Goal: Task Accomplishment & Management: Complete application form

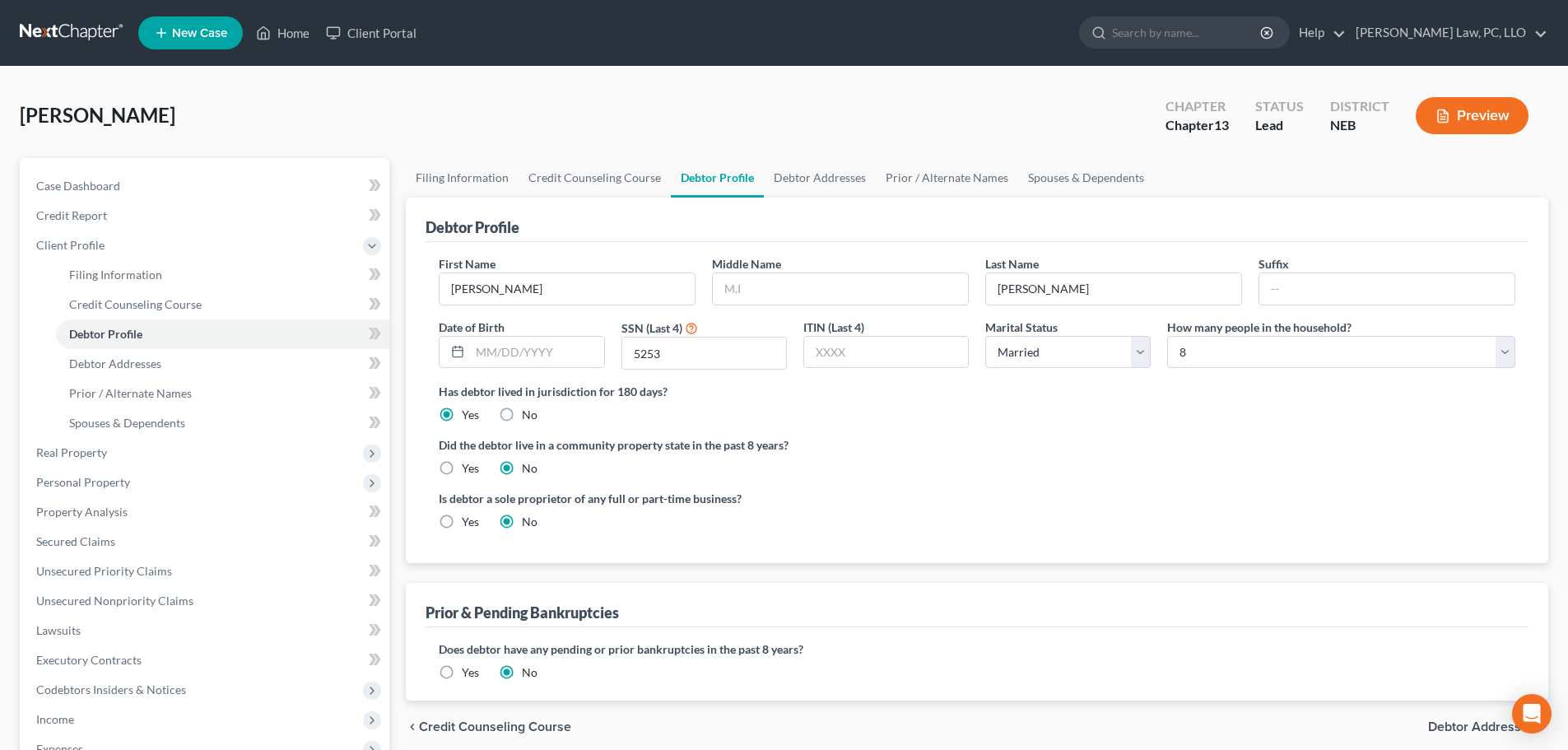
select select "1"
select select "7"
click at [49, 450] on span "Real Property" at bounding box center [72, 452] width 71 height 14
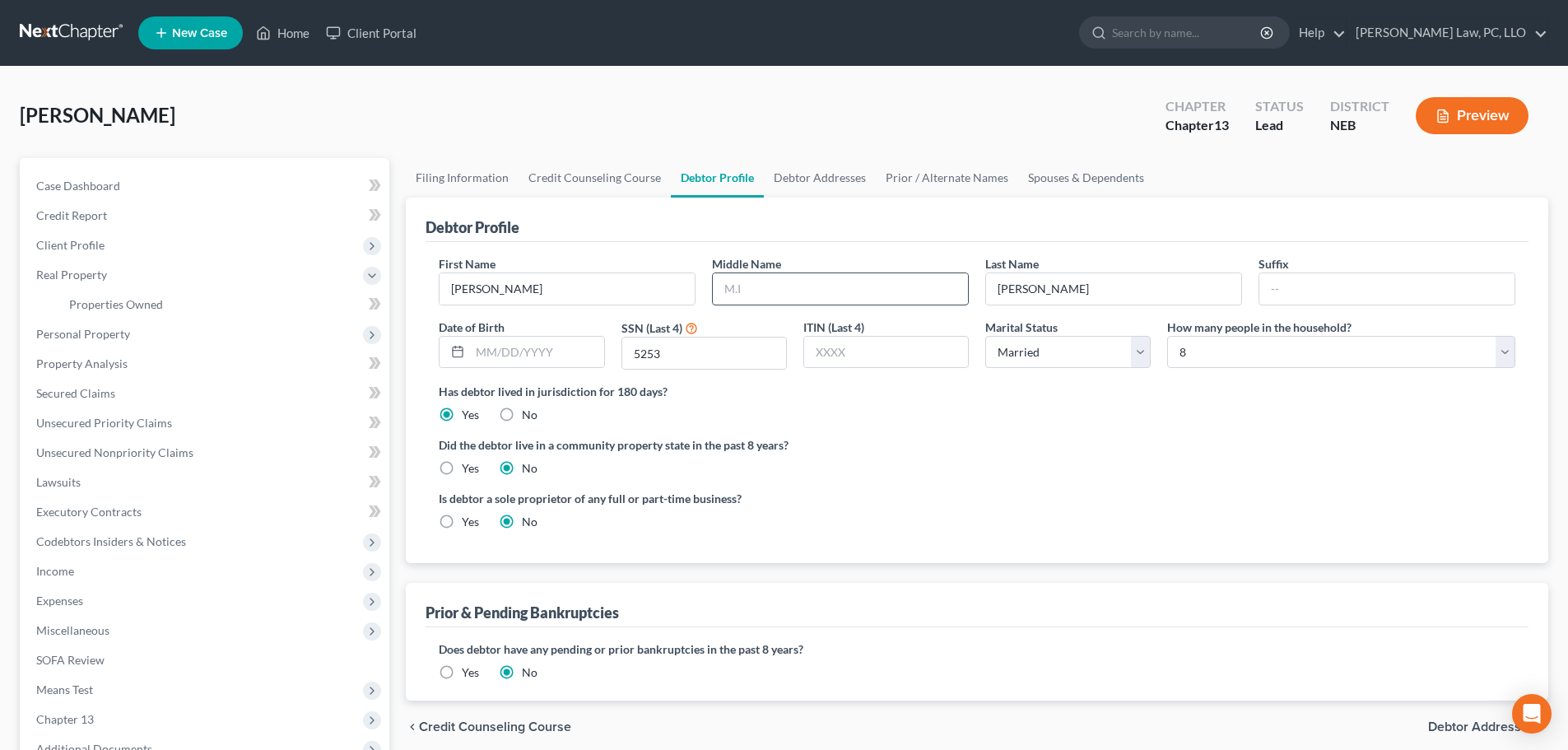
drag, startPoint x: 823, startPoint y: 287, endPoint x: 831, endPoint y: 297, distance: 12.8
click at [823, 287] on input "text" at bounding box center [840, 289] width 255 height 31
drag, startPoint x: 938, startPoint y: 517, endPoint x: 939, endPoint y: 500, distance: 17.0
click at [938, 516] on div "Is debtor a sole proprietor of any full or part-time business? Yes No" at bounding box center [704, 510] width 547 height 40
click at [116, 535] on span "Codebtors Insiders & Notices" at bounding box center [111, 541] width 150 height 14
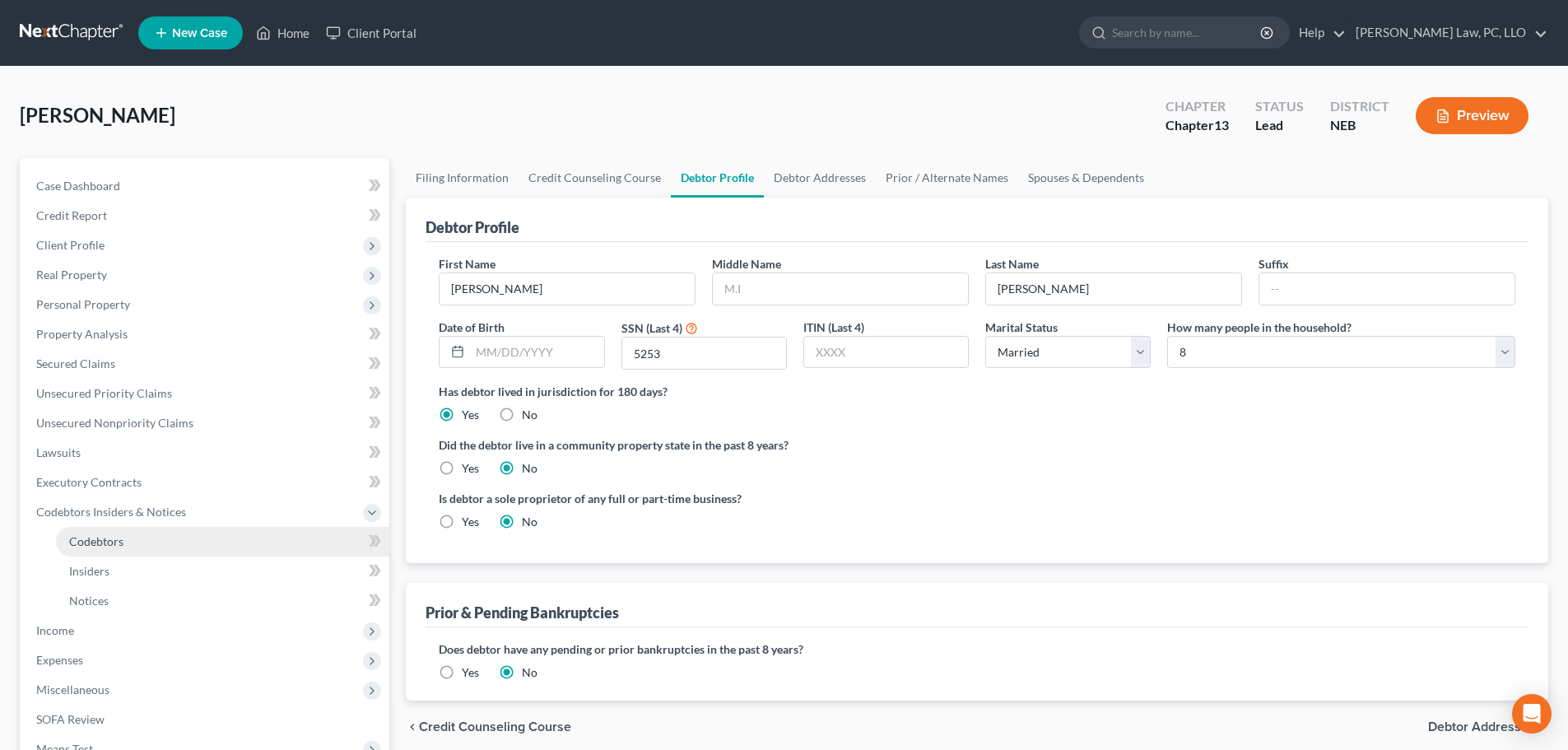
click at [116, 535] on span "Codebtors" at bounding box center [96, 541] width 55 height 14
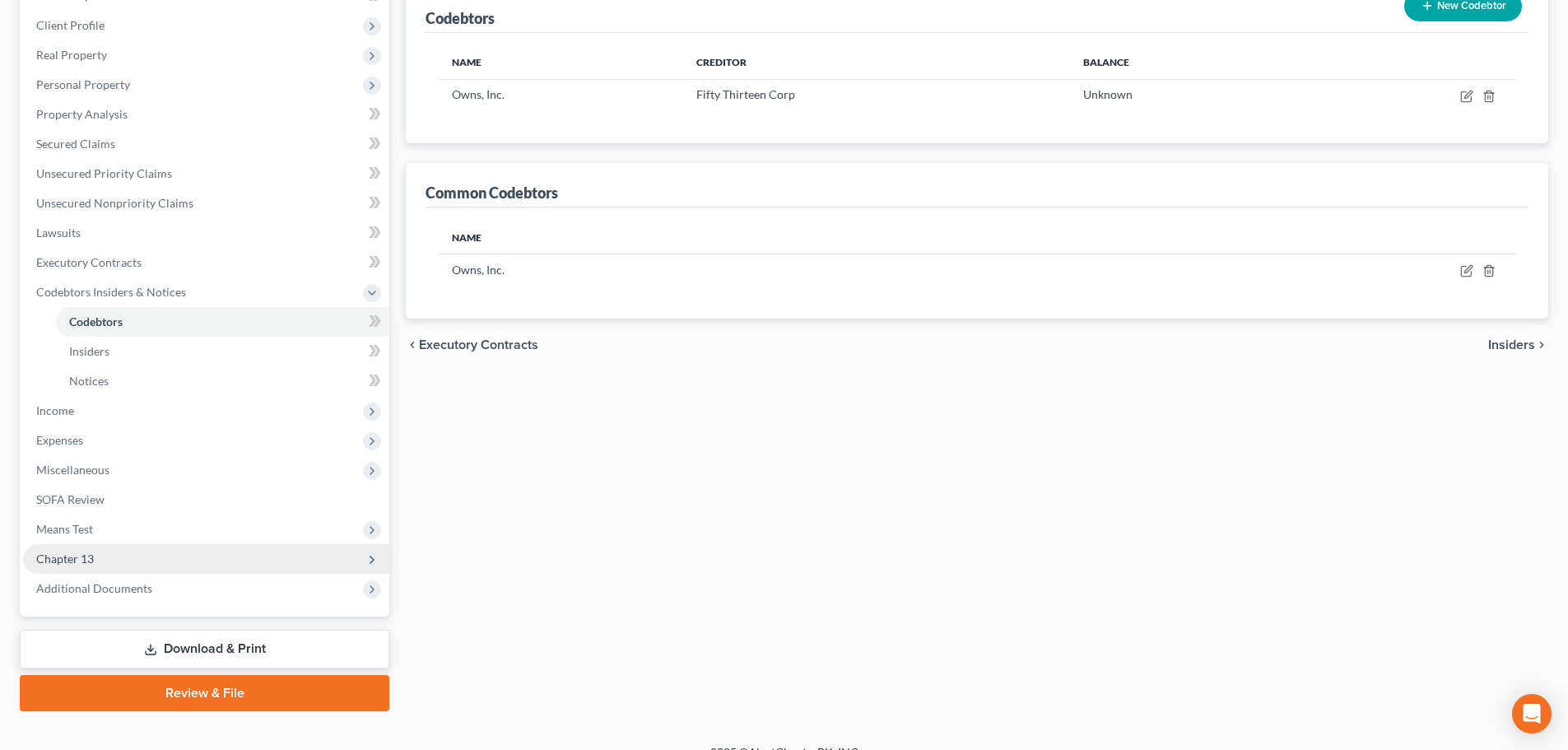
scroll to position [244, 0]
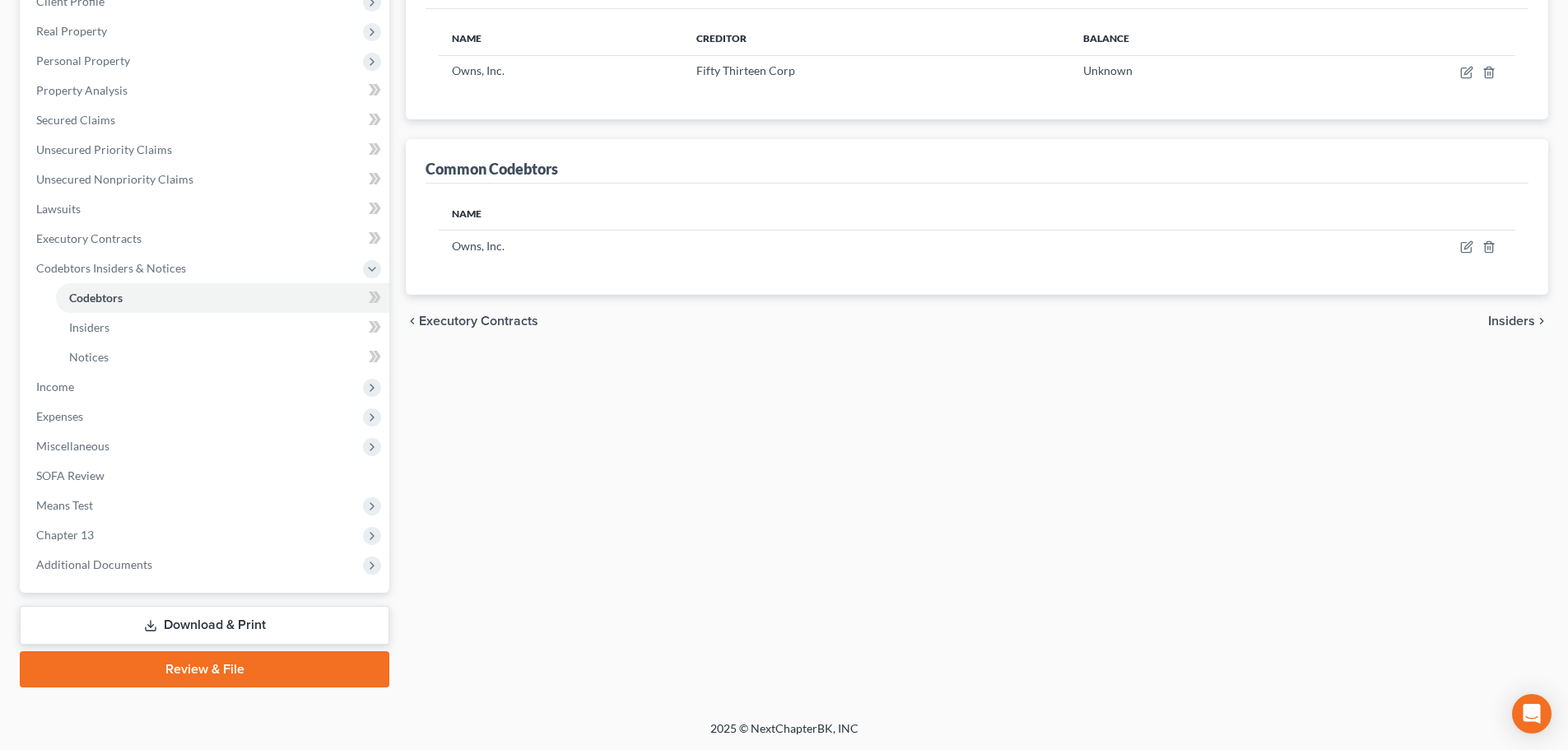
click at [229, 670] on link "Review & File" at bounding box center [204, 669] width 369 height 36
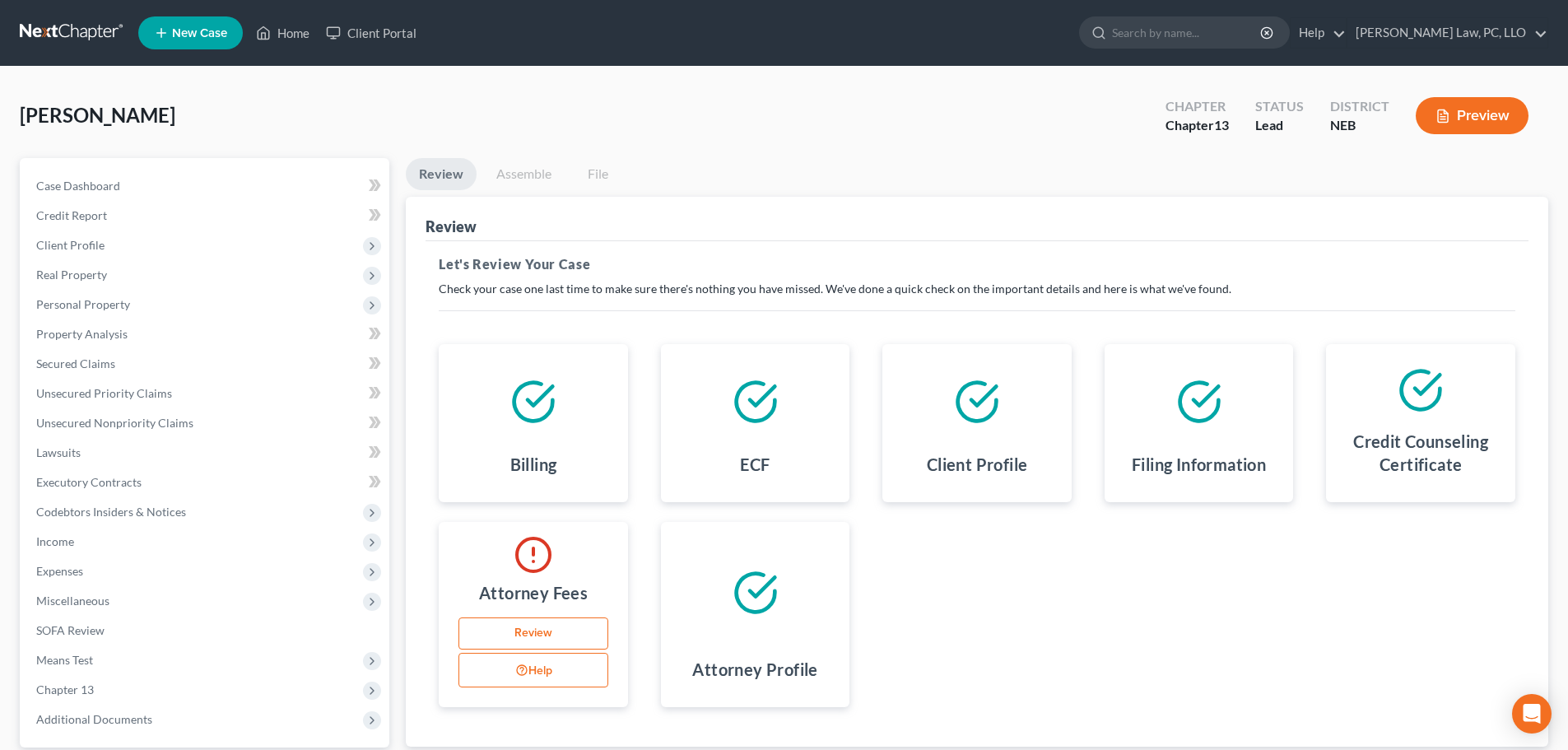
click at [525, 634] on link "Review" at bounding box center [533, 634] width 150 height 33
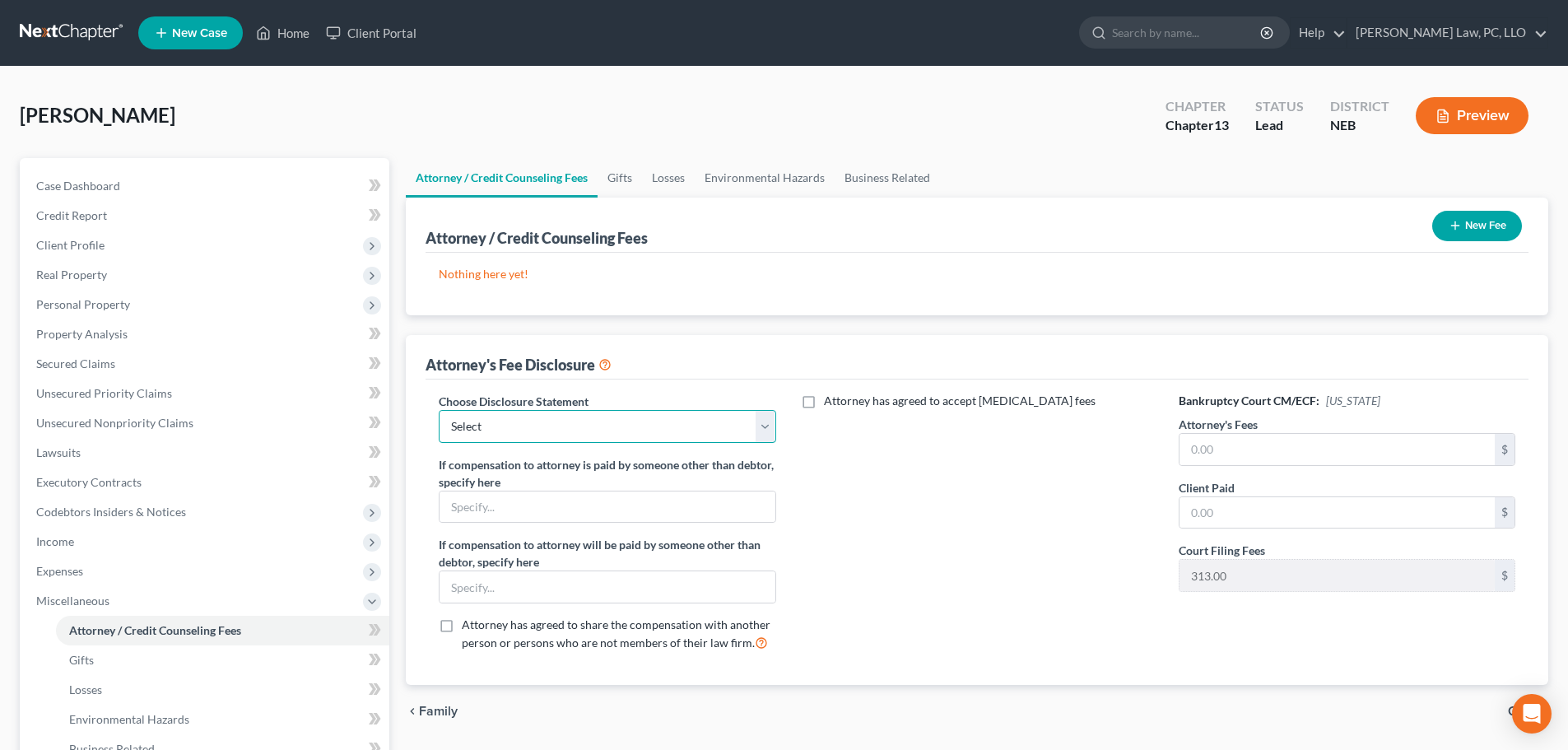
click at [579, 424] on select "Select Fees Chapter 11/12 Fees Chapter 13 Fees Chapter 7" at bounding box center [607, 426] width 336 height 33
select select "1"
click at [439, 410] on select "Select Fees Chapter 11/12 Fees Chapter 13 Fees Chapter 7" at bounding box center [607, 426] width 336 height 33
click at [1215, 453] on input "text" at bounding box center [1337, 449] width 315 height 31
type input "4,400.00"
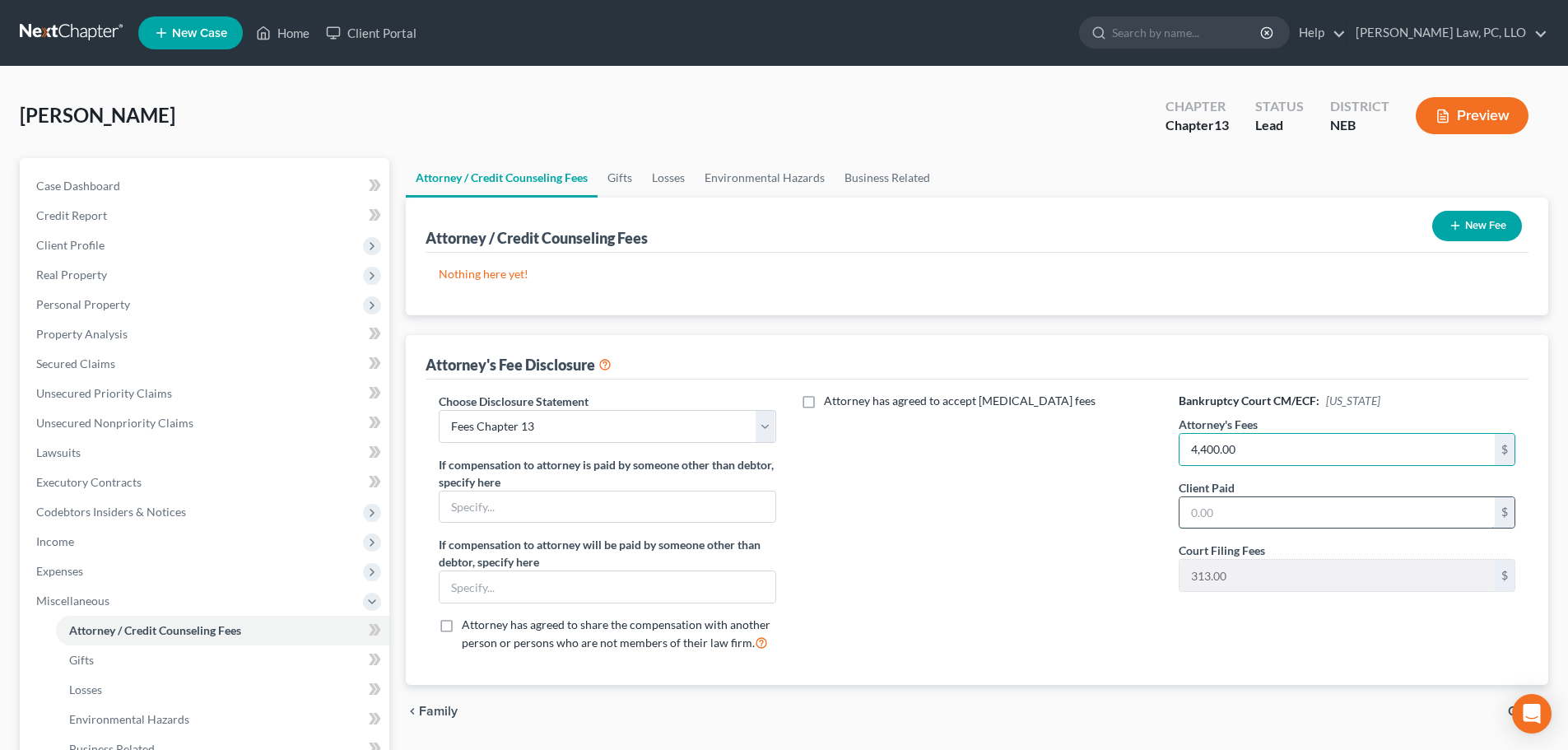
click at [1226, 505] on input "text" at bounding box center [1337, 513] width 315 height 31
click at [917, 503] on div "Attorney has agreed to accept [MEDICAL_DATA] fees" at bounding box center [977, 529] width 369 height 273
click at [1237, 516] on input "text" at bounding box center [1337, 513] width 315 height 31
type input "3,687.00"
click at [1469, 220] on button "New Fee" at bounding box center [1477, 226] width 90 height 30
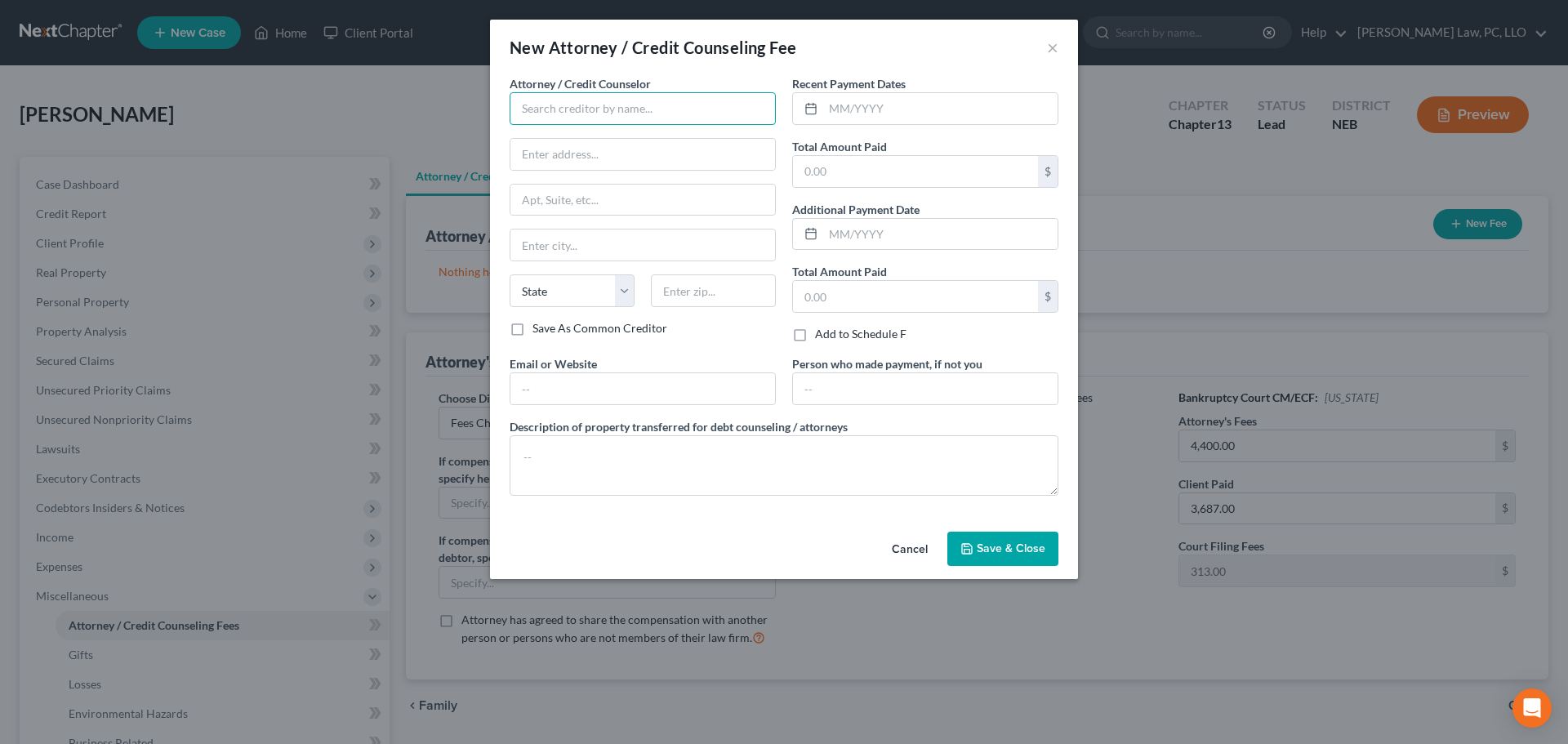
click at [663, 106] on input "text" at bounding box center [643, 109] width 266 height 33
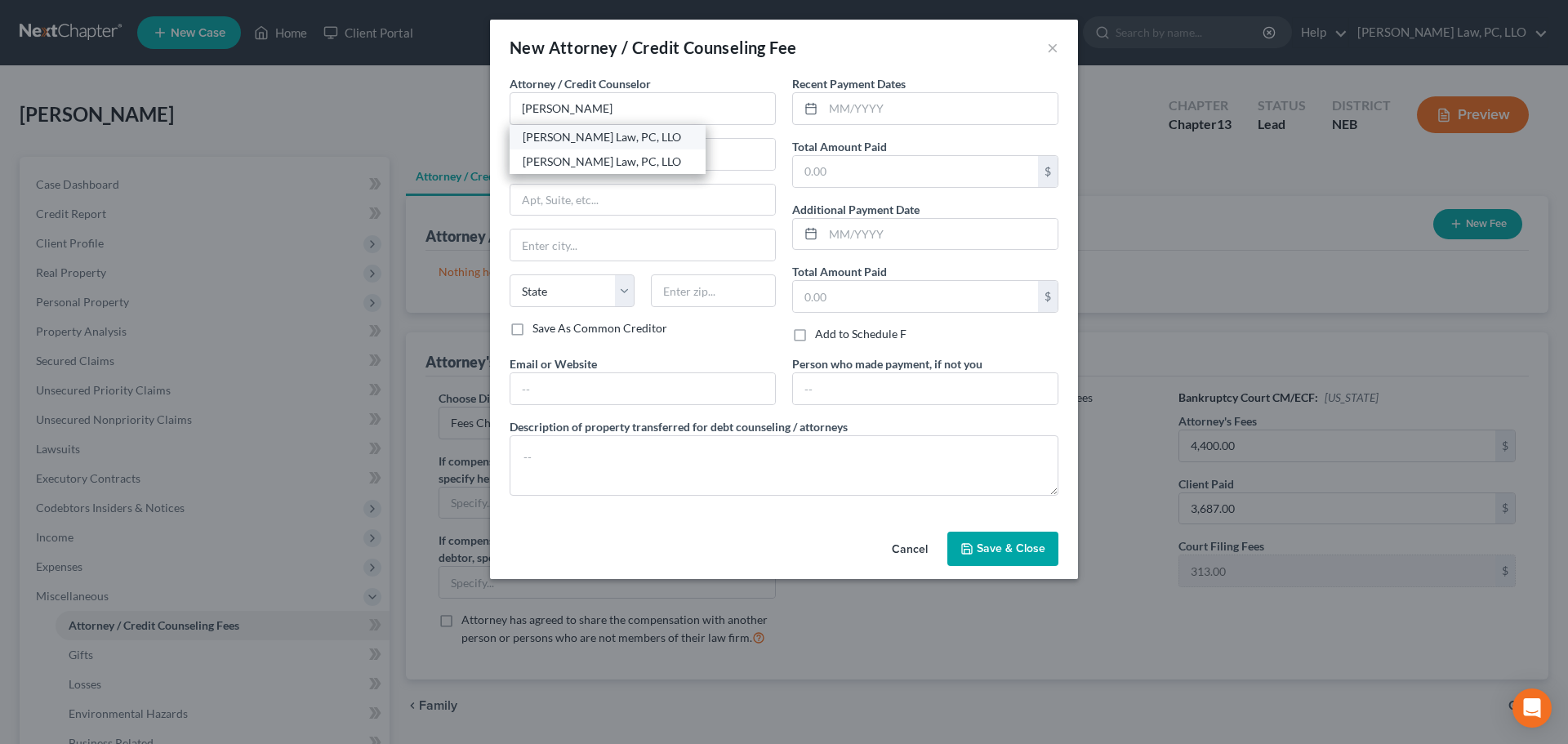
click at [597, 148] on div "[PERSON_NAME] Law, PC, LLO" at bounding box center [608, 137] width 196 height 24
type input "[PERSON_NAME] Law, PC, LLO"
type input "[STREET_ADDRESS]"
type input "Ste 215B"
type input "Lincoln"
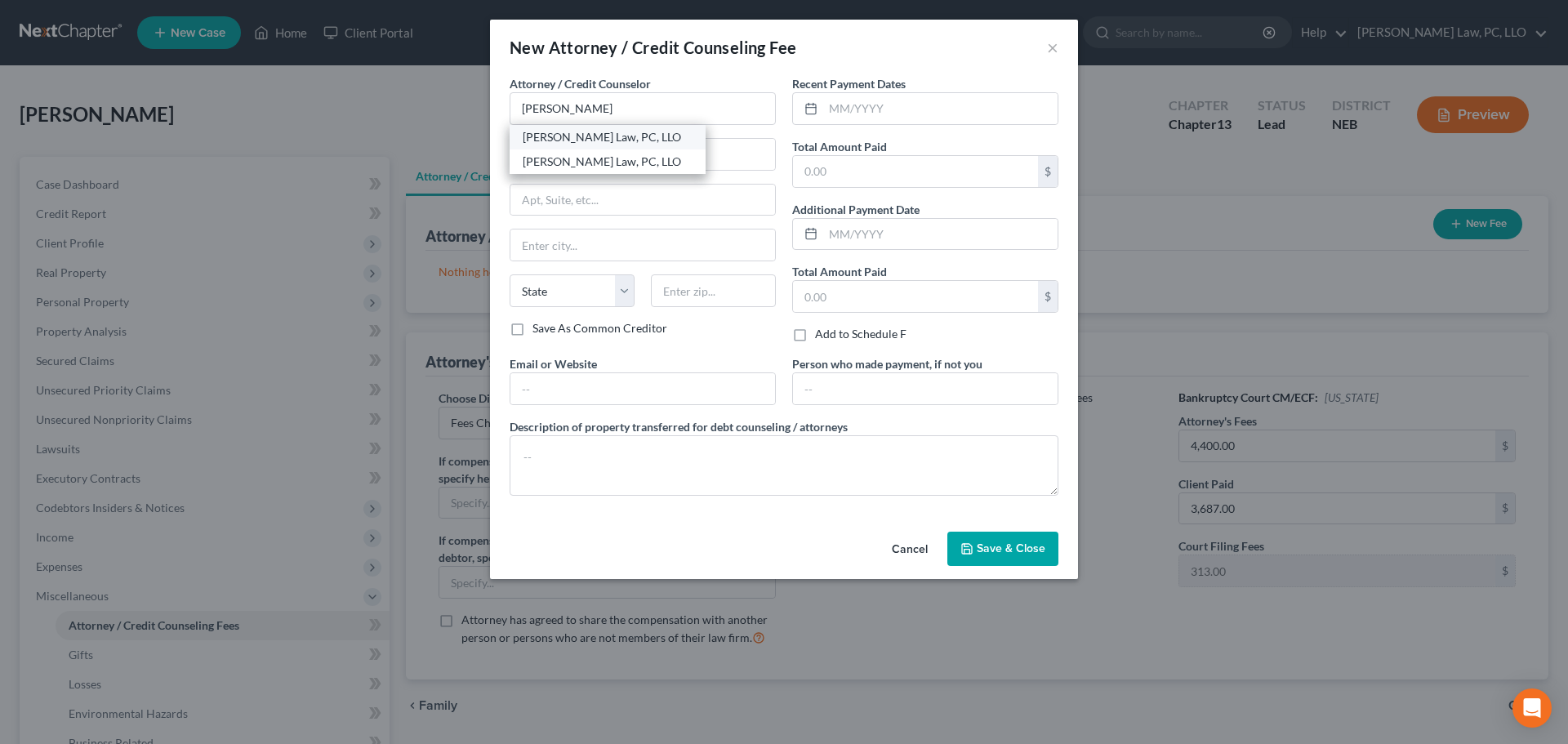
select select "30"
type input "68508"
click at [828, 109] on input "text" at bounding box center [940, 109] width 234 height 31
type input "10/2025"
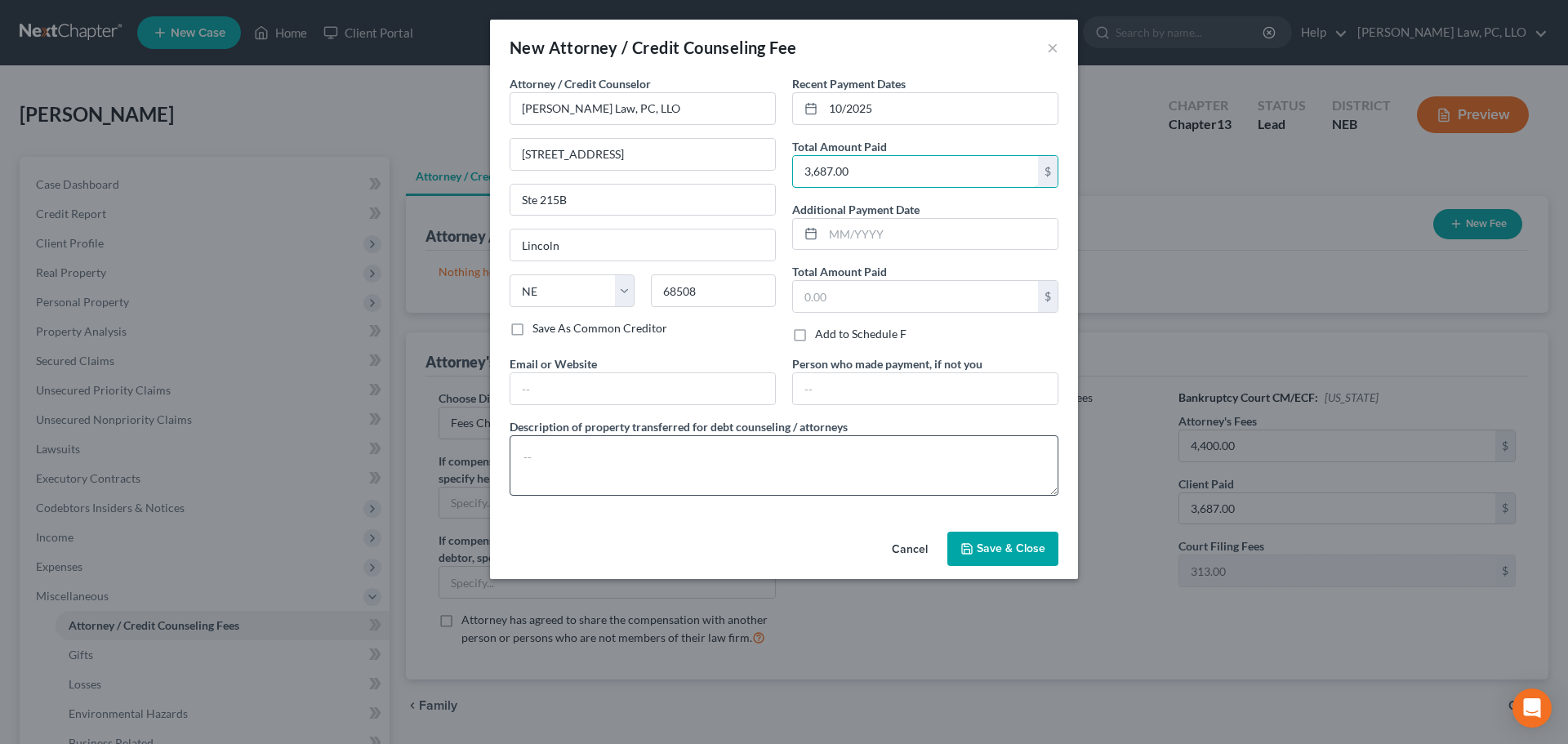
type input "3,687.00"
click at [776, 476] on textarea at bounding box center [784, 466] width 549 height 60
click at [962, 543] on icon "button" at bounding box center [967, 549] width 13 height 13
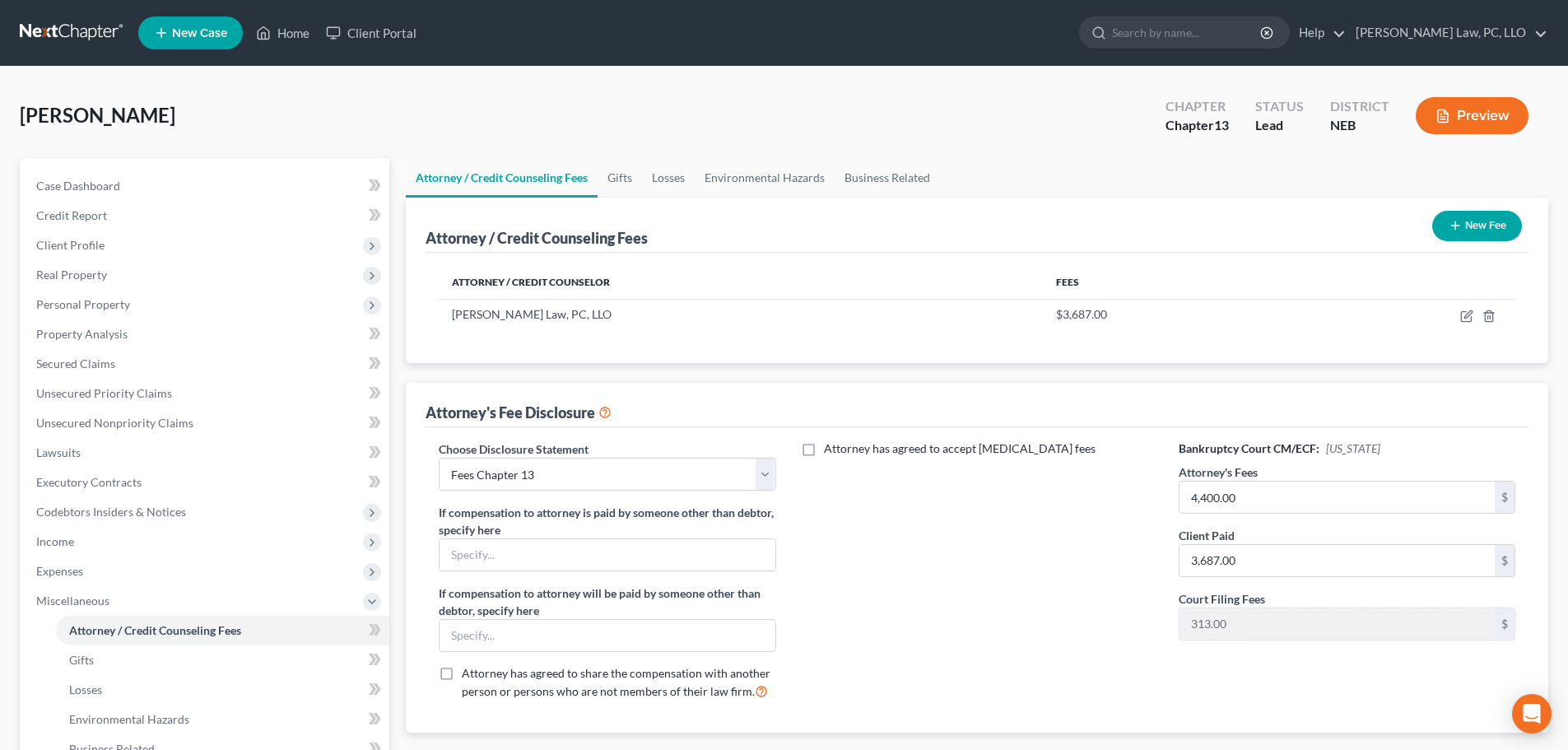
click at [1440, 237] on button "New Fee" at bounding box center [1477, 226] width 90 height 30
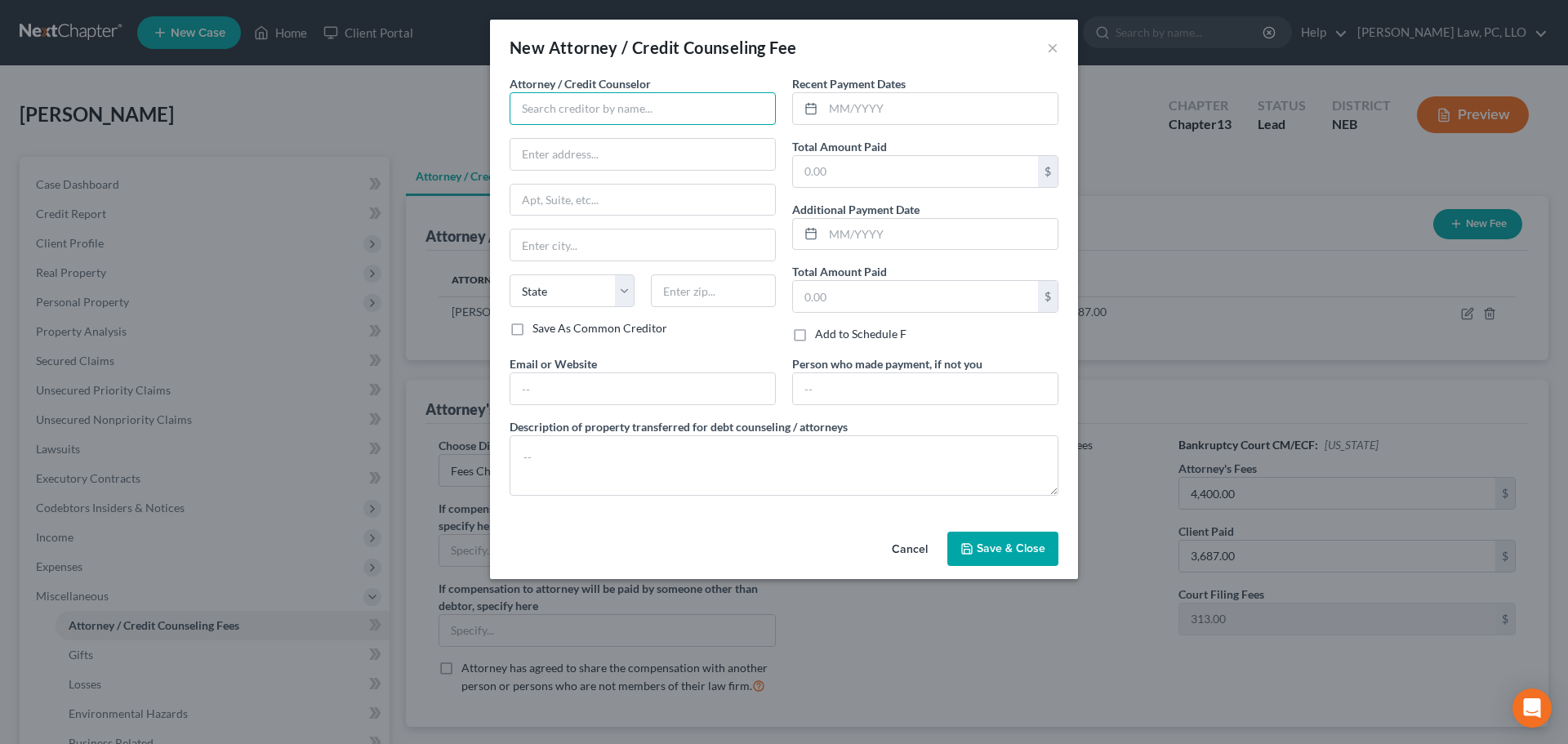
click at [552, 96] on input "text" at bounding box center [643, 109] width 266 height 33
click at [597, 110] on input "[PERSON_NAME]" at bounding box center [643, 109] width 266 height 33
click at [591, 139] on div "[PERSON_NAME] Credit Counseling" at bounding box center [615, 138] width 185 height 17
type input "[PERSON_NAME] Credit Counseling"
click at [876, 105] on input "text" at bounding box center [940, 109] width 234 height 31
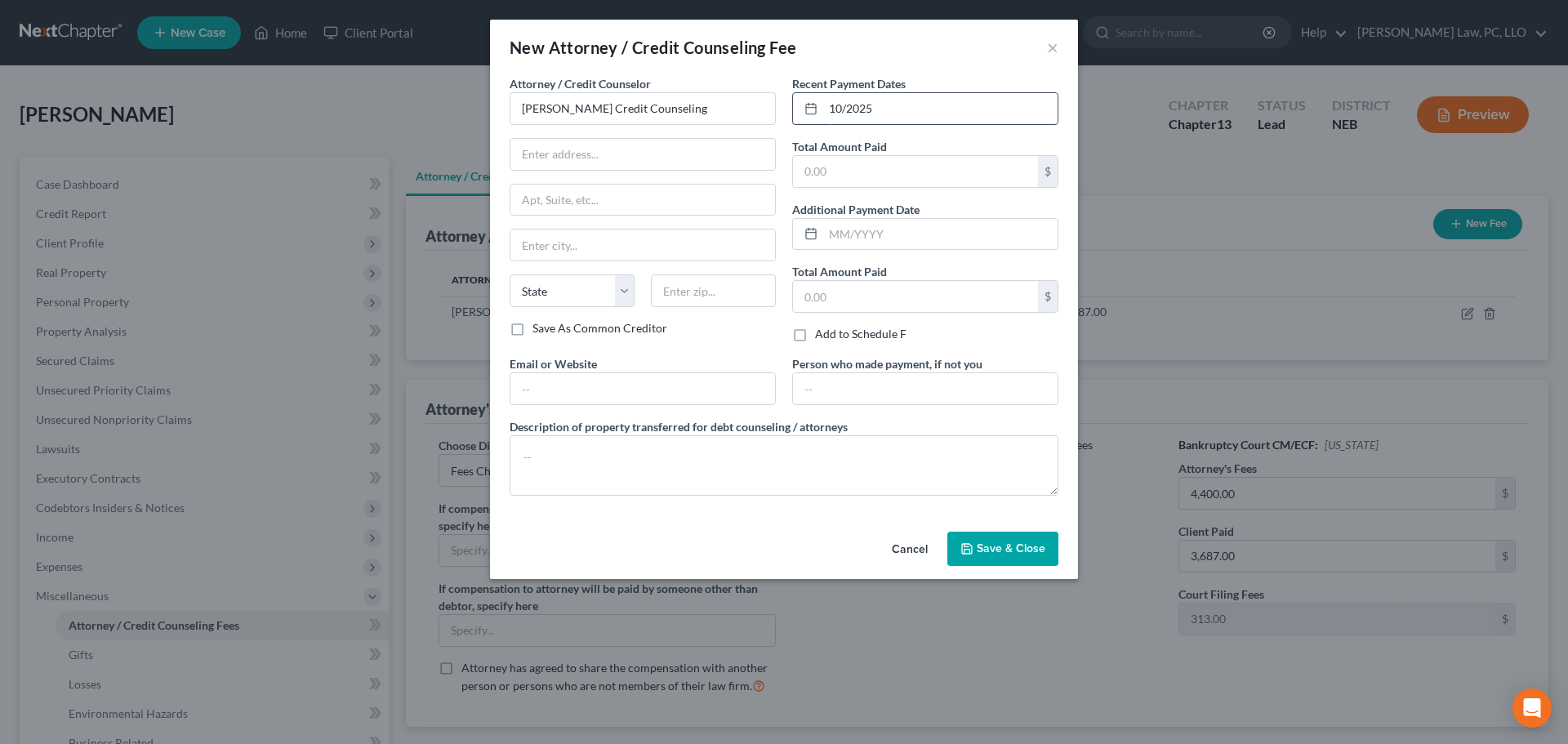
type input "10/2025"
type input "25.00"
click at [1024, 542] on span "Save & Close" at bounding box center [1011, 549] width 68 height 14
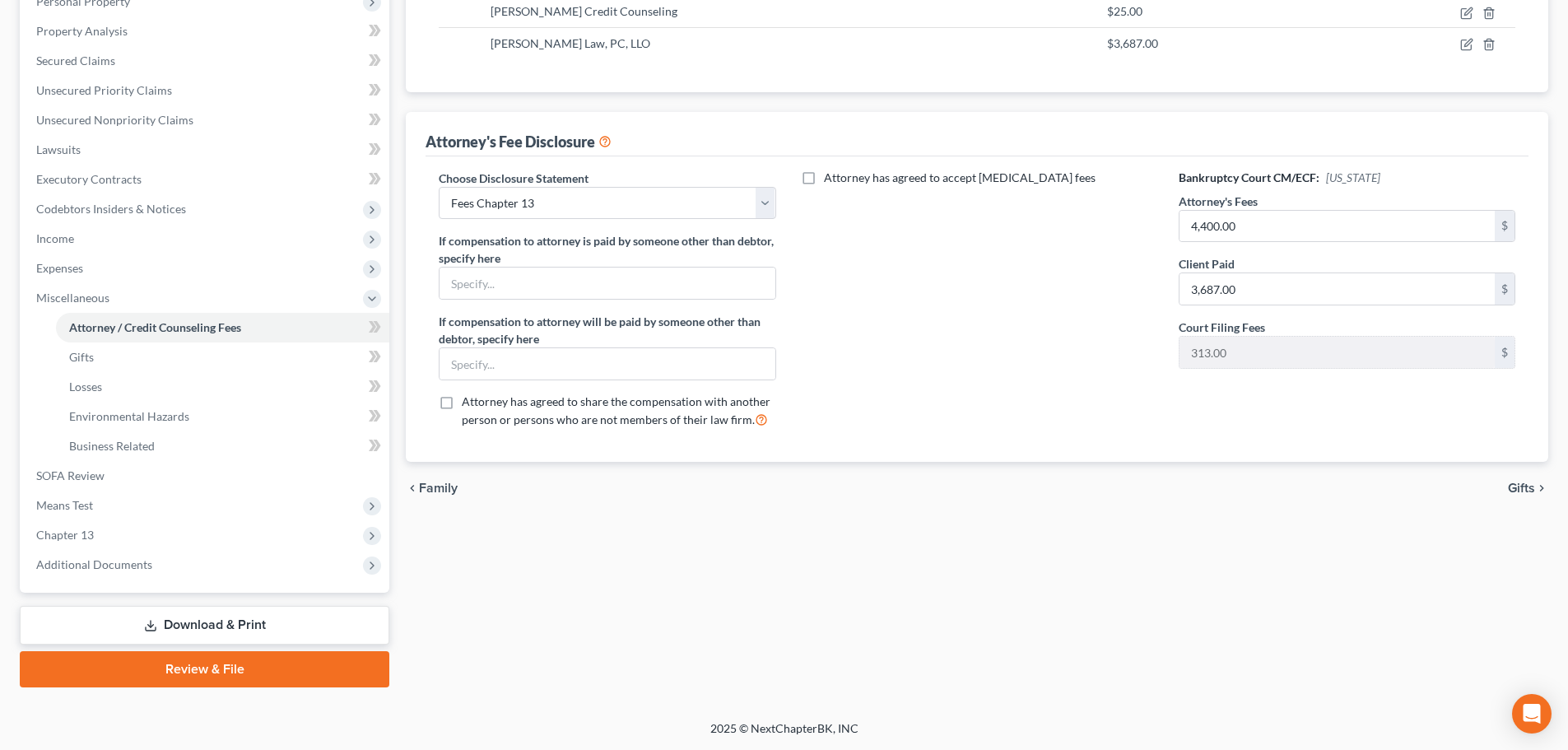
click at [218, 662] on link "Review & File" at bounding box center [204, 669] width 369 height 36
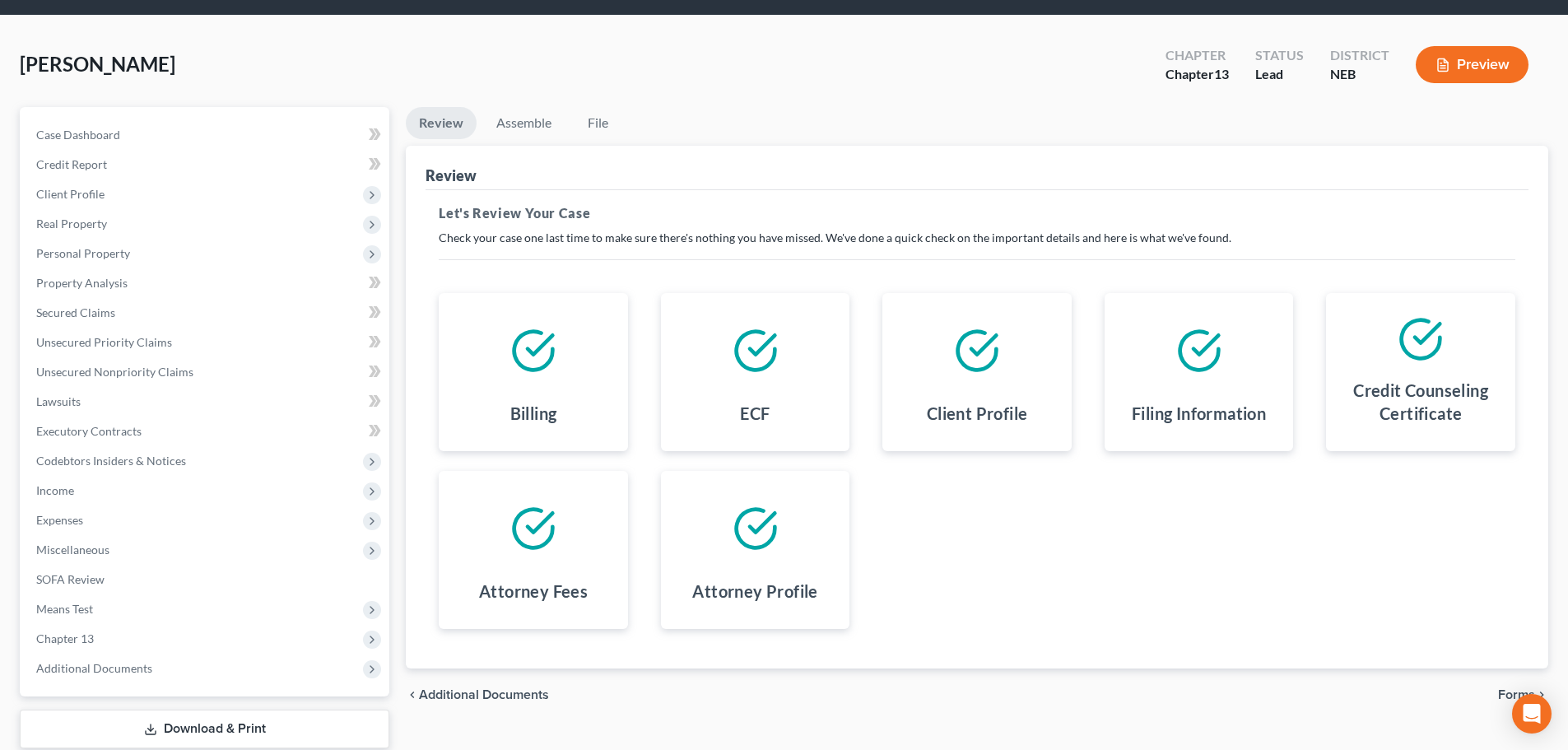
scroll to position [155, 0]
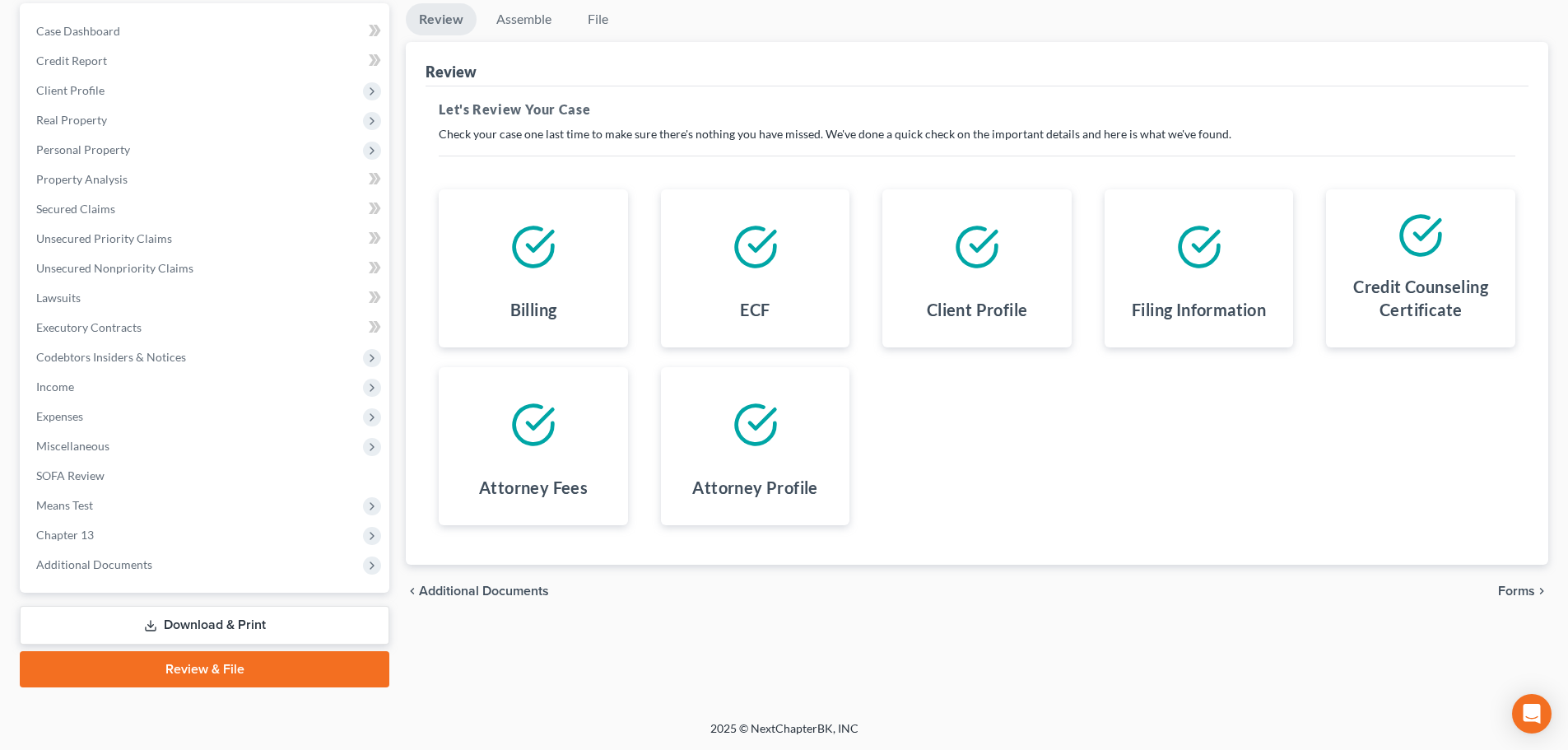
click at [1518, 587] on span "Forms" at bounding box center [1517, 592] width 37 height 13
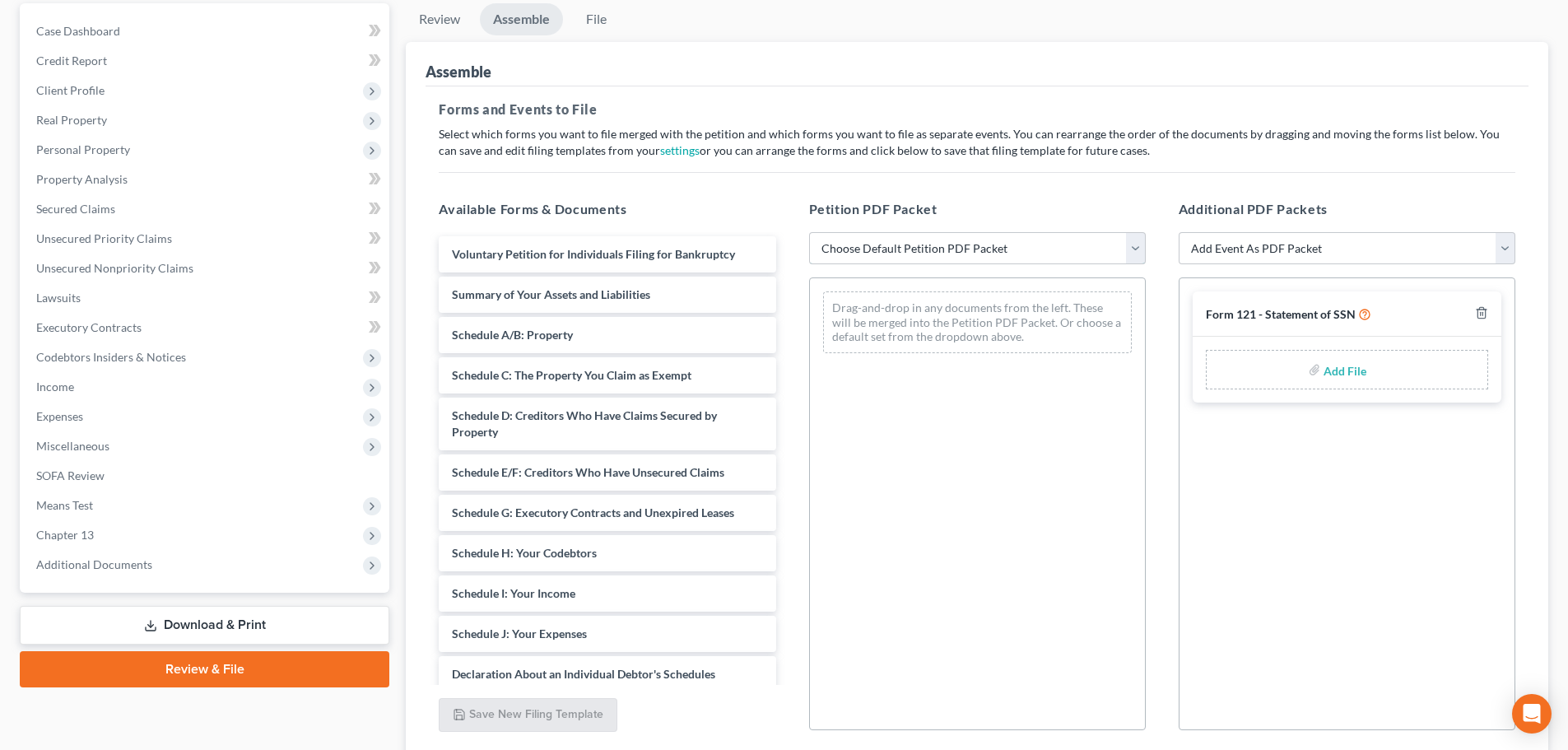
click at [847, 250] on select "Choose Default Petition PDF Packet Complete Bankruptcy Petition (all forms and …" at bounding box center [977, 248] width 336 height 33
select select "1"
click at [809, 232] on select "Choose Default Petition PDF Packet Complete Bankruptcy Petition (all forms and …" at bounding box center [977, 248] width 336 height 33
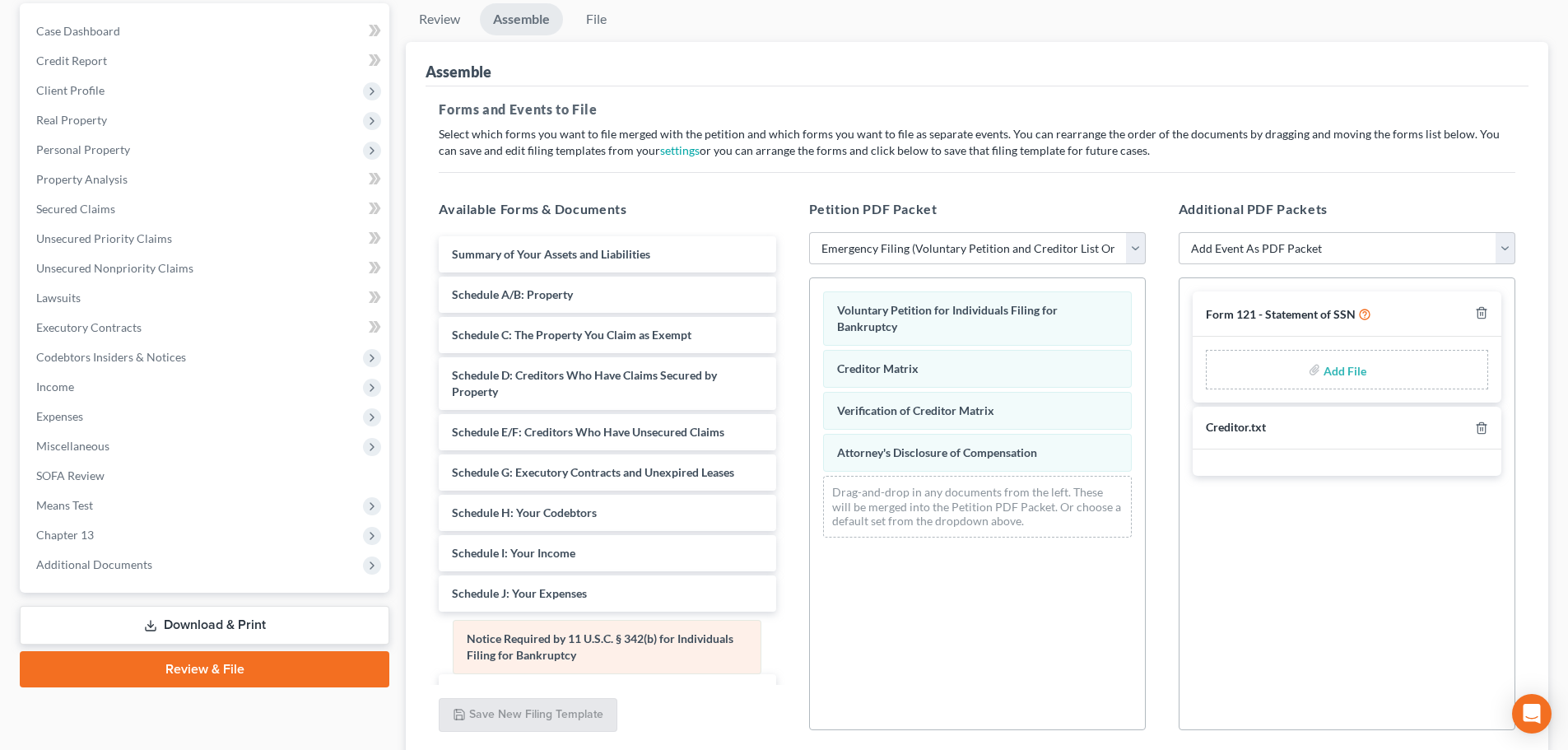
drag, startPoint x: 1015, startPoint y: 380, endPoint x: 645, endPoint y: 650, distance: 458.0
click at [810, 551] on div "Notice Required by 11 U.S.C. § 342(b) for Individuals Filing for Bankruptcy Vol…" at bounding box center [977, 415] width 335 height 273
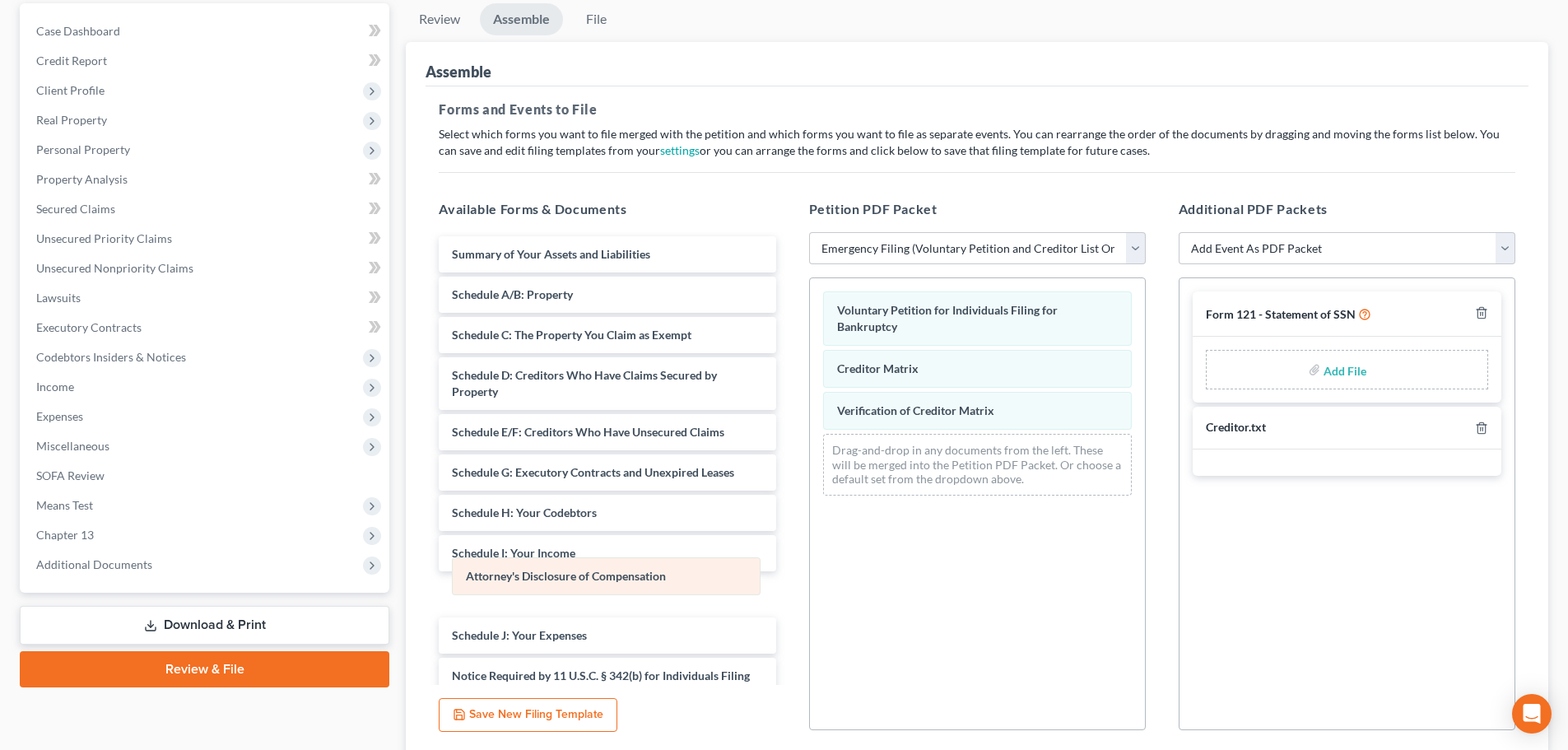
drag, startPoint x: 925, startPoint y: 456, endPoint x: 554, endPoint y: 580, distance: 391.2
click at [810, 509] on div "Attorney's Disclosure of Compensation Voluntary Petition for Individuals Filing…" at bounding box center [977, 394] width 335 height 231
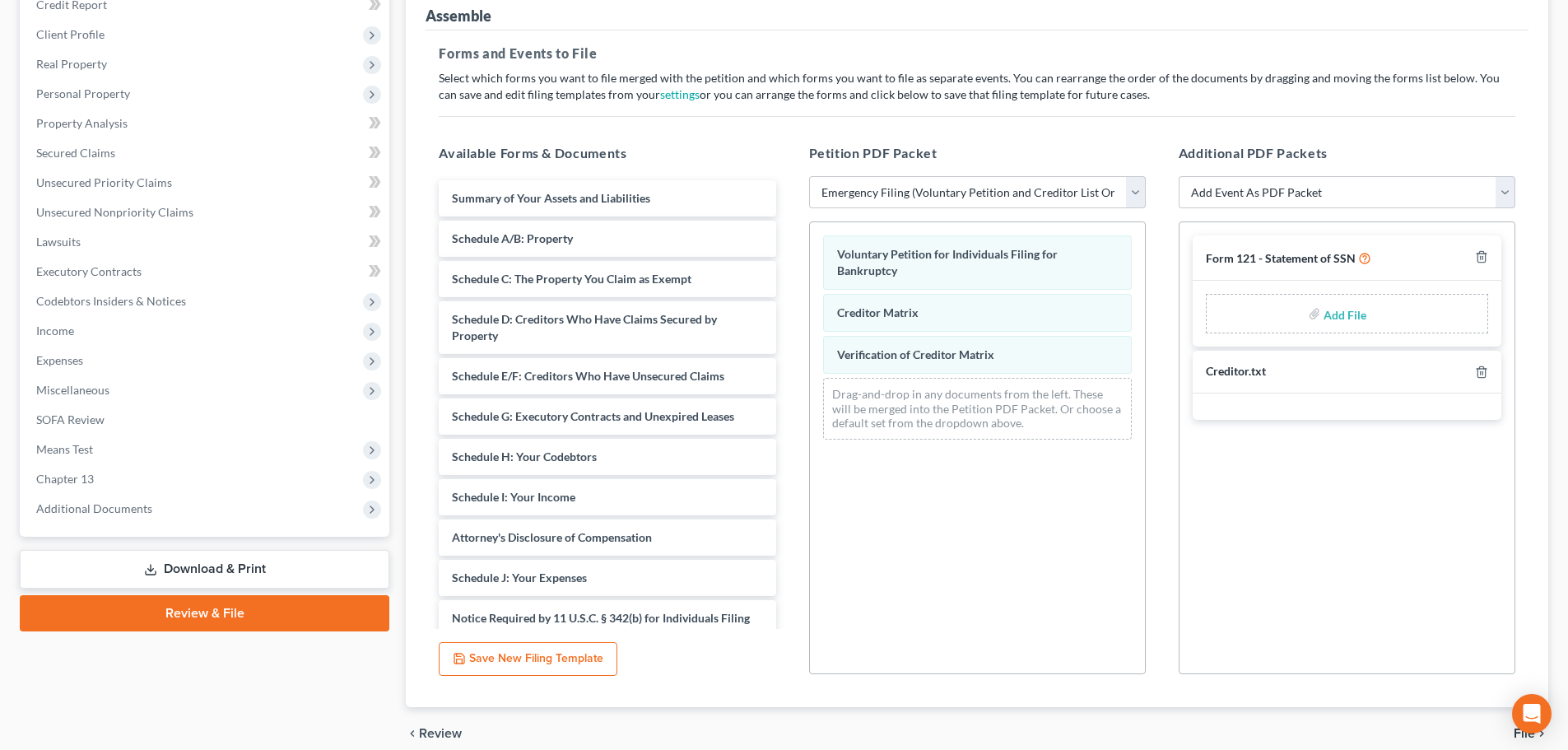
scroll to position [284, 0]
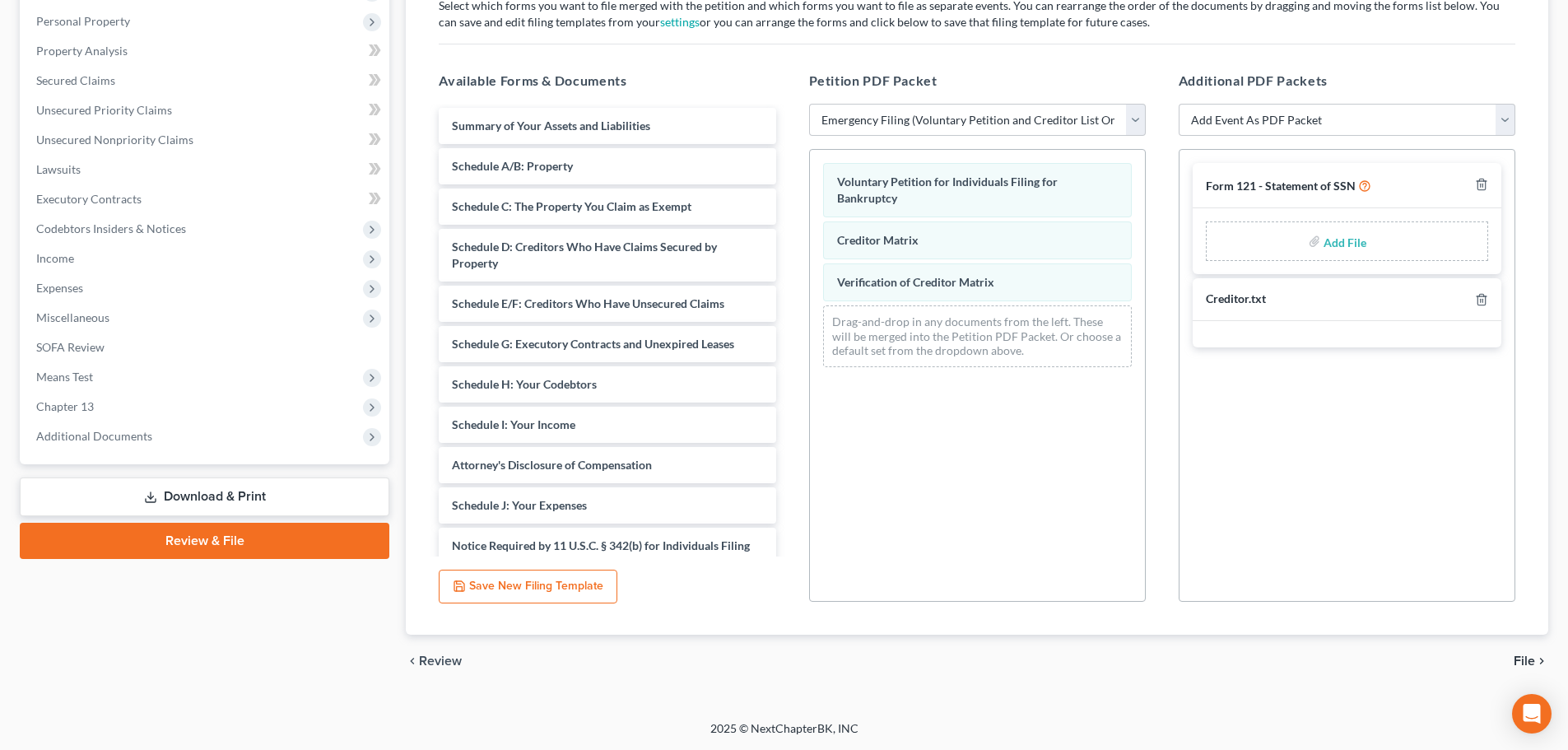
click at [1515, 662] on span "File" at bounding box center [1523, 662] width 21 height 13
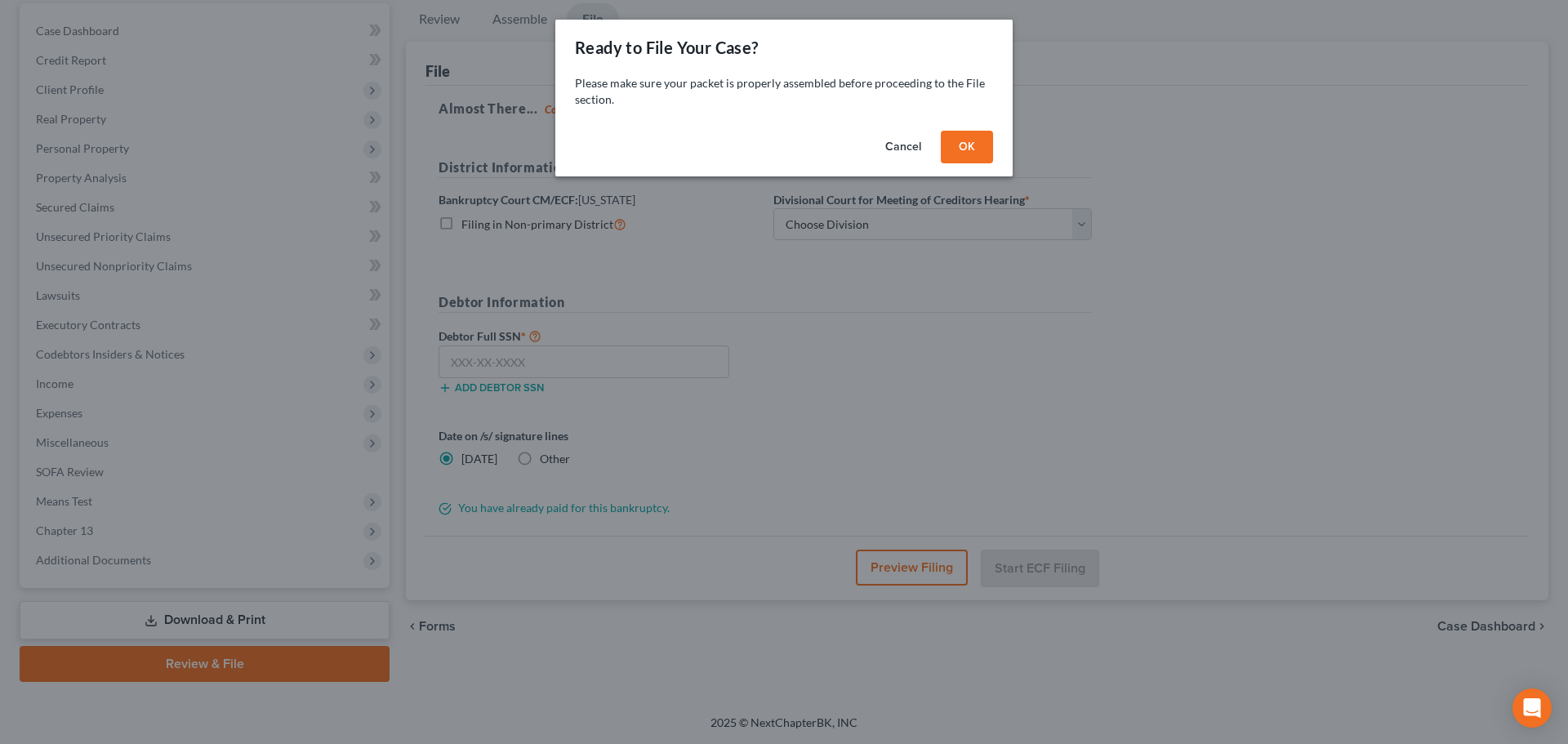
click at [984, 141] on button "OK" at bounding box center [966, 147] width 53 height 33
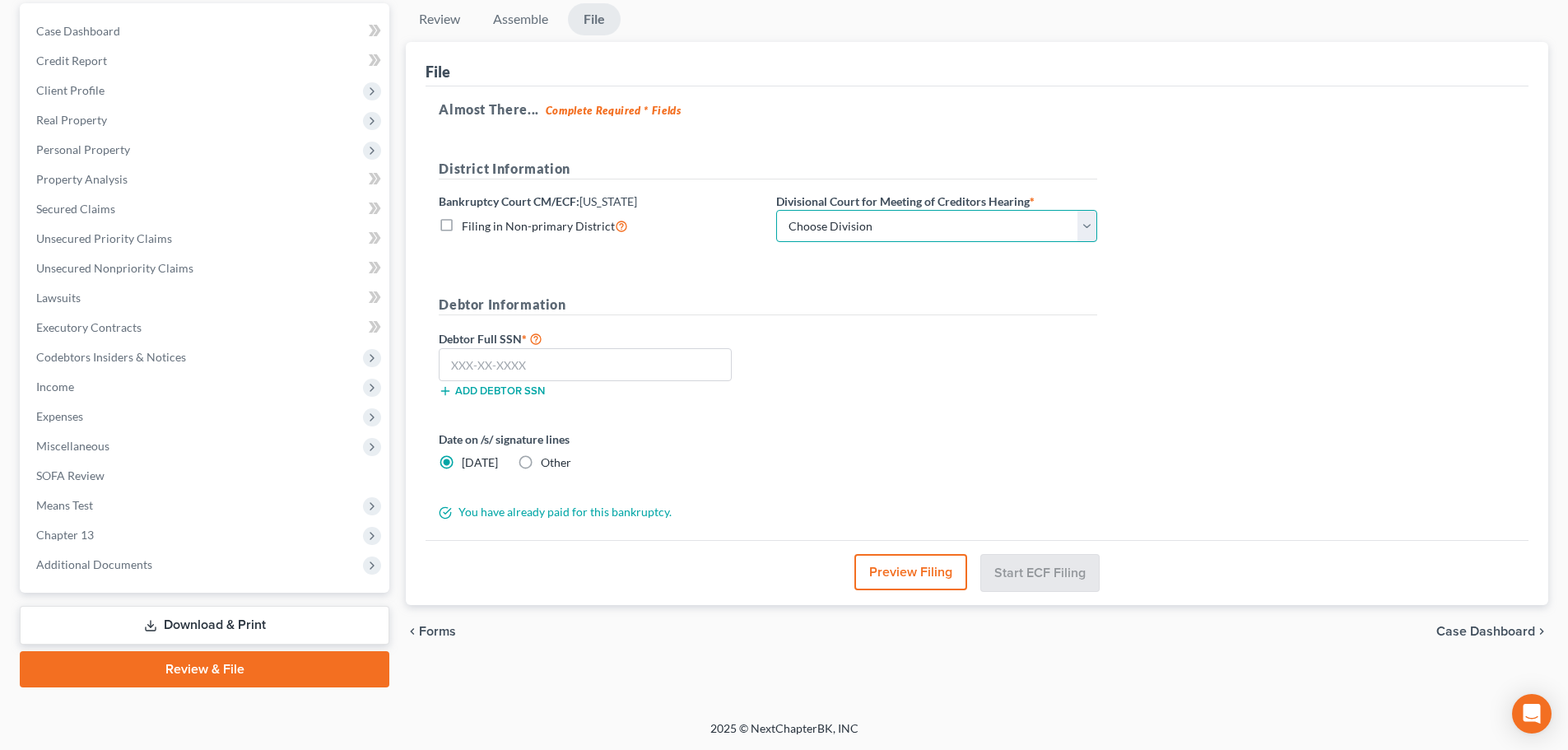
click at [887, 231] on select "Choose Division Lincoln Omaha" at bounding box center [937, 226] width 321 height 33
select select "1"
click at [776, 210] on select "Choose Division Lincoln Omaha" at bounding box center [937, 226] width 321 height 33
click at [650, 361] on input "text" at bounding box center [585, 364] width 293 height 33
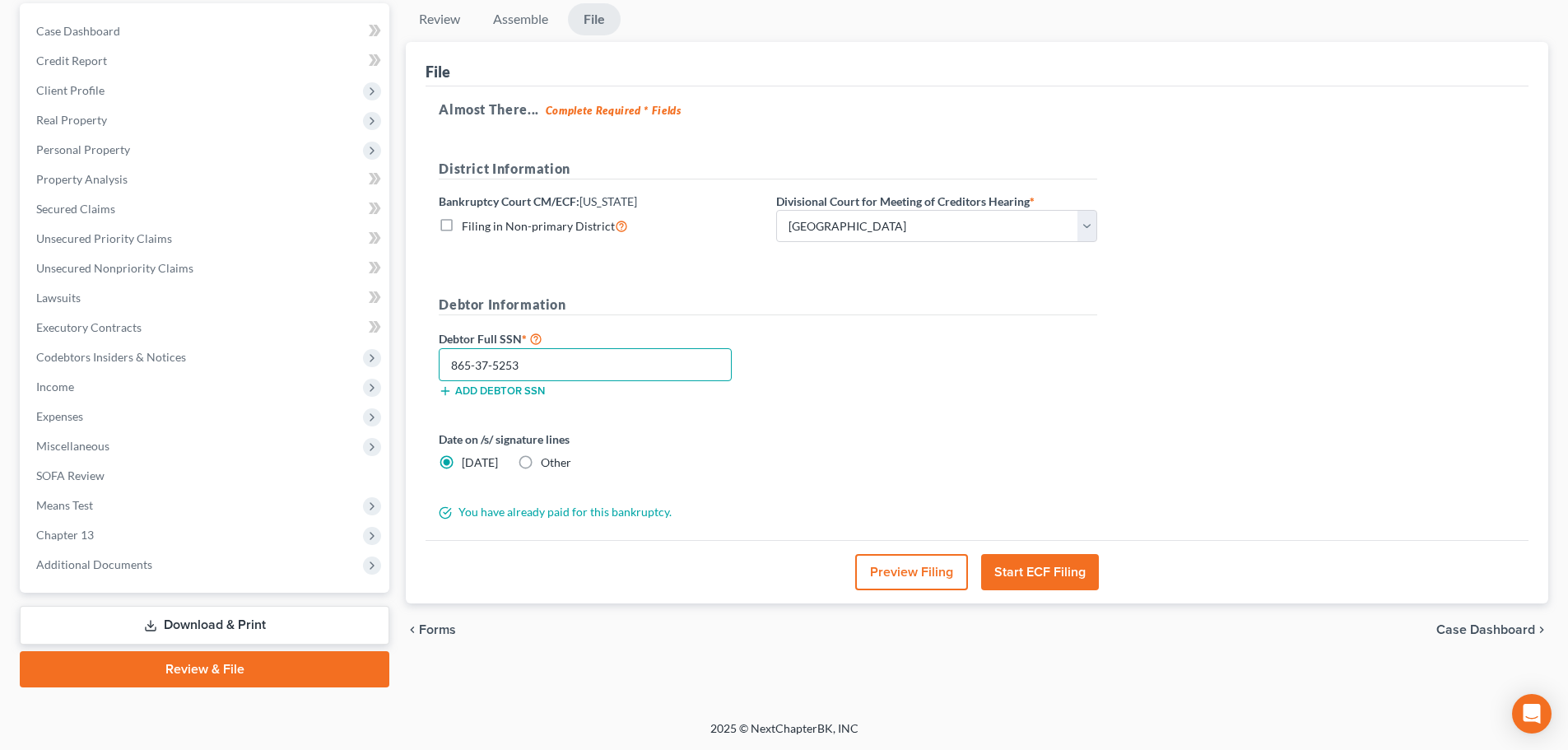
type input "865-37-5253"
click at [1022, 573] on button "Start ECF Filing" at bounding box center [1040, 572] width 118 height 36
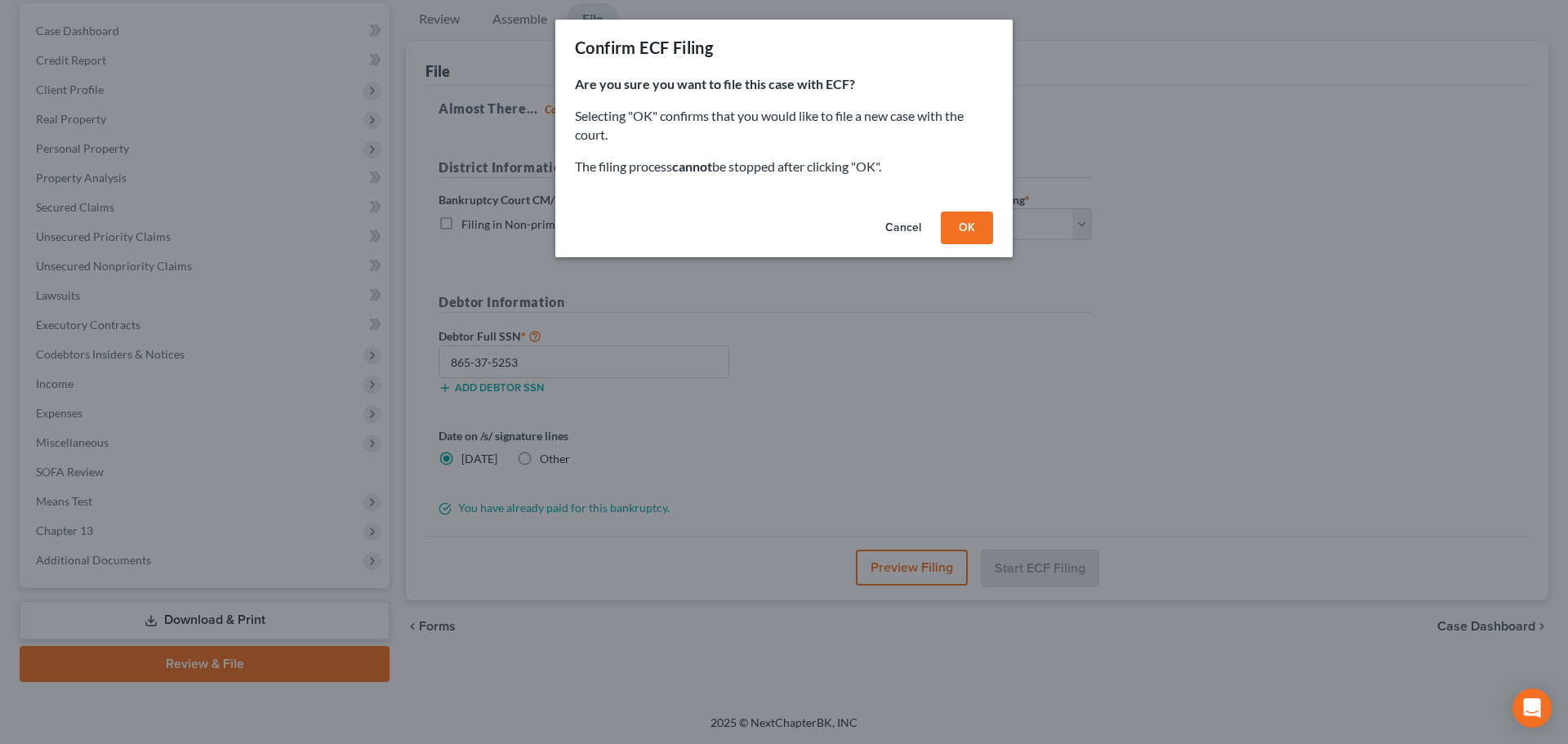
click at [968, 235] on button "OK" at bounding box center [966, 227] width 53 height 33
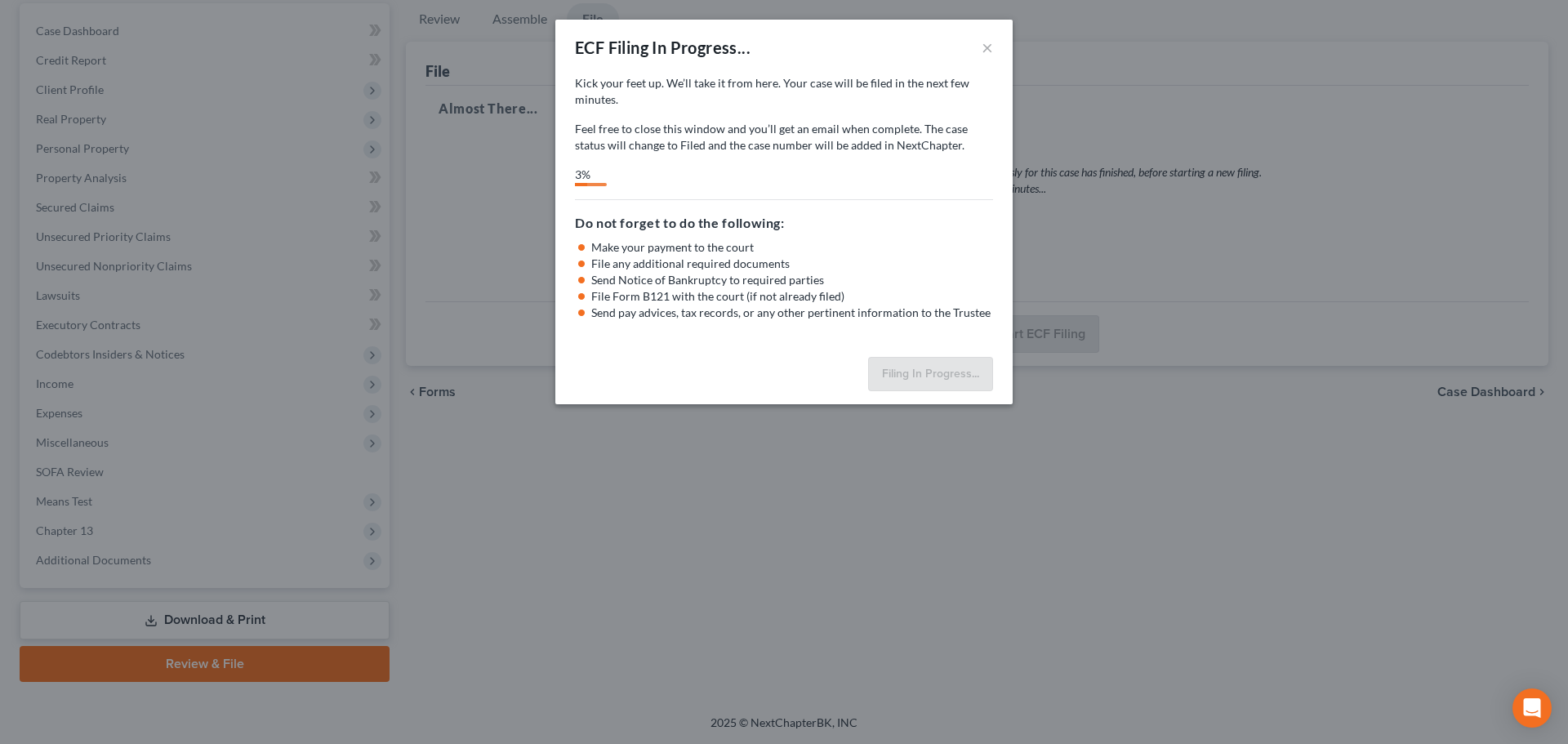
click at [779, 361] on div "Filing In Progress..." at bounding box center [784, 377] width 457 height 54
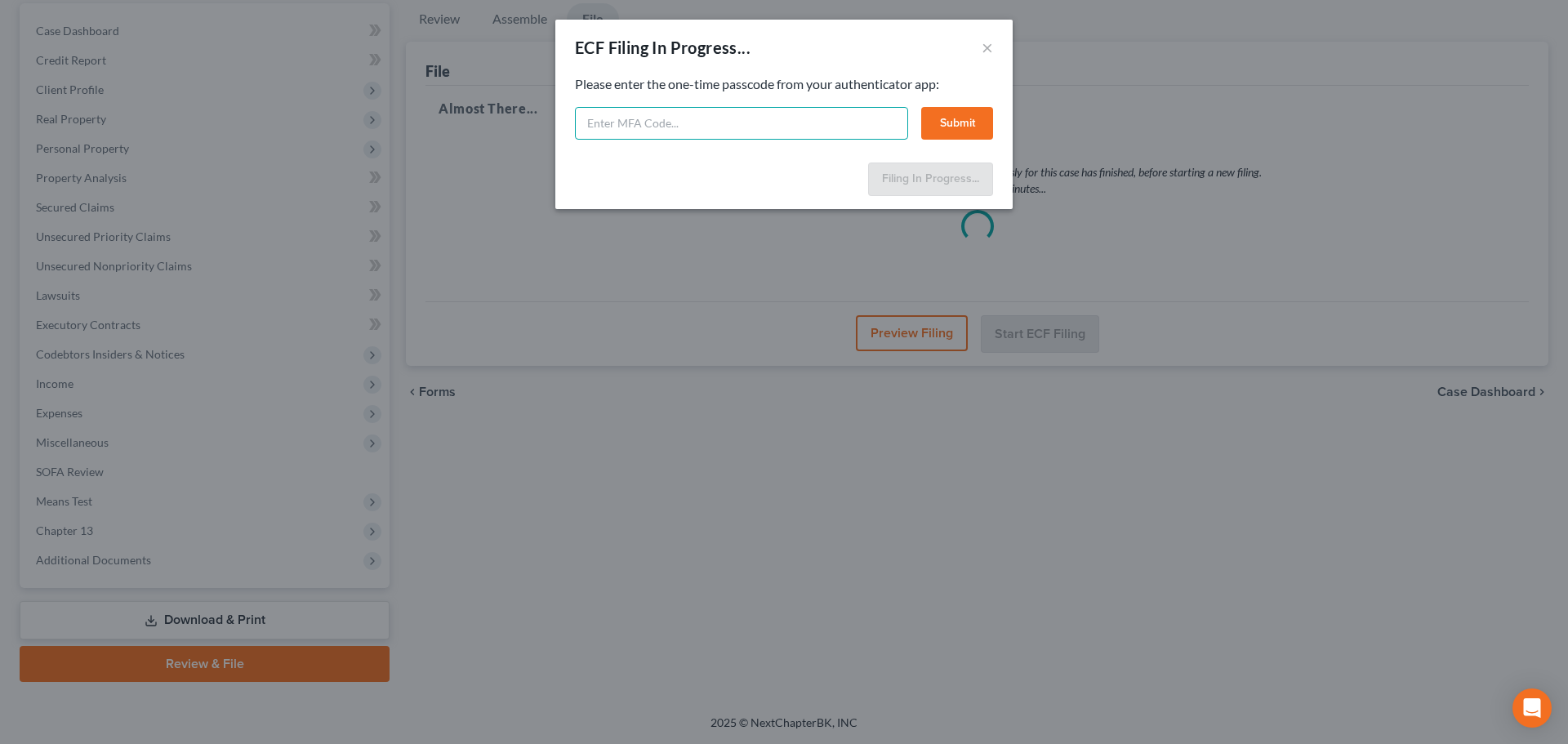
click at [799, 119] on input "text" at bounding box center [741, 123] width 333 height 33
paste input "617943"
type input "617943"
click at [955, 127] on button "Submit" at bounding box center [957, 123] width 72 height 33
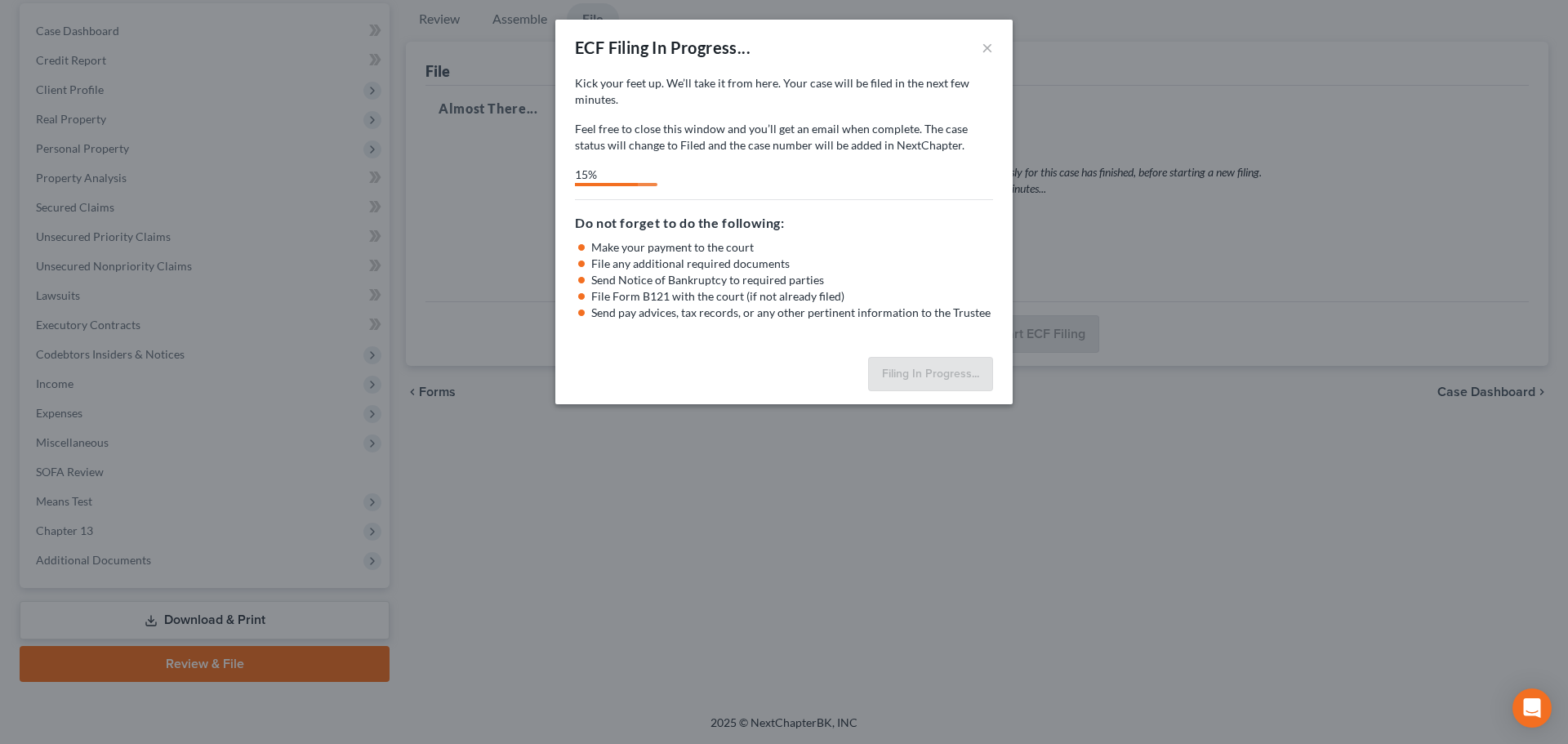
click at [673, 362] on div "Filing In Progress..." at bounding box center [784, 377] width 457 height 54
select select "1"
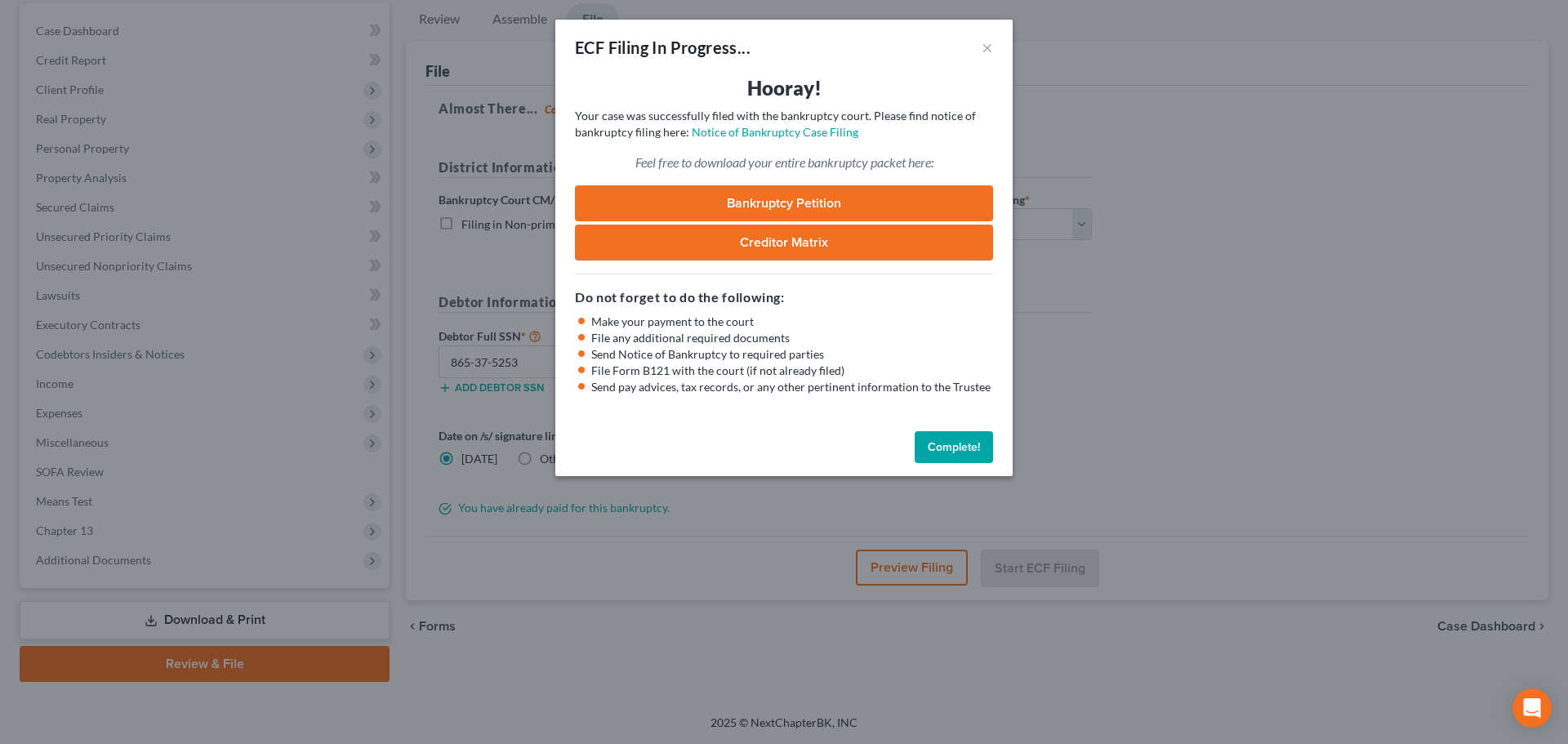
click at [953, 444] on button "Complete!" at bounding box center [954, 448] width 78 height 33
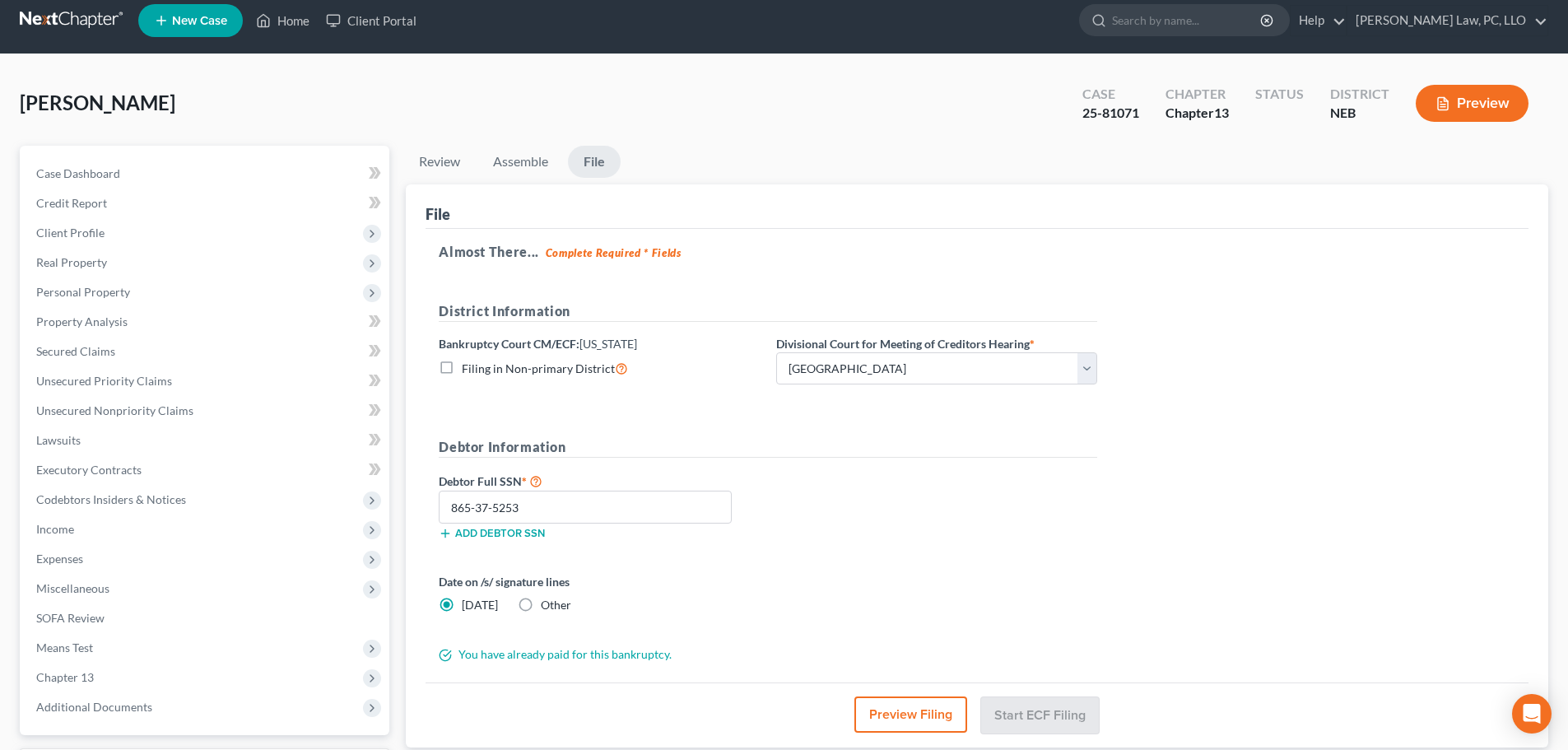
scroll to position [0, 0]
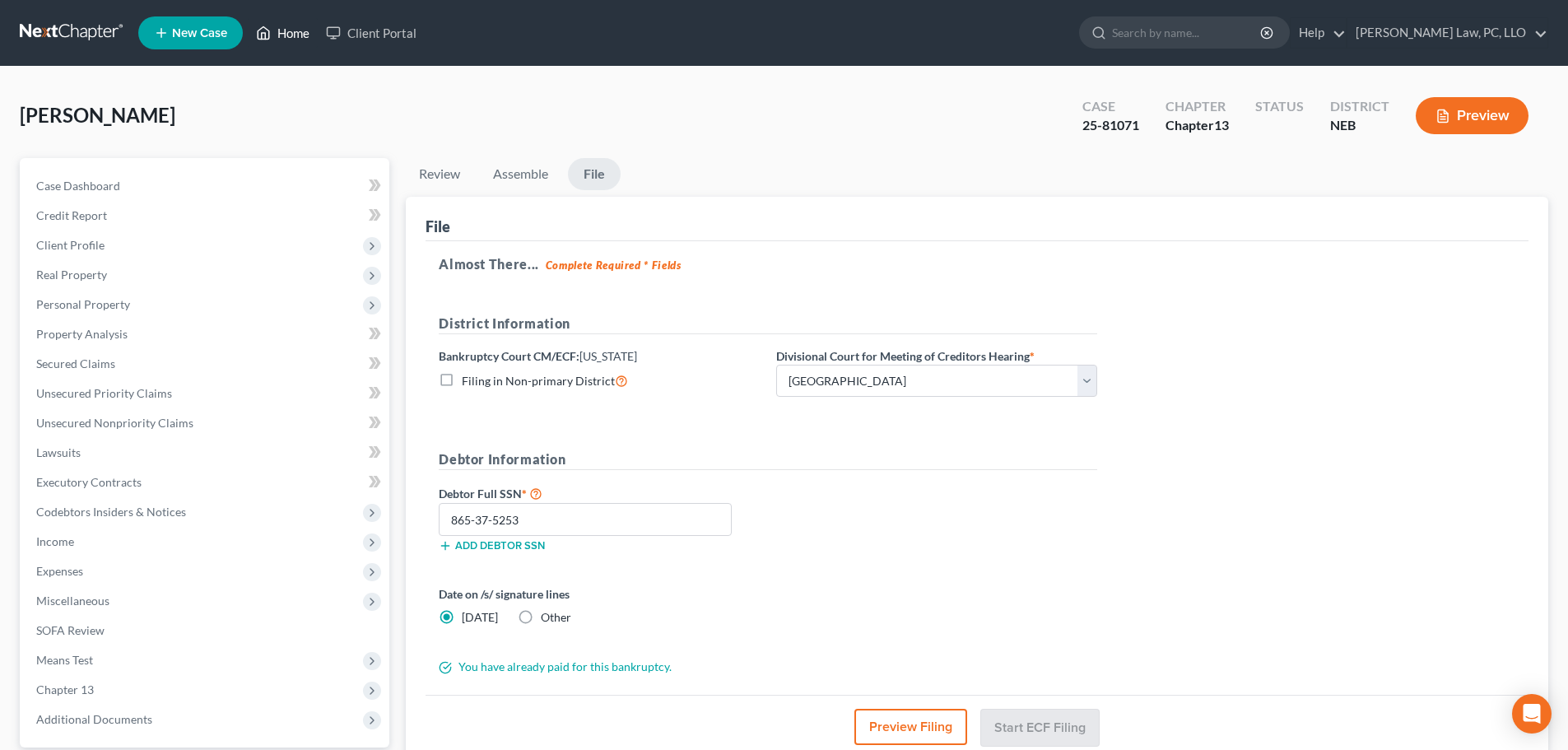
click at [284, 40] on link "Home" at bounding box center [283, 33] width 70 height 29
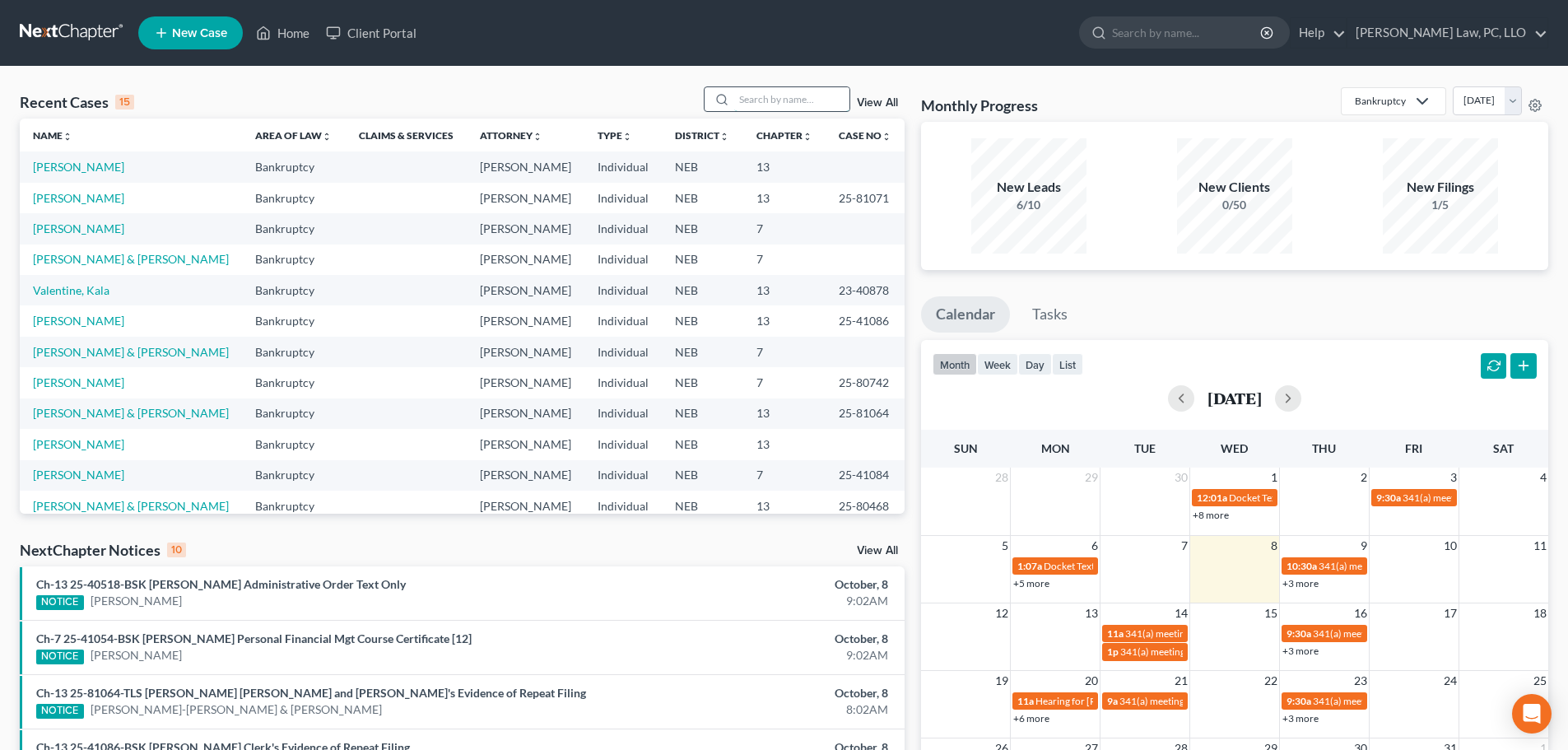
click at [766, 100] on input "search" at bounding box center [792, 99] width 115 height 24
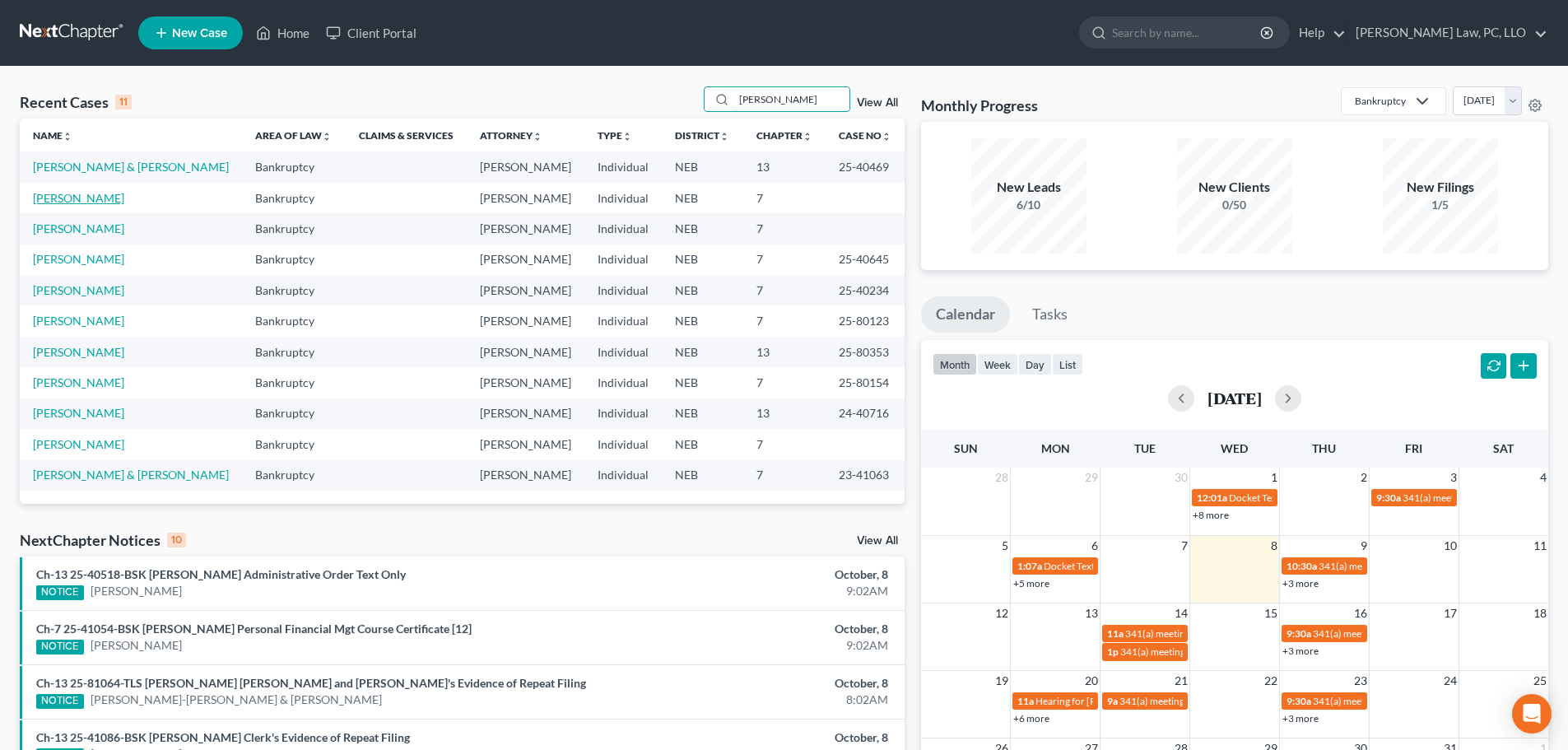
type input "[PERSON_NAME]"
click at [94, 199] on link "[PERSON_NAME]" at bounding box center [78, 198] width 92 height 14
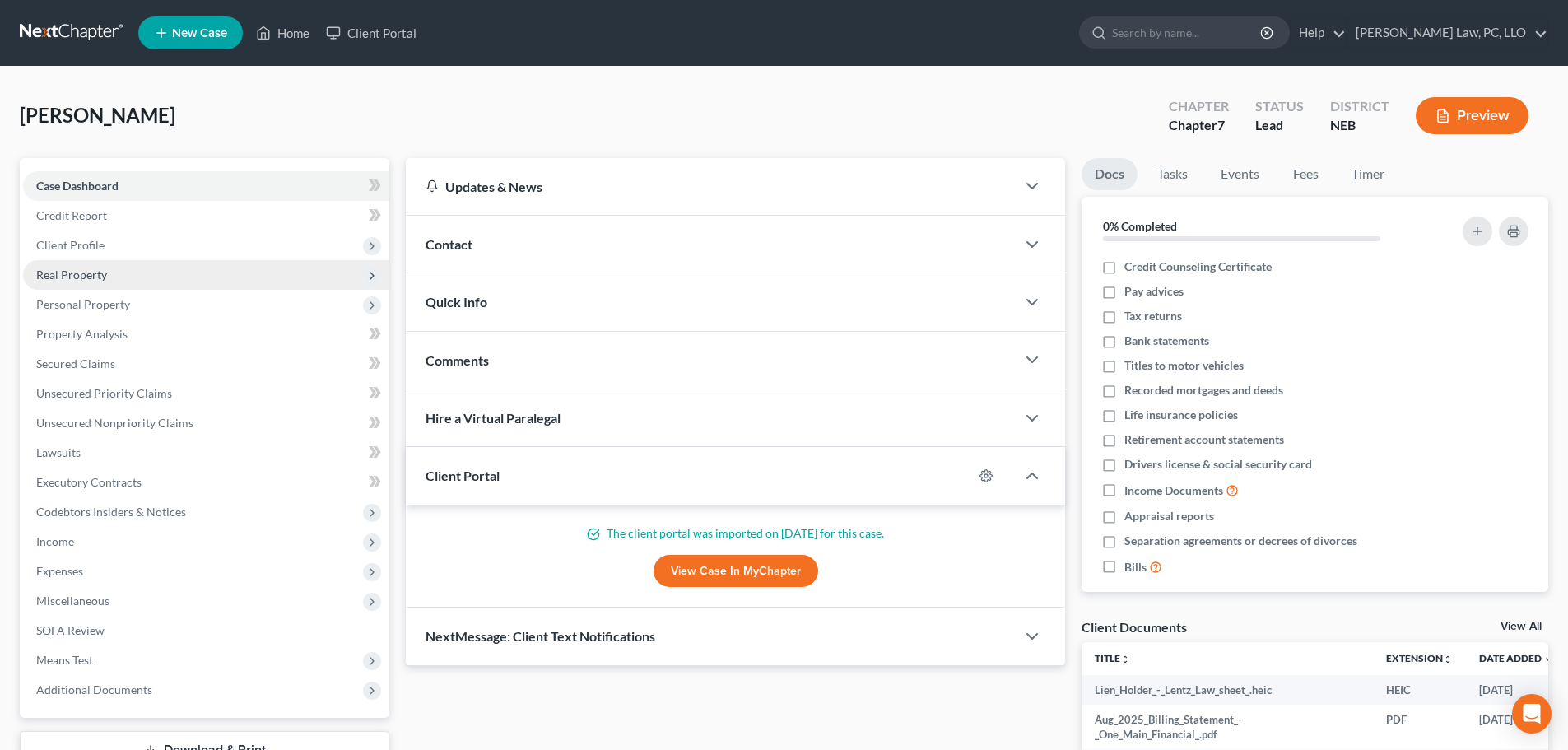
click at [96, 274] on span "Real Property" at bounding box center [72, 274] width 71 height 14
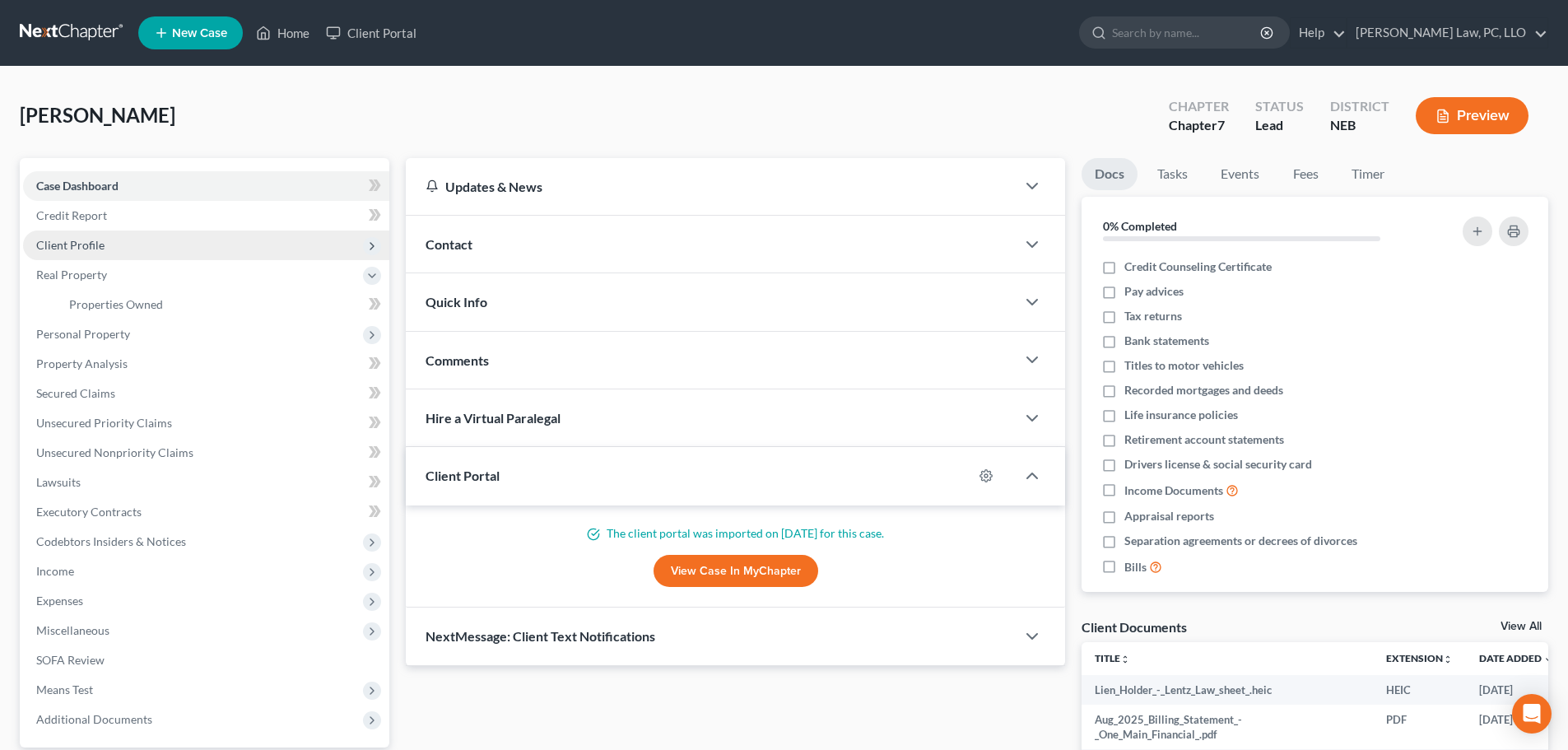
click at [87, 244] on span "Client Profile" at bounding box center [70, 245] width 68 height 14
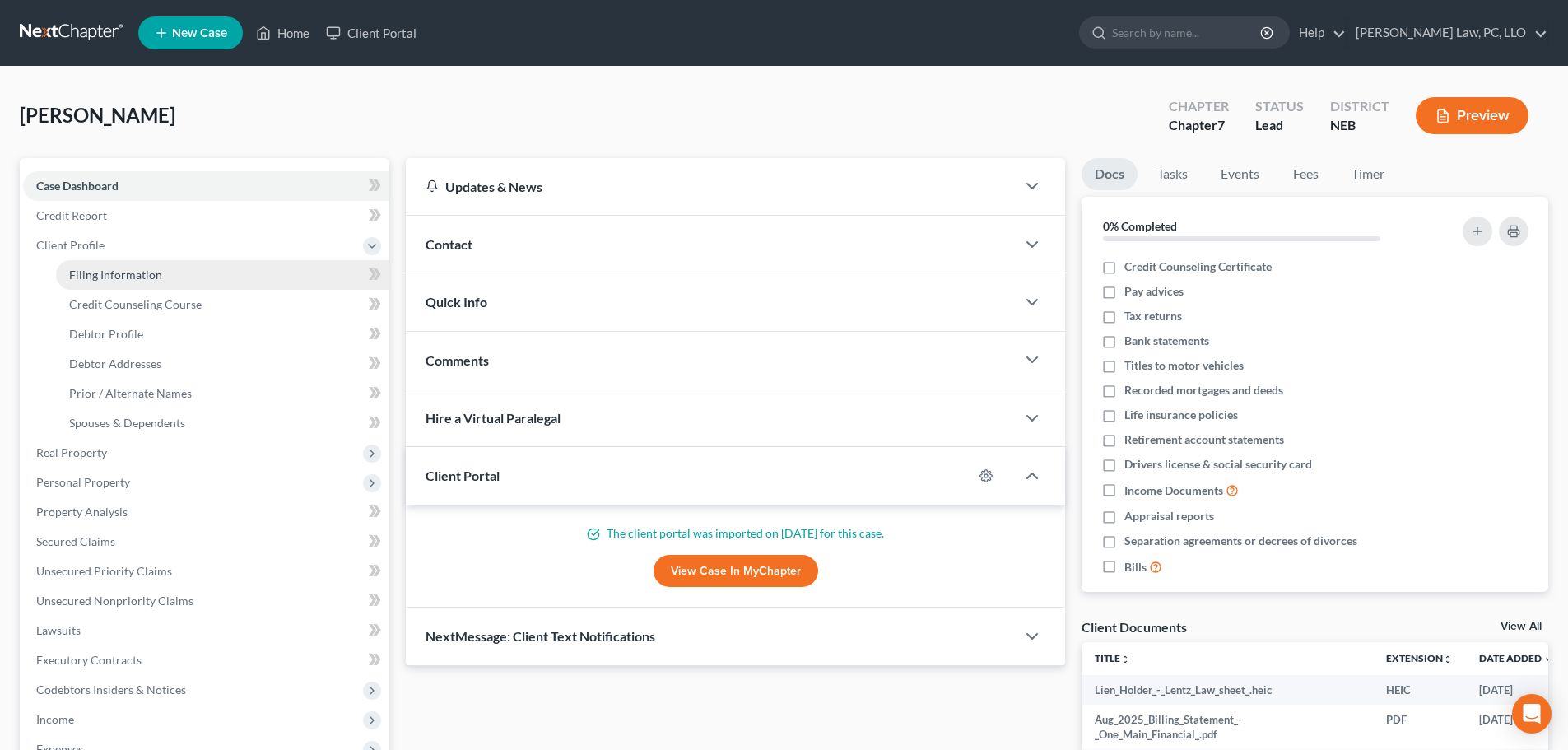
click at [94, 281] on span "Filing Information" at bounding box center [115, 274] width 93 height 14
select select "1"
select select "0"
select select "48"
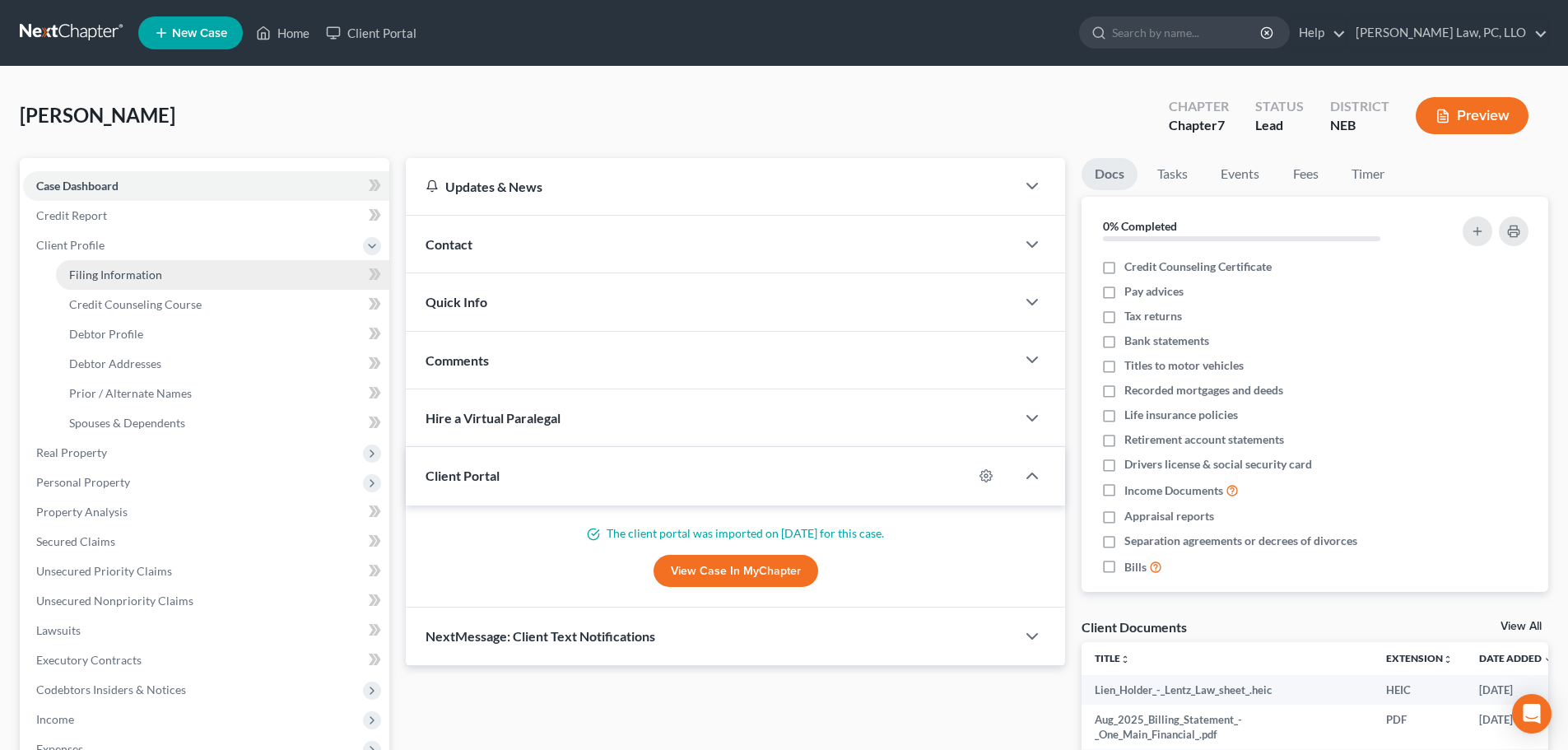
select select "0"
select select "30"
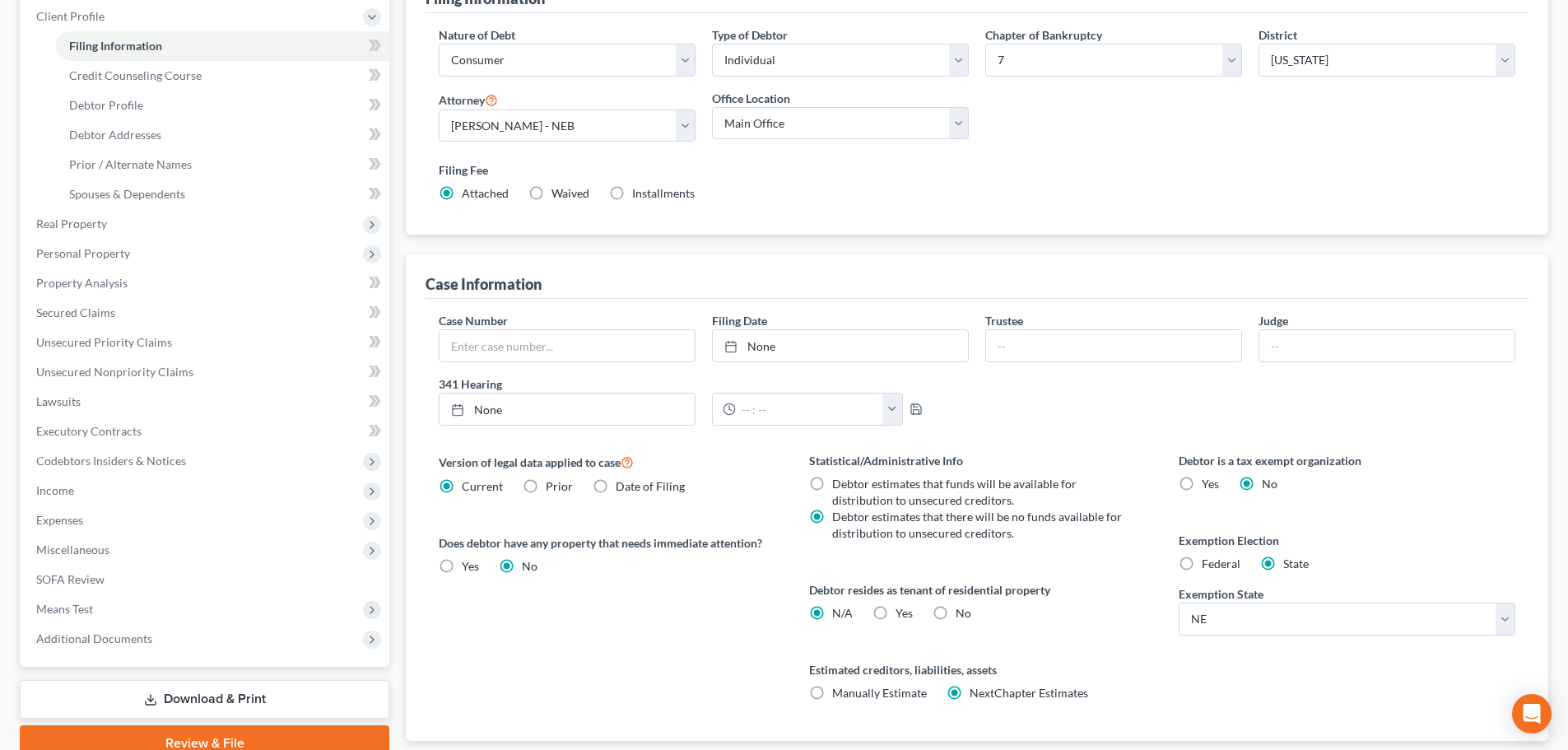
scroll to position [247, 0]
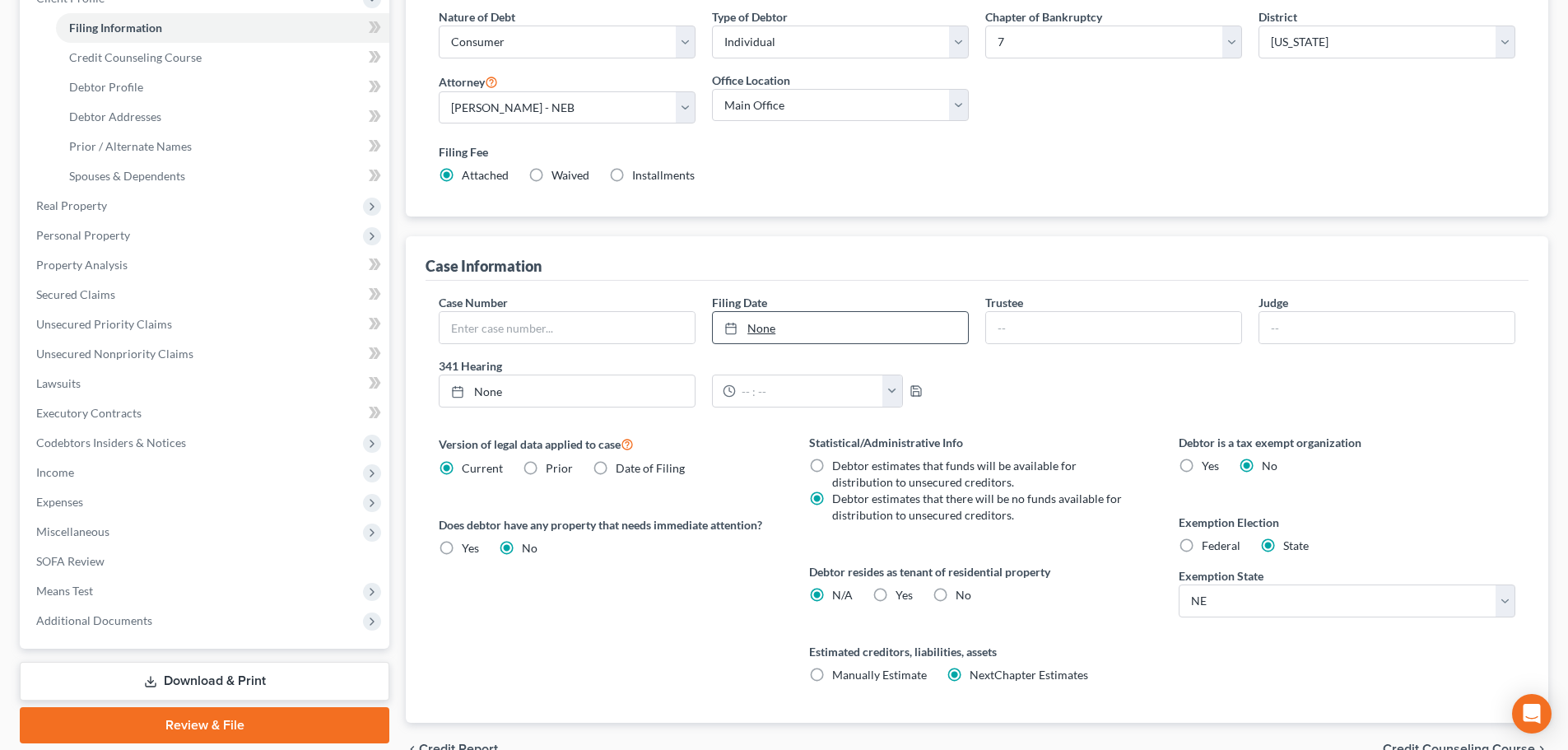
type input "[DATE]"
click at [820, 323] on link "None" at bounding box center [840, 327] width 255 height 31
click at [896, 594] on label "Yes Yes" at bounding box center [904, 596] width 18 height 17
click at [902, 594] on input "Yes Yes" at bounding box center [907, 593] width 11 height 11
radio input "true"
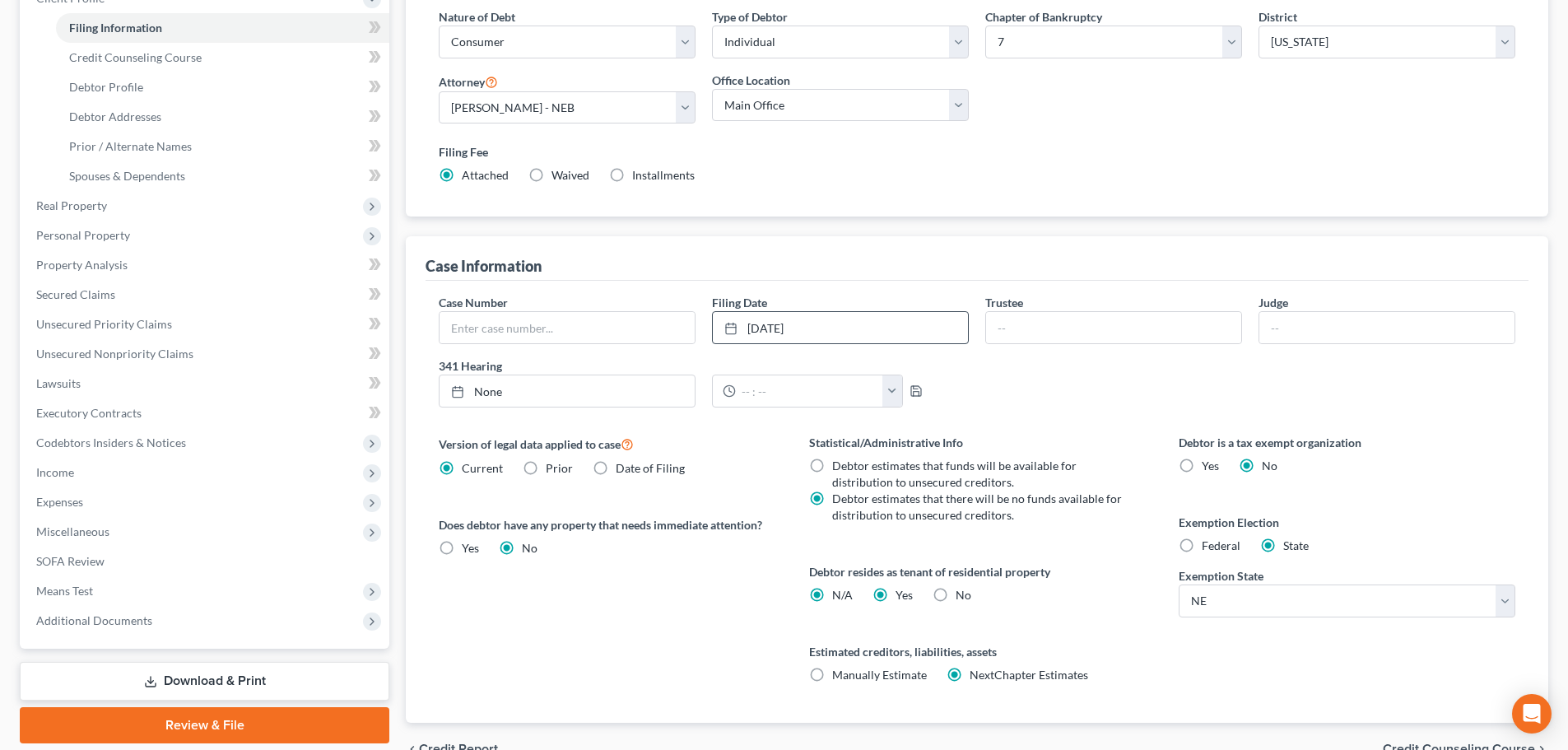
radio input "false"
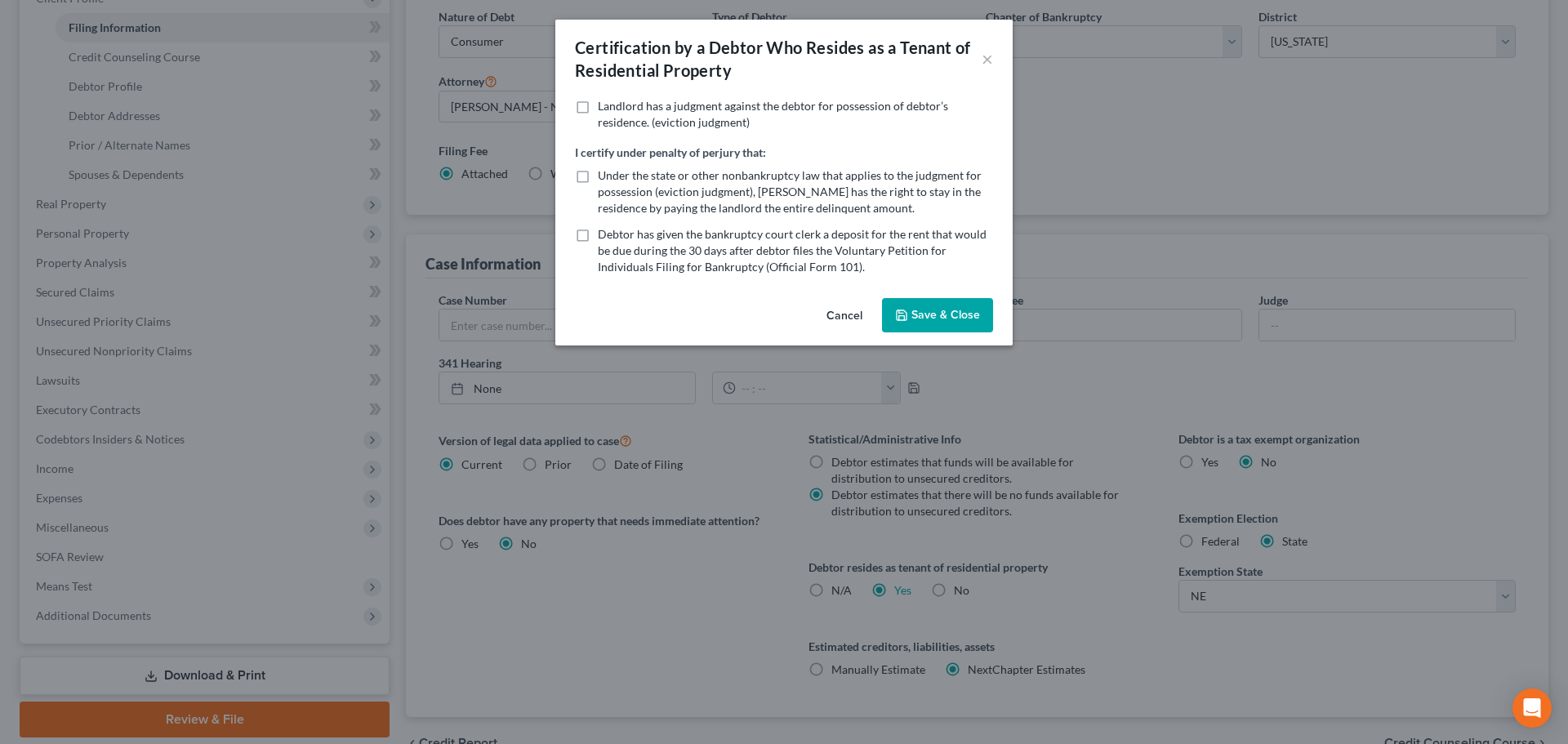
click at [920, 317] on button "Save & Close" at bounding box center [937, 315] width 111 height 34
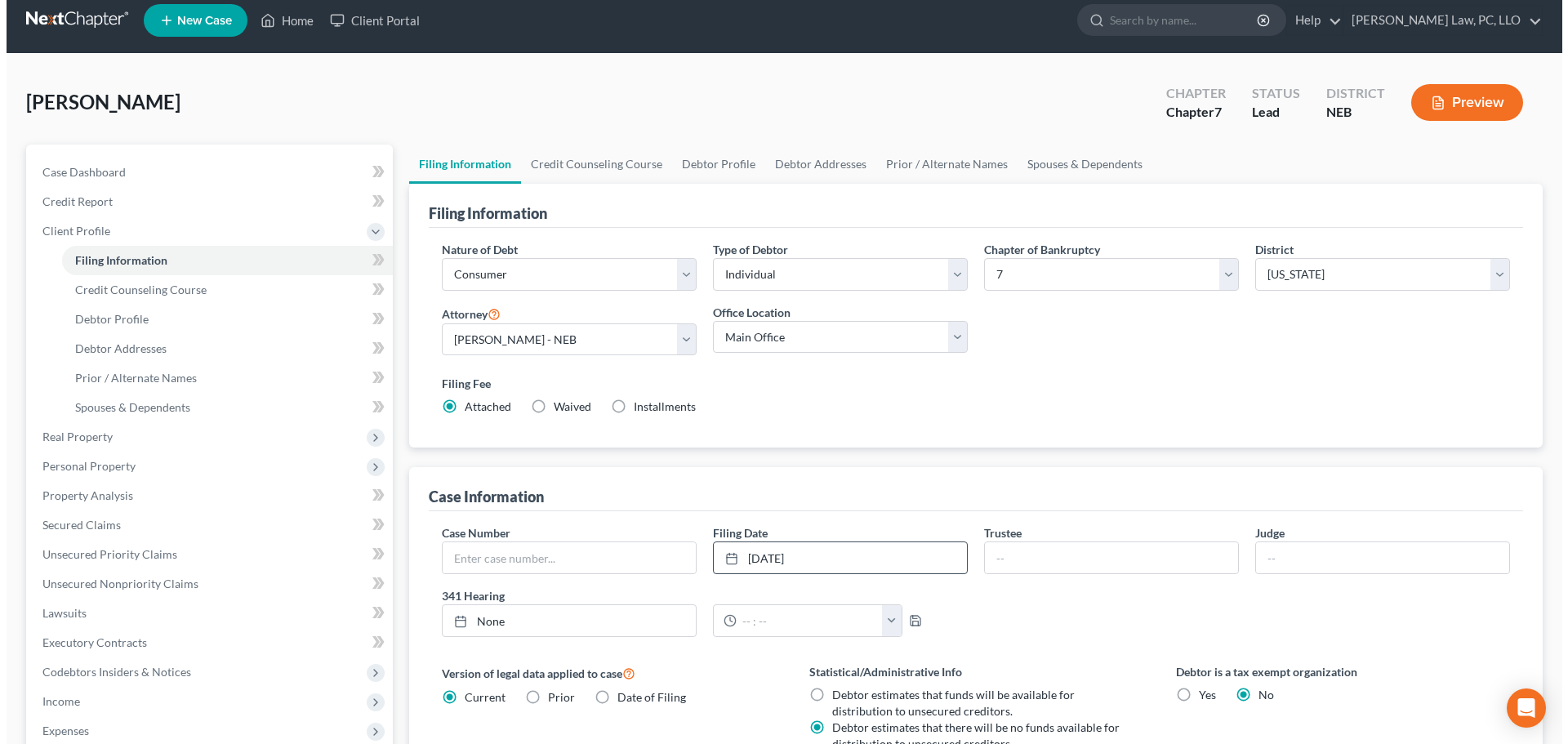
scroll to position [0, 0]
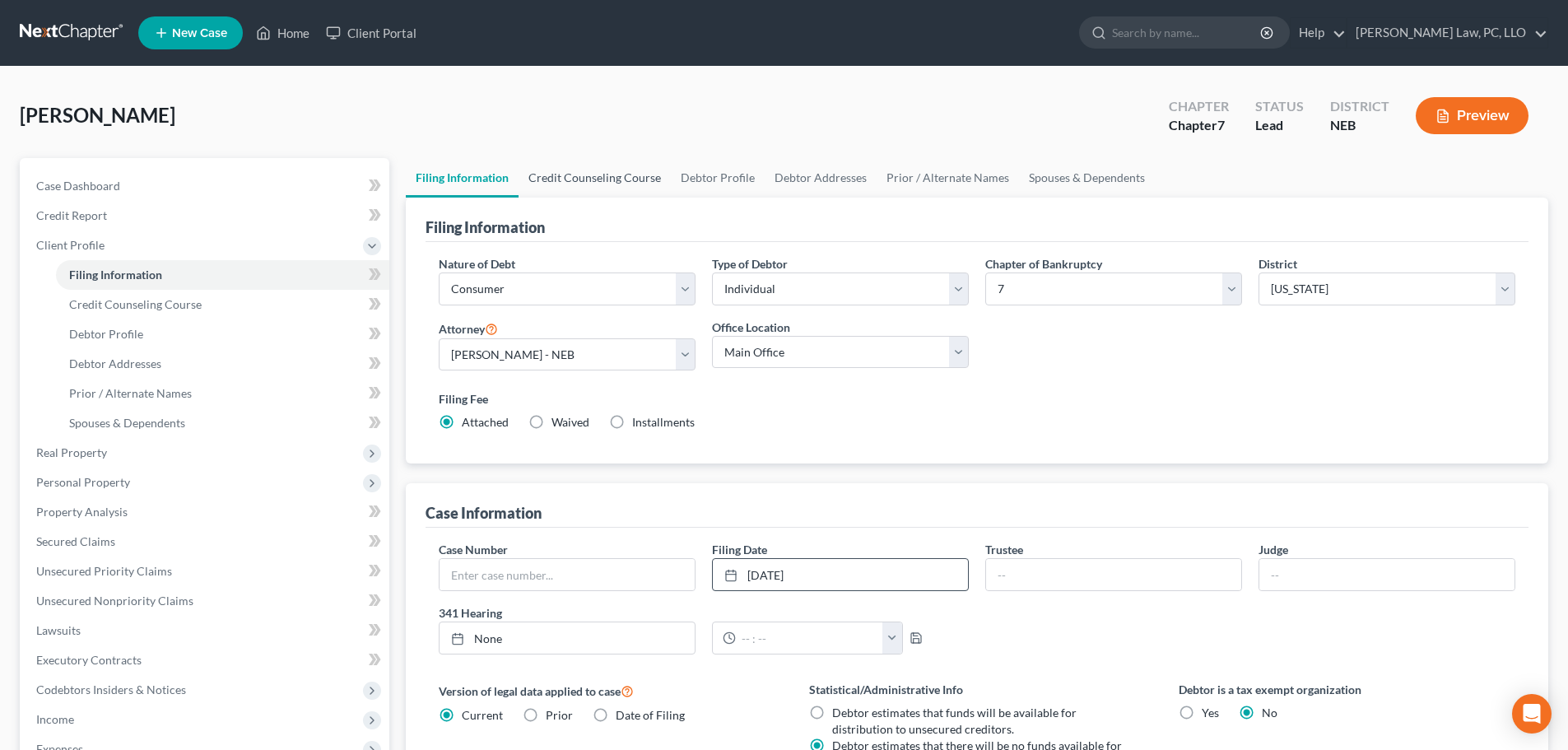
click at [612, 176] on link "Credit Counseling Course" at bounding box center [594, 178] width 152 height 40
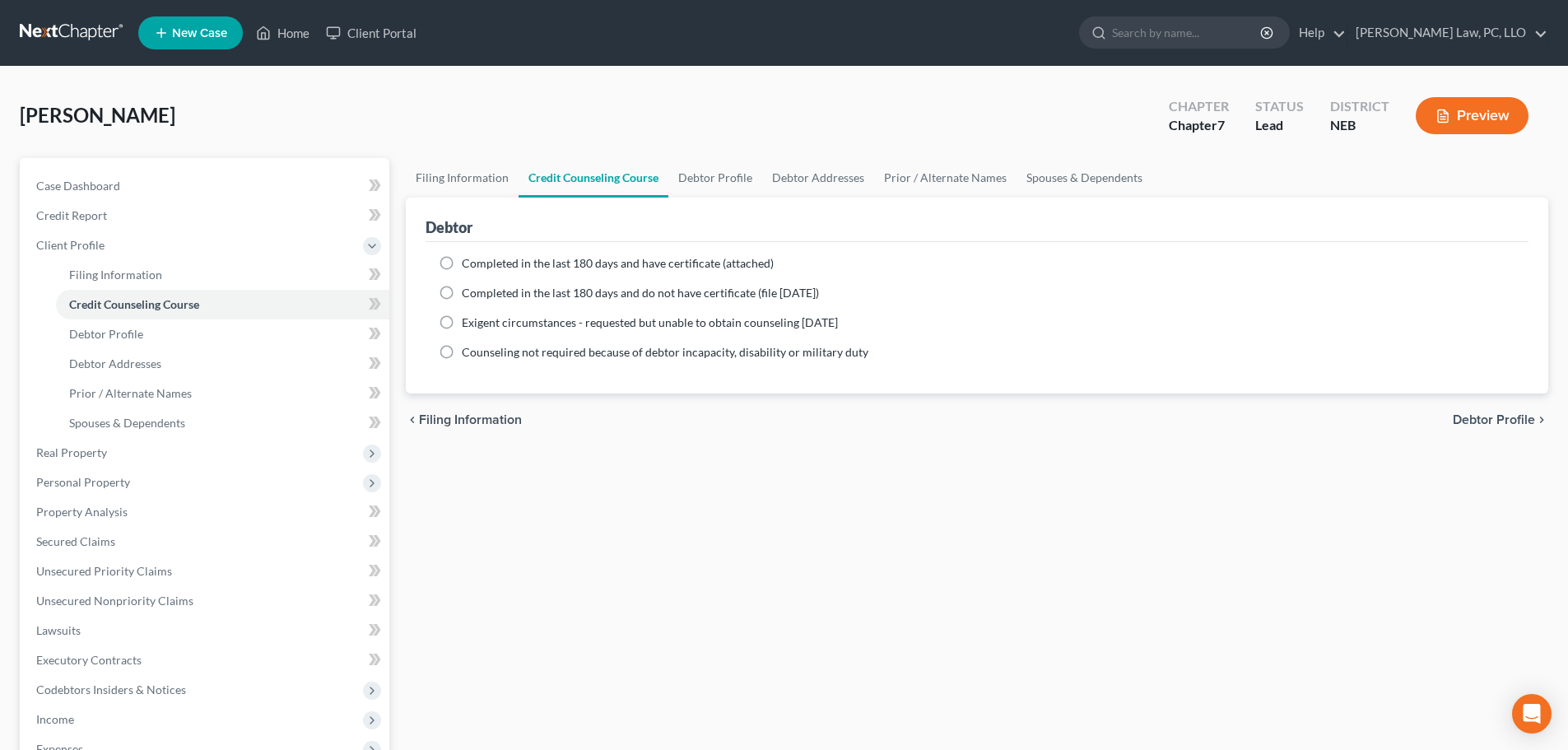
click at [462, 264] on label "Completed in the last 180 days and have certificate (attached)" at bounding box center [617, 263] width 312 height 17
click at [469, 264] on input "Completed in the last 180 days and have certificate (attached)" at bounding box center [474, 260] width 11 height 11
radio input "true"
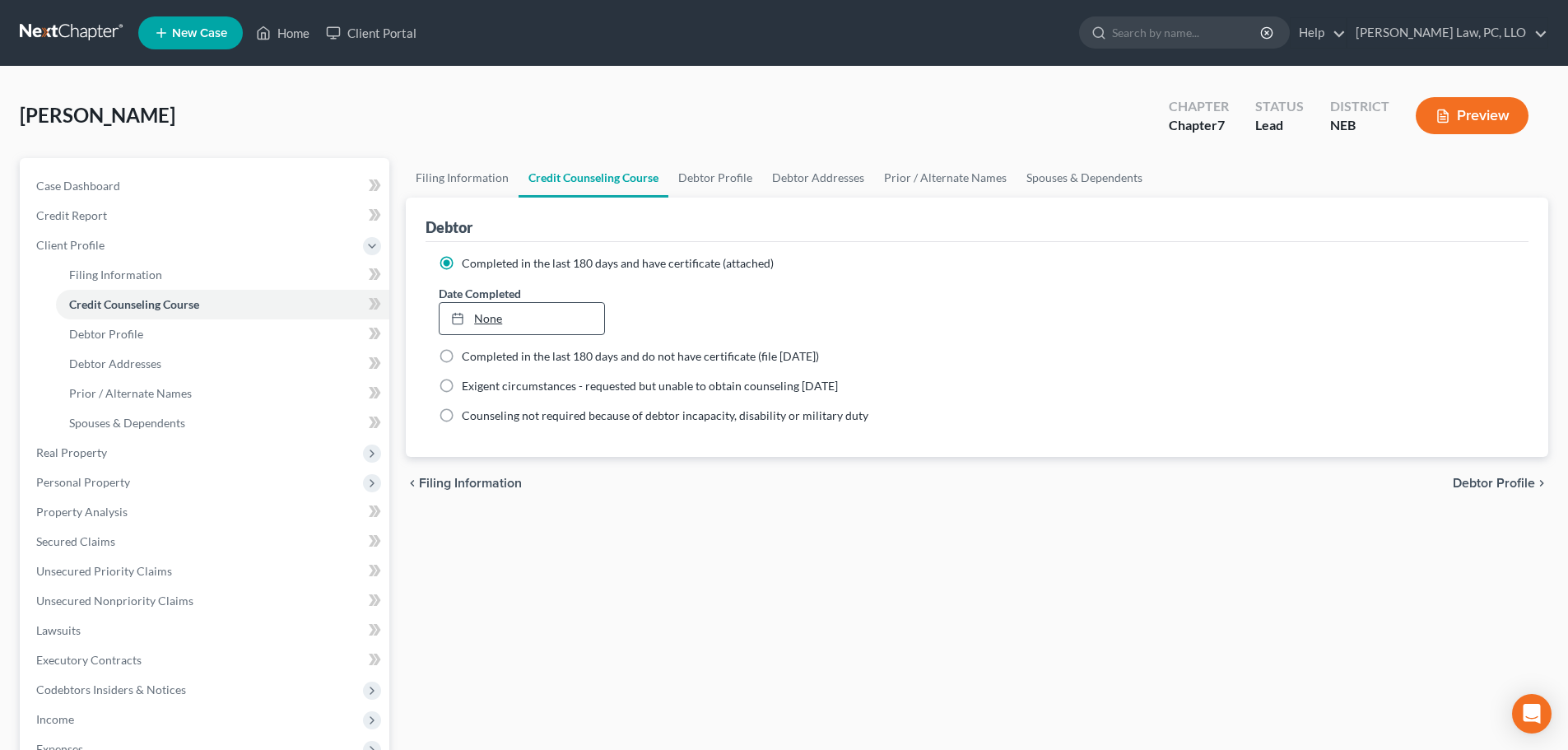
type input "[DATE]"
click at [540, 310] on link "[DATE]" at bounding box center [522, 318] width 164 height 31
click at [700, 178] on link "Debtor Profile" at bounding box center [716, 178] width 94 height 40
select select "0"
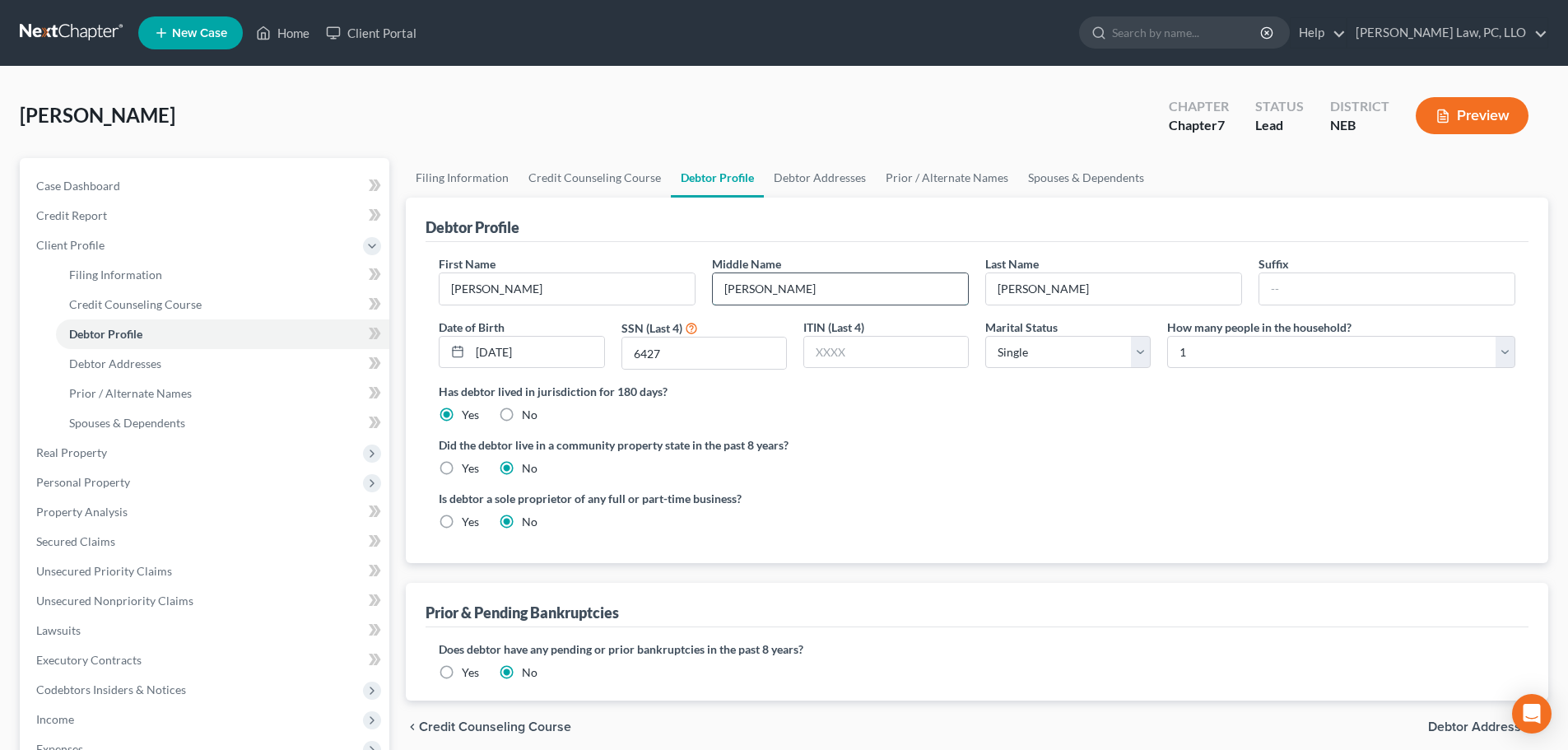
click at [778, 291] on input "[PERSON_NAME]" at bounding box center [840, 289] width 255 height 31
type input "M."
click at [899, 460] on div "Did the debtor live in a community property state in the past 8 years? Yes No" at bounding box center [977, 457] width 1077 height 40
click at [1078, 182] on link "Spouses & Dependents" at bounding box center [1085, 178] width 135 height 40
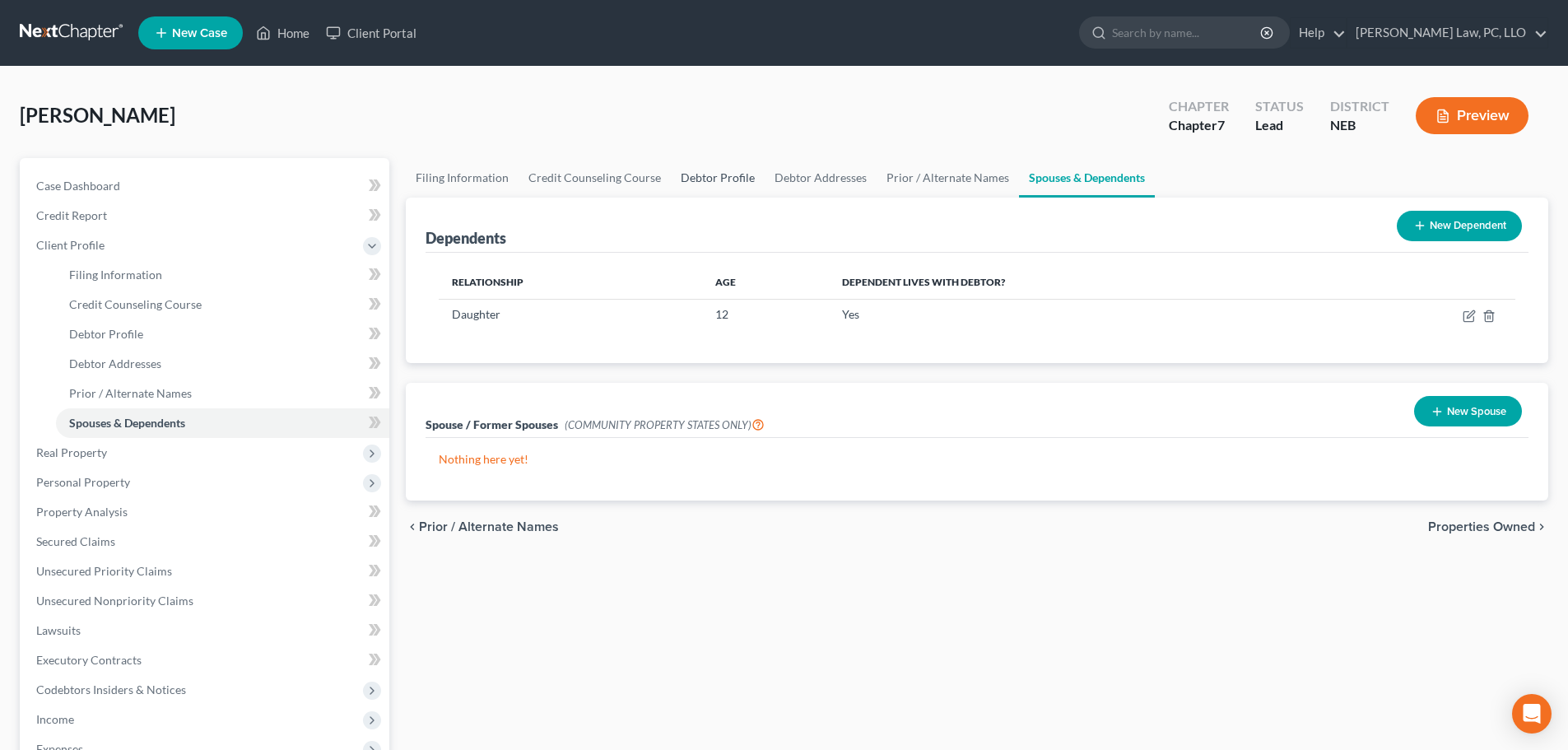
click at [711, 175] on link "Debtor Profile" at bounding box center [718, 178] width 94 height 40
select select "0"
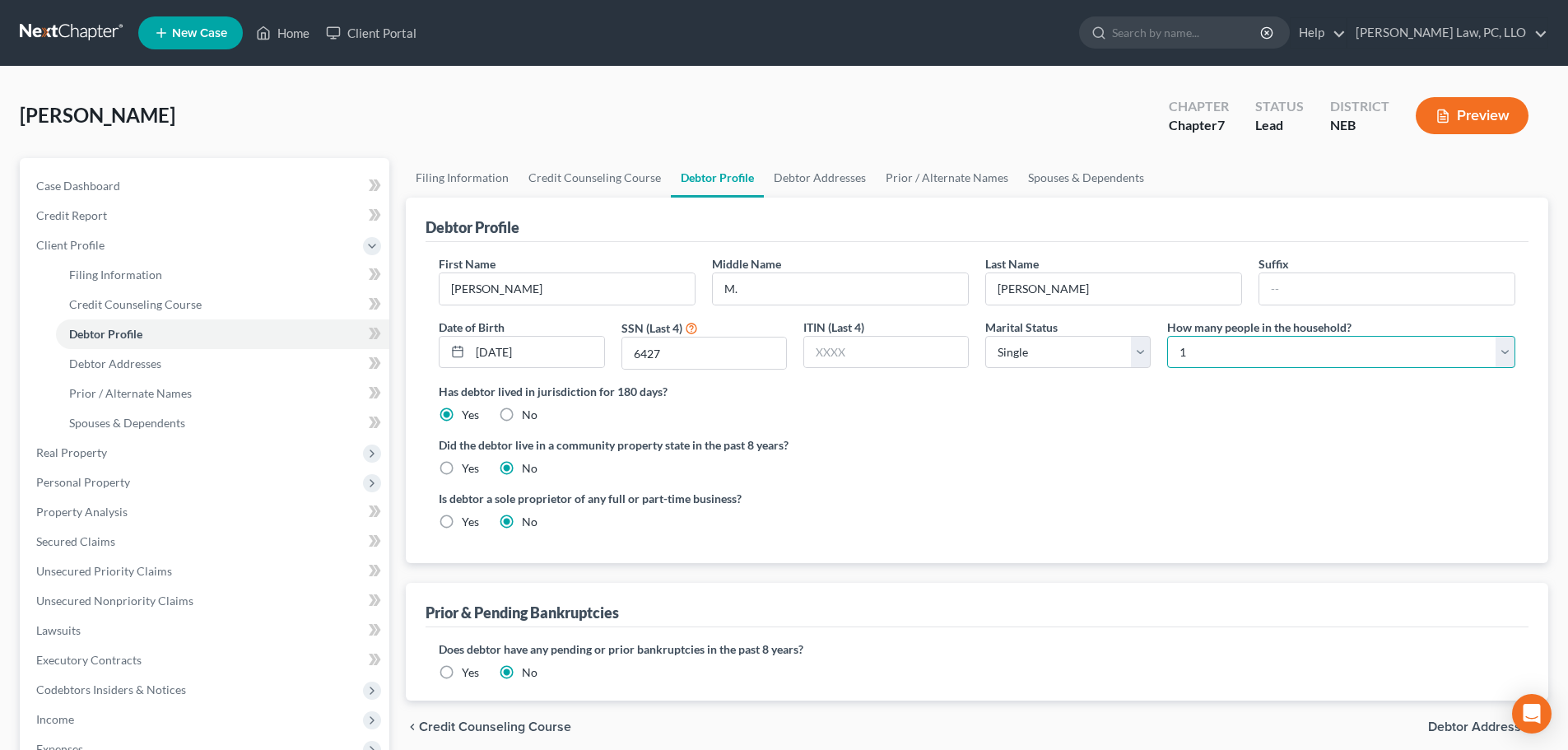
click at [1262, 347] on select "Select 1 2 3 4 5 6 7 8 9 10 11 12 13 14 15 16 17 18 19 20" at bounding box center [1341, 352] width 348 height 33
select select "1"
click at [1167, 336] on select "Select 1 2 3 4 5 6 7 8 9 10 11 12 13 14 15 16 17 18 19 20" at bounding box center [1341, 352] width 348 height 33
click at [914, 435] on ng-include "First Name [PERSON_NAME] Middle Name M. Last Name [PERSON_NAME] Suffix Date of …" at bounding box center [977, 399] width 1077 height 288
click at [923, 176] on link "Prior / Alternate Names" at bounding box center [946, 178] width 142 height 40
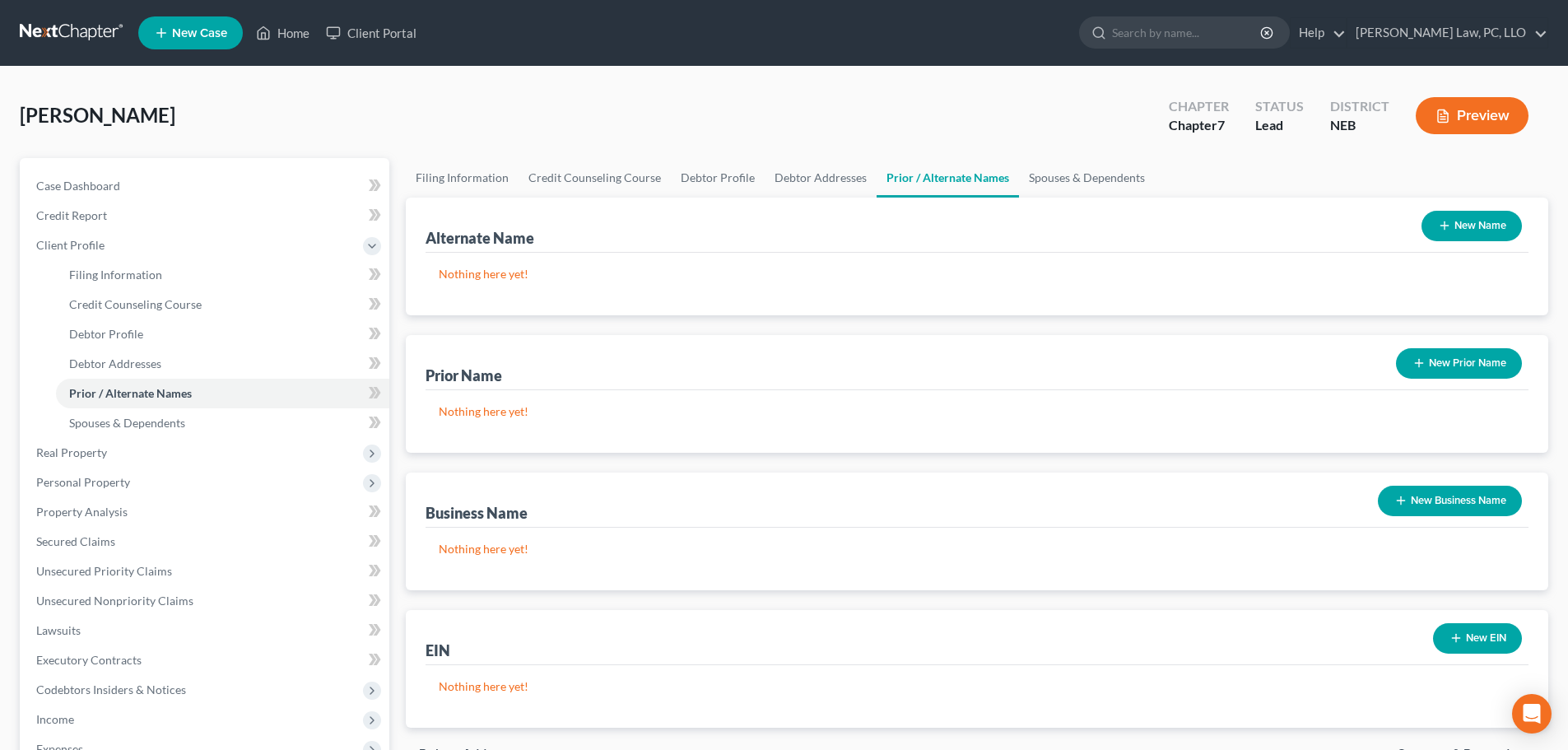
click at [1428, 223] on button "New Name" at bounding box center [1471, 226] width 100 height 30
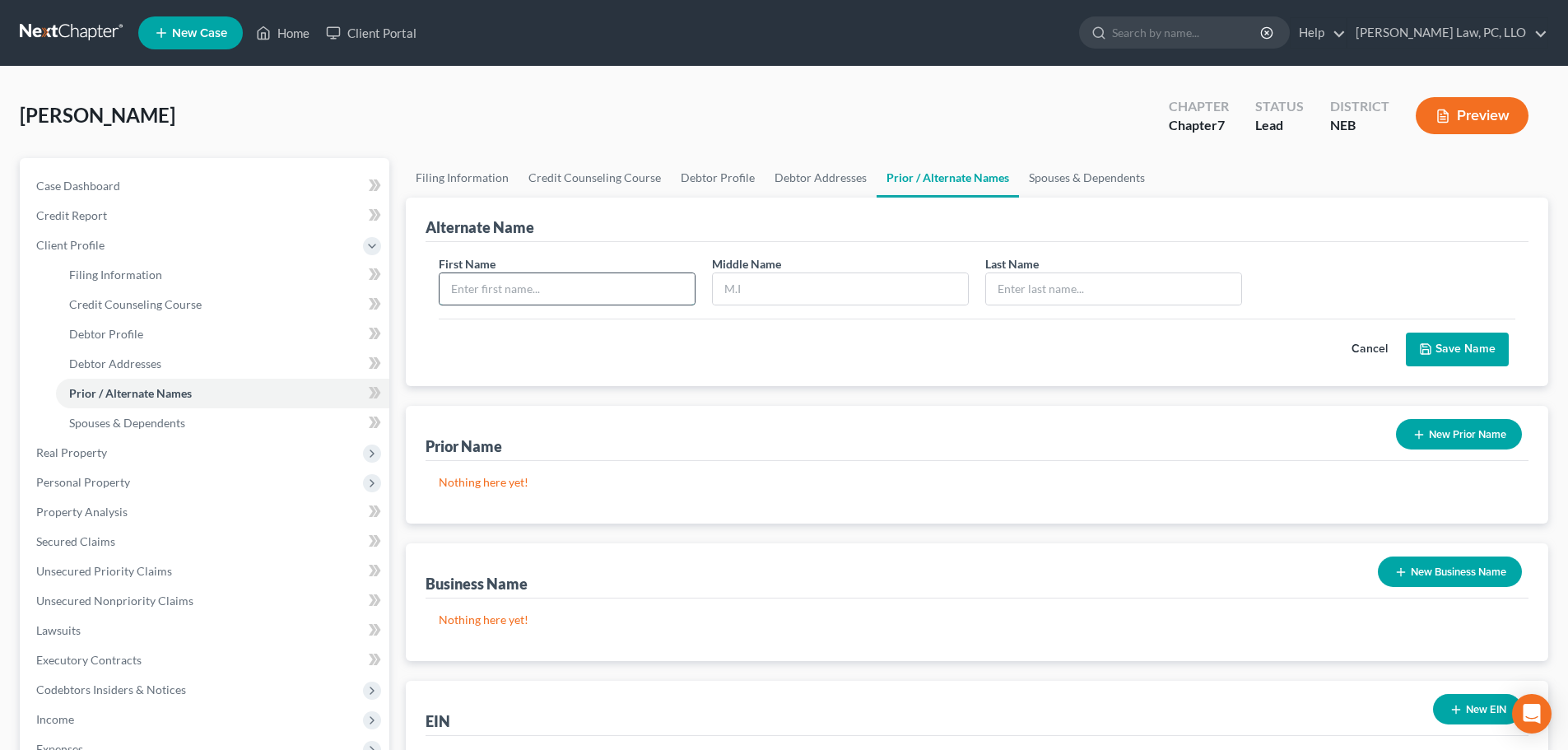
click at [532, 296] on input "text" at bounding box center [567, 289] width 255 height 31
type input "[PERSON_NAME]"
paste input "[PERSON_NAME]"
type input "[PERSON_NAME]"
type input "o"
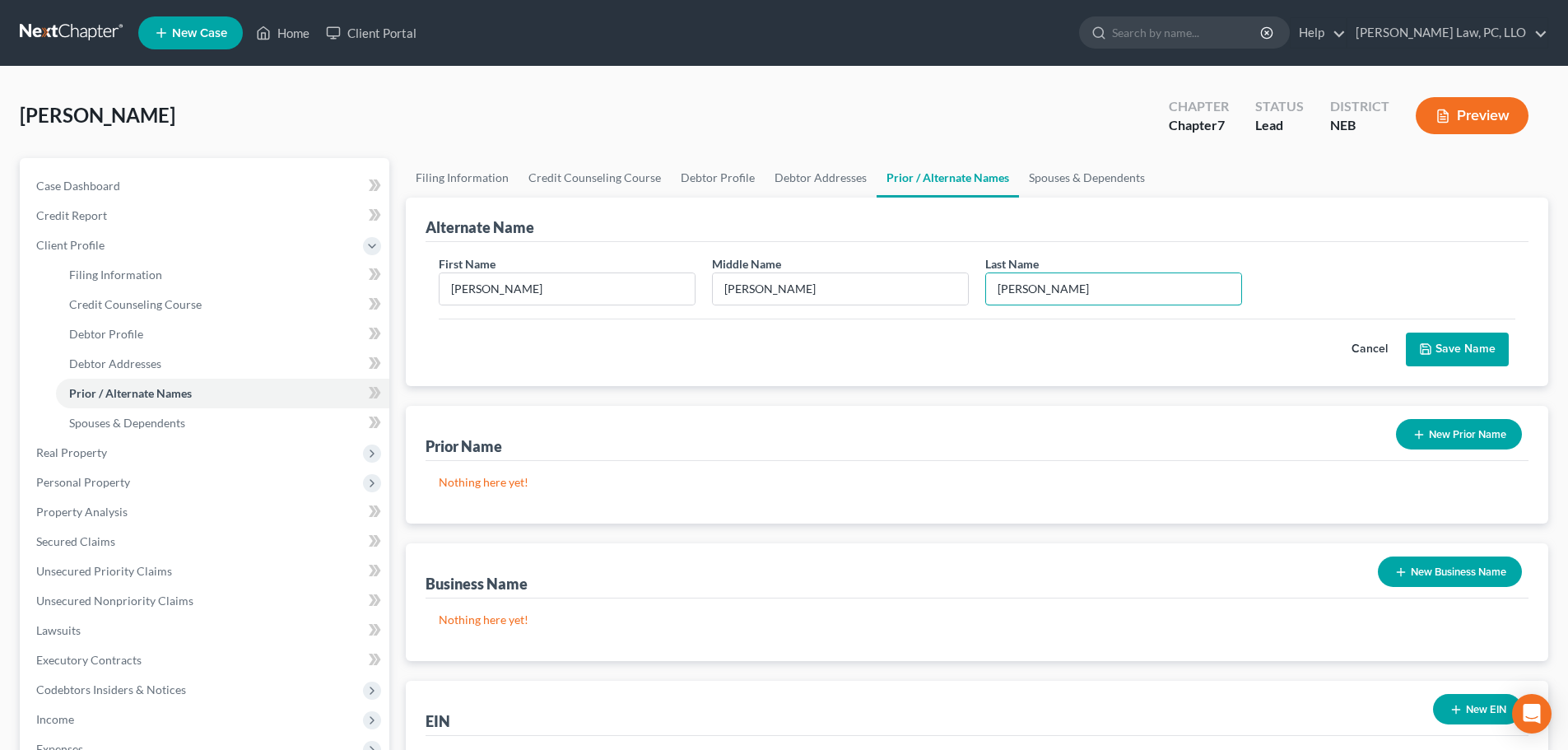
type input "[PERSON_NAME]"
click at [1457, 359] on button "Save Name" at bounding box center [1457, 349] width 103 height 35
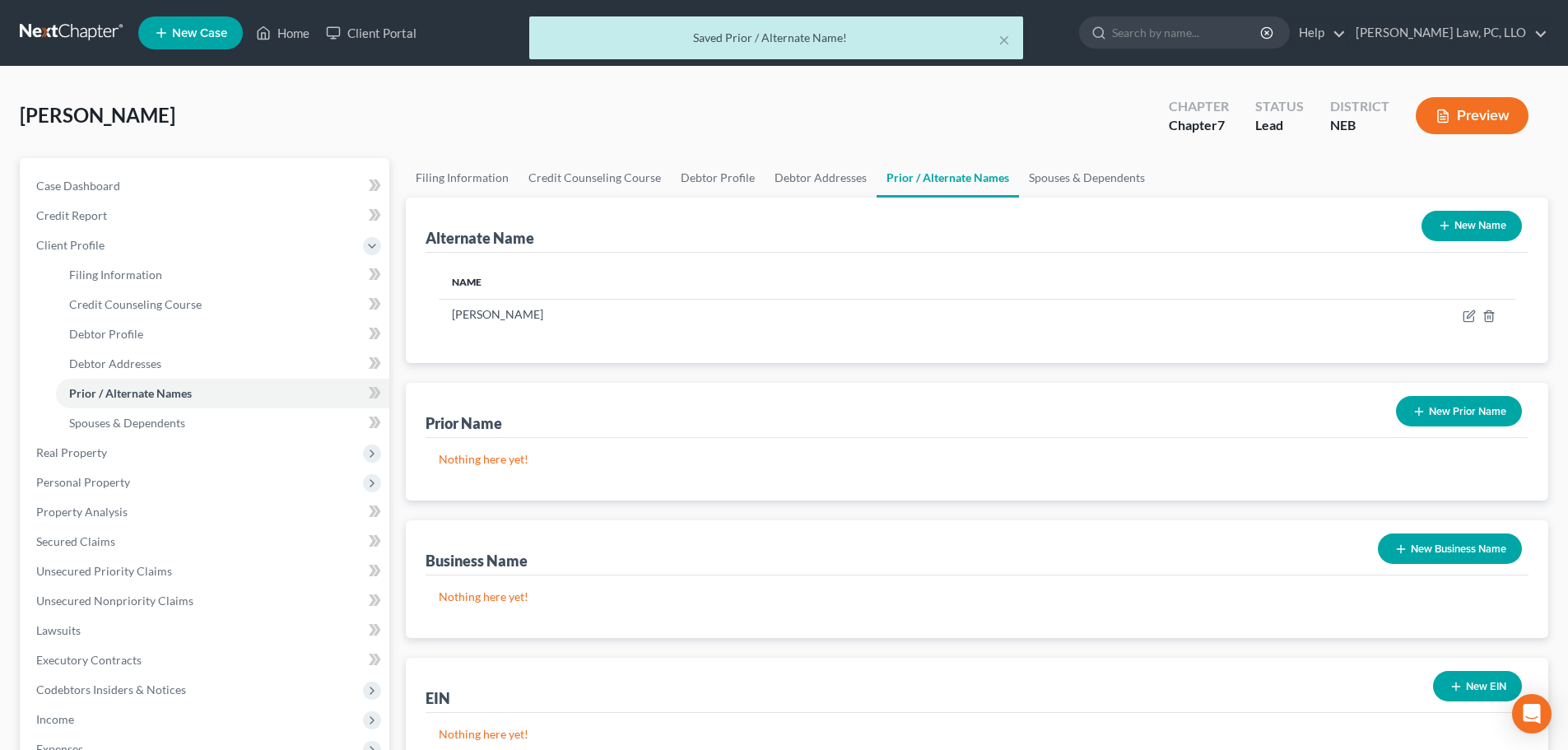
click at [1459, 221] on button "New Name" at bounding box center [1471, 226] width 100 height 30
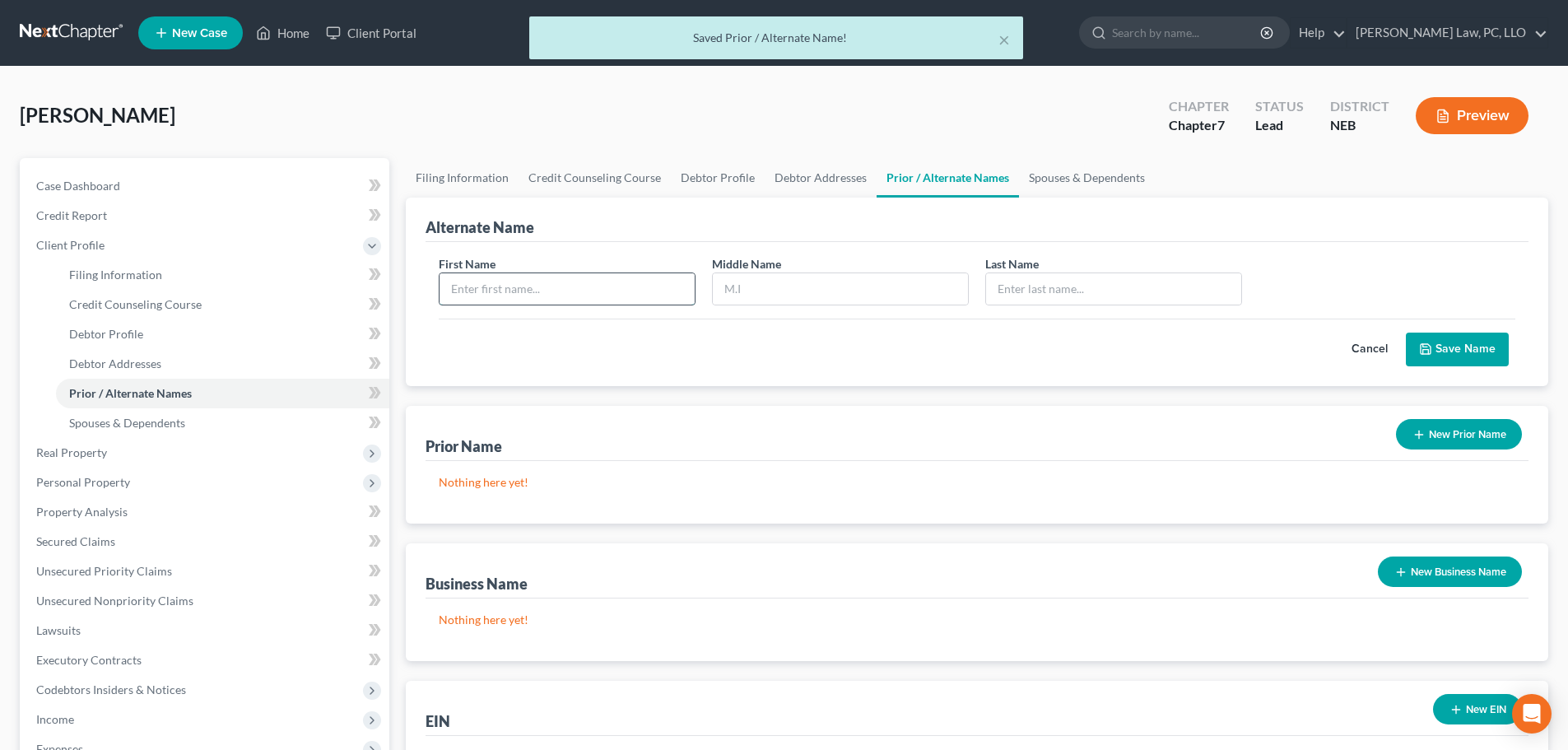
click at [618, 285] on input "text" at bounding box center [567, 289] width 255 height 31
type input "[PERSON_NAME]"
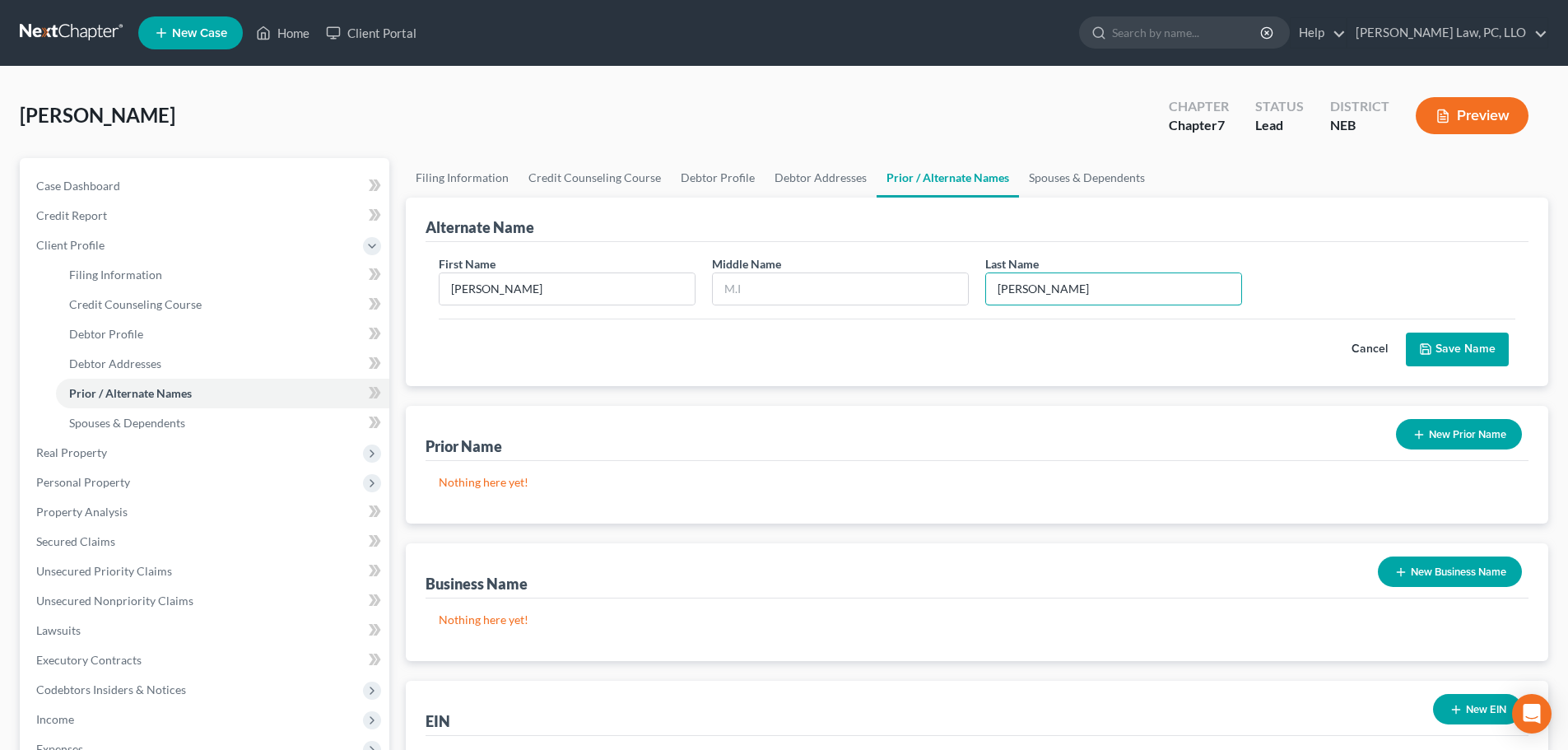
type input "[PERSON_NAME]"
click at [1438, 355] on button "Save Name" at bounding box center [1457, 349] width 103 height 35
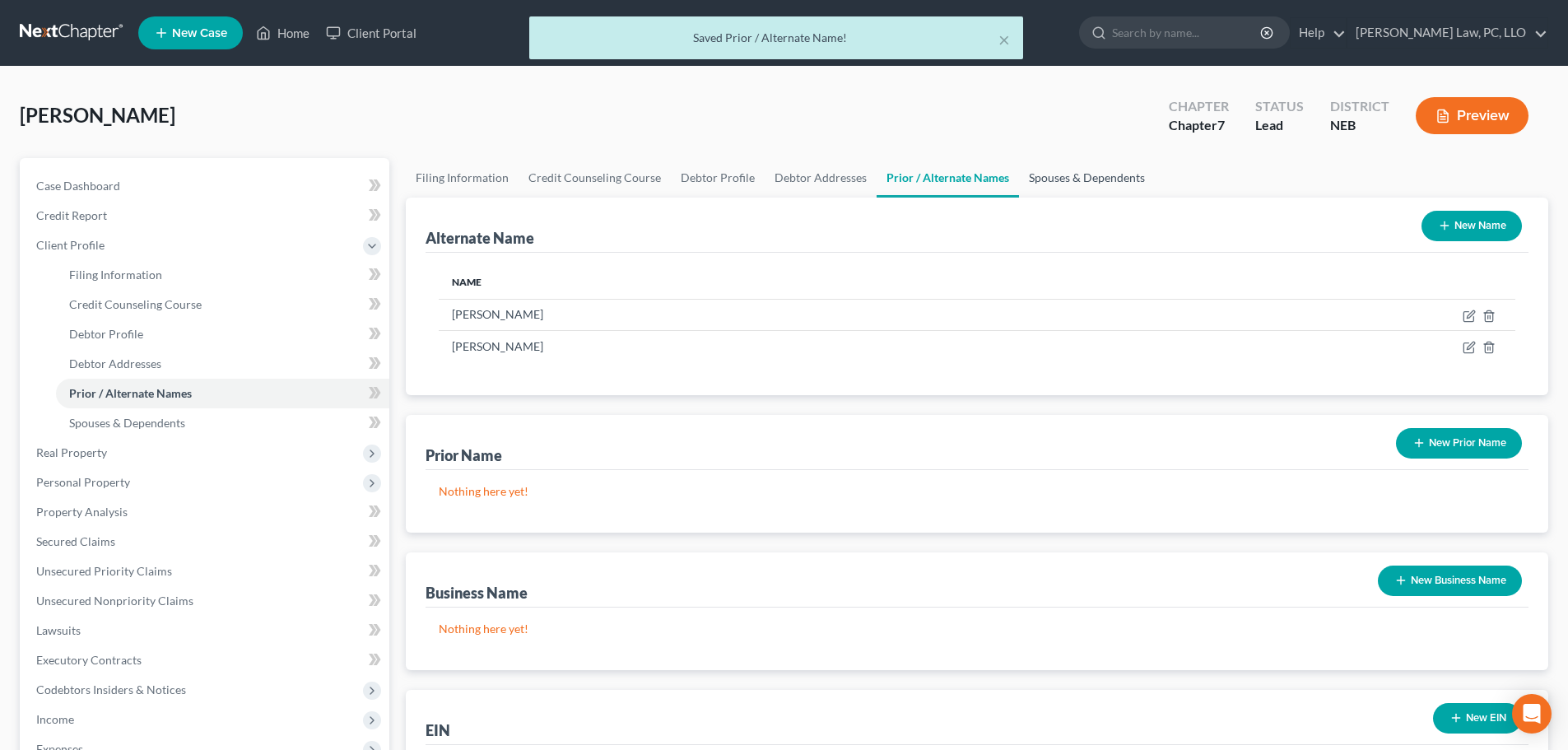
click at [1062, 180] on link "Spouses & Dependents" at bounding box center [1086, 178] width 135 height 40
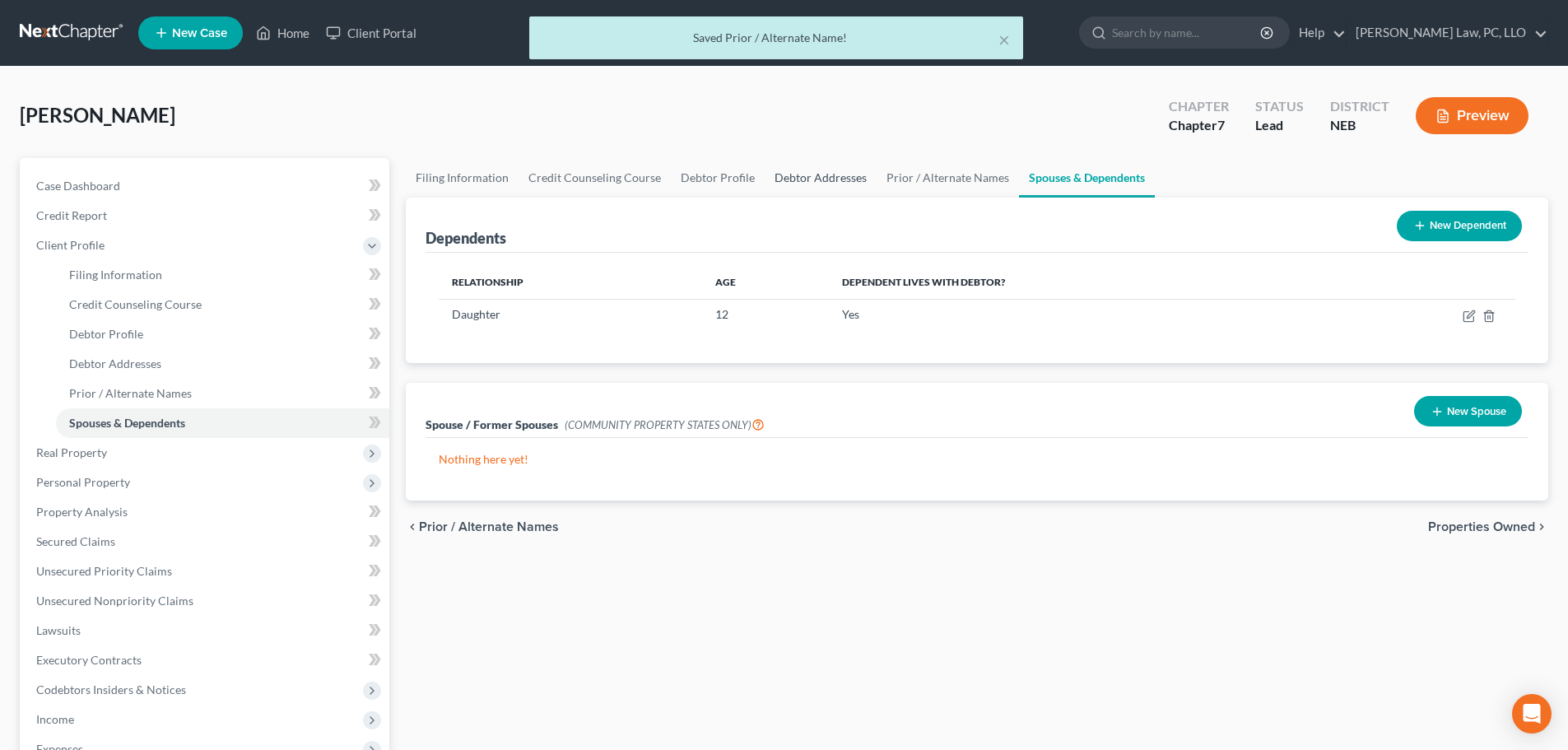
click at [823, 173] on link "Debtor Addresses" at bounding box center [820, 178] width 112 height 40
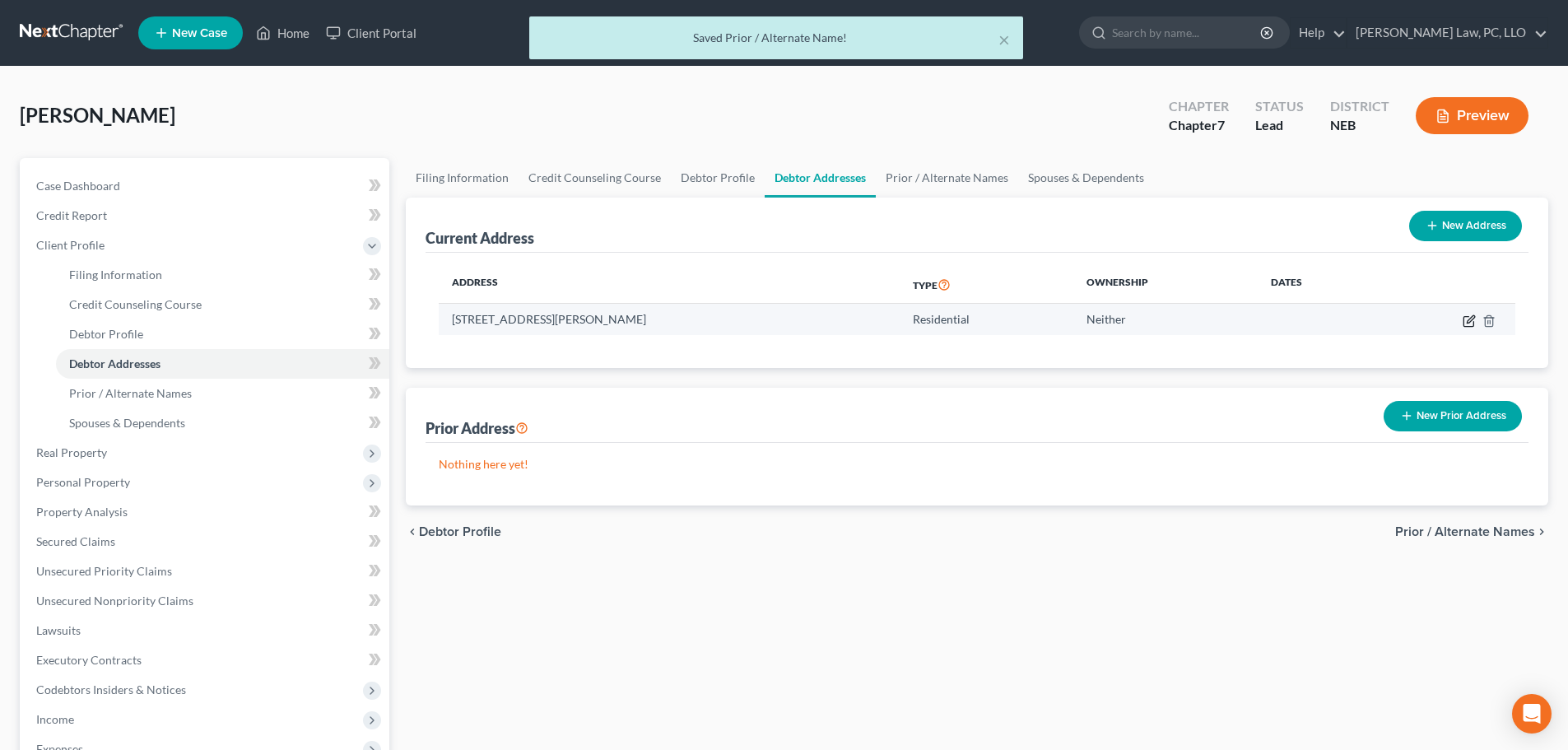
click at [1473, 321] on icon "button" at bounding box center [1470, 322] width 13 height 13
select select "30"
select select "54"
select select "0"
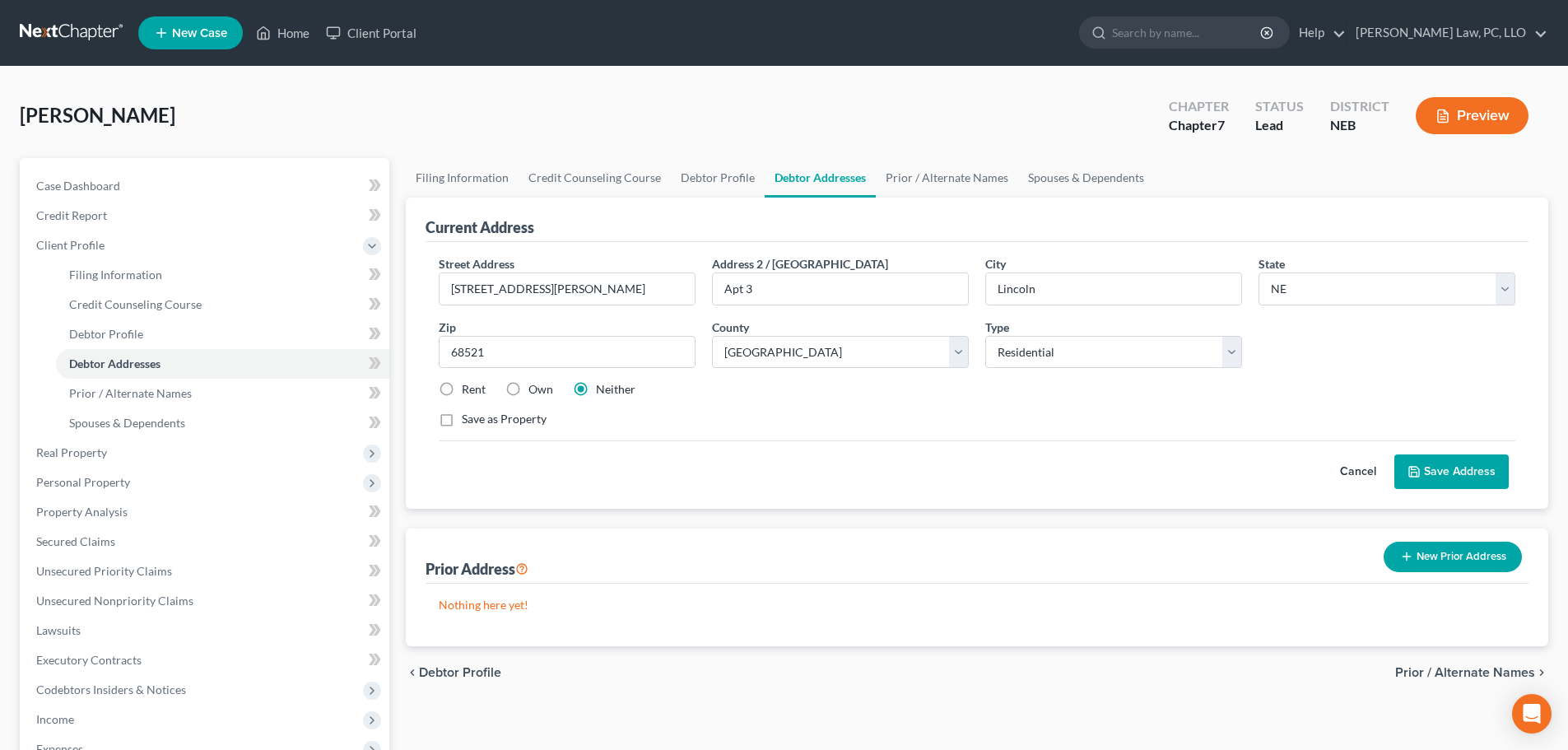
click at [458, 396] on div "Rent" at bounding box center [463, 390] width 47 height 17
click at [462, 389] on label "Rent" at bounding box center [474, 390] width 24 height 17
click at [469, 389] on input "Rent" at bounding box center [474, 386] width 11 height 11
radio input "true"
click at [1448, 476] on button "Save Address" at bounding box center [1452, 471] width 114 height 35
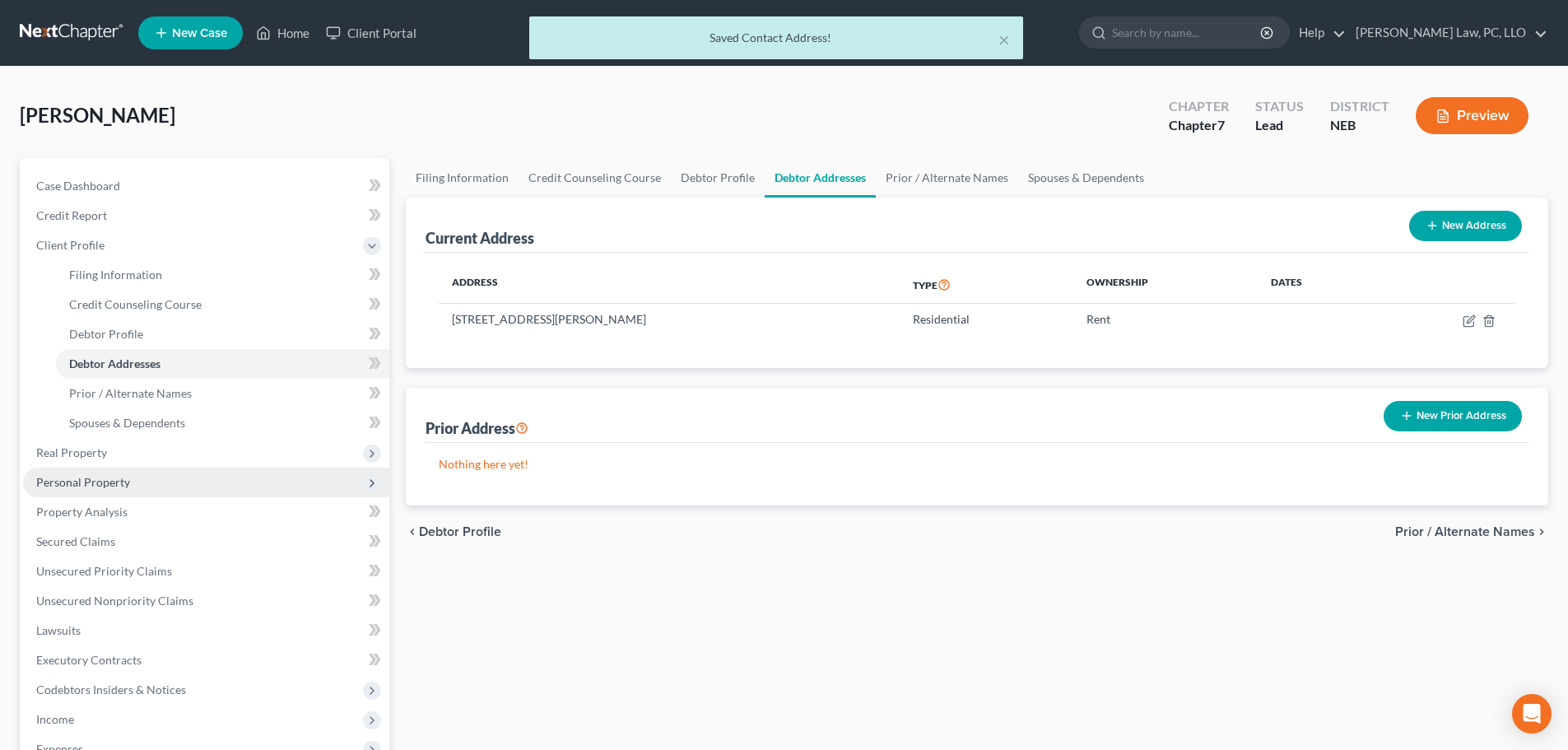
click at [104, 483] on span "Personal Property" at bounding box center [83, 482] width 94 height 14
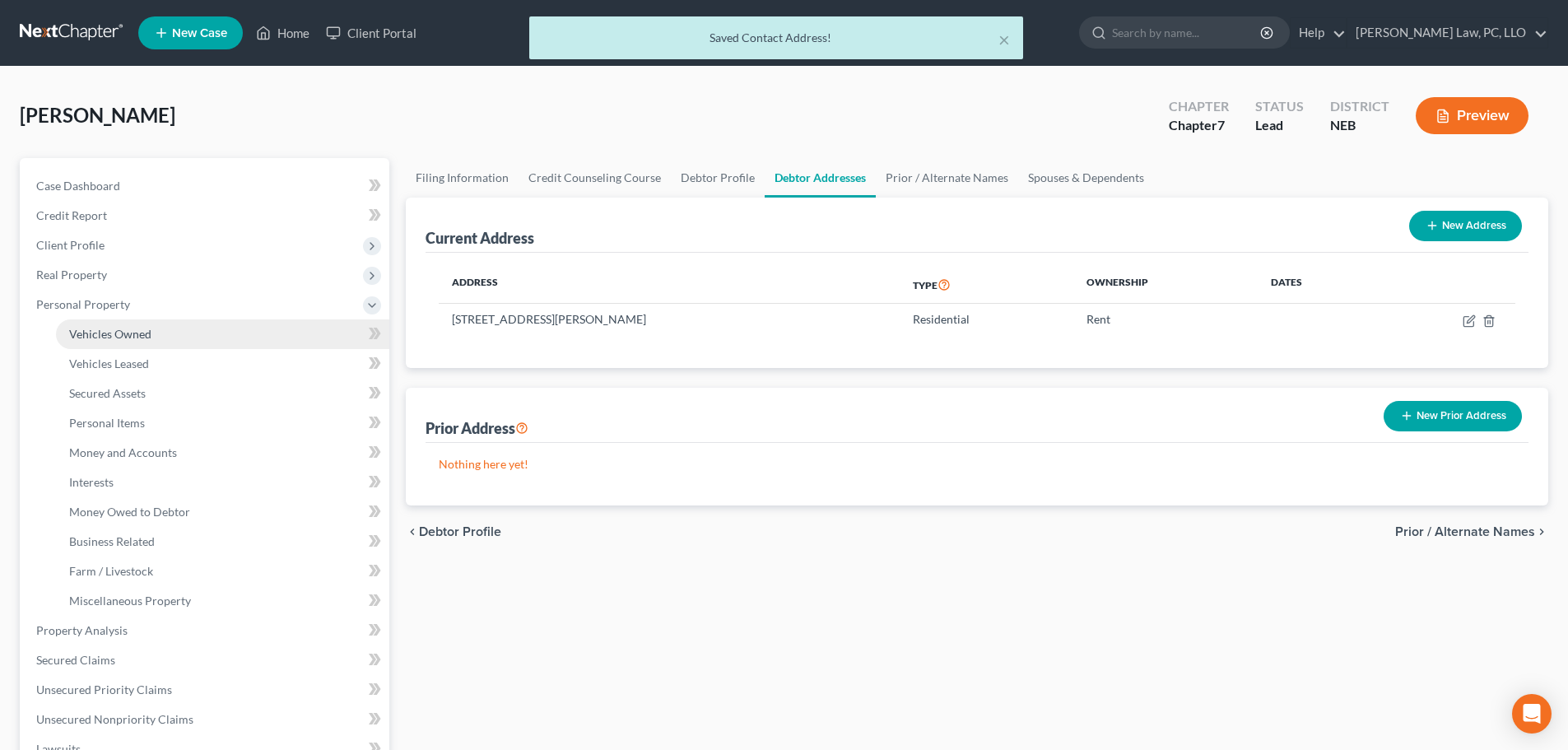
click at [121, 343] on link "Vehicles Owned" at bounding box center [223, 334] width 333 height 29
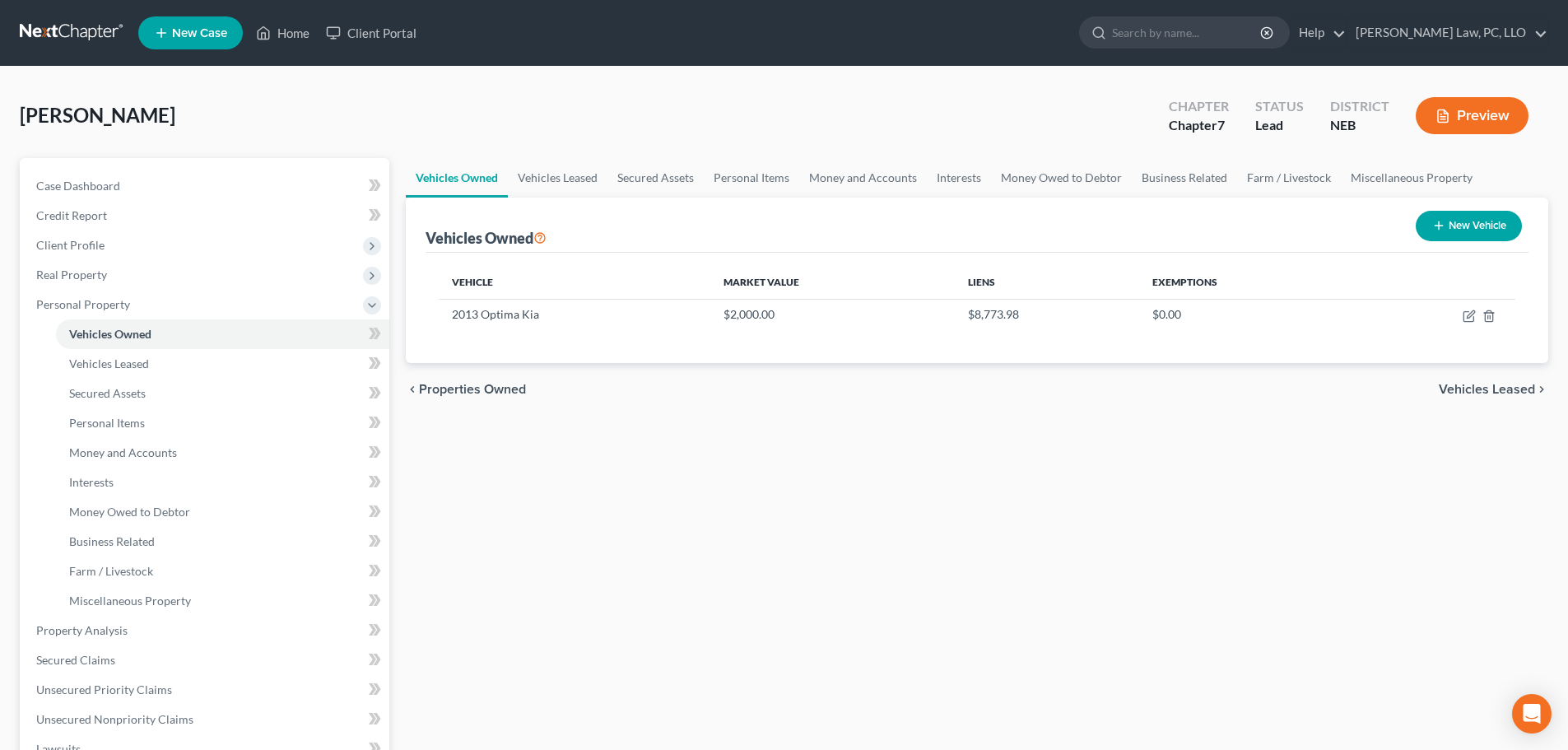
click at [596, 616] on div "Vehicles Owned Vehicles Leased Secured Assets Personal Items Money and Accounts…" at bounding box center [977, 634] width 1159 height 951
click at [128, 216] on link "Credit Report" at bounding box center [205, 215] width 366 height 29
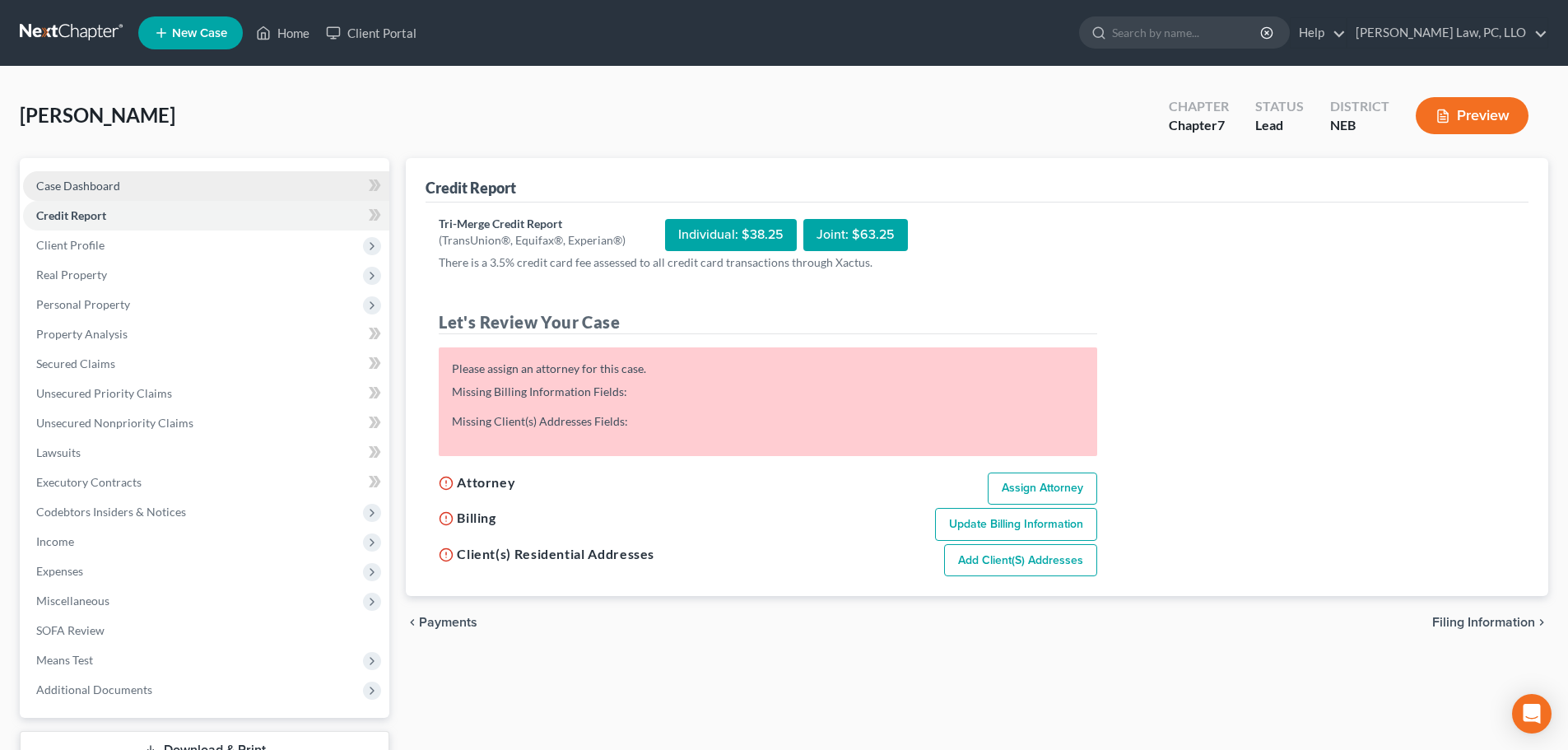
click at [119, 189] on link "Case Dashboard" at bounding box center [205, 186] width 366 height 29
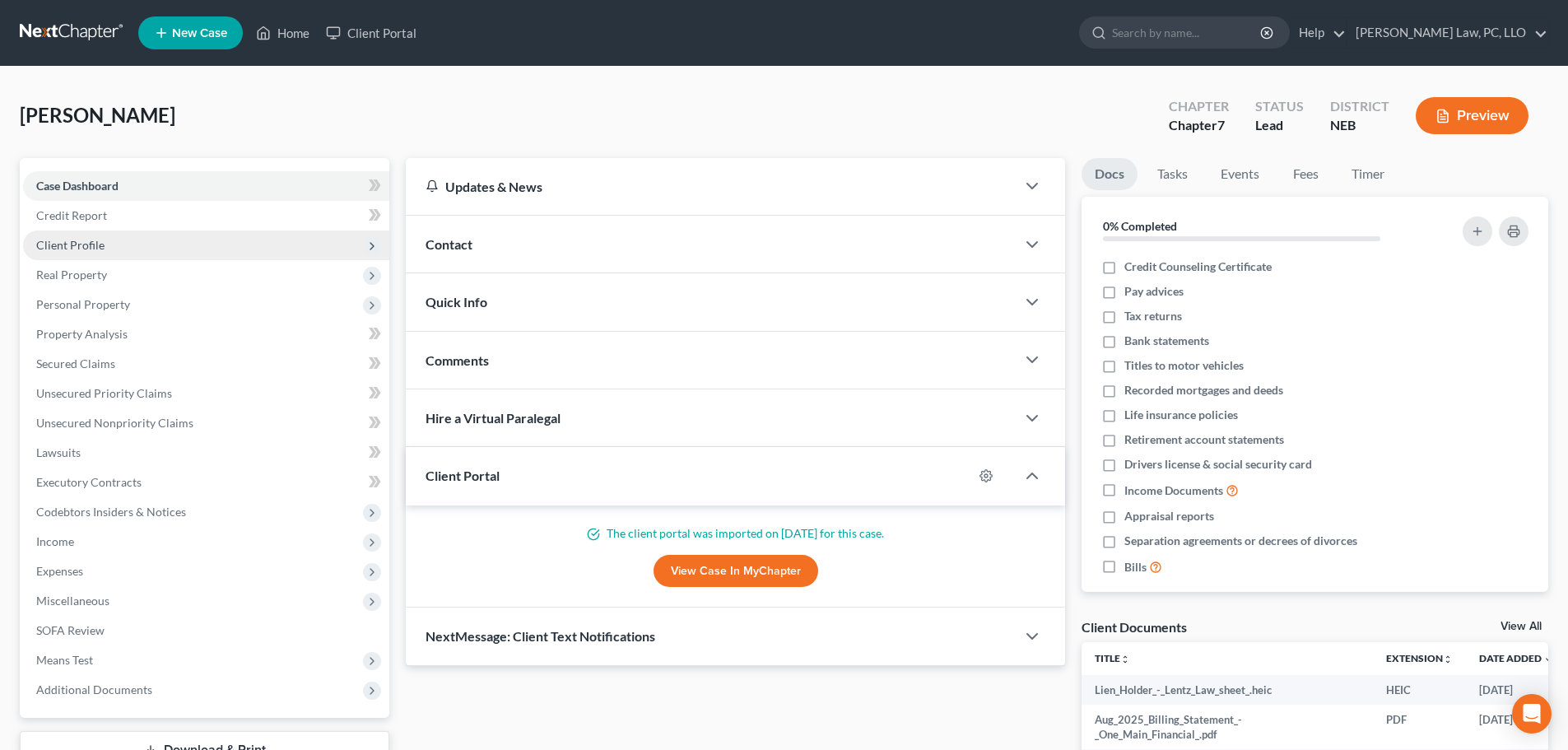
click at [98, 247] on span "Client Profile" at bounding box center [70, 245] width 68 height 14
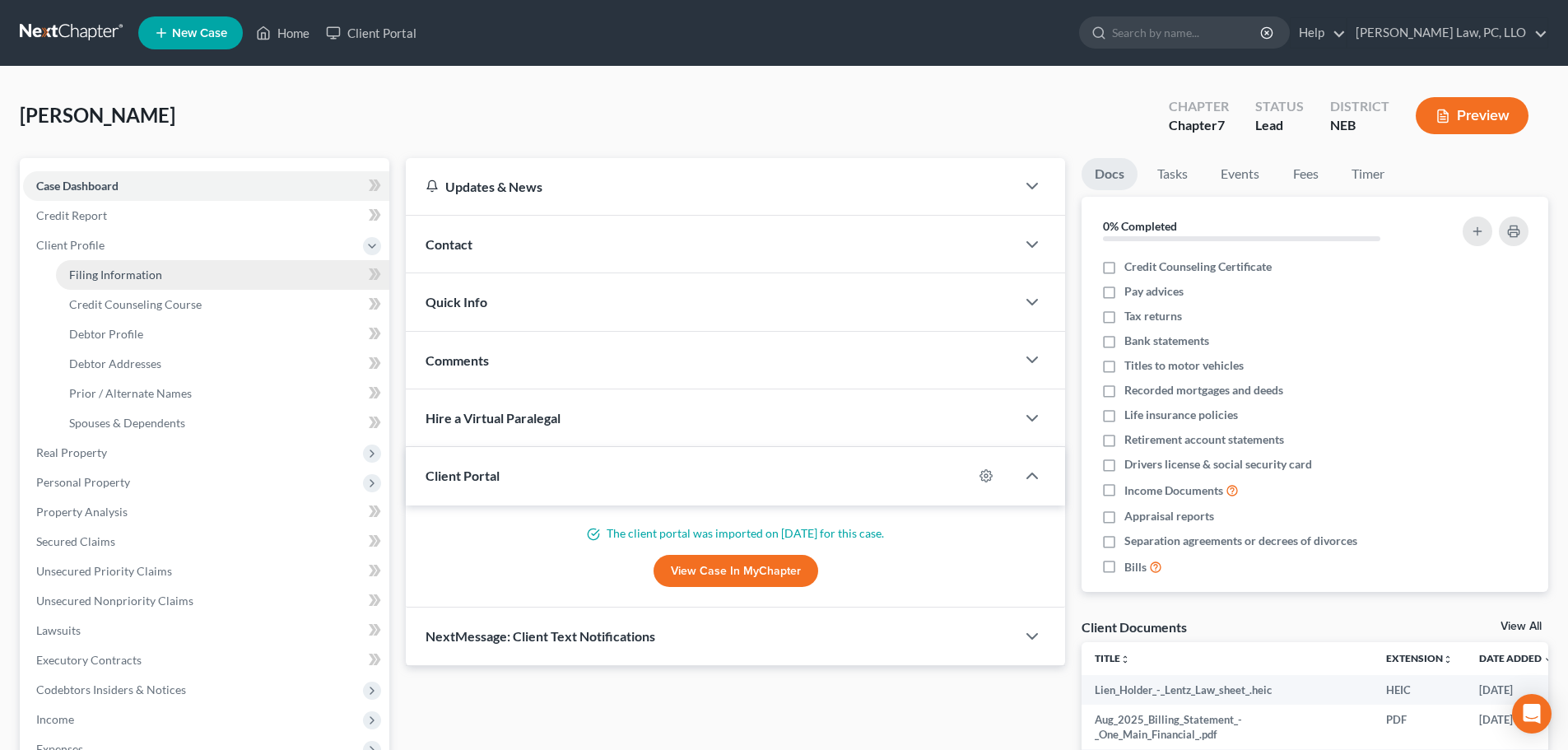
click at [97, 277] on span "Filing Information" at bounding box center [115, 274] width 93 height 14
select select "1"
select select "0"
select select "48"
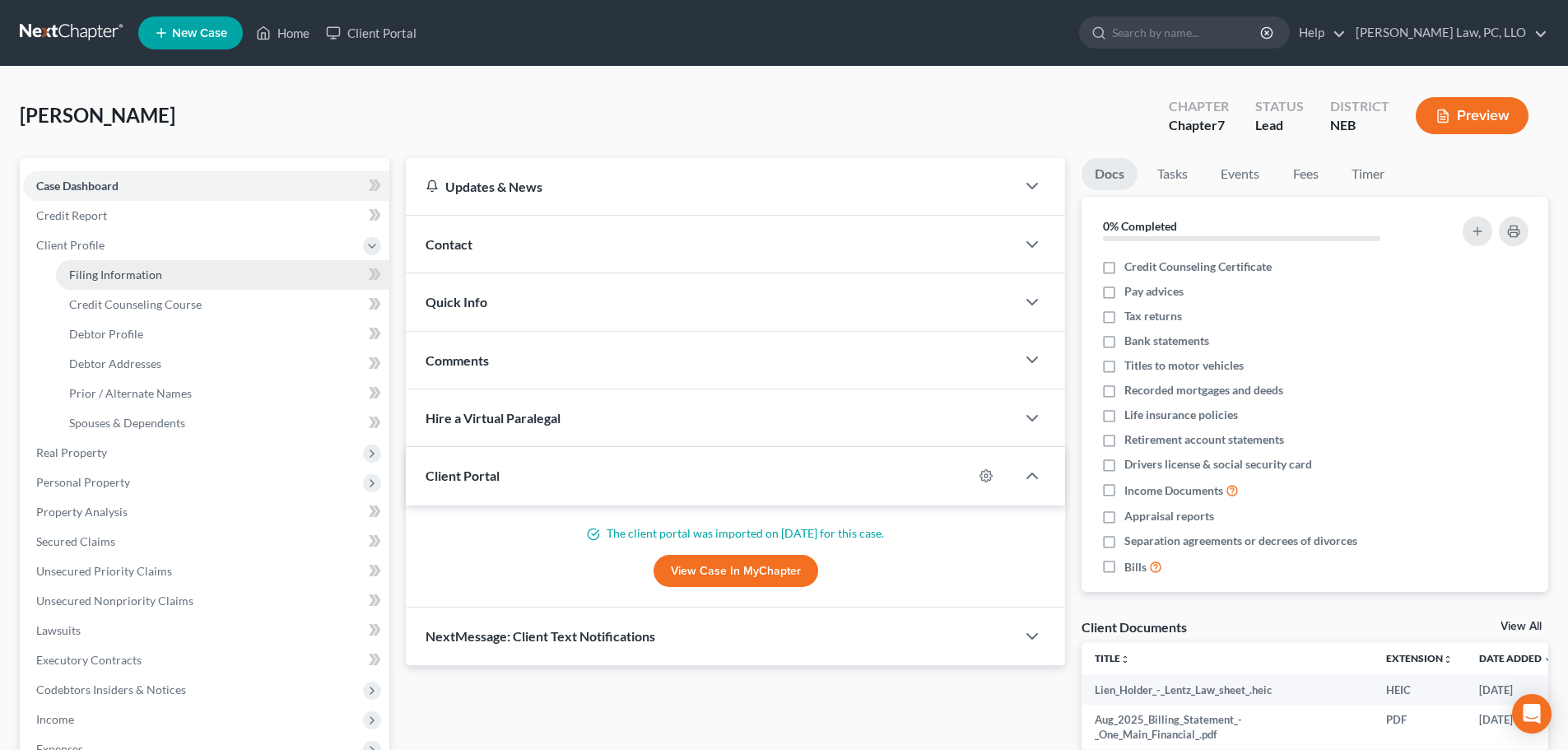
select select "0"
select select "30"
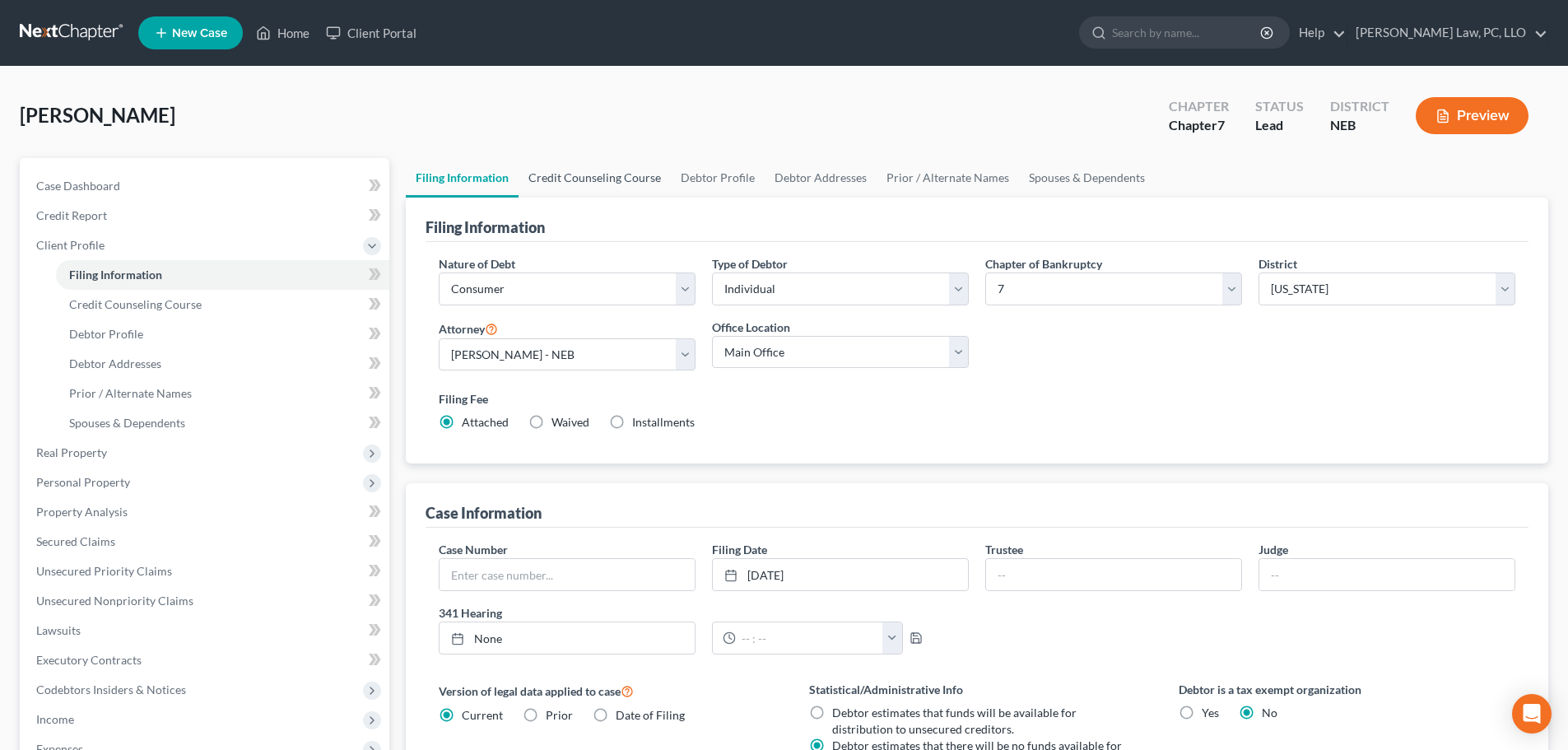
drag, startPoint x: 605, startPoint y: 176, endPoint x: 627, endPoint y: 178, distance: 22.1
click at [605, 176] on link "Credit Counseling Course" at bounding box center [594, 178] width 152 height 40
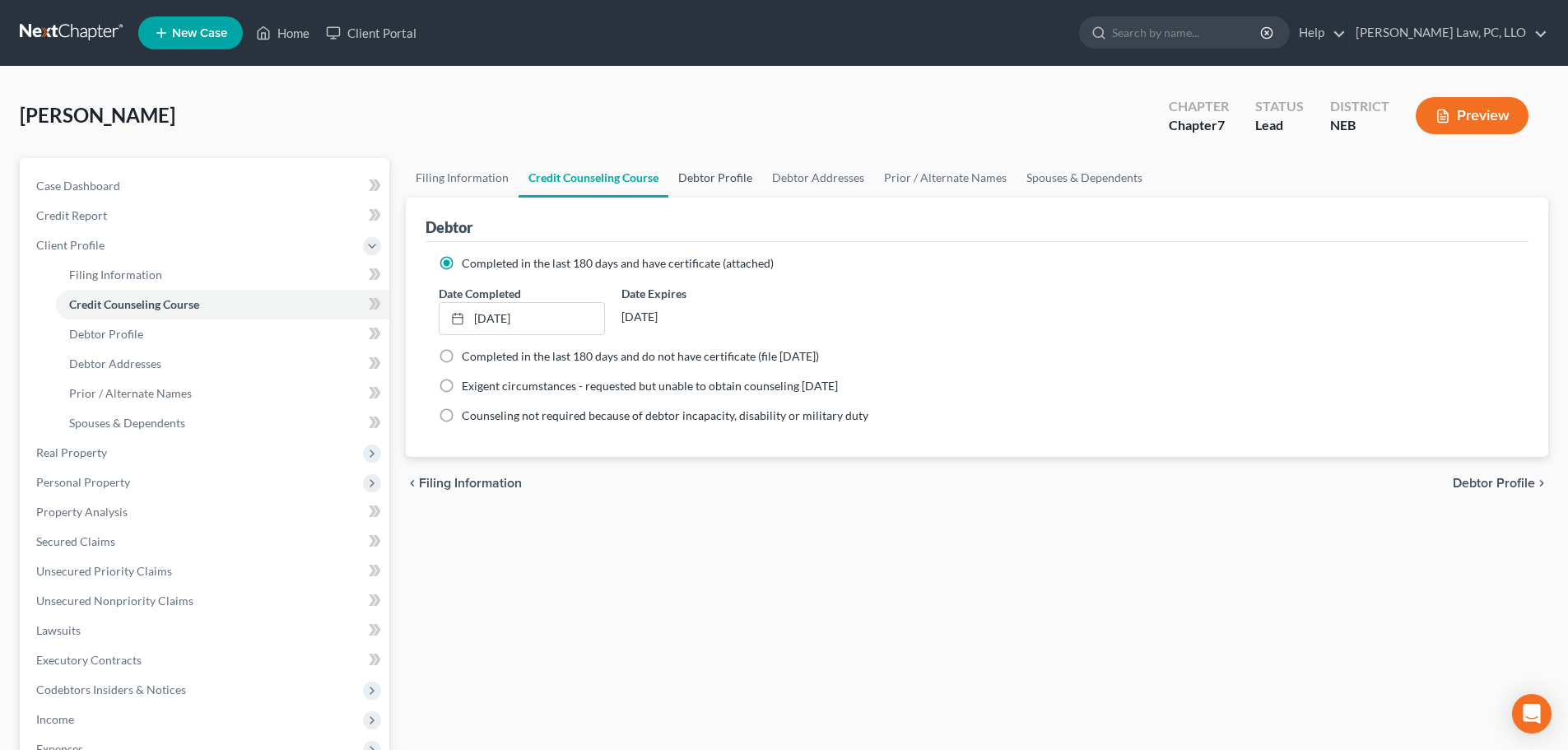
click at [689, 181] on link "Debtor Profile" at bounding box center [716, 178] width 94 height 40
select select "0"
select select "1"
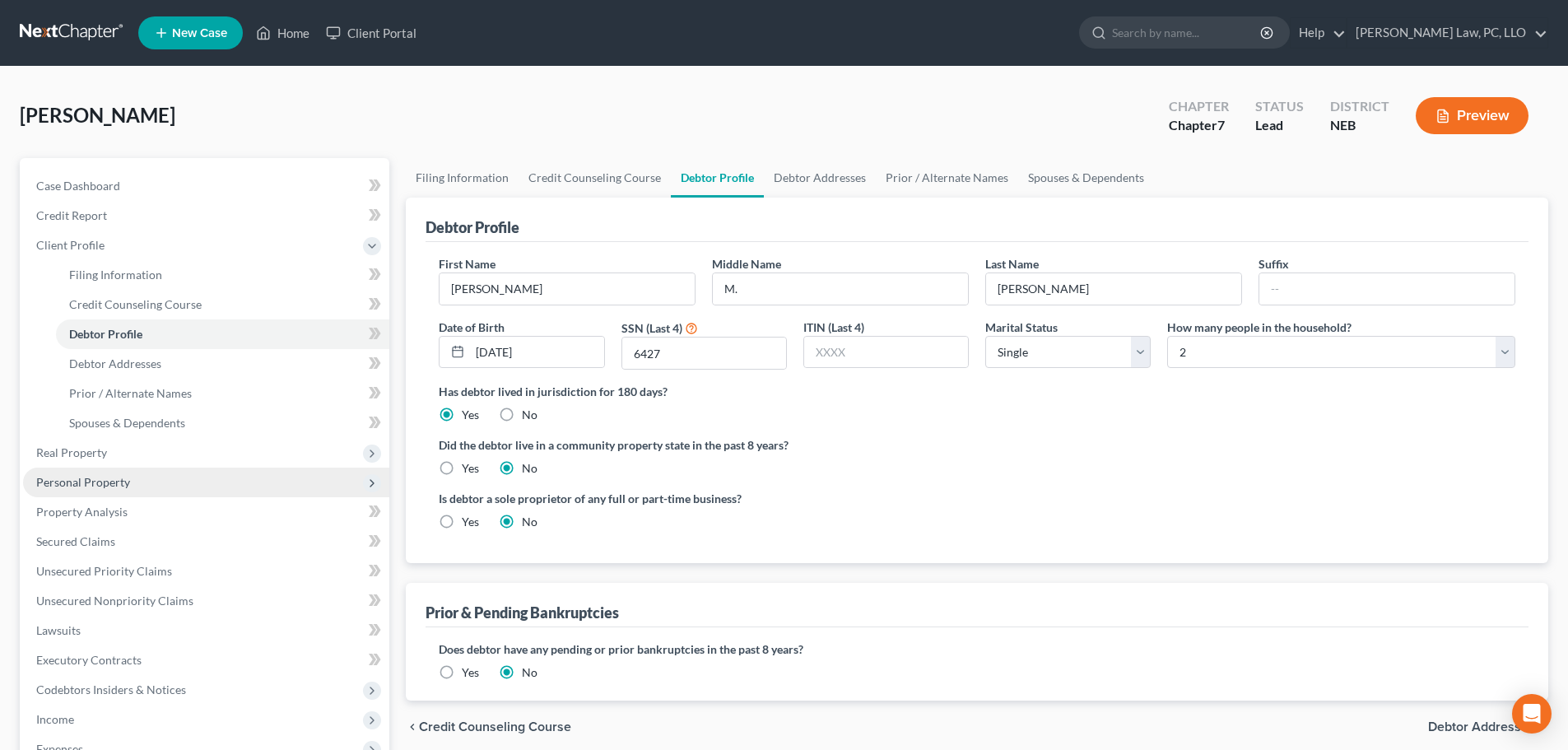
click at [117, 476] on span "Personal Property" at bounding box center [83, 482] width 94 height 14
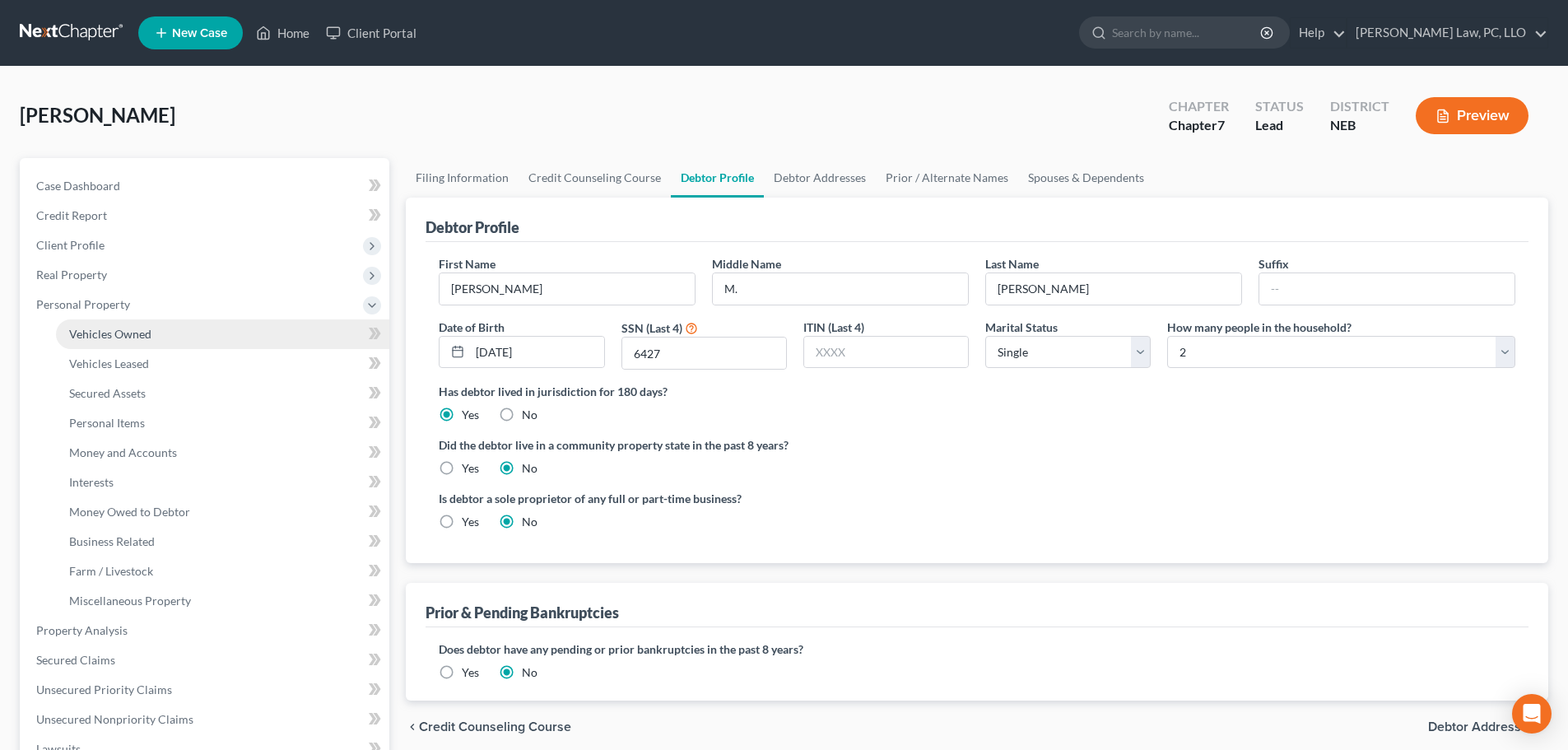
click at [128, 334] on span "Vehicles Owned" at bounding box center [110, 333] width 82 height 14
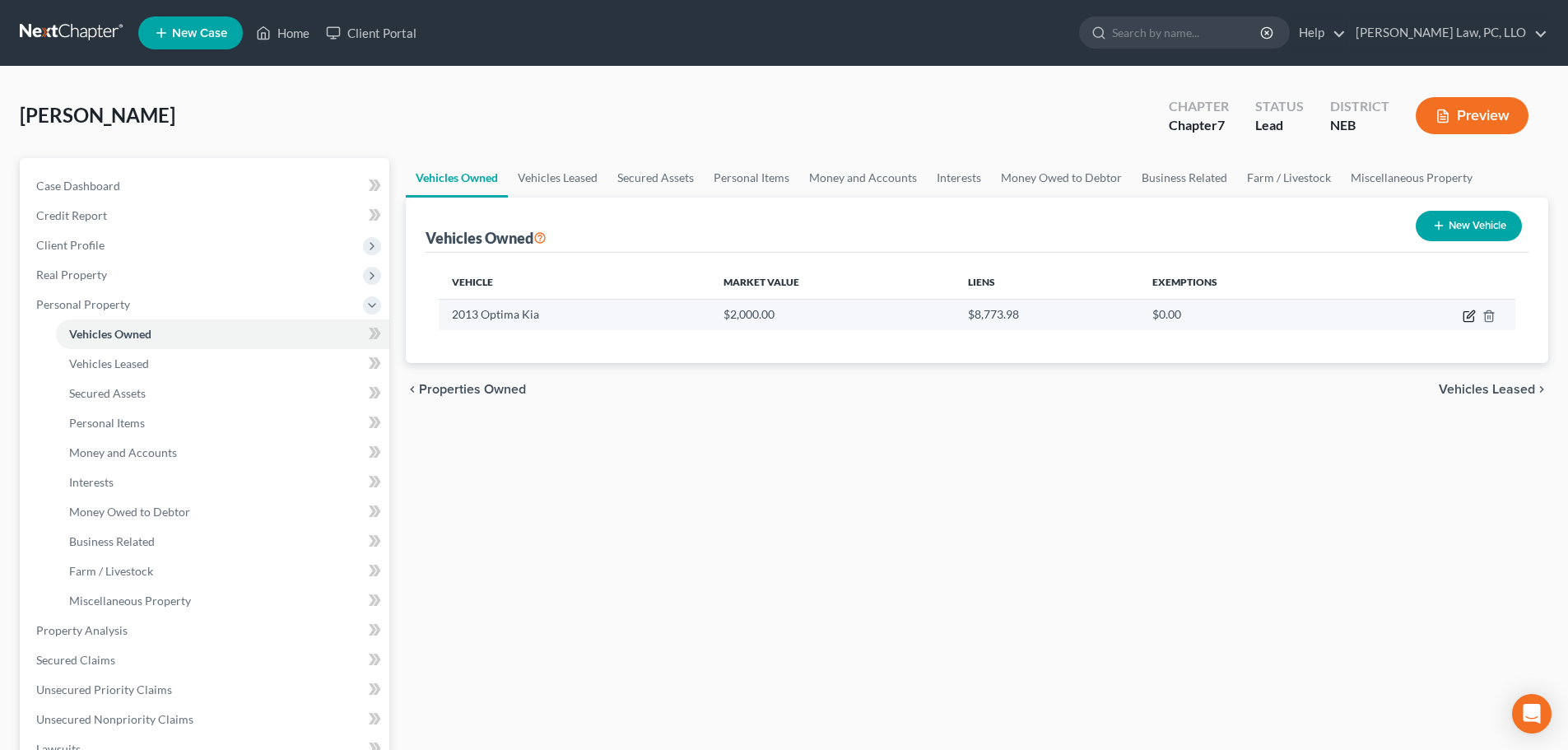
click at [1473, 311] on icon "button" at bounding box center [1470, 316] width 13 height 13
select select "0"
select select "13"
select select "3"
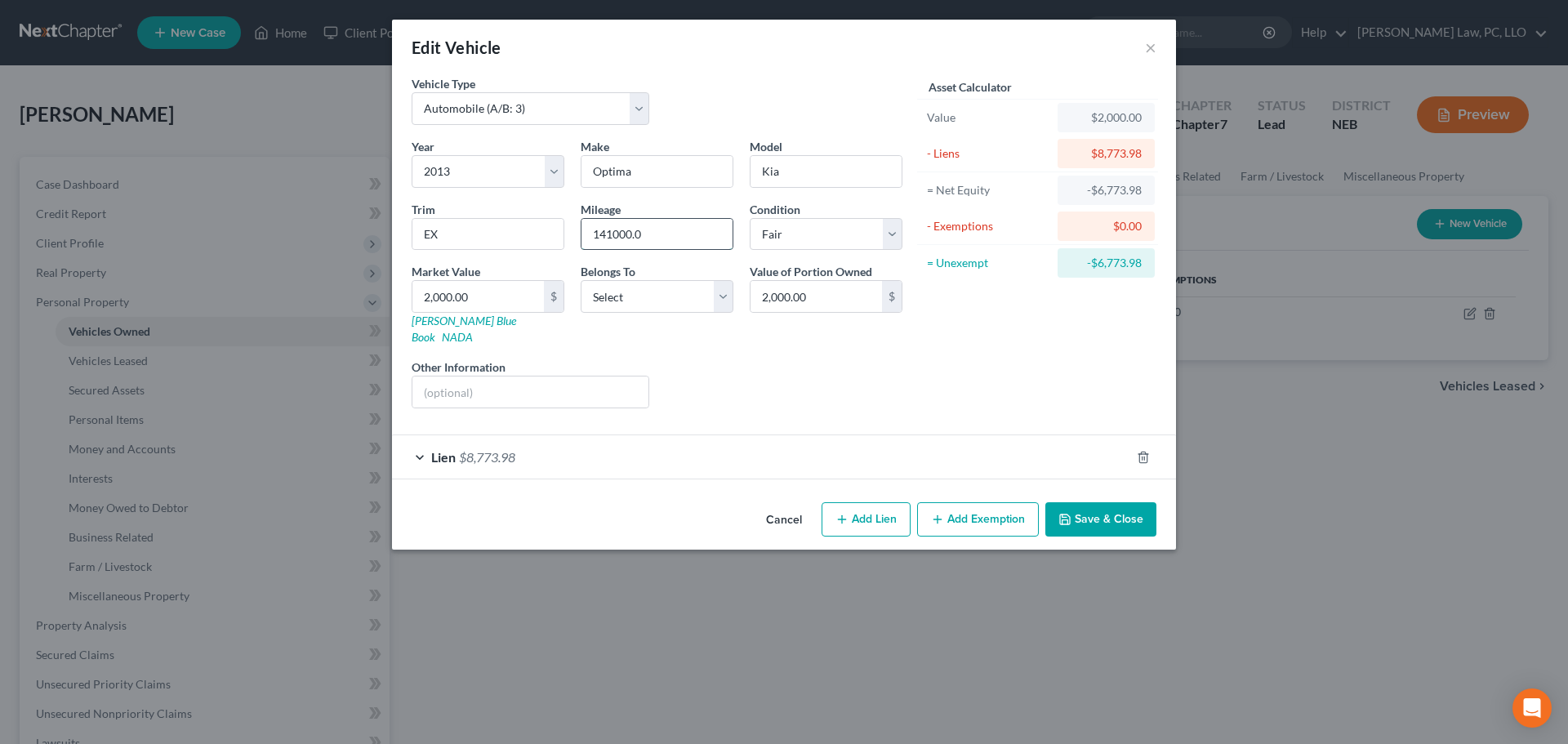
click at [692, 231] on input "141000.0" at bounding box center [657, 234] width 151 height 31
type input "141000"
click at [789, 240] on select "Select Excellent Very Good Good Fair Poor" at bounding box center [825, 234] width 153 height 33
click at [789, 240] on select "Select Excellent Very Good Good Fair Poor" at bounding box center [825, 234] width 153 height 33
click at [497, 297] on input "2,000.00" at bounding box center [478, 296] width 132 height 31
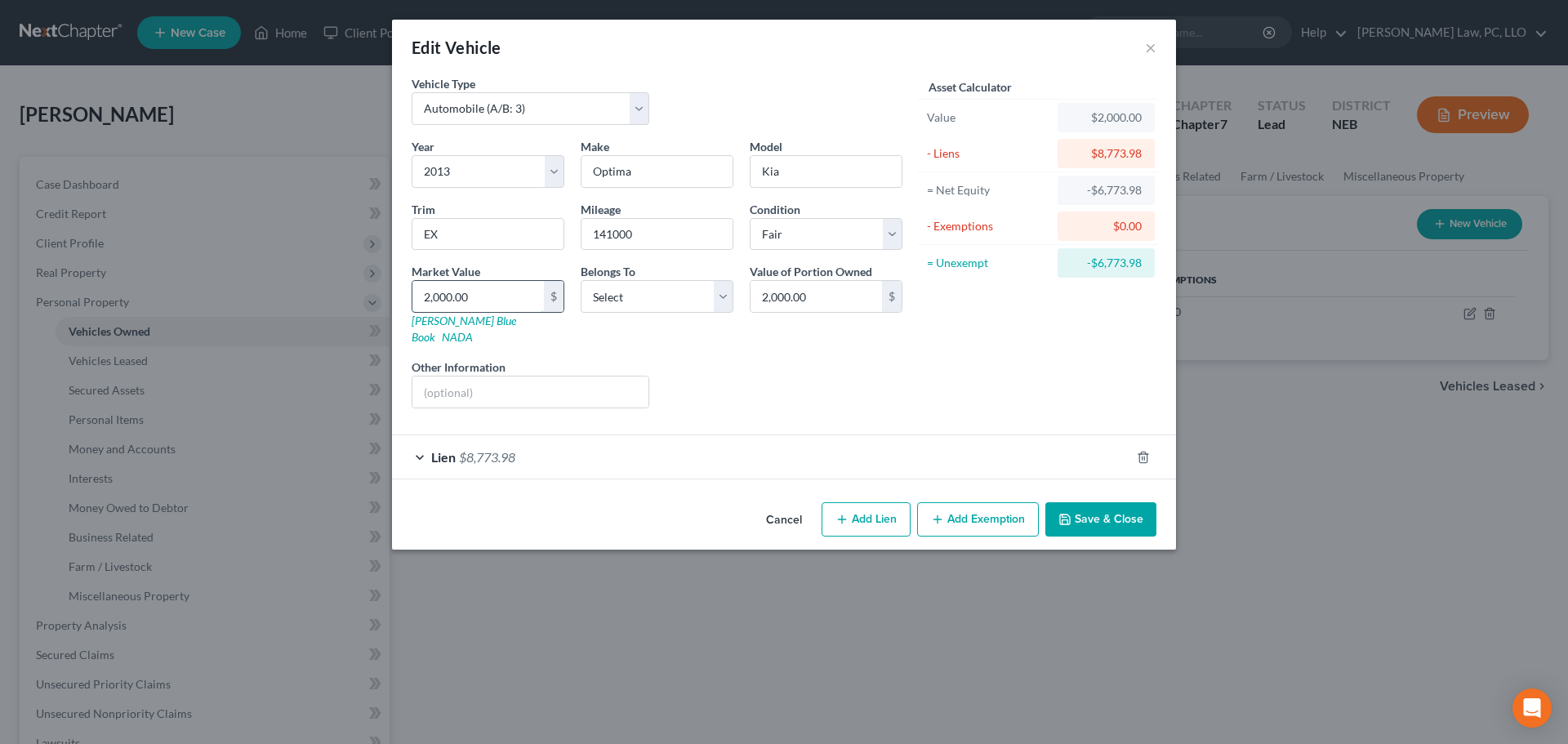
type input "4"
type input "4.00"
type input "49"
type input "49.00"
type input "492"
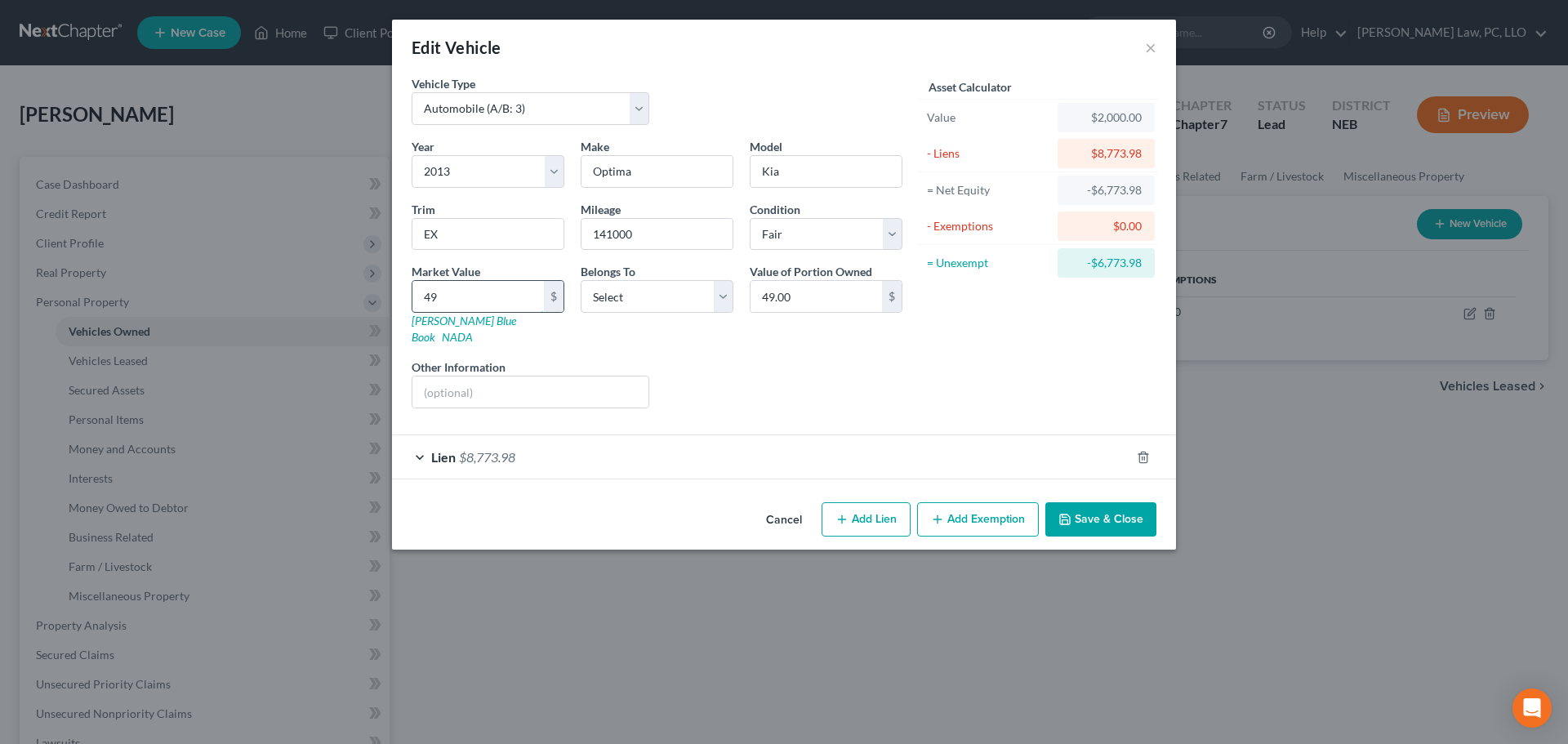
type input "492.00"
type input "4925"
type input "4,925.00"
drag, startPoint x: 615, startPoint y: 302, endPoint x: 618, endPoint y: 311, distance: 9.5
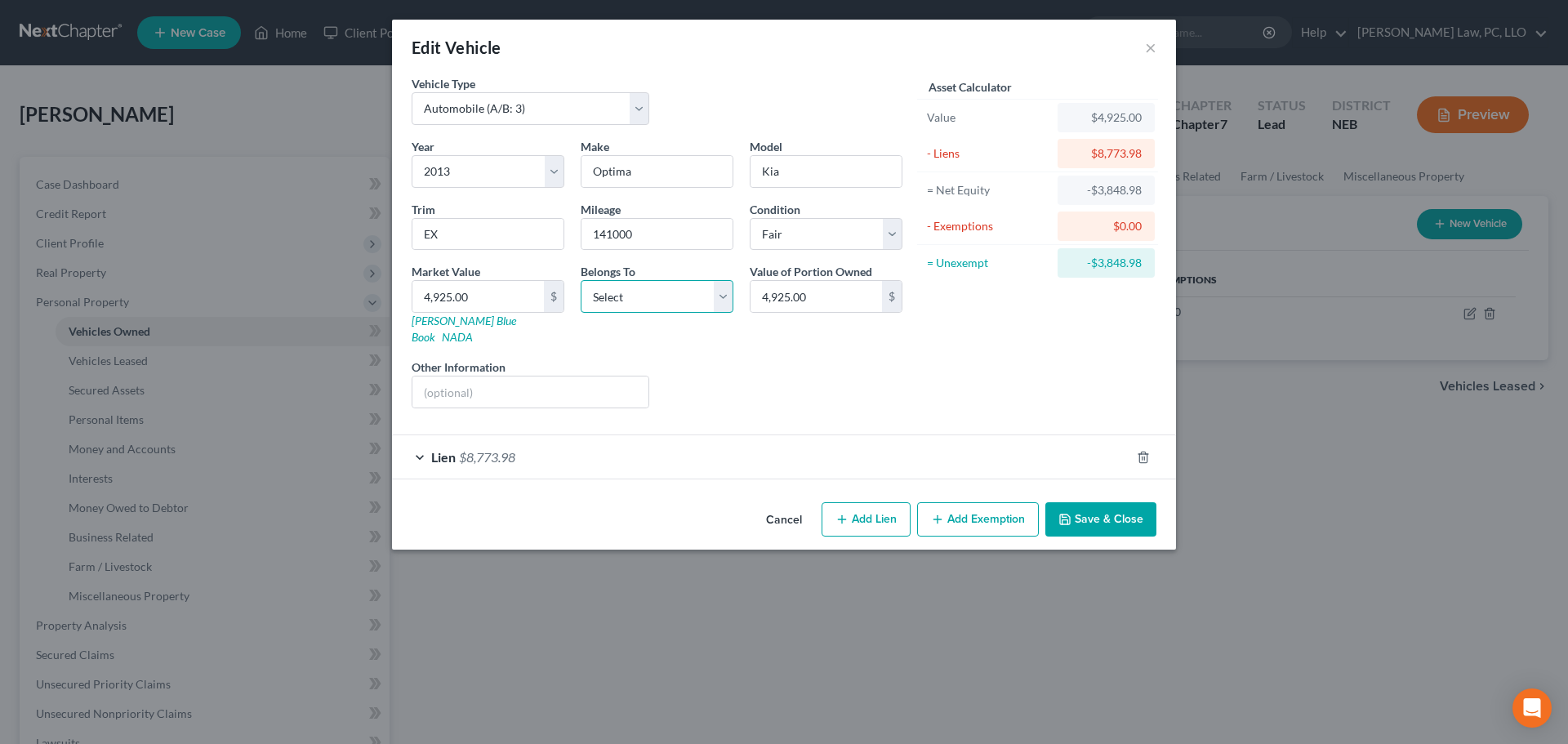
click at [616, 302] on select "Select Debtor 1 Only Debtor 2 Only Debtor 1 And Debtor 2 Only At Least One Of T…" at bounding box center [657, 296] width 153 height 33
select select "0"
click at [581, 281] on select "Select Debtor 1 Only Debtor 2 Only Debtor 1 And Debtor 2 Only At Least One Of T…" at bounding box center [657, 296] width 153 height 33
click at [503, 377] on input "text" at bounding box center [530, 392] width 236 height 31
type input "Salvage Title"
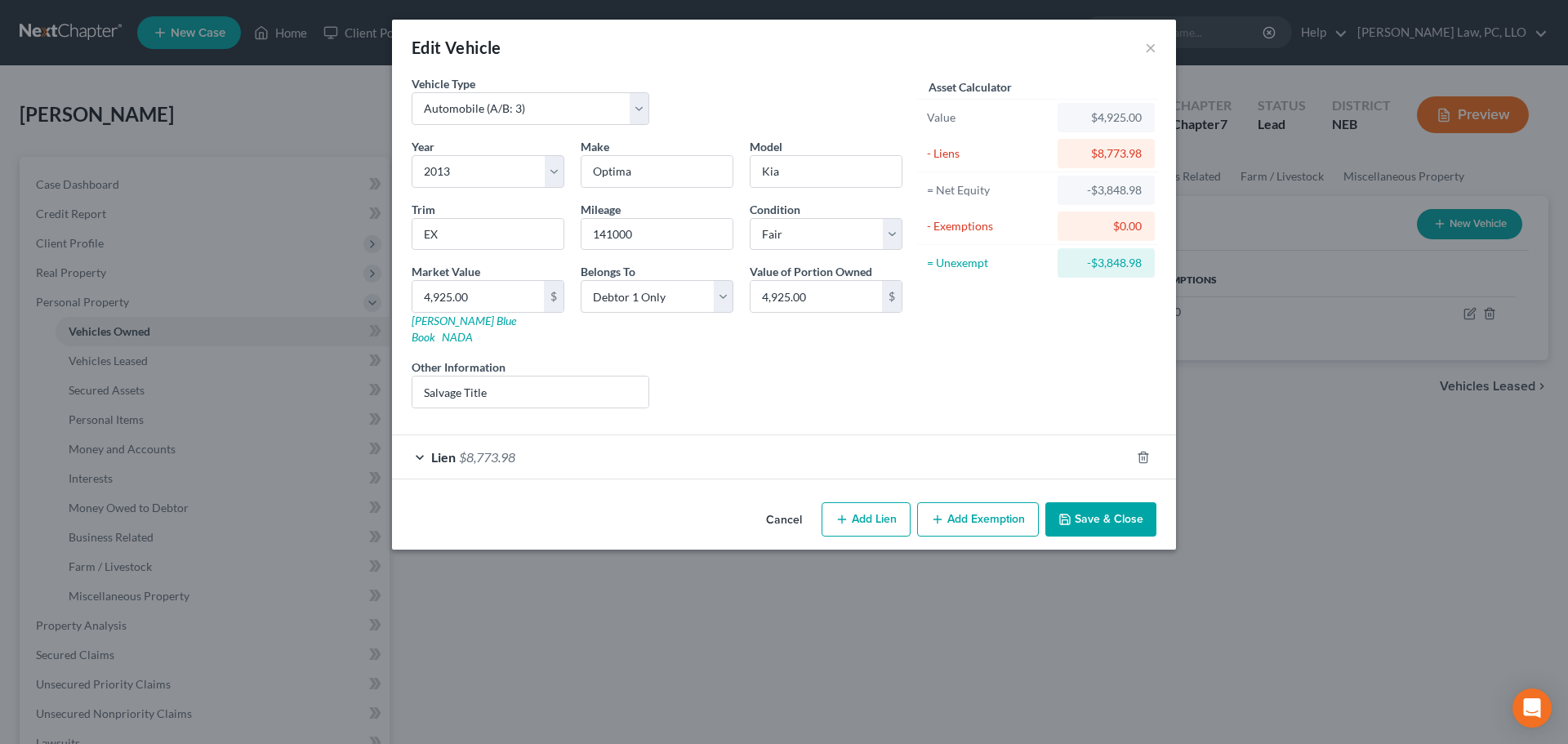
click at [664, 439] on div "Lien $8,773.98" at bounding box center [761, 458] width 739 height 43
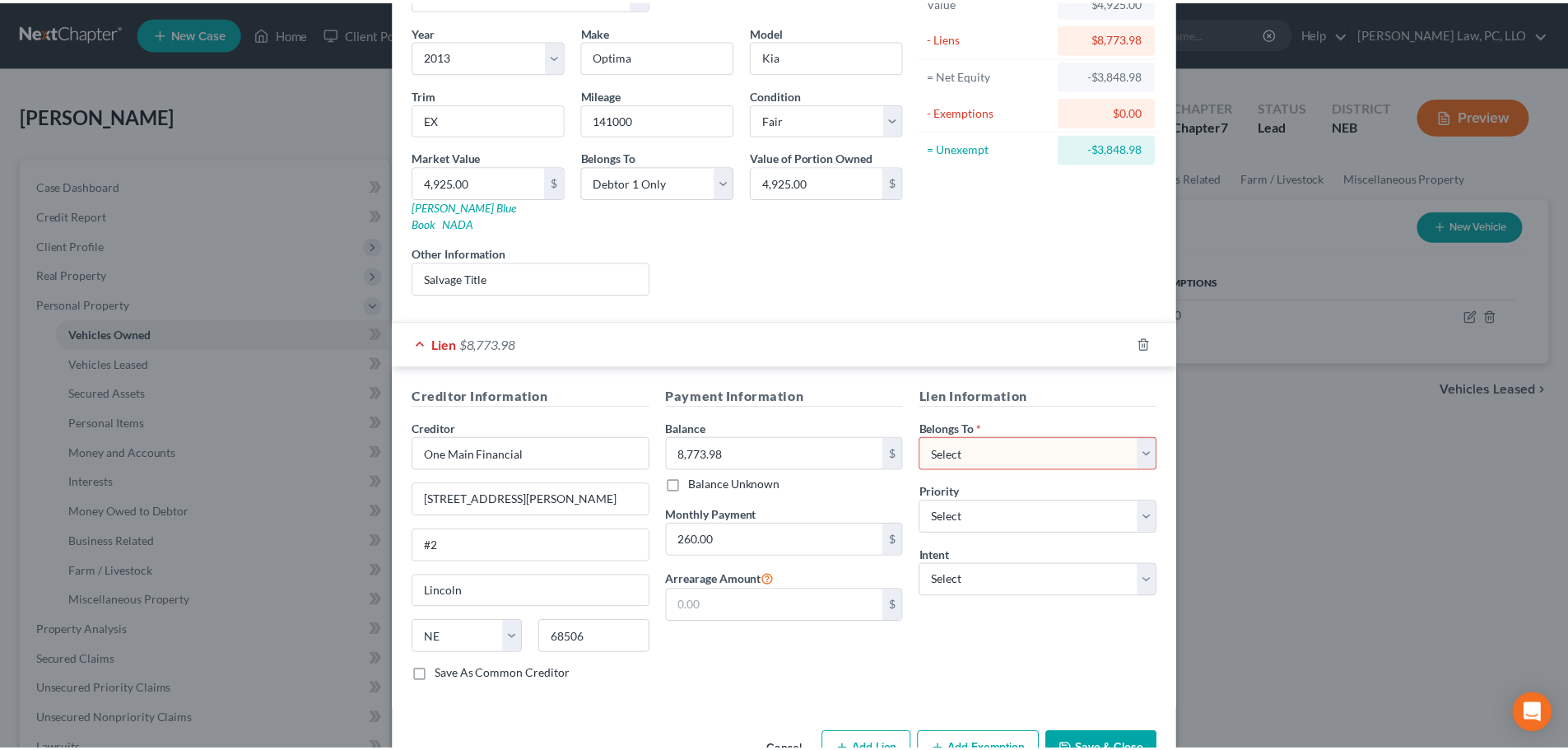
scroll to position [151, 0]
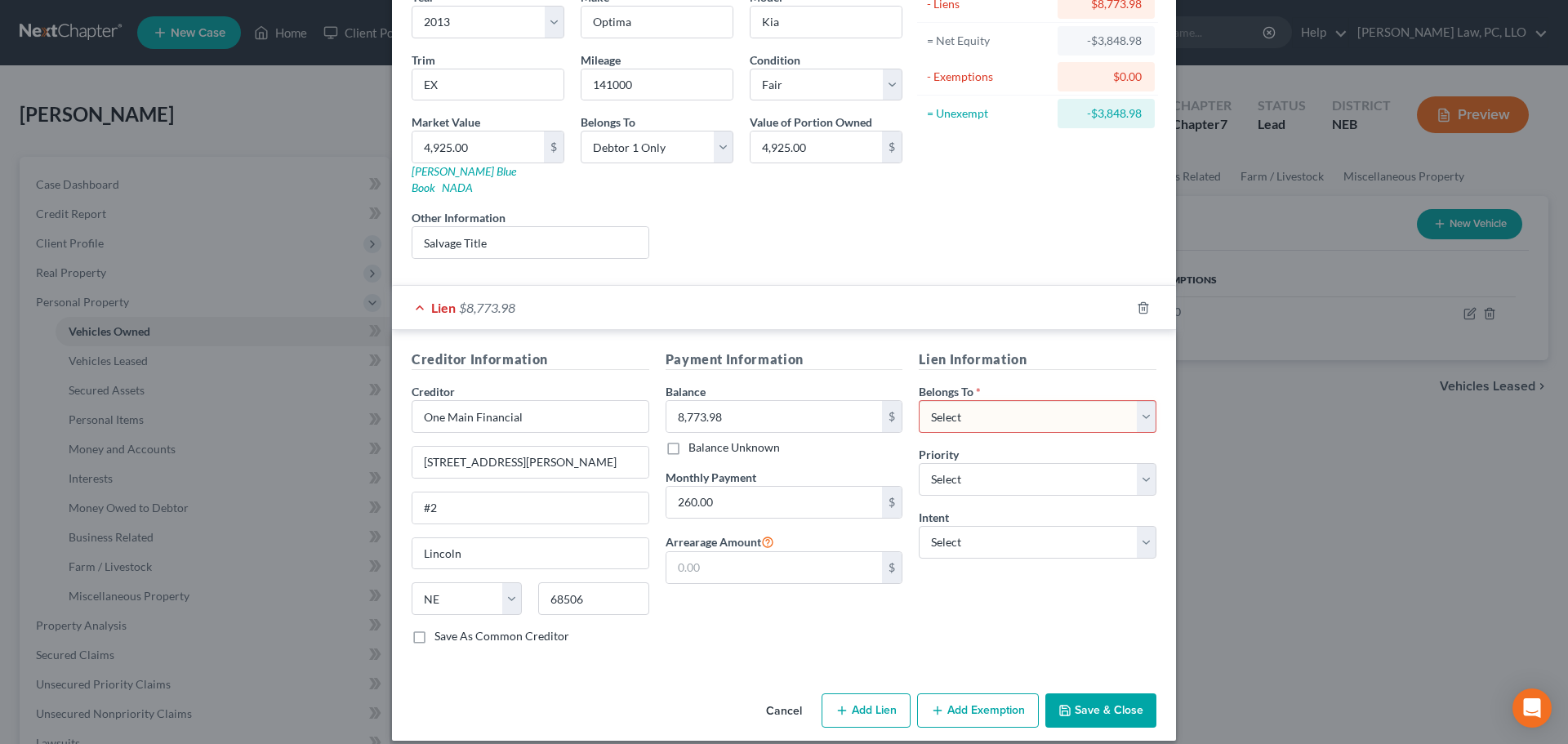
click at [971, 407] on select "Select Debtor 1 Only Debtor 2 Only Debtor 1 And Debtor 2 Only At Least One Of T…" at bounding box center [1037, 416] width 238 height 33
select select "0"
click at [919, 400] on select "Select Debtor 1 Only Debtor 2 Only Debtor 1 And Debtor 2 Only At Least One Of T…" at bounding box center [1037, 416] width 238 height 33
click at [981, 538] on select "Select Surrender Redeem Reaffirm Avoid Other" at bounding box center [1037, 542] width 238 height 33
select select "2"
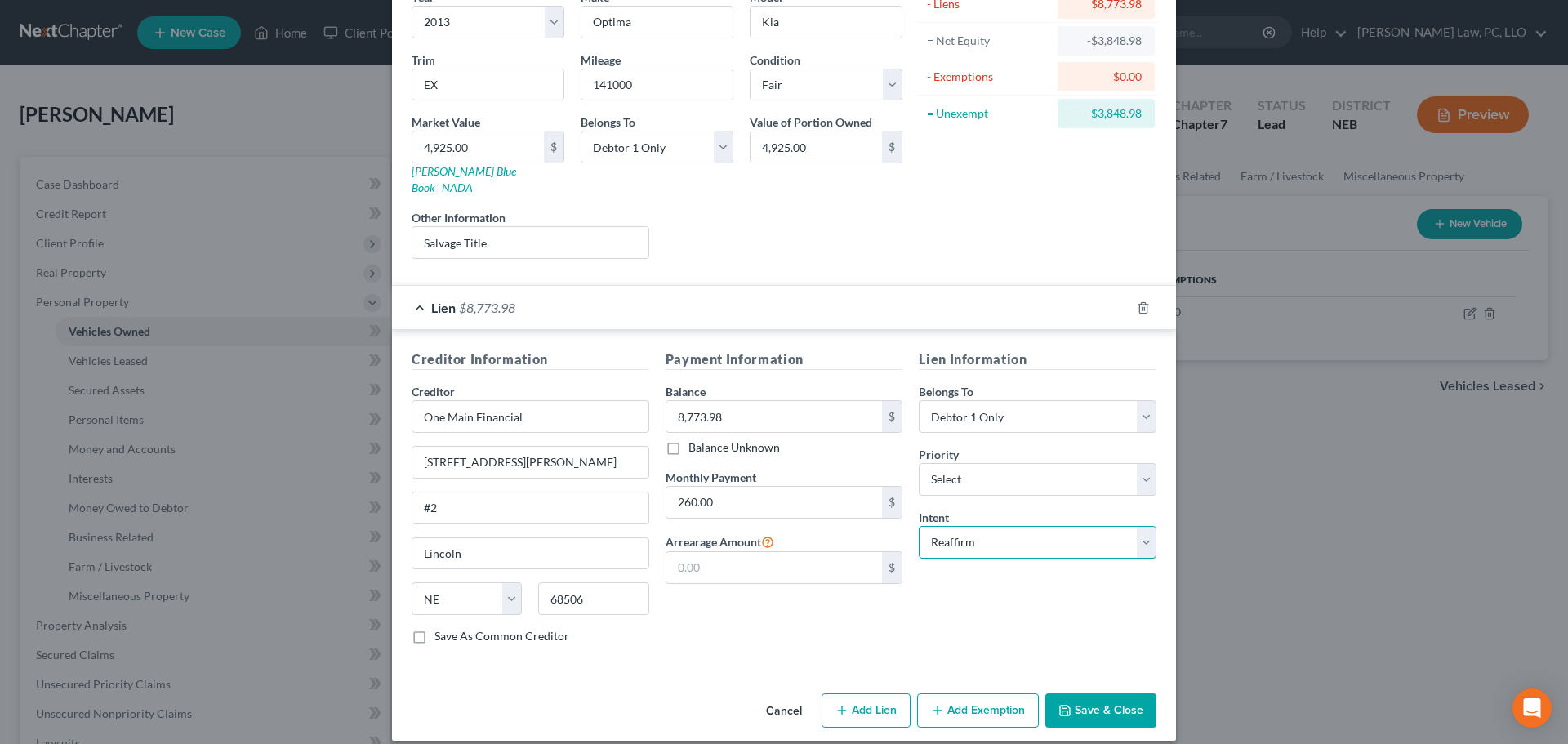
click at [919, 526] on select "Select Surrender Redeem Reaffirm Avoid Other" at bounding box center [1037, 542] width 238 height 33
click at [1062, 704] on icon "button" at bounding box center [1065, 711] width 13 height 13
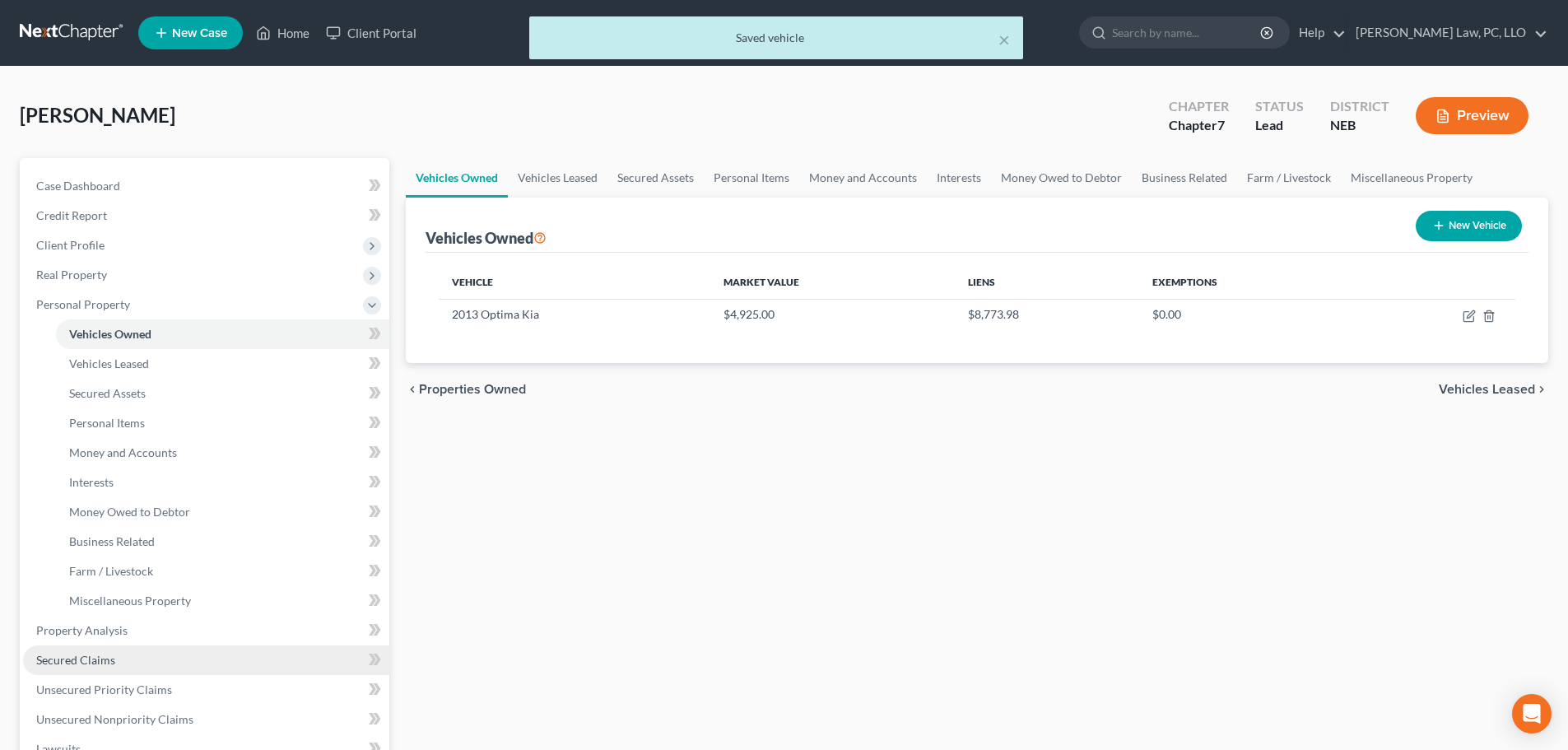
click at [119, 660] on link "Secured Claims" at bounding box center [205, 660] width 366 height 29
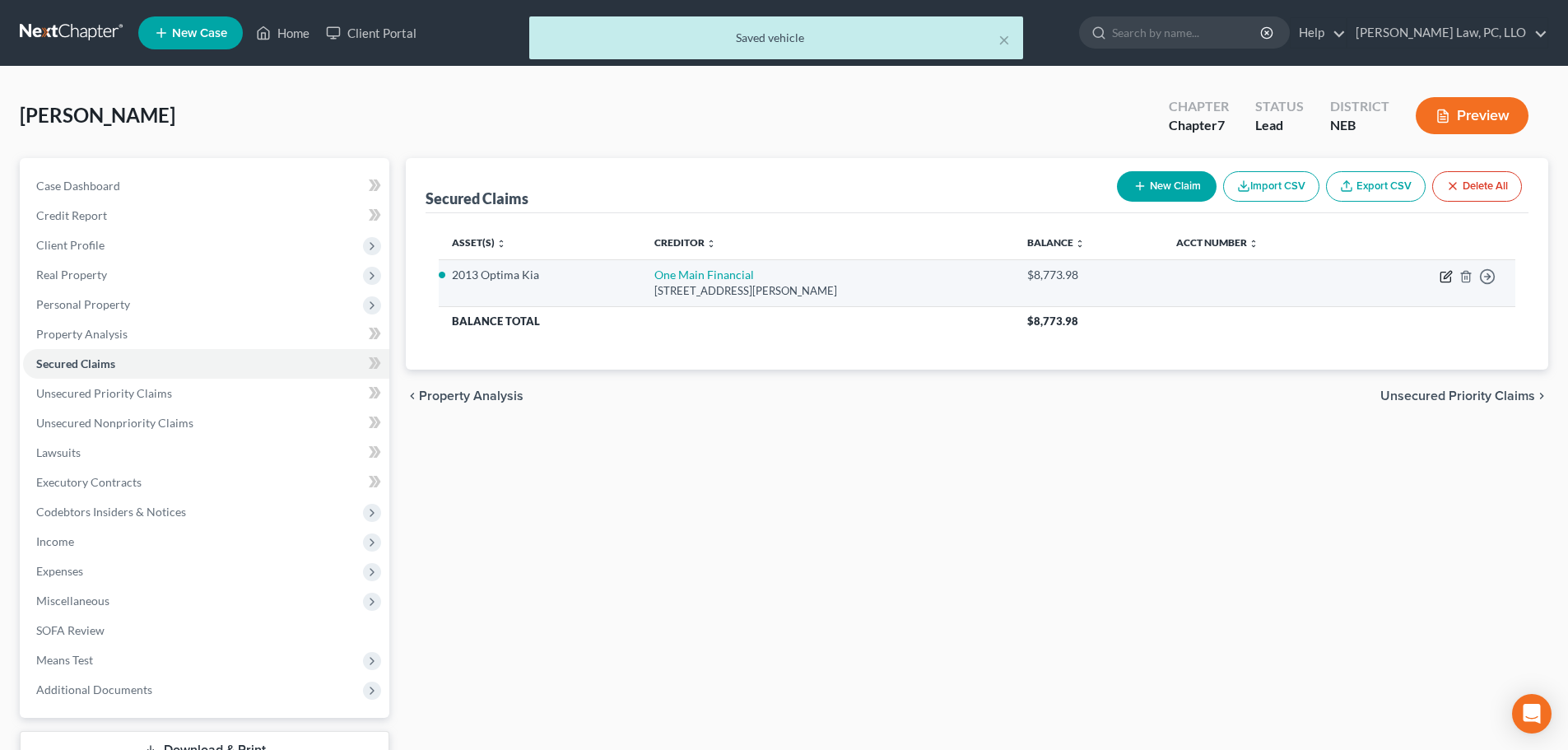
click at [1446, 279] on icon "button" at bounding box center [1446, 277] width 13 height 13
select select "30"
select select "2"
select select "0"
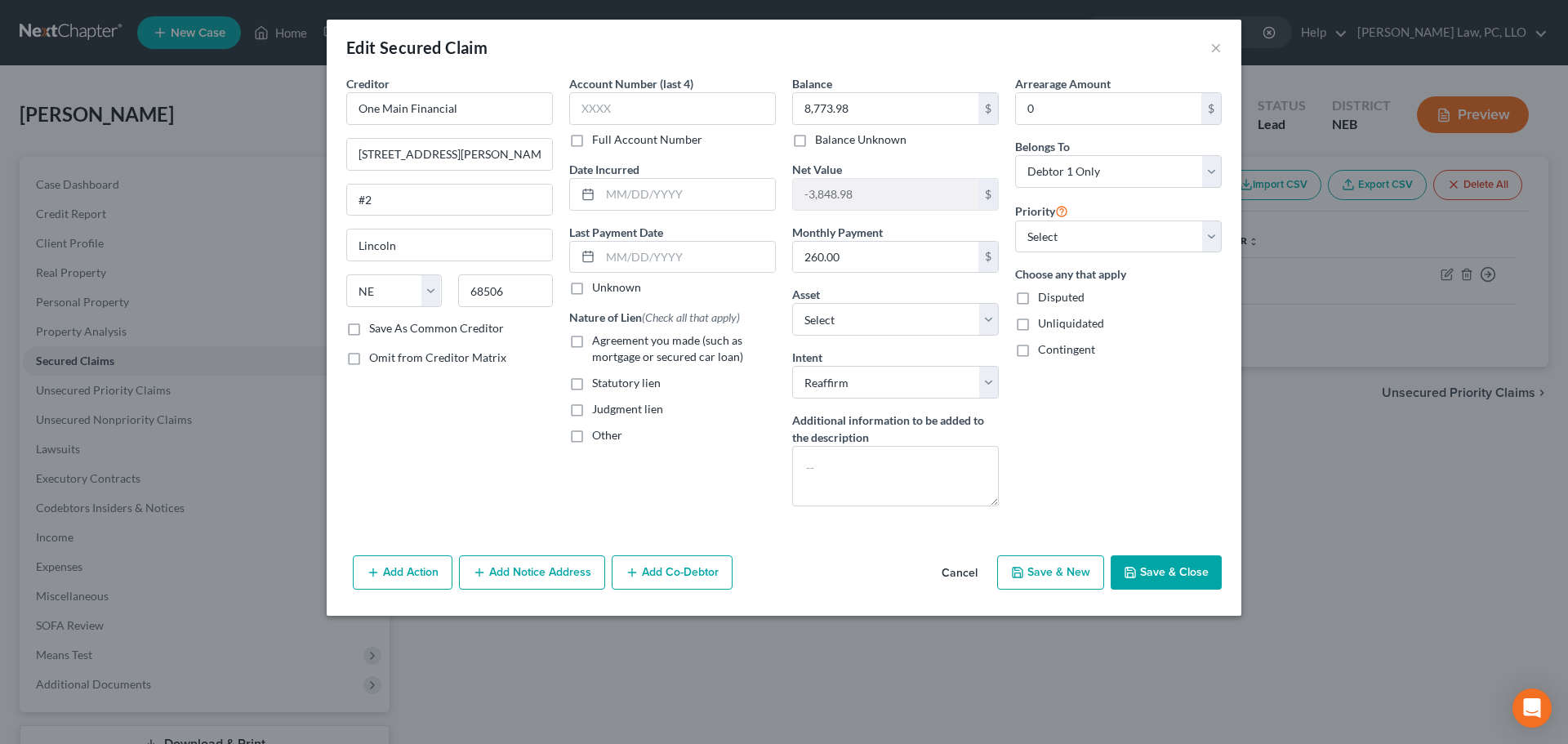
click at [643, 141] on label "Full Account Number" at bounding box center [647, 140] width 110 height 17
click at [609, 141] on input "Full Account Number" at bounding box center [603, 137] width 11 height 11
click at [648, 118] on input "text" at bounding box center [673, 109] width 207 height 33
type input "07579722"
click at [668, 353] on span "Agreement you made (such as mortgage or secured car loan)" at bounding box center [667, 348] width 151 height 30
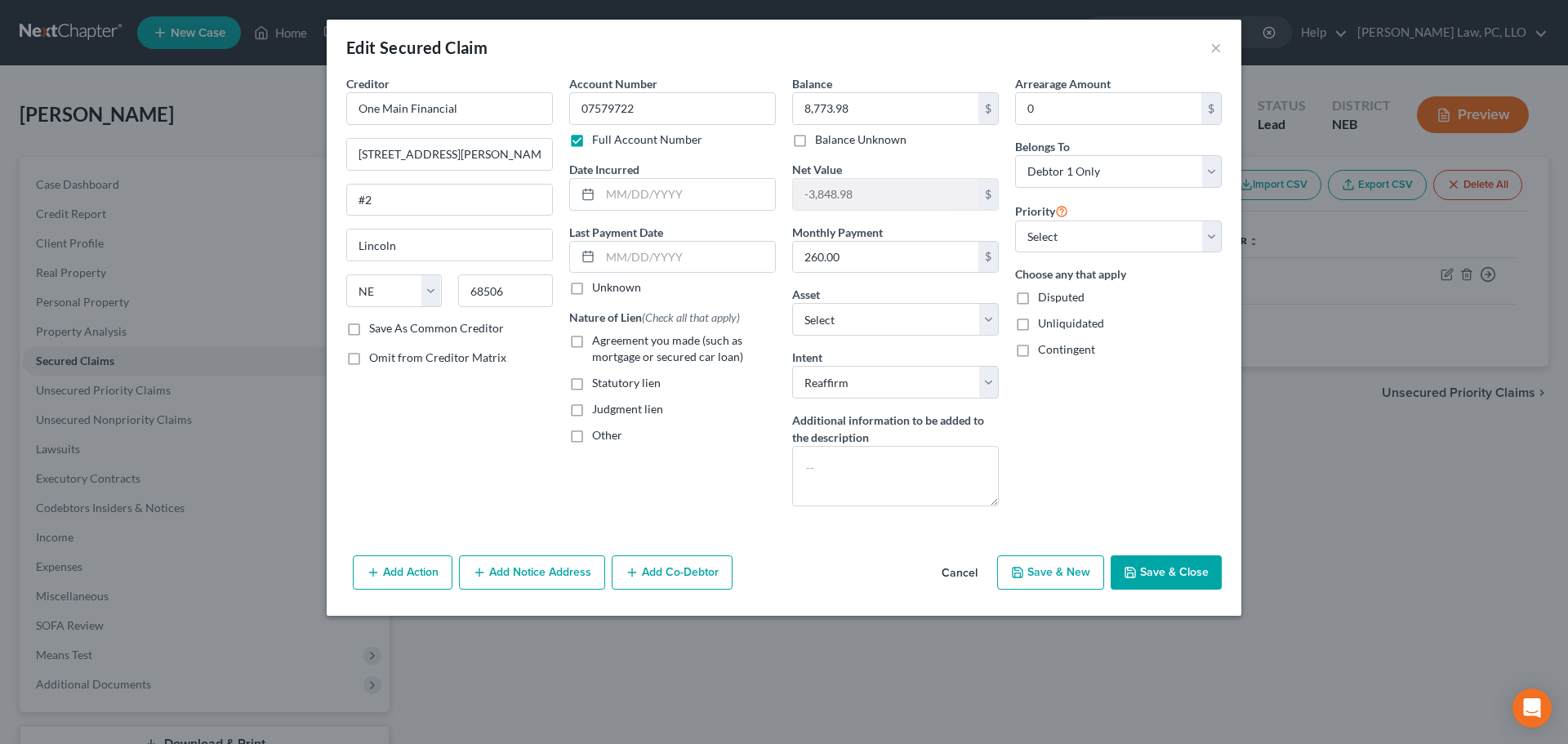
click at [609, 343] on input "Agreement you made (such as mortgage or secured car loan)" at bounding box center [603, 337] width 11 height 11
checkbox input "true"
click at [1135, 578] on icon "button" at bounding box center [1130, 573] width 10 height 10
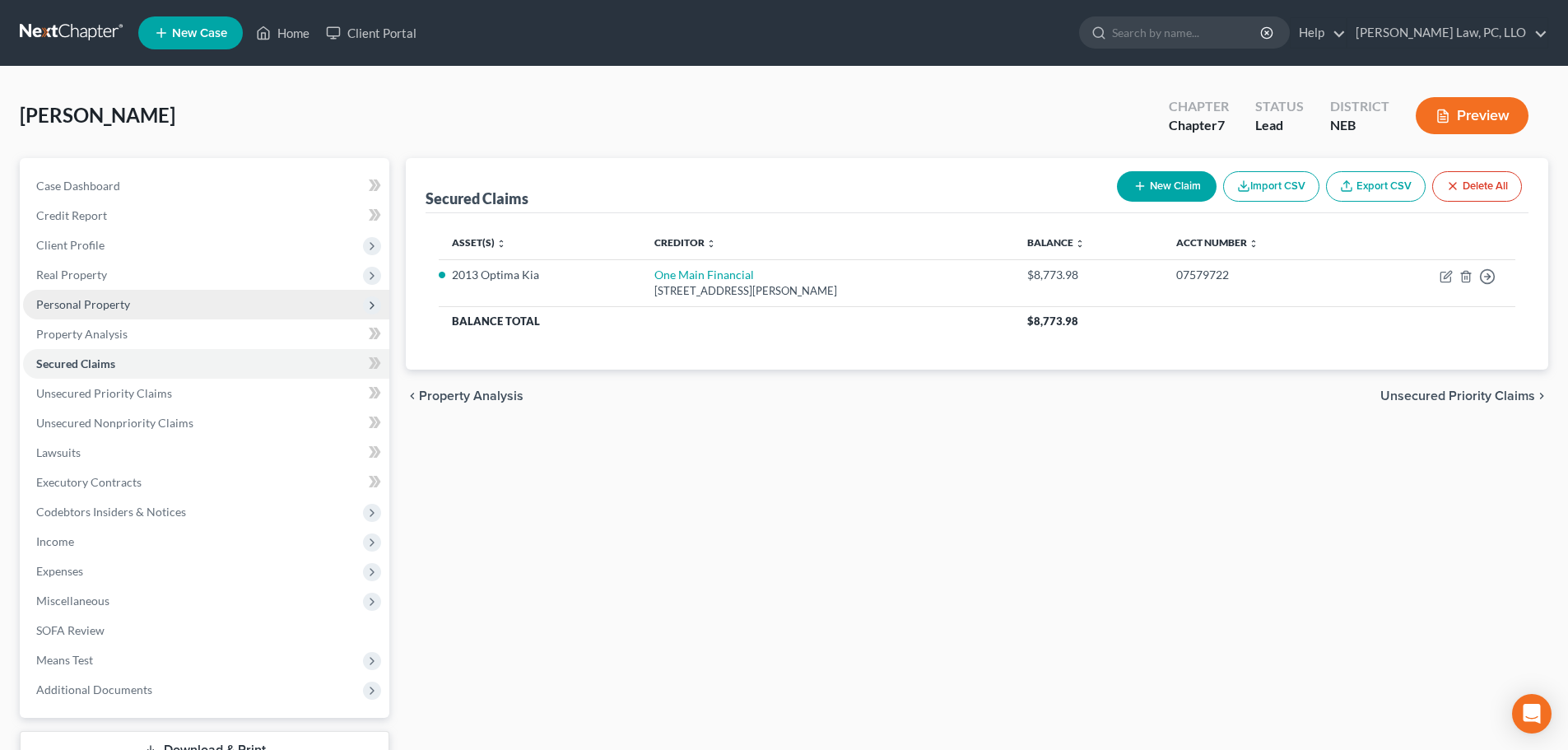
click at [118, 303] on span "Personal Property" at bounding box center [83, 304] width 94 height 14
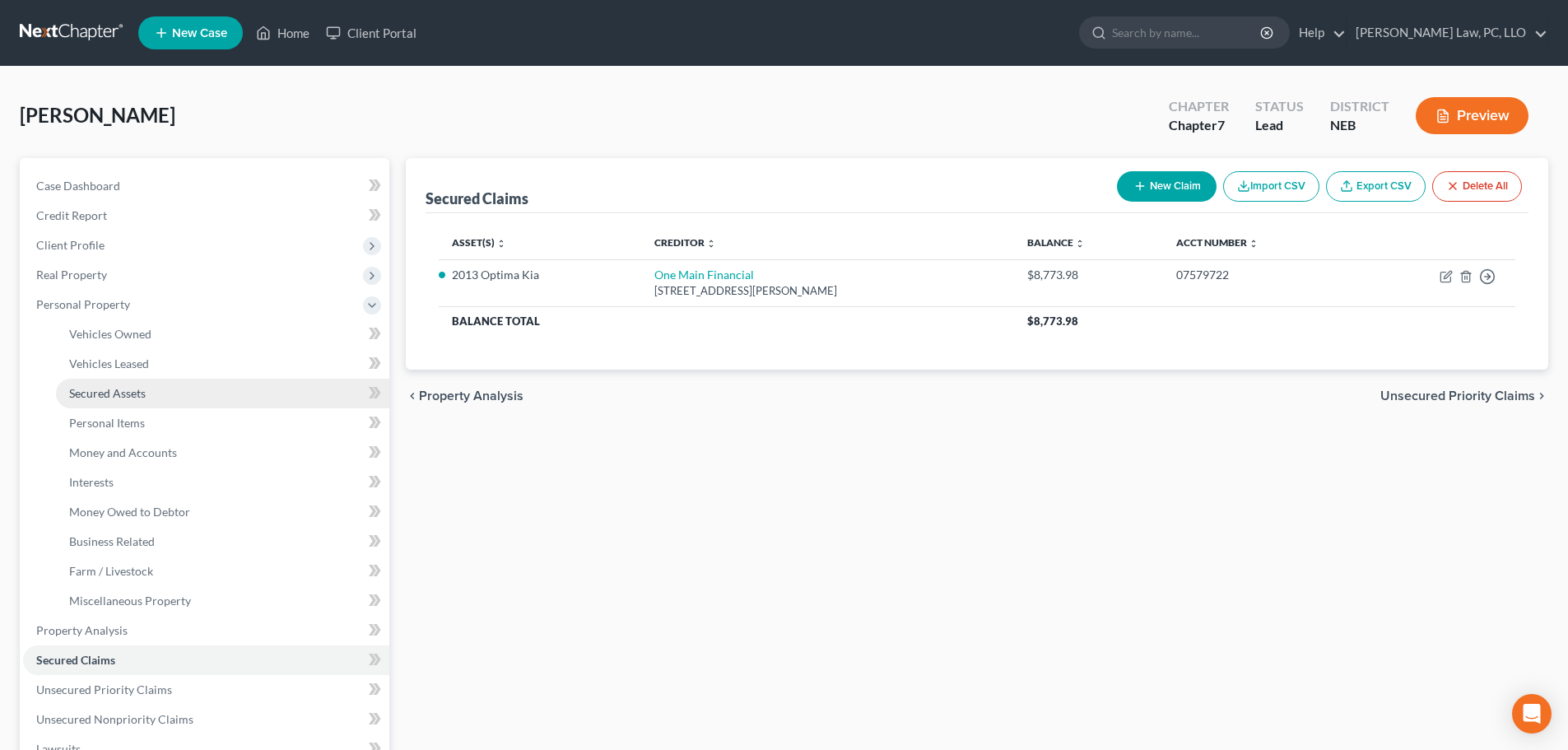
click at [111, 402] on link "Secured Assets" at bounding box center [223, 393] width 333 height 29
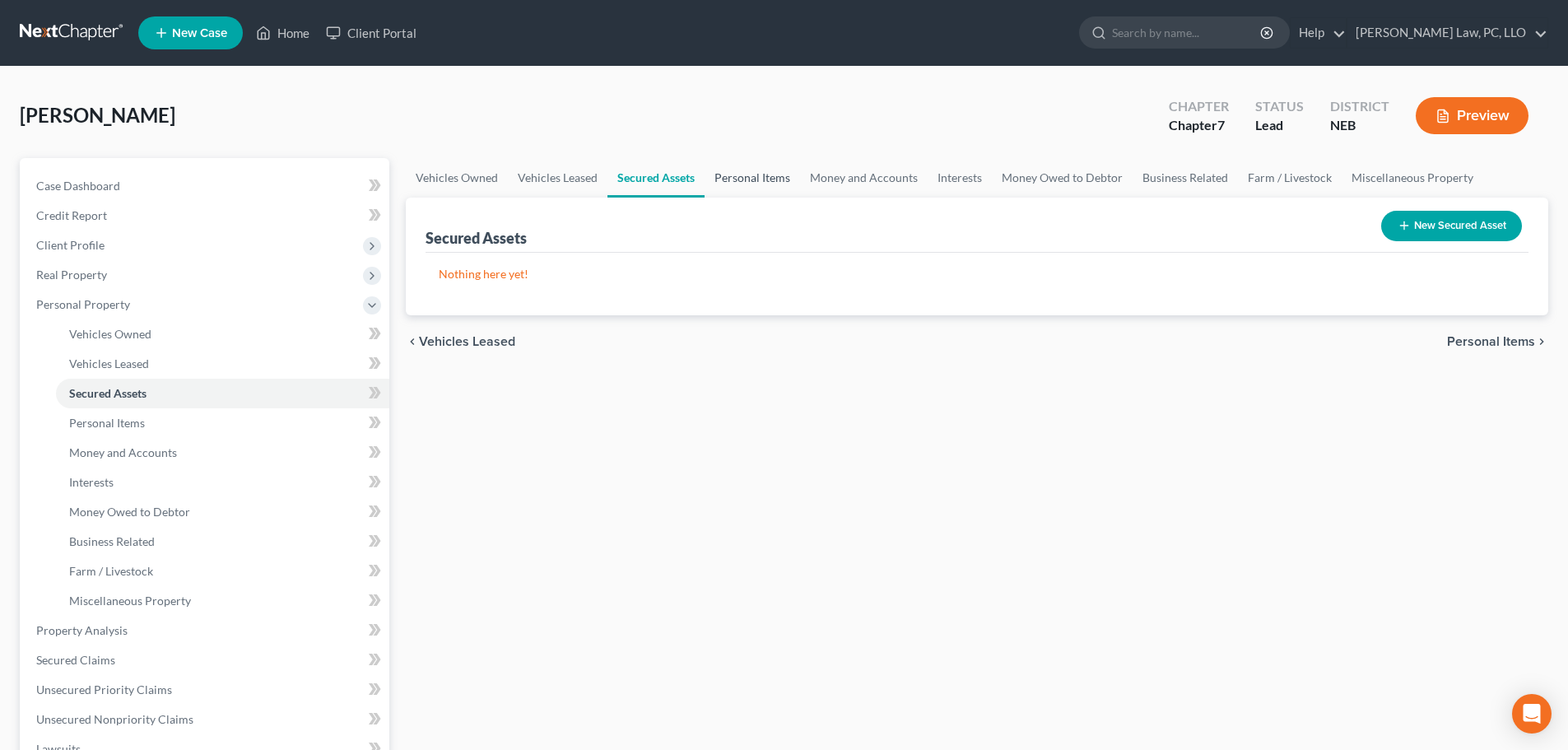
click at [724, 186] on link "Personal Items" at bounding box center [753, 178] width 96 height 40
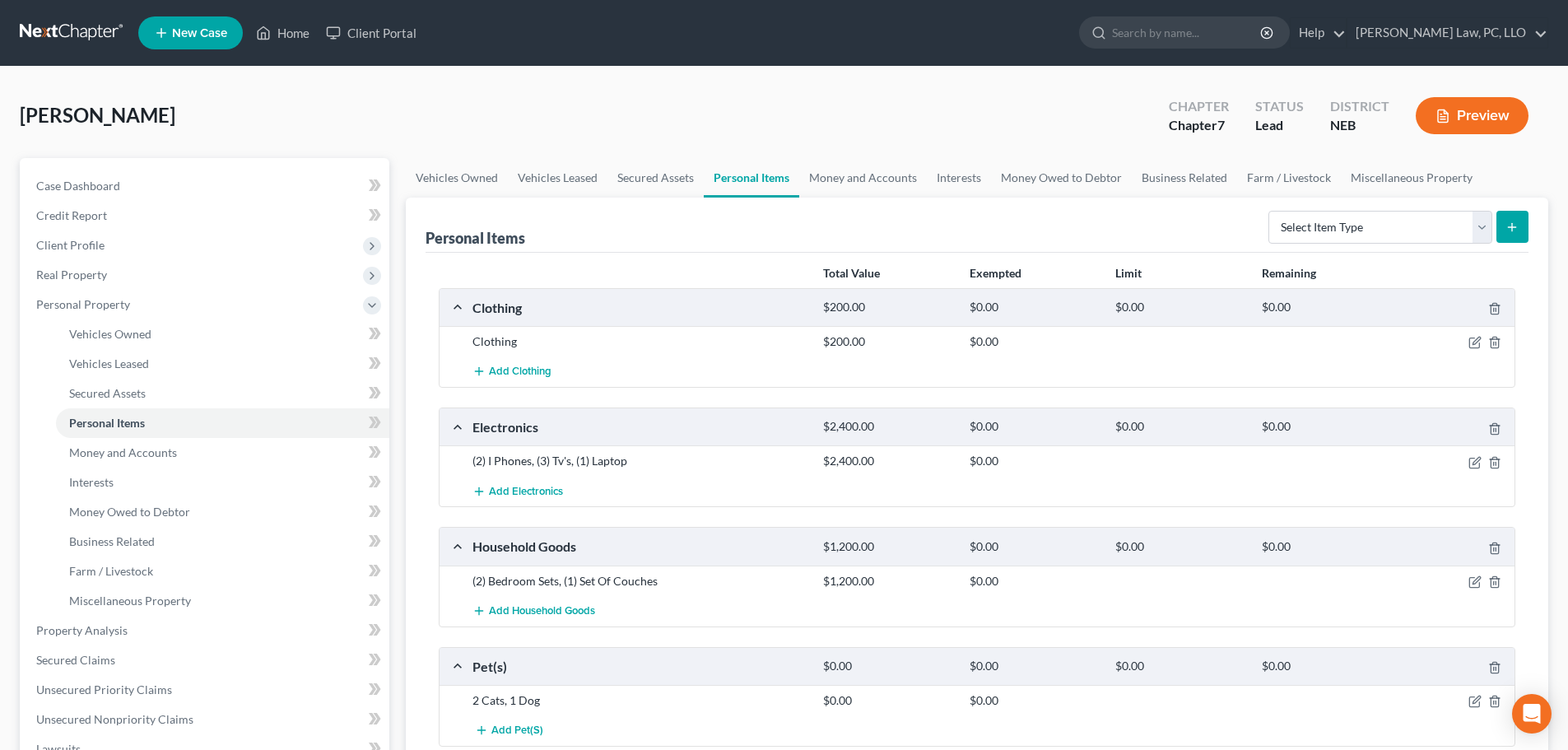
click at [1481, 342] on div at bounding box center [1457, 342] width 117 height 17
click at [1475, 338] on icon "button" at bounding box center [1475, 343] width 13 height 13
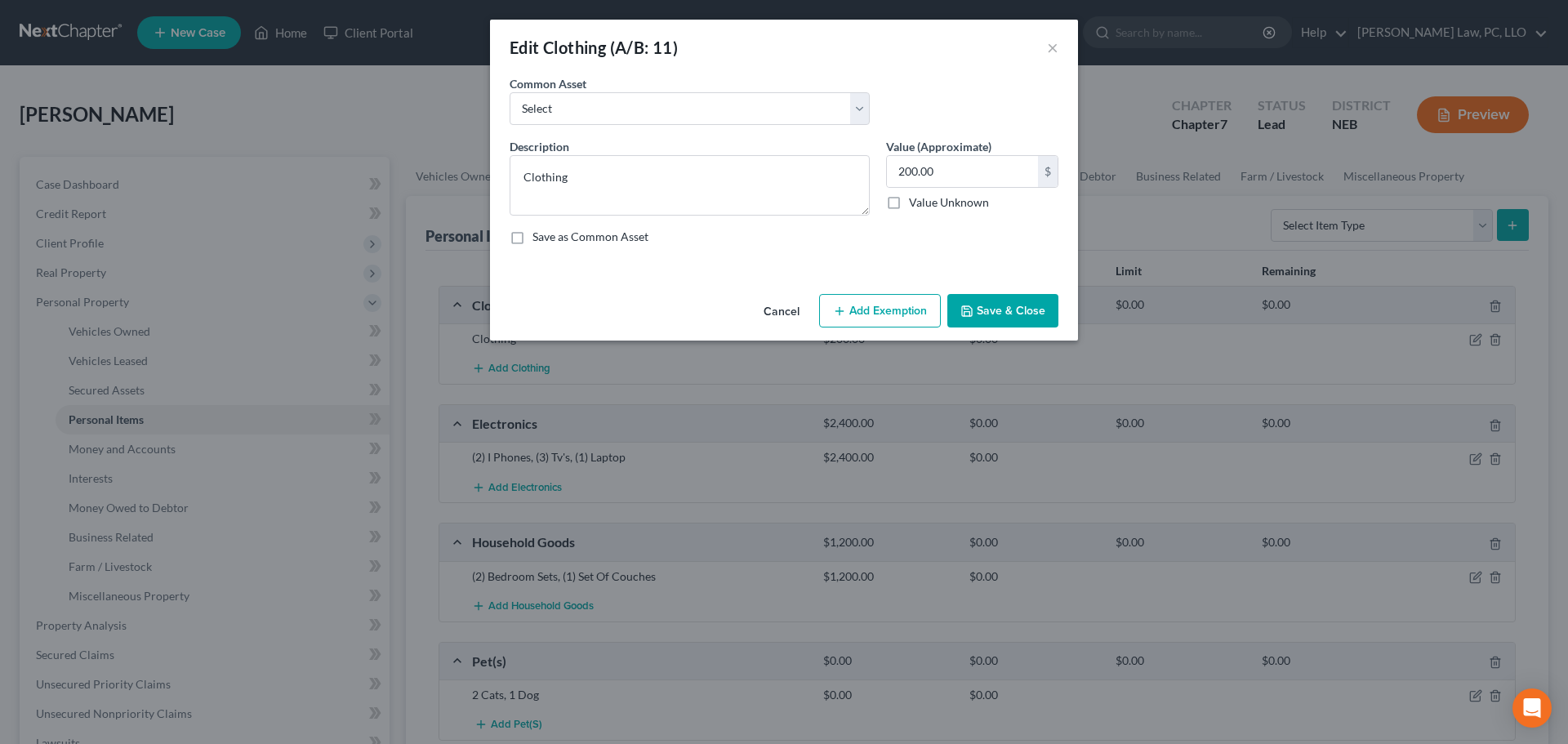
click at [839, 326] on button "Add Exemption" at bounding box center [880, 311] width 122 height 34
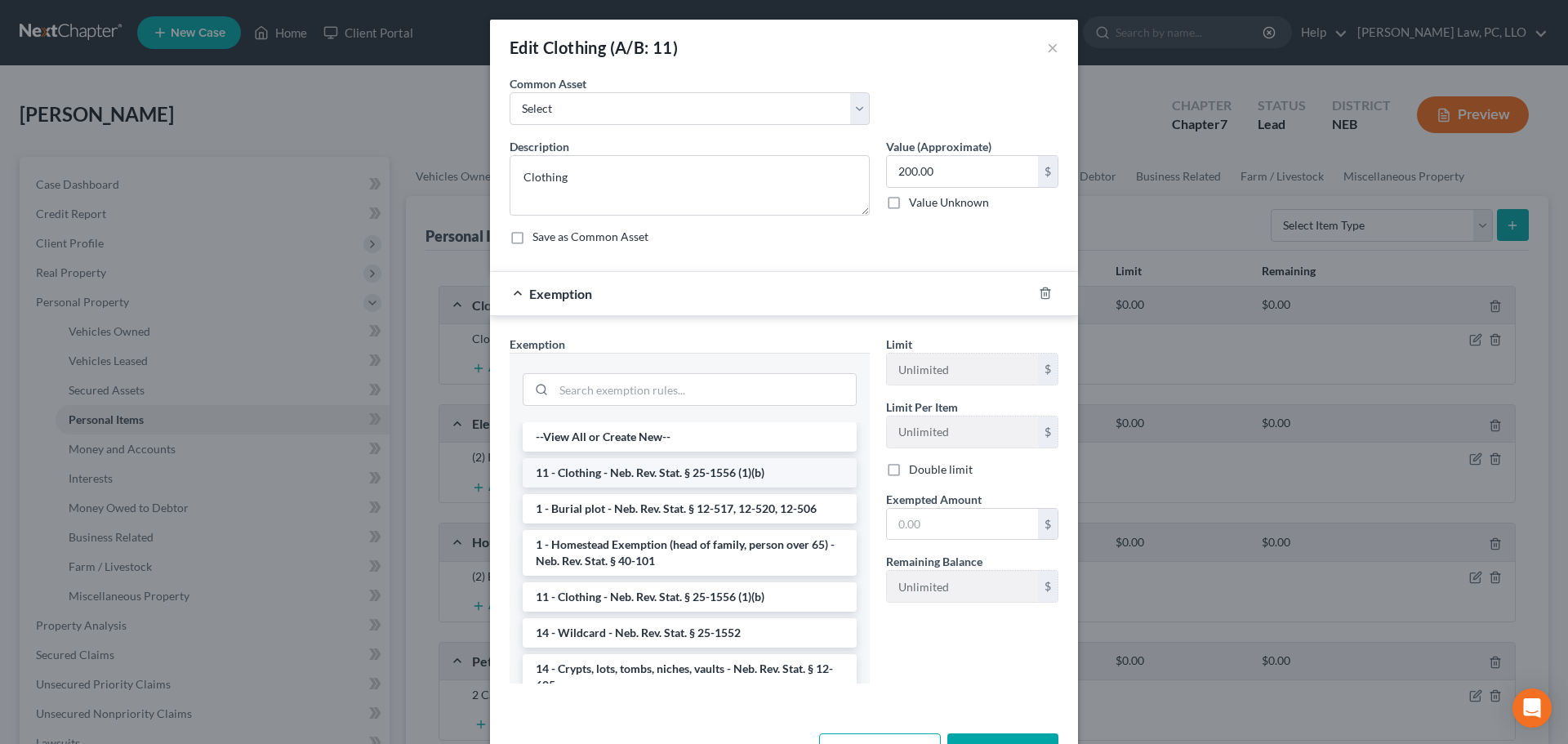
click at [643, 473] on li "11 - Clothing - Neb. Rev. Stat. § 25-1556 (1)(b)" at bounding box center [689, 473] width 334 height 29
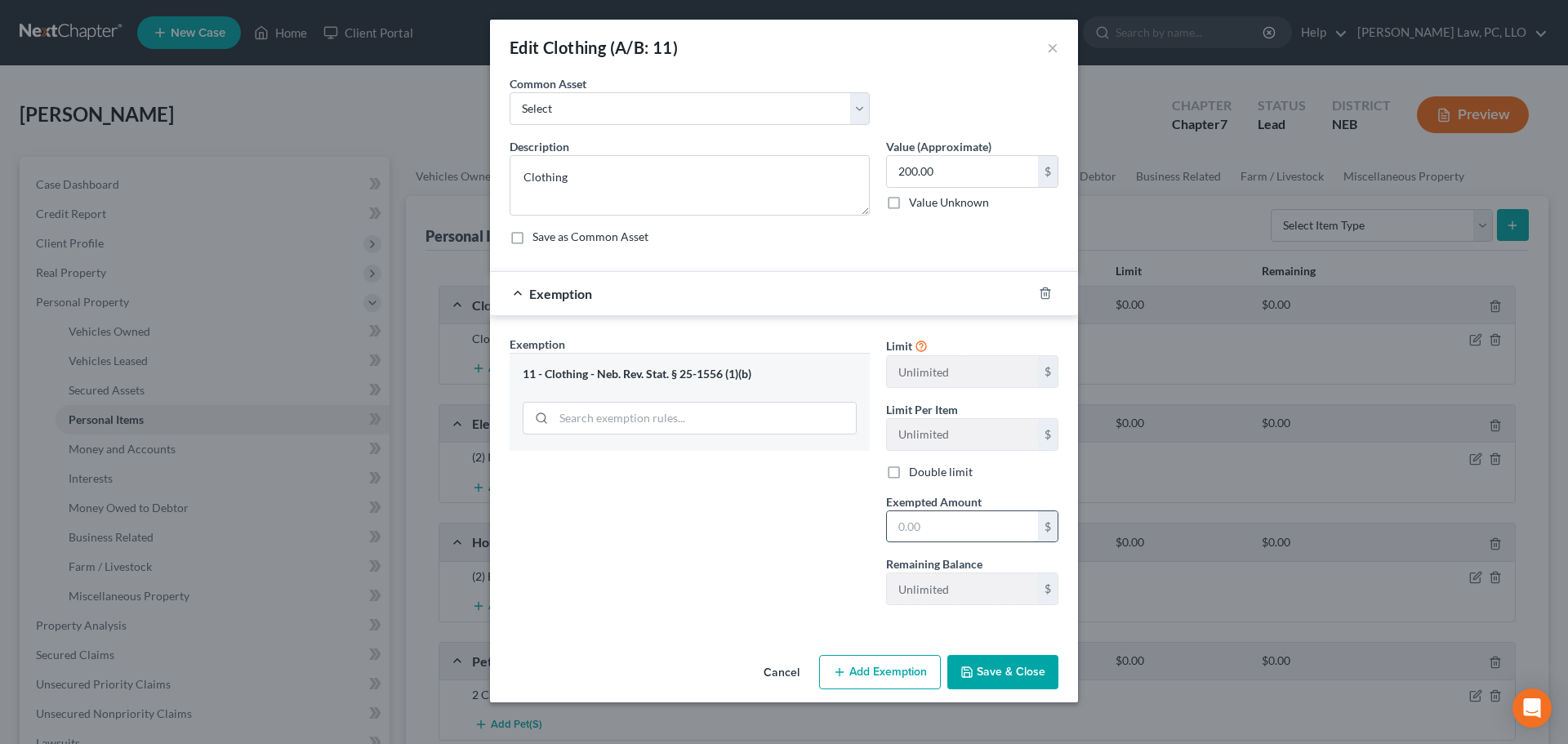
click at [1000, 532] on input "text" at bounding box center [962, 527] width 151 height 31
type input "200"
click at [751, 604] on div "Exemption Set must be selected for CA. Exemption * 11 - Clothing - Neb. Rev. St…" at bounding box center [689, 477] width 376 height 283
click at [1006, 671] on button "Save & Close" at bounding box center [1002, 672] width 111 height 34
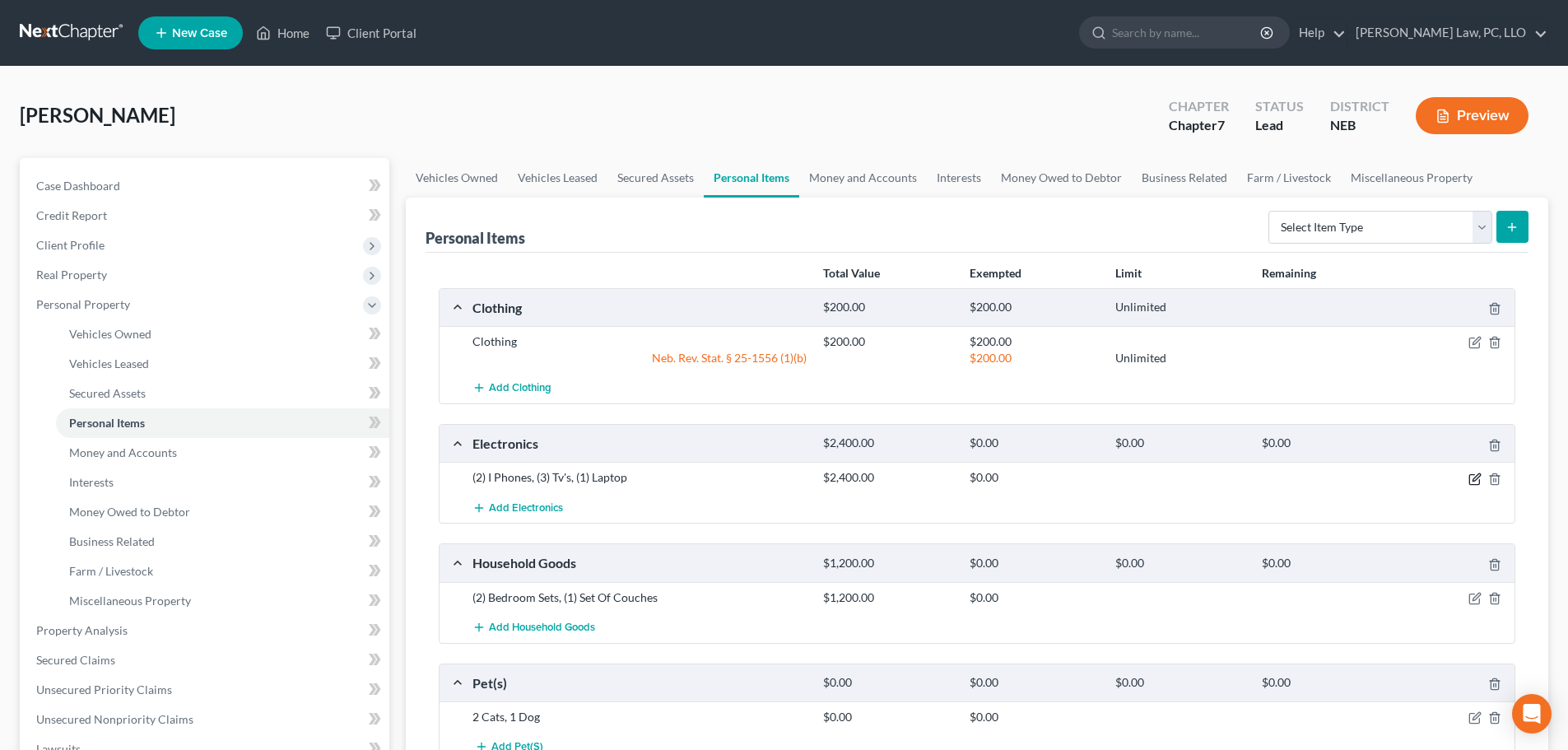
click at [1477, 478] on icon "button" at bounding box center [1476, 477] width 8 height 8
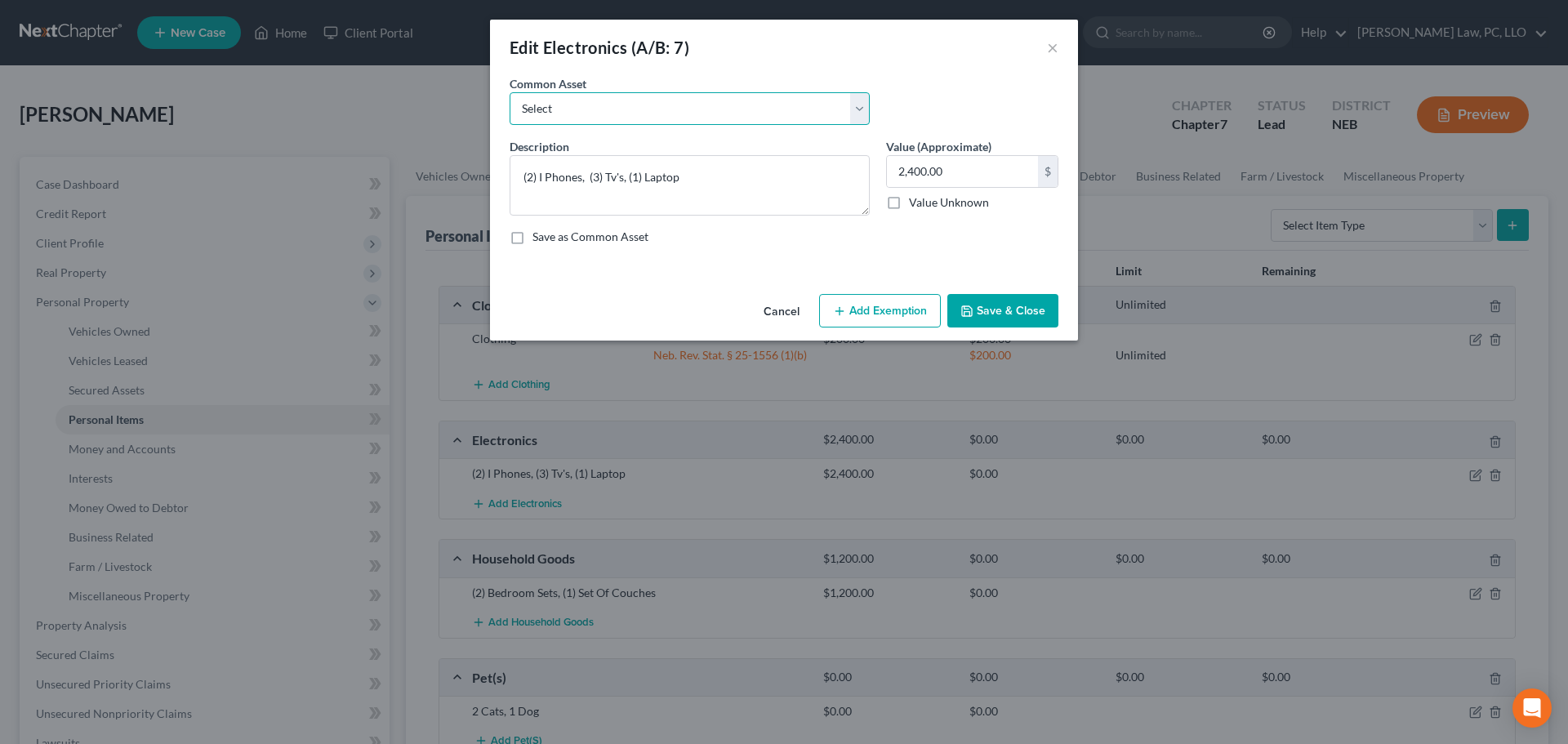
click at [620, 106] on select "Select Electronics" at bounding box center [690, 109] width 360 height 33
select select "0"
click at [510, 93] on select "Select Electronics" at bounding box center [690, 109] width 360 height 33
type textarea "Electronics"
click at [915, 184] on input "text" at bounding box center [962, 171] width 151 height 31
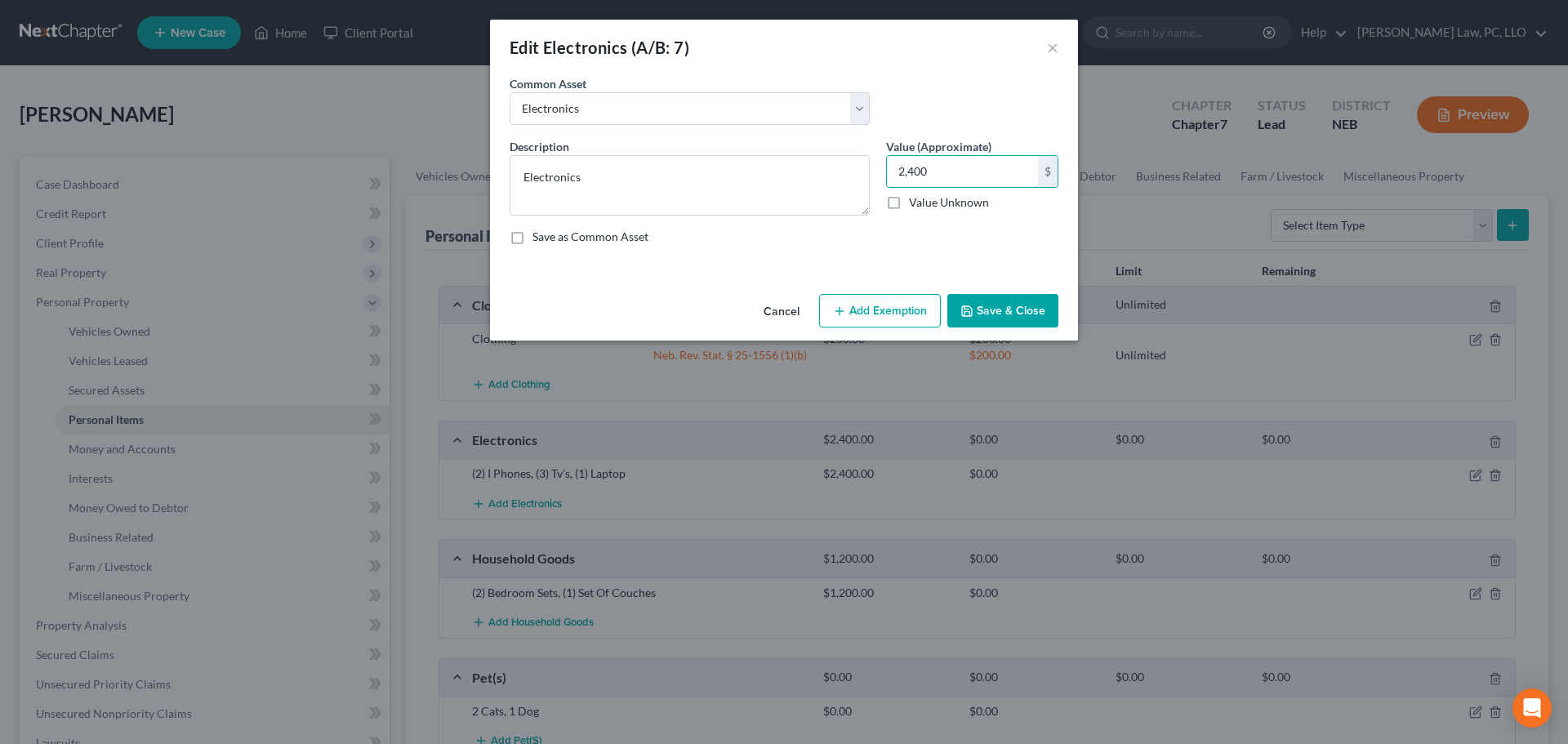
type input "2,400"
click at [870, 311] on button "Add Exemption" at bounding box center [880, 311] width 122 height 34
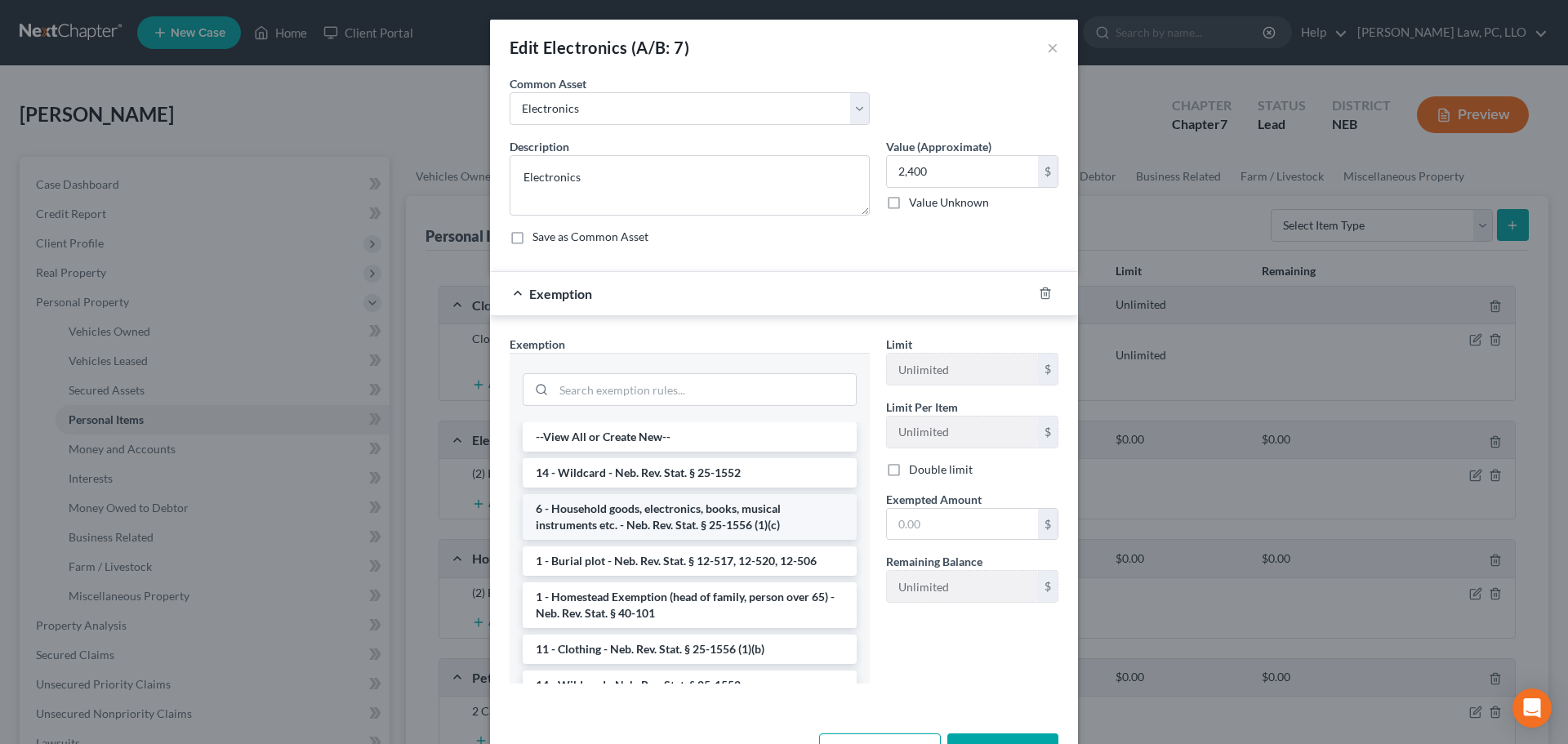
click at [618, 519] on li "6 - Household goods, electronics, books, musical instruments etc. - Neb. Rev. S…" at bounding box center [689, 517] width 334 height 46
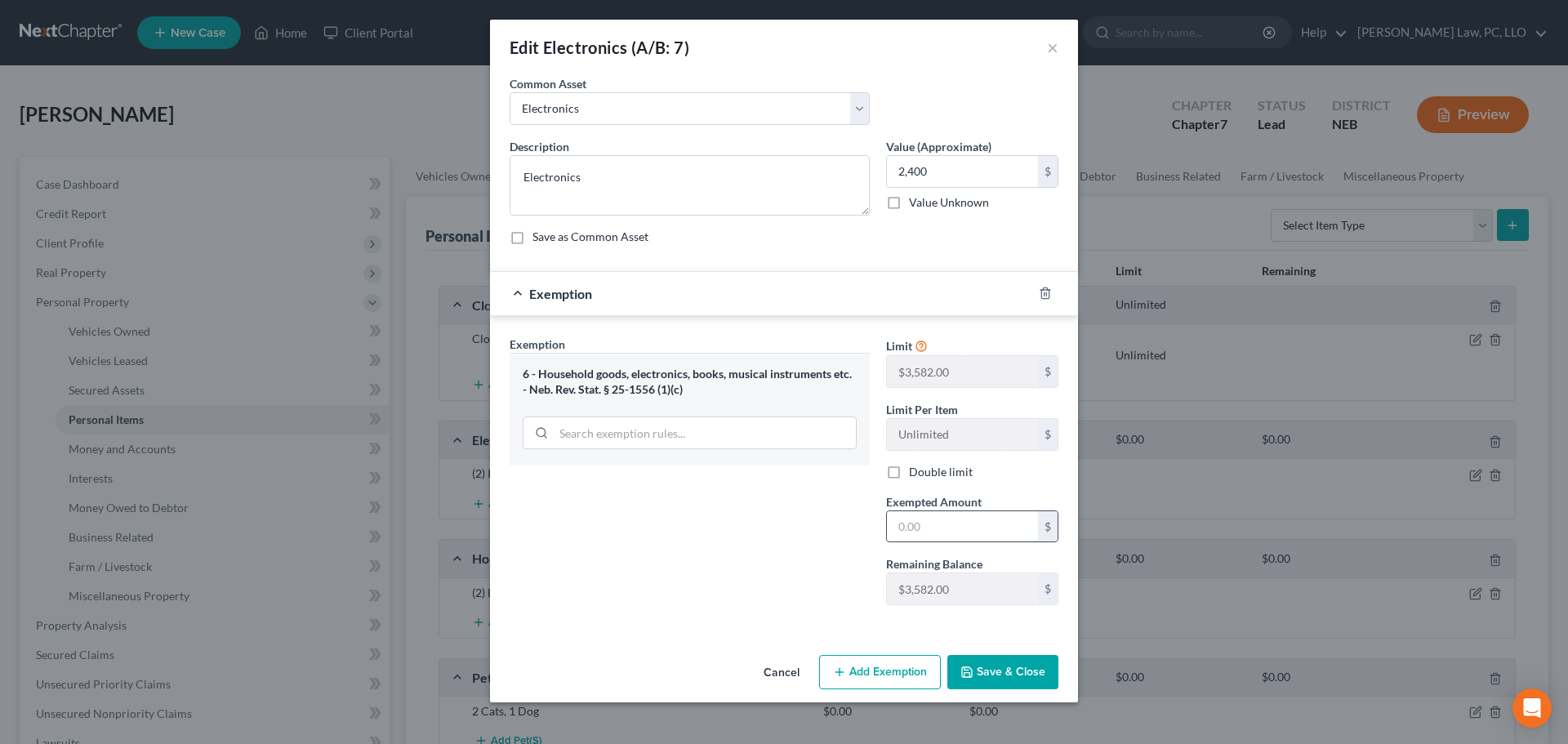
click at [918, 519] on input "text" at bounding box center [962, 527] width 151 height 31
type input "2,400"
click at [792, 557] on div "Exemption Set must be selected for CA. Exemption * 6 - Household goods, electro…" at bounding box center [689, 477] width 376 height 283
click at [998, 671] on button "Save & Close" at bounding box center [1002, 672] width 111 height 34
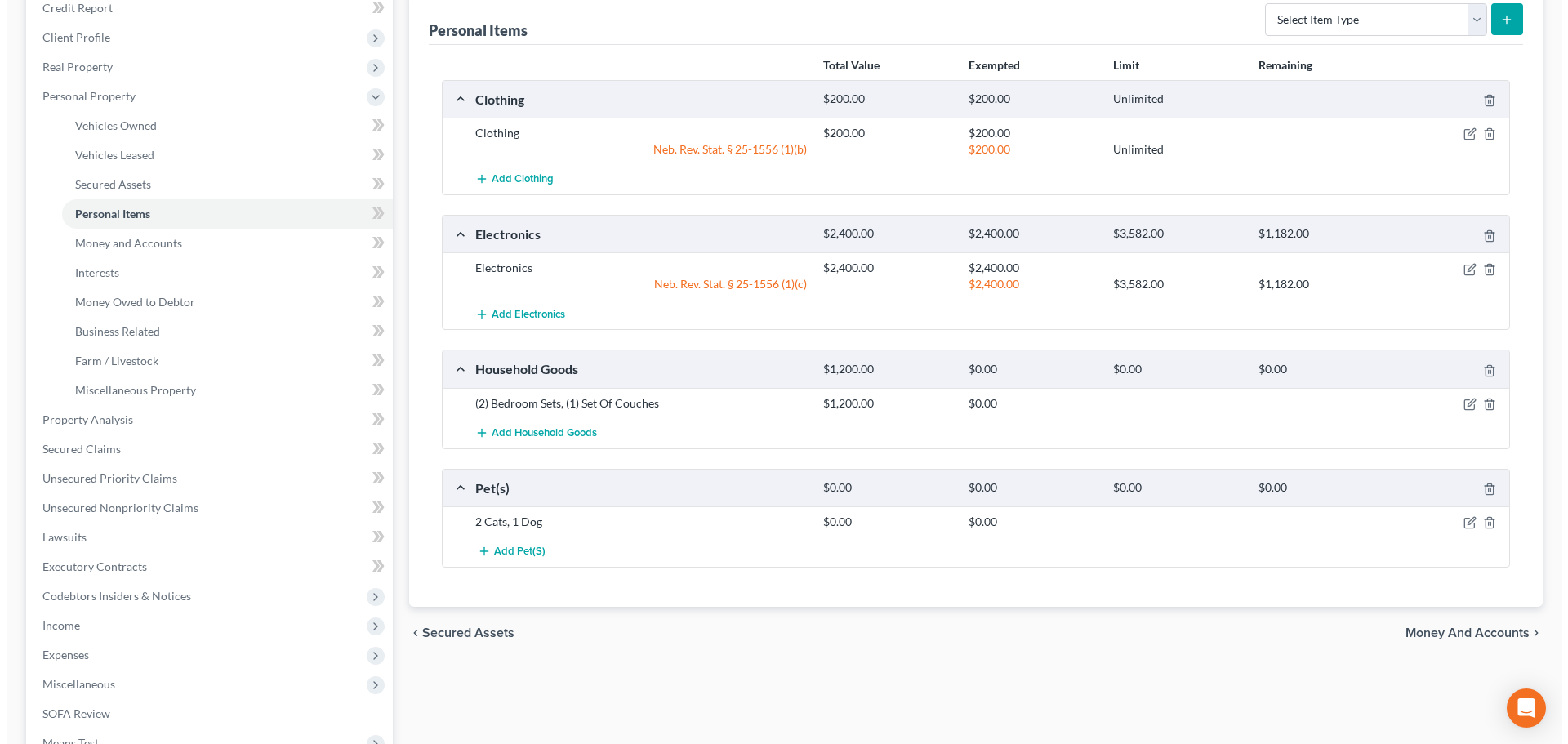
scroll to position [245, 0]
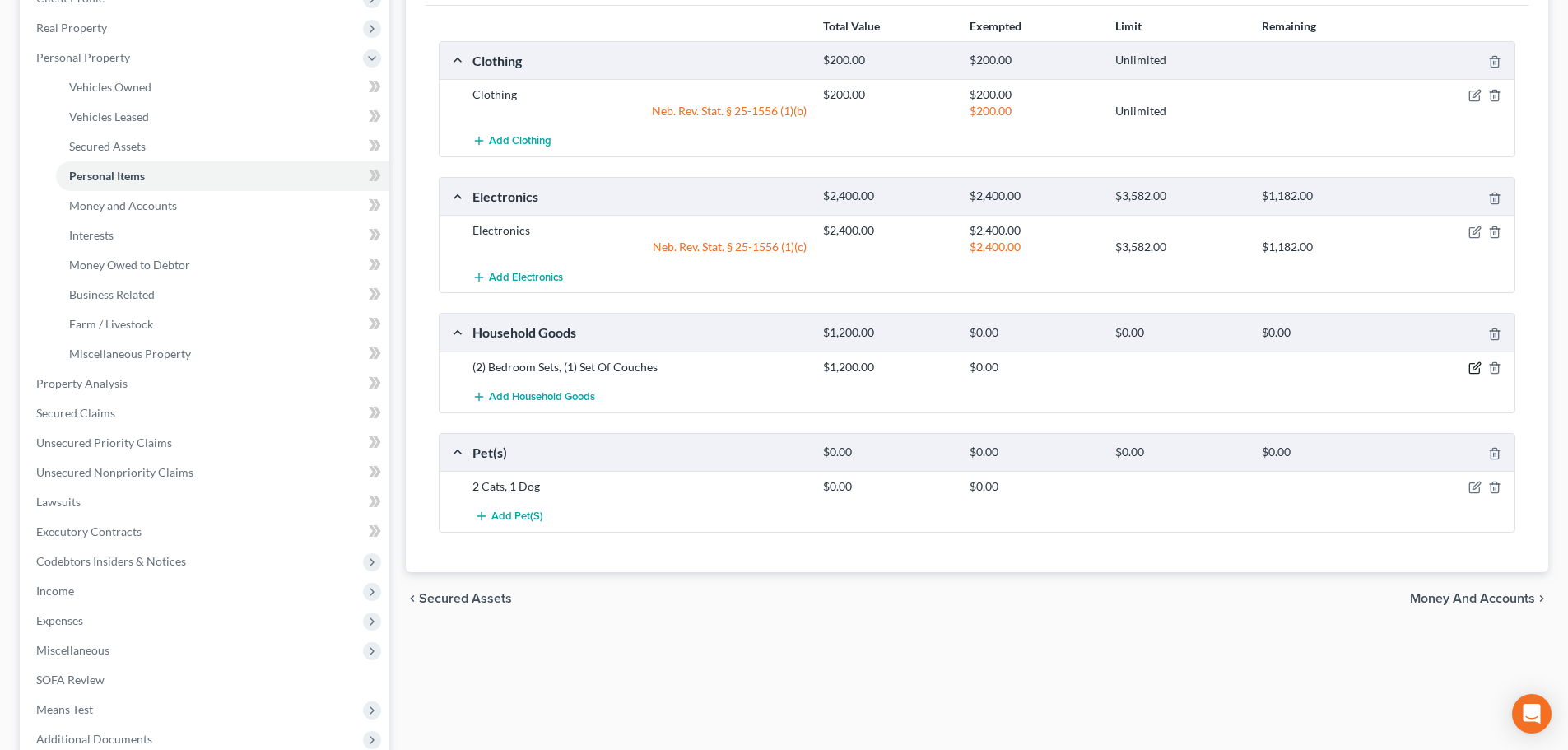
click at [1473, 367] on icon "button" at bounding box center [1475, 369] width 13 height 13
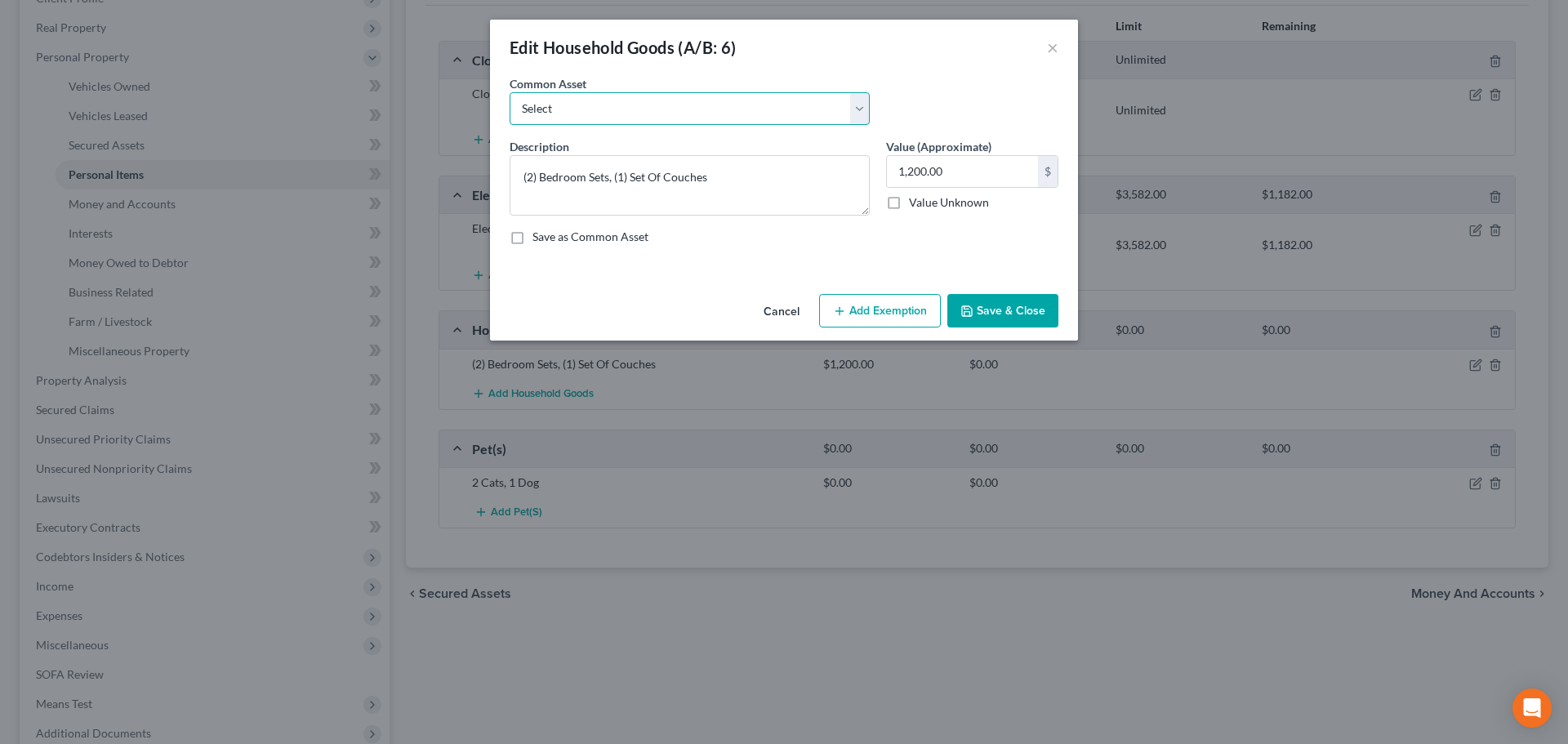
click at [678, 117] on select "Select Household Goods and Furniture" at bounding box center [690, 109] width 360 height 33
select select "0"
click at [510, 93] on select "Select Household Goods and Furniture" at bounding box center [690, 109] width 360 height 33
type textarea "Household Goods and Furniture"
click at [925, 177] on input "1,500.00" at bounding box center [962, 171] width 151 height 31
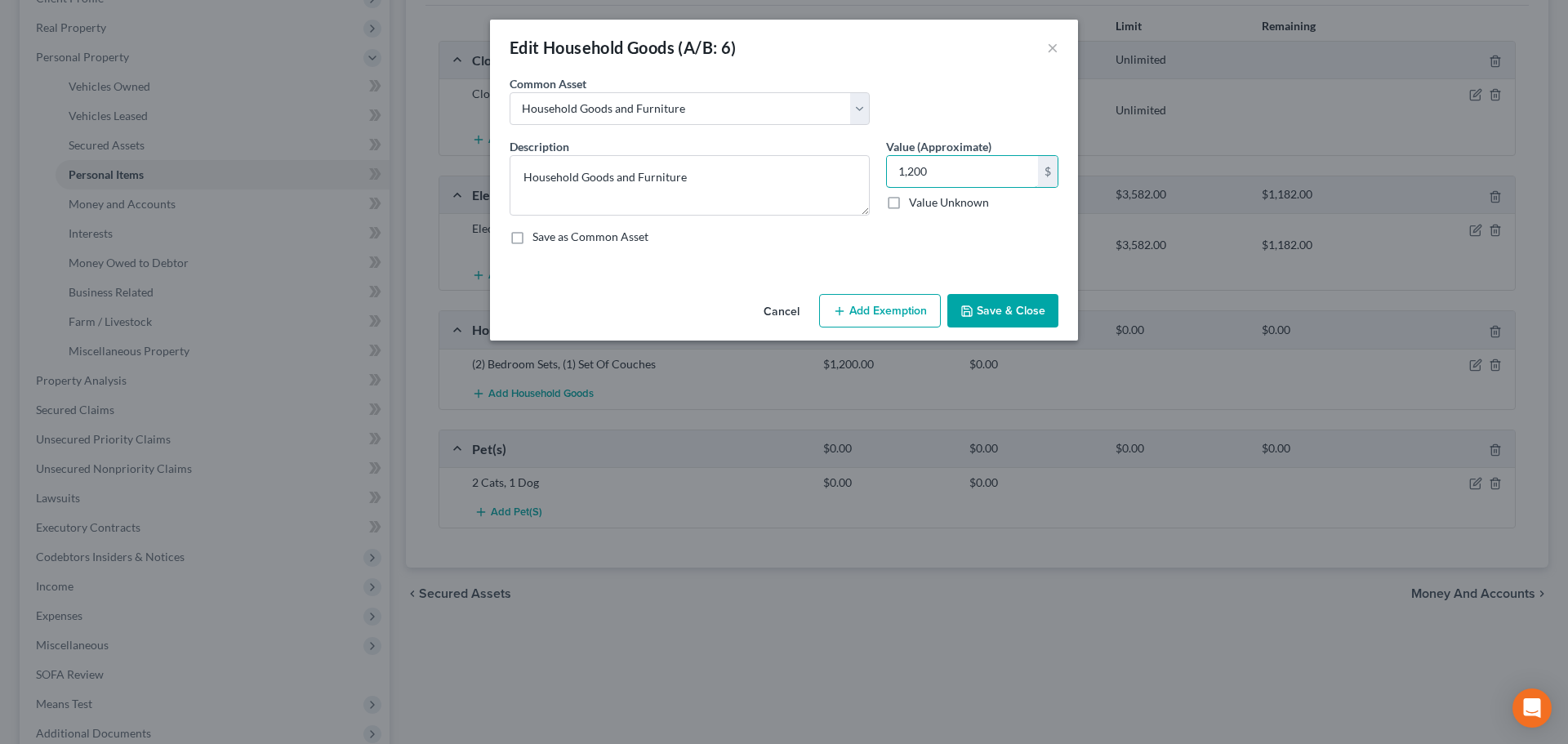
type input "1,200"
click at [871, 306] on button "Add Exemption" at bounding box center [880, 311] width 122 height 34
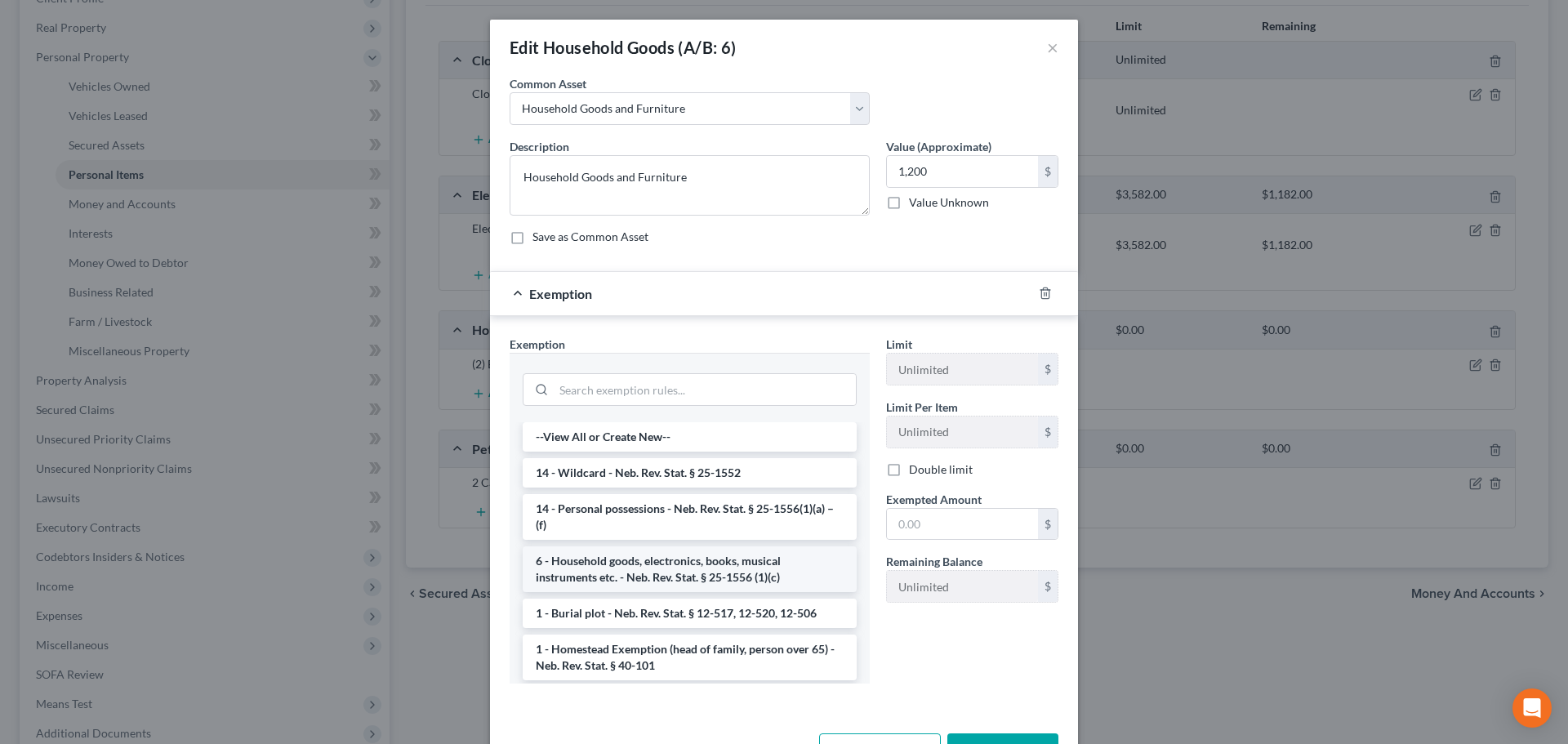
click at [647, 577] on li "6 - Household goods, electronics, books, musical instruments etc. - Neb. Rev. S…" at bounding box center [689, 569] width 334 height 46
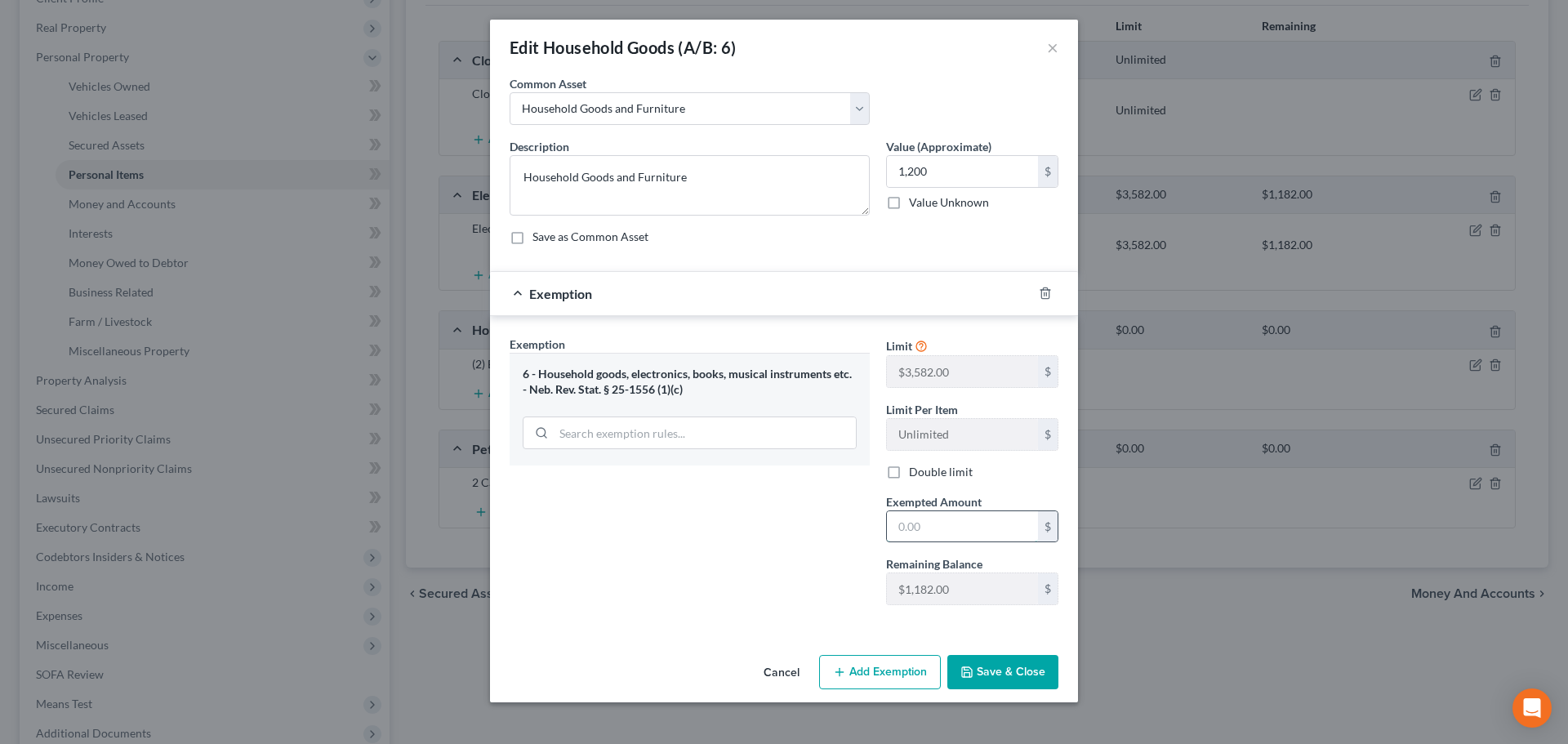
click at [935, 521] on input "text" at bounding box center [962, 527] width 151 height 31
type input "1"
type input "1,182"
click at [870, 665] on button "Add Exemption" at bounding box center [880, 672] width 122 height 34
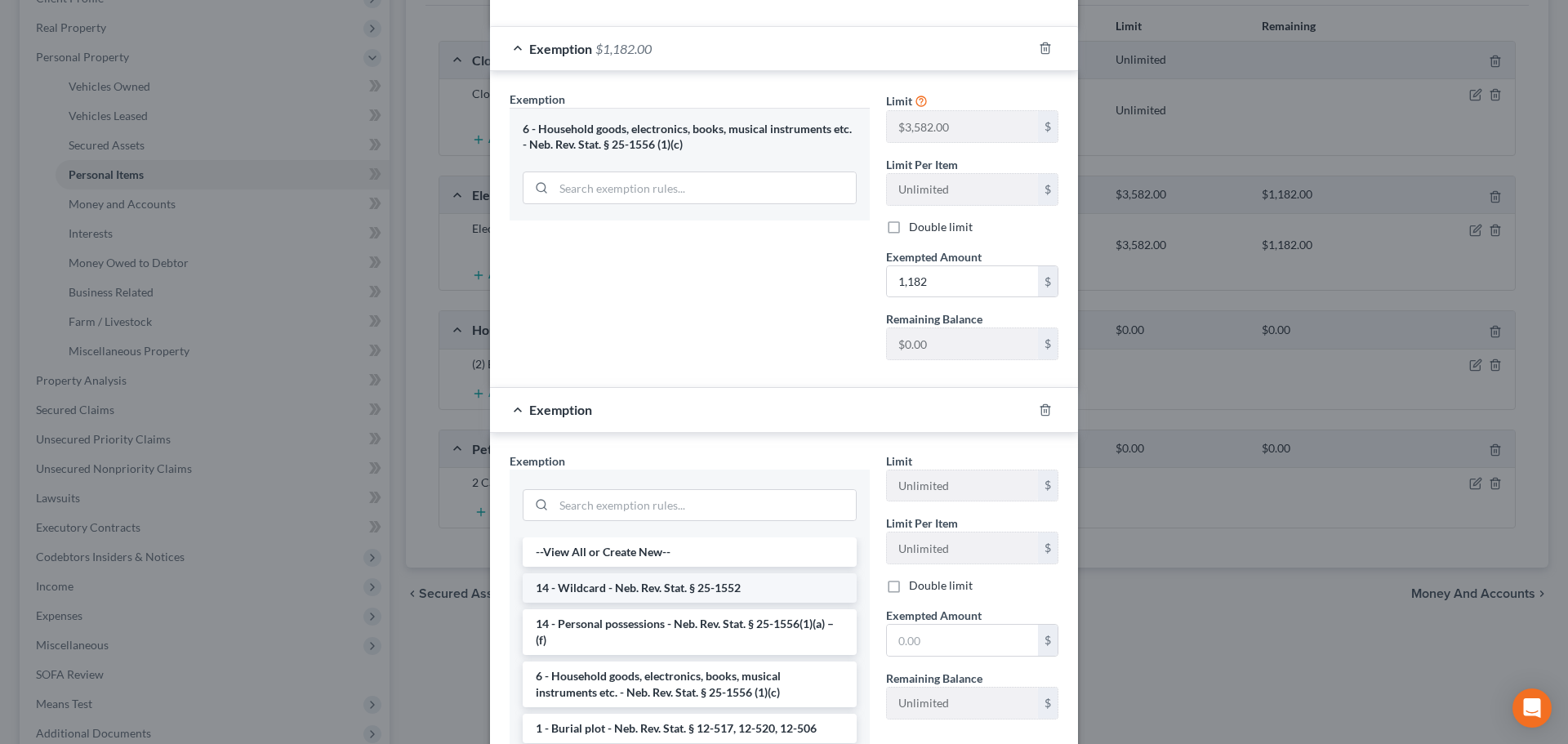
click at [659, 589] on li "14 - Wildcard - Neb. Rev. Stat. § 25-1552" at bounding box center [689, 588] width 334 height 29
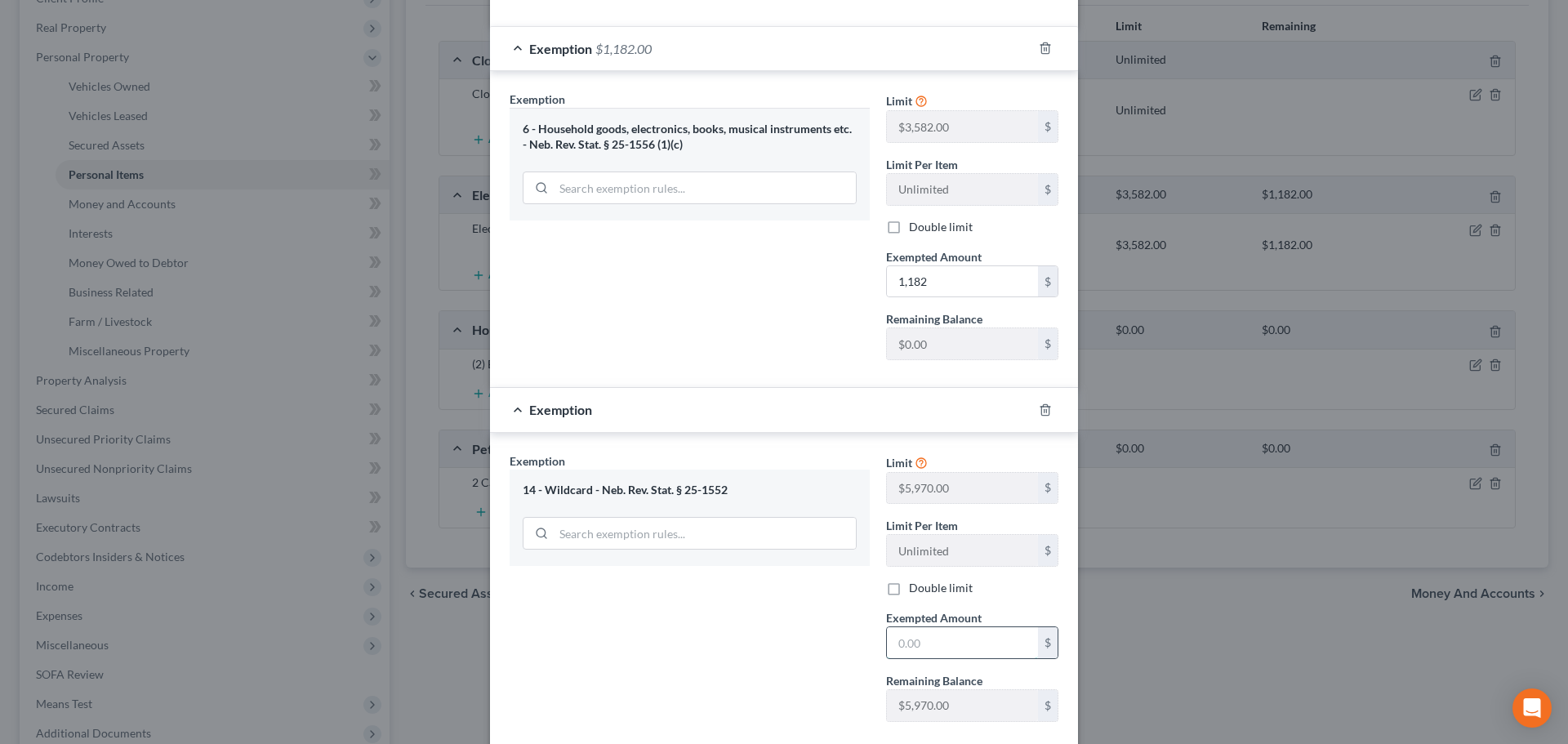
click at [923, 640] on input "text" at bounding box center [962, 642] width 151 height 31
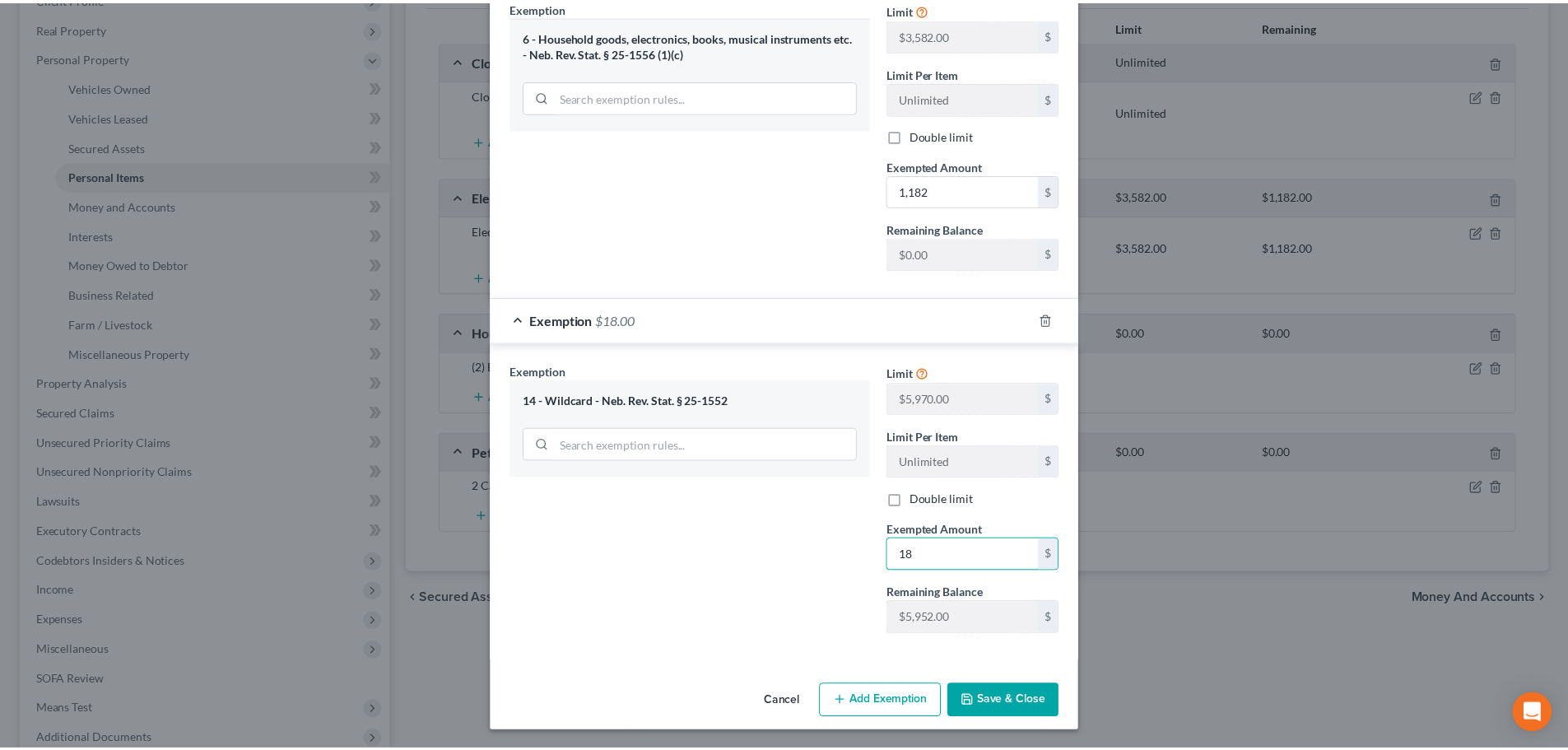
scroll to position [342, 0]
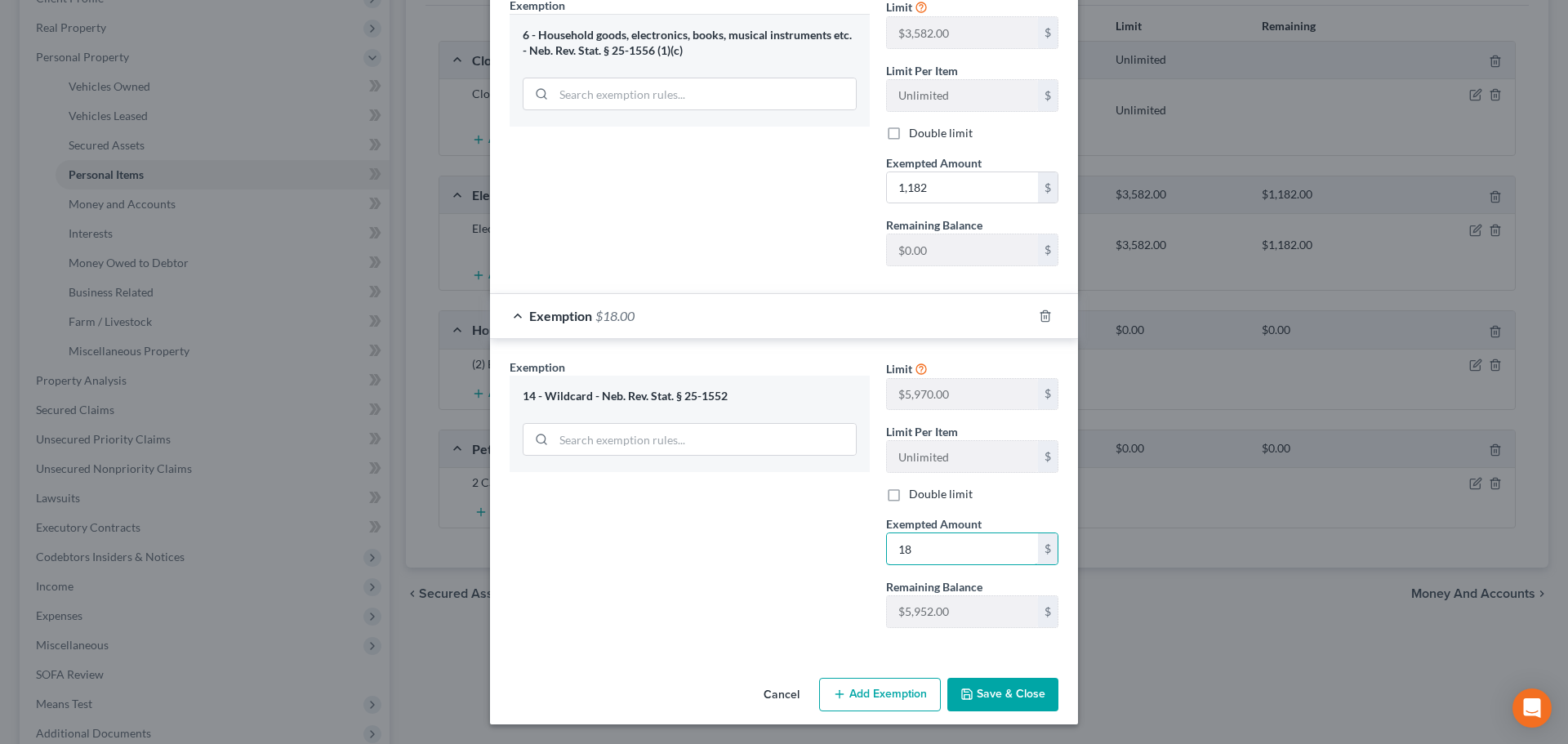
type input "18"
click at [960, 695] on icon "button" at bounding box center [967, 695] width 13 height 13
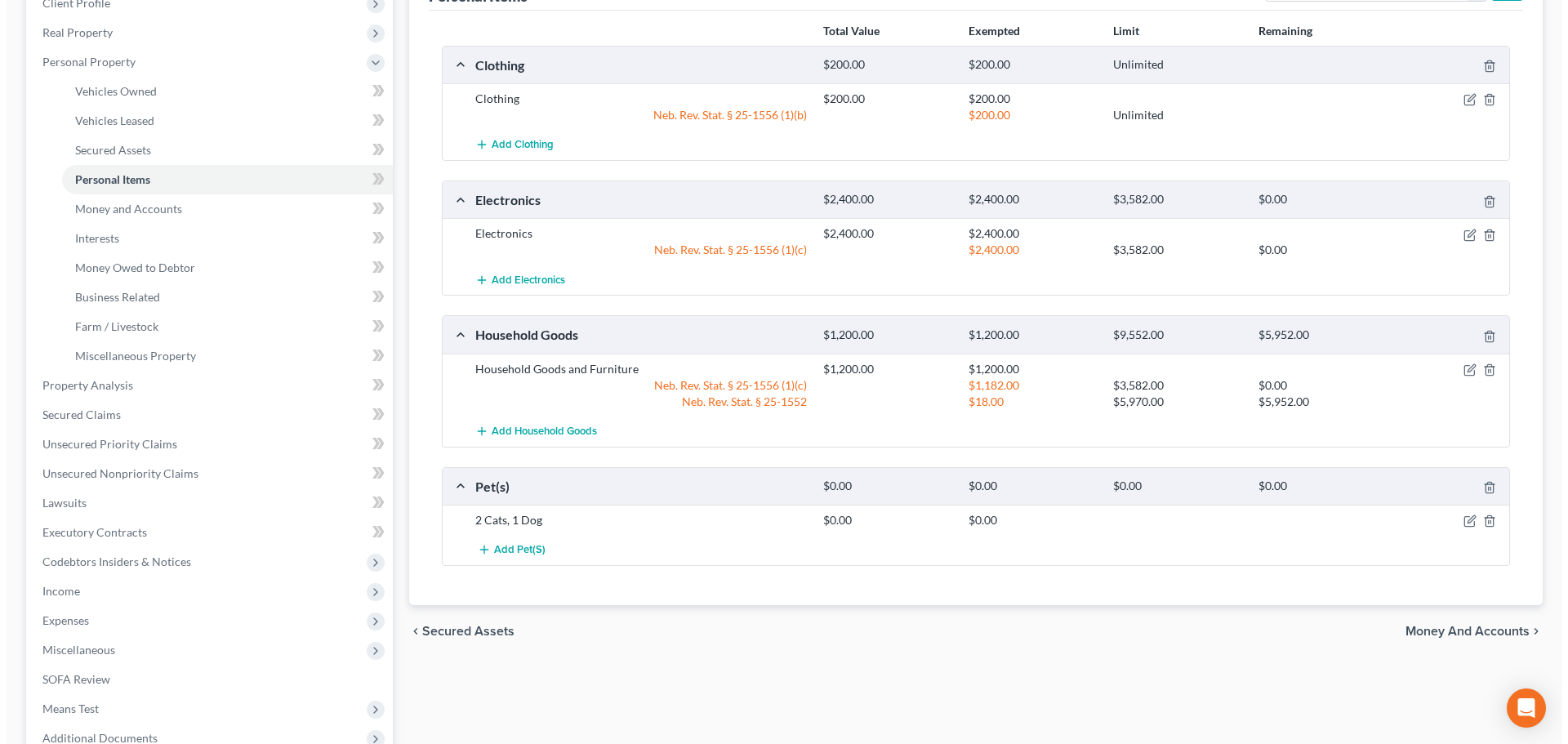
scroll to position [0, 0]
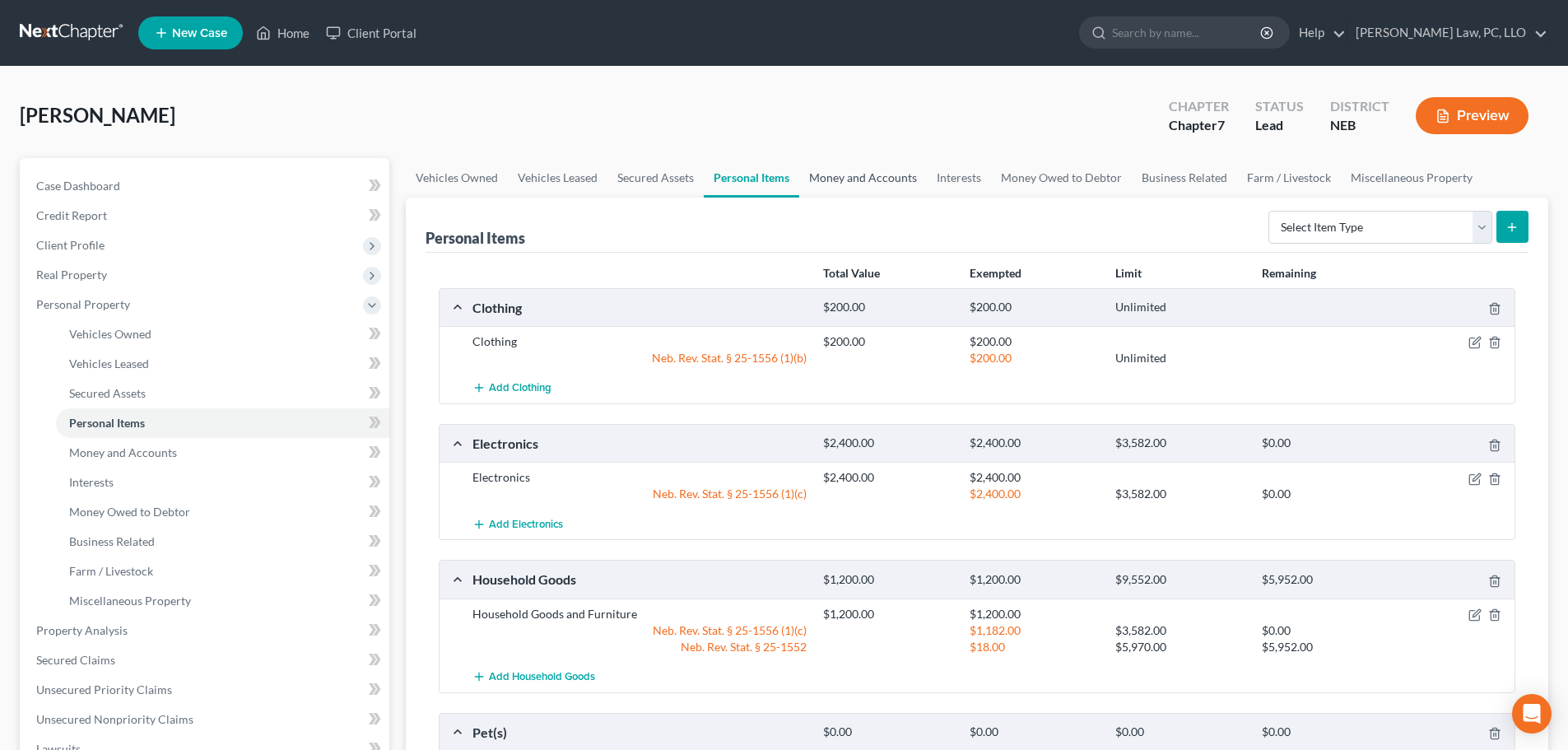
click at [832, 163] on link "Money and Accounts" at bounding box center [863, 178] width 128 height 40
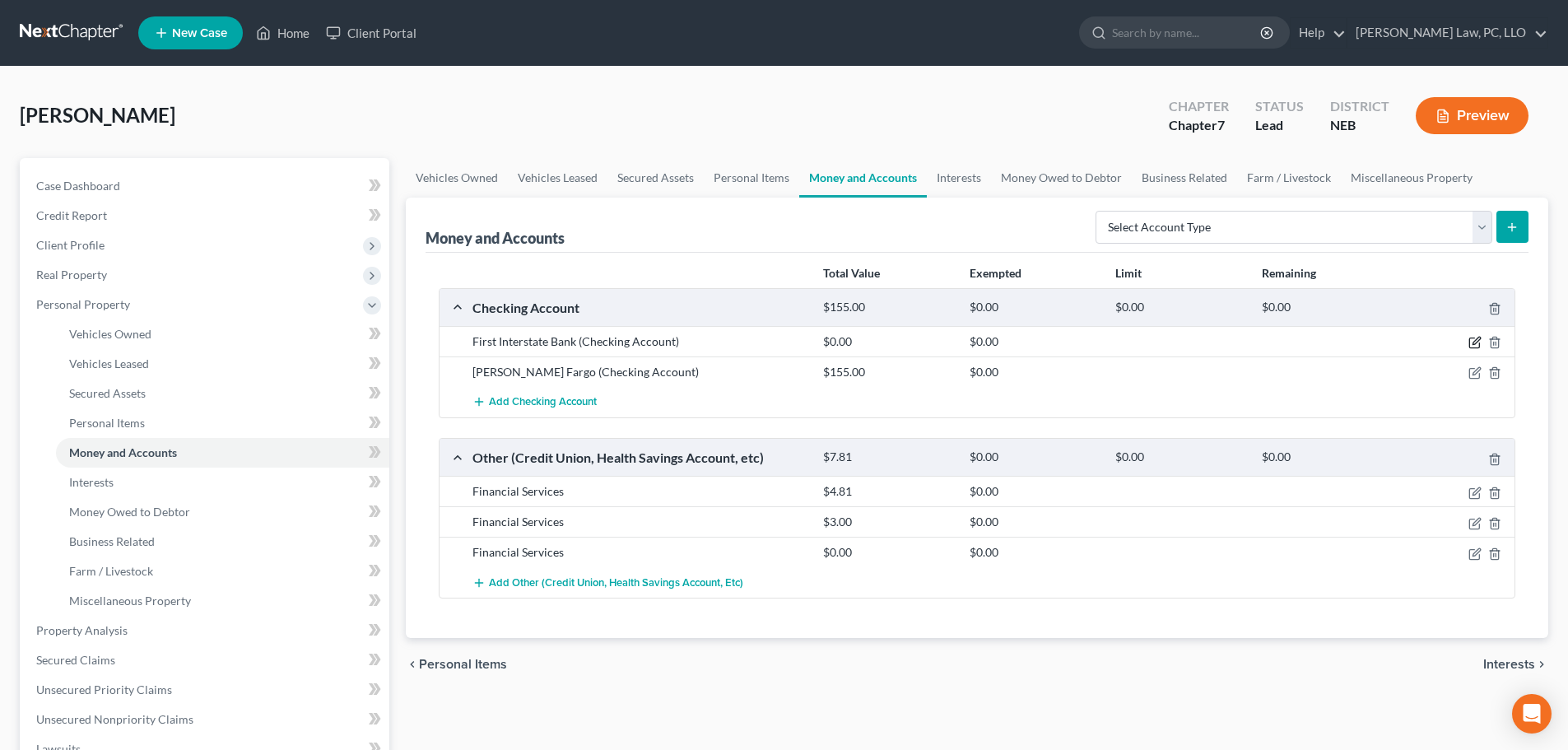
click at [1473, 344] on icon "button" at bounding box center [1476, 341] width 8 height 8
select select "30"
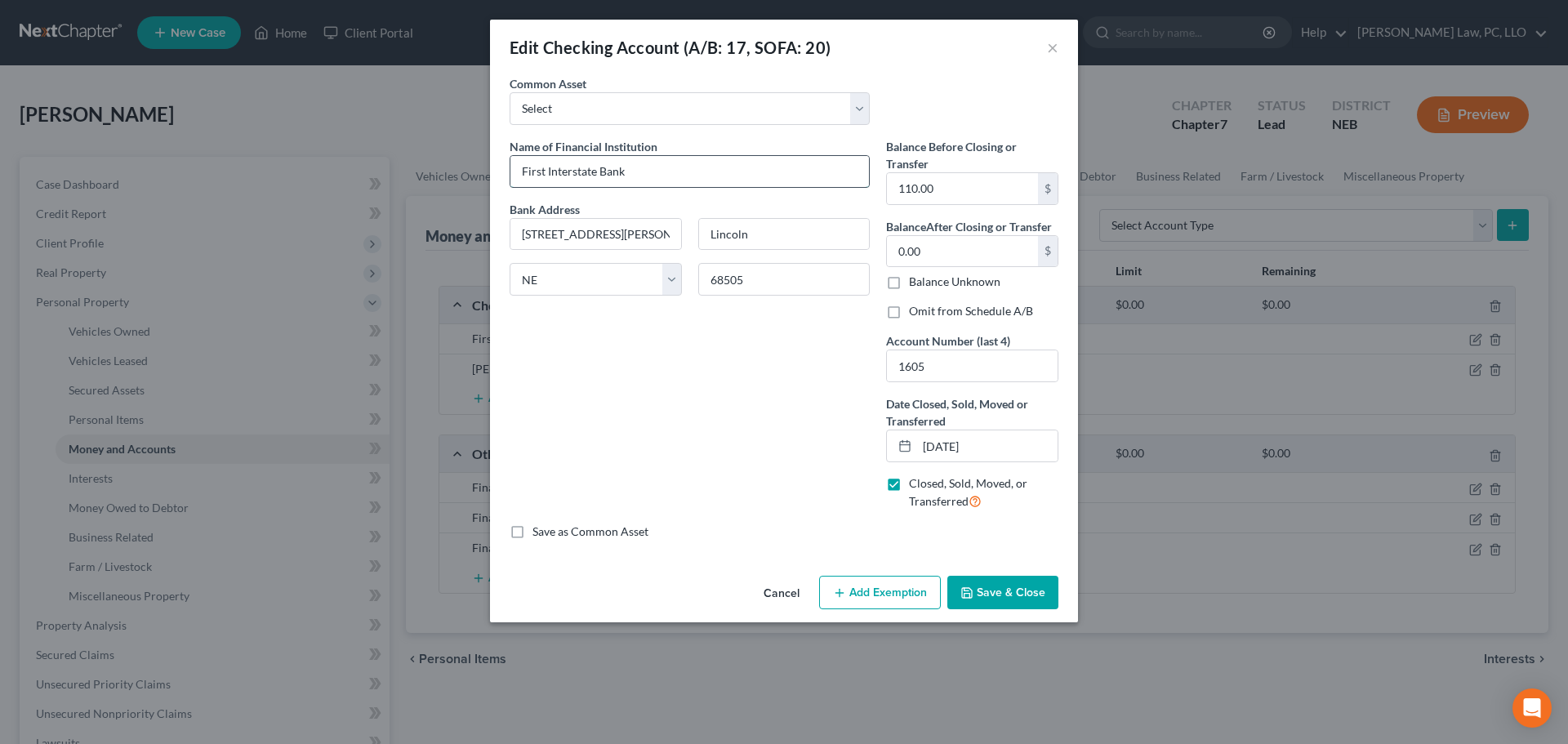
click at [638, 174] on input "First Interstate Bank" at bounding box center [690, 171] width 359 height 31
type input "First Interstate Bank CLOSED"
click at [909, 316] on label "Omit from Schedule A/B" at bounding box center [971, 311] width 124 height 17
click at [915, 314] on input "Omit from Schedule A/B" at bounding box center [920, 308] width 11 height 11
checkbox input "true"
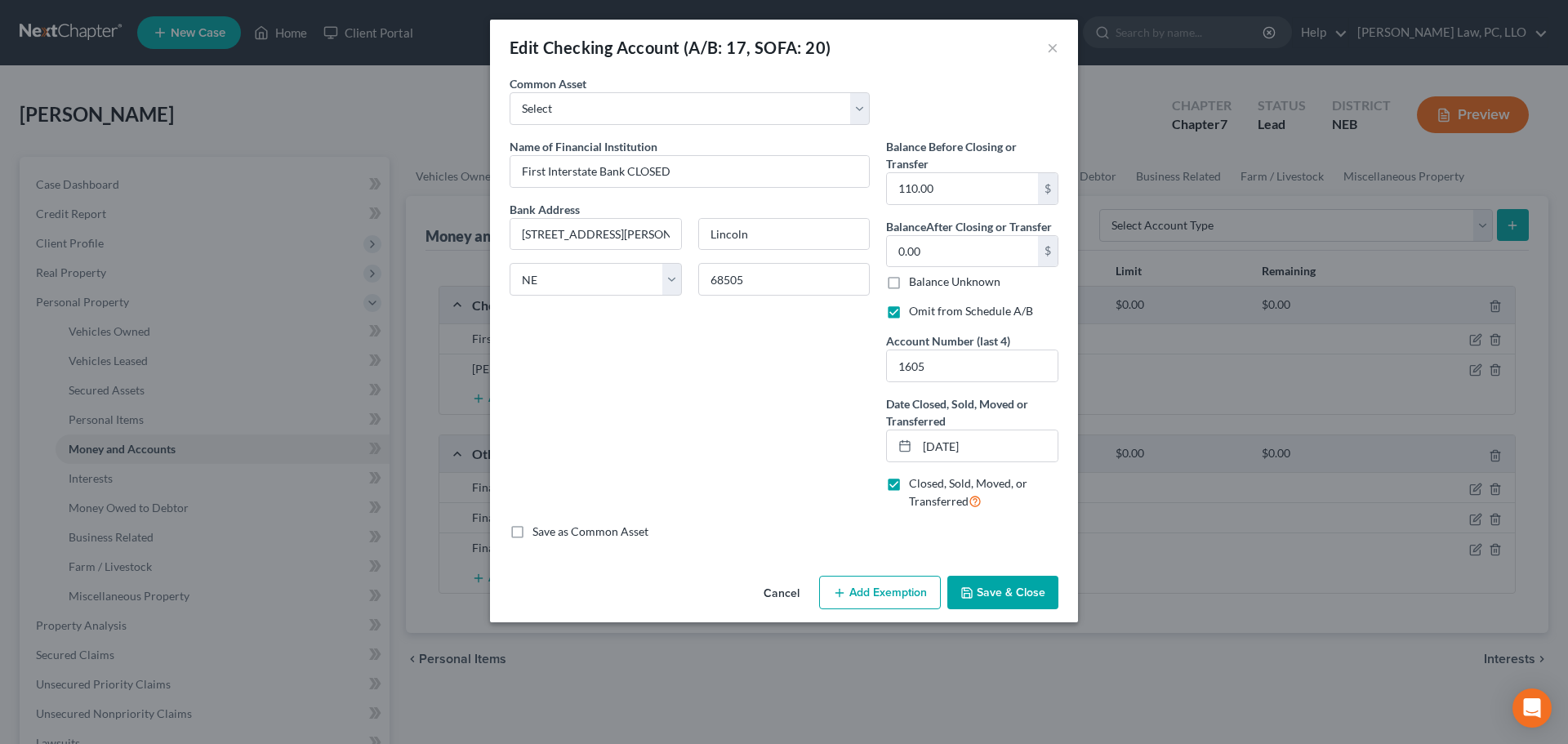
click at [991, 595] on button "Save & Close" at bounding box center [1002, 593] width 111 height 34
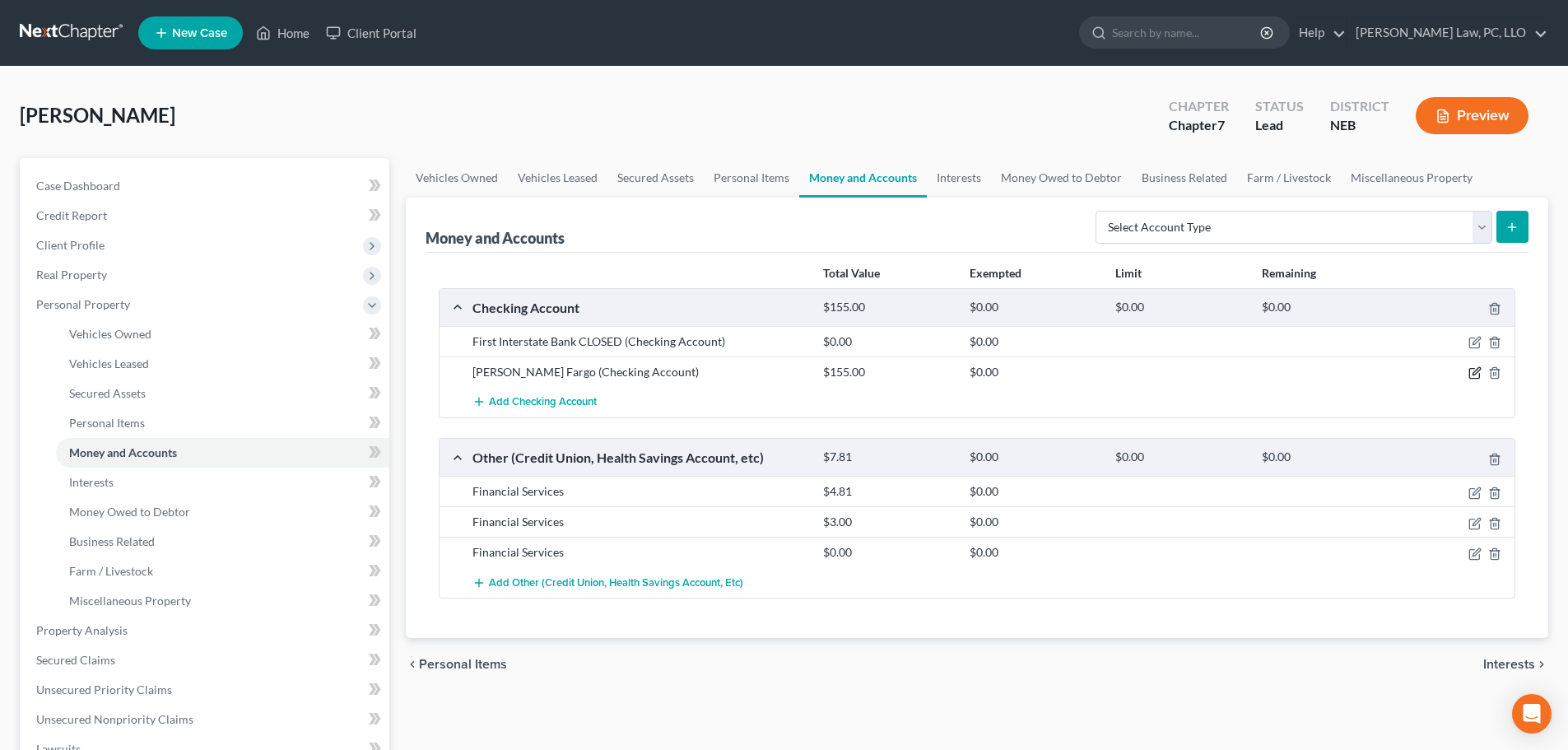
click at [1473, 374] on icon "button" at bounding box center [1475, 373] width 13 height 13
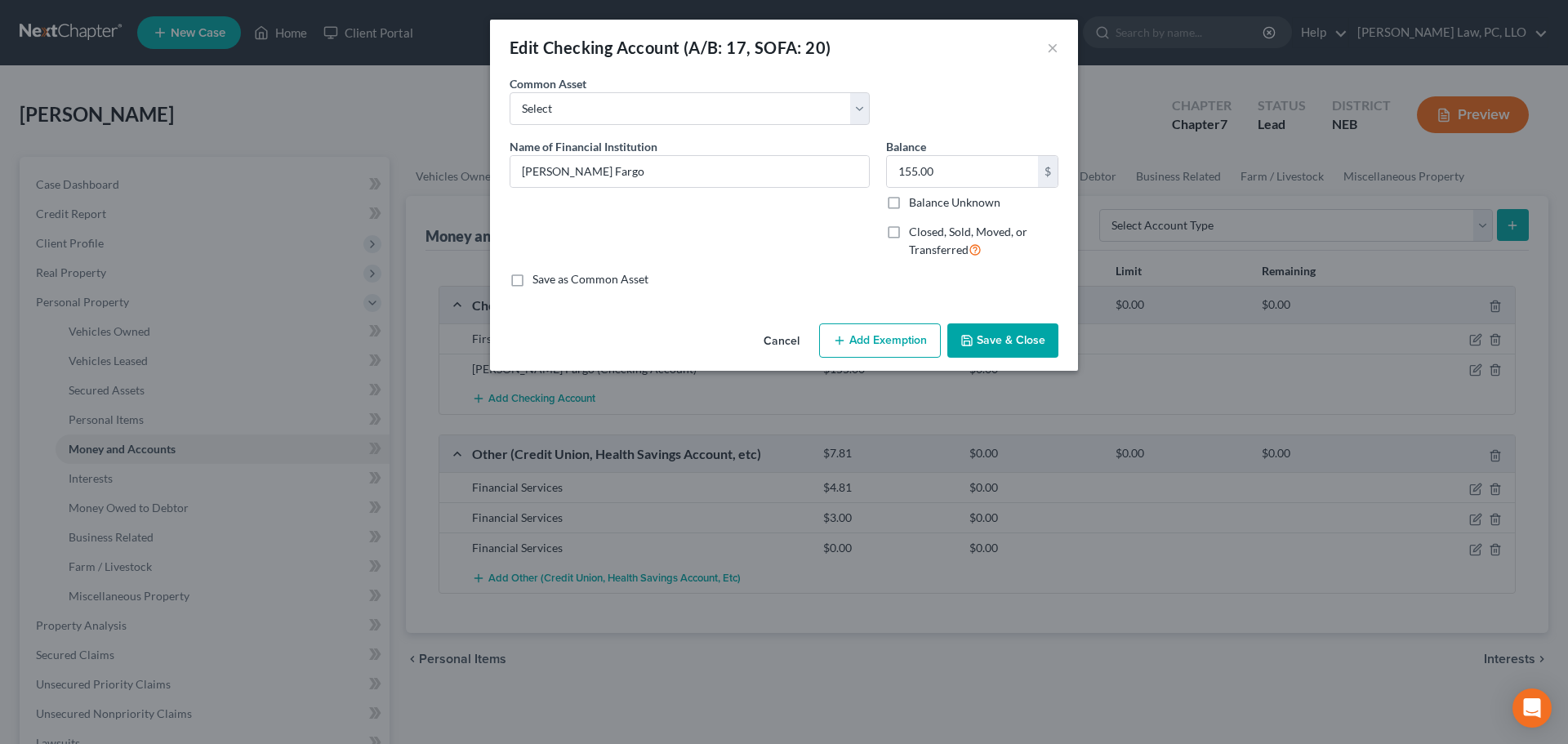
click at [855, 350] on button "Add Exemption" at bounding box center [880, 340] width 122 height 34
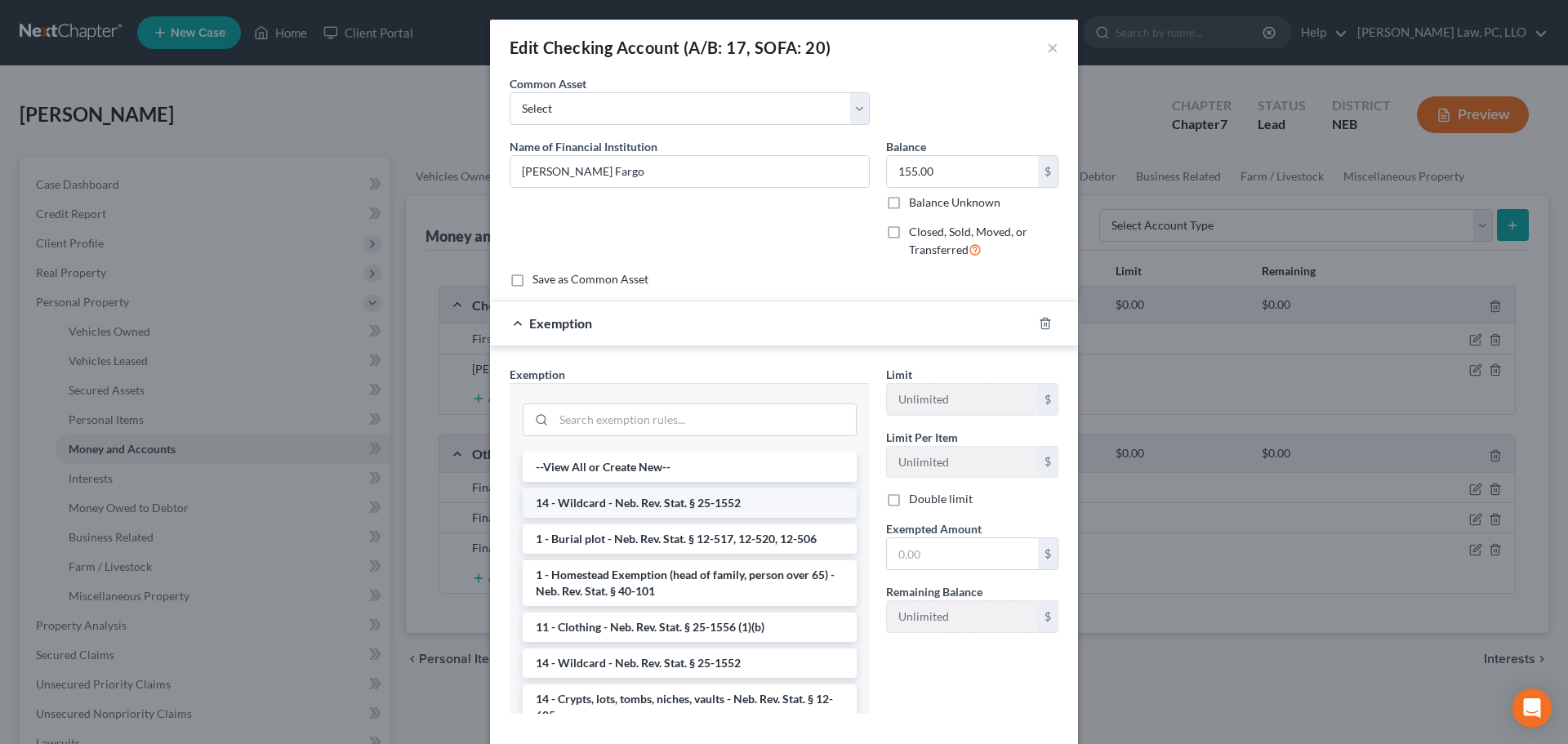
click at [700, 504] on li "14 - Wildcard - Neb. Rev. Stat. § 25-1552" at bounding box center [689, 503] width 334 height 29
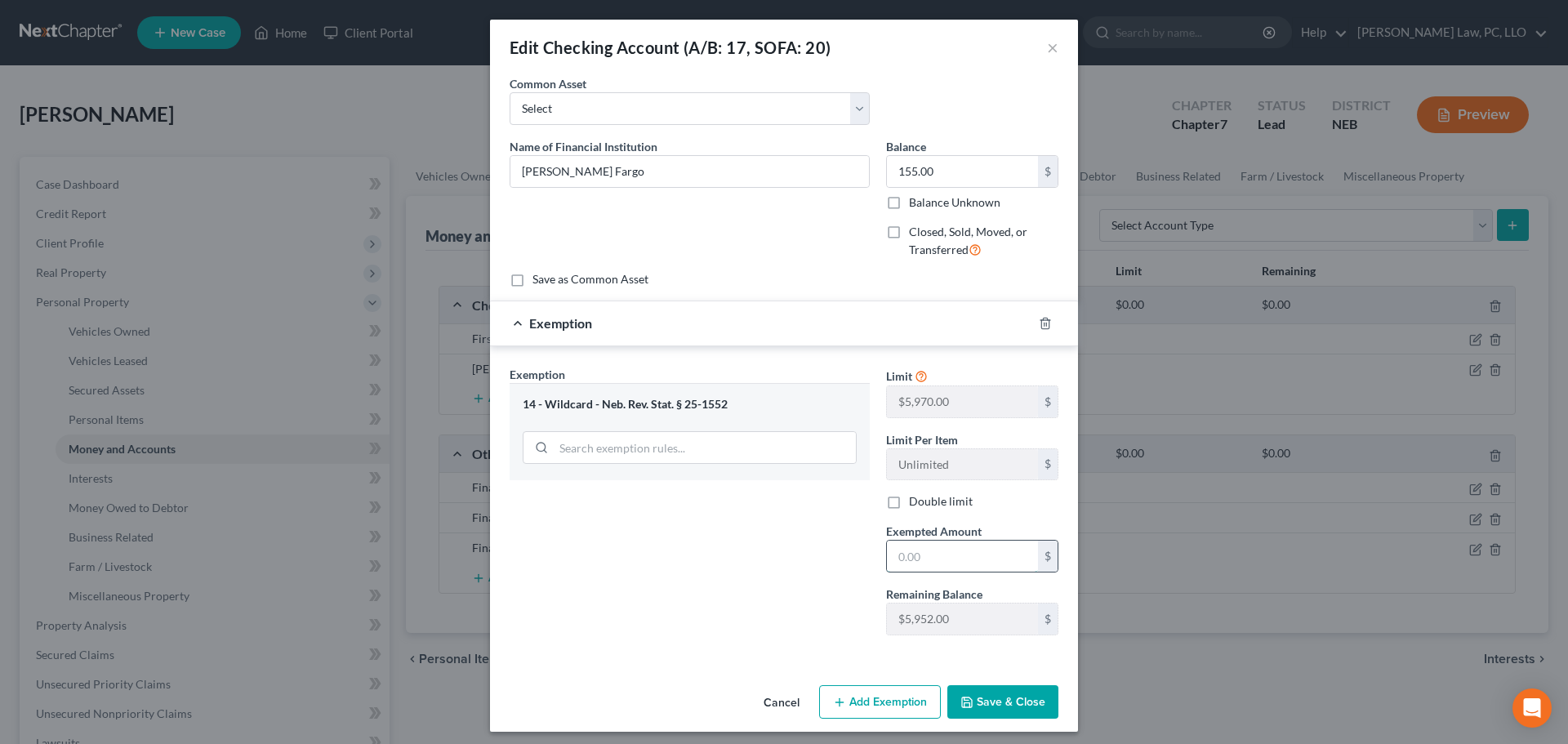
click at [928, 549] on input "text" at bounding box center [962, 556] width 151 height 31
type input "155"
click at [585, 170] on input "[PERSON_NAME] Fargo" at bounding box center [690, 171] width 359 height 31
type input "[PERSON_NAME] Fargo Bank"
click at [966, 702] on icon "button" at bounding box center [967, 703] width 13 height 13
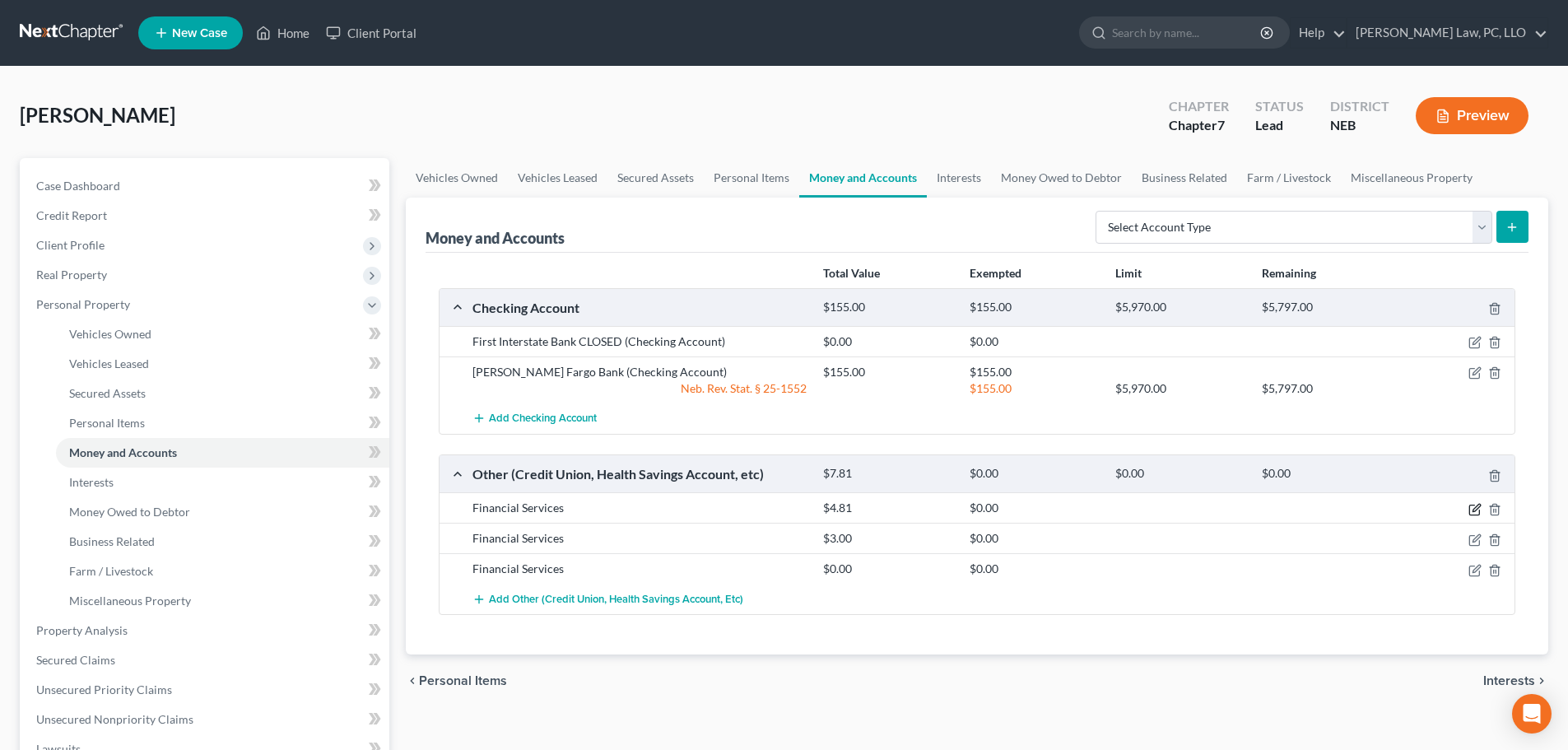
click at [1473, 510] on icon "button" at bounding box center [1476, 508] width 8 height 8
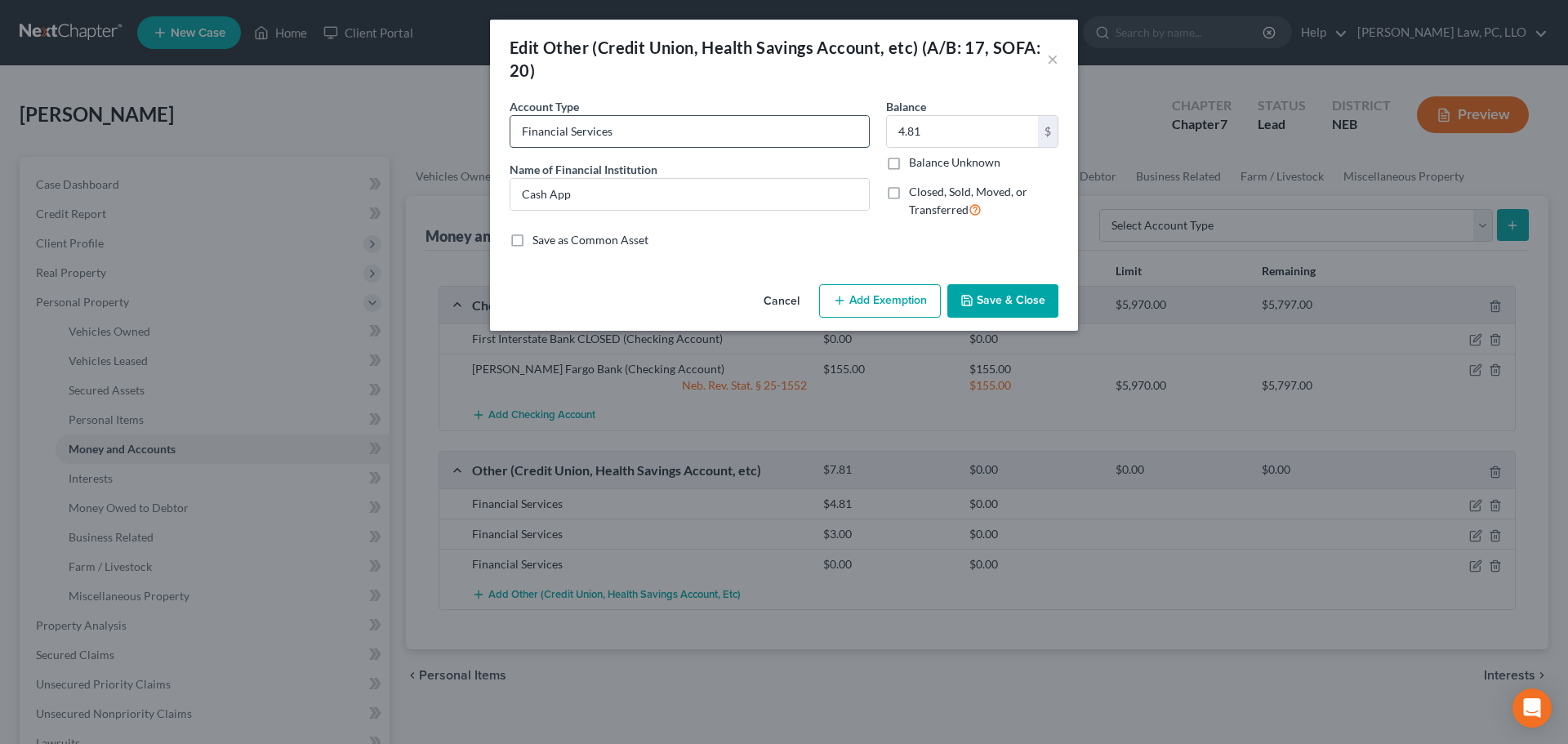
click at [603, 141] on input "Financial Services" at bounding box center [690, 131] width 359 height 31
click at [603, 140] on input "text" at bounding box center [690, 131] width 359 height 31
type input "CashApp"
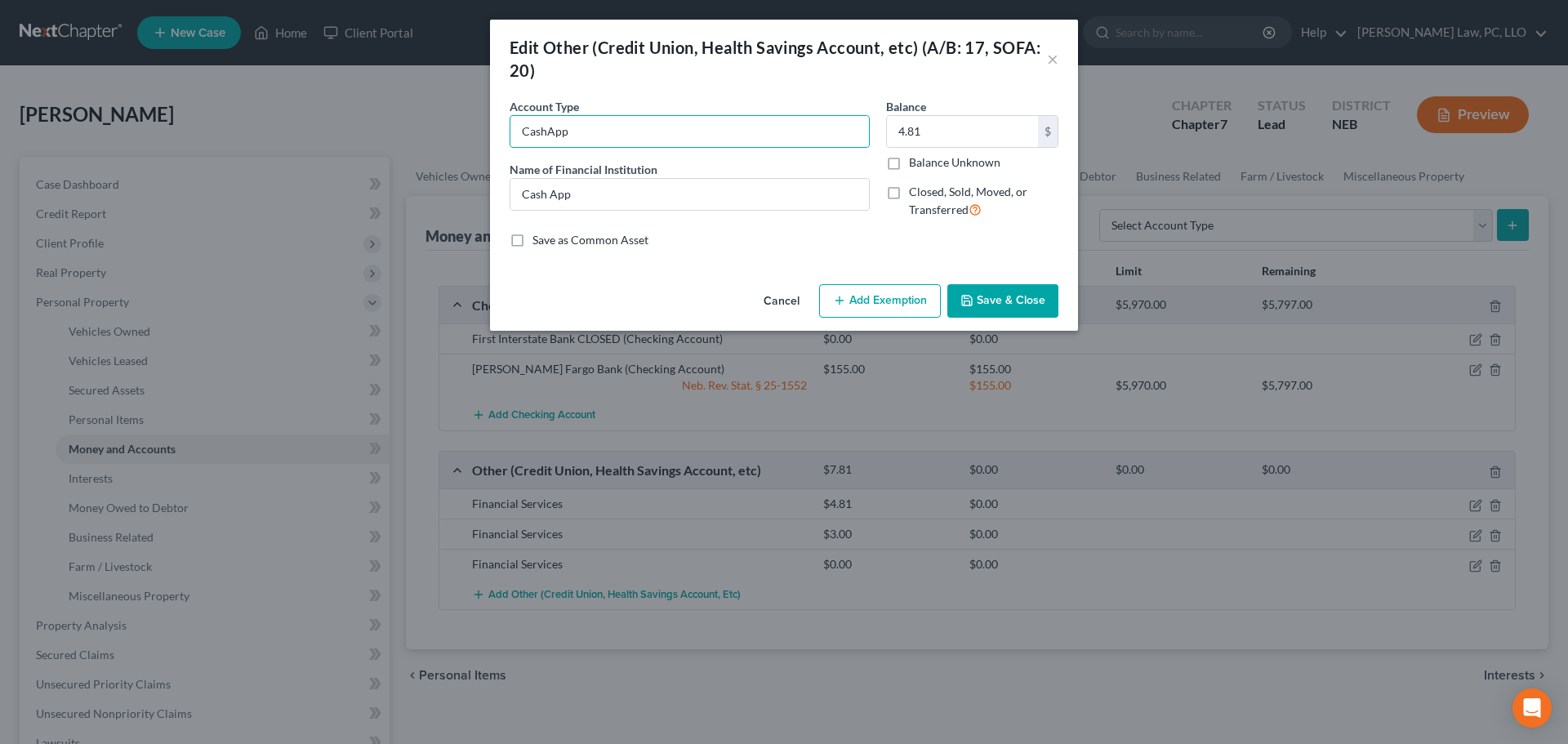
click at [870, 305] on button "Add Exemption" at bounding box center [880, 301] width 122 height 34
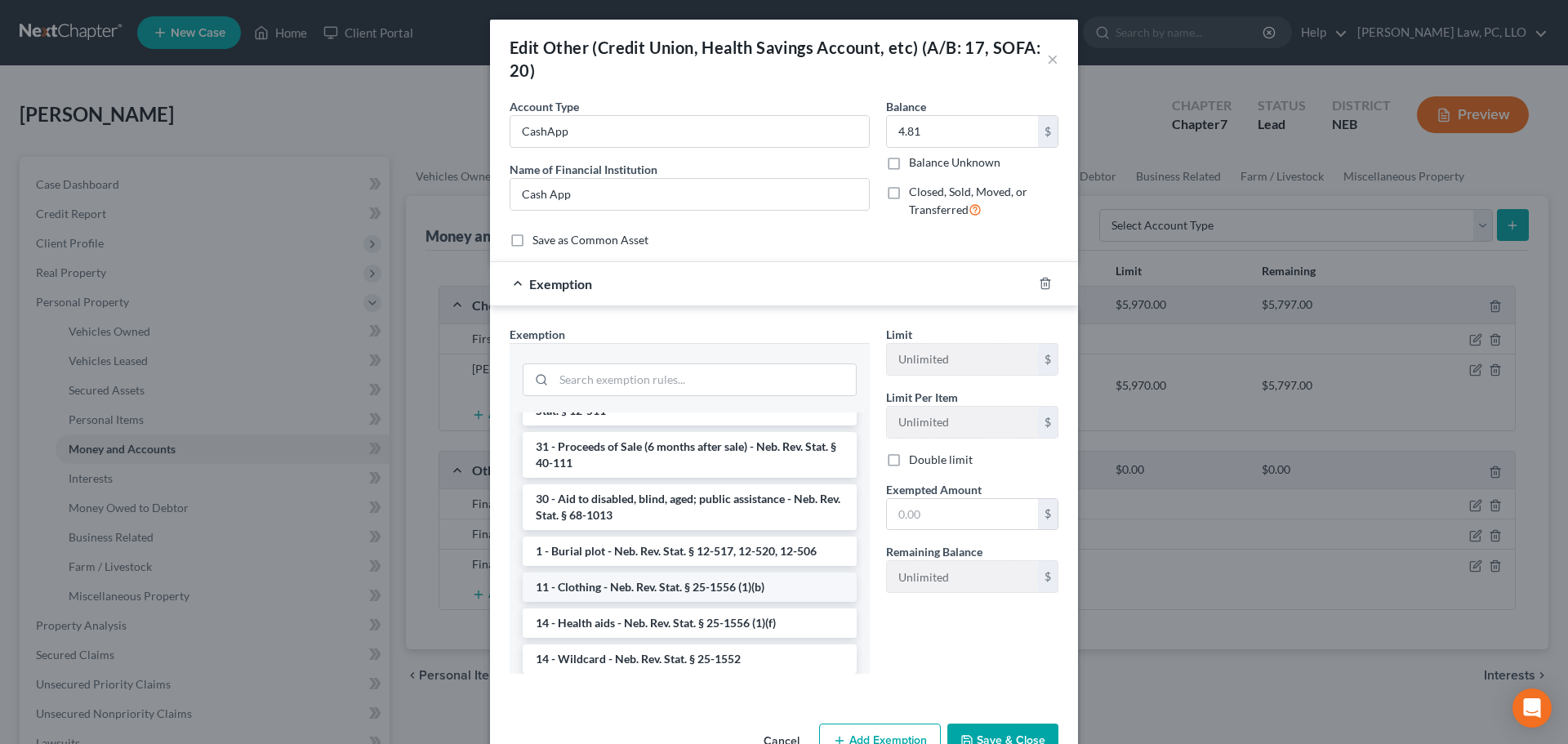
scroll to position [572, 0]
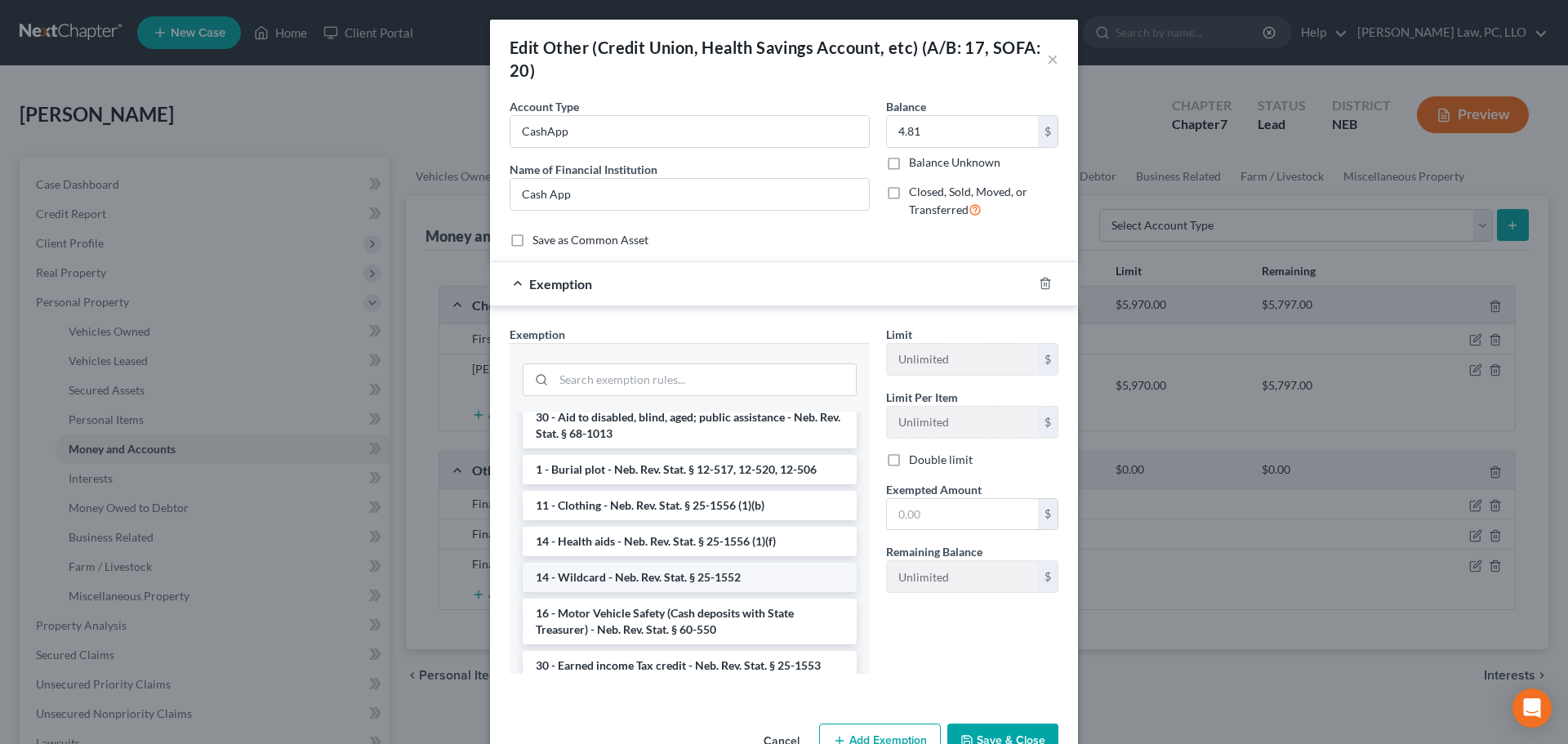
click at [608, 580] on li "14 - Wildcard - Neb. Rev. Stat. § 25-1552" at bounding box center [689, 577] width 334 height 29
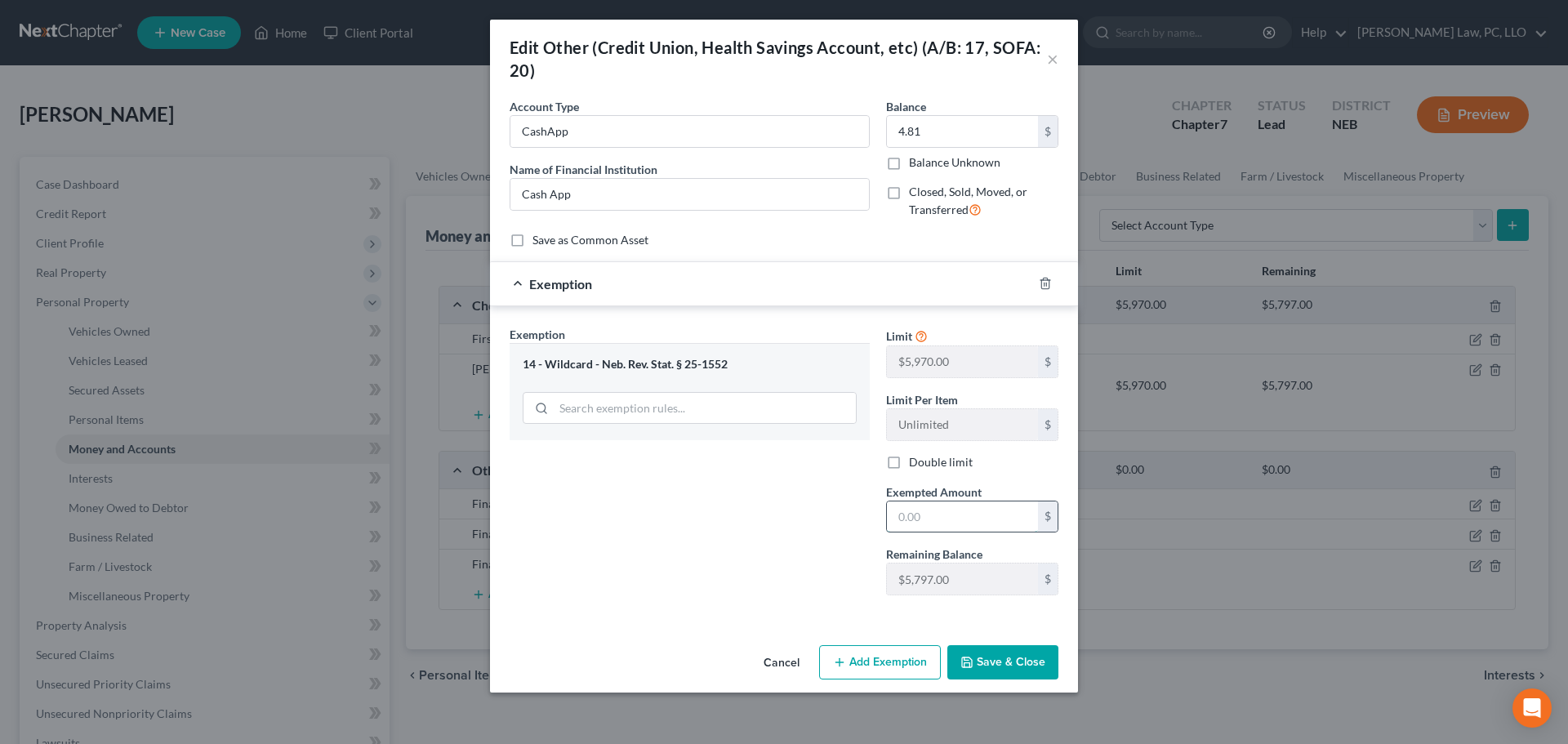
click at [954, 514] on input "text" at bounding box center [962, 517] width 151 height 31
type input "4.81"
click at [1002, 665] on button "Save & Close" at bounding box center [1002, 662] width 111 height 34
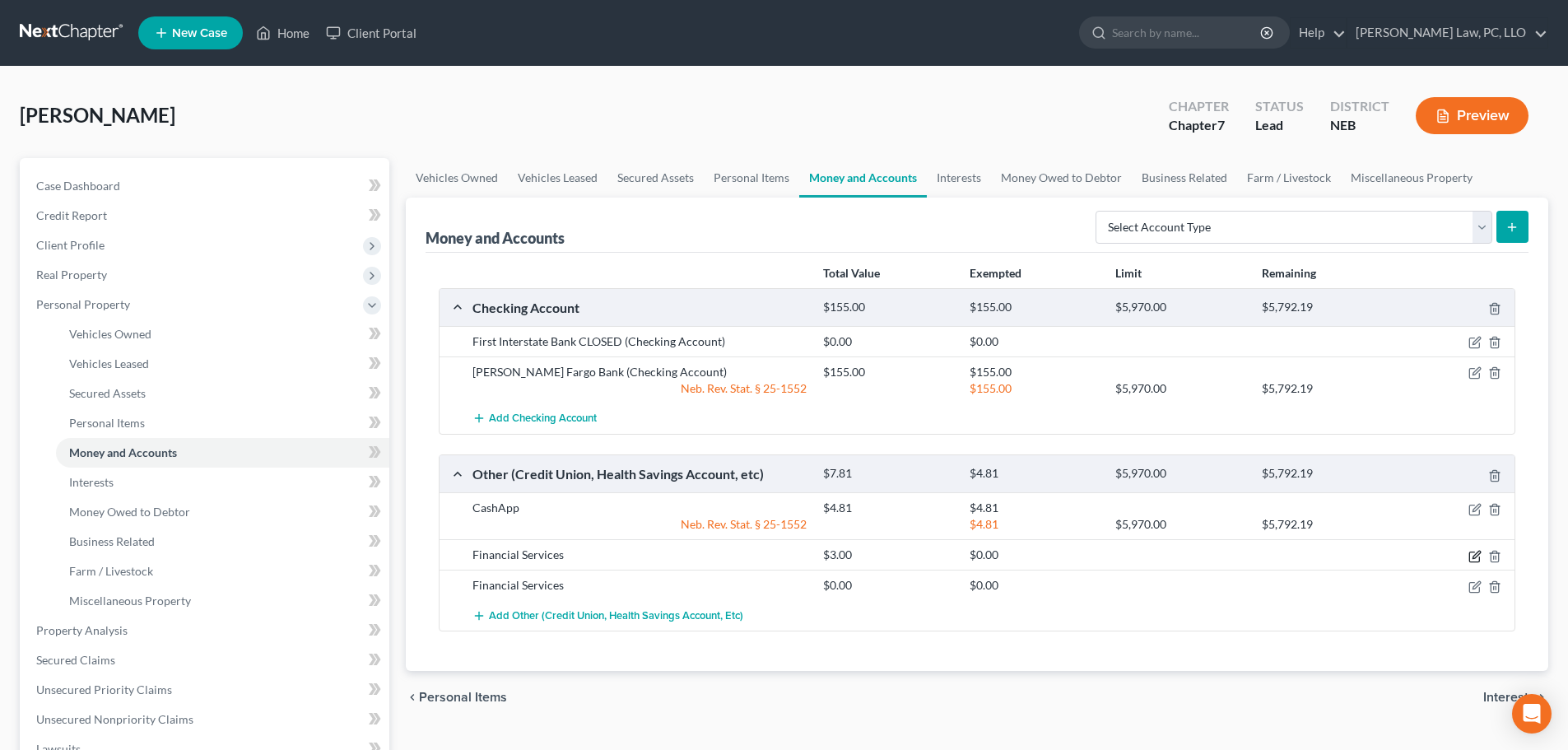
click at [1470, 560] on icon "button" at bounding box center [1475, 557] width 10 height 10
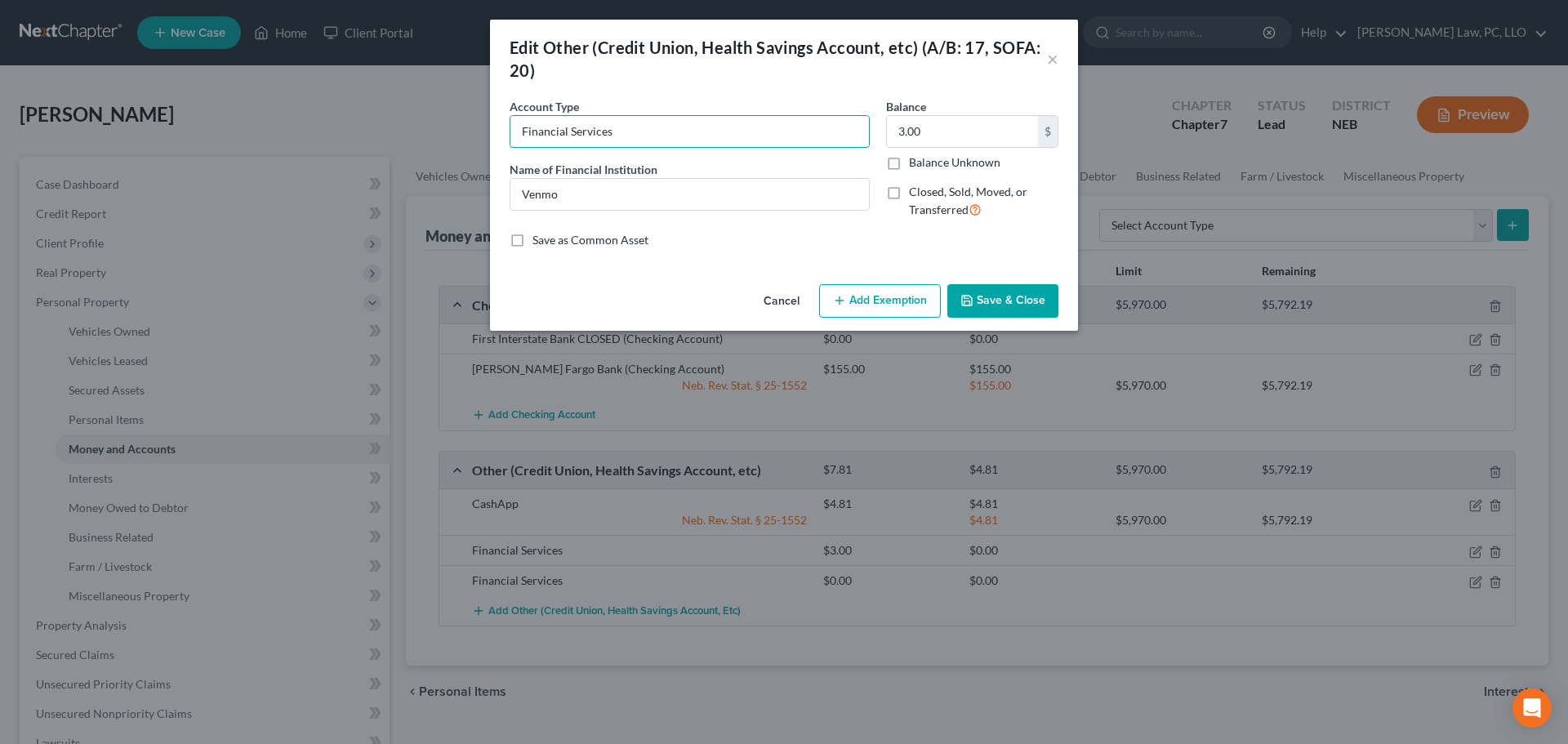
drag, startPoint x: 517, startPoint y: 136, endPoint x: 467, endPoint y: 136, distance: 50.0
click at [467, 136] on div "Edit Other (Credit Union, Health Savings Account, etc) (A/B: 17, SOFA: 20) × An…" at bounding box center [784, 372] width 1568 height 744
click at [580, 139] on input "text" at bounding box center [690, 131] width 359 height 31
type input "Venmo"
click at [872, 316] on button "Add Exemption" at bounding box center [880, 301] width 122 height 34
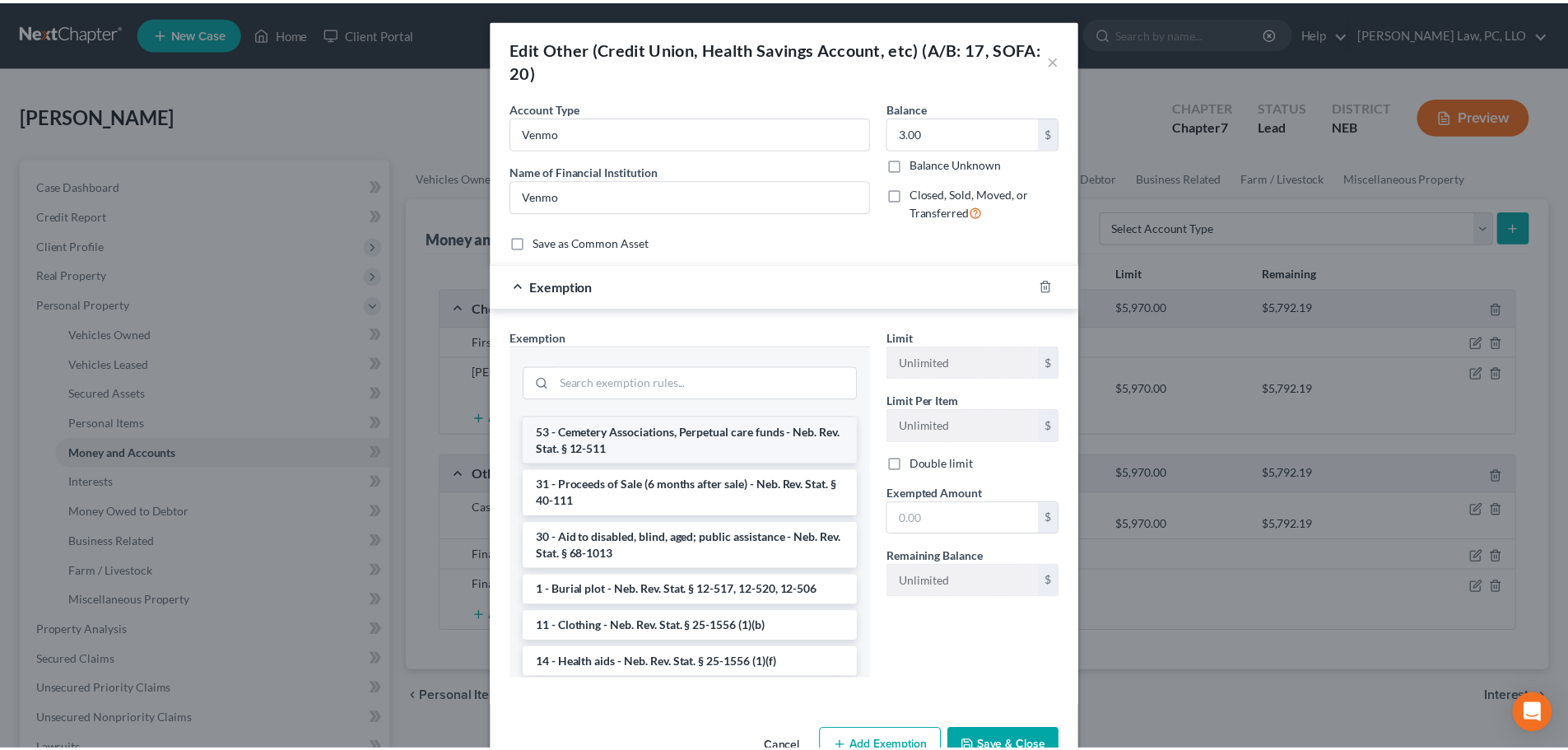
scroll to position [494, 0]
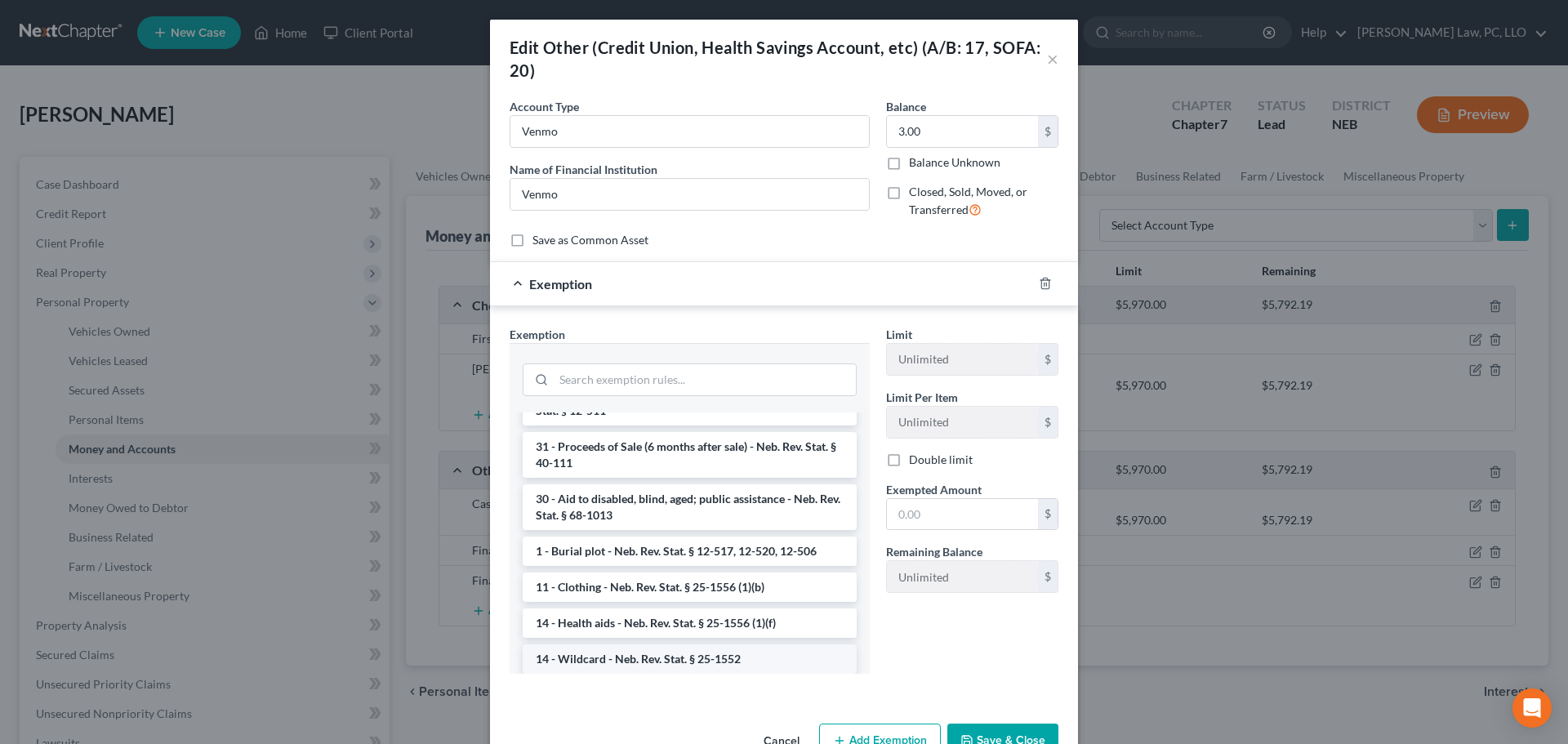
click at [615, 655] on li "14 - Wildcard - Neb. Rev. Stat. § 25-1552" at bounding box center [689, 659] width 334 height 29
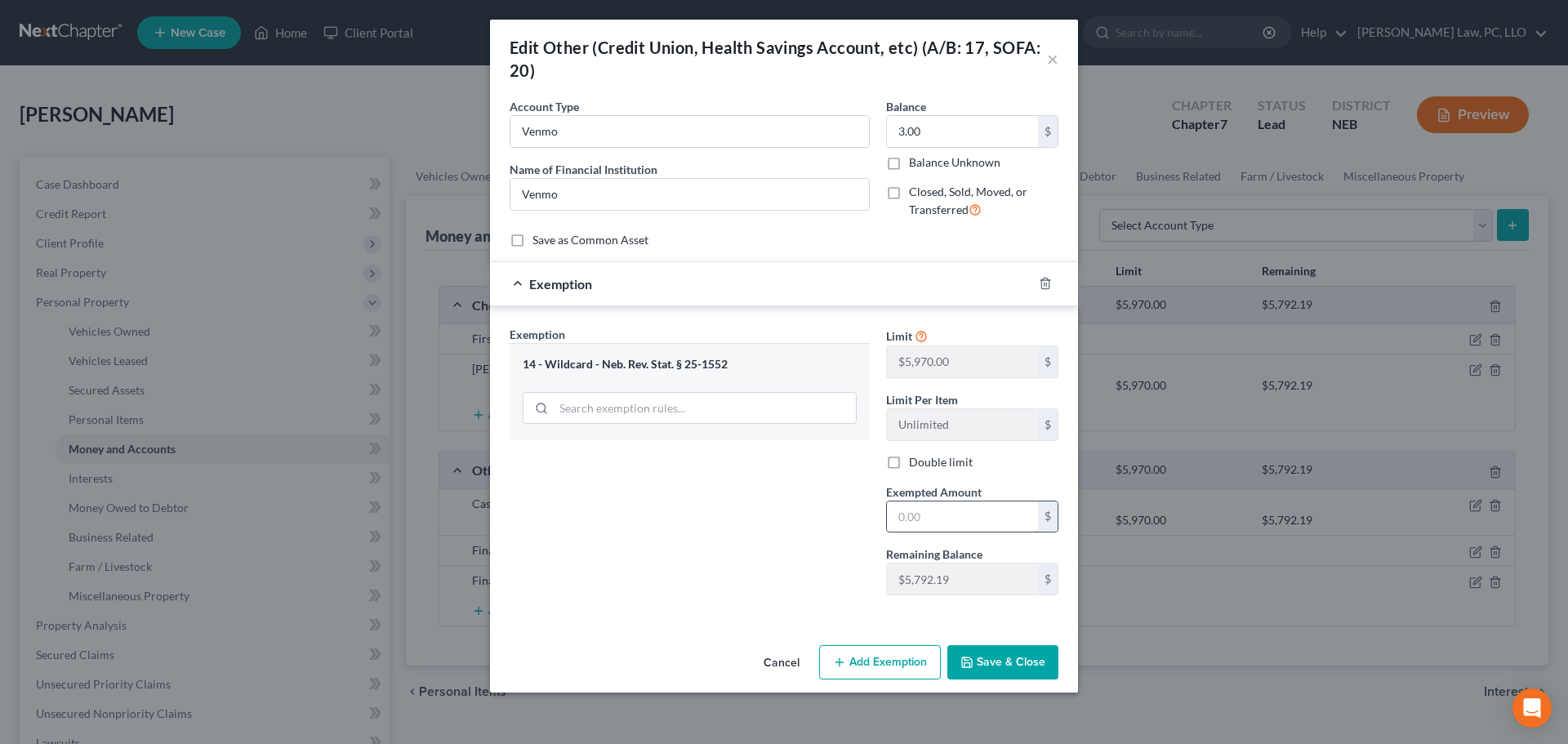
click at [920, 513] on input "text" at bounding box center [962, 517] width 151 height 31
type input "3"
click at [794, 559] on div "Exemption Set must be selected for CA. Exemption * 14 - Wildcard - Neb. Rev. St…" at bounding box center [689, 467] width 376 height 283
click at [1001, 656] on button "Save & Close" at bounding box center [1002, 662] width 111 height 34
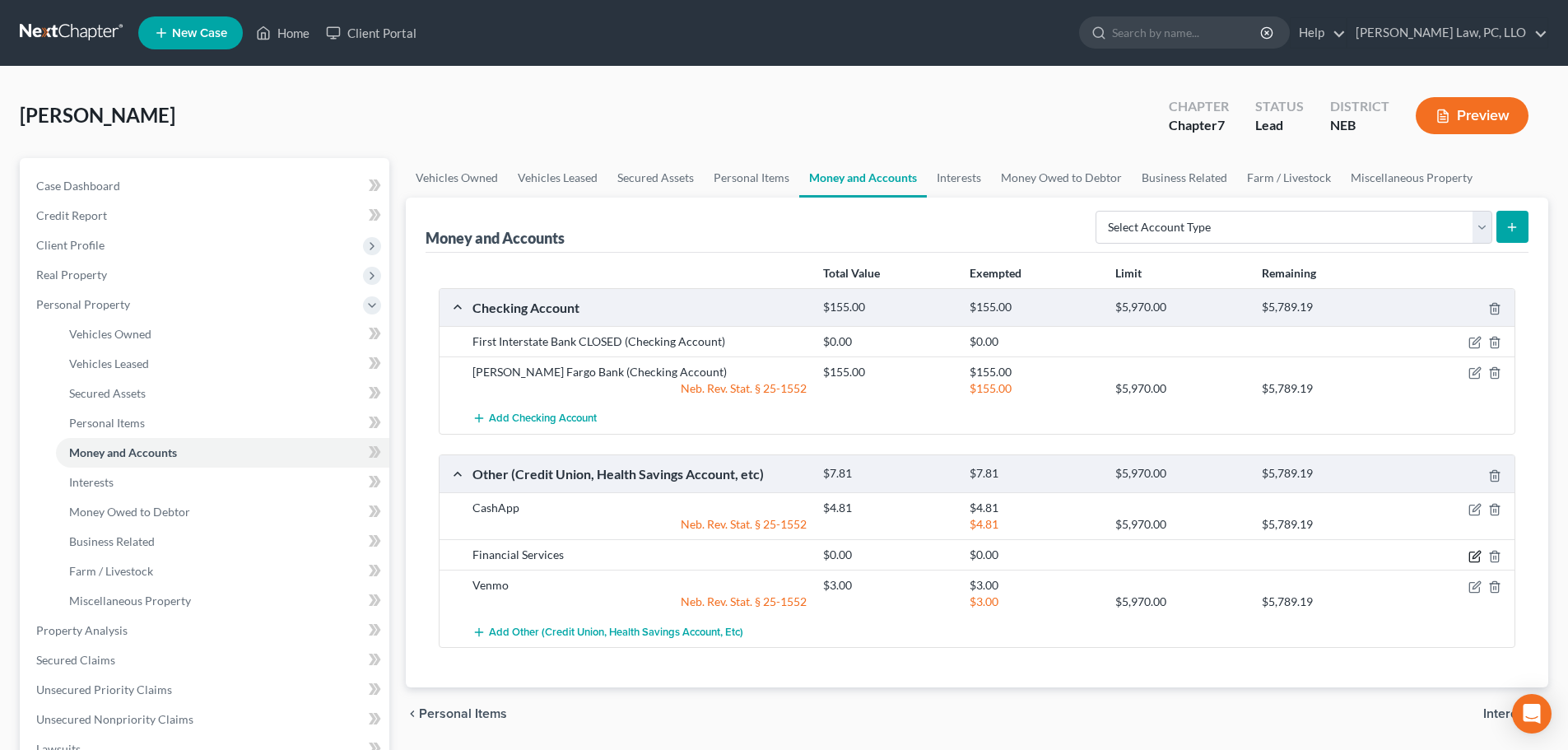
click at [1472, 556] on icon "button" at bounding box center [1475, 557] width 13 height 13
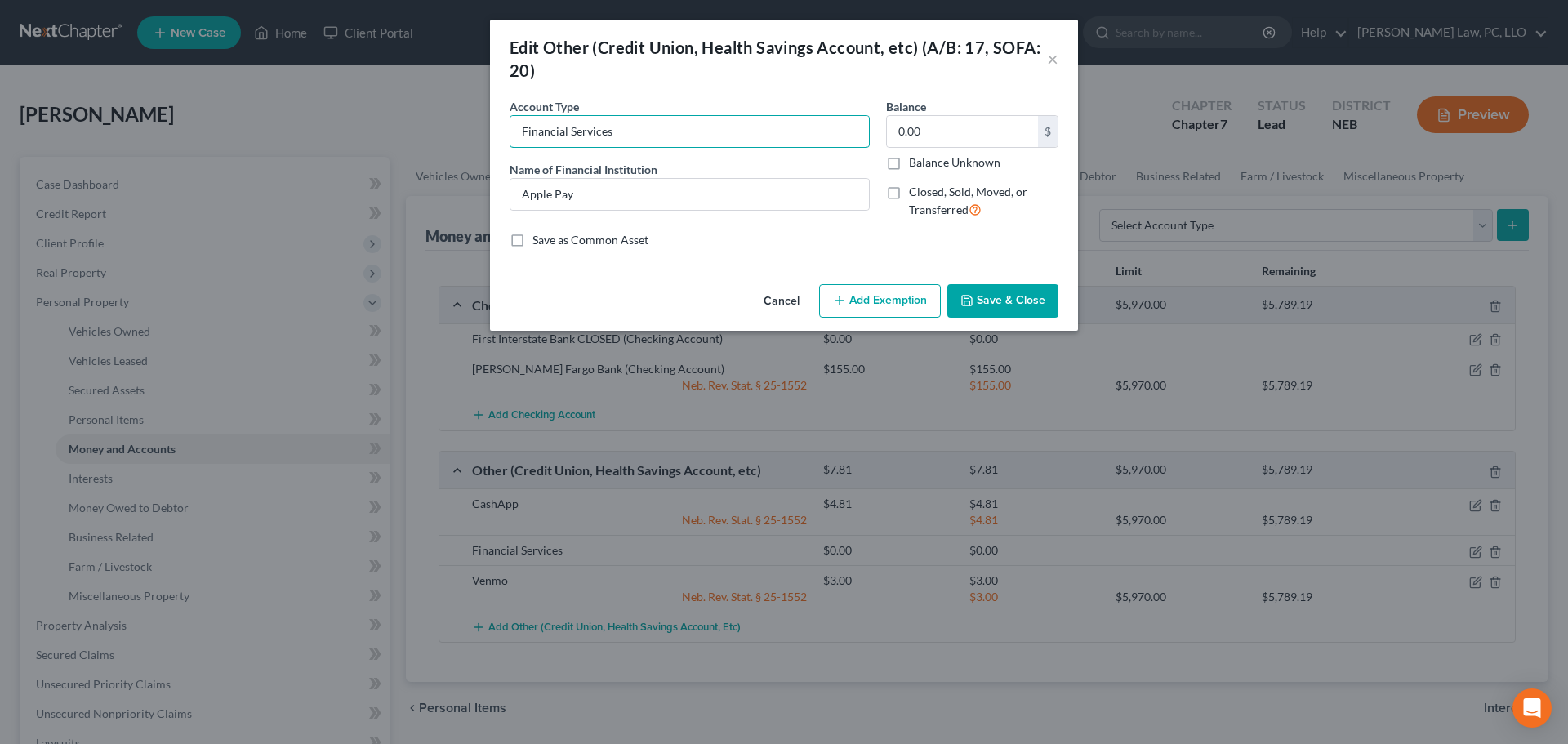
drag, startPoint x: 533, startPoint y: 129, endPoint x: 489, endPoint y: 135, distance: 44.4
click at [498, 133] on div "An exemption set must first be selected from the Filing Information section. Co…" at bounding box center [784, 187] width 588 height 180
click at [577, 135] on input "text" at bounding box center [690, 131] width 359 height 31
type input "A"
click at [582, 150] on div "Account Type A Name of Financial Institution * Apple Pay" at bounding box center [689, 164] width 376 height 134
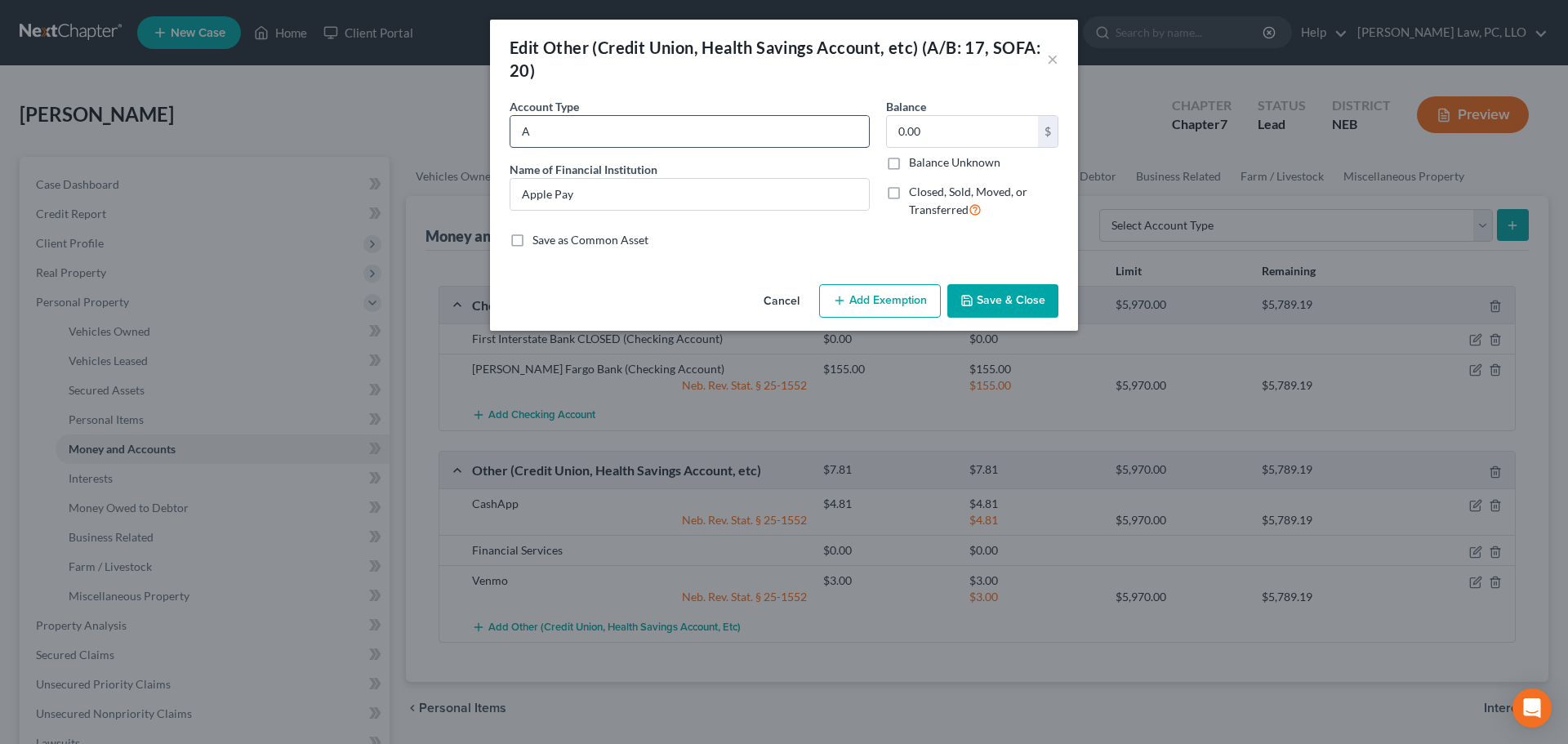
click at [581, 134] on input "A" at bounding box center [690, 131] width 359 height 31
type input "Apple Pay"
click at [992, 301] on button "Save & Close" at bounding box center [1002, 301] width 111 height 34
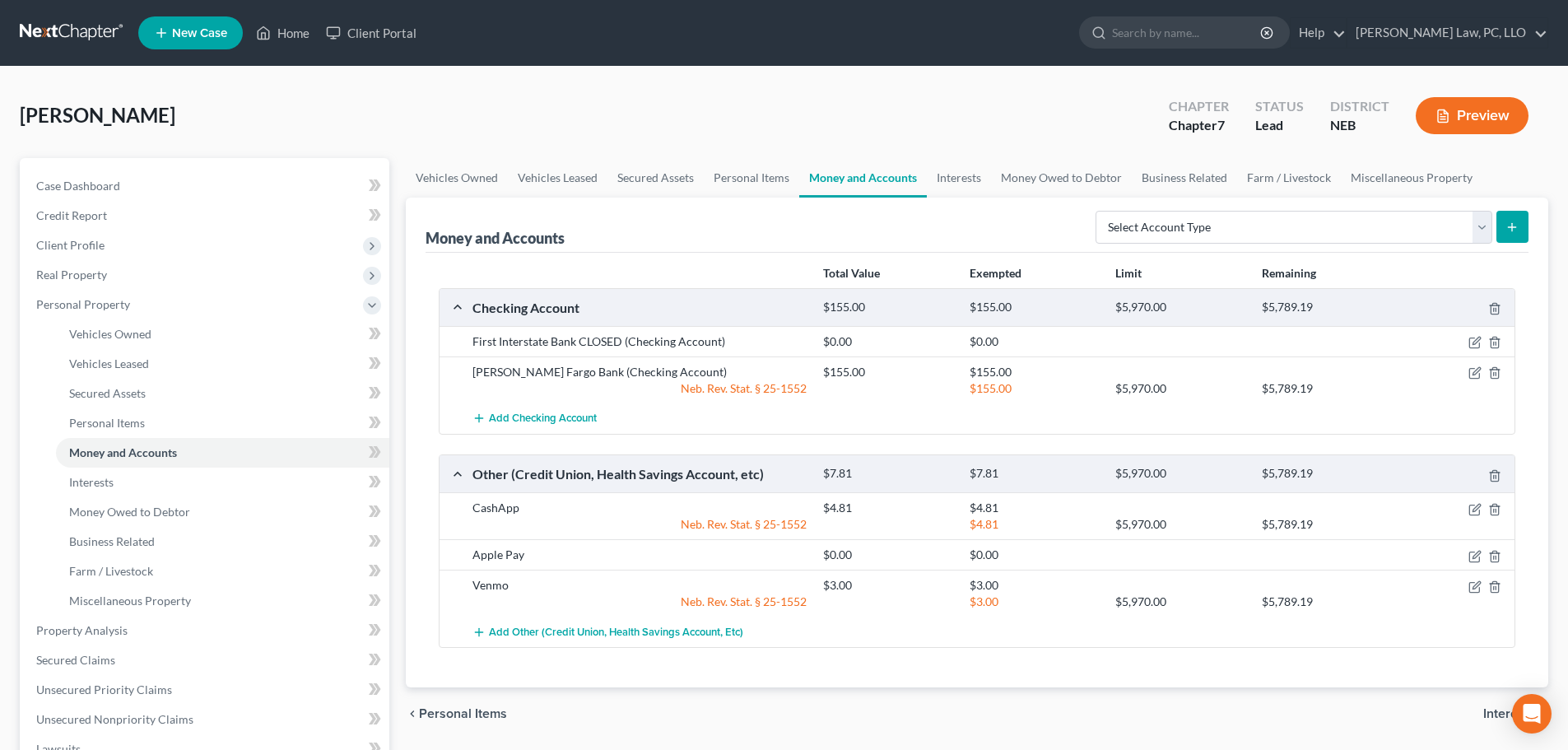
click at [601, 249] on div "Money and Accounts Select Account Type Brokerage (A/B: 18, SOFA: 20) Cash on Ha…" at bounding box center [977, 226] width 1103 height 56
click at [91, 478] on span "Interests" at bounding box center [91, 482] width 45 height 14
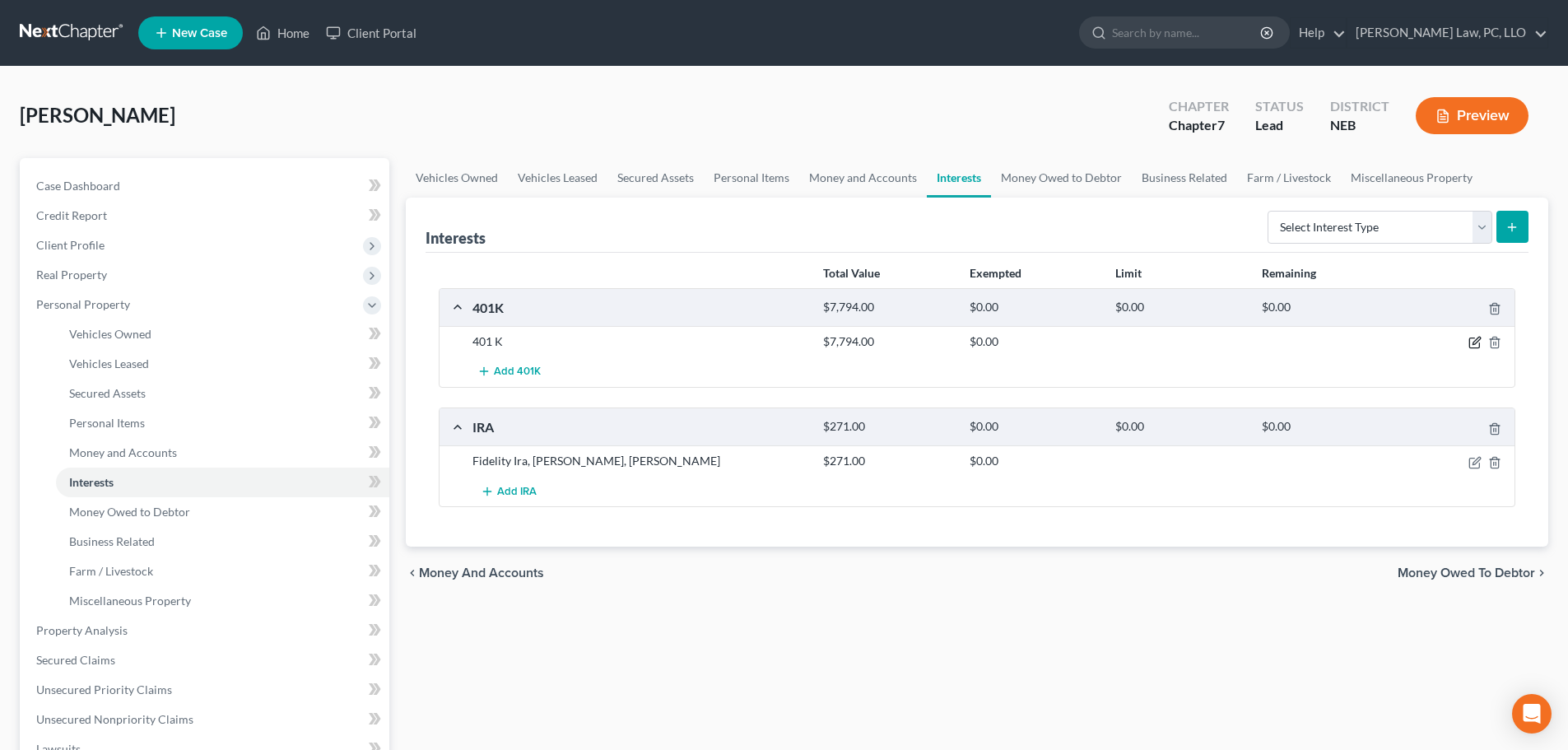
click at [1473, 341] on icon "button" at bounding box center [1475, 343] width 13 height 13
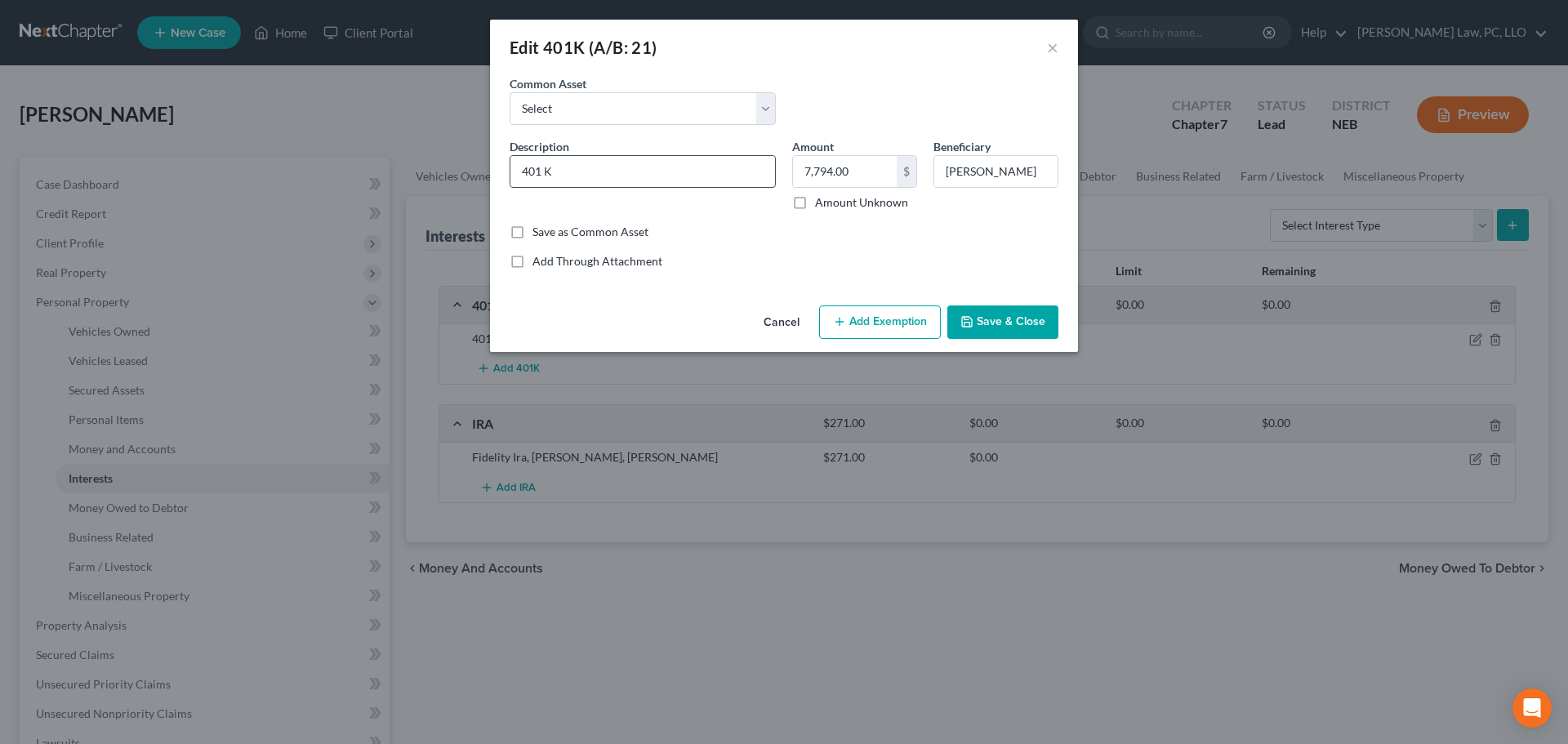
click at [555, 171] on input "401 K" at bounding box center [643, 171] width 265 height 31
type input "401k"
click at [904, 112] on div "Common Asset Select 401k with: Prudentail 401(k) with:" at bounding box center [784, 106] width 565 height 63
click at [892, 316] on button "Add Exemption" at bounding box center [880, 322] width 122 height 34
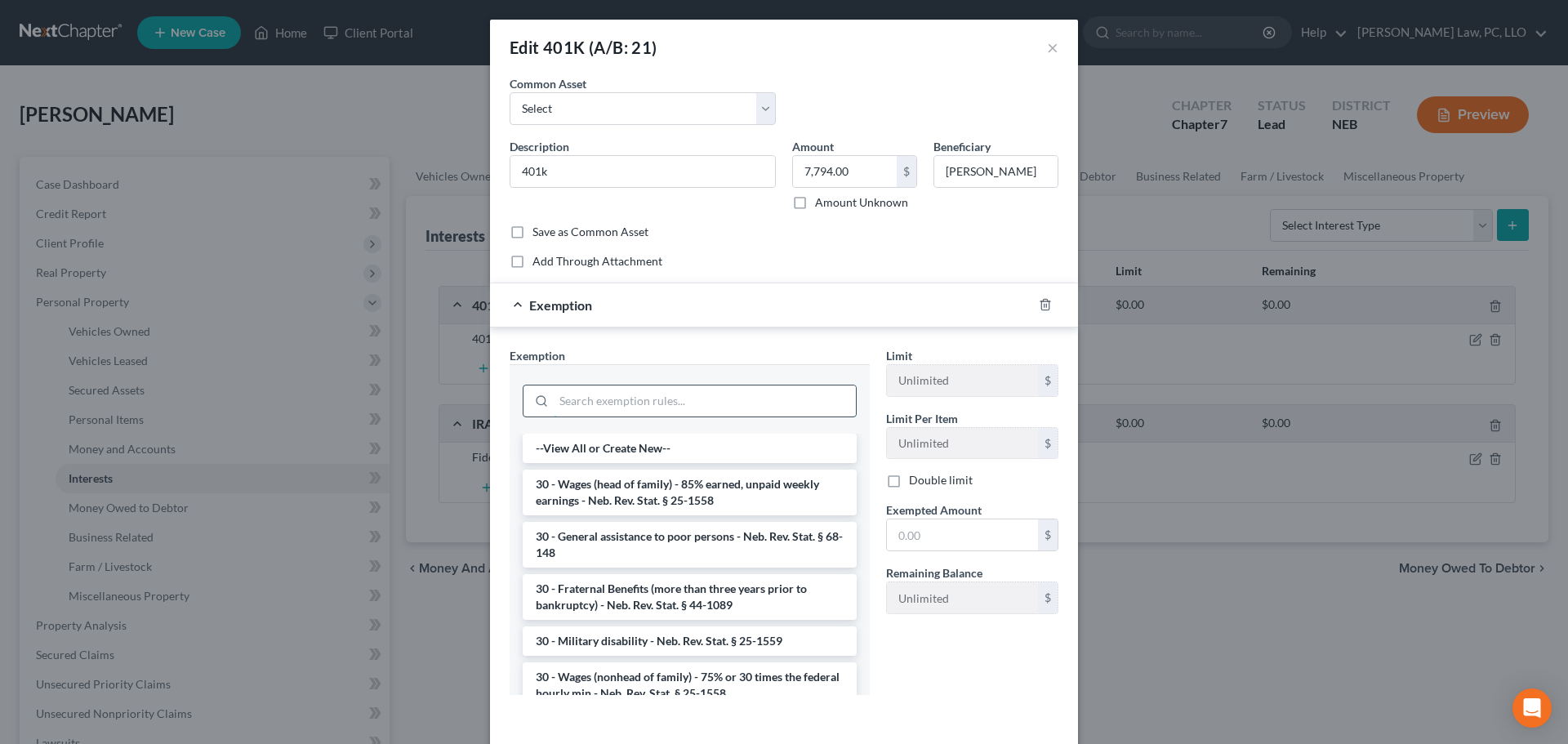
click at [646, 400] on input "search" at bounding box center [704, 401] width 302 height 31
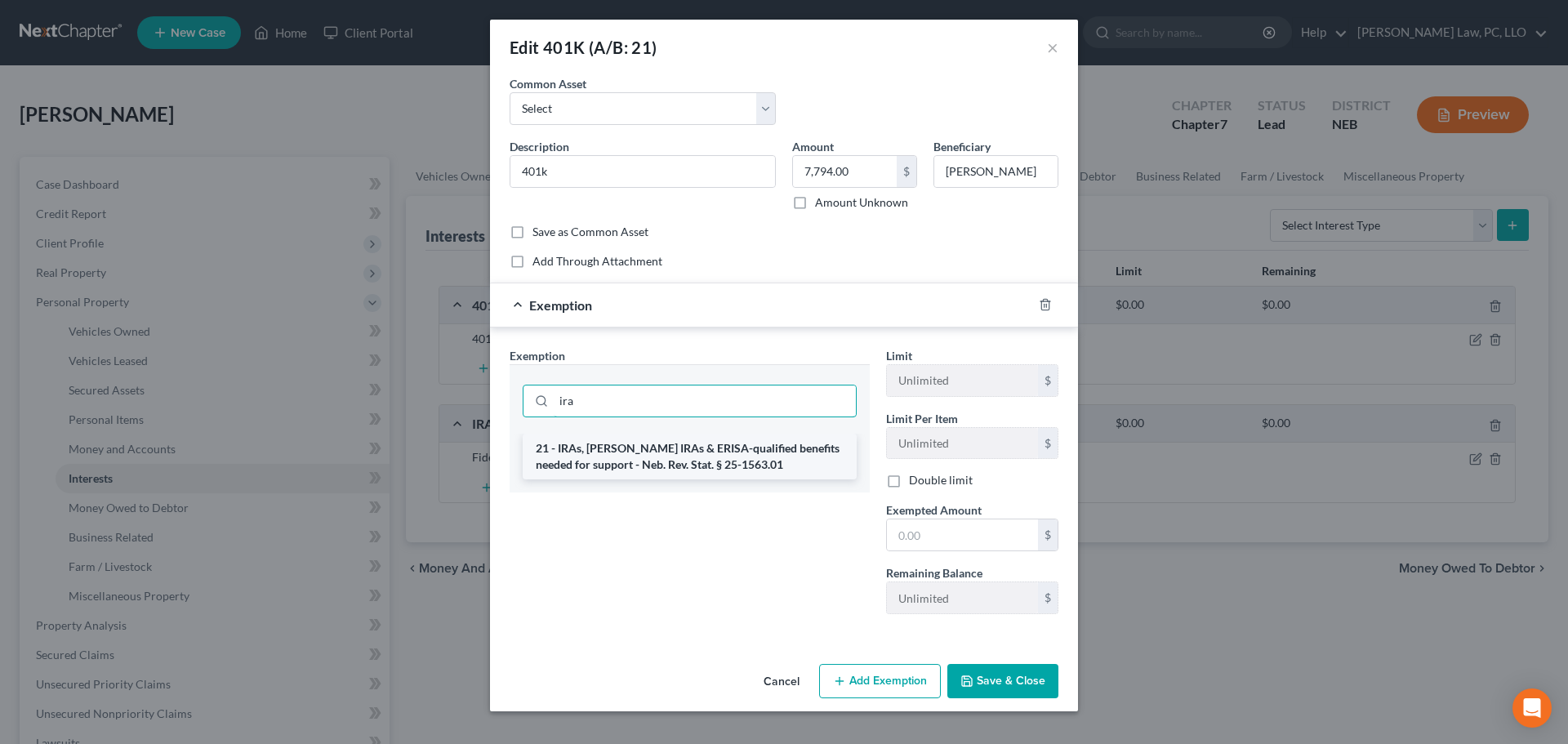
type input "ira"
click at [645, 451] on li "21 - IRAs, [PERSON_NAME] IRAs & ERISA-qualified benefits needed for support - N…" at bounding box center [689, 457] width 334 height 46
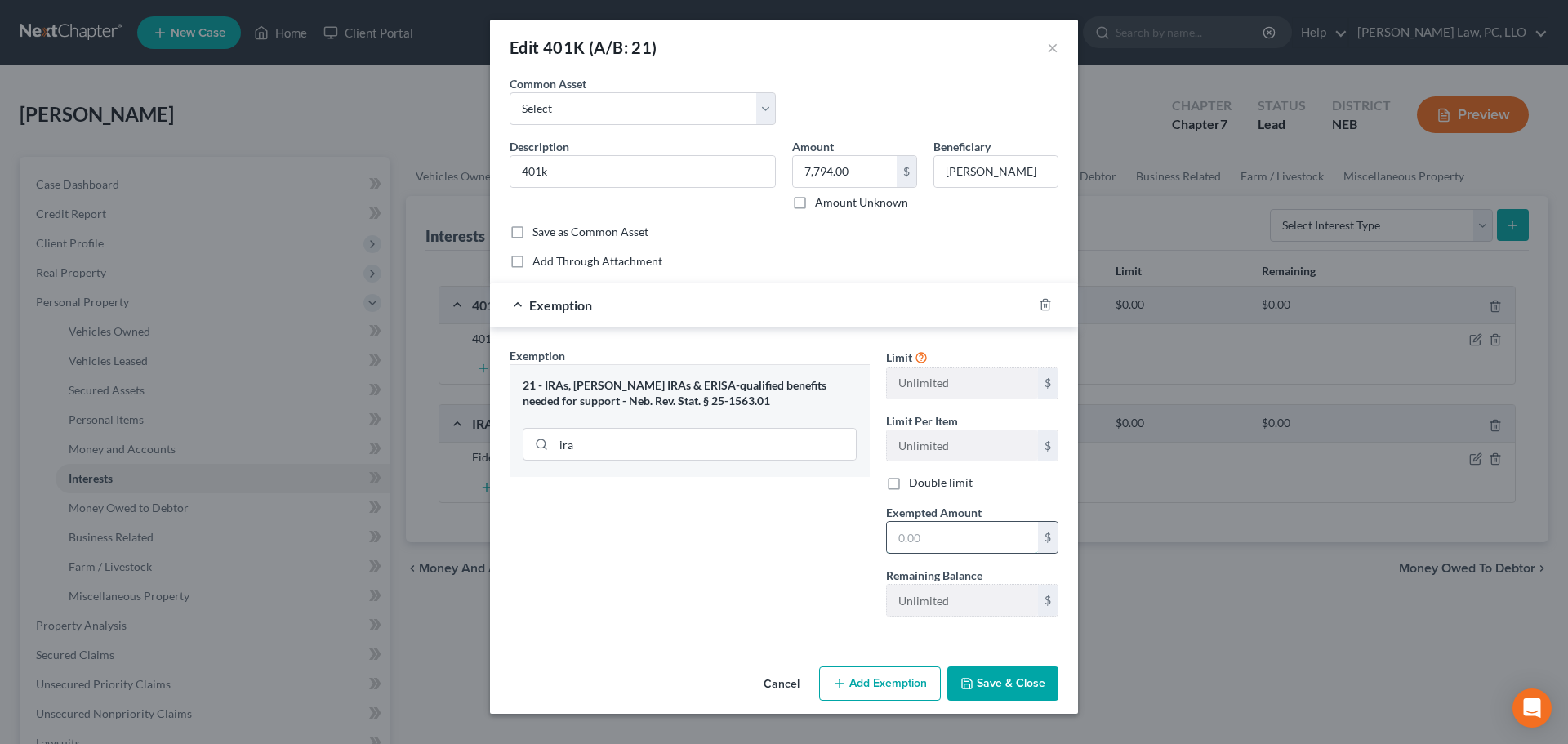
click at [963, 547] on input "text" at bounding box center [962, 537] width 151 height 31
type input "7"
type input "6,685.84"
drag, startPoint x: 842, startPoint y: 169, endPoint x: 834, endPoint y: 171, distance: 8.2
click at [841, 170] on input "7,794.00" at bounding box center [845, 171] width 103 height 31
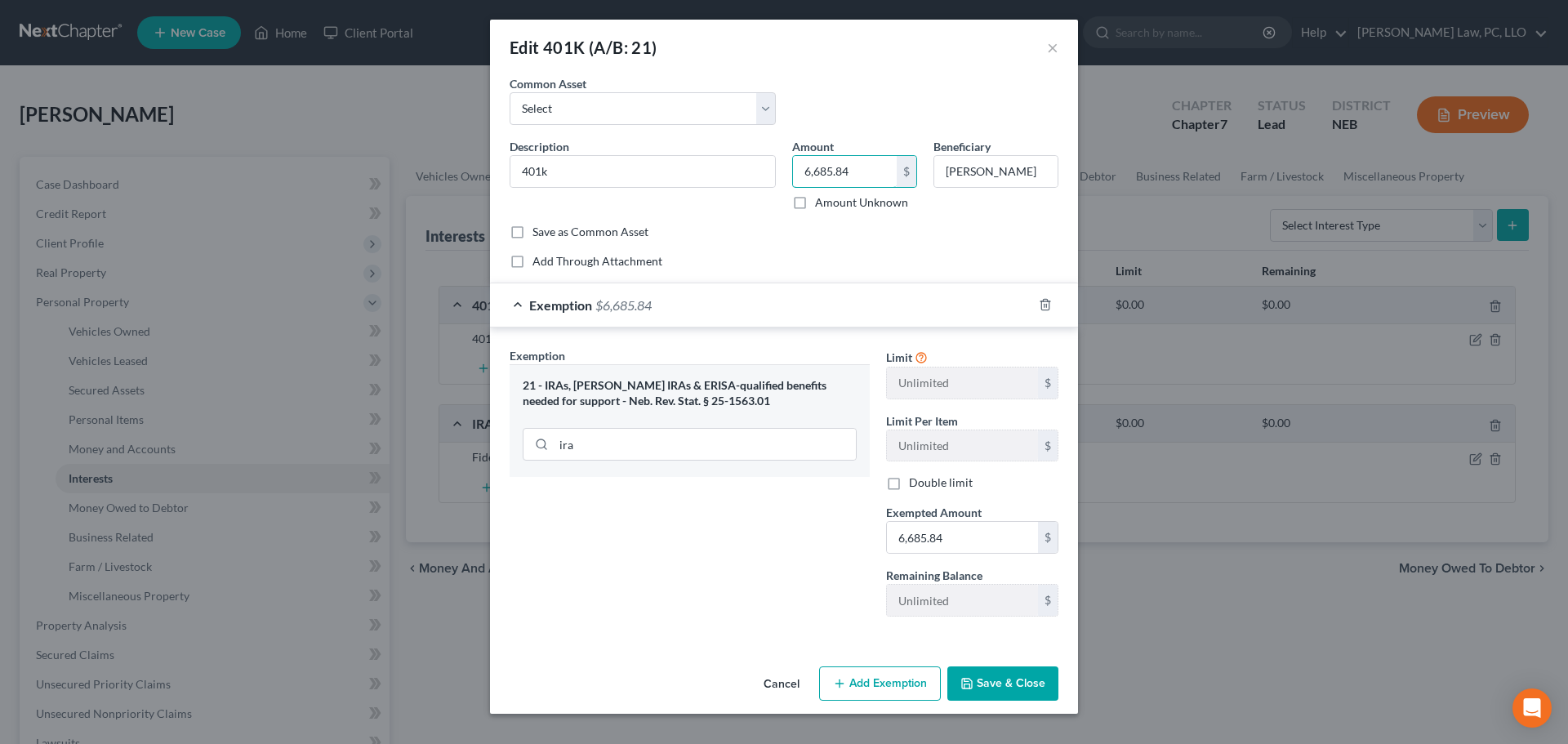
type input "6,685.84"
click at [983, 689] on button "Save & Close" at bounding box center [1002, 683] width 111 height 34
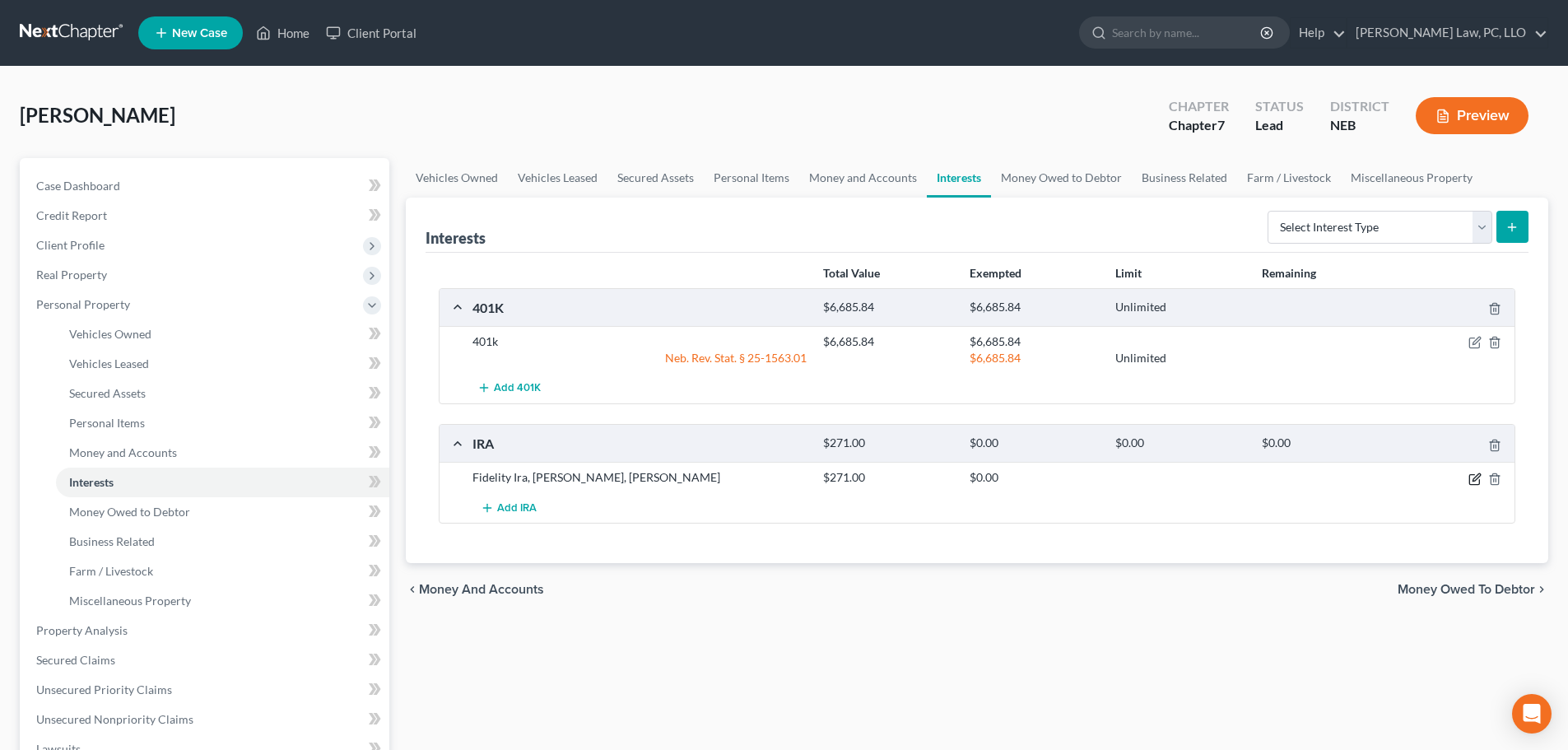
click at [1472, 480] on icon "button" at bounding box center [1475, 480] width 13 height 13
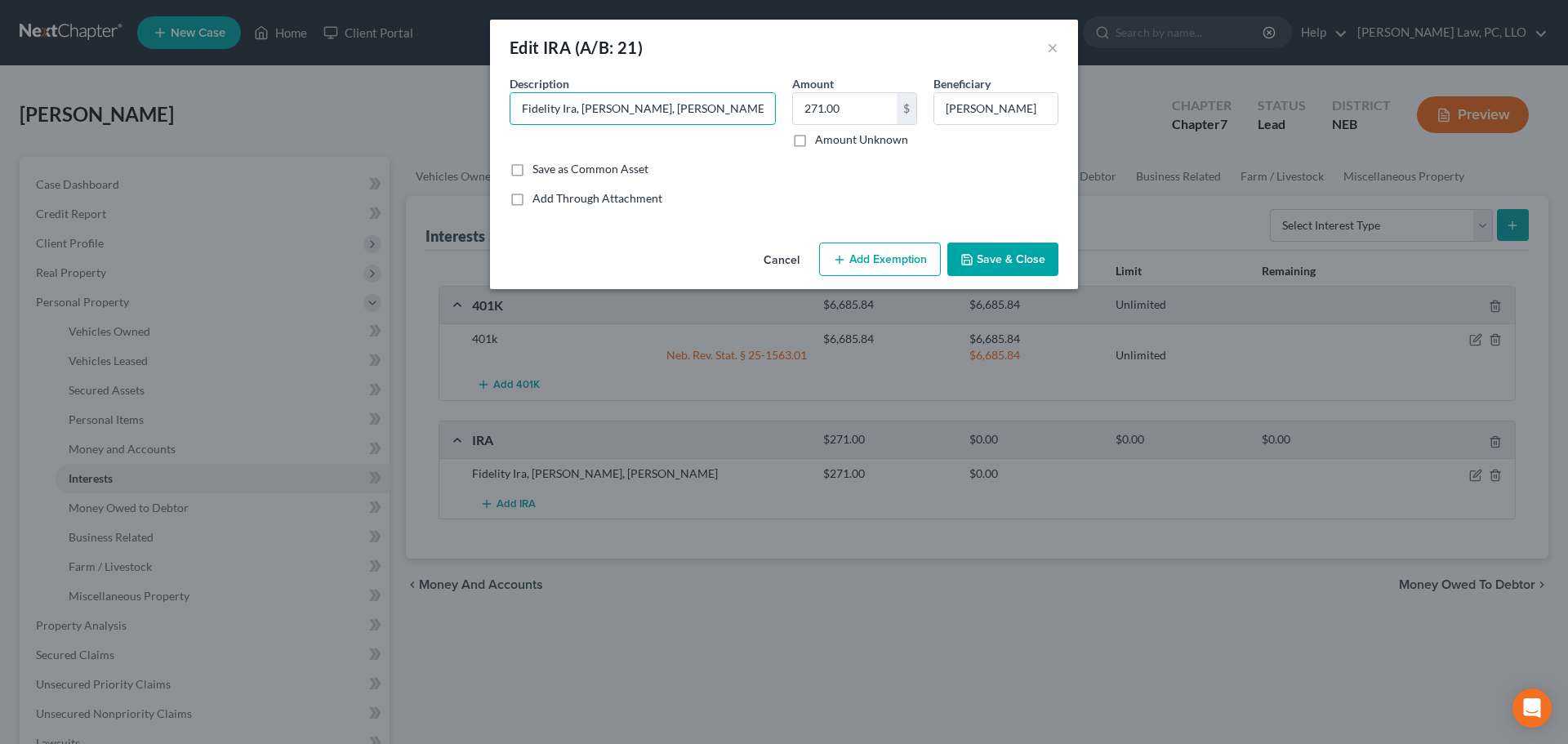
drag, startPoint x: 665, startPoint y: 100, endPoint x: 514, endPoint y: 137, distance: 155.5
click at [493, 131] on div "An exemption set must first be selected from the Filing Information section. Co…" at bounding box center [784, 155] width 588 height 161
type input "IRA with: Fidelity"
click at [877, 116] on input "271.00" at bounding box center [845, 109] width 103 height 31
type input "136.85"
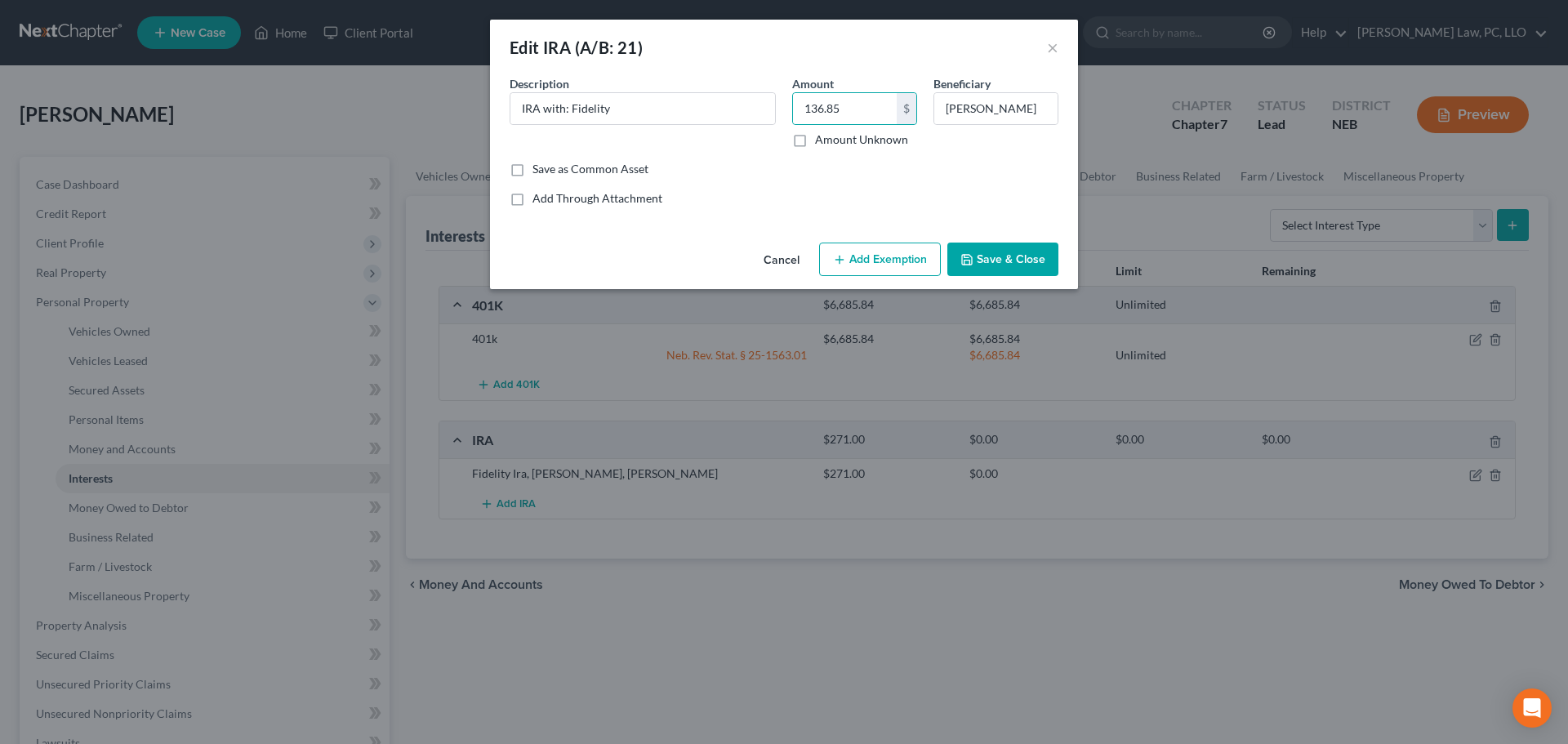
click at [865, 253] on button "Add Exemption" at bounding box center [880, 260] width 122 height 34
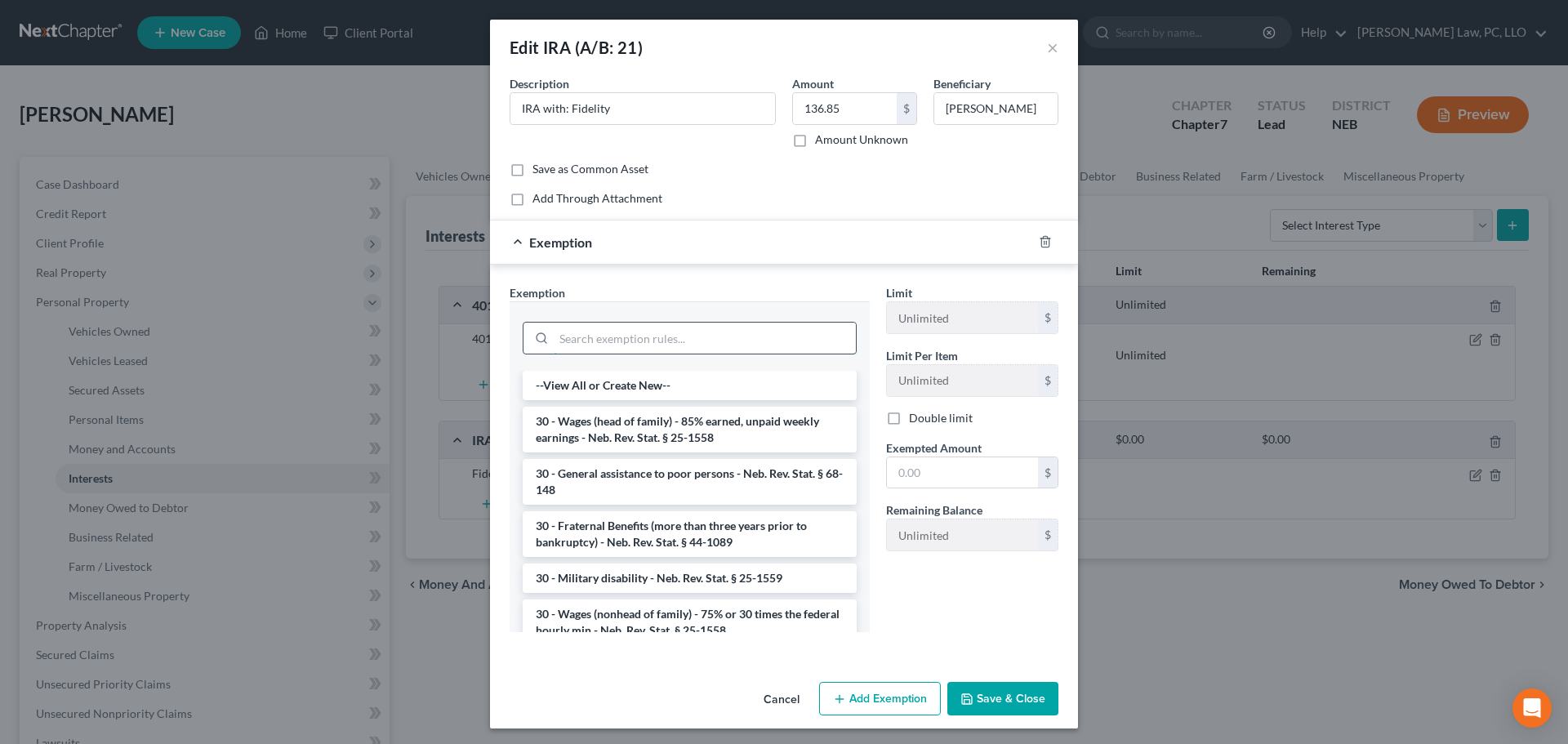
click at [683, 330] on input "search" at bounding box center [704, 338] width 302 height 31
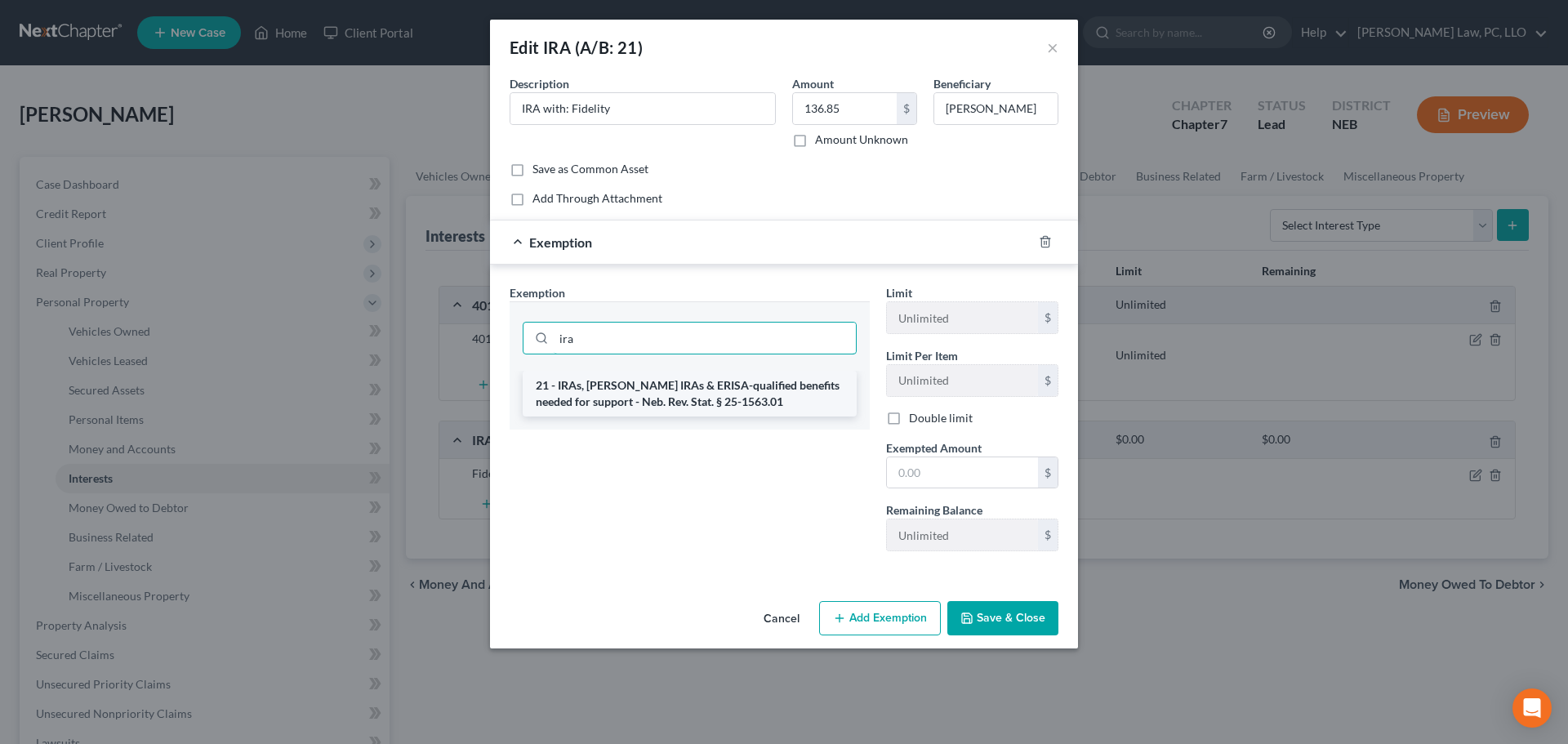
type input "ira"
click at [673, 388] on li "21 - IRAs, [PERSON_NAME] IRAs & ERISA-qualified benefits needed for support - N…" at bounding box center [689, 393] width 334 height 46
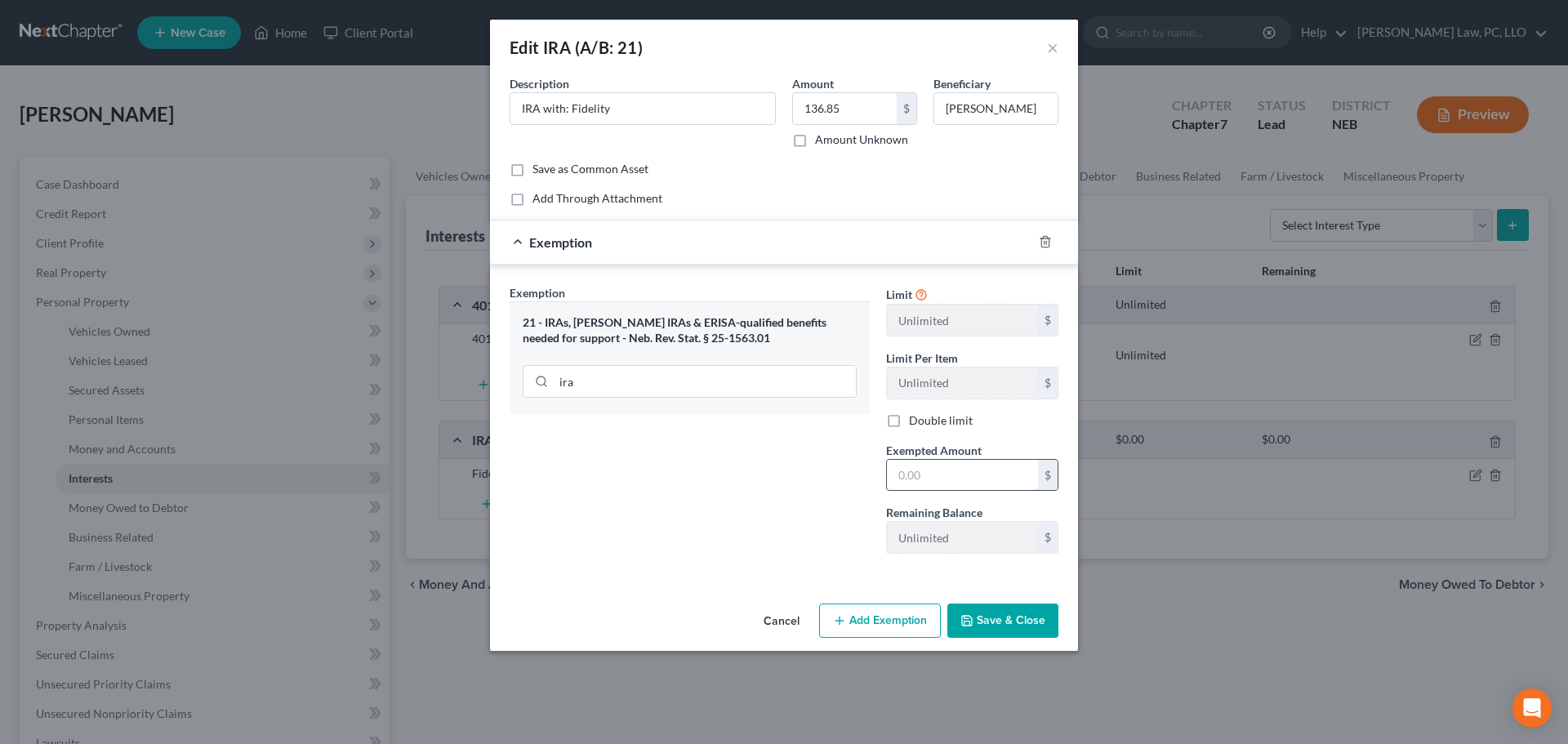
click at [918, 473] on input "text" at bounding box center [962, 475] width 151 height 31
type input "136.85"
click at [994, 615] on button "Save & Close" at bounding box center [1002, 620] width 111 height 34
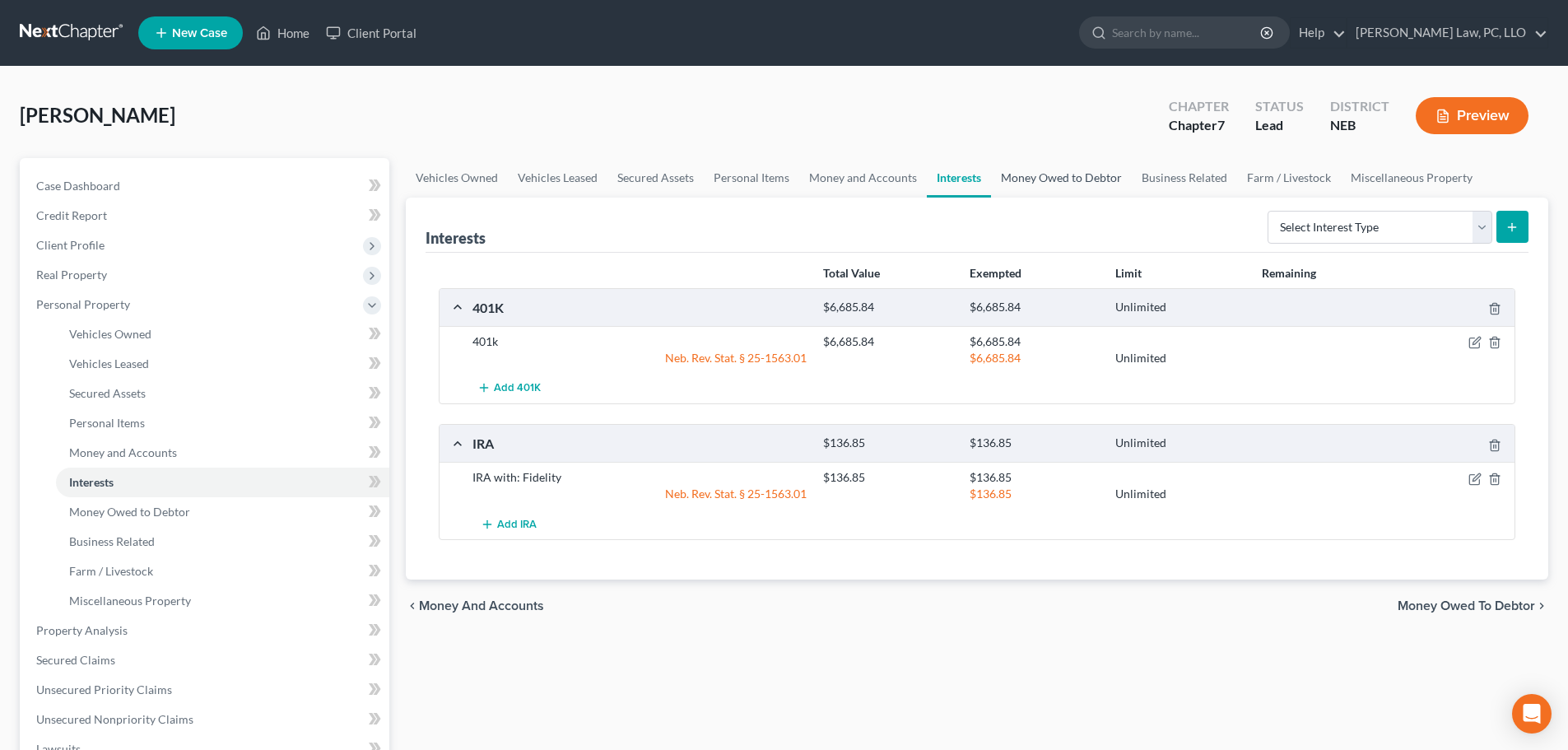
click at [1067, 175] on link "Money Owed to Debtor" at bounding box center [1061, 178] width 140 height 40
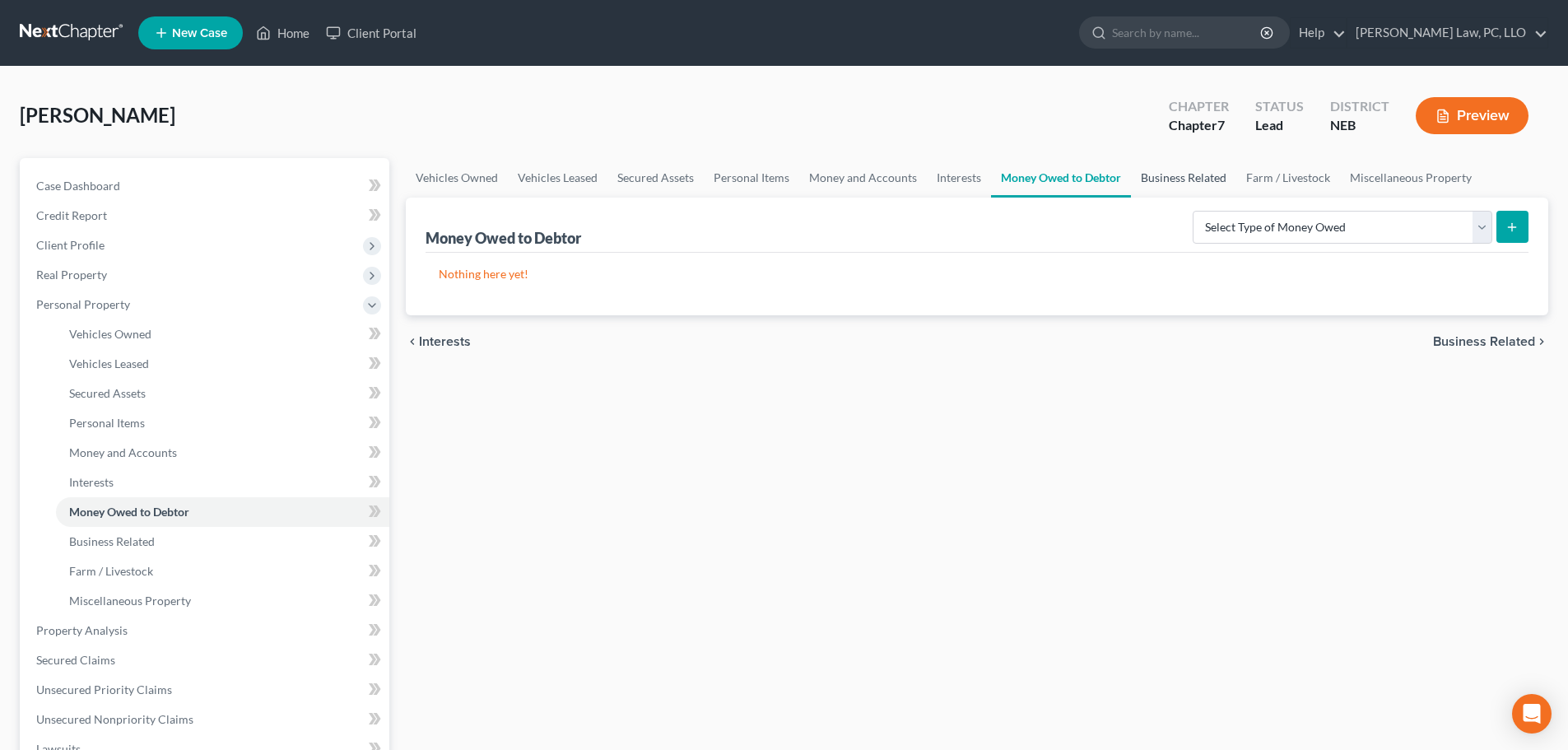
click at [1180, 181] on link "Business Related" at bounding box center [1183, 178] width 105 height 40
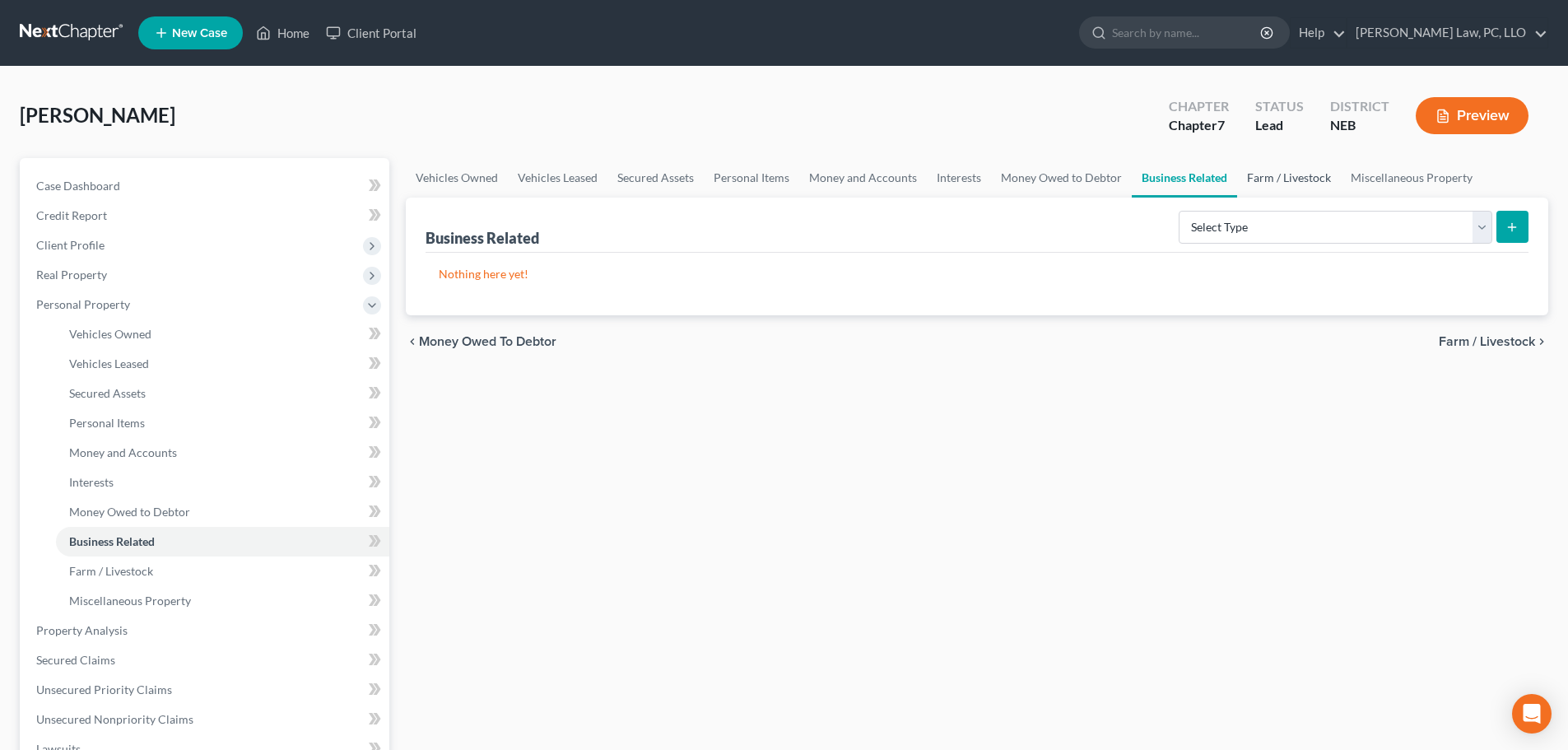
click at [1279, 180] on link "Farm / Livestock" at bounding box center [1289, 178] width 103 height 40
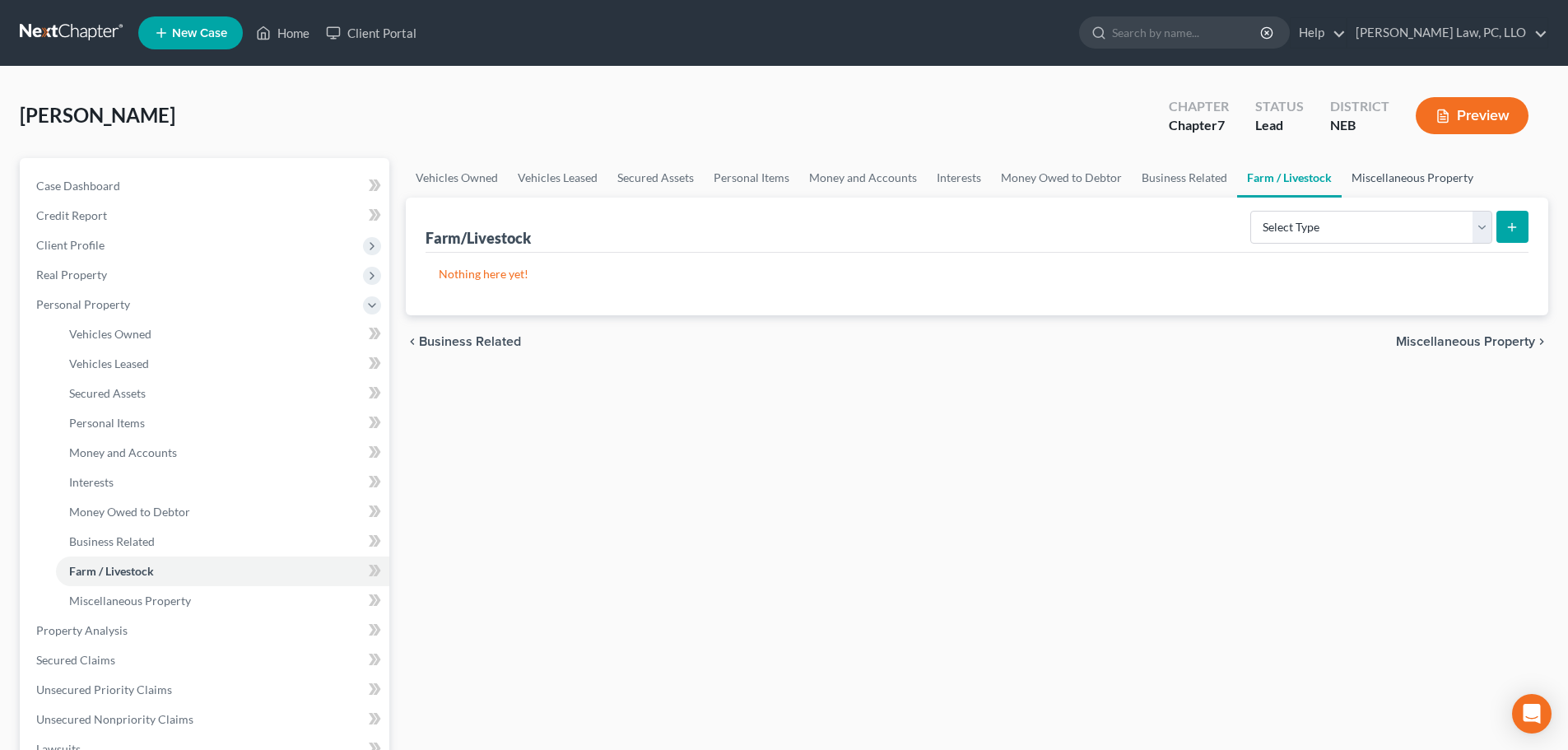
click at [1367, 179] on link "Miscellaneous Property" at bounding box center [1412, 178] width 141 height 40
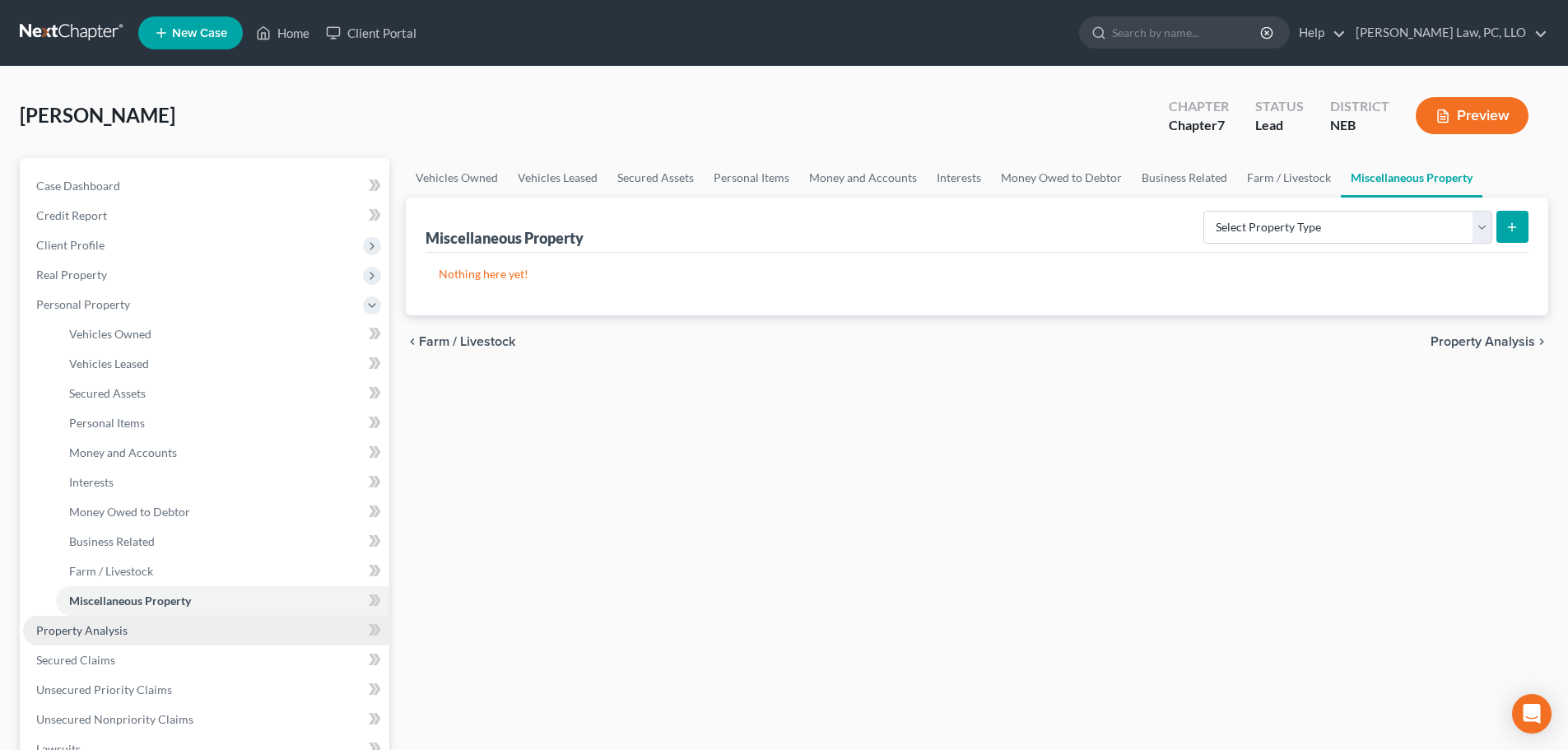
click at [95, 632] on span "Property Analysis" at bounding box center [82, 630] width 92 height 14
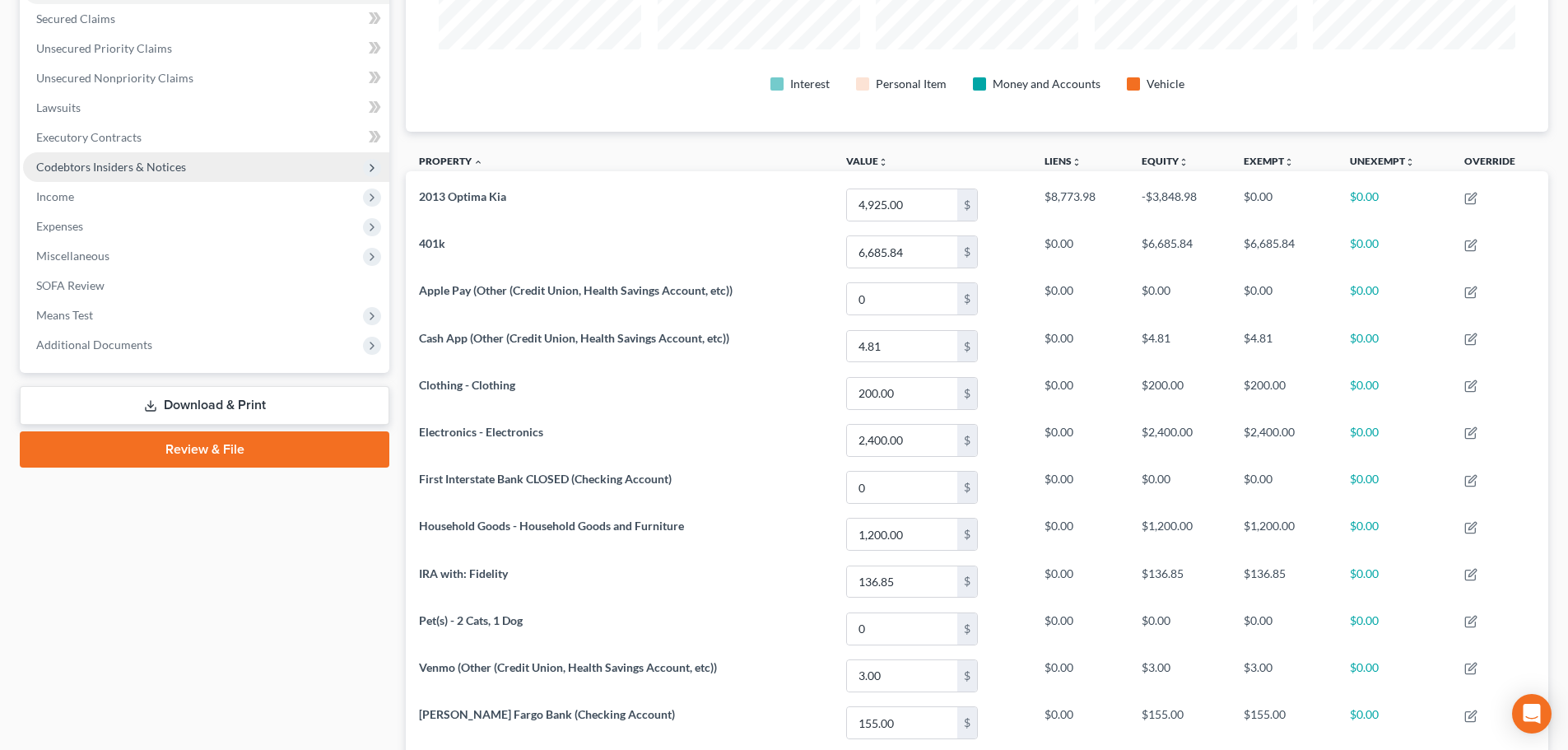
scroll to position [82, 0]
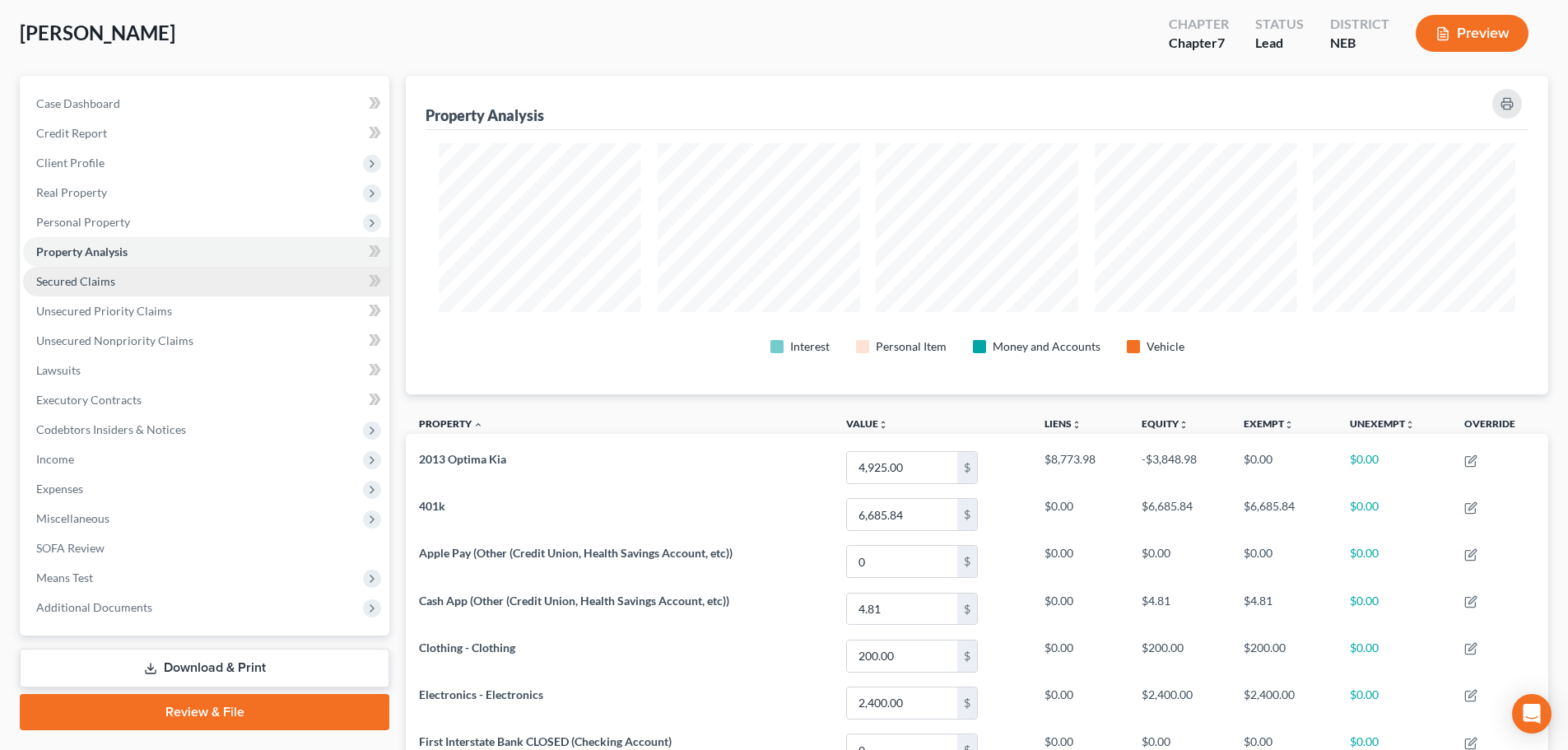
click at [96, 285] on span "Secured Claims" at bounding box center [76, 281] width 79 height 14
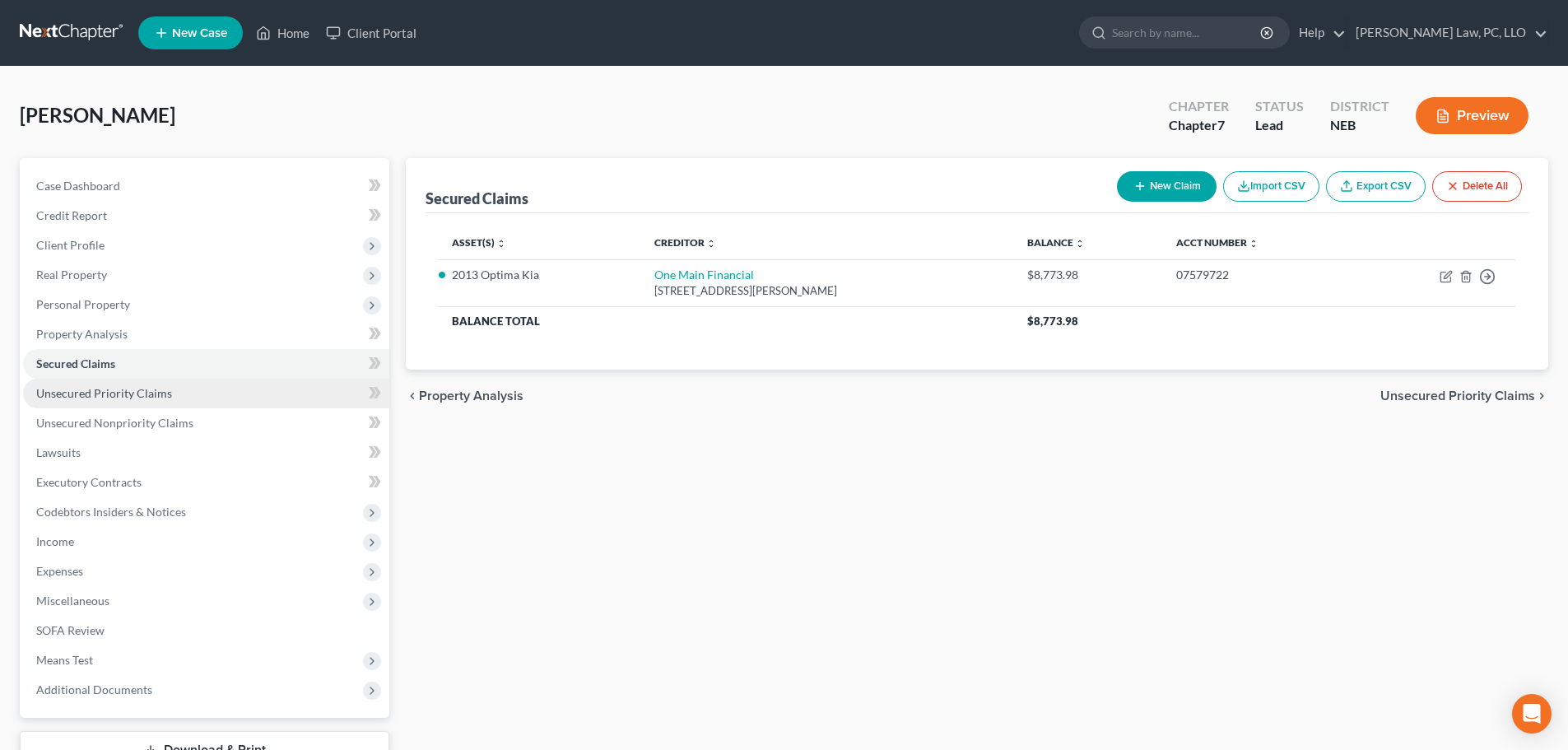
click at [103, 392] on span "Unsecured Priority Claims" at bounding box center [103, 393] width 135 height 14
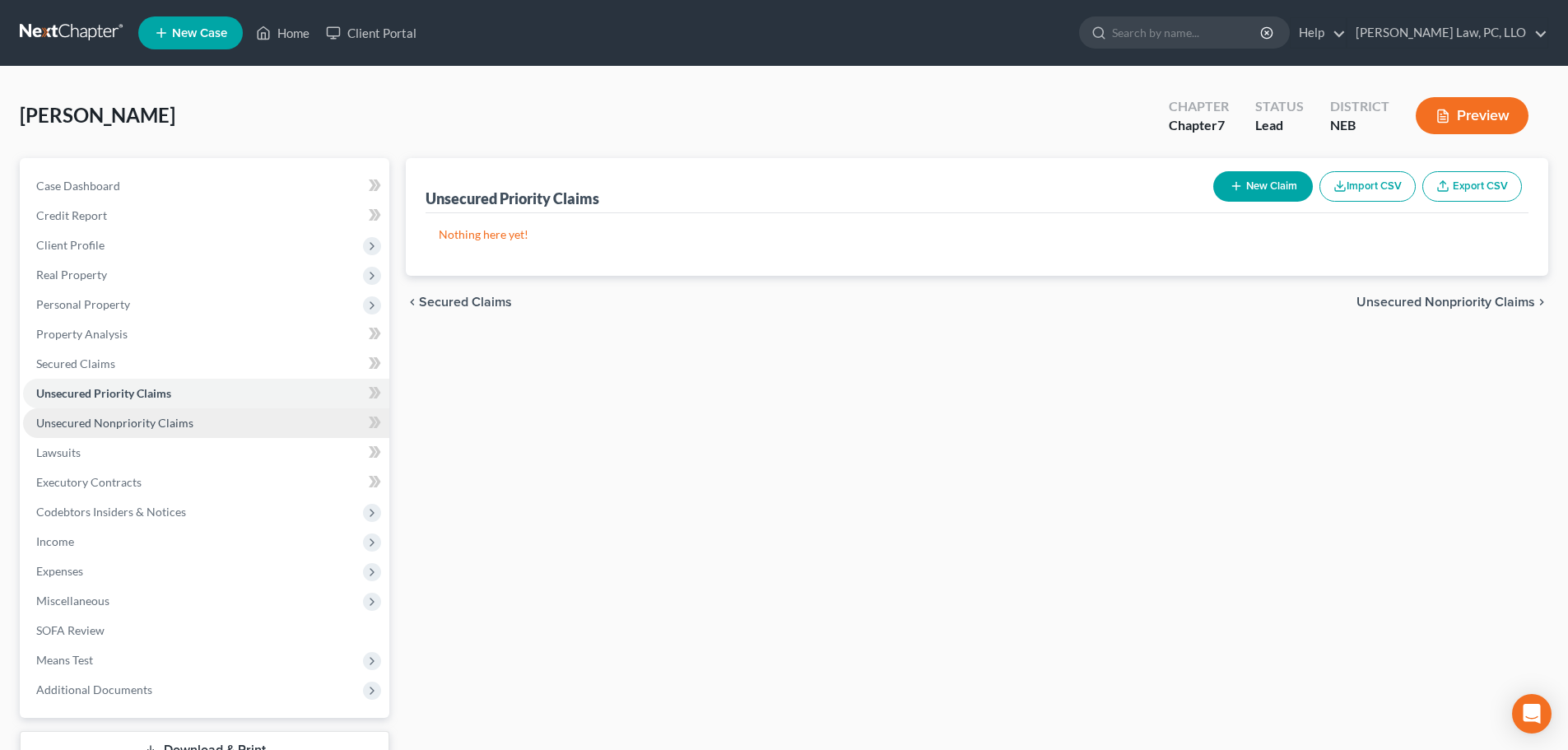
click at [103, 423] on span "Unsecured Nonpriority Claims" at bounding box center [114, 423] width 157 height 14
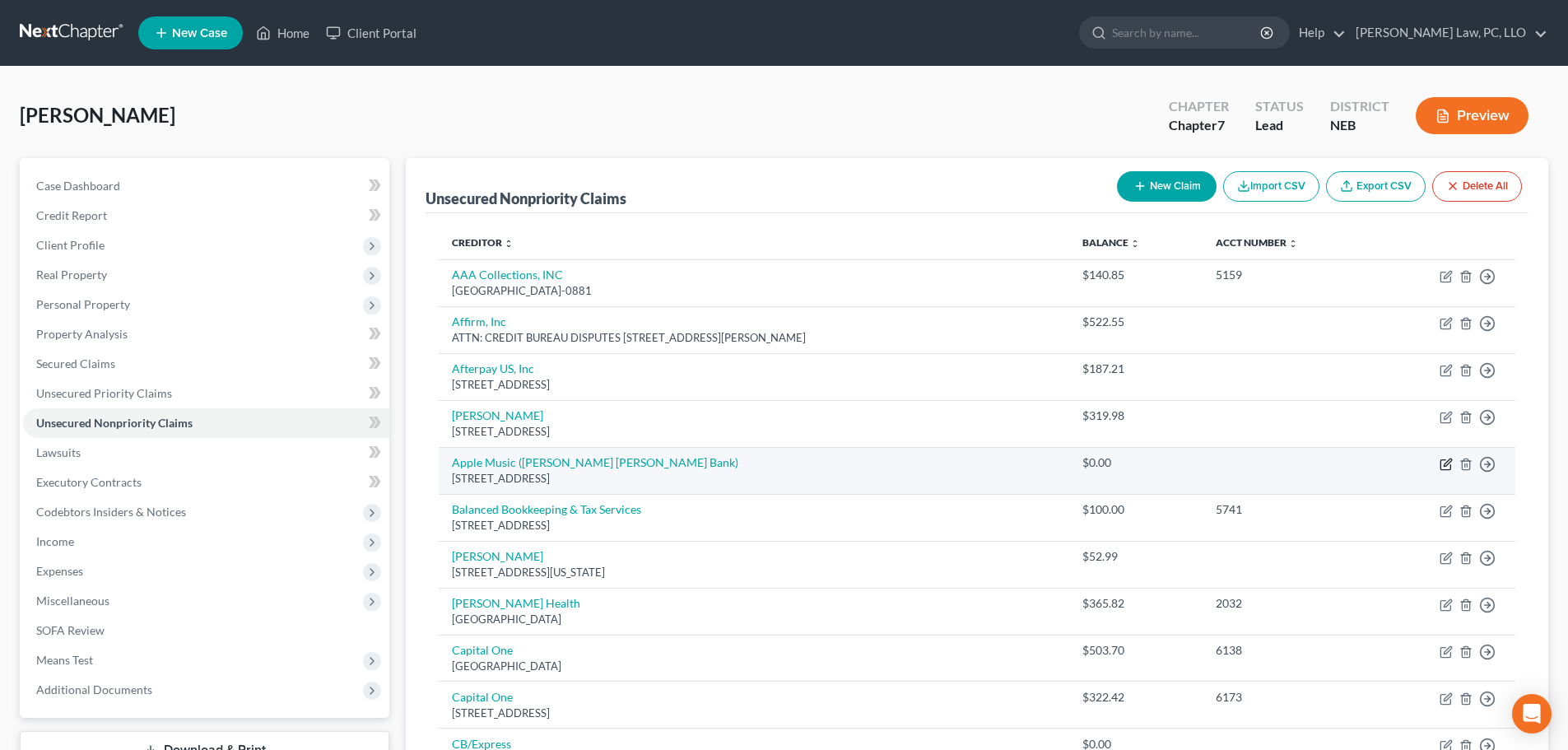
click at [1445, 462] on icon "button" at bounding box center [1446, 465] width 13 height 13
select select "39"
select select "14"
select select "0"
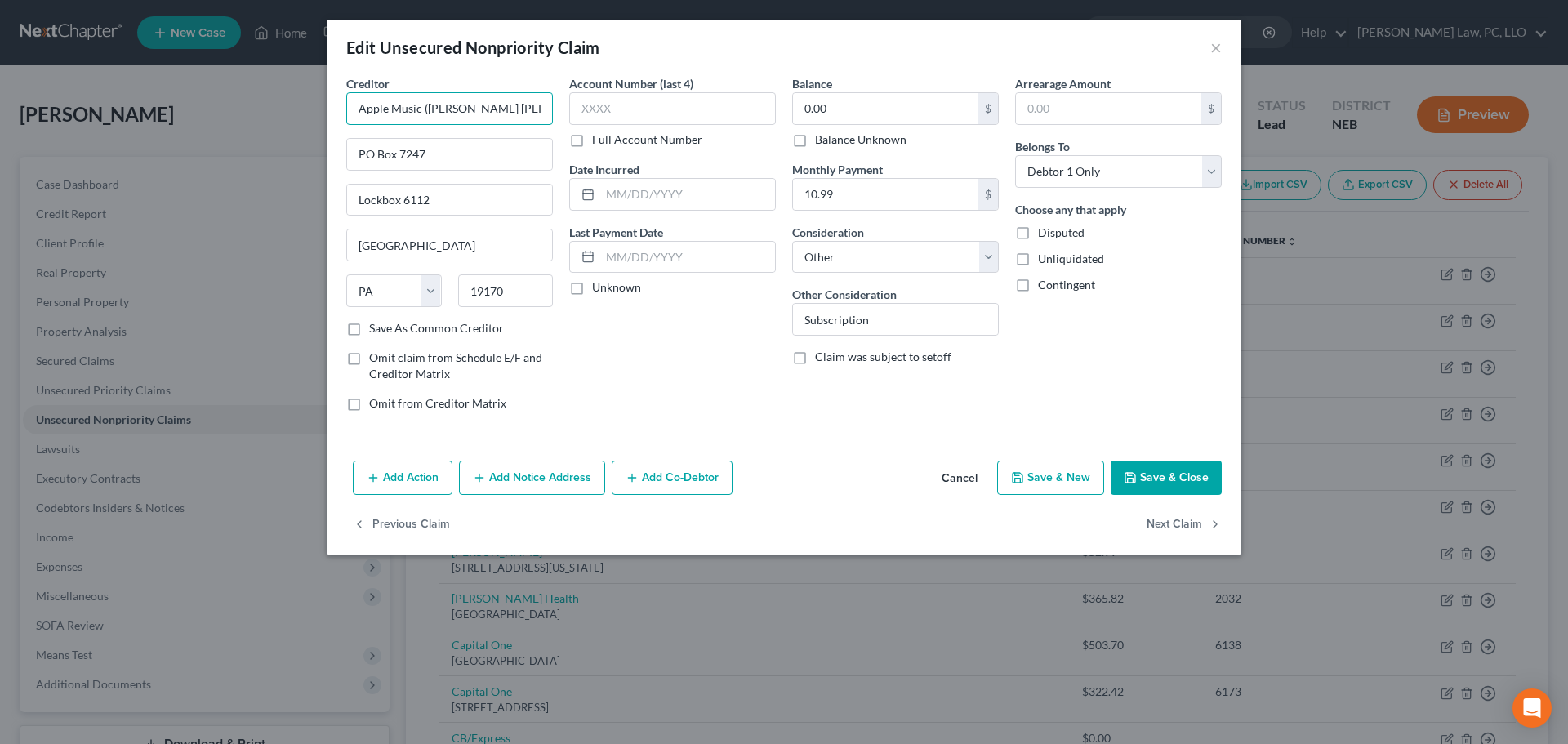
click at [474, 114] on input "Apple Music ([PERSON_NAME] [PERSON_NAME] Bank)" at bounding box center [450, 109] width 207 height 33
click at [474, 114] on input "Apple Music ([PERSON_NAME] [PERSON_NAME] Bank)" at bounding box center [450, 109] width 207 height 33
type input "H"
click at [449, 143] on div "MGoldman Sachs" at bounding box center [445, 138] width 170 height 17
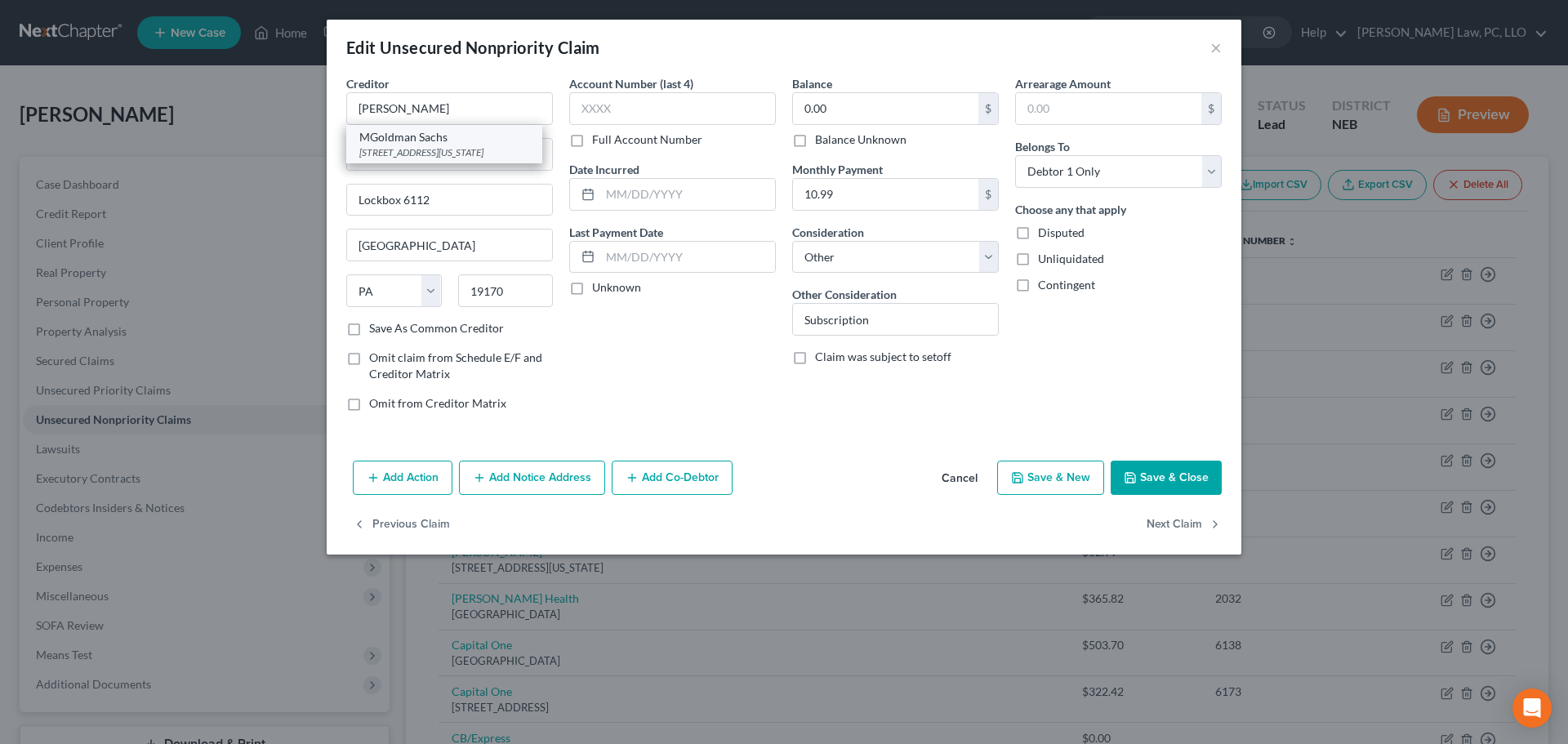
type input "MGoldman Sachs"
type input "[STREET_ADDRESS]"
type input "[US_STATE]"
select select "35"
type input "10282"
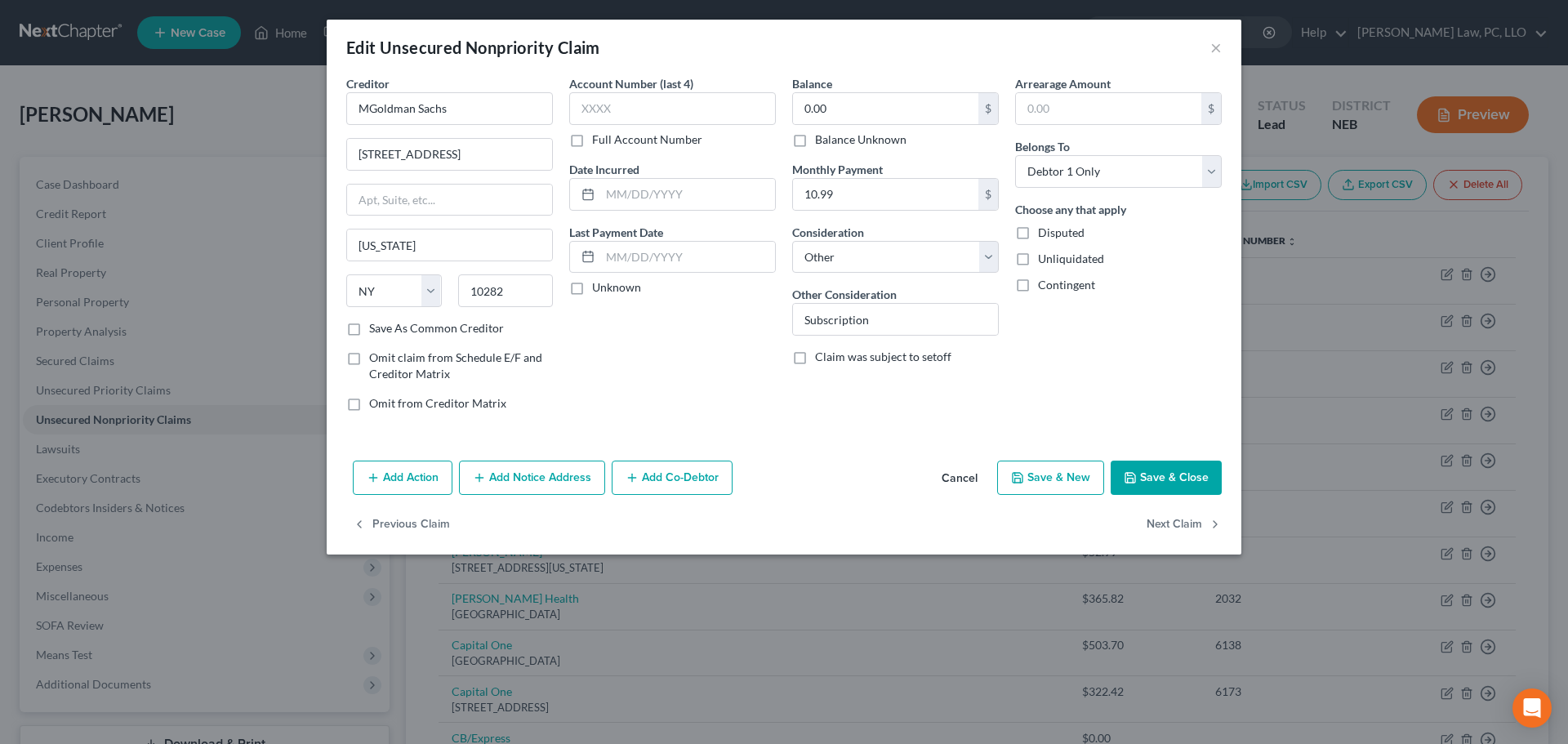
click at [834, 142] on label "Balance Unknown" at bounding box center [861, 140] width 92 height 17
click at [832, 142] on input "Balance Unknown" at bounding box center [826, 137] width 11 height 11
checkbox input "true"
click at [1167, 475] on button "Save & Close" at bounding box center [1166, 478] width 111 height 34
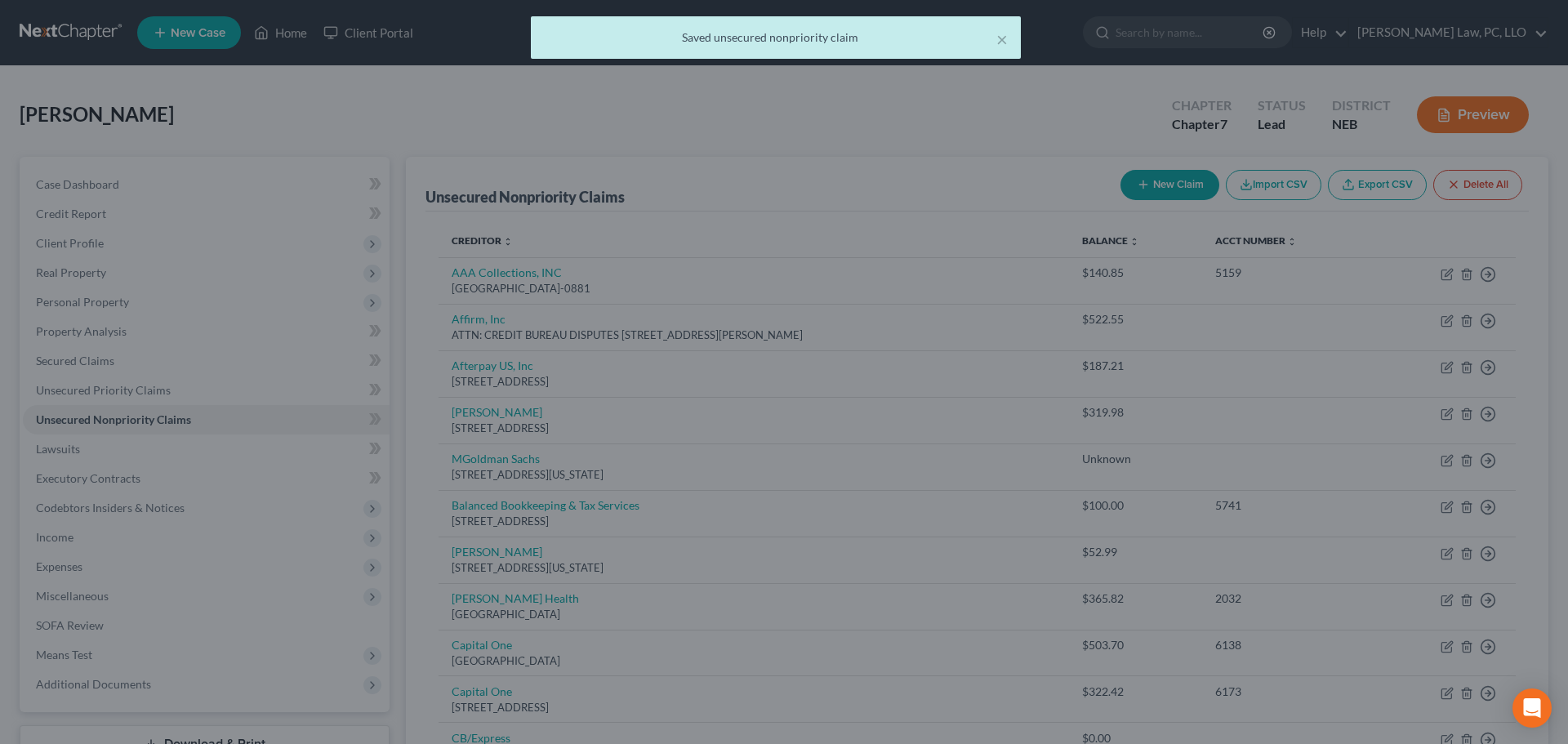
type input "0"
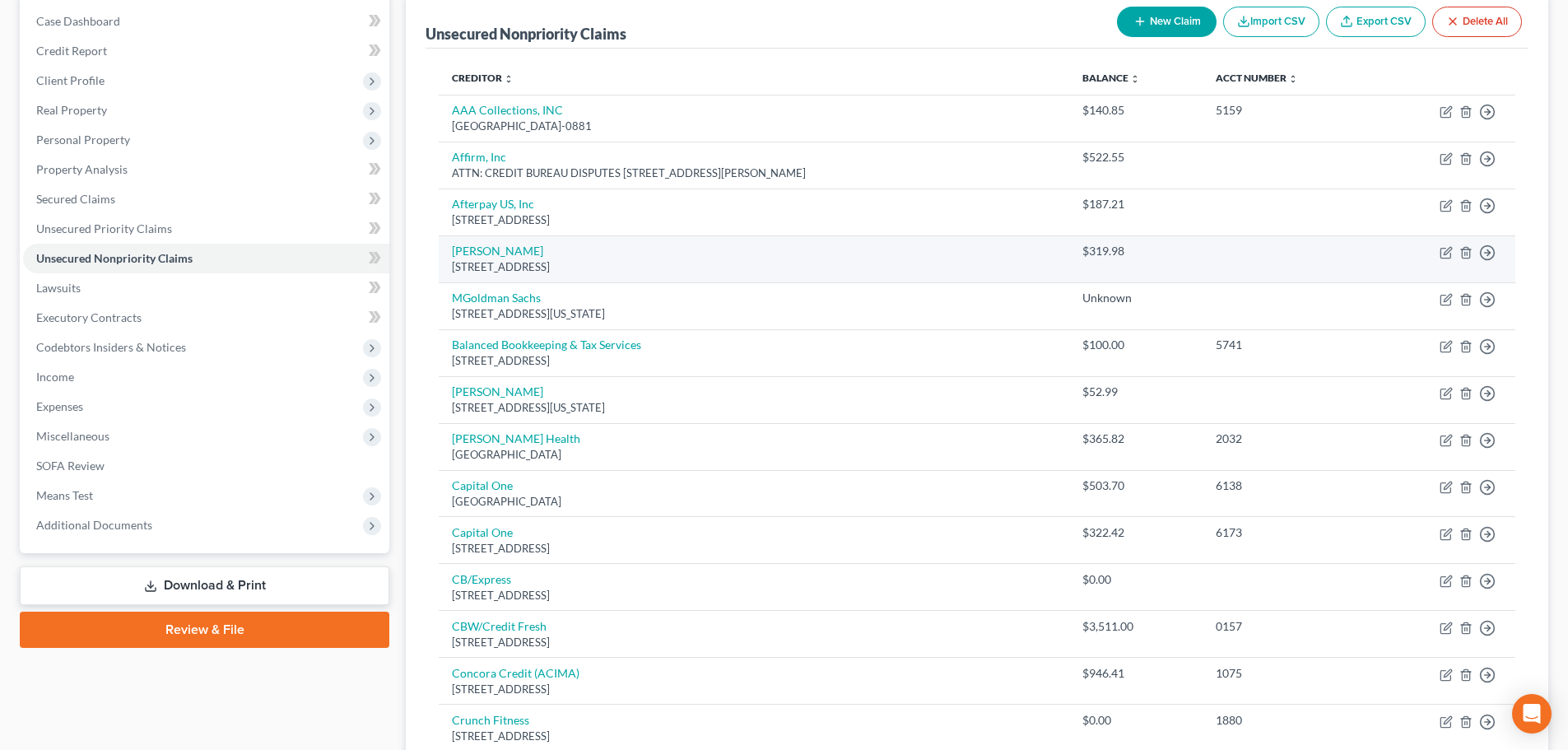
scroll to position [247, 0]
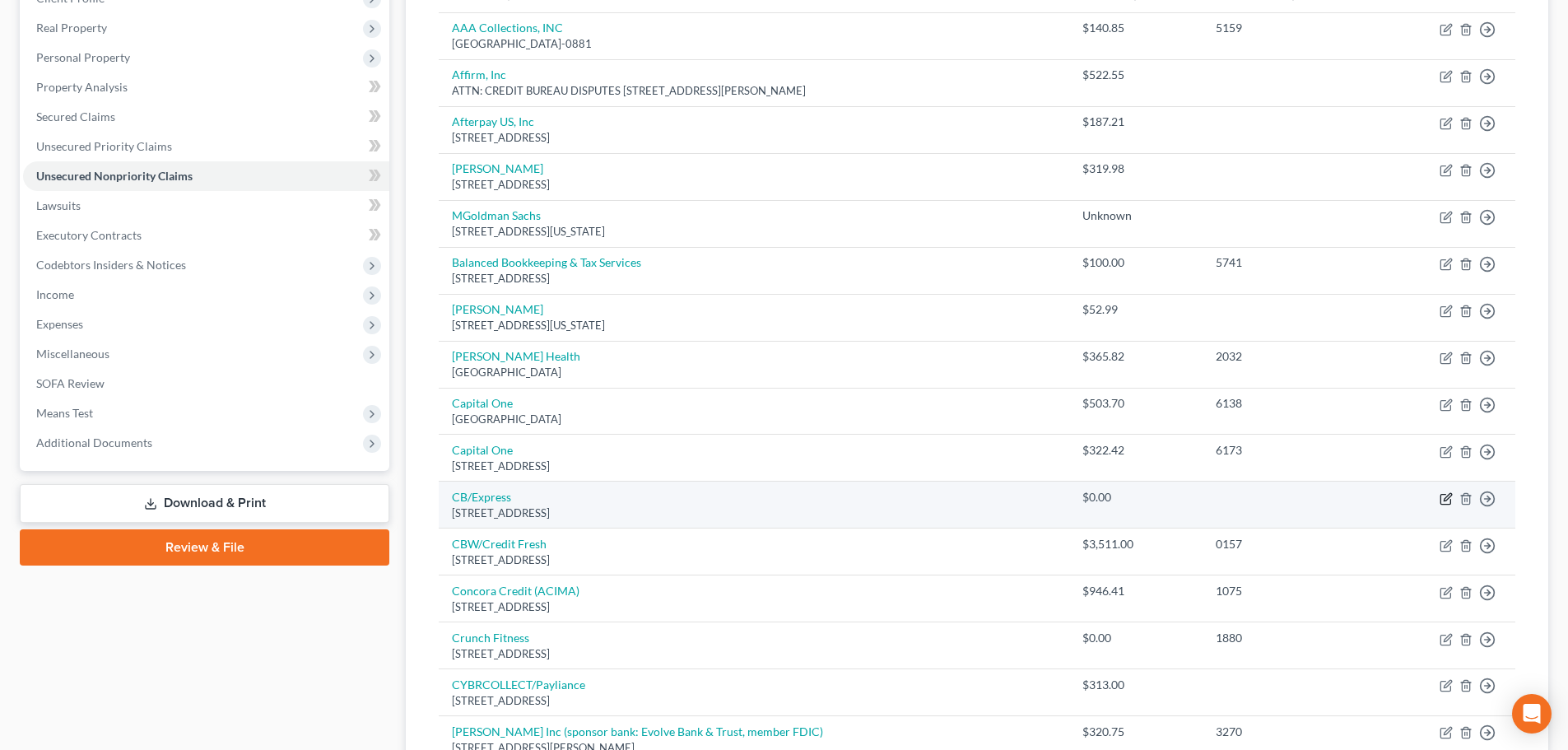
click at [1442, 500] on icon "button" at bounding box center [1446, 499] width 13 height 13
select select "36"
select select "2"
select select "0"
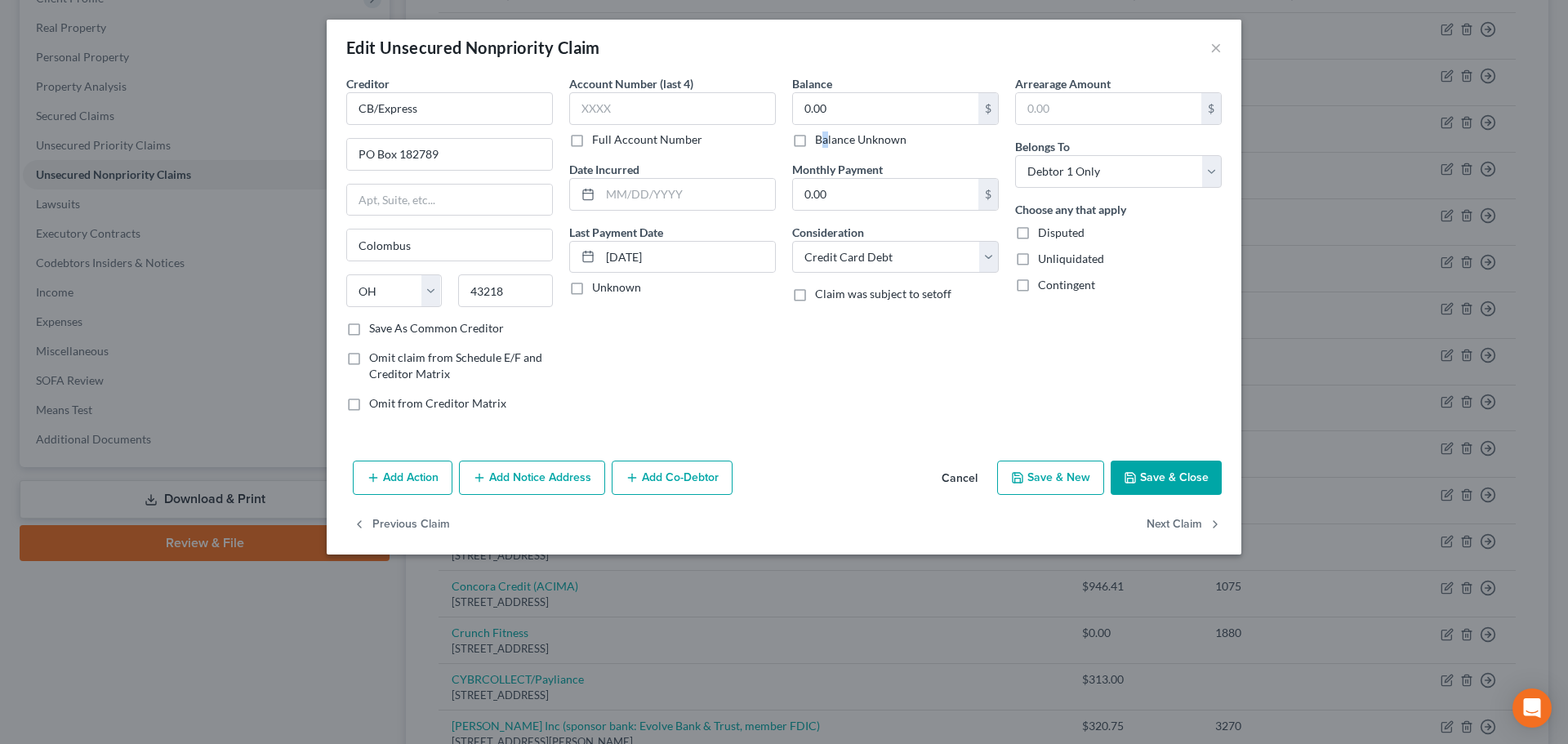
click at [825, 139] on label "Balance Unknown" at bounding box center [861, 140] width 92 height 17
click at [815, 143] on label "Balance Unknown" at bounding box center [861, 140] width 92 height 17
click at [821, 142] on input "Balance Unknown" at bounding box center [826, 137] width 11 height 11
checkbox input "true"
click at [1162, 484] on button "Save & Close" at bounding box center [1166, 478] width 111 height 34
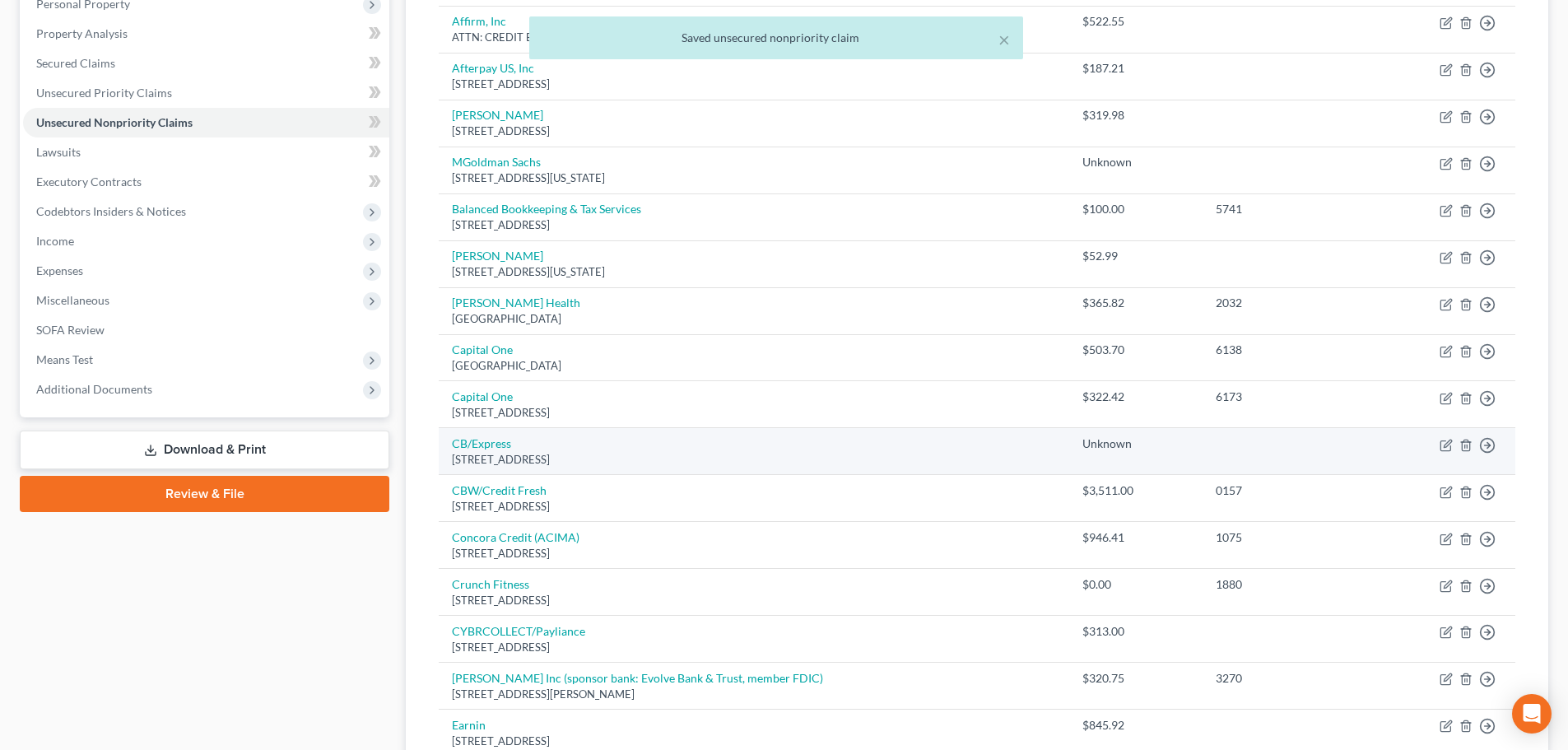
scroll to position [412, 0]
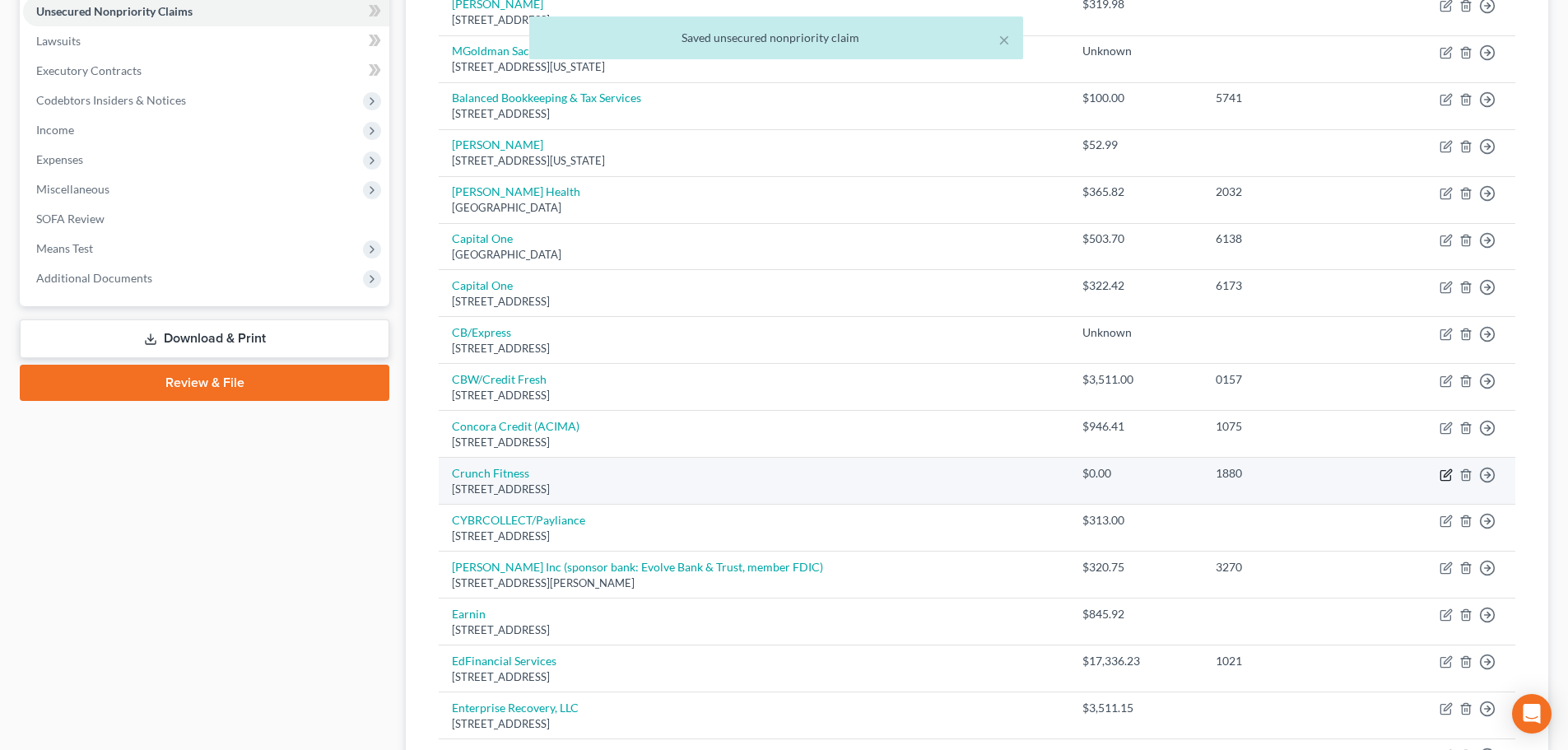
click at [1447, 477] on icon "button" at bounding box center [1446, 476] width 13 height 13
select select "30"
select select "14"
select select "0"
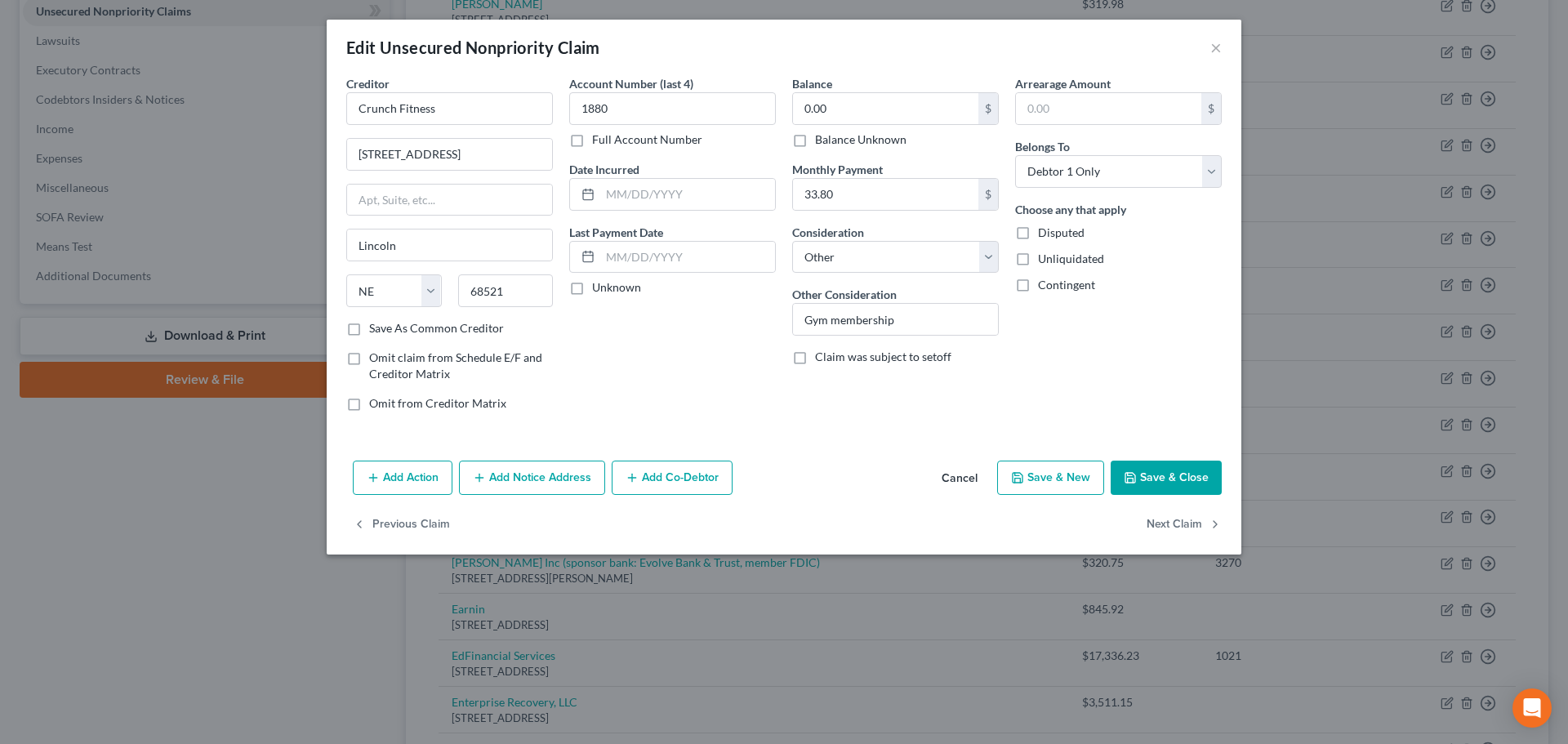
click at [815, 142] on label "Balance Unknown" at bounding box center [861, 140] width 92 height 17
click at [821, 142] on input "Balance Unknown" at bounding box center [826, 137] width 11 height 11
checkbox input "true"
click at [1145, 483] on button "Save & Close" at bounding box center [1166, 478] width 111 height 34
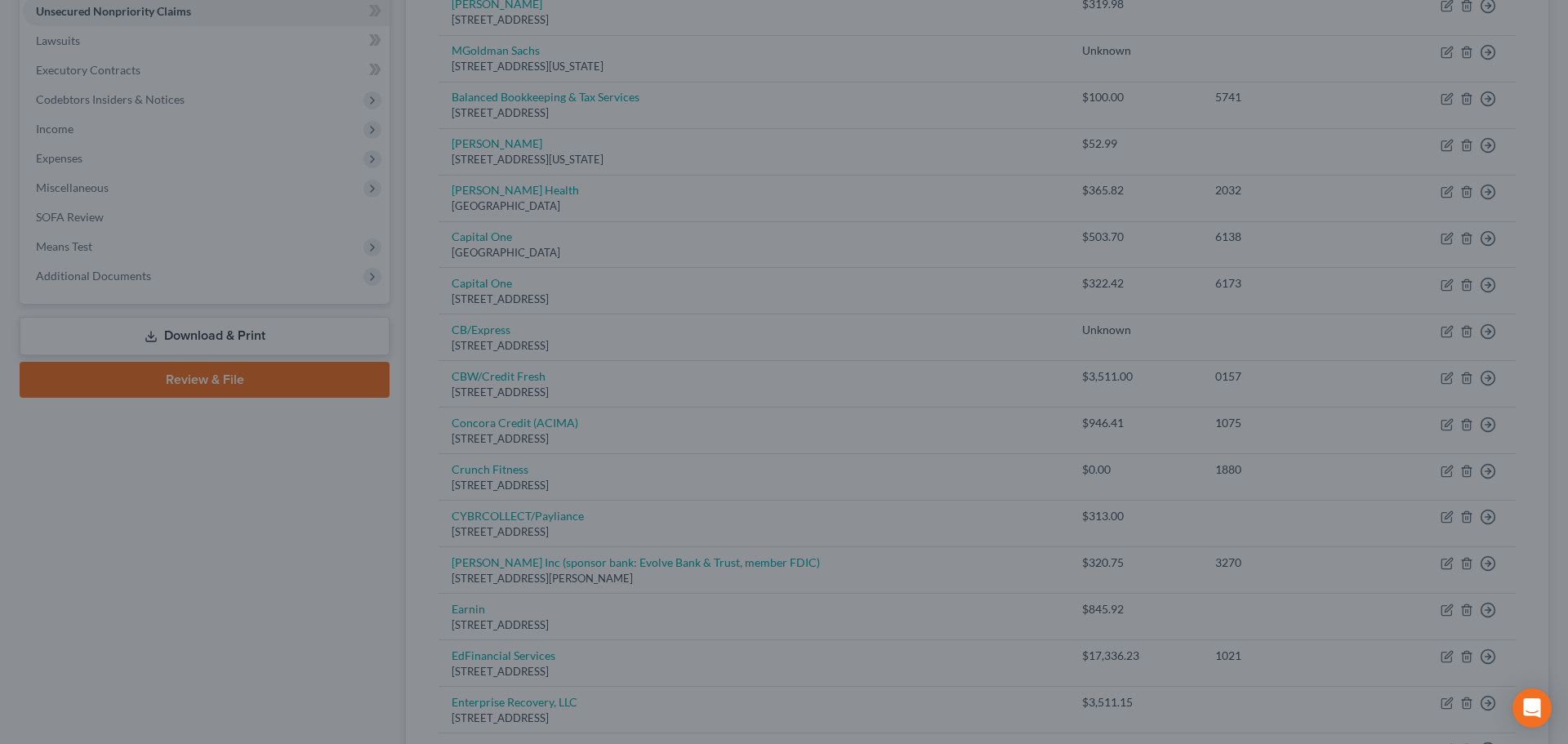
type input "0"
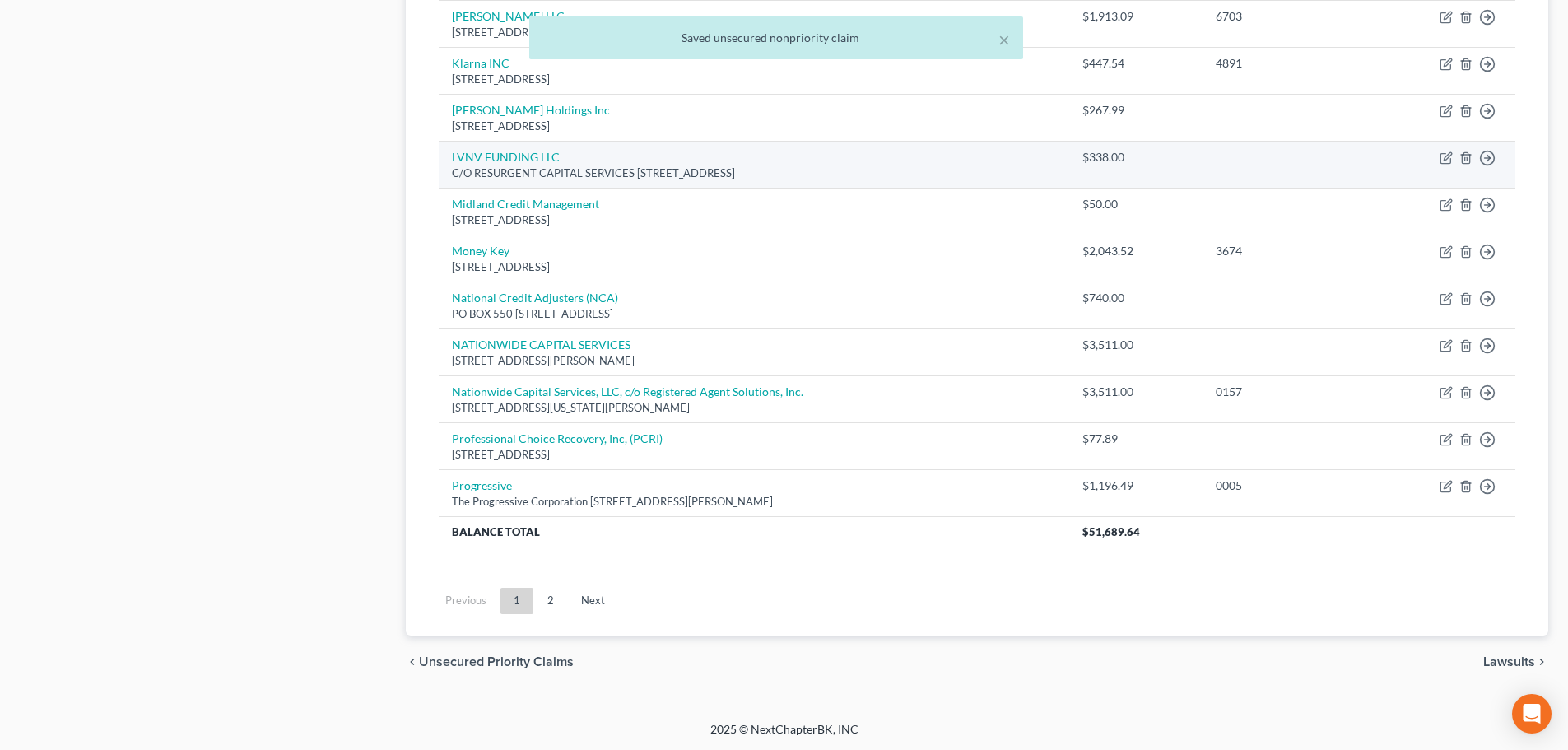
scroll to position [1152, 0]
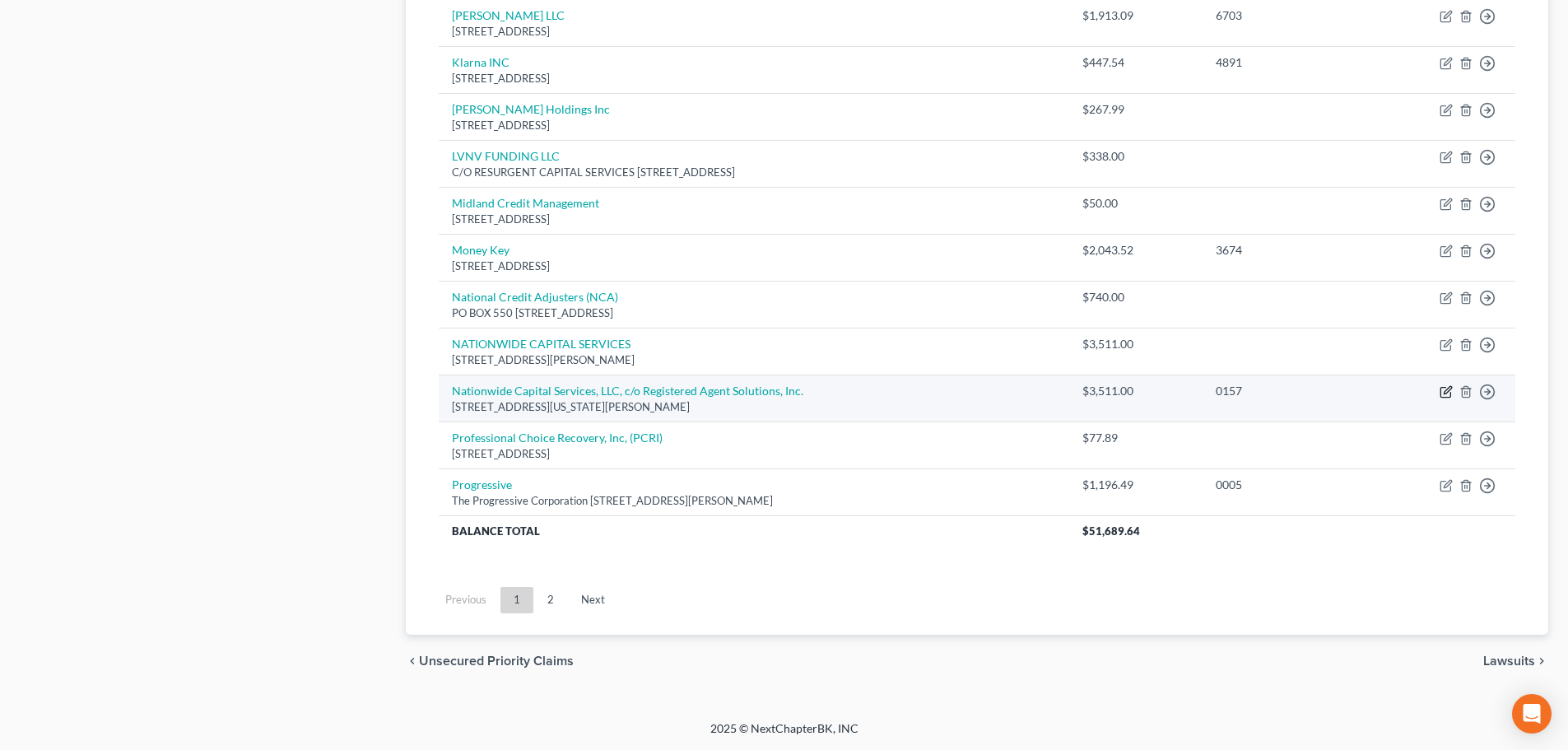
click at [1448, 393] on icon "button" at bounding box center [1447, 390] width 8 height 8
select select "7"
select select "1"
select select "0"
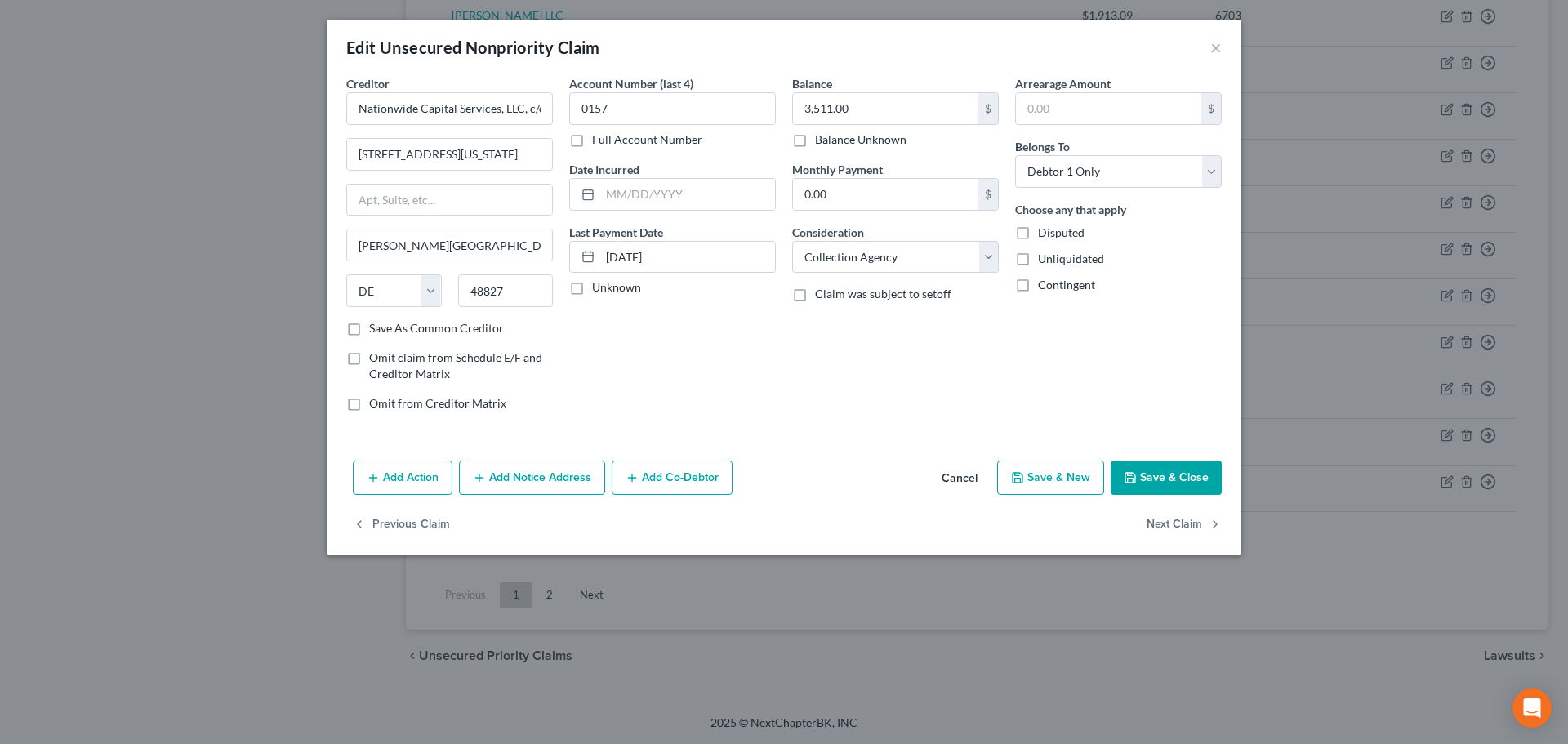
click at [1147, 475] on button "Save & Close" at bounding box center [1166, 478] width 111 height 34
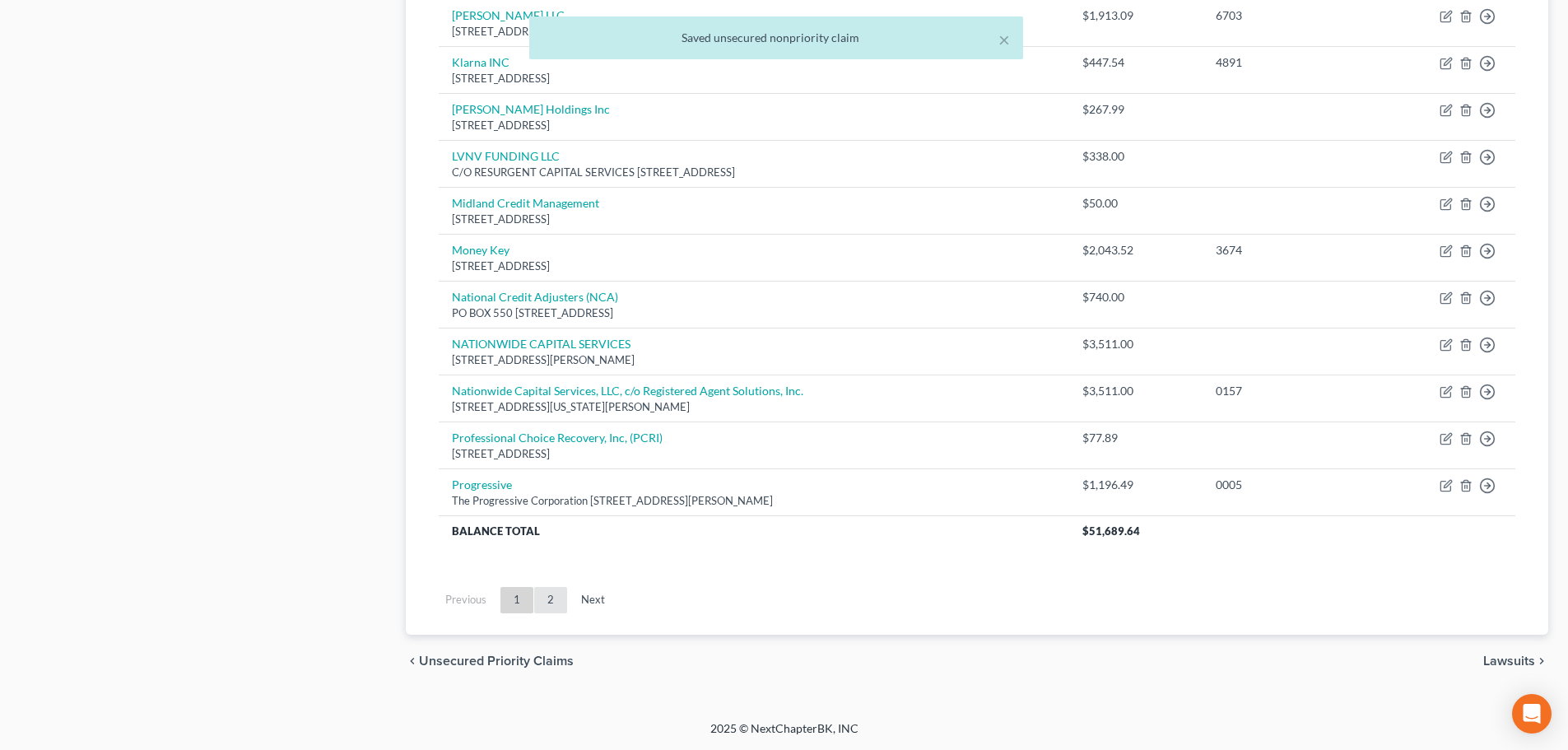
click at [550, 591] on link "2" at bounding box center [550, 600] width 33 height 26
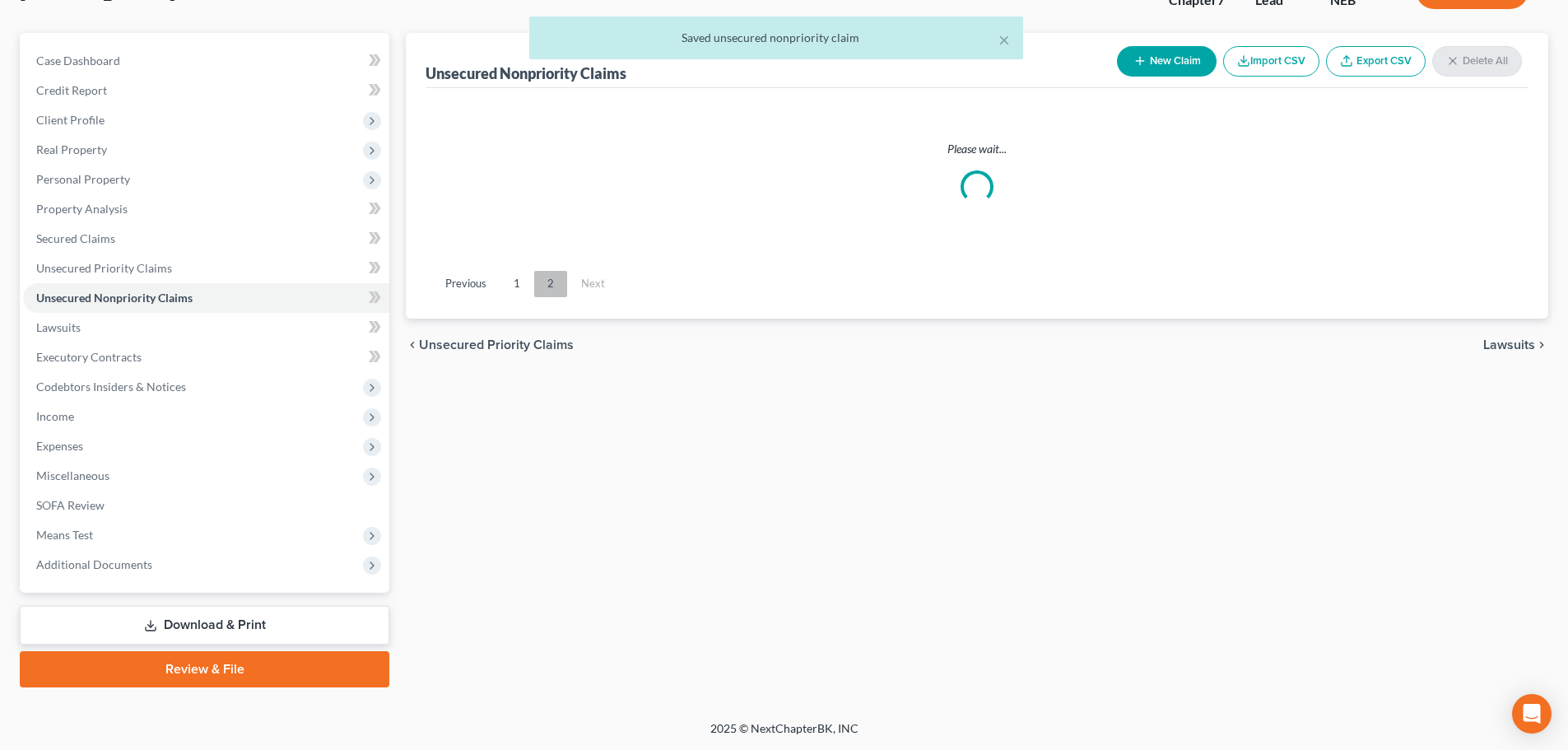
scroll to position [125, 0]
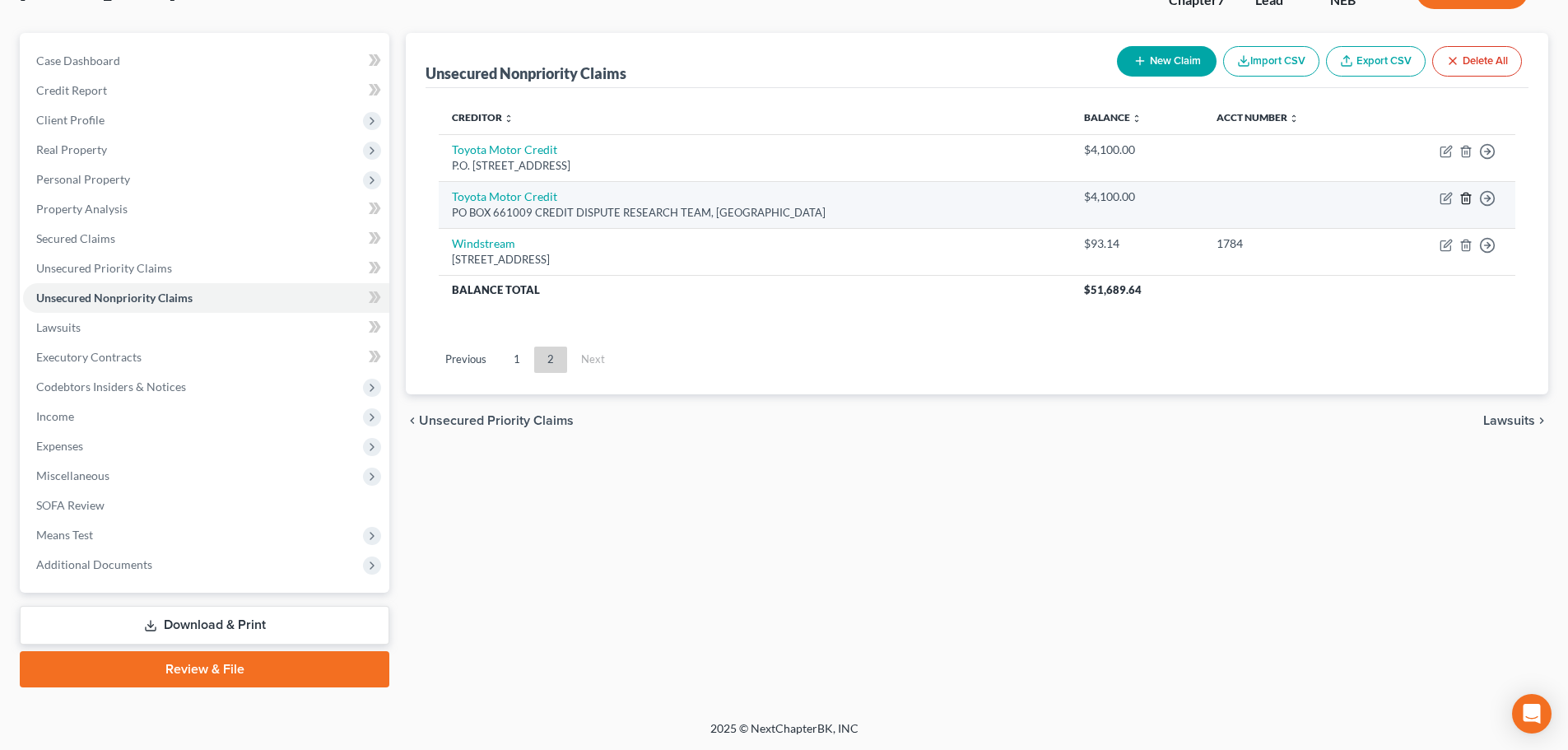
click at [1462, 199] on icon "button" at bounding box center [1465, 198] width 8 height 11
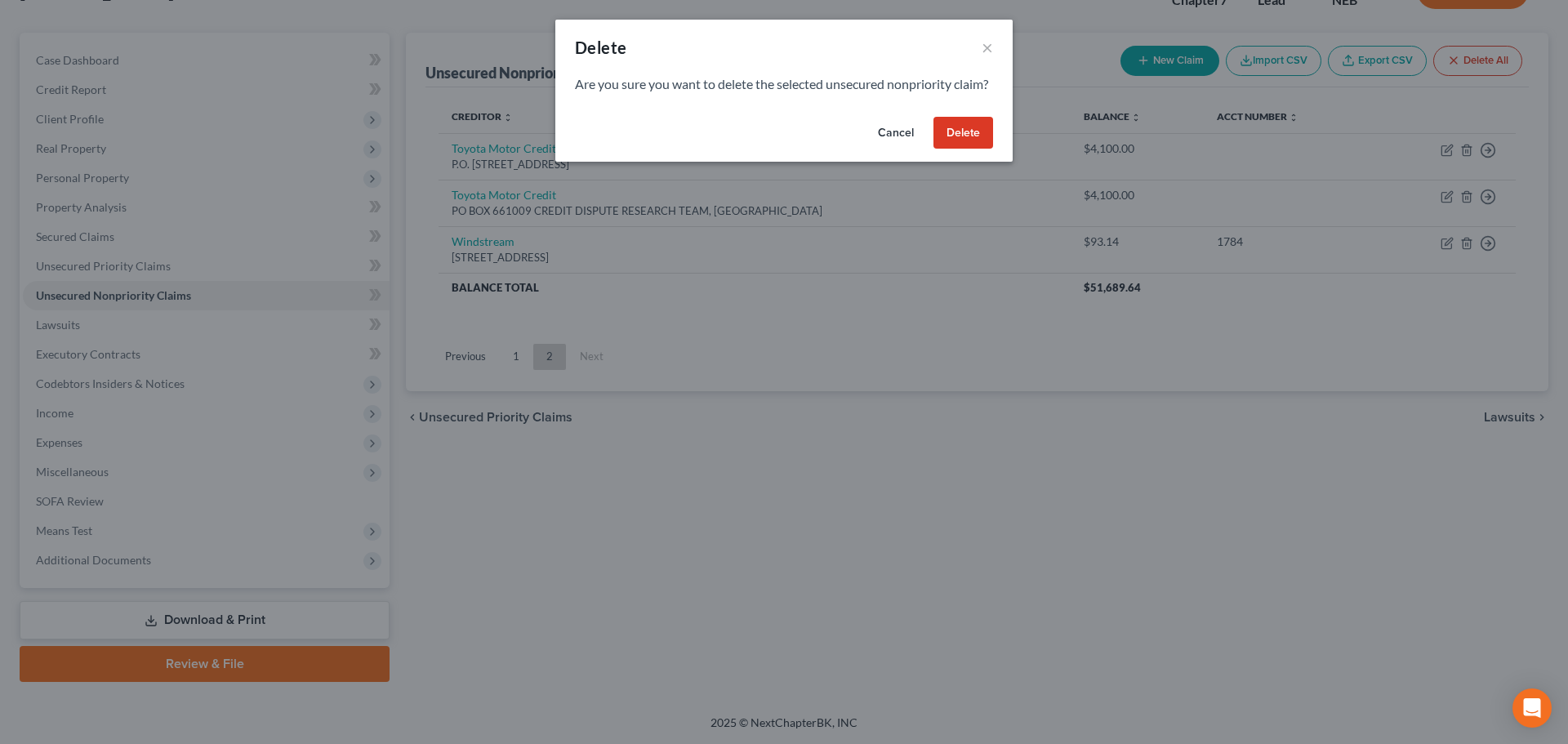
click at [967, 149] on button "Delete" at bounding box center [962, 133] width 59 height 33
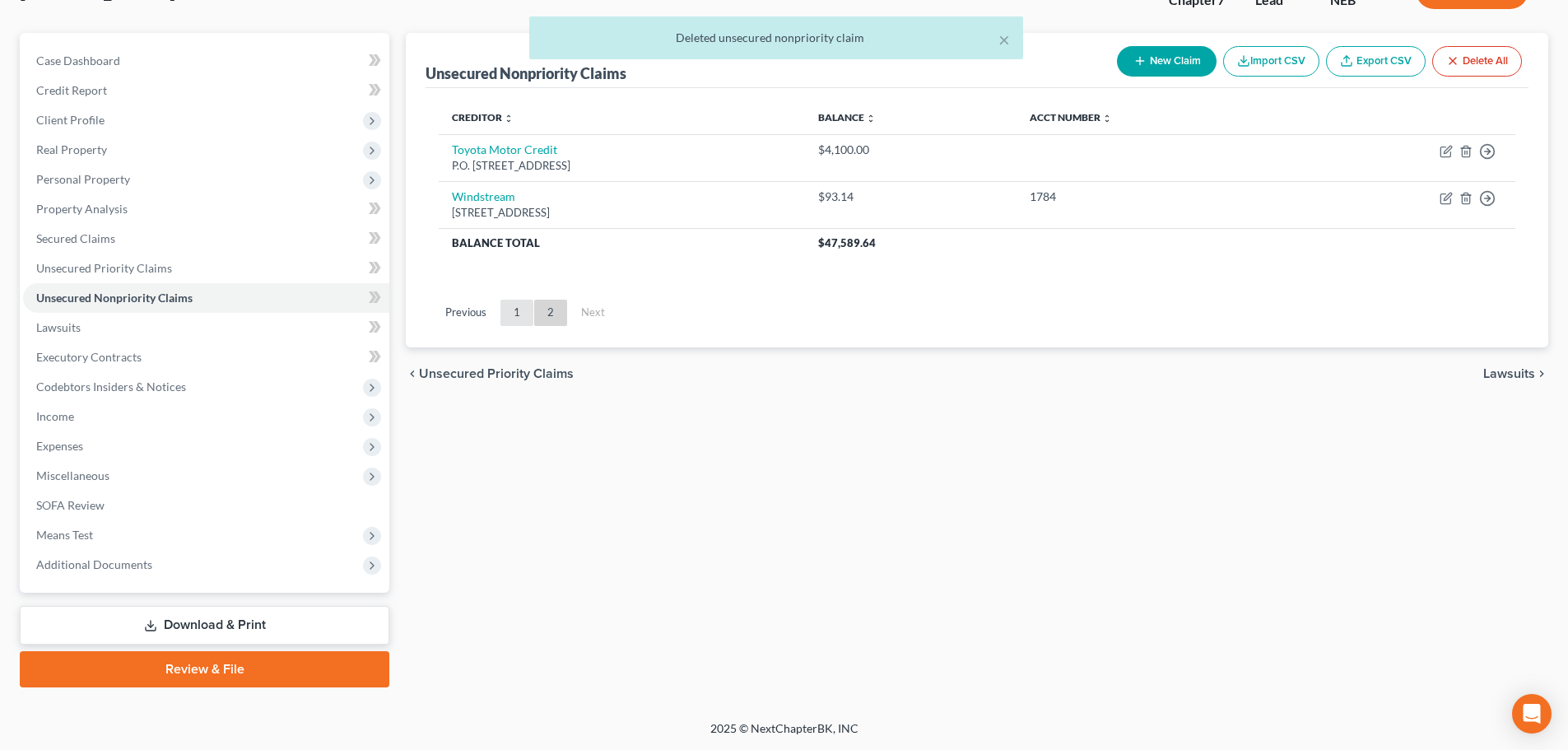
click at [511, 311] on link "1" at bounding box center [516, 312] width 33 height 26
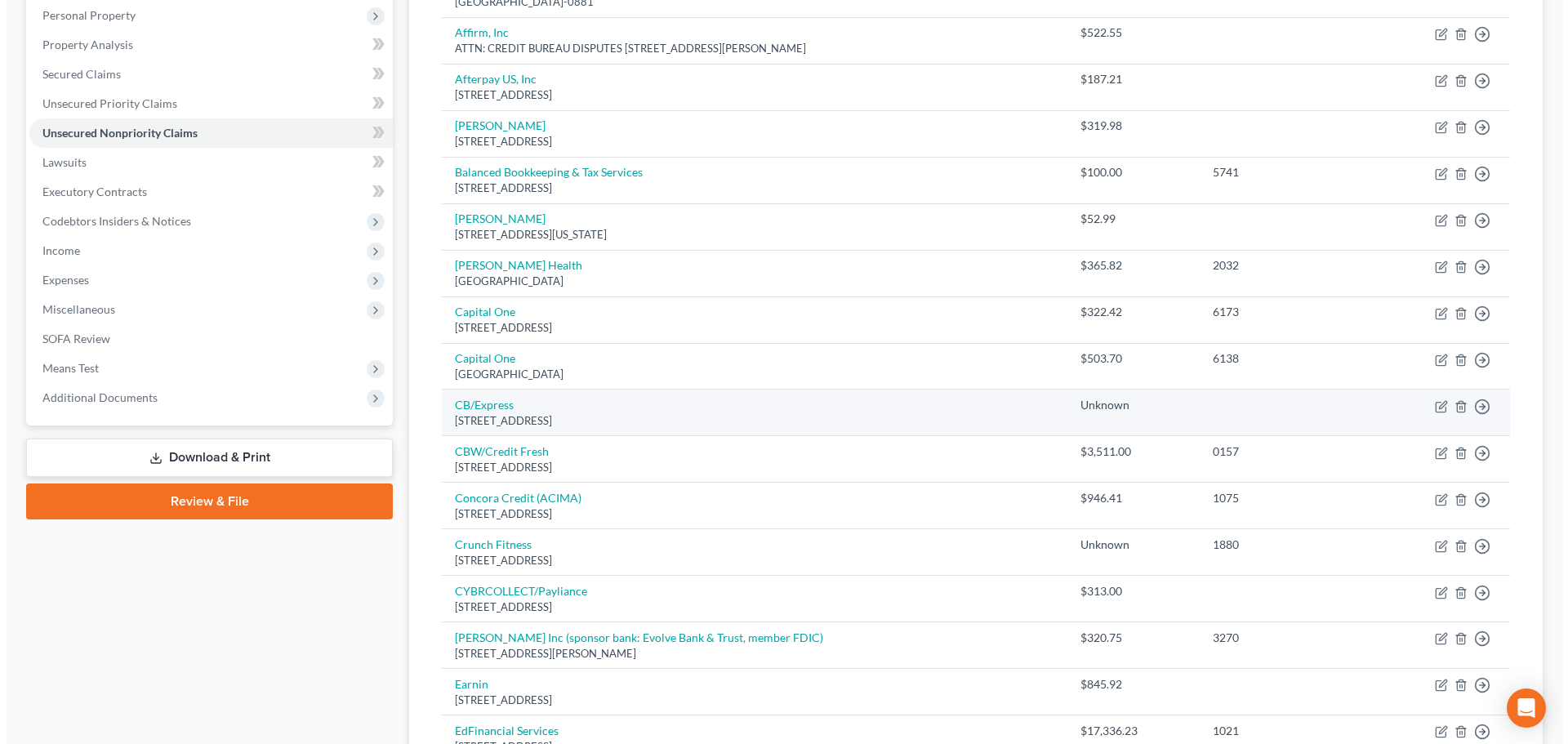
scroll to position [369, 0]
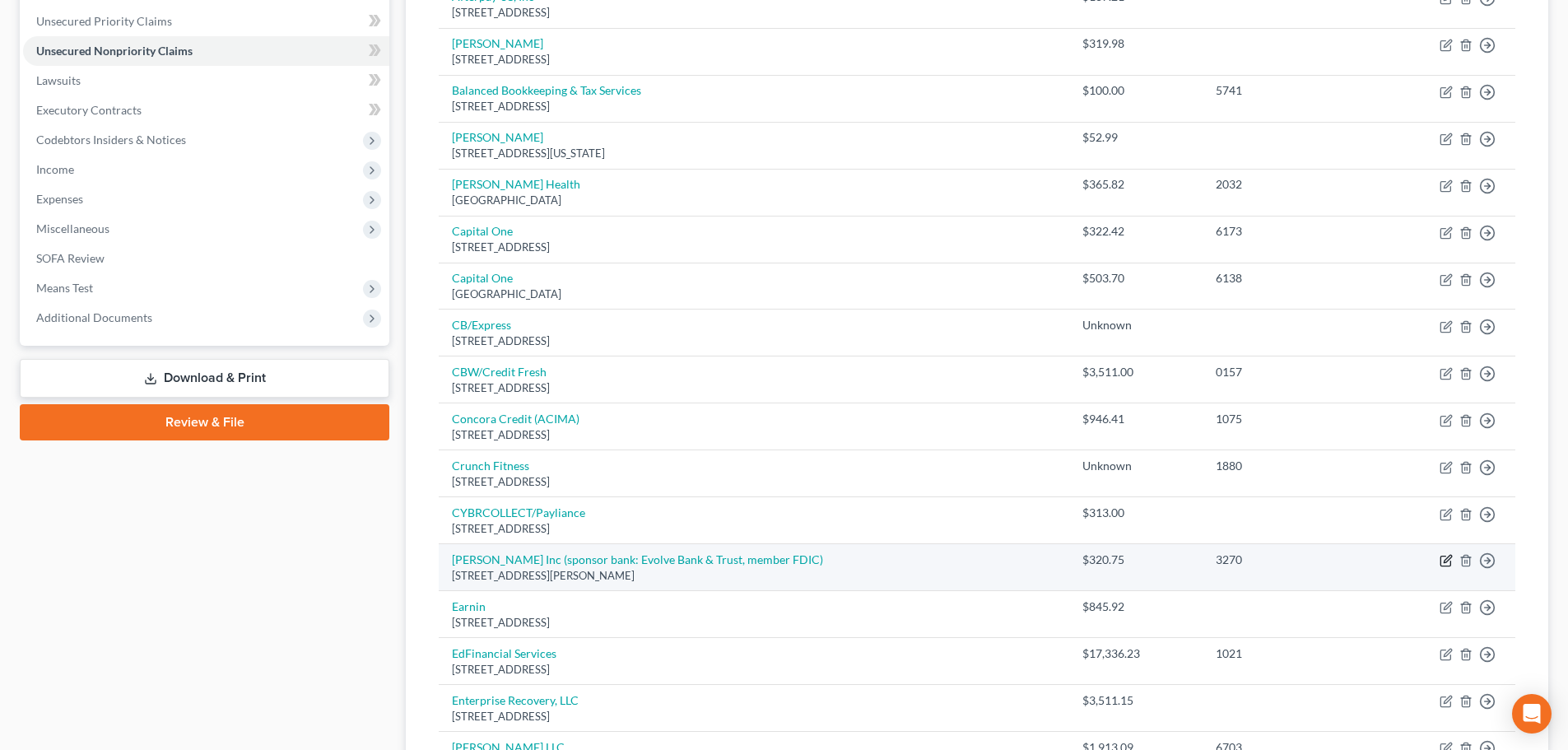
click at [1441, 563] on icon "button" at bounding box center [1445, 561] width 10 height 10
select select "4"
select select "14"
select select "0"
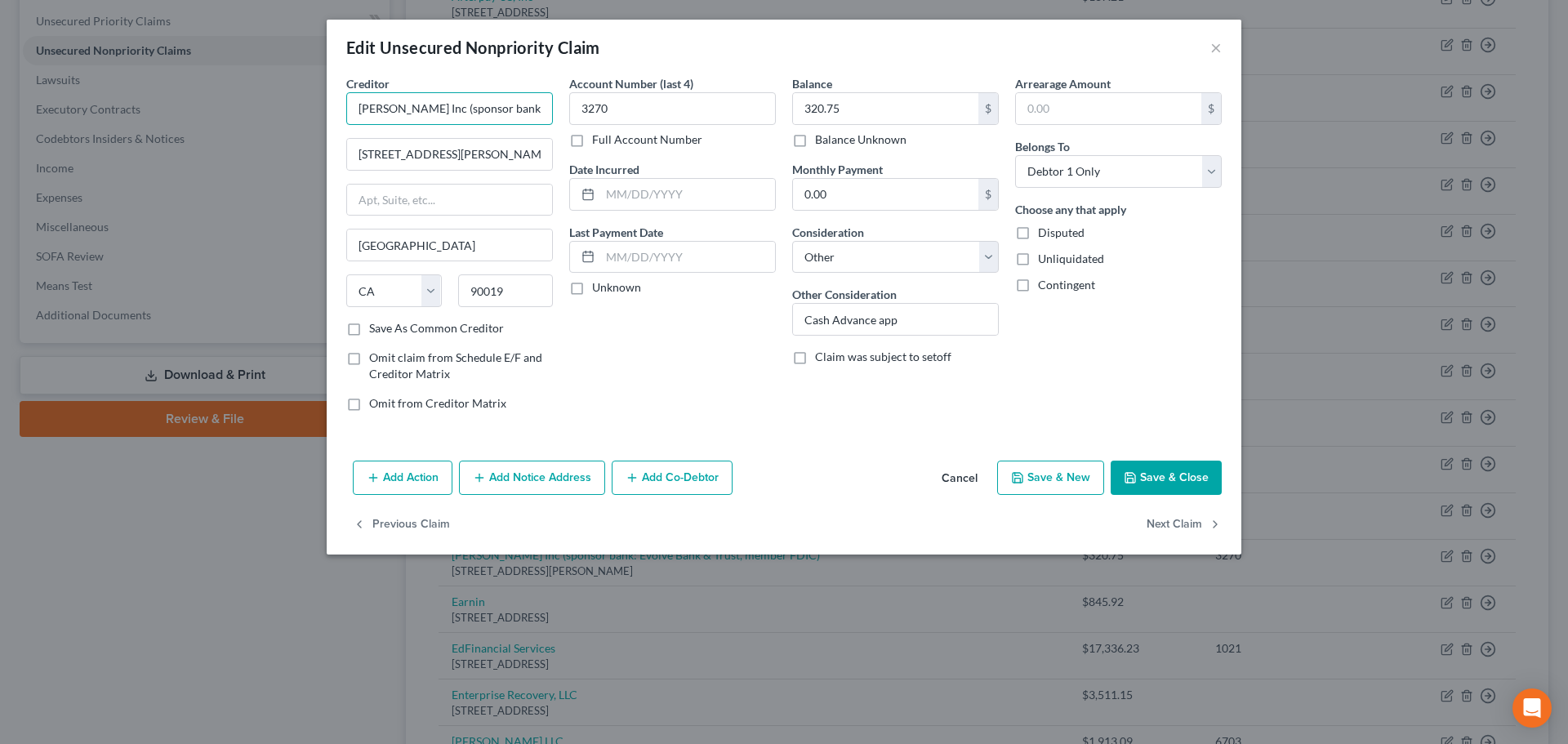
drag, startPoint x: 466, startPoint y: 106, endPoint x: 403, endPoint y: 103, distance: 63.1
click at [403, 103] on input "[PERSON_NAME] Inc (sponsor bank: Evolve Bank & Trust, member FDIC)" at bounding box center [450, 109] width 207 height 33
drag, startPoint x: 406, startPoint y: 106, endPoint x: 548, endPoint y: 115, distance: 142.3
click at [548, 115] on input "[PERSON_NAME] Inc Evolve Bank & Trust, member FDIC)" at bounding box center [450, 109] width 207 height 33
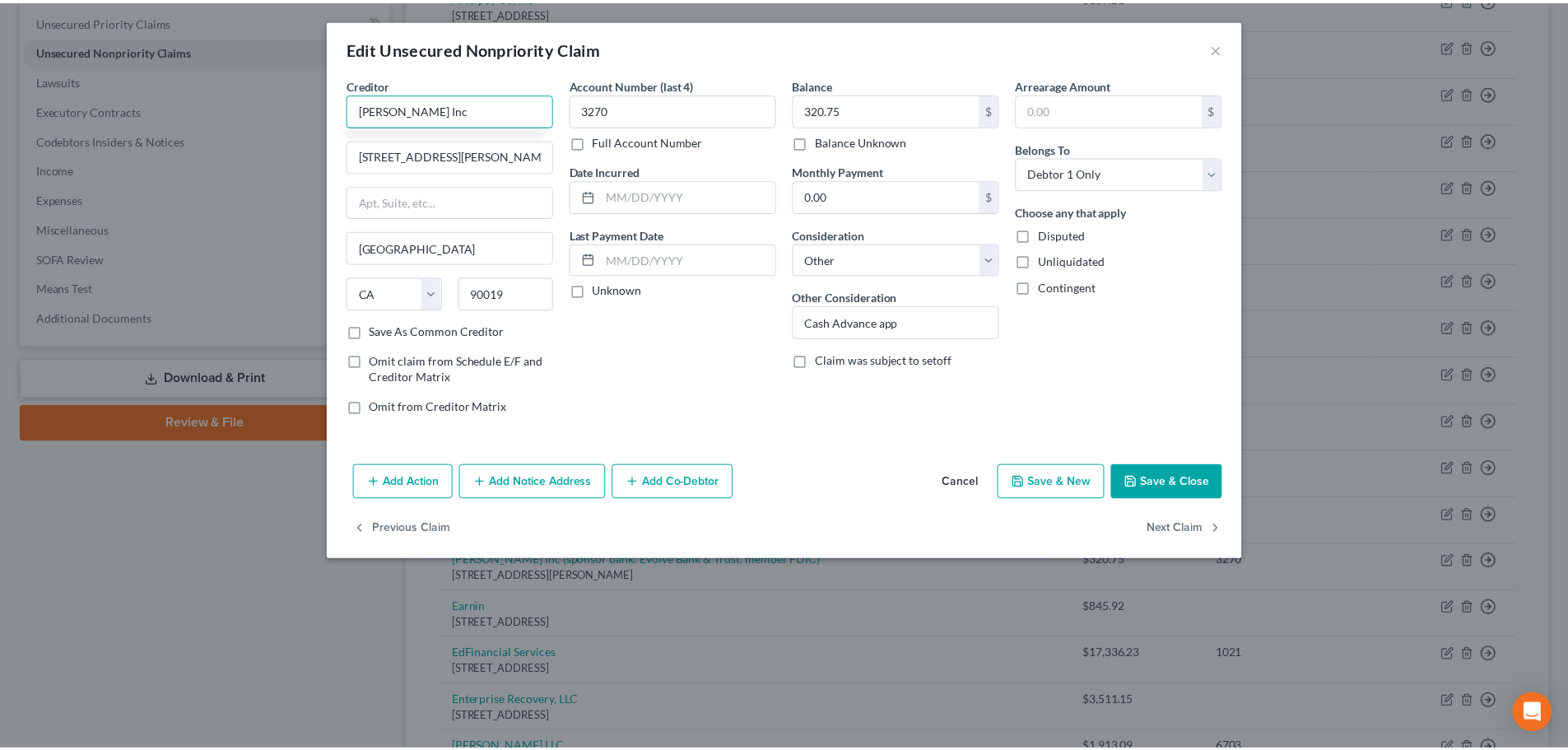
scroll to position [0, 0]
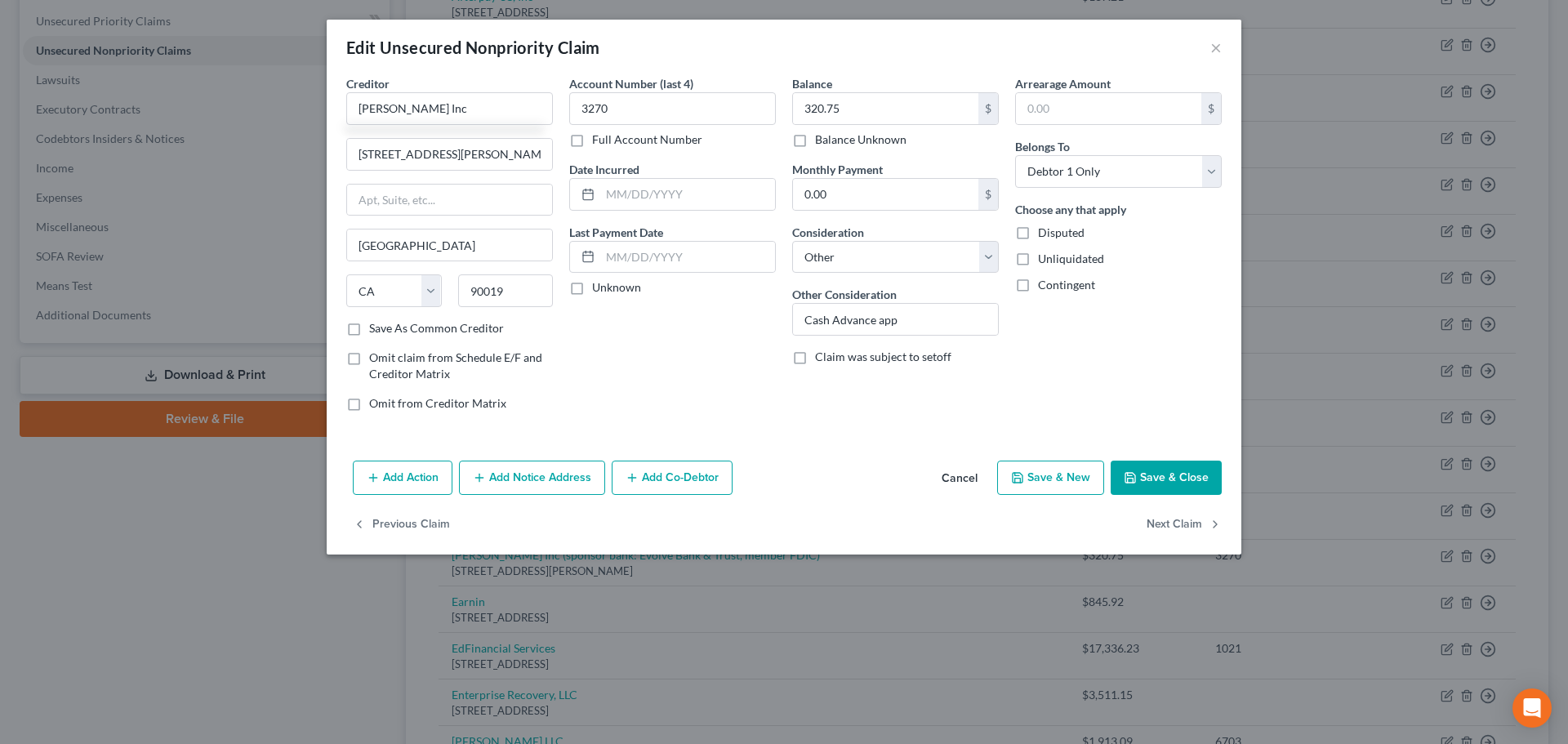
click at [517, 491] on button "Add Notice Address" at bounding box center [532, 478] width 146 height 34
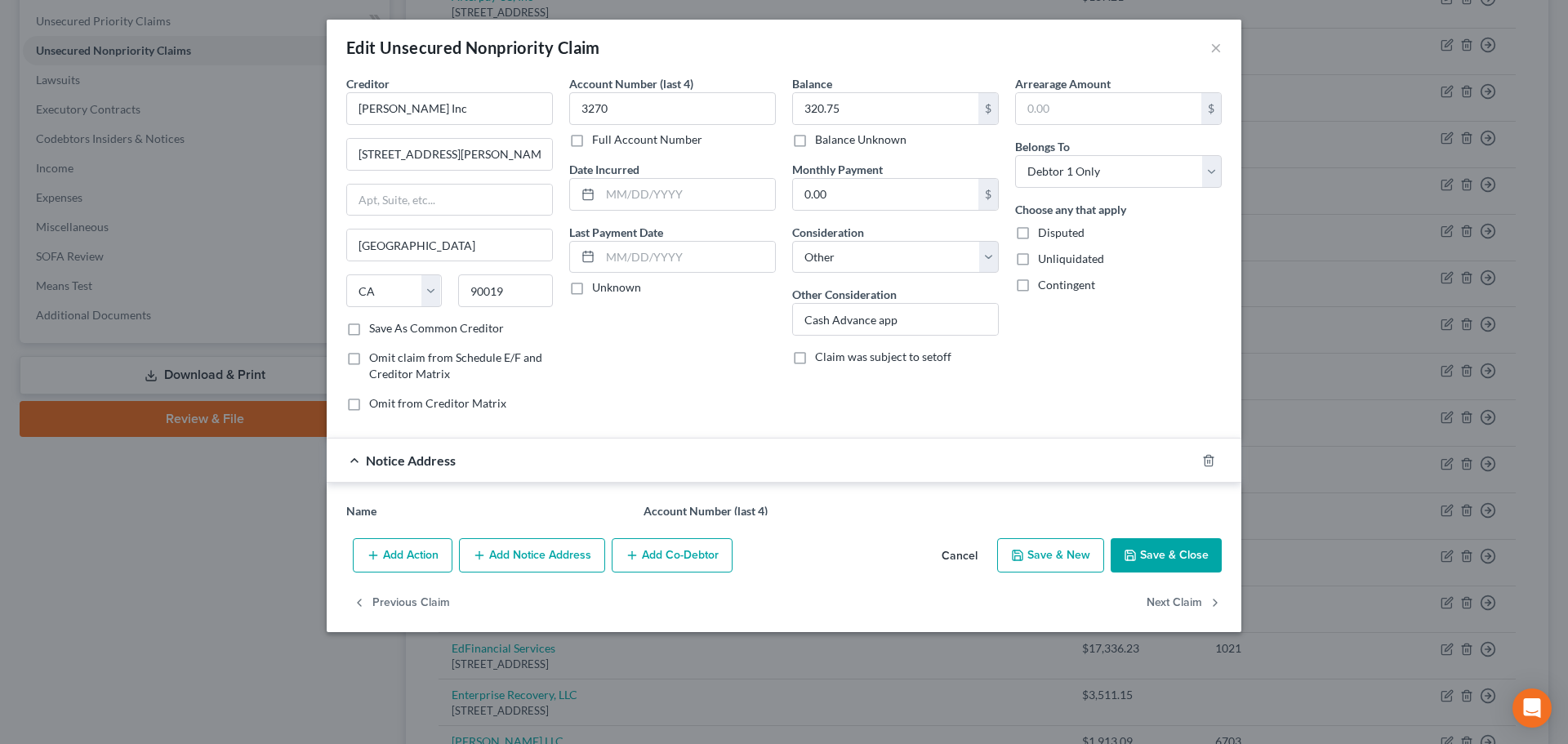
type input "[PERSON_NAME] Inc"
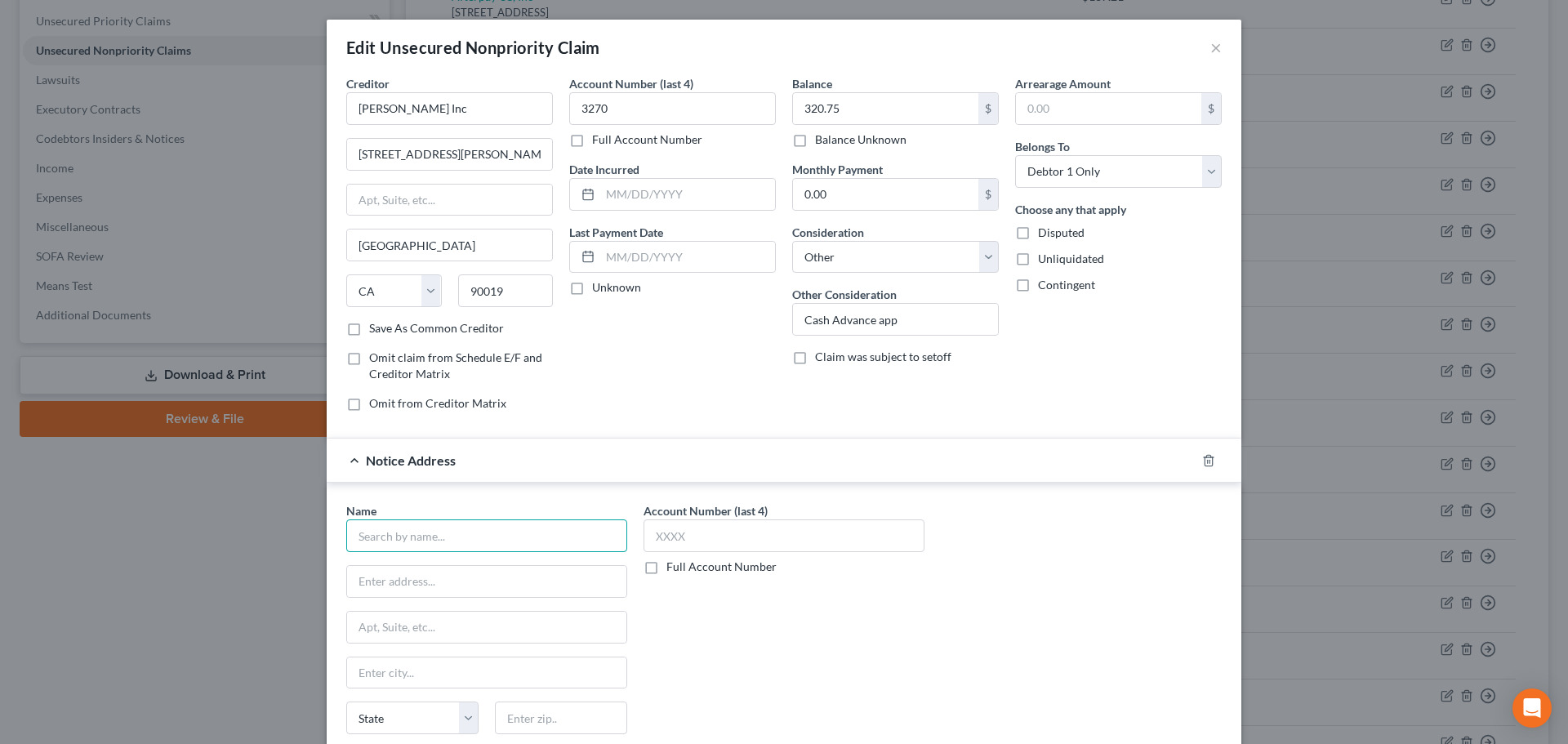
click at [465, 539] on input "text" at bounding box center [487, 535] width 281 height 33
type input "Evolve"
click at [1204, 459] on icon "button" at bounding box center [1208, 461] width 13 height 13
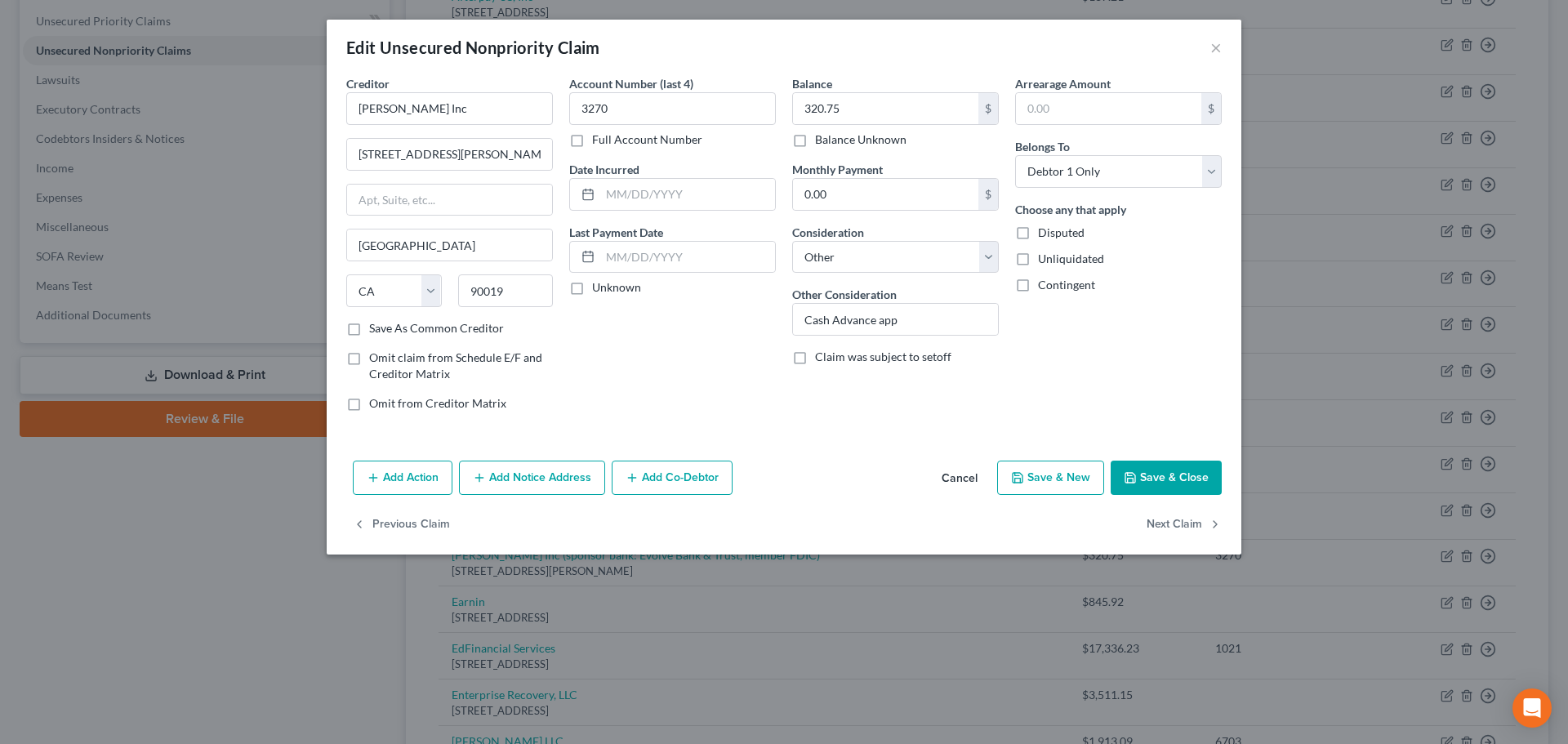
click at [1162, 481] on button "Save & Close" at bounding box center [1166, 478] width 111 height 34
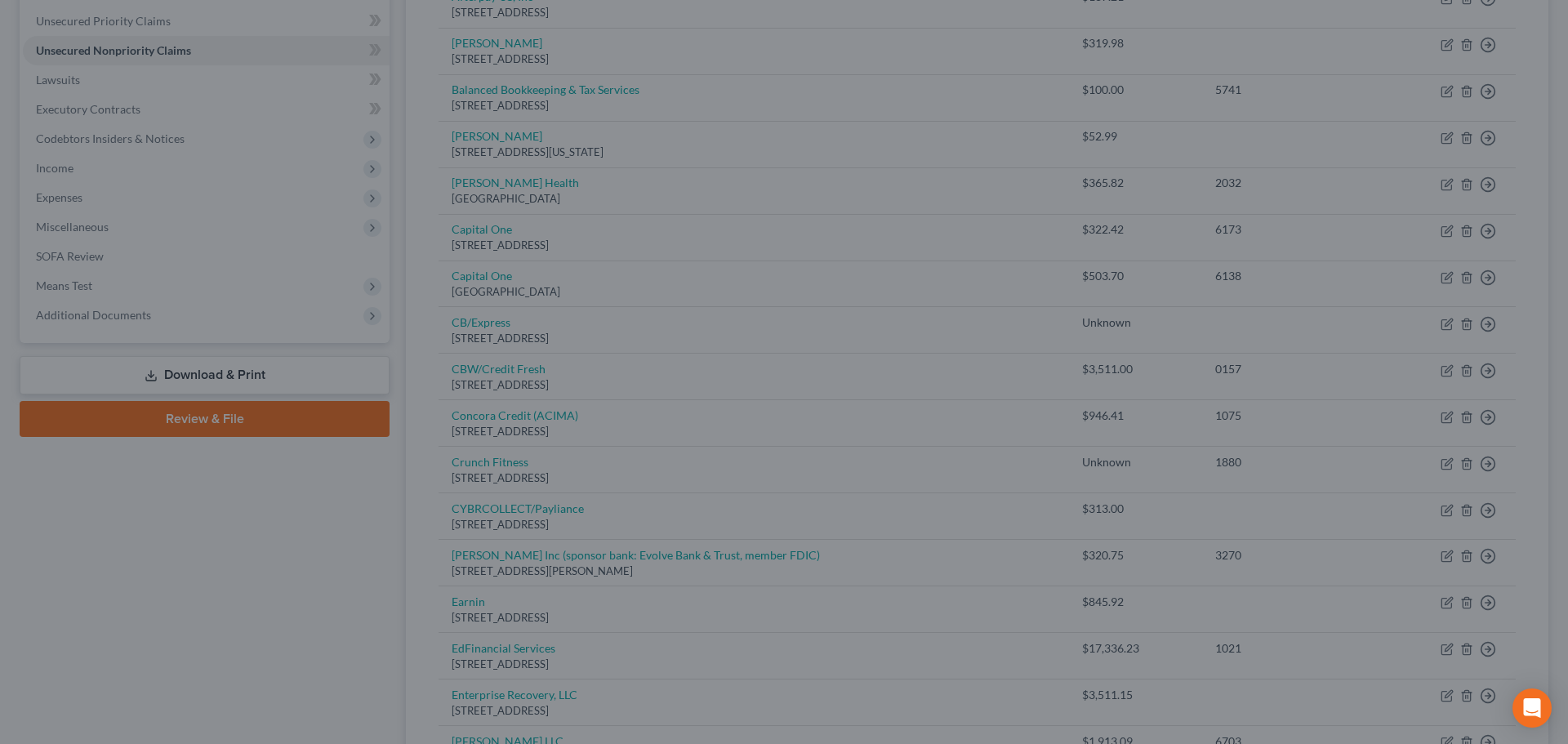
type input "0"
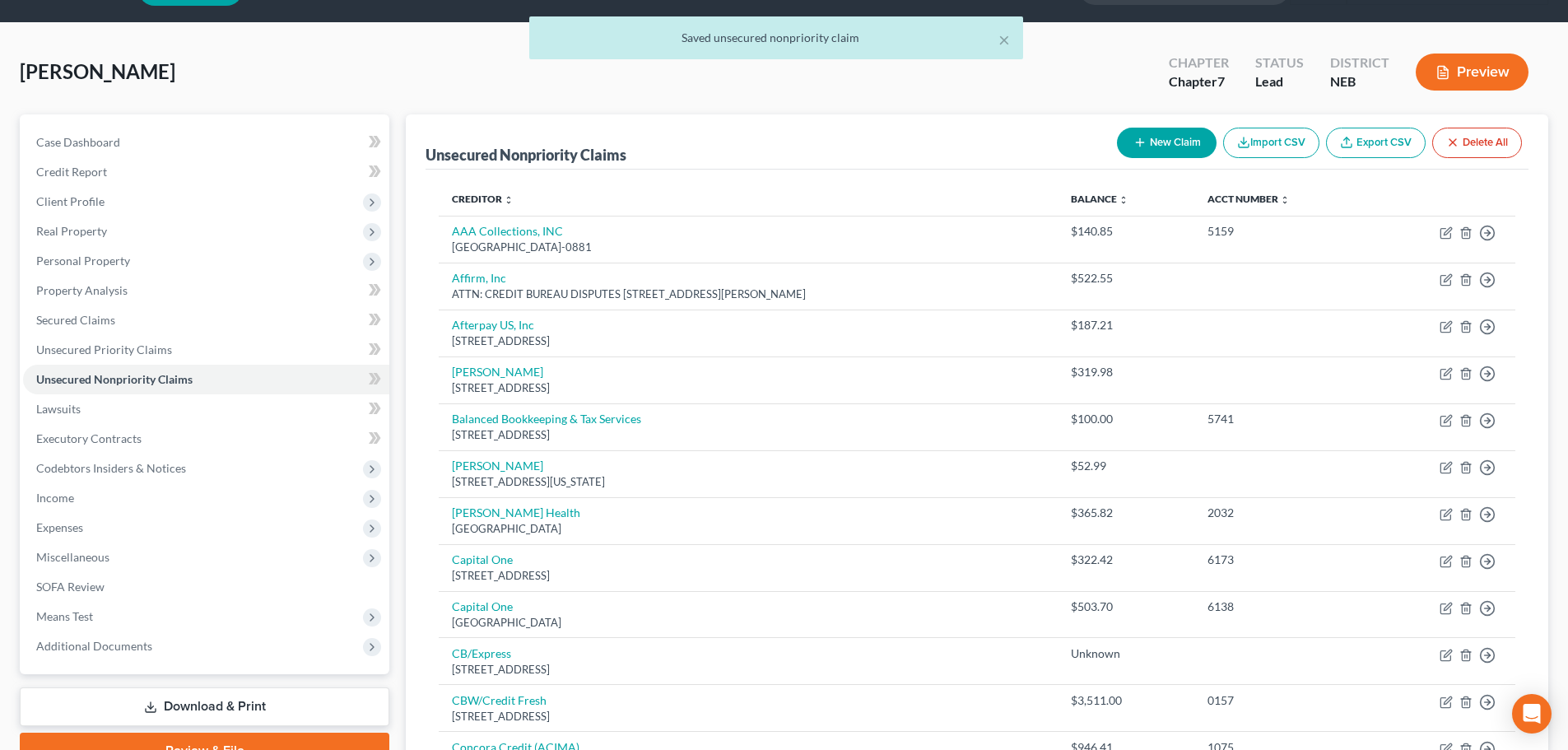
scroll to position [43, 0]
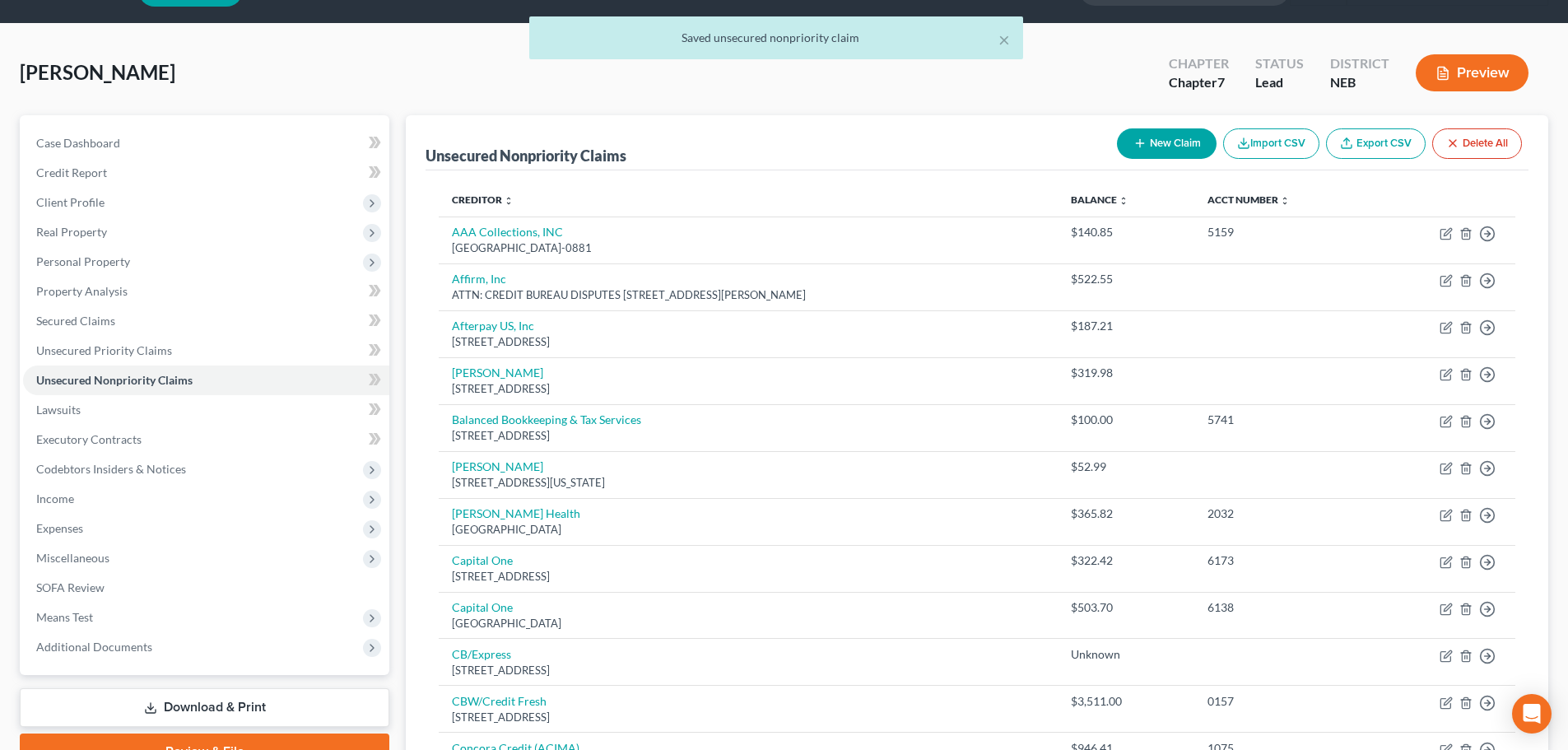
click at [1151, 134] on button "New Claim" at bounding box center [1167, 144] width 99 height 30
select select "0"
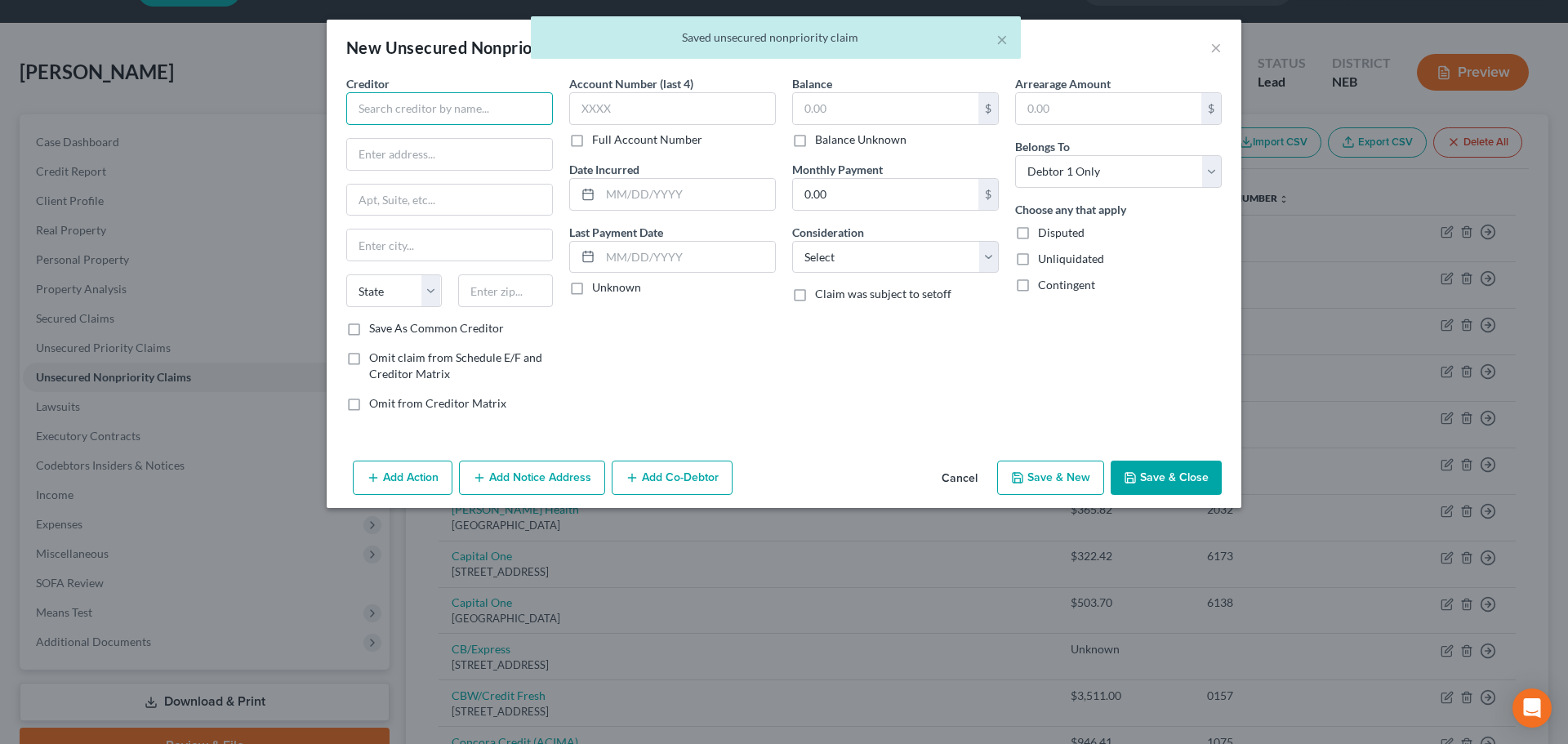
drag, startPoint x: 467, startPoint y: 114, endPoint x: 475, endPoint y: 122, distance: 11.3
click at [465, 114] on input "text" at bounding box center [450, 109] width 207 height 33
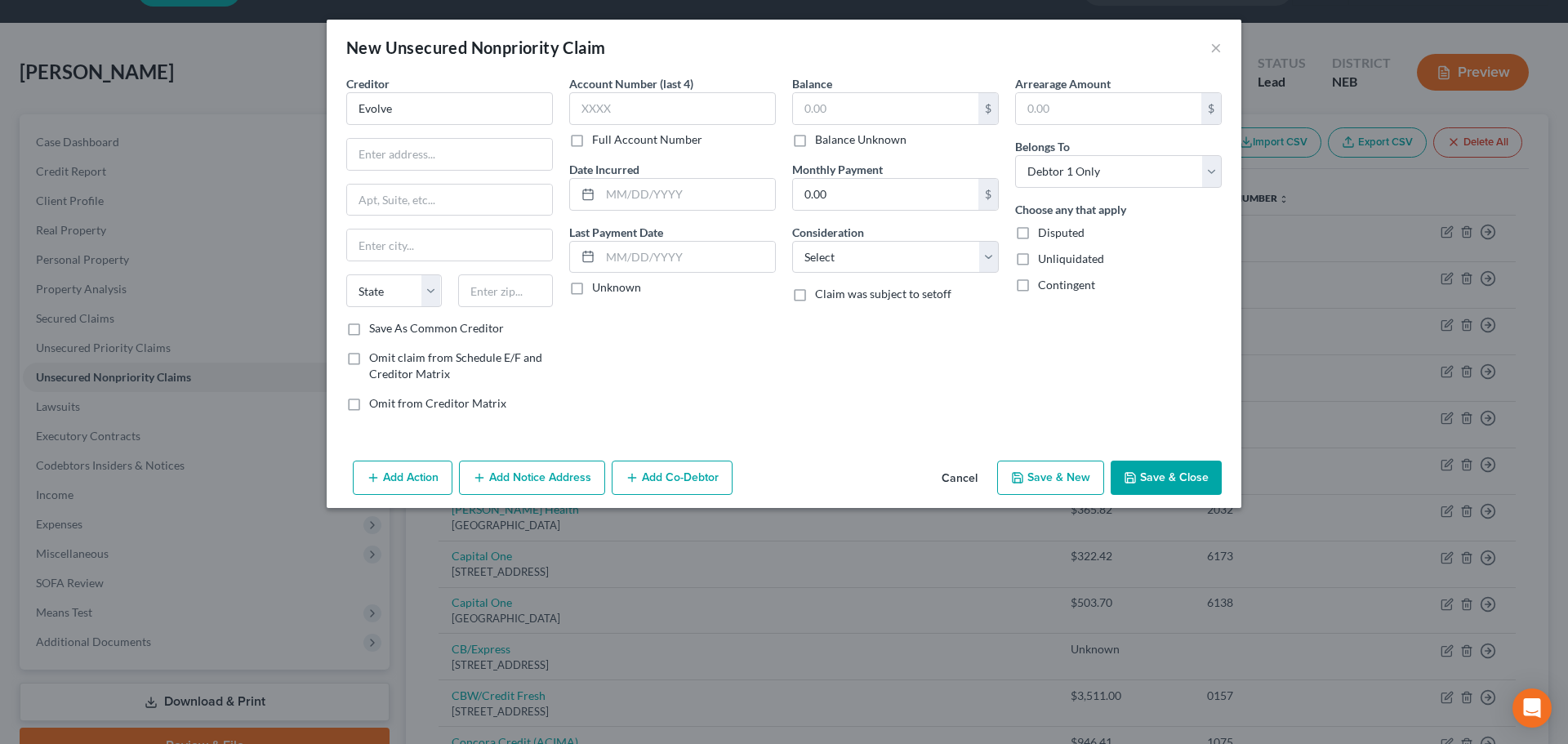
type input "Evolve"
click at [412, 159] on input "text" at bounding box center [450, 154] width 205 height 31
paste input "[STREET_ADDRESS]"
type input "[STREET_ADDRESS]"
click at [492, 283] on input "text" at bounding box center [506, 291] width 95 height 33
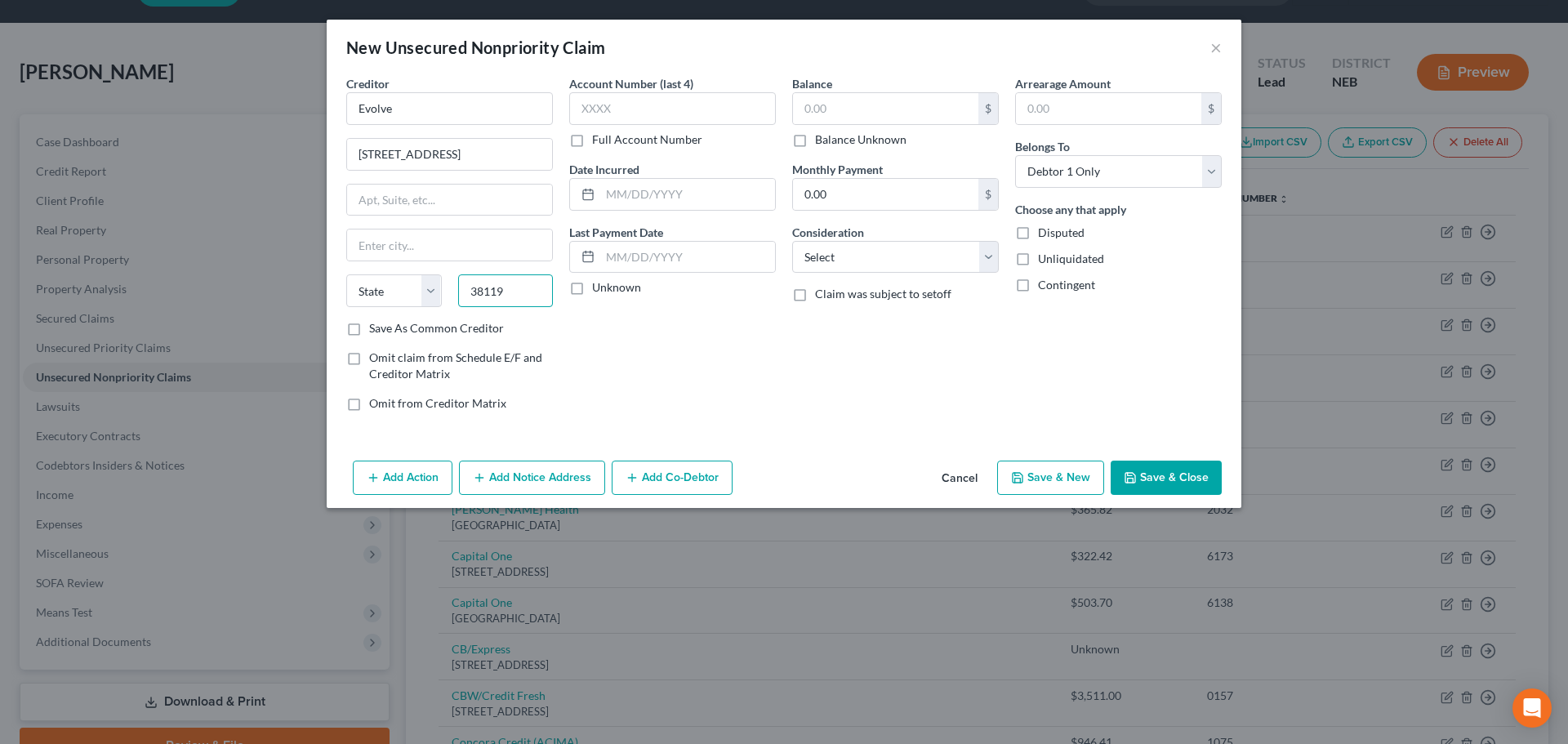
type input "38119"
type input "[GEOGRAPHIC_DATA]"
select select "44"
click at [415, 332] on label "Save As Common Creditor" at bounding box center [436, 329] width 134 height 17
click at [386, 331] on input "Save As Common Creditor" at bounding box center [381, 326] width 11 height 11
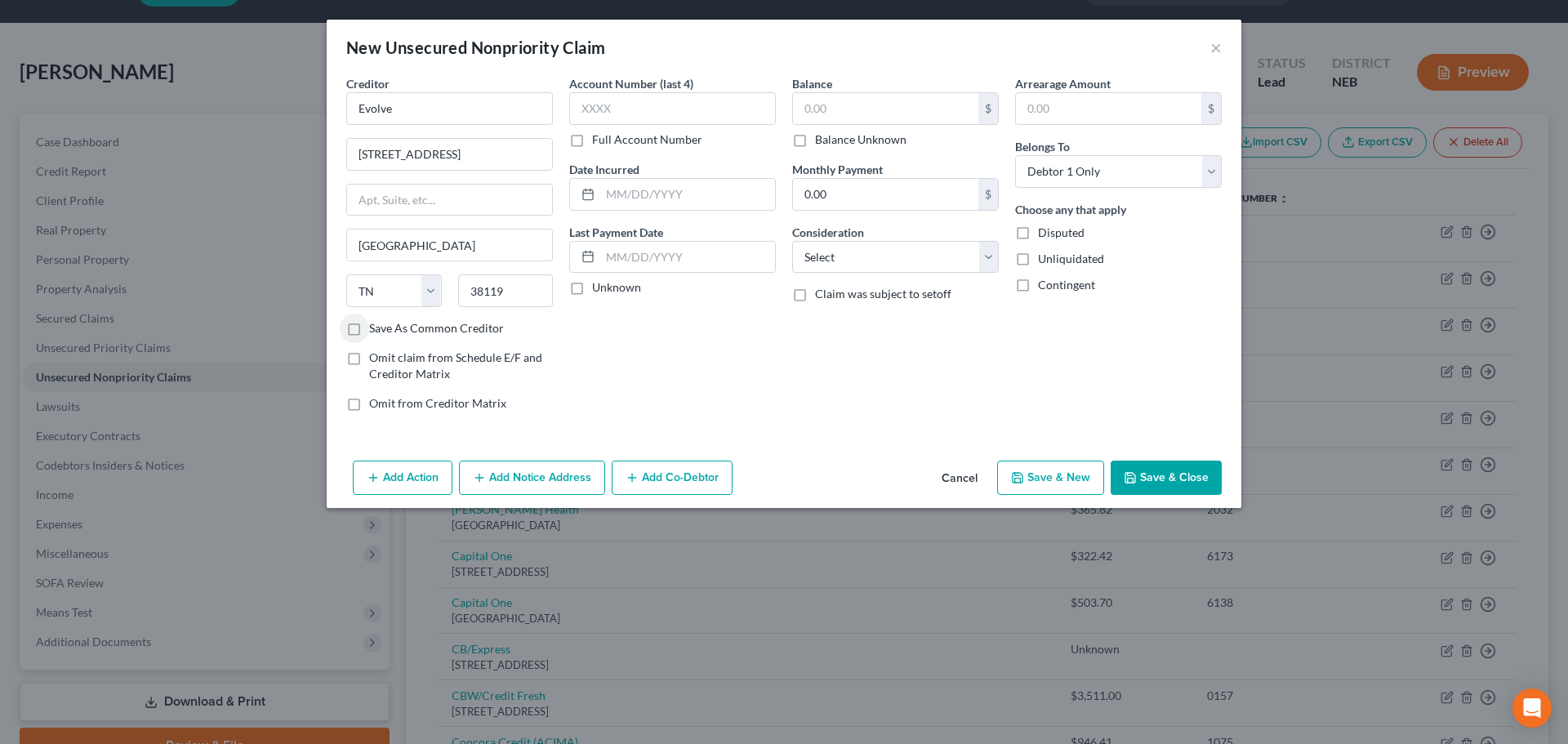
checkbox input "true"
click at [454, 111] on input "Evolve" at bounding box center [450, 109] width 207 height 33
type input "Evolve Bank"
click at [815, 145] on label "Balance Unknown" at bounding box center [861, 140] width 92 height 17
click at [821, 142] on input "Balance Unknown" at bounding box center [826, 137] width 11 height 11
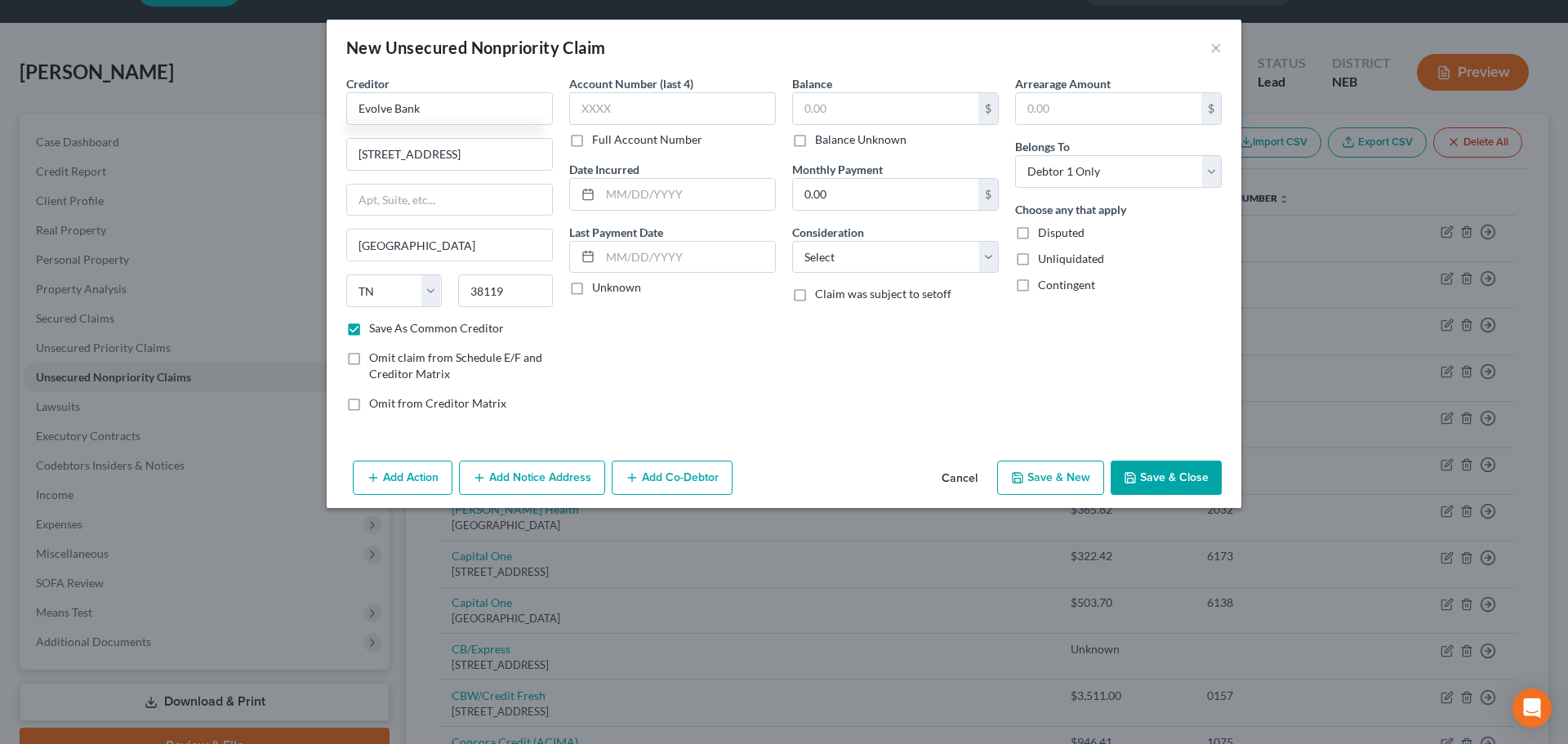
checkbox input "true"
type input "0.00"
click at [1178, 474] on button "Save & Close" at bounding box center [1166, 478] width 111 height 34
checkbox input "false"
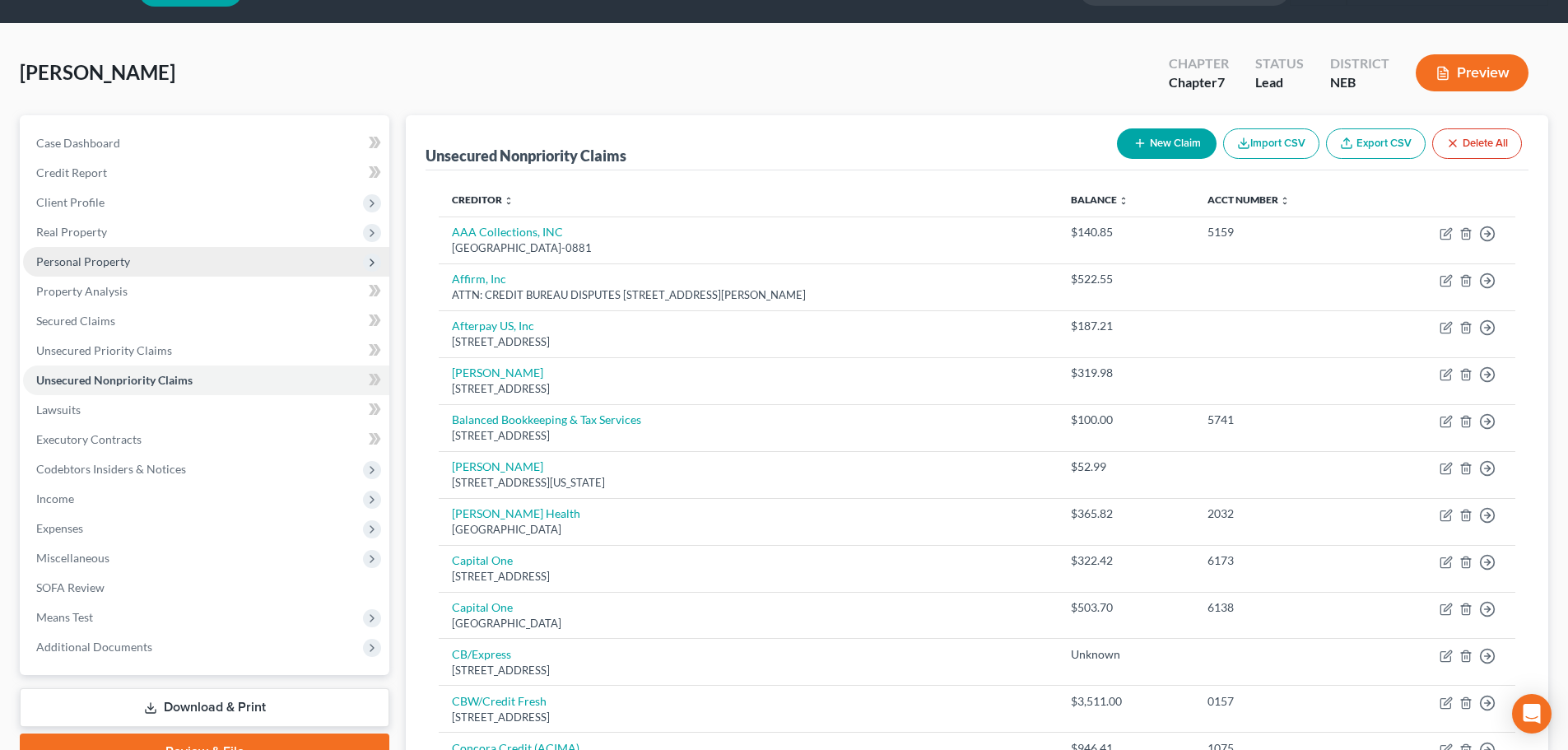
click at [115, 249] on span "Personal Property" at bounding box center [205, 262] width 366 height 29
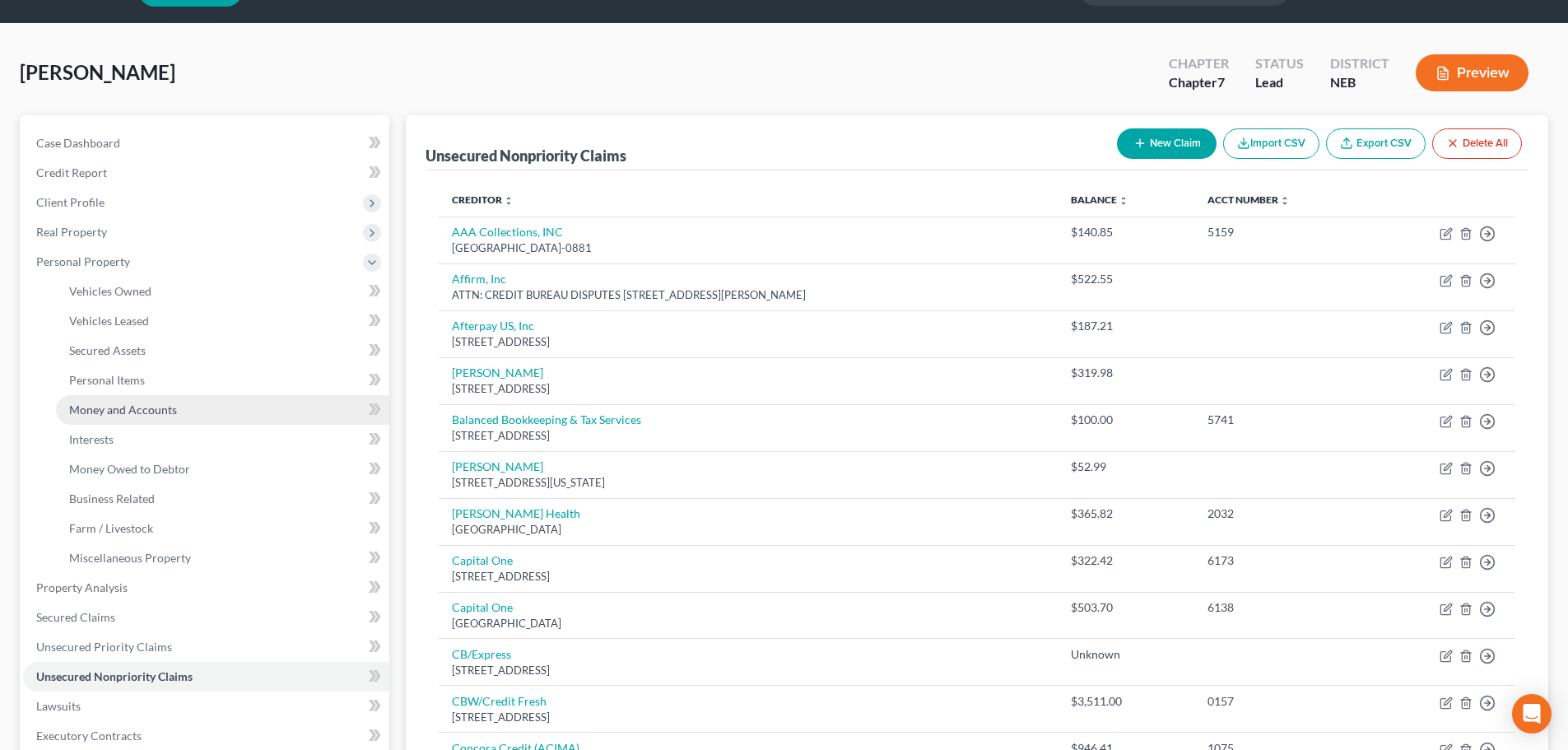
click at [140, 411] on span "Money and Accounts" at bounding box center [123, 409] width 108 height 14
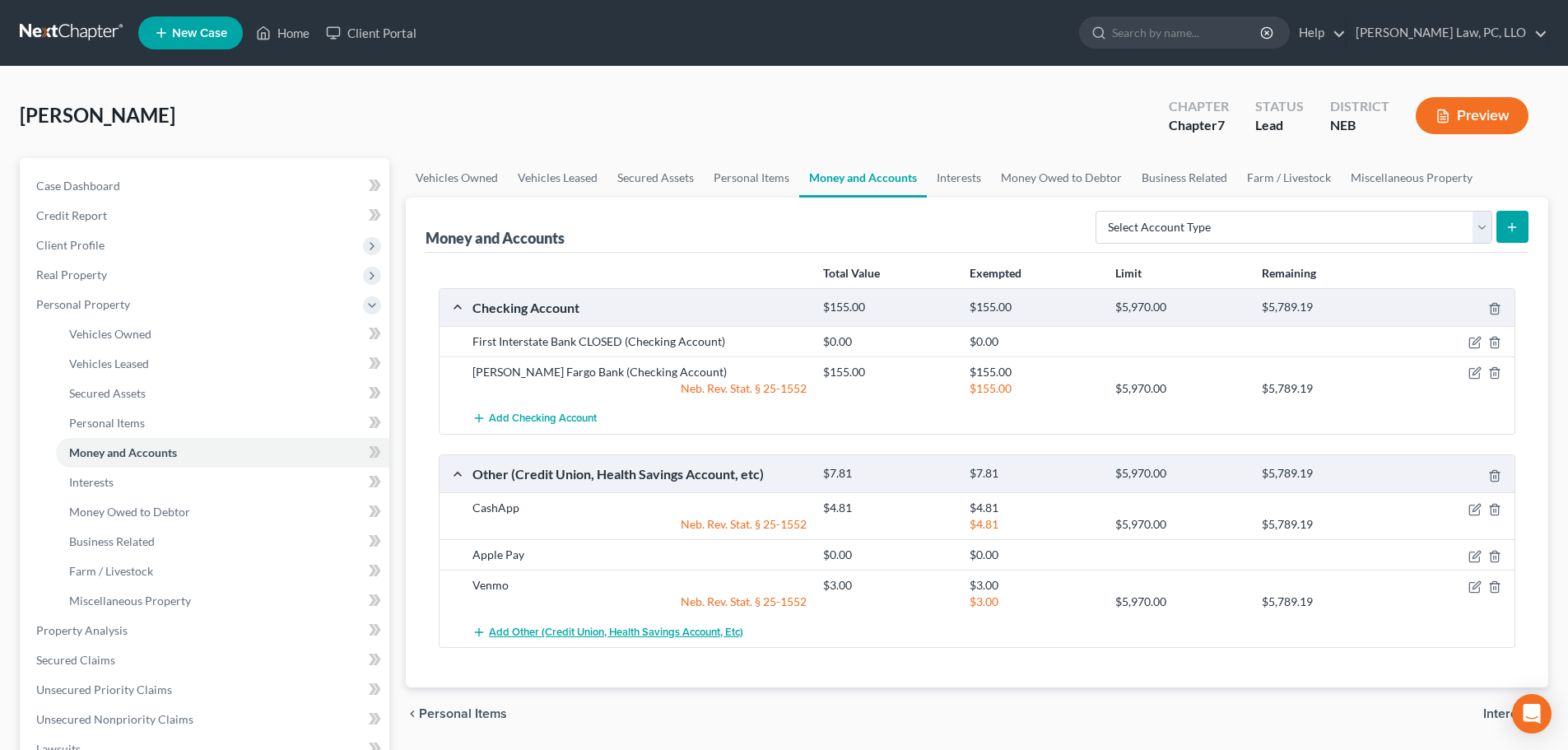
click at [592, 637] on span "Add Other (Credit Union, Health Savings Account, etc)" at bounding box center [616, 633] width 254 height 13
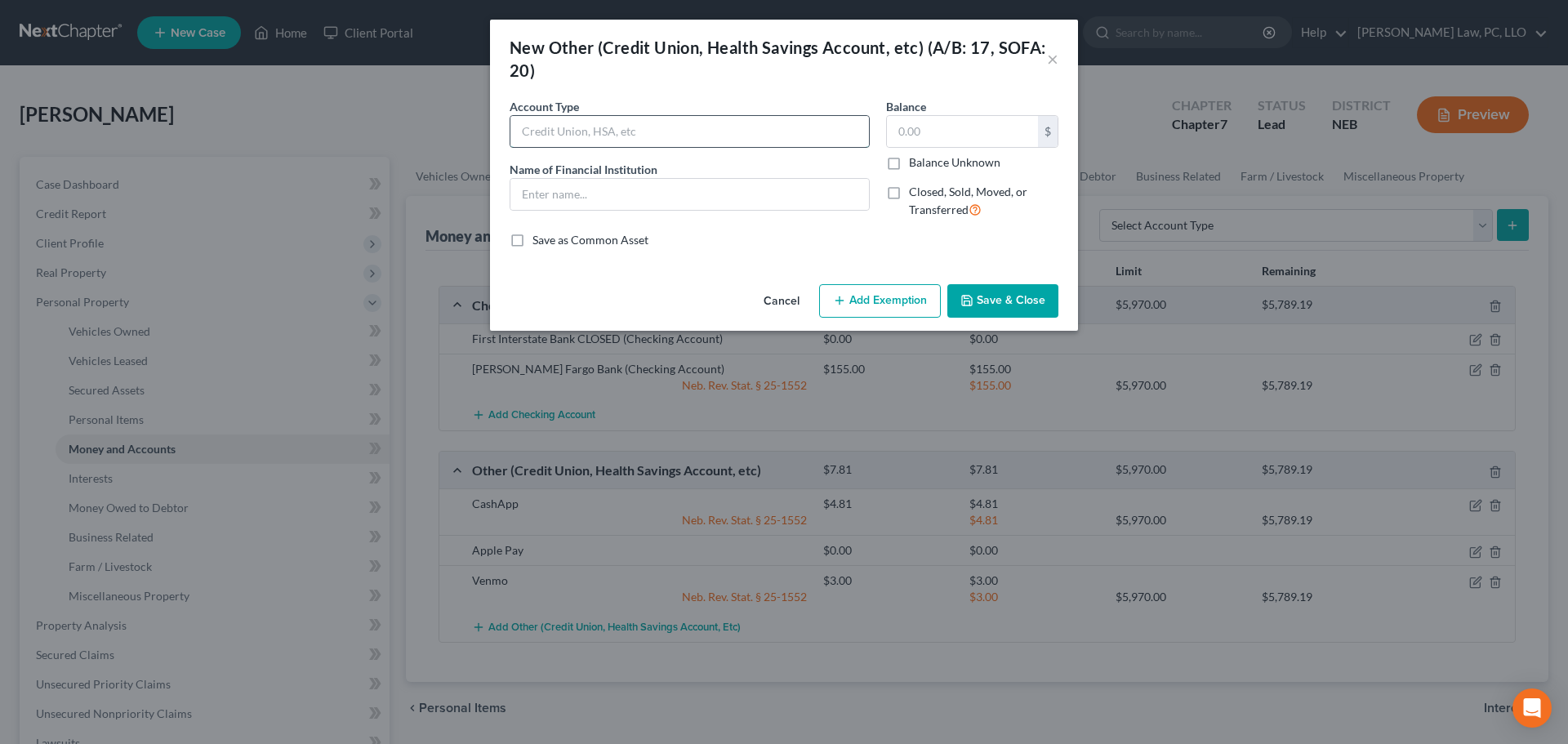
click at [552, 132] on input "text" at bounding box center [690, 131] width 359 height 31
type input "HSA"
click at [577, 199] on input "text" at bounding box center [690, 194] width 359 height 31
type input "HSA"
click at [1006, 295] on button "Save & Close" at bounding box center [1002, 301] width 111 height 34
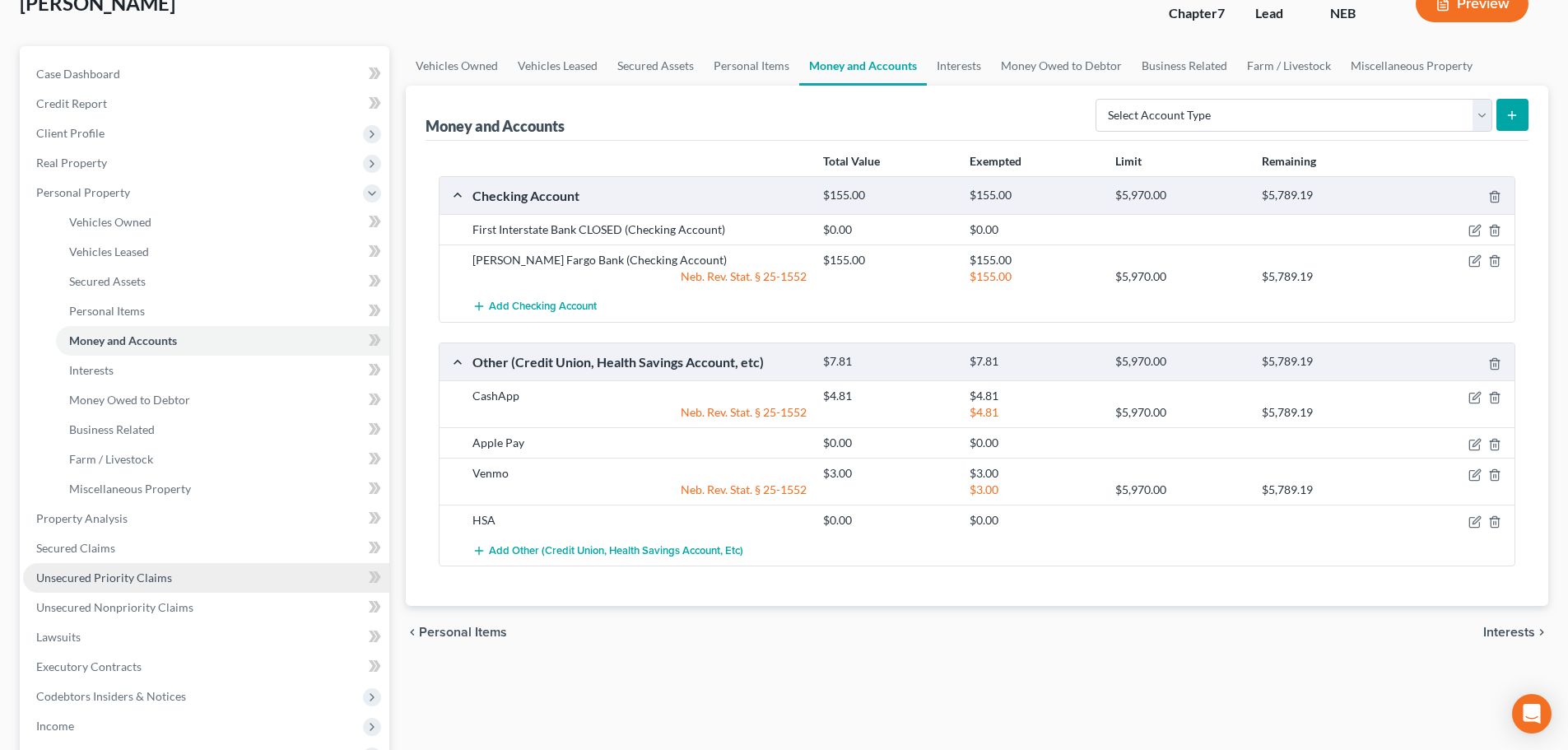
scroll to position [165, 0]
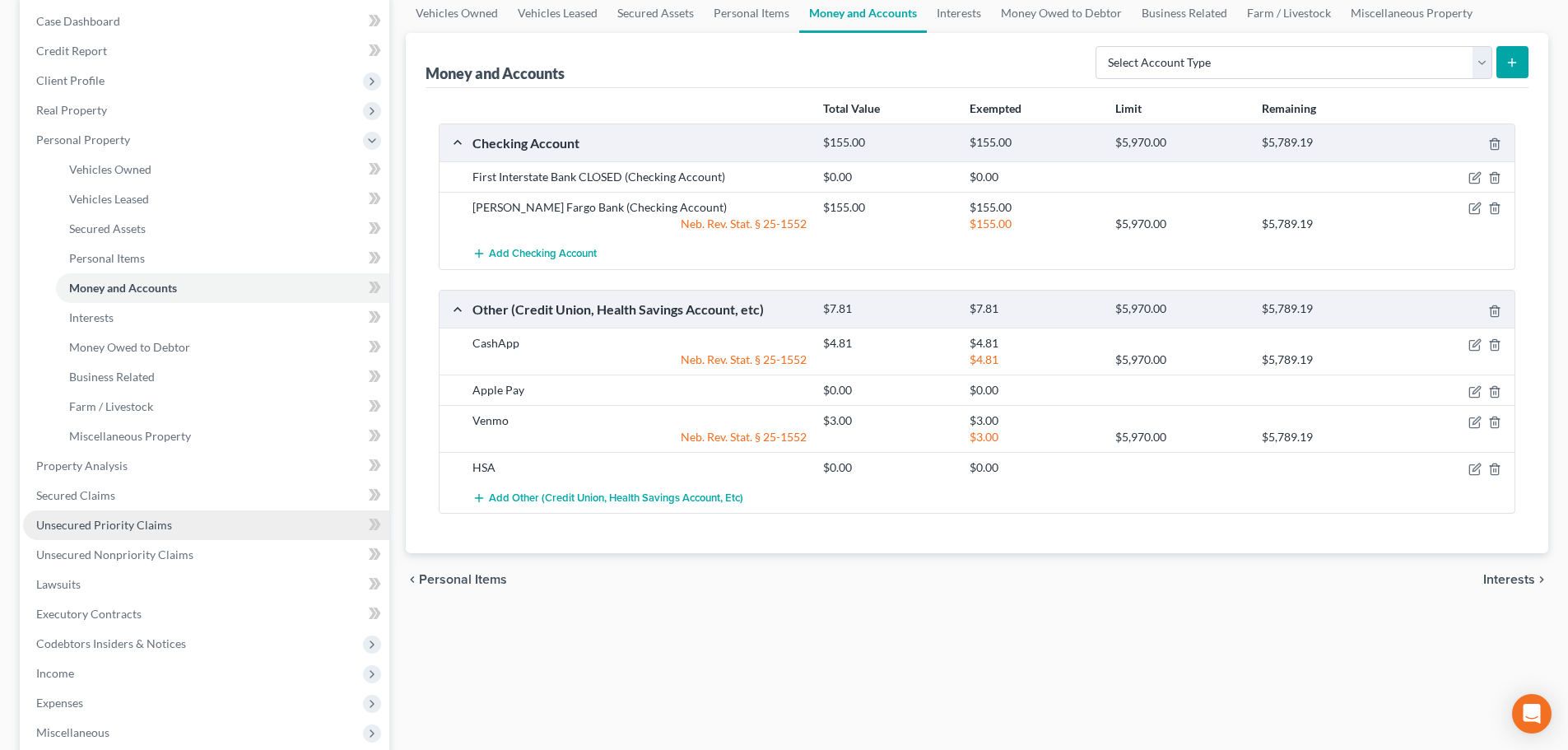
click at [172, 524] on link "Unsecured Priority Claims" at bounding box center [205, 525] width 366 height 29
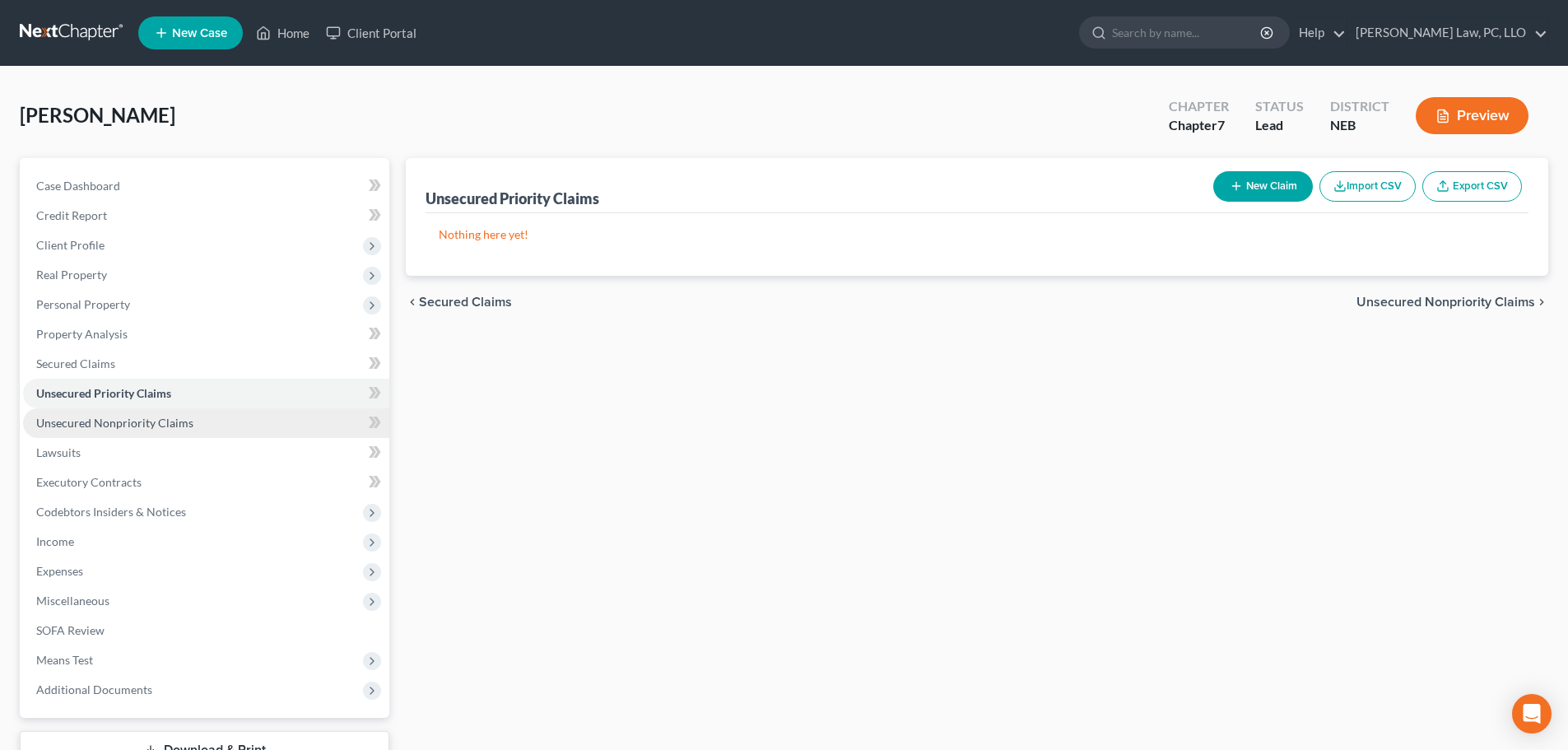
click at [159, 435] on link "Unsecured Nonpriority Claims" at bounding box center [205, 423] width 366 height 29
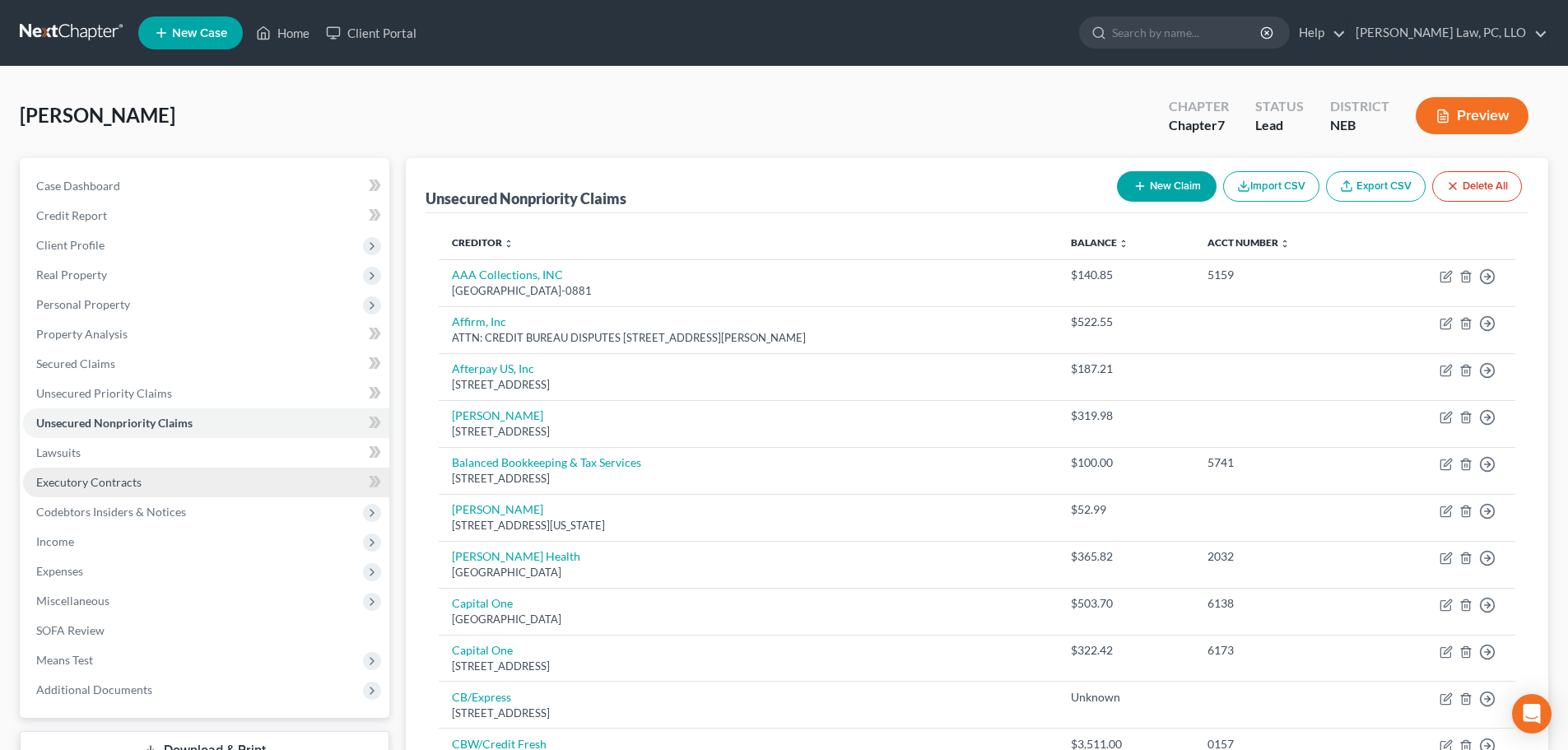
click at [126, 468] on link "Executory Contracts" at bounding box center [205, 482] width 366 height 29
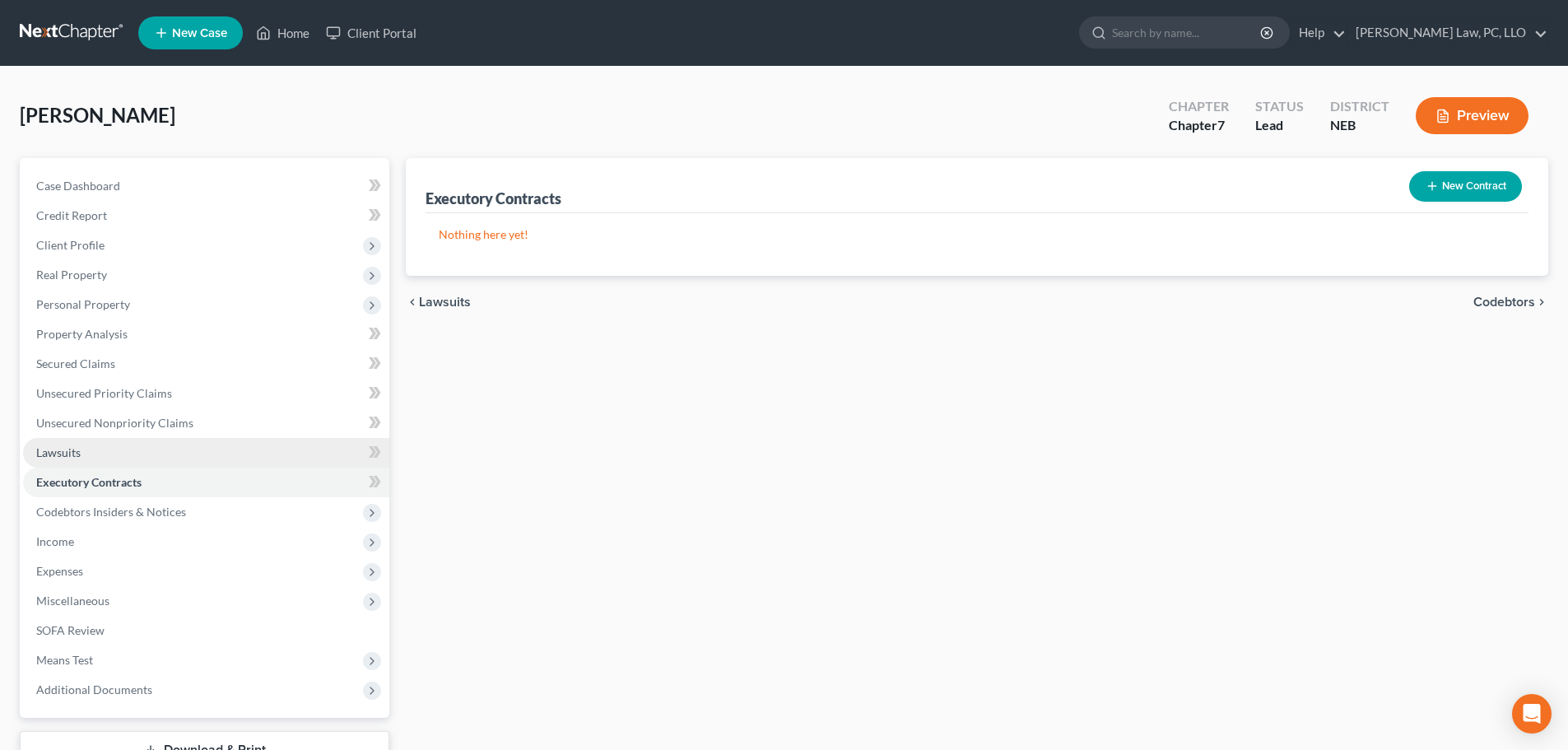
click at [121, 457] on link "Lawsuits" at bounding box center [205, 453] width 366 height 29
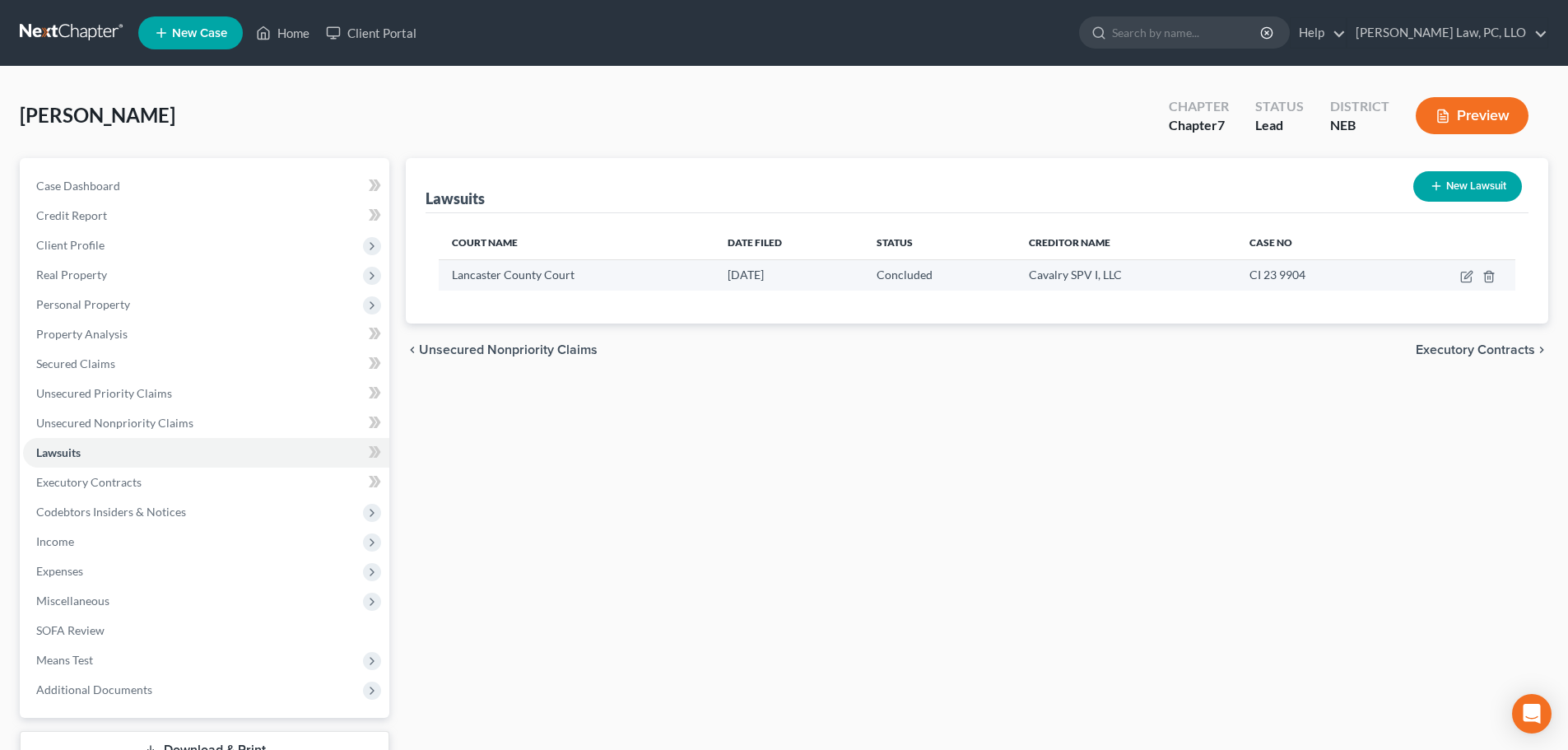
click at [1459, 277] on td at bounding box center [1452, 274] width 127 height 31
click at [1467, 276] on icon "button" at bounding box center [1468, 274] width 8 height 8
select select "30"
select select "2"
select select "1"
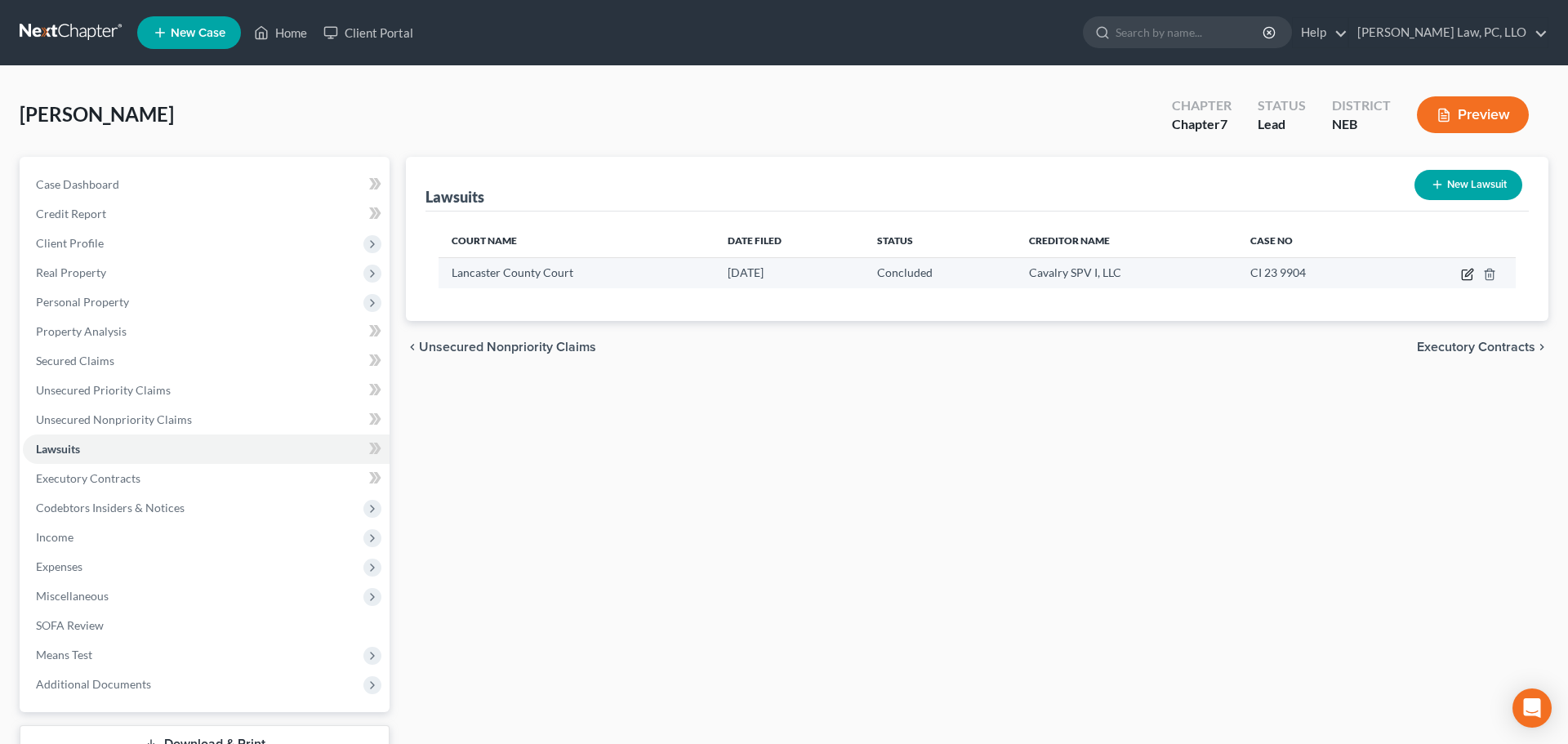
select select "35"
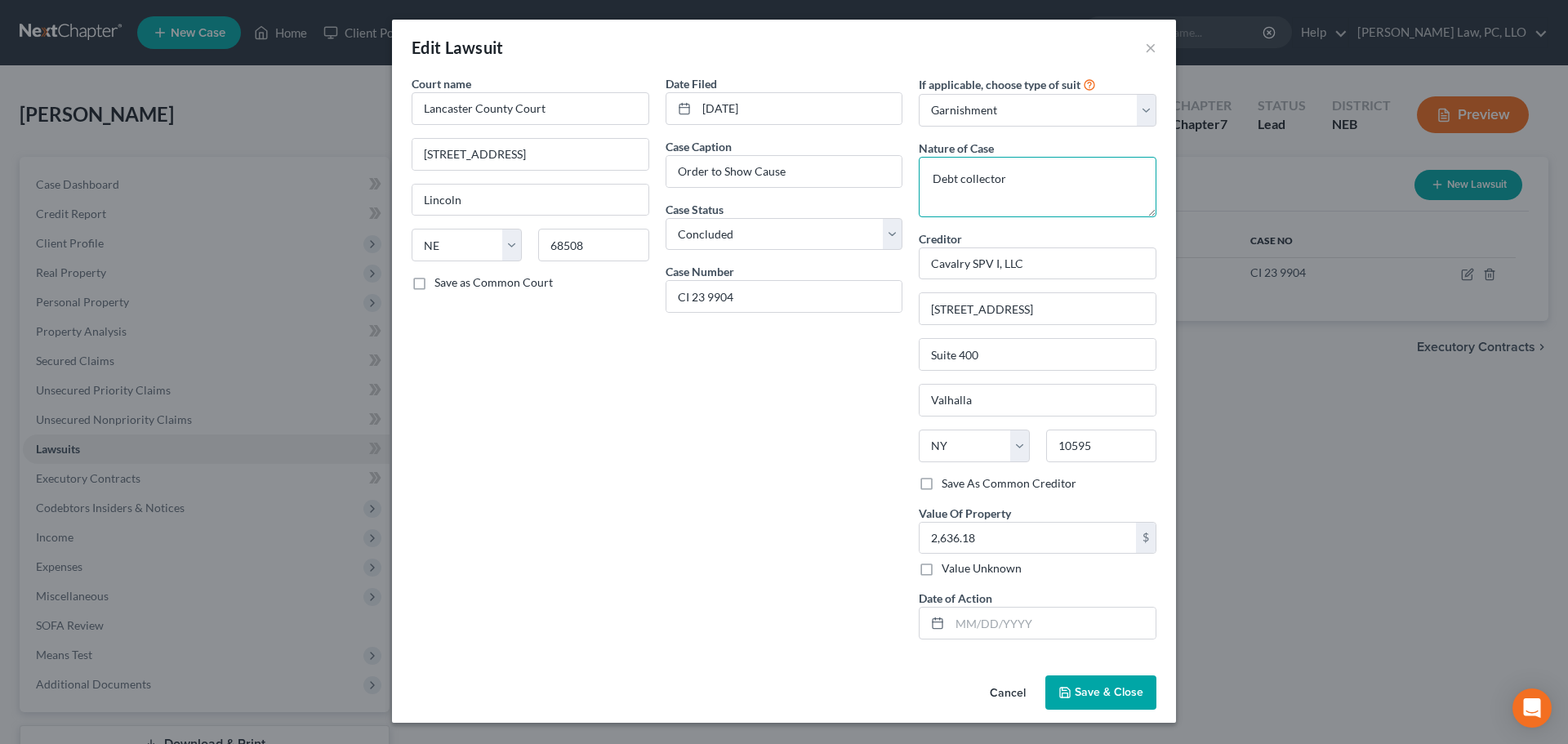
drag, startPoint x: 1031, startPoint y: 190, endPoint x: 876, endPoint y: 188, distance: 155.0
click at [876, 188] on div "Court name * Lancaster County Court [GEOGRAPHIC_DATA] [US_STATE] AK AR [GEOGRAP…" at bounding box center [784, 364] width 761 height 578
type textarea "Contract"
click at [944, 111] on select "Select Repossession Garnishment Foreclosure Attached, Seized, Or Levied Other" at bounding box center [1037, 110] width 238 height 33
select select "4"
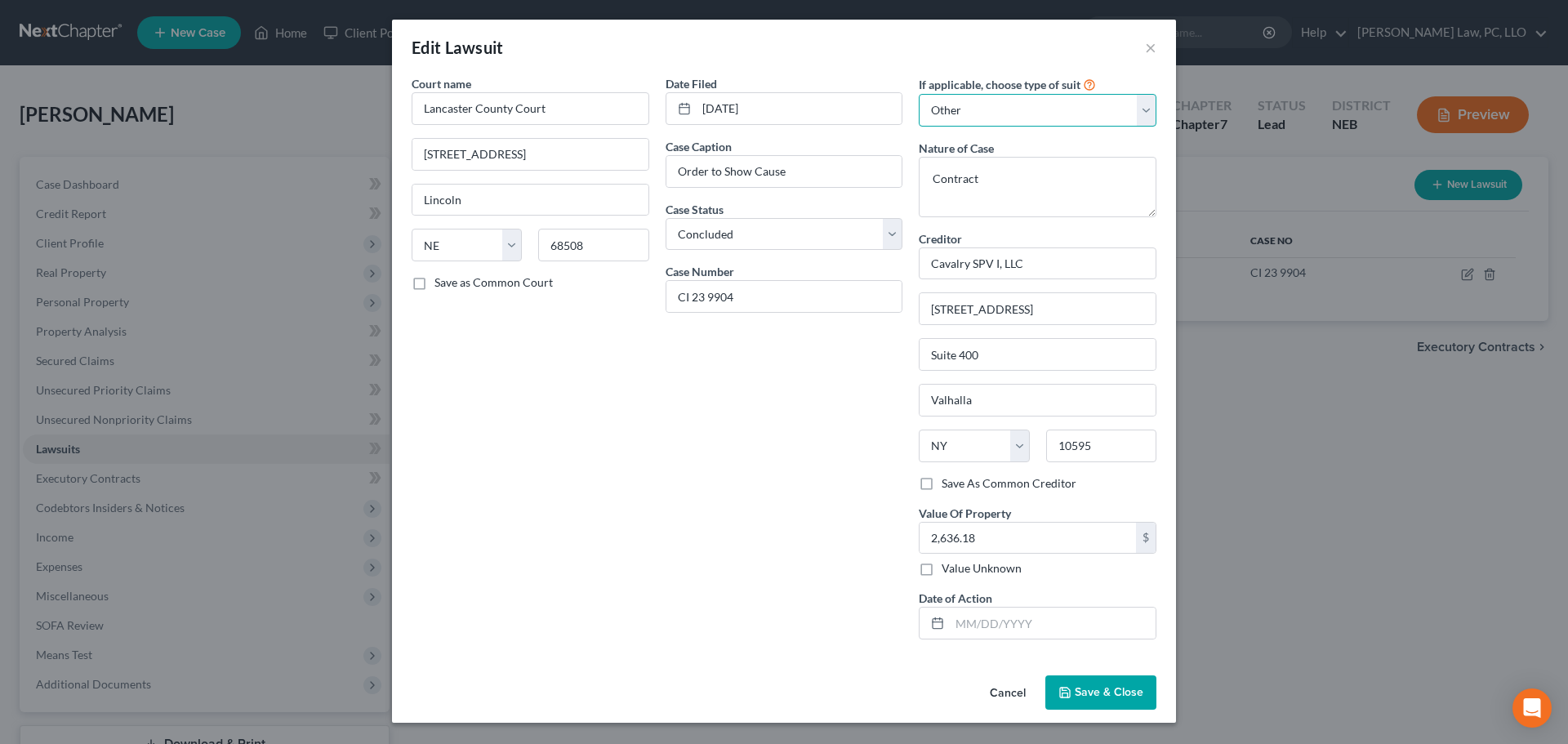
click at [919, 94] on select "Select Repossession Garnishment Foreclosure Attached, Seized, Or Levied Other" at bounding box center [1037, 110] width 238 height 33
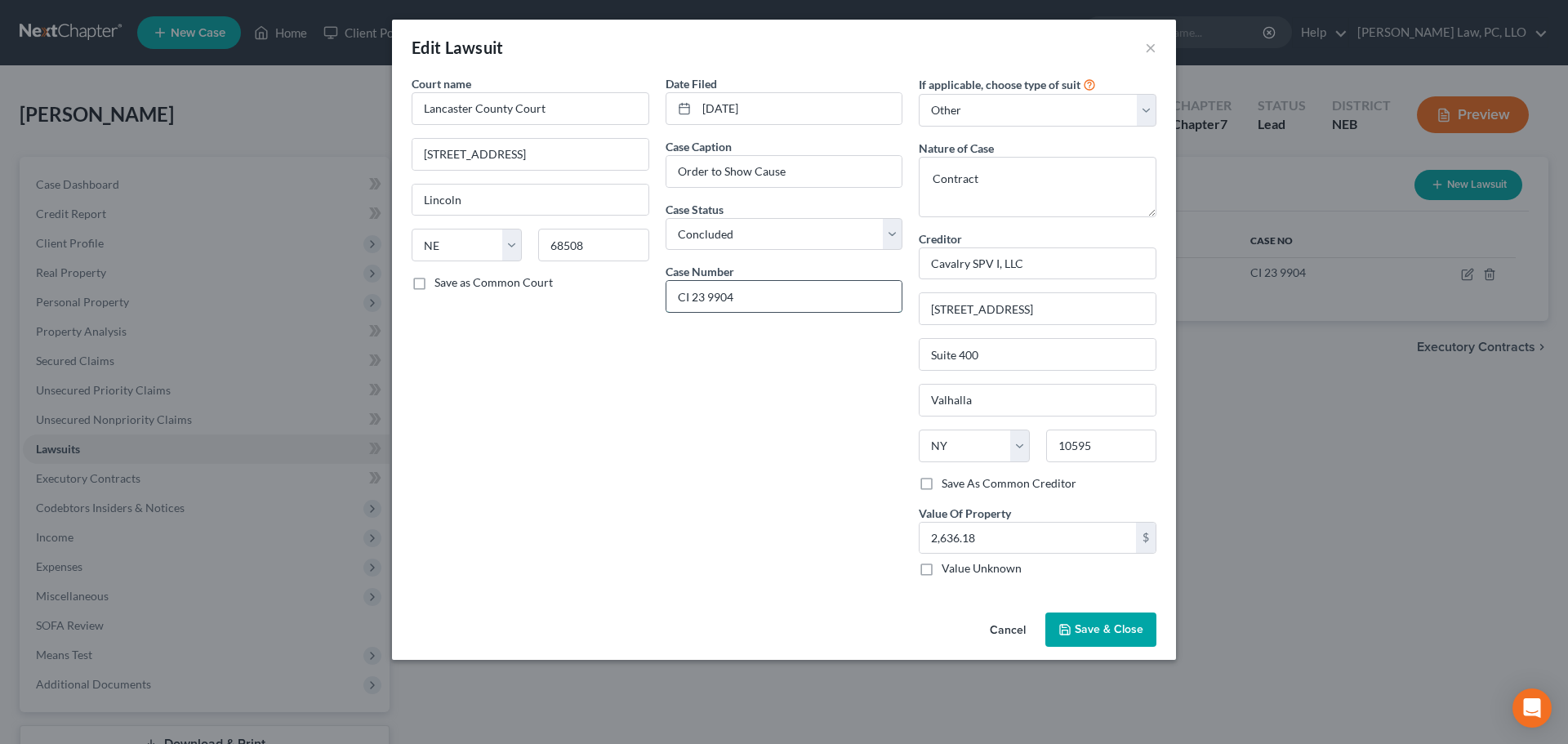
click at [709, 296] on input "CI 23 9904" at bounding box center [784, 296] width 236 height 31
type input "CI 23-9904"
click at [733, 235] on select "Select Pending On Appeal Concluded" at bounding box center [784, 234] width 238 height 33
drag, startPoint x: 828, startPoint y: 175, endPoint x: 645, endPoint y: 176, distance: 183.0
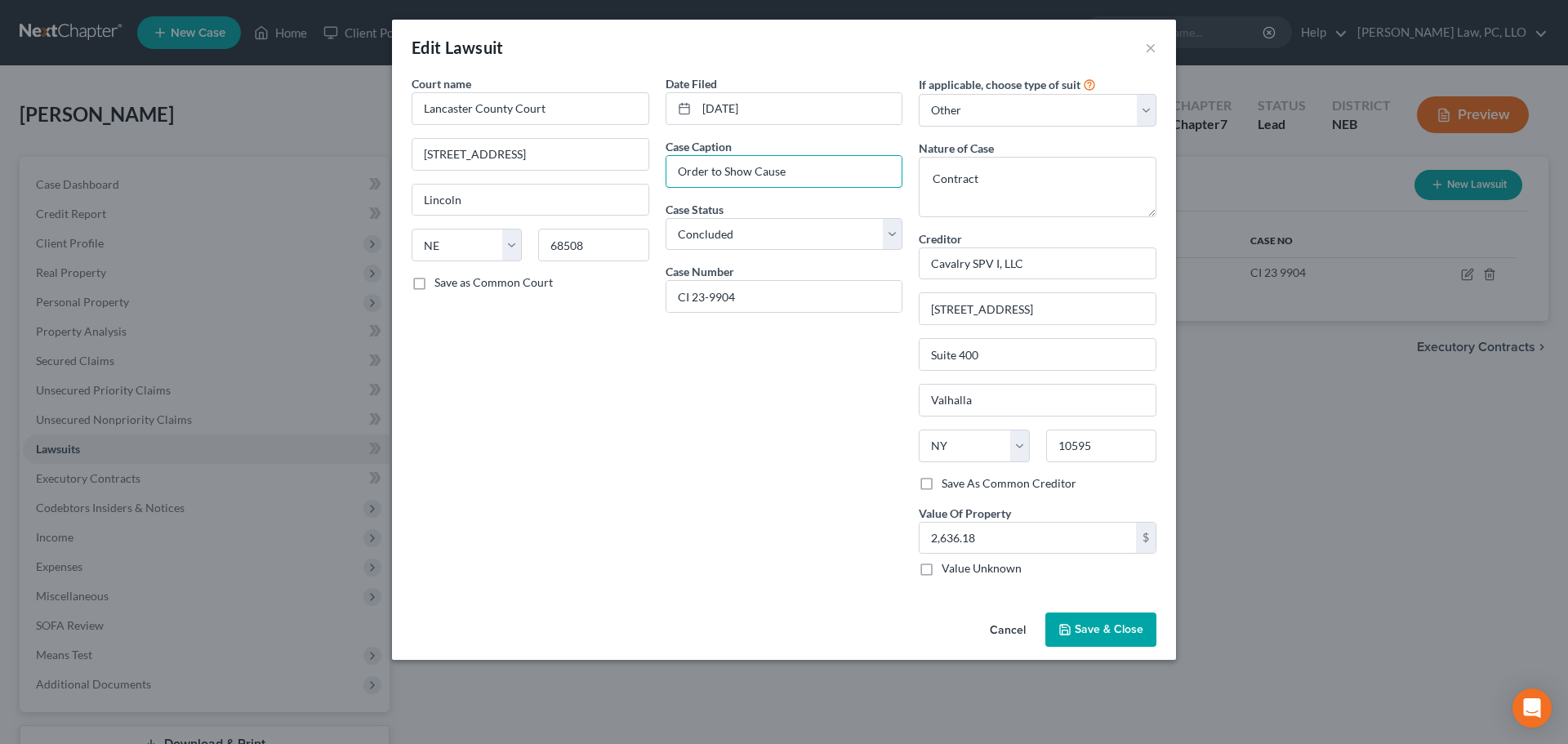
click at [645, 176] on div "Court name * Lancaster County Court [GEOGRAPHIC_DATA] [US_STATE] AK AR [GEOGRAP…" at bounding box center [784, 332] width 761 height 514
type input "Cavalry SPV I, LLC"
click at [1114, 623] on span "Save & Close" at bounding box center [1109, 630] width 68 height 14
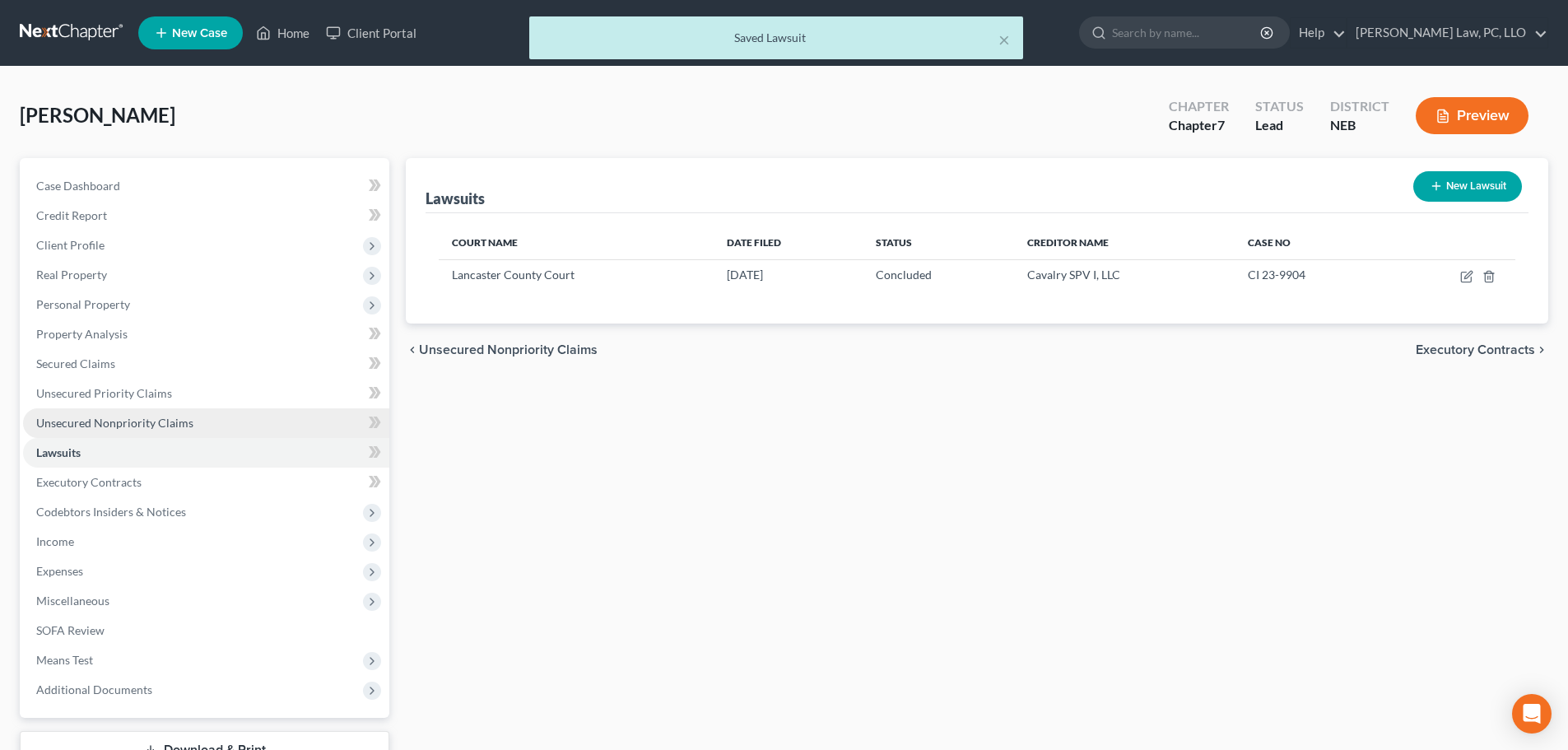
click at [178, 418] on span "Unsecured Nonpriority Claims" at bounding box center [114, 423] width 157 height 14
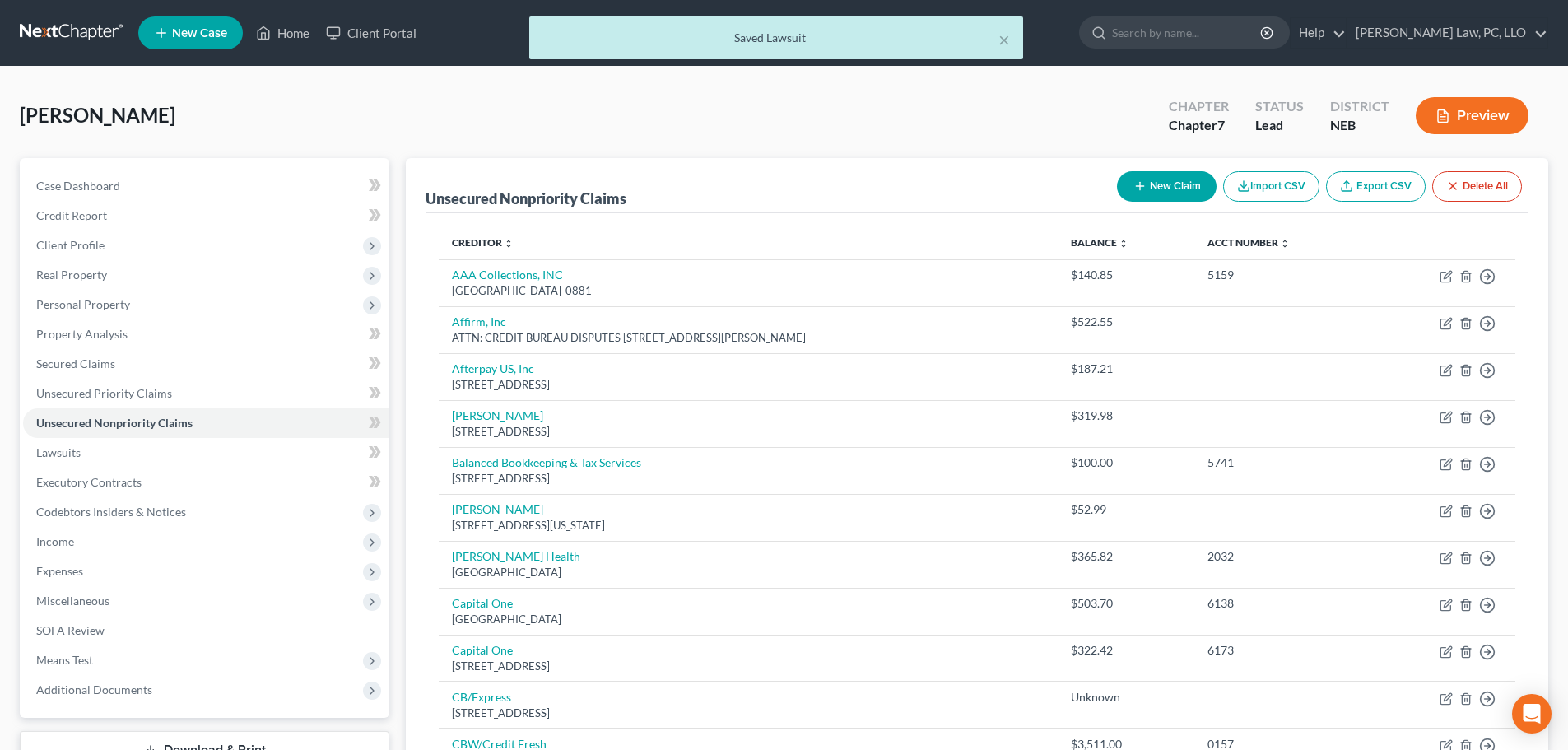
click at [1186, 173] on button "New Claim" at bounding box center [1167, 187] width 99 height 30
select select "0"
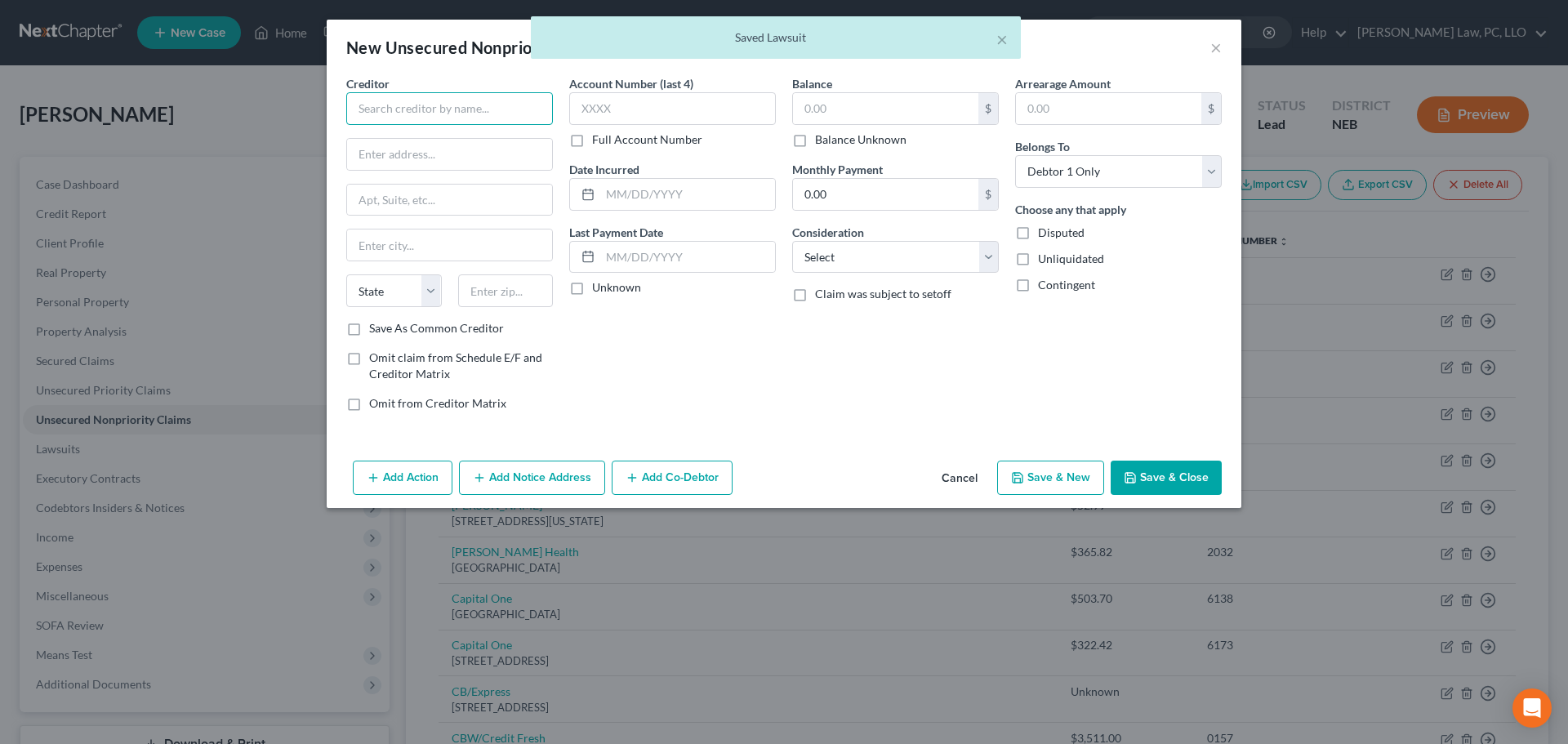
click at [427, 108] on input "text" at bounding box center [450, 109] width 207 height 33
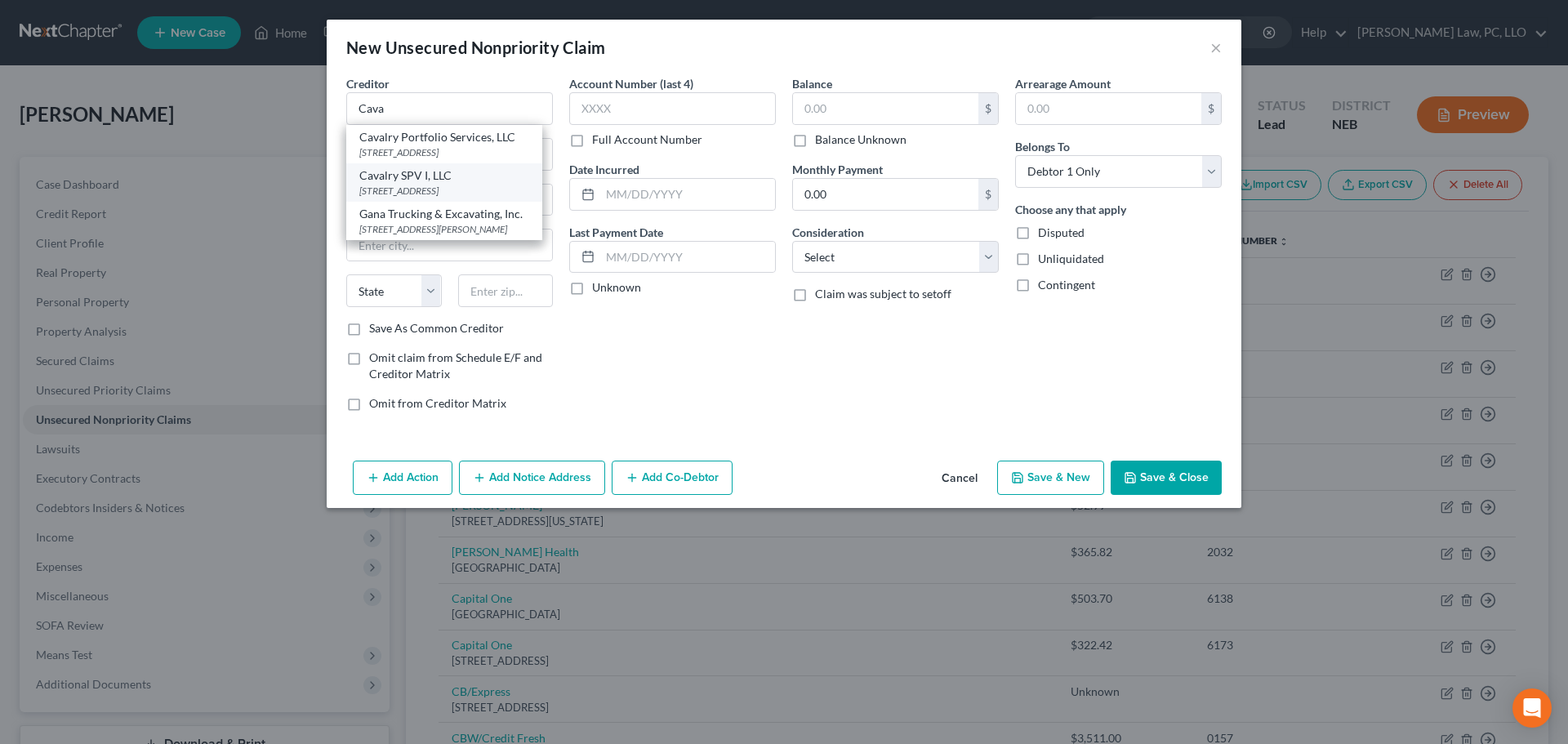
click at [421, 184] on div "Cavalry SPV I, LLC" at bounding box center [445, 176] width 170 height 17
type input "Cavalry SPV I, LLC"
type input "[STREET_ADDRESS]"
type input "Valhalla"
select select "35"
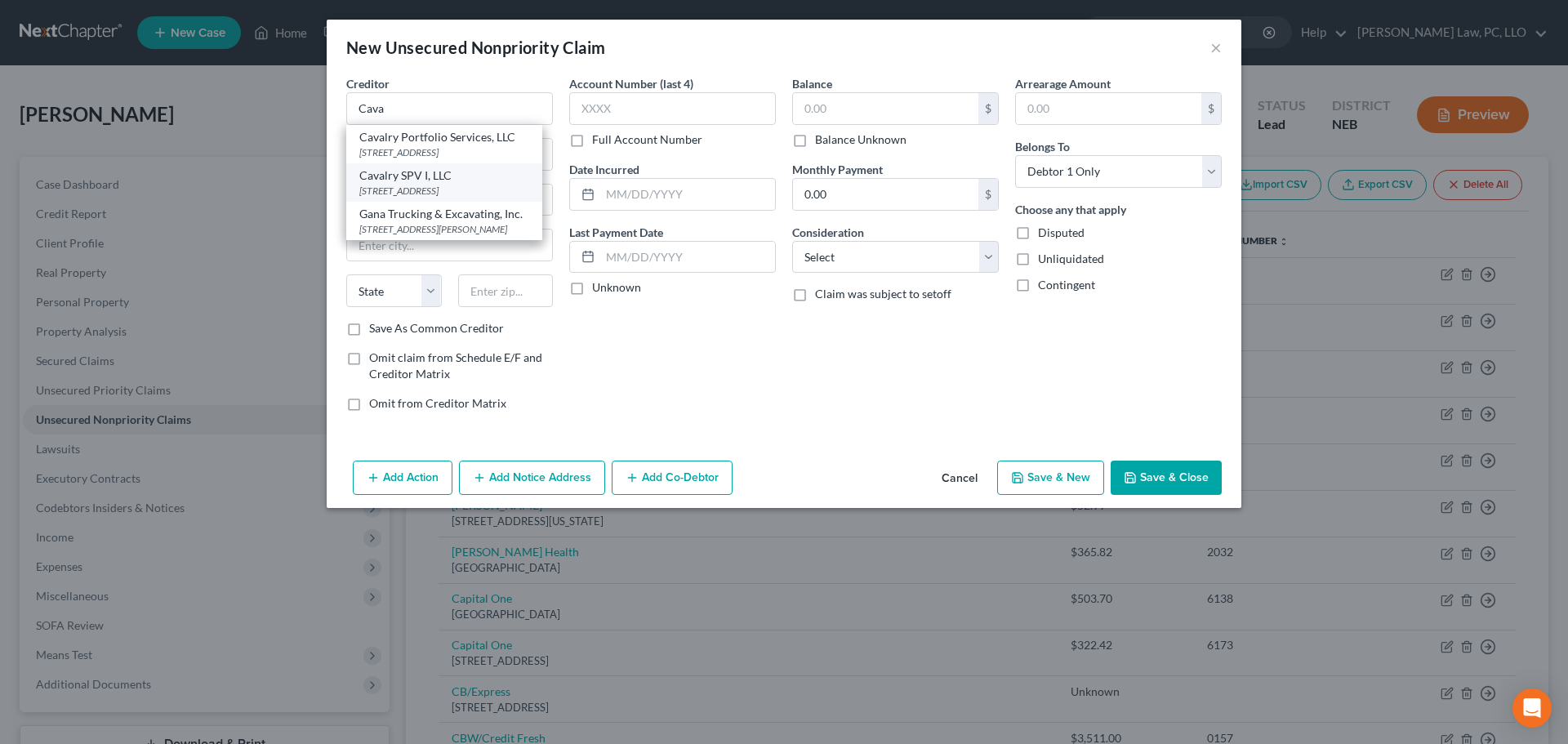
type input "10595"
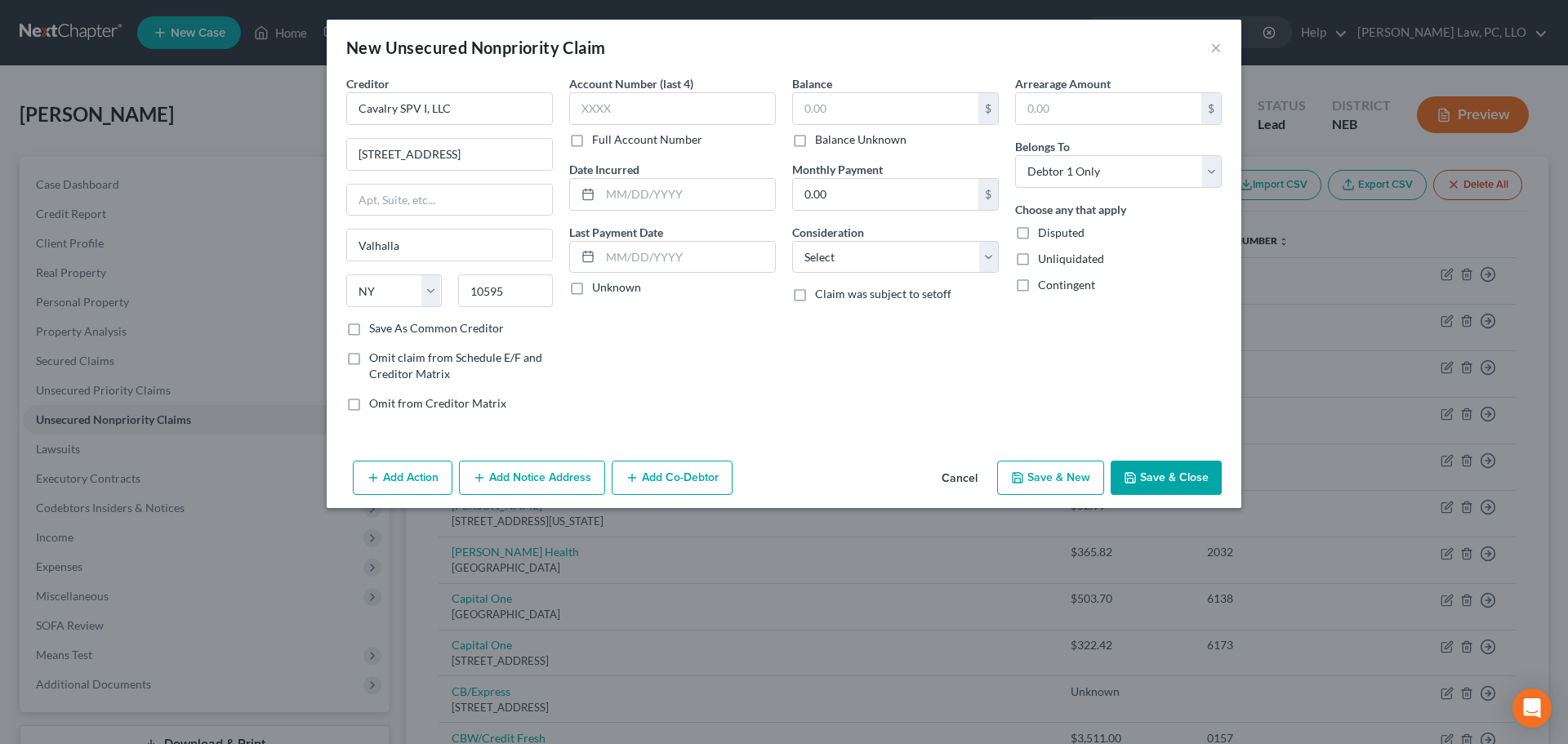
click at [815, 143] on label "Balance Unknown" at bounding box center [861, 140] width 92 height 17
click at [821, 142] on input "Balance Unknown" at bounding box center [826, 137] width 11 height 11
checkbox input "true"
type input "0.00"
click at [1147, 476] on button "Save & Close" at bounding box center [1166, 478] width 111 height 34
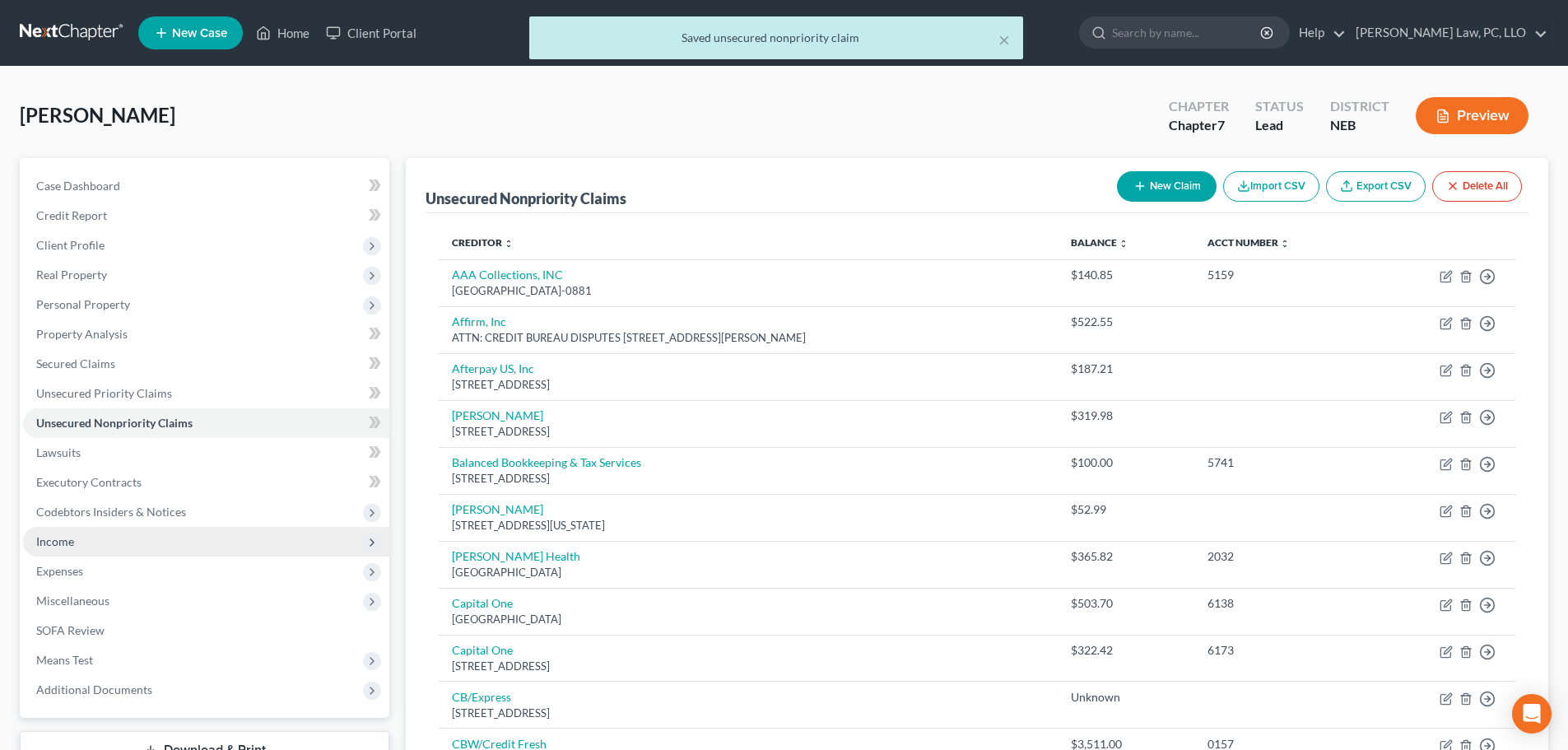
click at [93, 553] on span "Income" at bounding box center [205, 541] width 366 height 29
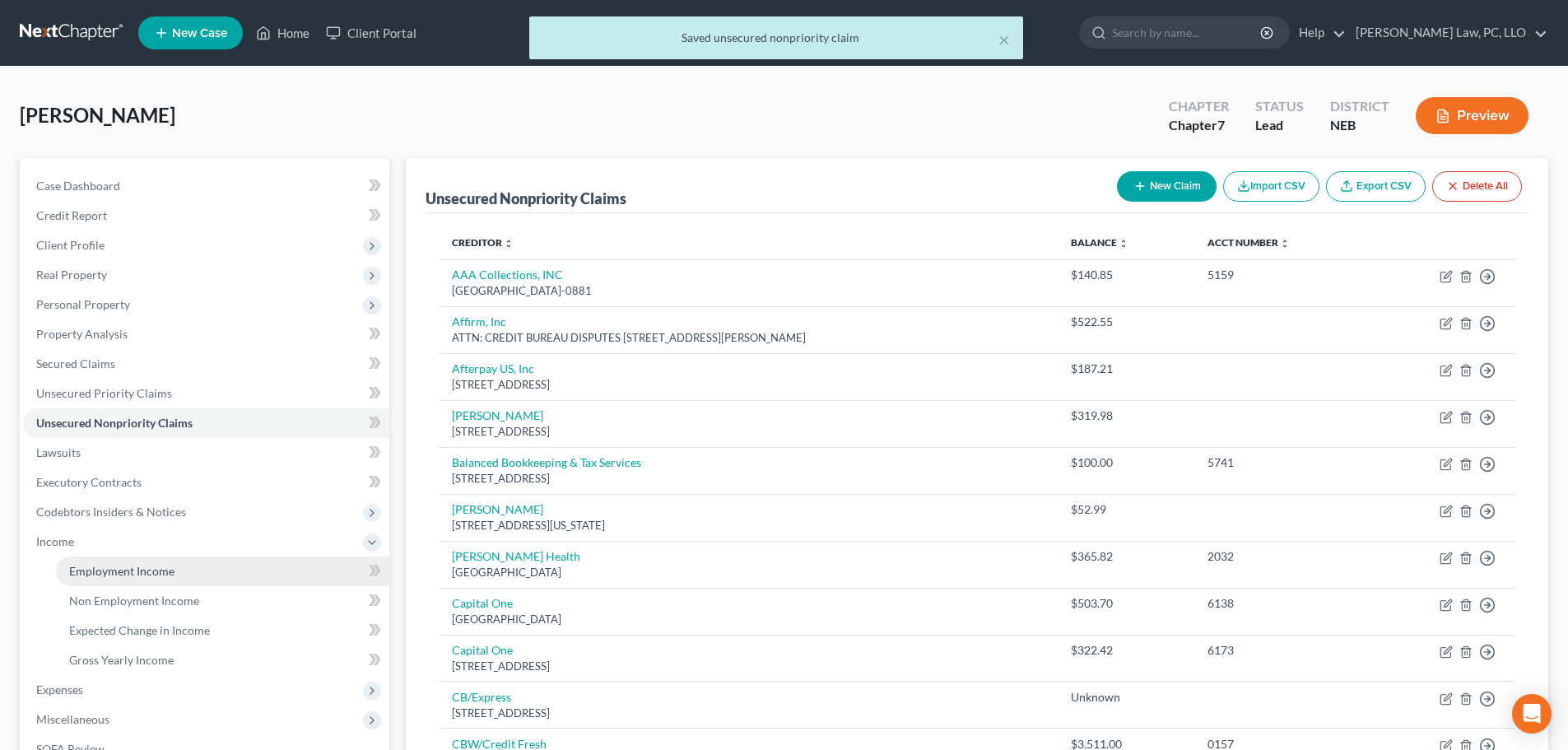
click at [101, 564] on span "Employment Income" at bounding box center [121, 571] width 105 height 14
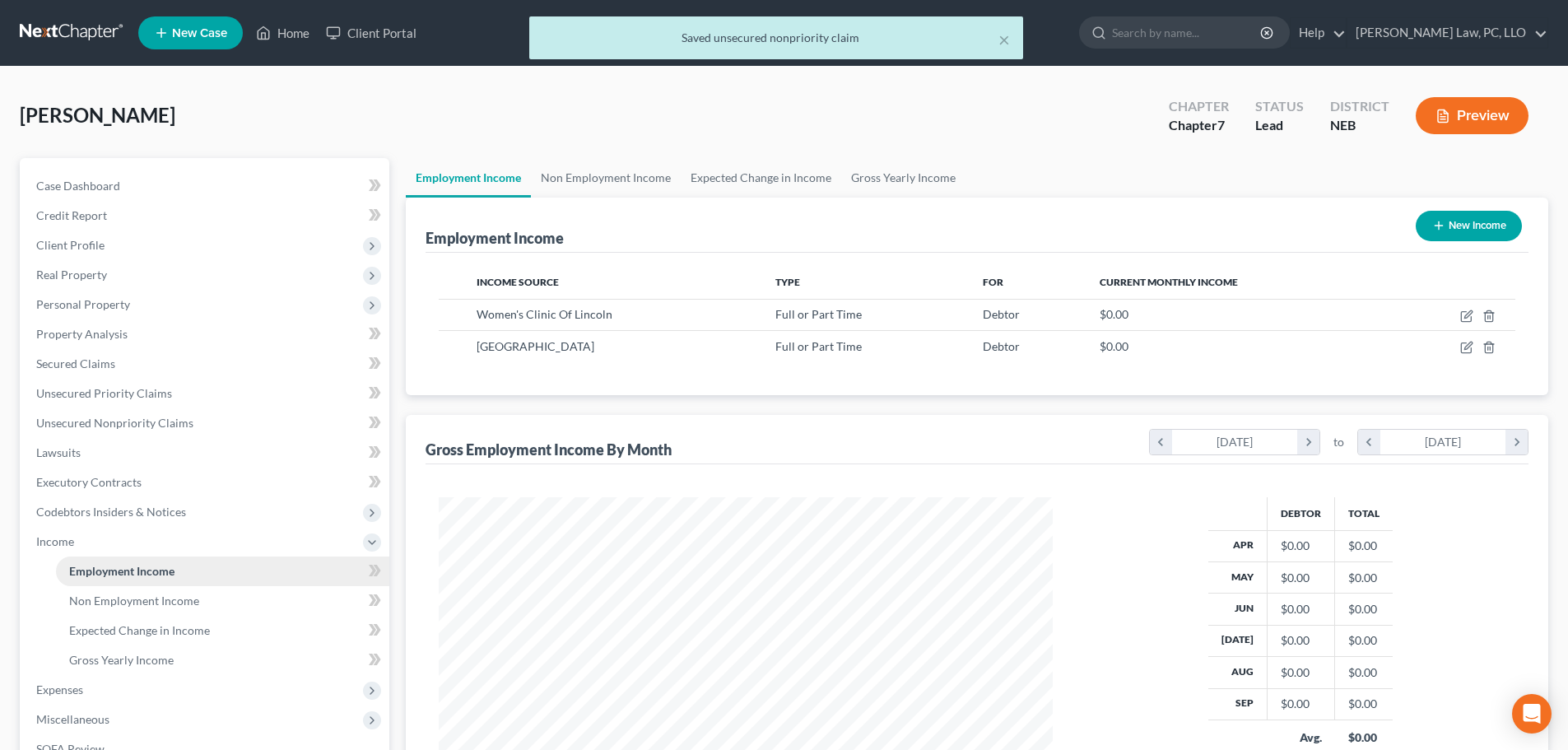
scroll to position [307, 647]
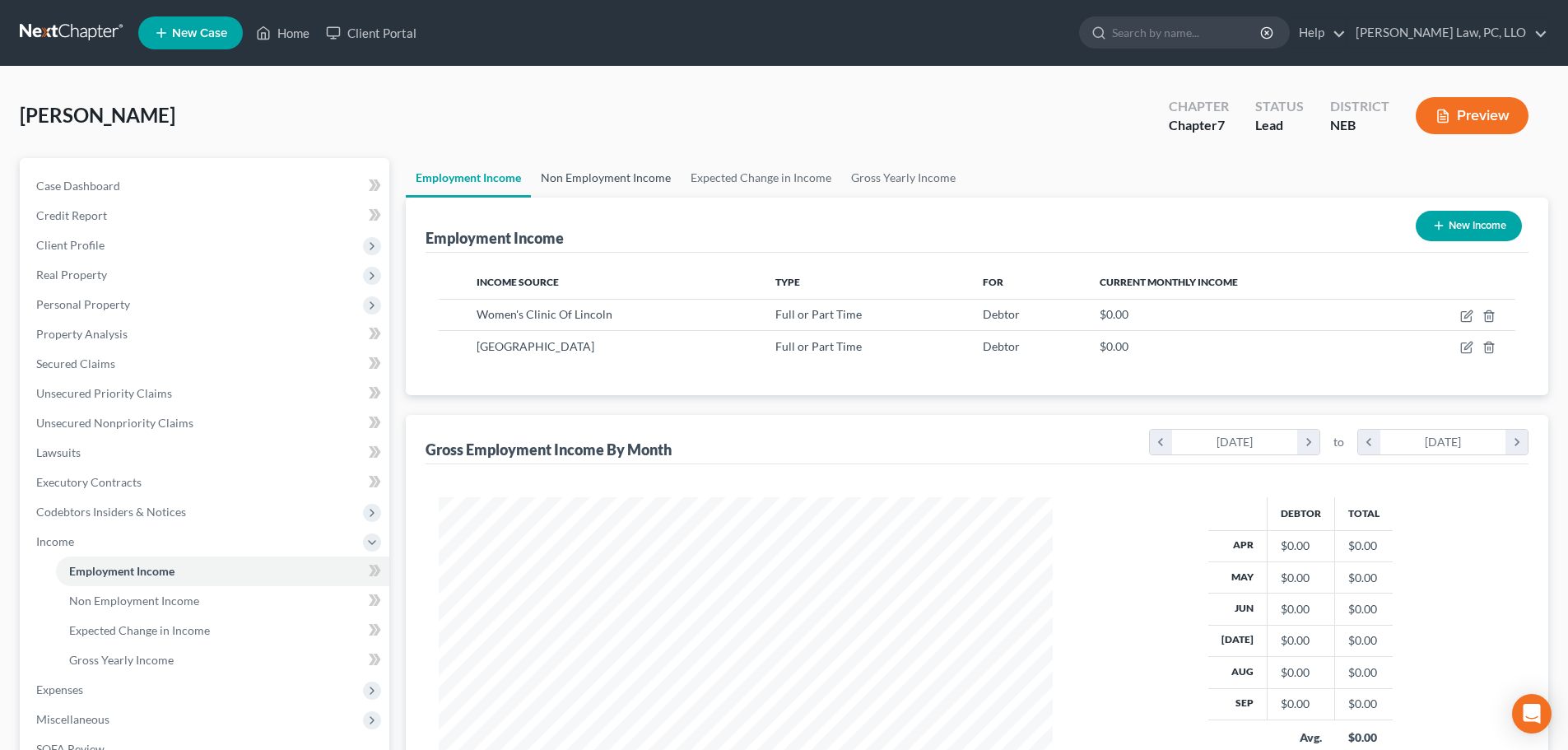
click at [586, 184] on link "Non Employment Income" at bounding box center [606, 178] width 150 height 40
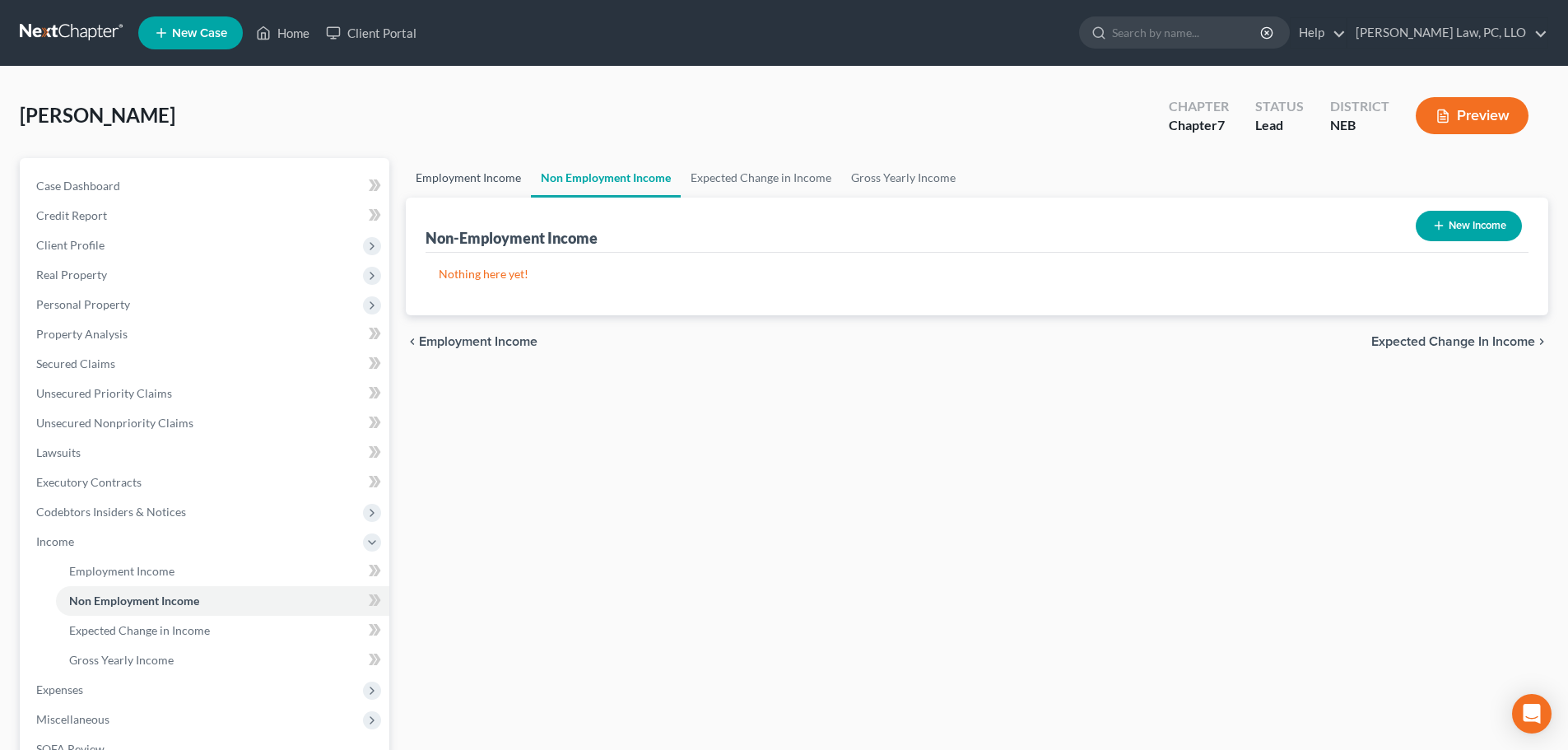
click at [453, 176] on link "Employment Income" at bounding box center [468, 178] width 125 height 40
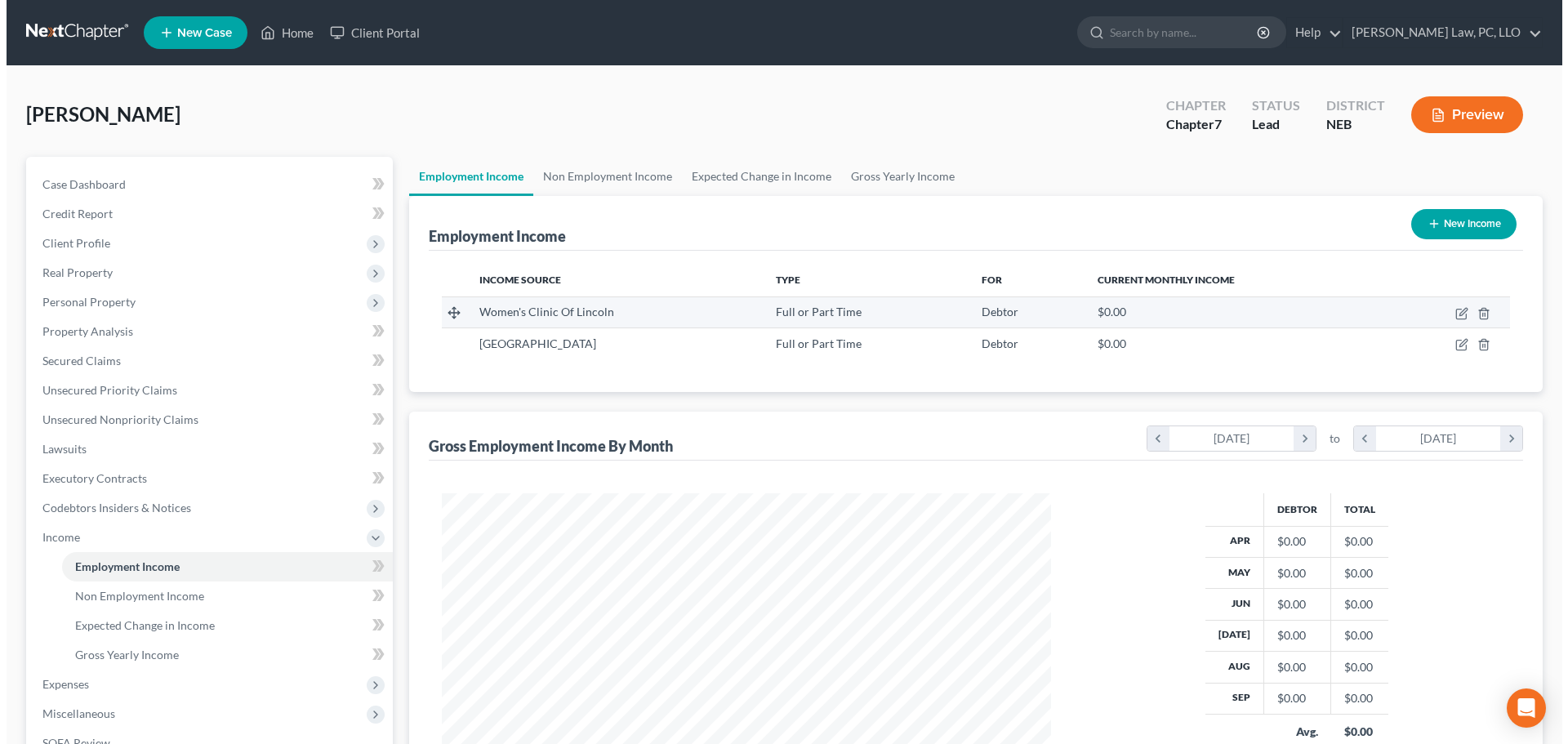
scroll to position [305, 642]
click at [1448, 313] on td at bounding box center [1441, 311] width 125 height 31
click at [1452, 313] on icon "button" at bounding box center [1455, 314] width 13 height 13
select select "0"
select select "30"
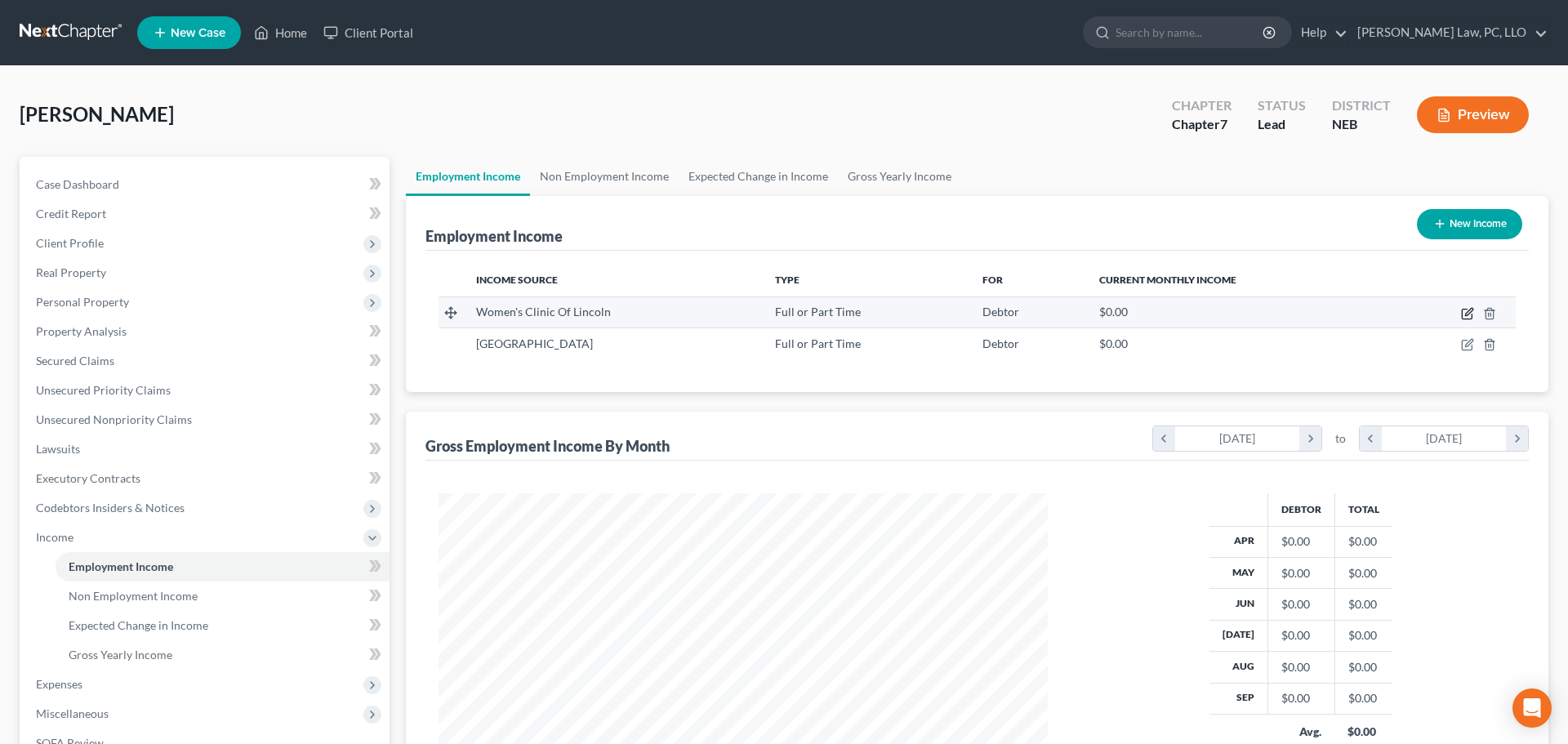
select select "2"
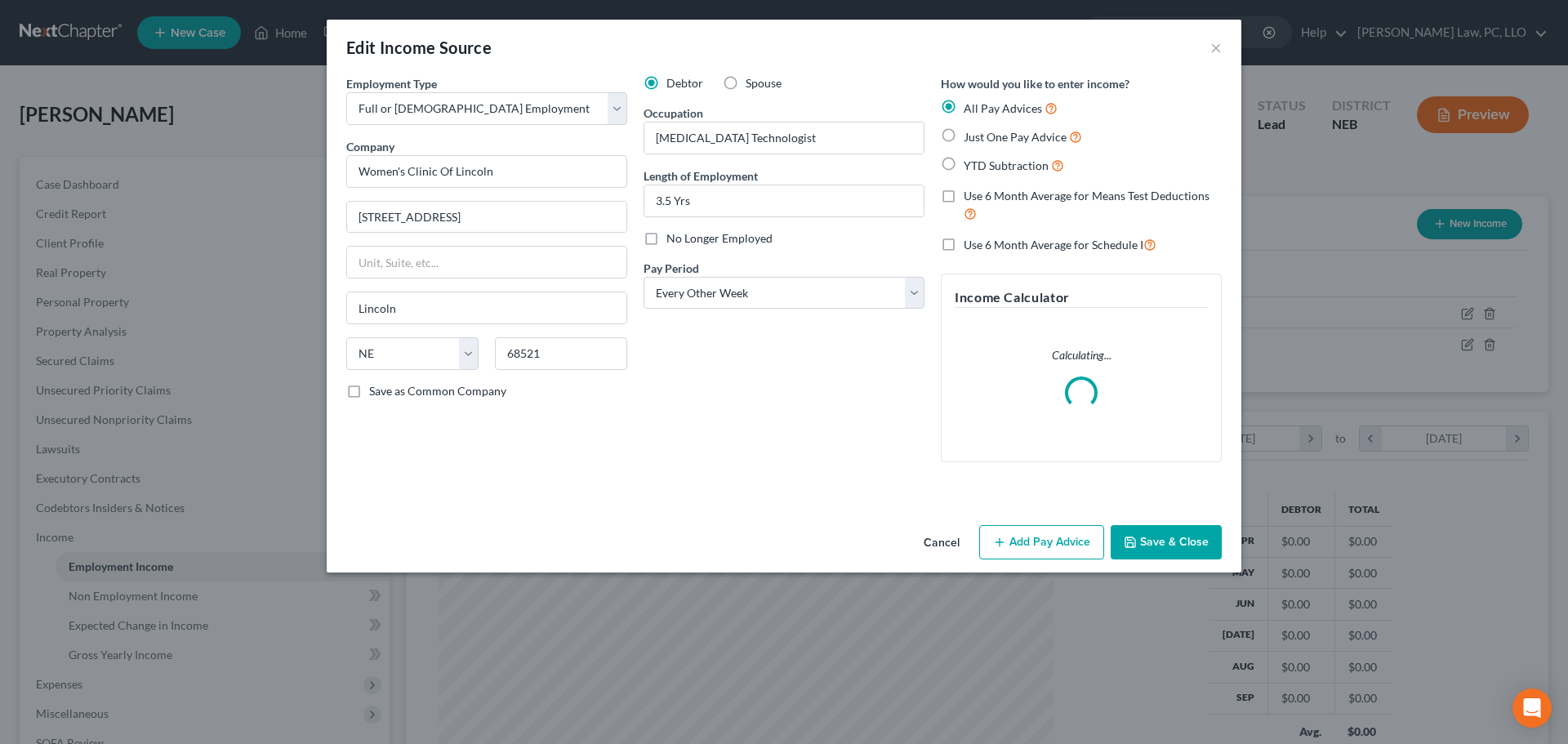
scroll to position [307, 648]
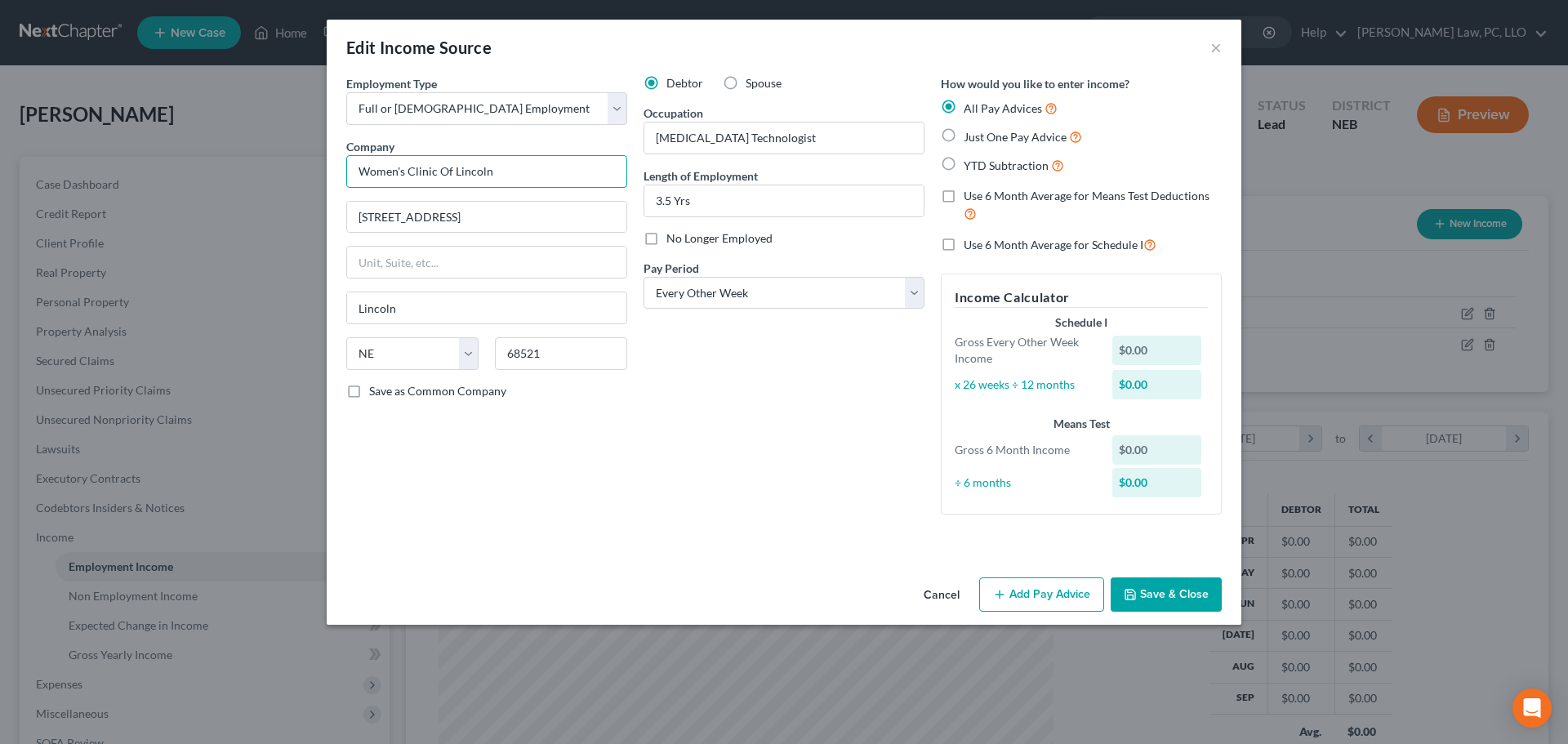
click at [532, 167] on input "Women's Clinic Of Lincoln" at bounding box center [487, 171] width 281 height 33
type input "Women's Clinic Of Lincoln/[PERSON_NAME] Physician Network"
click at [1013, 197] on span "Use 6 Month Average for Means Test Deductions" at bounding box center [1087, 195] width 246 height 14
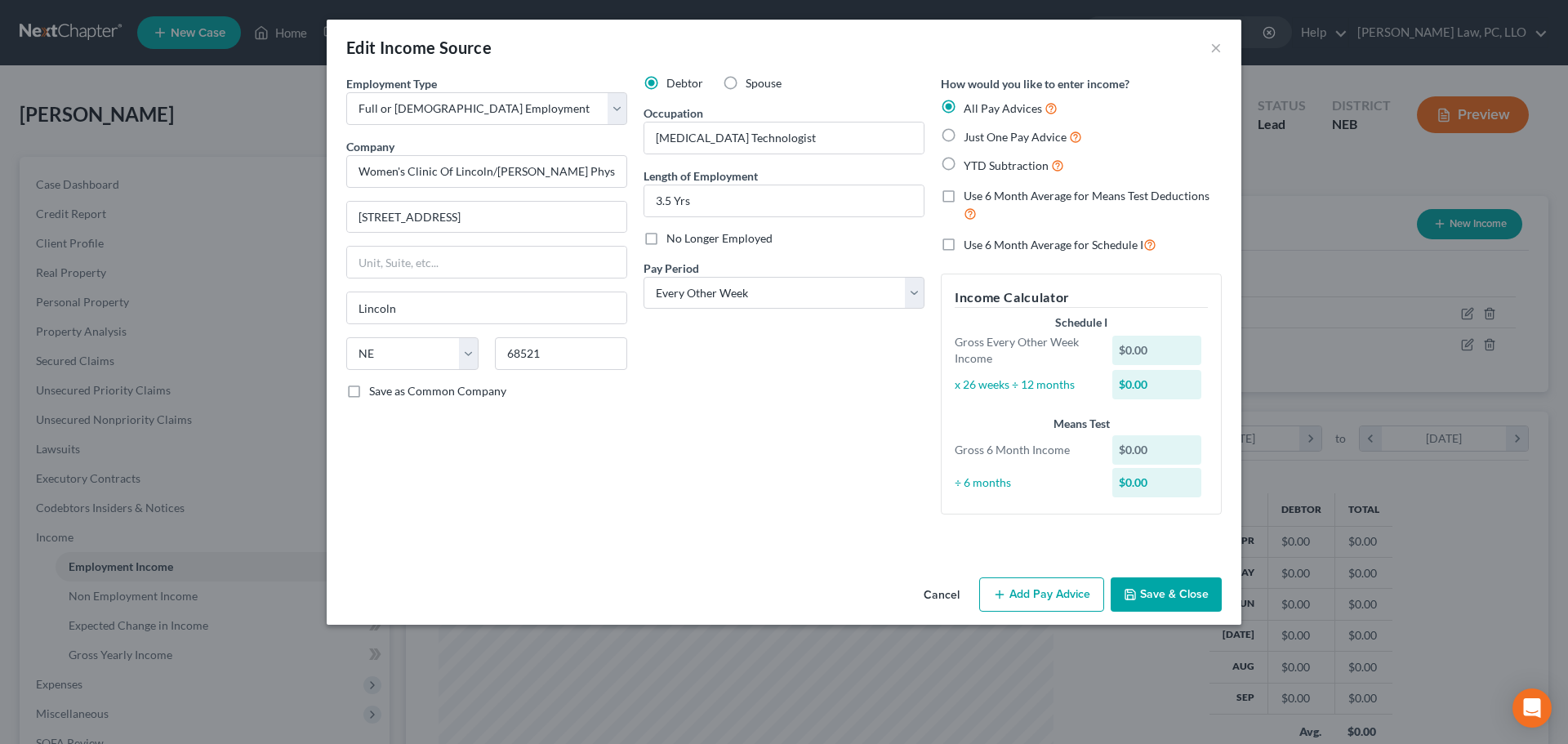
click at [981, 197] on input "Use 6 Month Average for Means Test Deductions" at bounding box center [975, 193] width 11 height 11
checkbox input "true"
click at [1001, 593] on icon "button" at bounding box center [1000, 595] width 13 height 13
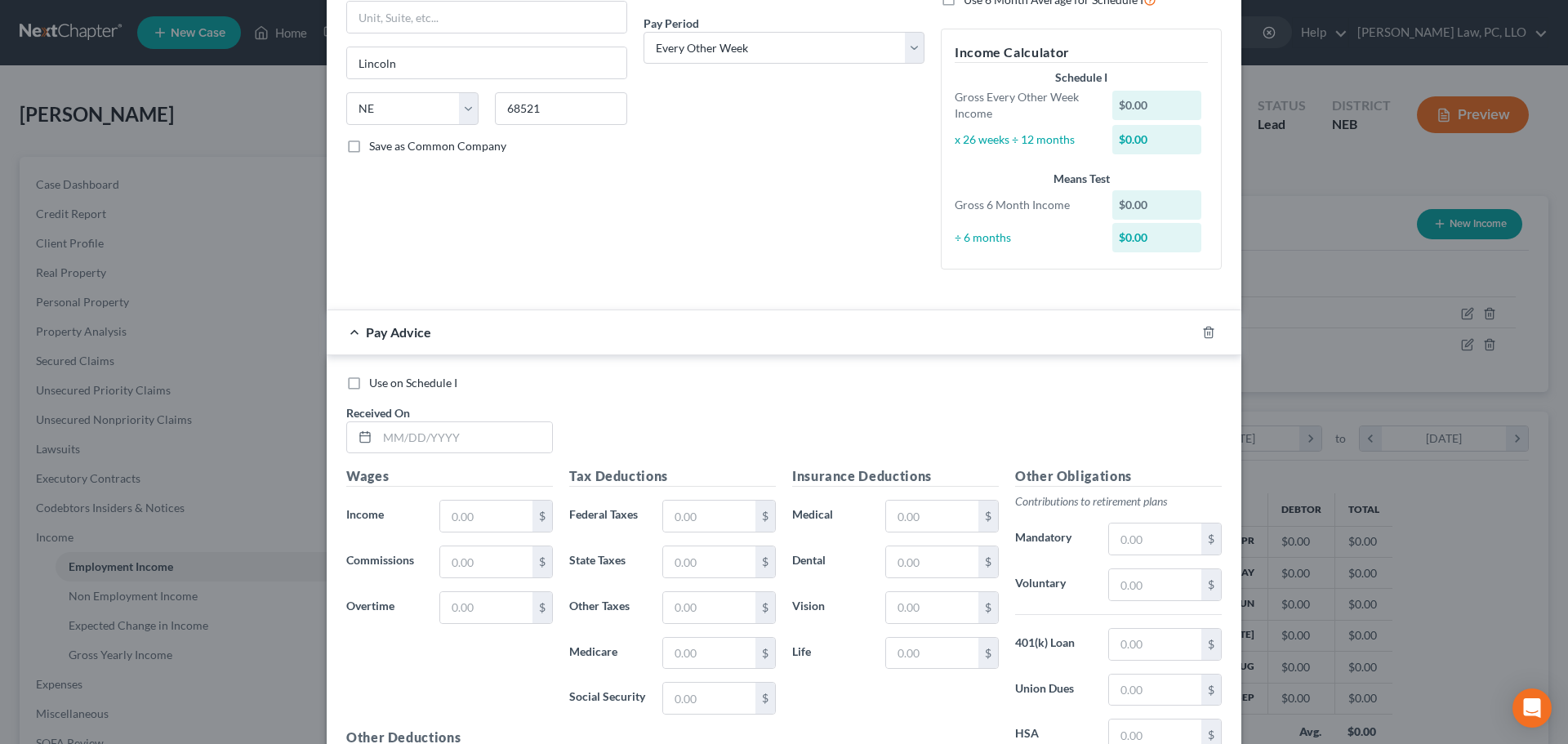
scroll to position [164, 0]
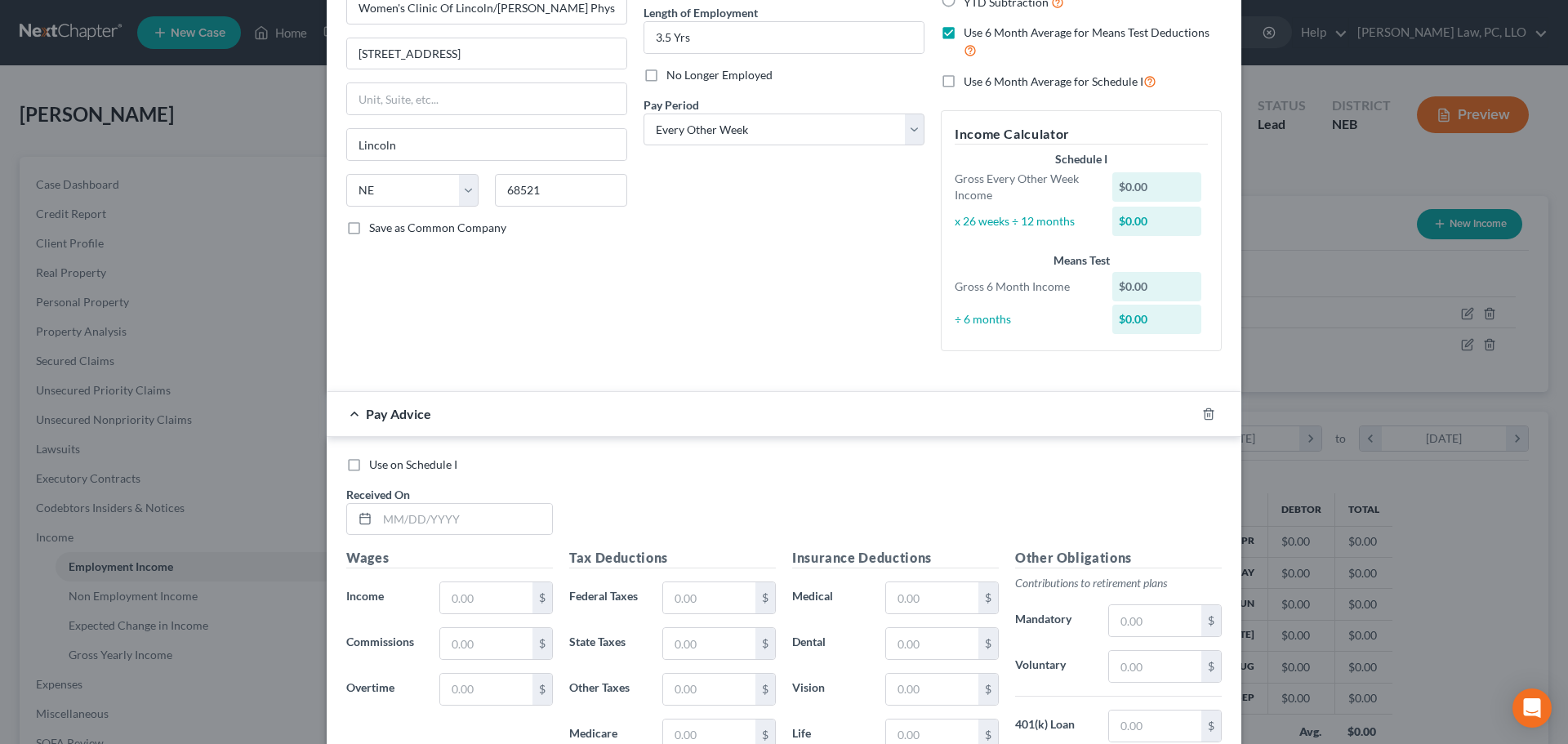
click at [964, 86] on label "Use 6 Month Average for Schedule I" at bounding box center [1060, 81] width 193 height 19
click at [970, 83] on input "Use 6 Month Average for Schedule I" at bounding box center [975, 77] width 11 height 11
checkbox input "true"
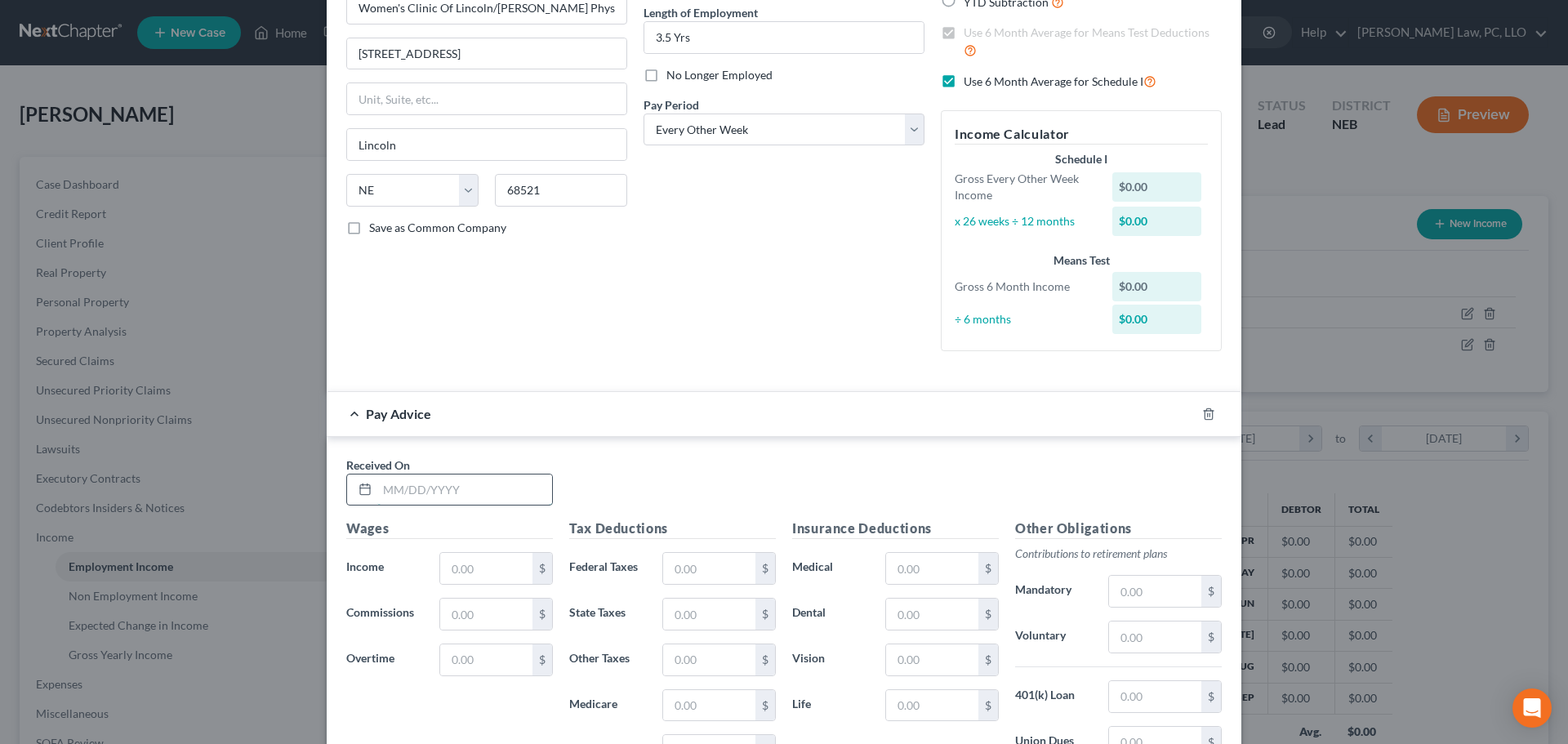
click at [429, 491] on input "text" at bounding box center [464, 490] width 174 height 31
type input "[DATE]"
type input "2,383.98"
type input "73.14"
type input "78.91"
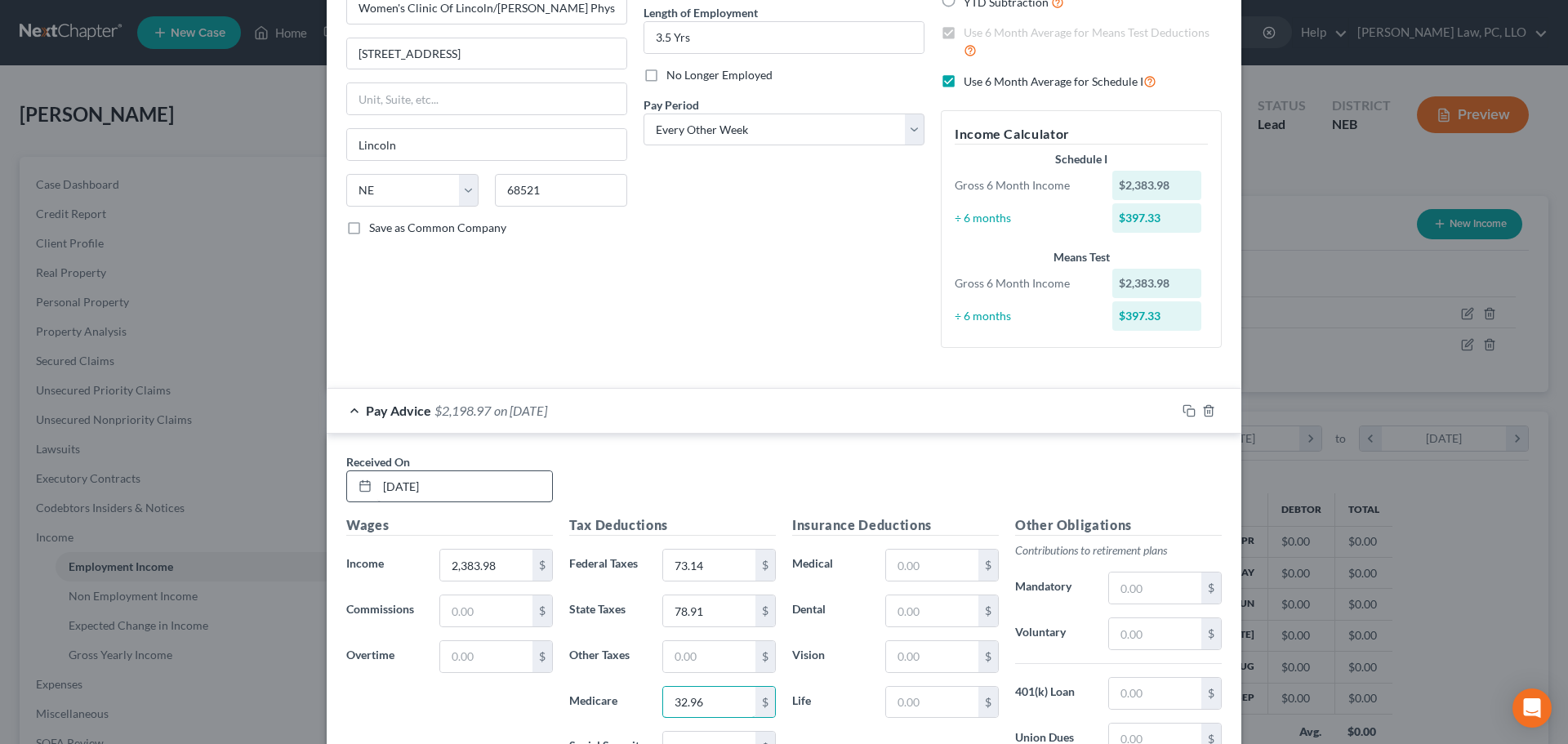
type input "32.96"
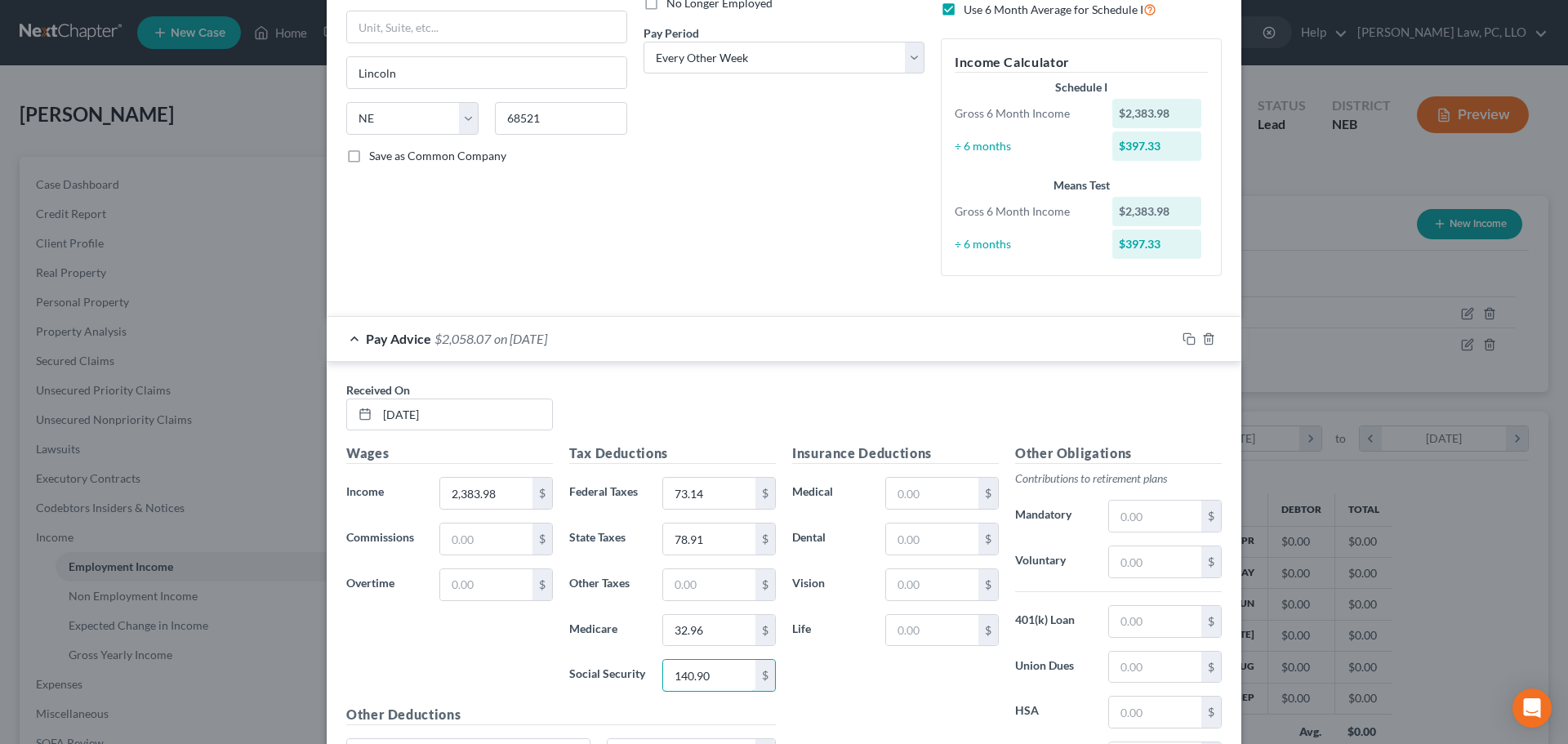
scroll to position [264, 0]
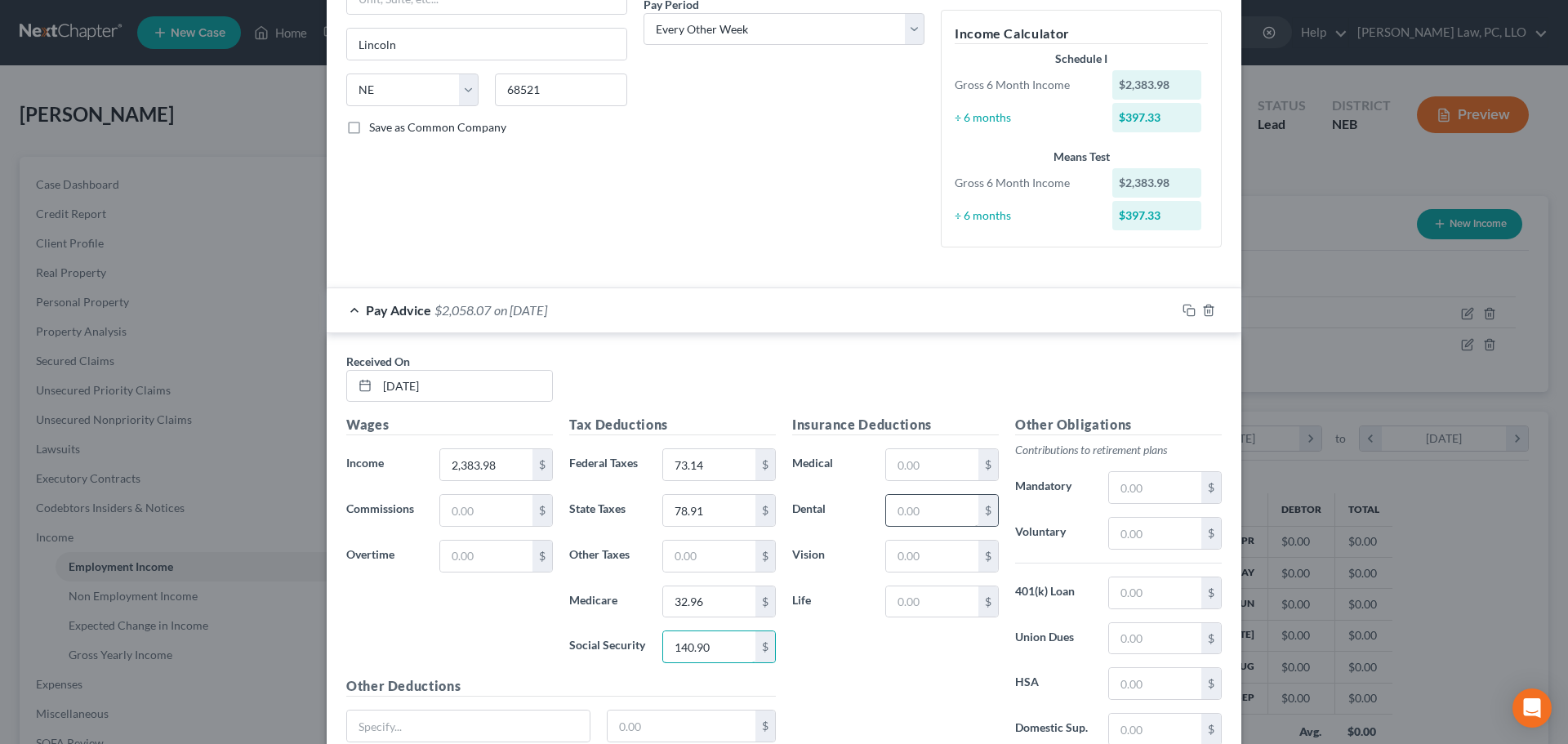
type input "140.90"
click at [901, 511] on input "text" at bounding box center [932, 510] width 93 height 31
type input "20.91"
click at [1134, 686] on input "text" at bounding box center [1155, 683] width 93 height 31
type input "15.39"
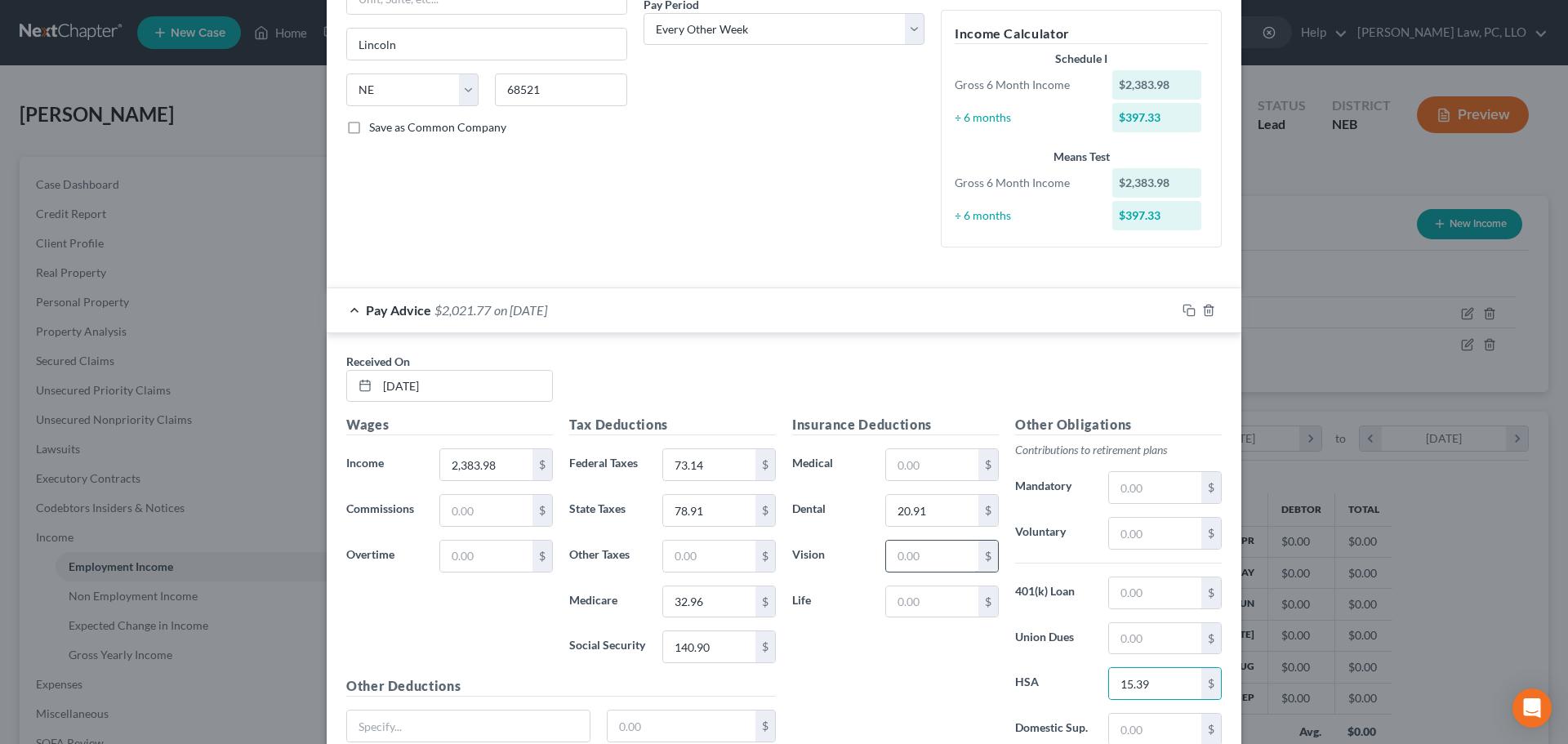
click at [930, 554] on input "text" at bounding box center [932, 556] width 93 height 31
type input "8.54"
click at [1177, 526] on input "text" at bounding box center [1155, 533] width 93 height 31
type input "47.67"
click at [930, 467] on input "text" at bounding box center [932, 464] width 93 height 31
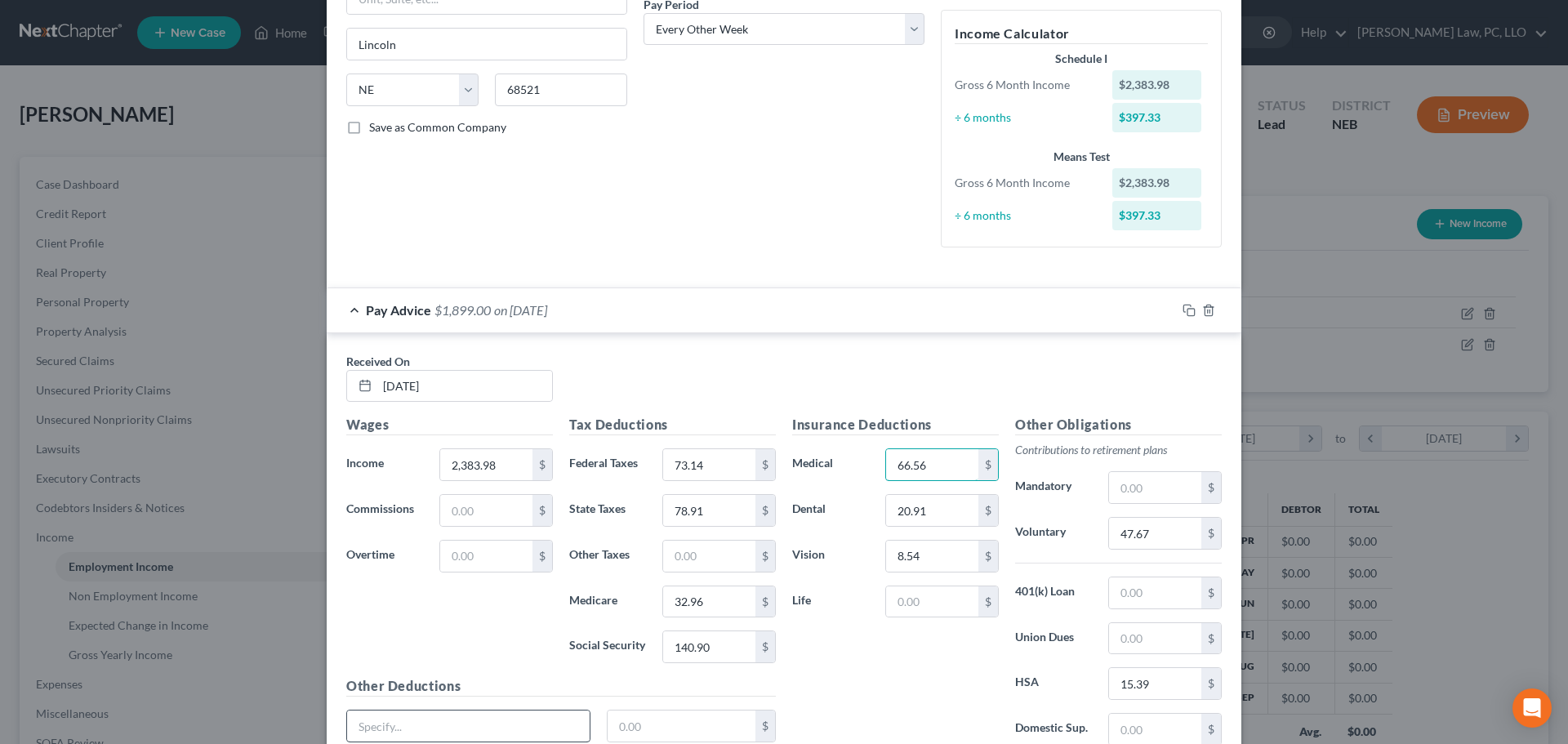
type input "66.56"
click at [383, 725] on input "text" at bounding box center [468, 726] width 243 height 31
type input "AD&D Insurance"
click at [676, 723] on input "text" at bounding box center [682, 726] width 149 height 31
click at [623, 731] on input "text" at bounding box center [682, 726] width 149 height 31
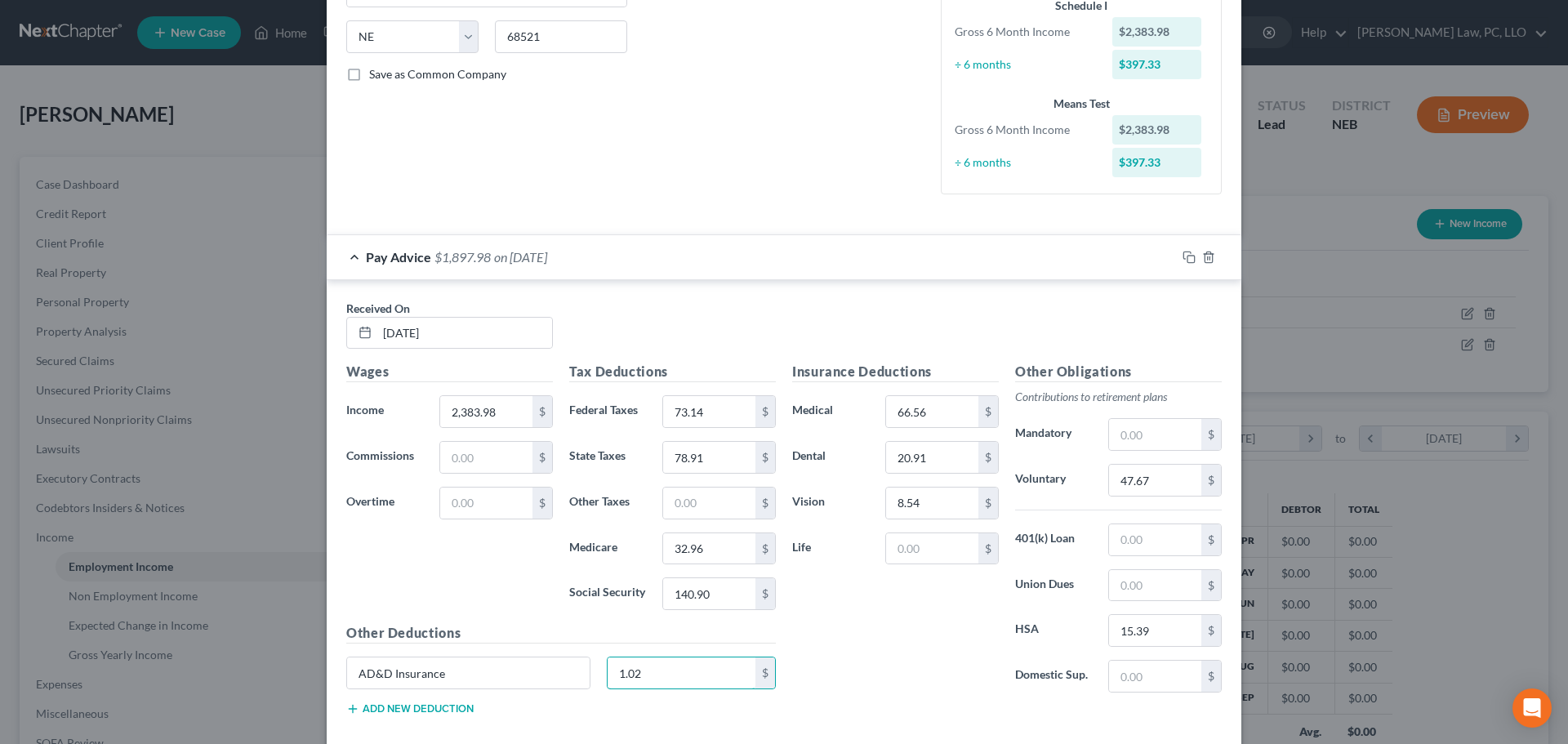
scroll to position [346, 0]
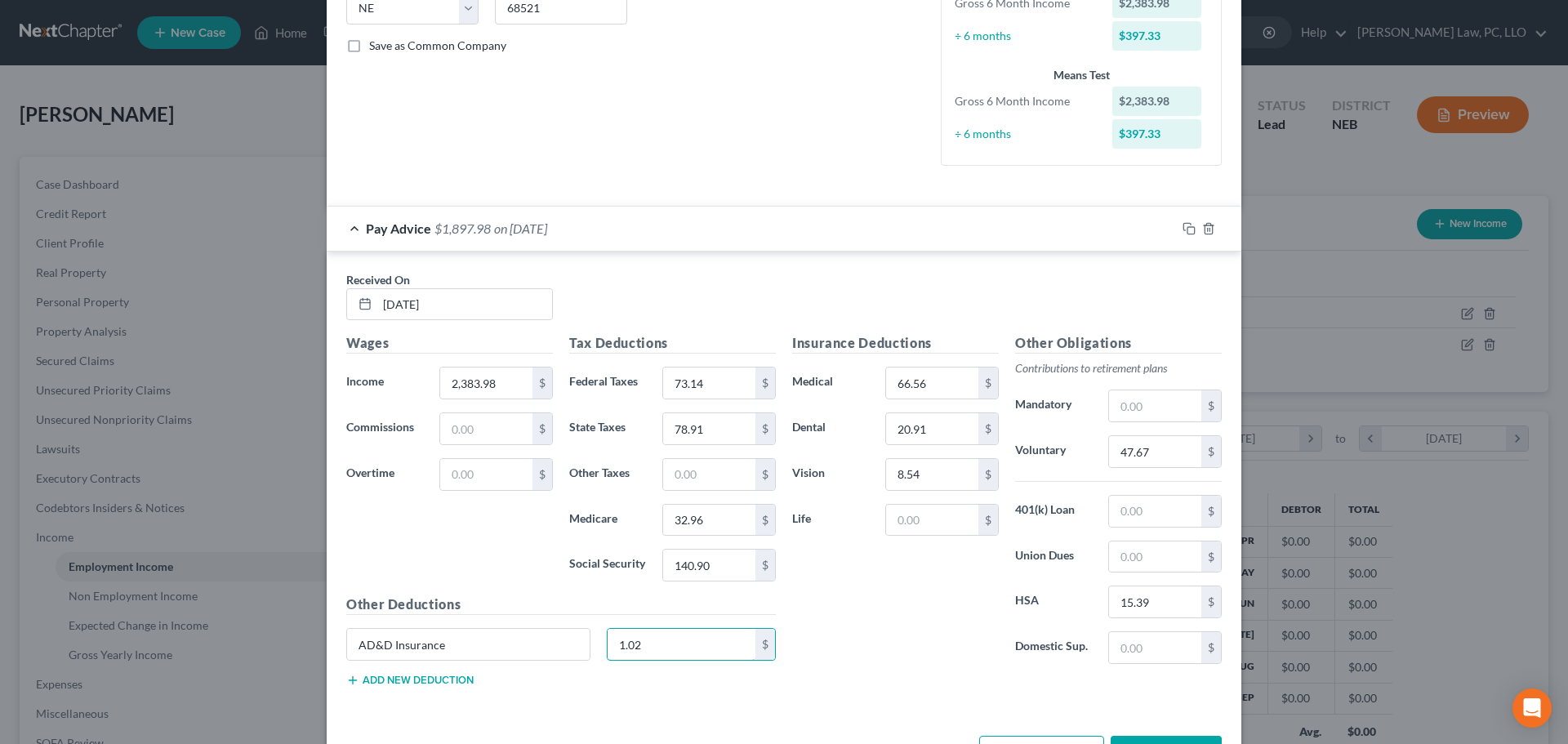
type input "1.02"
click at [898, 517] on input "text" at bounding box center [932, 520] width 93 height 31
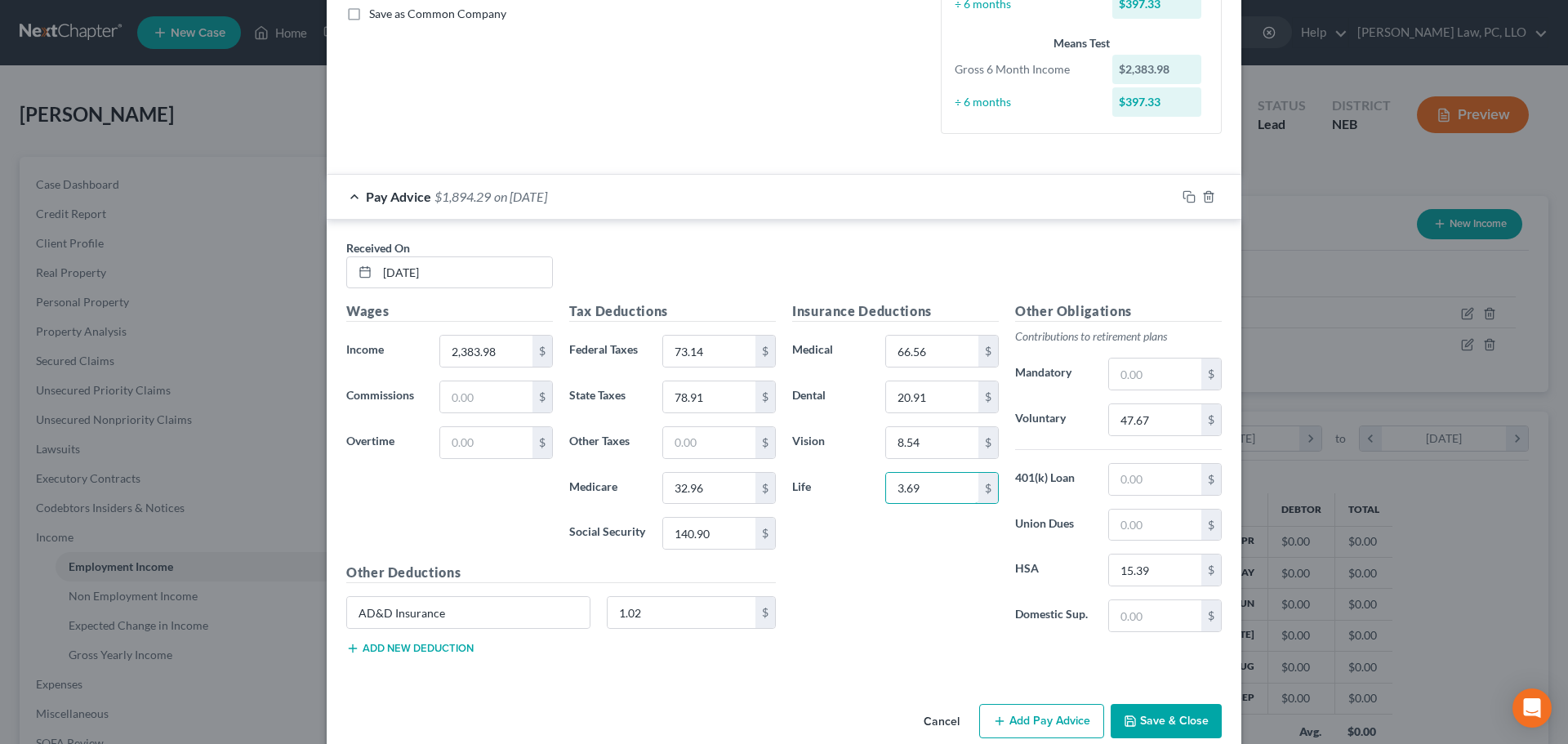
scroll to position [404, 0]
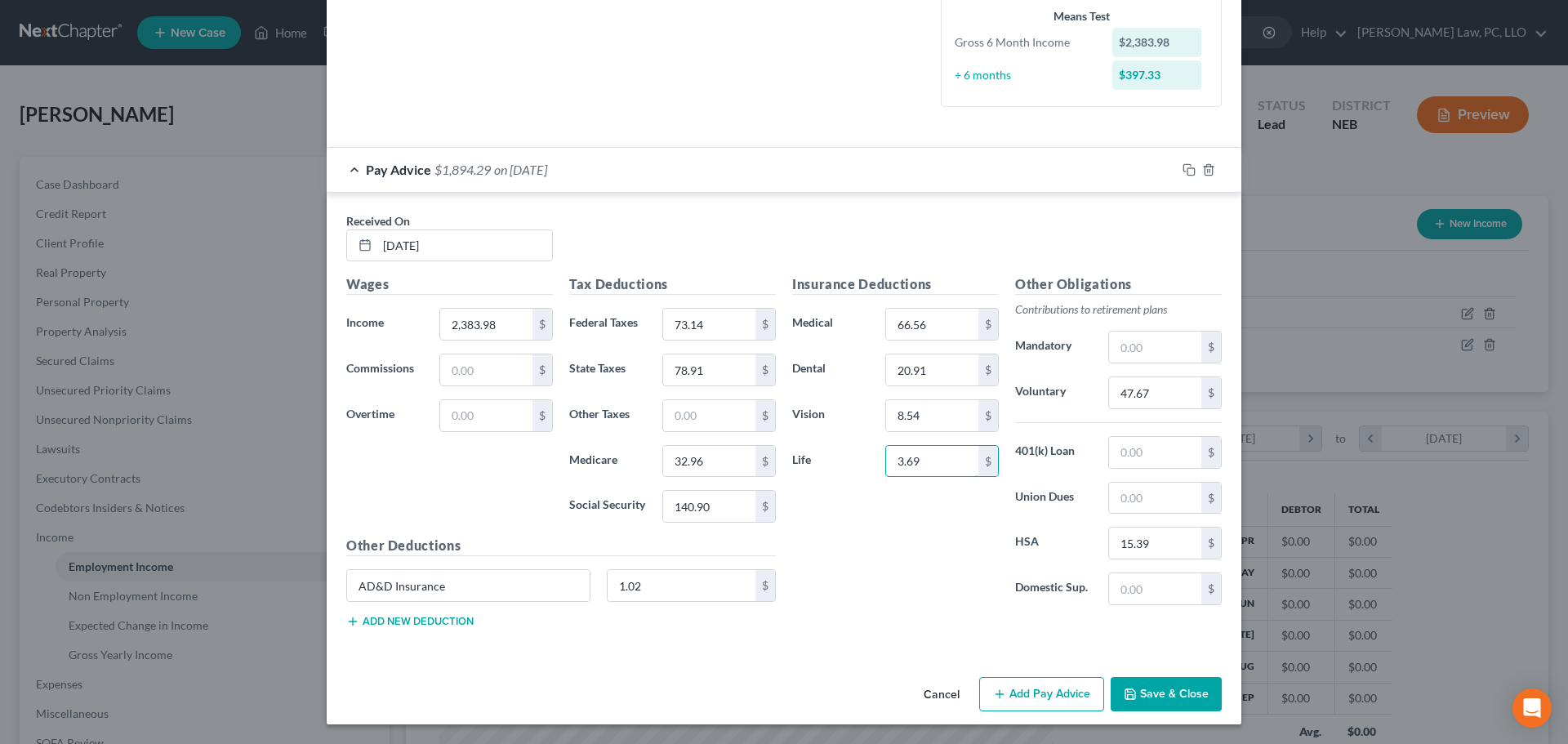
type input "3.69"
click at [456, 620] on button "Add new deduction" at bounding box center [410, 622] width 128 height 13
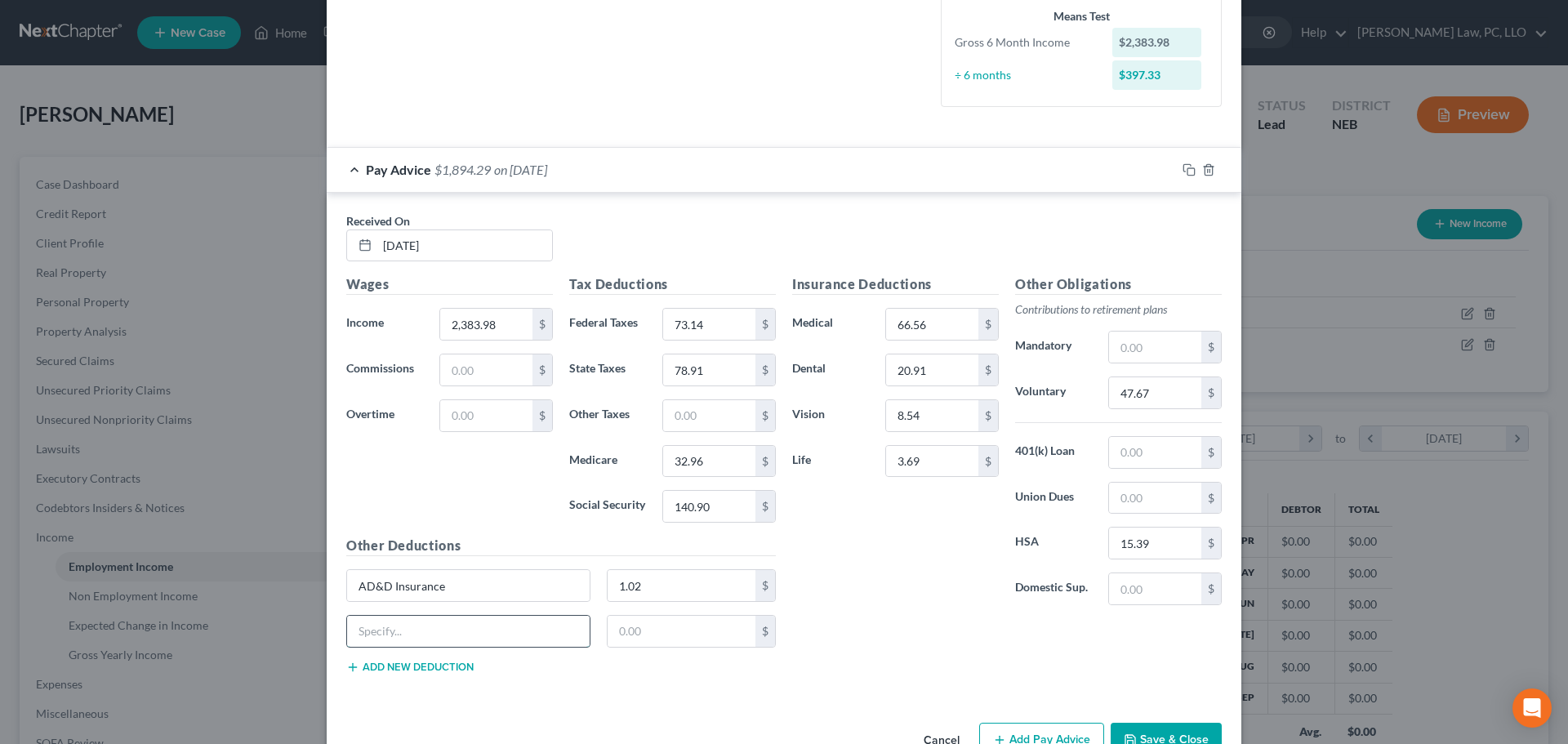
click at [377, 639] on input "text" at bounding box center [468, 631] width 243 height 31
type input "IRA Contribution"
type input "23.83"
click at [439, 669] on button "Add new deduction" at bounding box center [410, 668] width 128 height 13
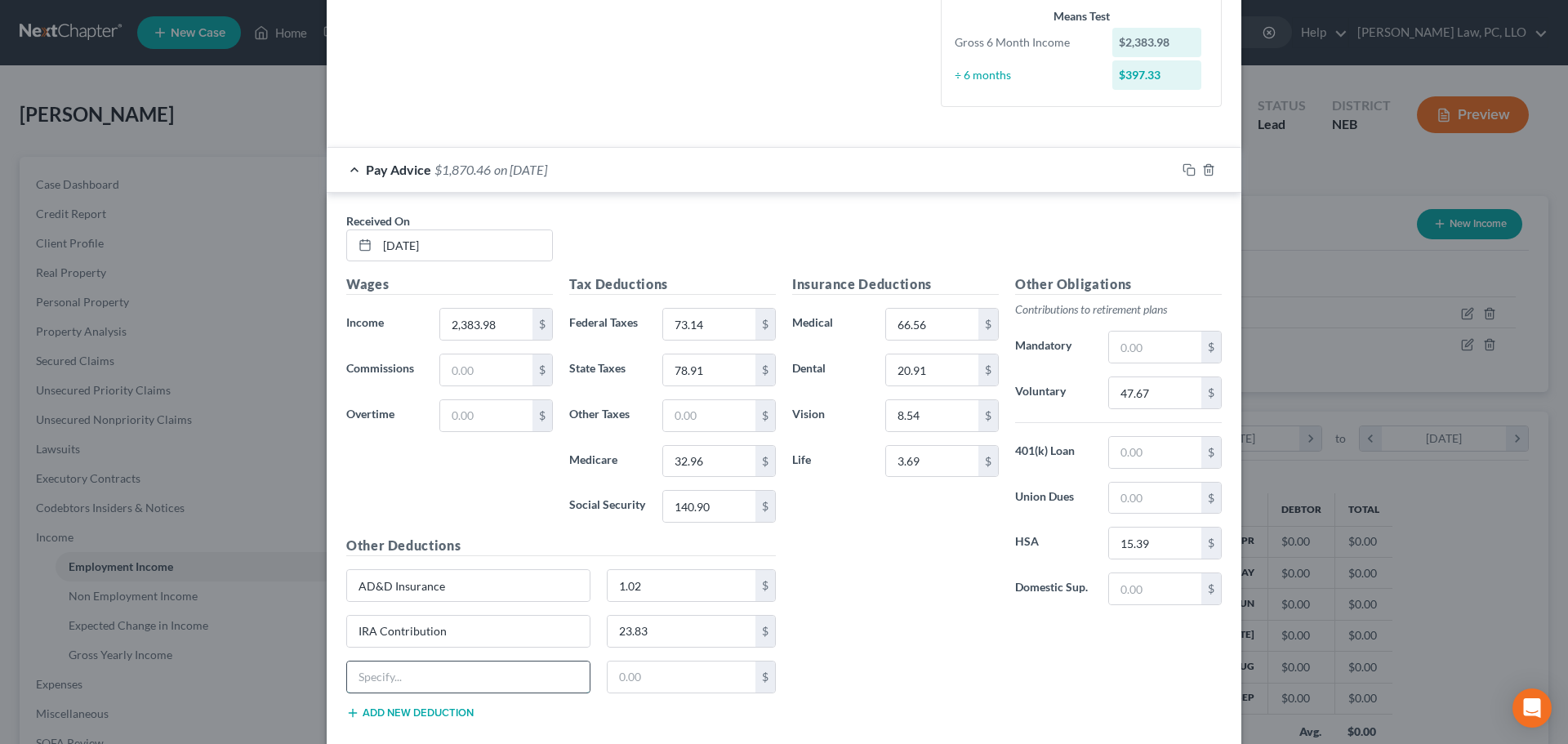
click at [411, 686] on input "text" at bounding box center [468, 677] width 243 height 31
type input "Accident Insurance"
click at [626, 681] on input "text" at bounding box center [682, 677] width 149 height 31
type input "8.77"
click at [910, 544] on div "Insurance Deductions Medical 66.56 $ Dental 20.91 $ Vision 8.54 $ Life 3.69 $" at bounding box center [895, 447] width 223 height 344
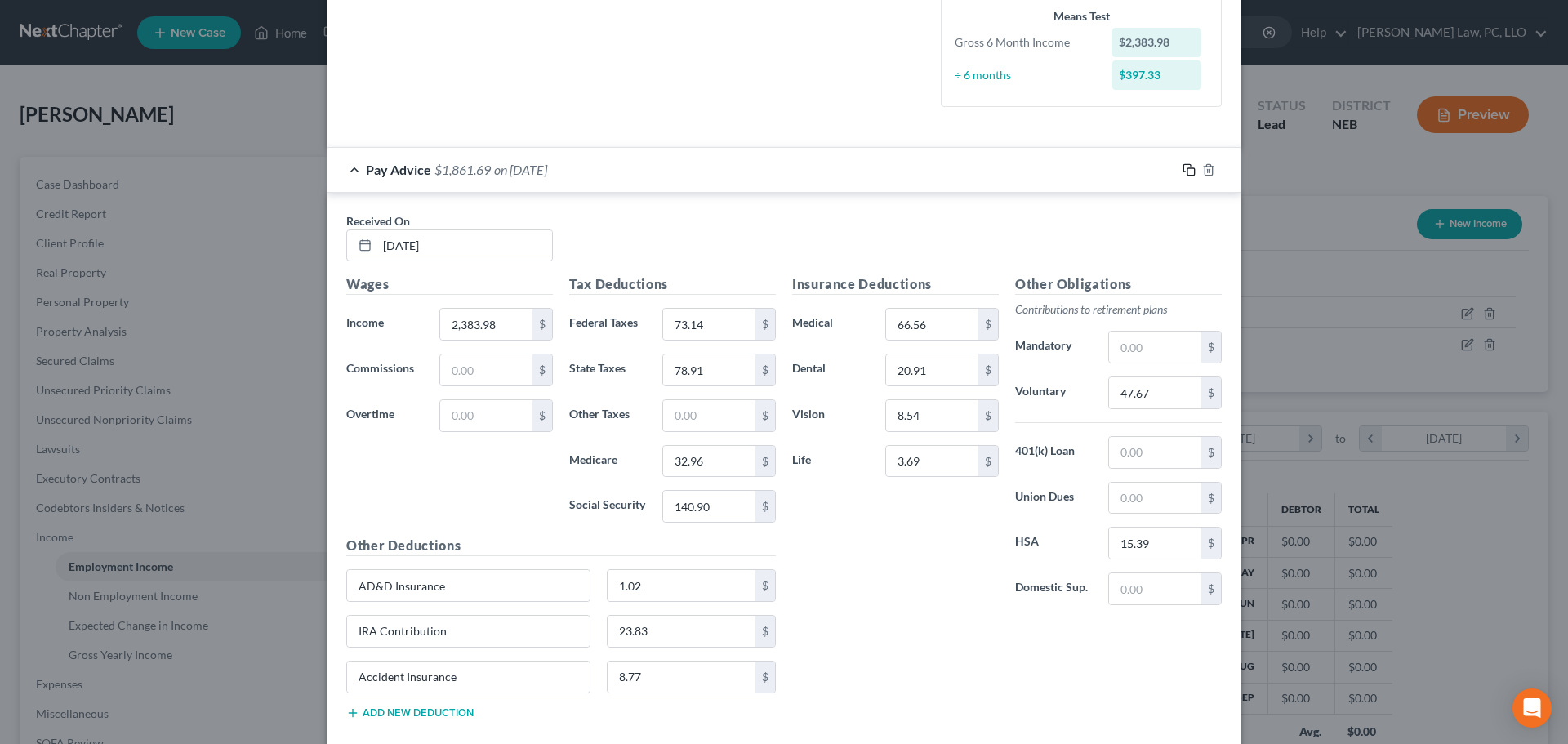
click at [1182, 170] on icon "button" at bounding box center [1189, 170] width 13 height 13
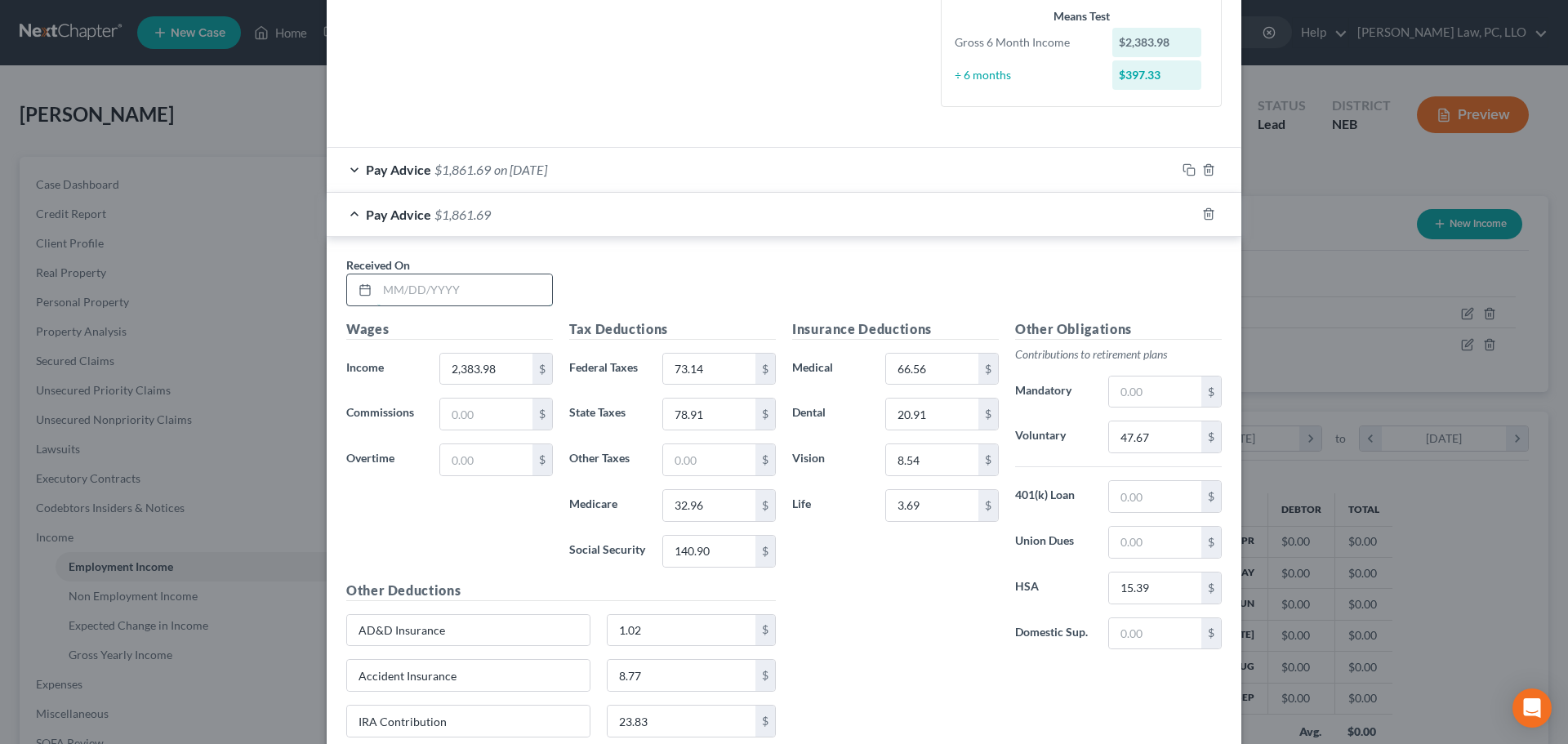
click at [463, 296] on input "text" at bounding box center [464, 290] width 174 height 31
type input "7"
type input "[DATE]"
type input "2,406.60"
type input "64.25"
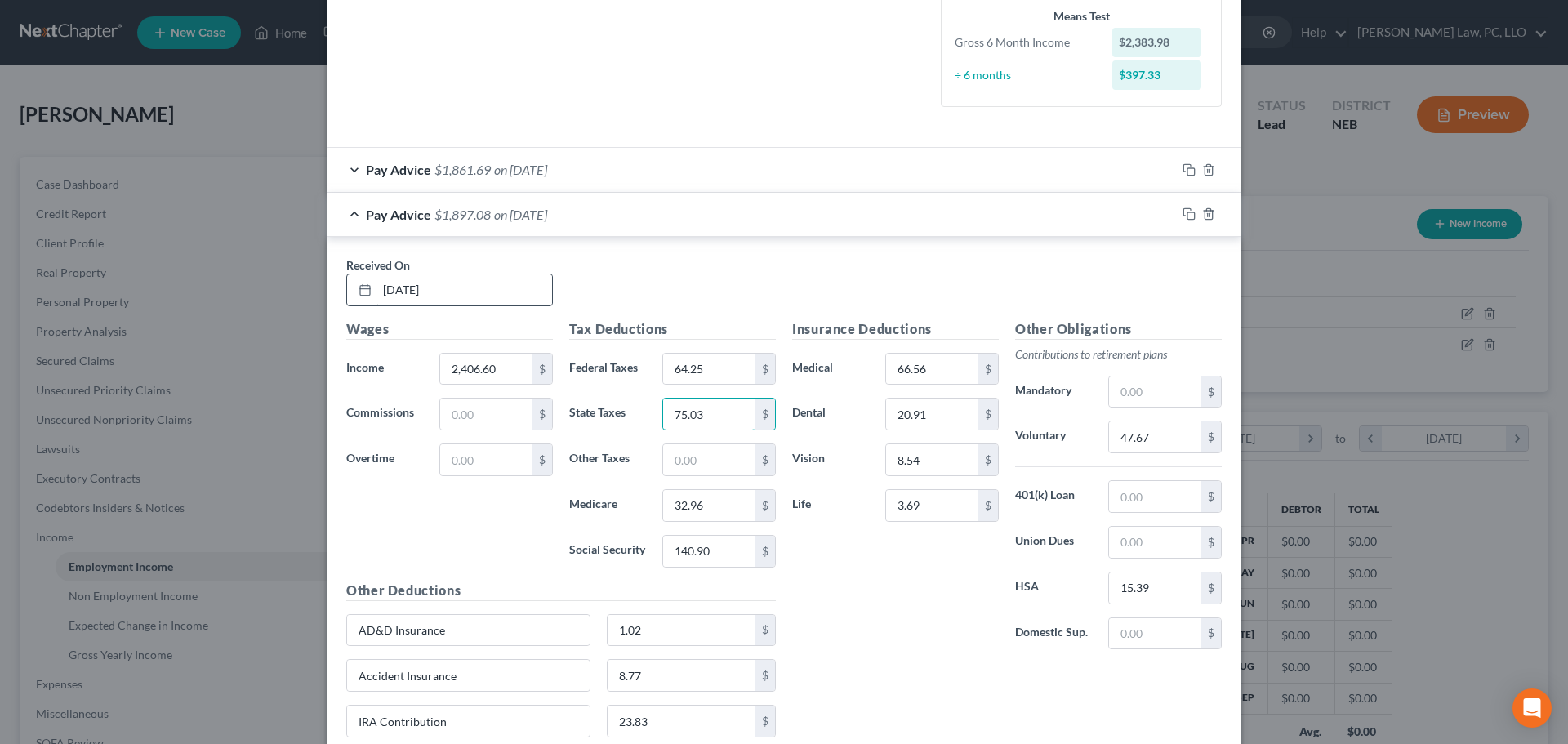
type input "75.03"
type input "33.28"
type input "142.30"
click at [1167, 444] on input "47.67" at bounding box center [1155, 437] width 93 height 31
type input "144.36"
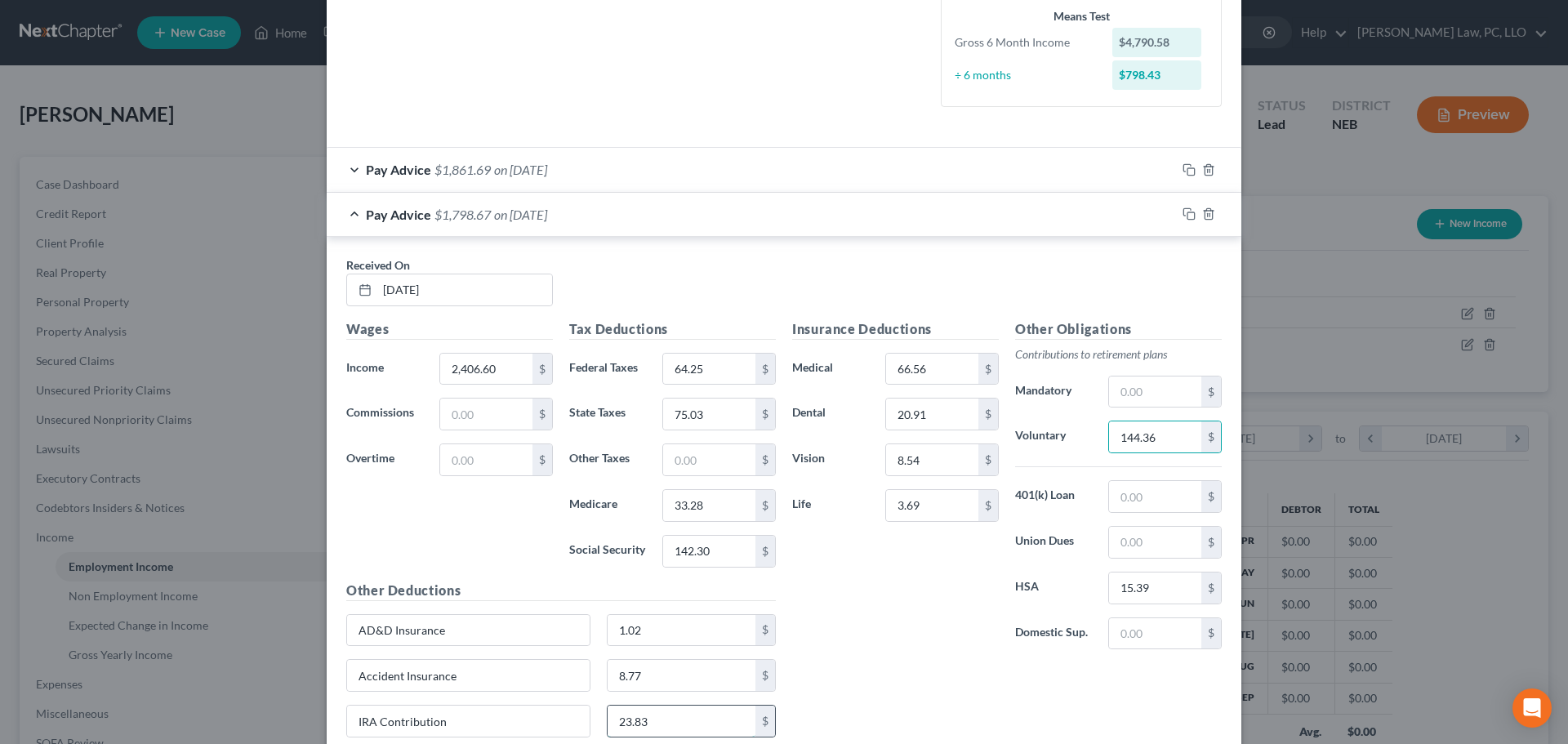
click at [678, 724] on input "23.83" at bounding box center [682, 721] width 149 height 31
click at [821, 620] on div "Insurance Deductions Medical 66.56 $ Dental 20.91 $ Vision 8.54 $ Life 3.69 $" at bounding box center [895, 492] width 223 height 344
click at [1185, 216] on icon "button" at bounding box center [1189, 215] width 13 height 13
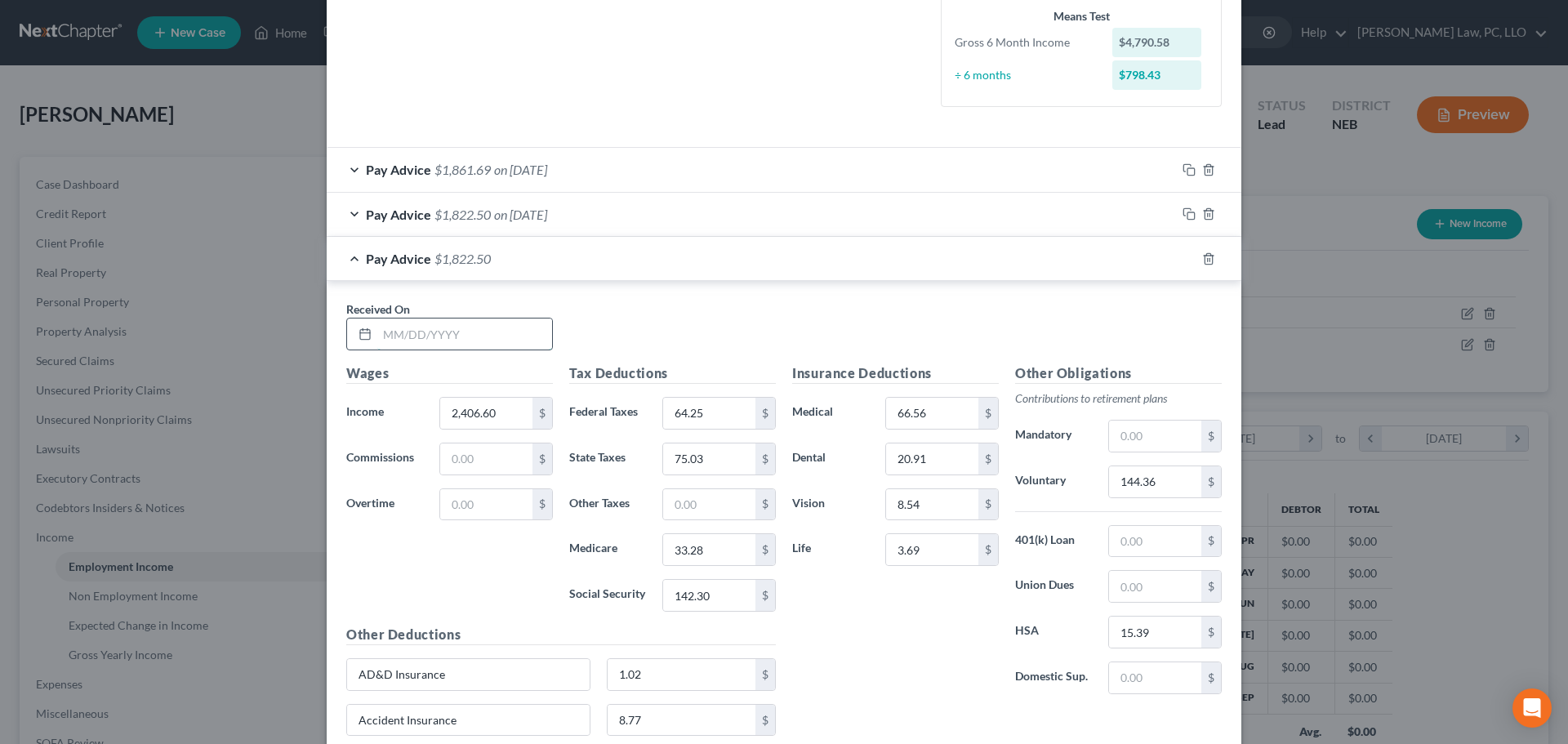
click at [432, 338] on input "text" at bounding box center [464, 334] width 174 height 31
click at [1131, 476] on input "144.36" at bounding box center [1155, 482] width 93 height 31
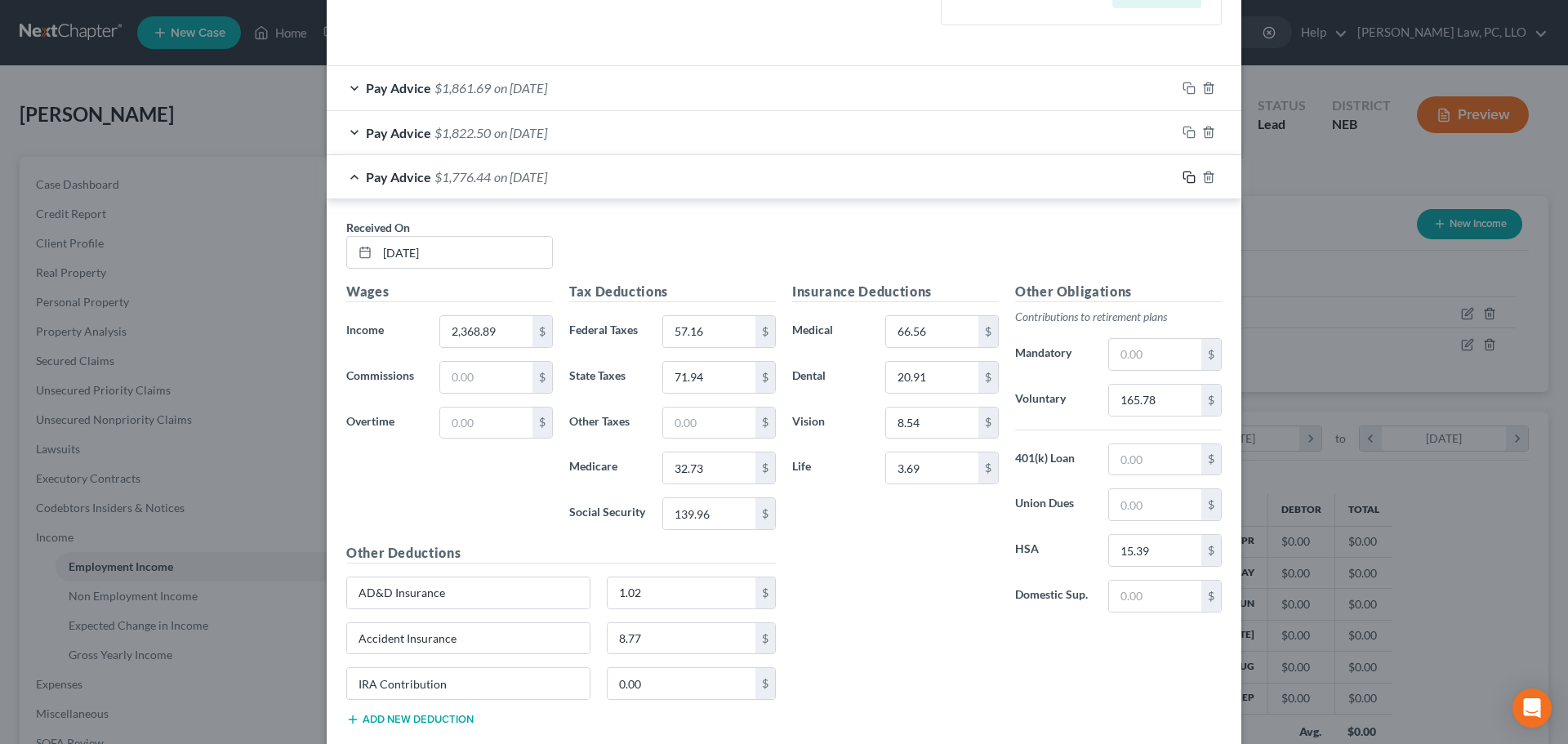
click at [1183, 174] on icon "button" at bounding box center [1189, 178] width 13 height 13
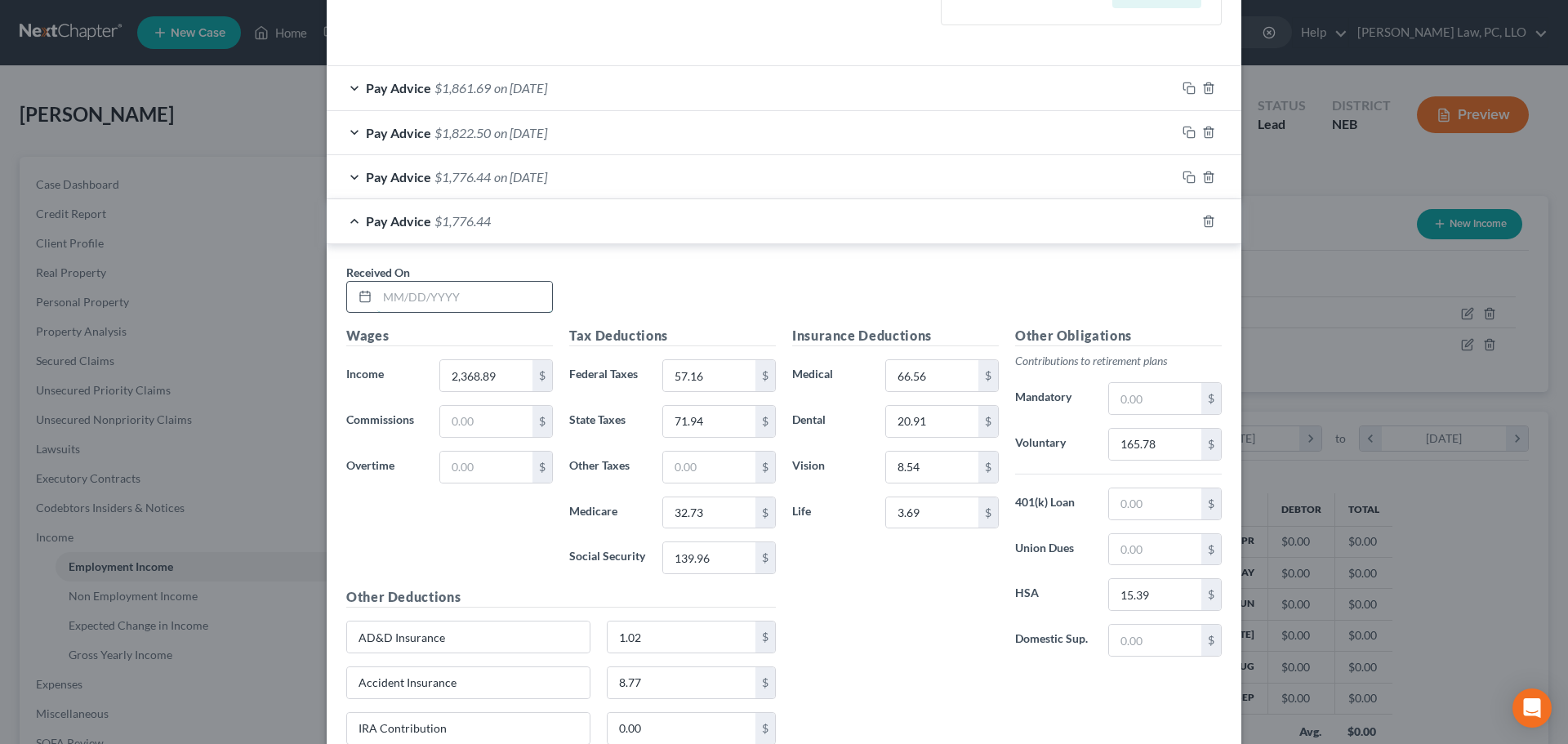
click at [459, 296] on input "text" at bounding box center [464, 297] width 174 height 31
click at [1142, 444] on input "165.78" at bounding box center [1155, 444] width 93 height 31
click at [1183, 218] on icon "button" at bounding box center [1189, 221] width 13 height 13
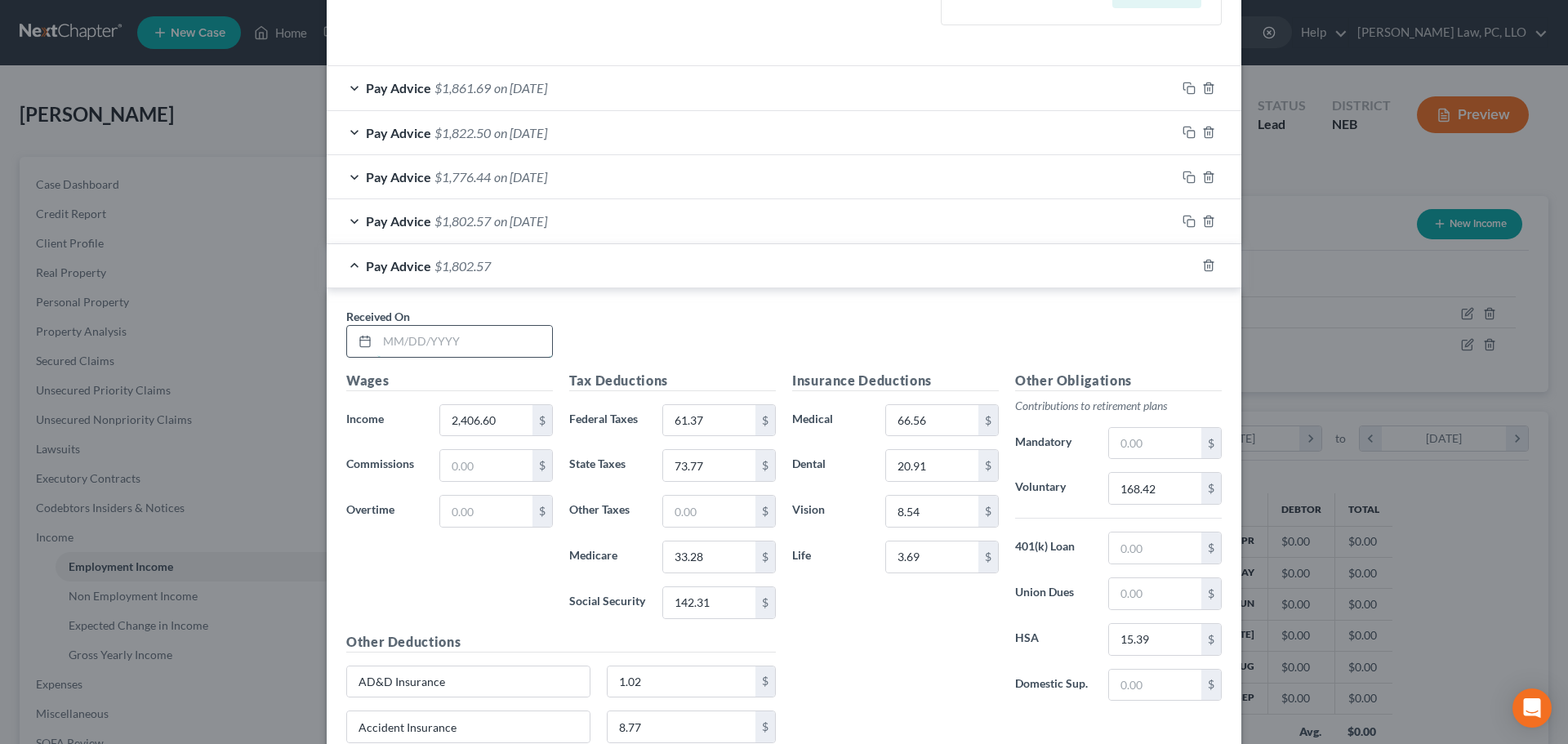
click at [439, 334] on input "text" at bounding box center [464, 341] width 174 height 31
click at [1151, 496] on input "168.42" at bounding box center [1155, 488] width 93 height 31
click at [1186, 258] on div at bounding box center [1208, 265] width 65 height 26
click at [1187, 270] on rect "button" at bounding box center [1191, 267] width 8 height 8
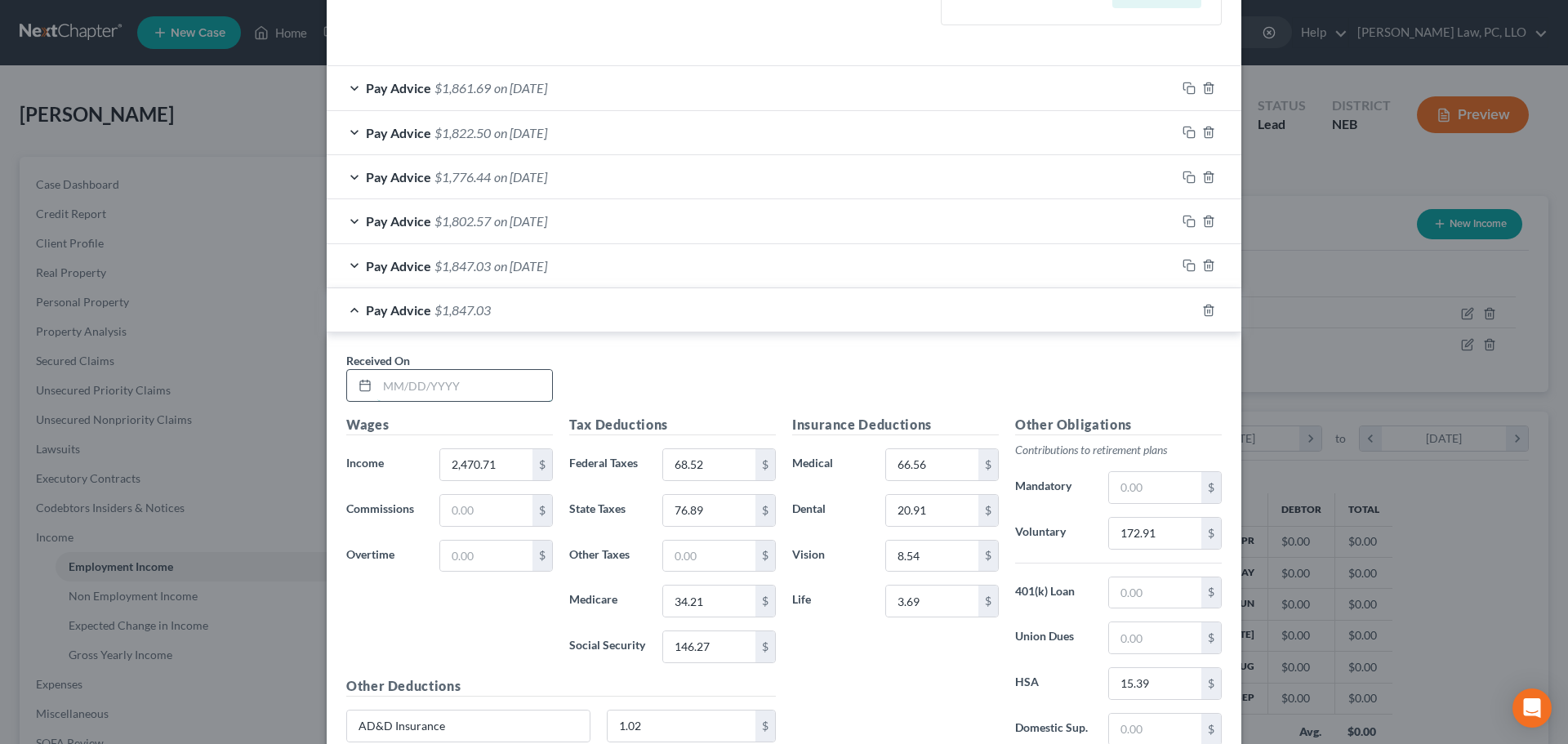
click at [421, 399] on input "text" at bounding box center [464, 385] width 174 height 31
click at [1127, 509] on div "Other Obligations Contributions to retirement plans Mandatory $ Voluntary 172.9…" at bounding box center [1117, 587] width 223 height 344
click at [1130, 534] on input "172.91" at bounding box center [1155, 533] width 93 height 31
click at [1187, 312] on rect "button" at bounding box center [1191, 312] width 8 height 8
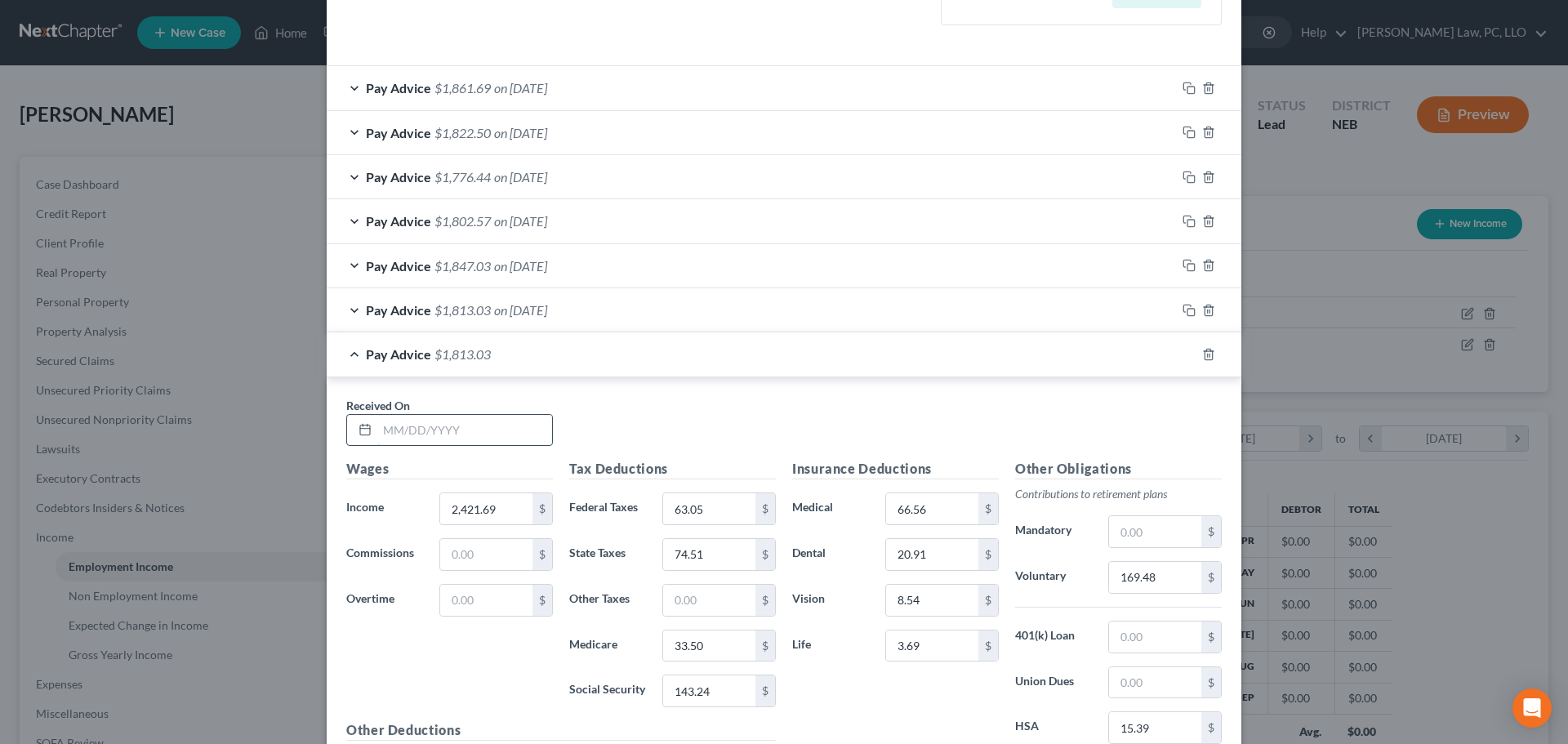
click at [436, 436] on input "text" at bounding box center [464, 430] width 174 height 31
click at [1144, 589] on input "169.48" at bounding box center [1155, 577] width 93 height 31
click at [1187, 360] on rect "button" at bounding box center [1191, 357] width 8 height 8
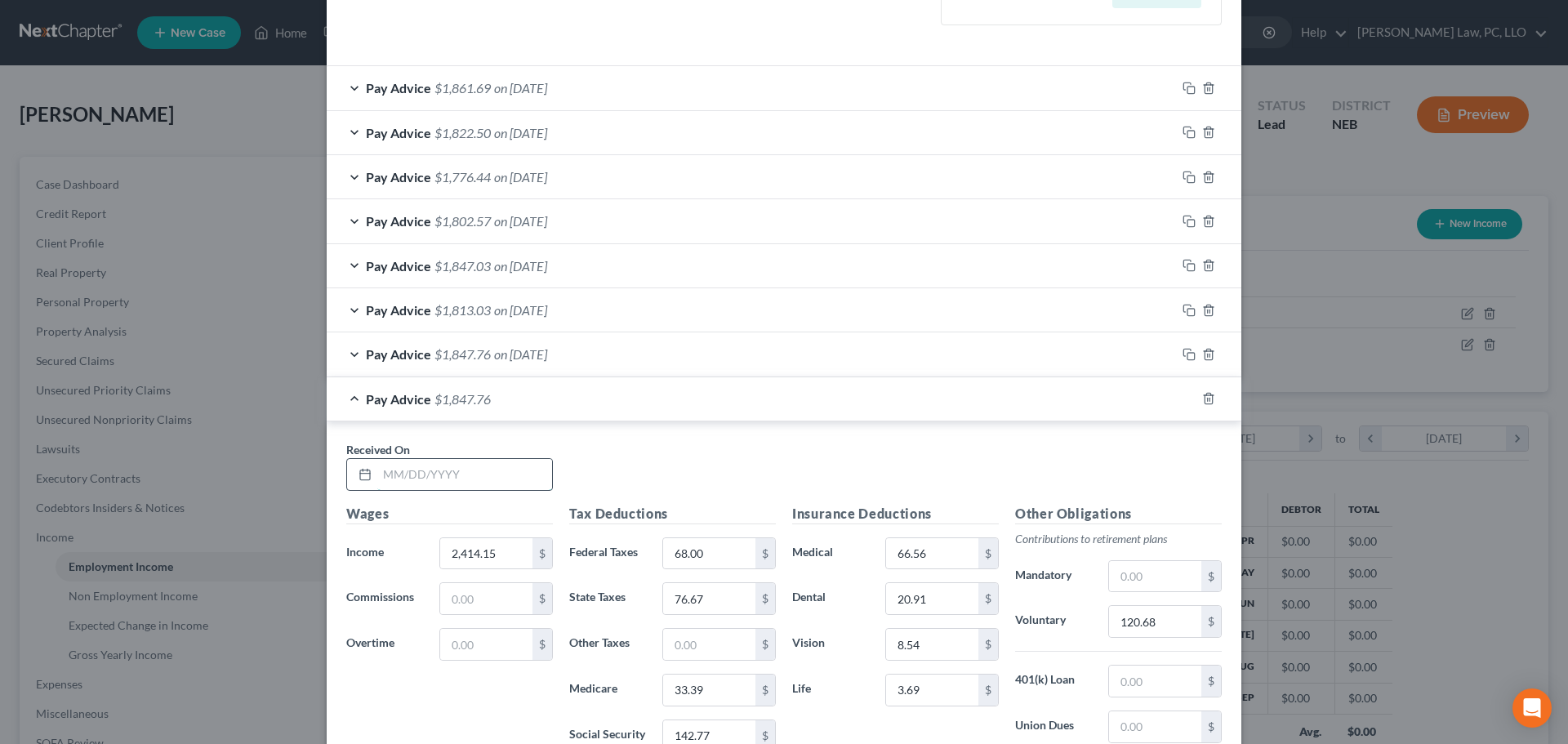
click at [485, 483] on input "text" at bounding box center [464, 474] width 174 height 31
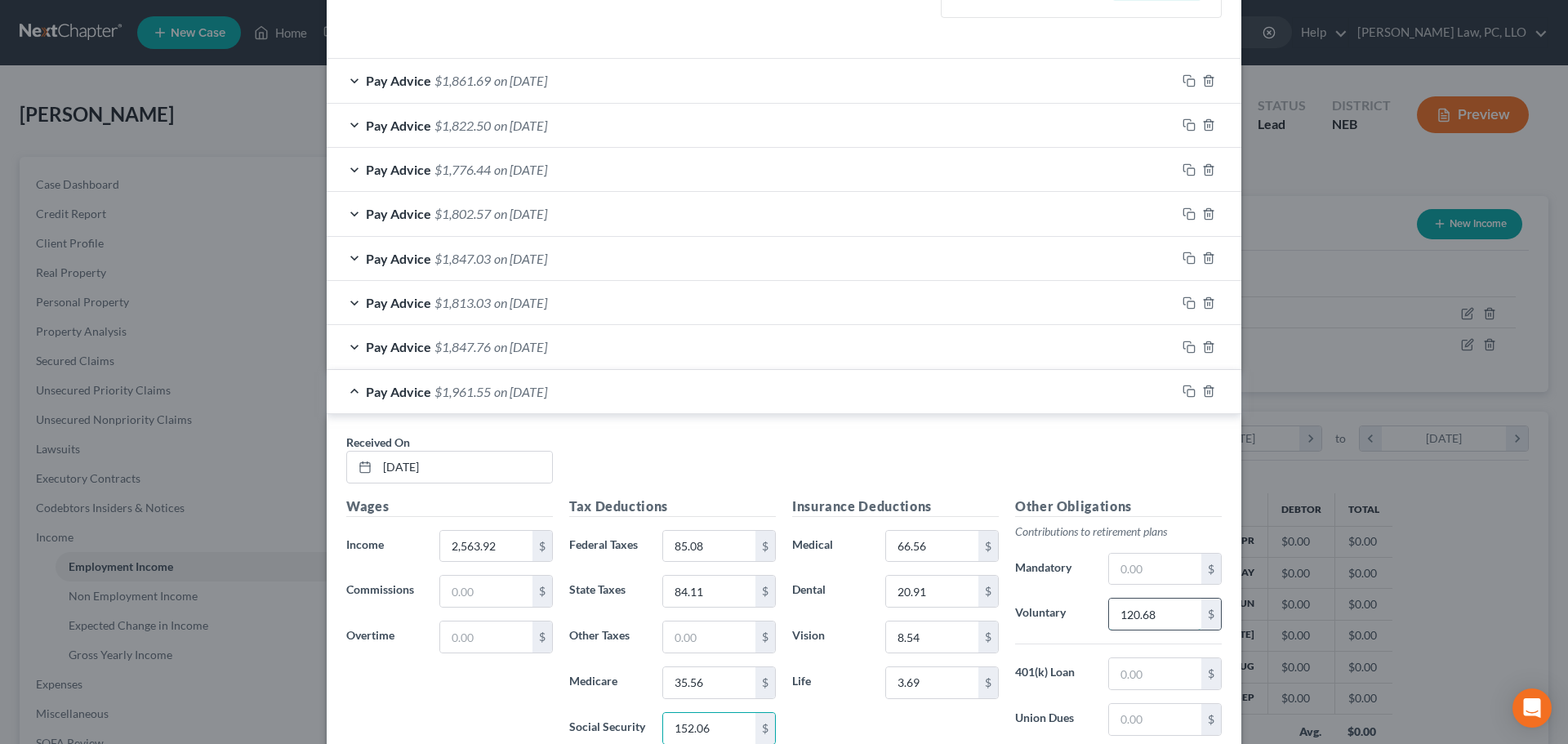
click at [1162, 622] on input "120.68" at bounding box center [1155, 614] width 93 height 31
click at [1187, 392] on rect "button" at bounding box center [1191, 393] width 8 height 8
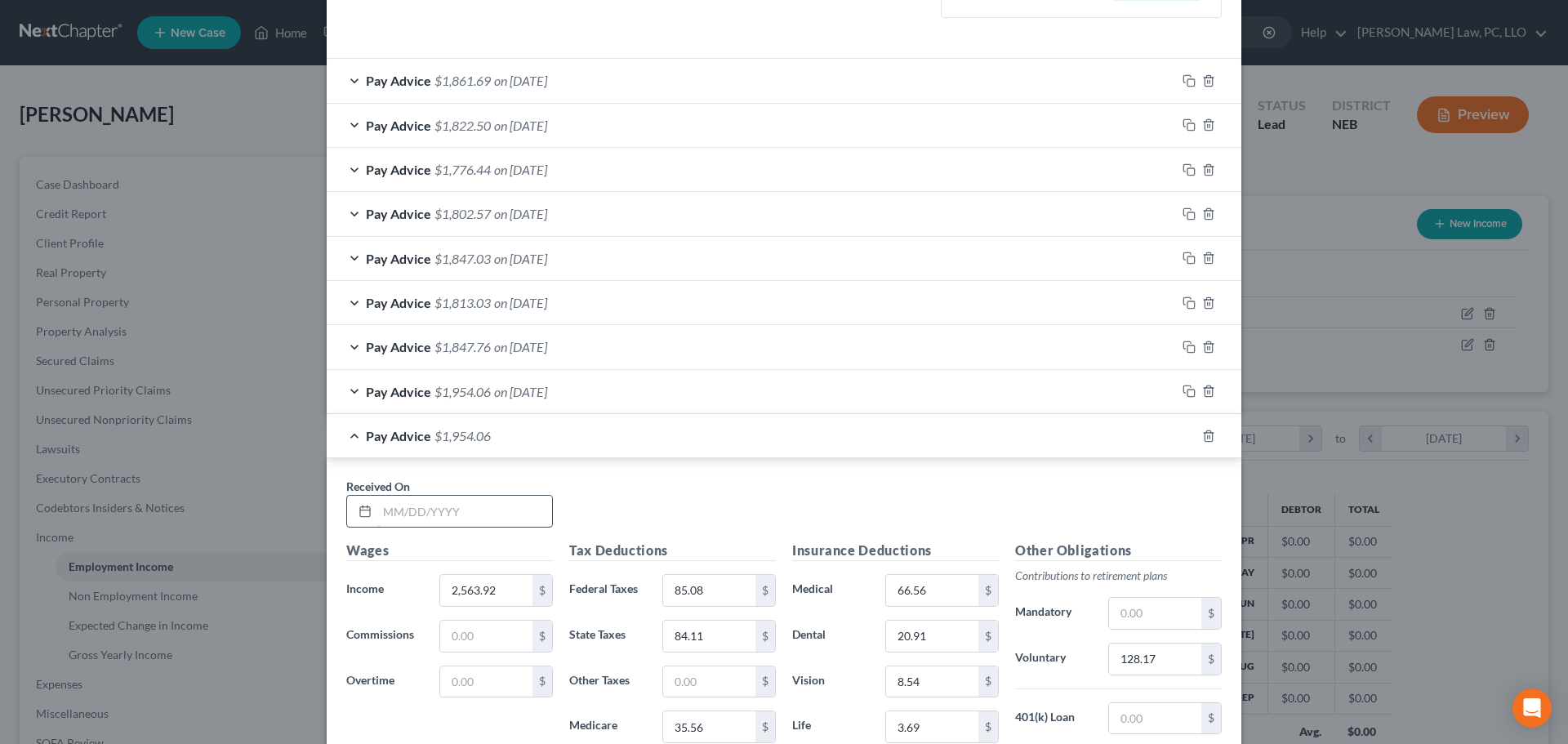
click at [435, 504] on input "text" at bounding box center [464, 511] width 174 height 31
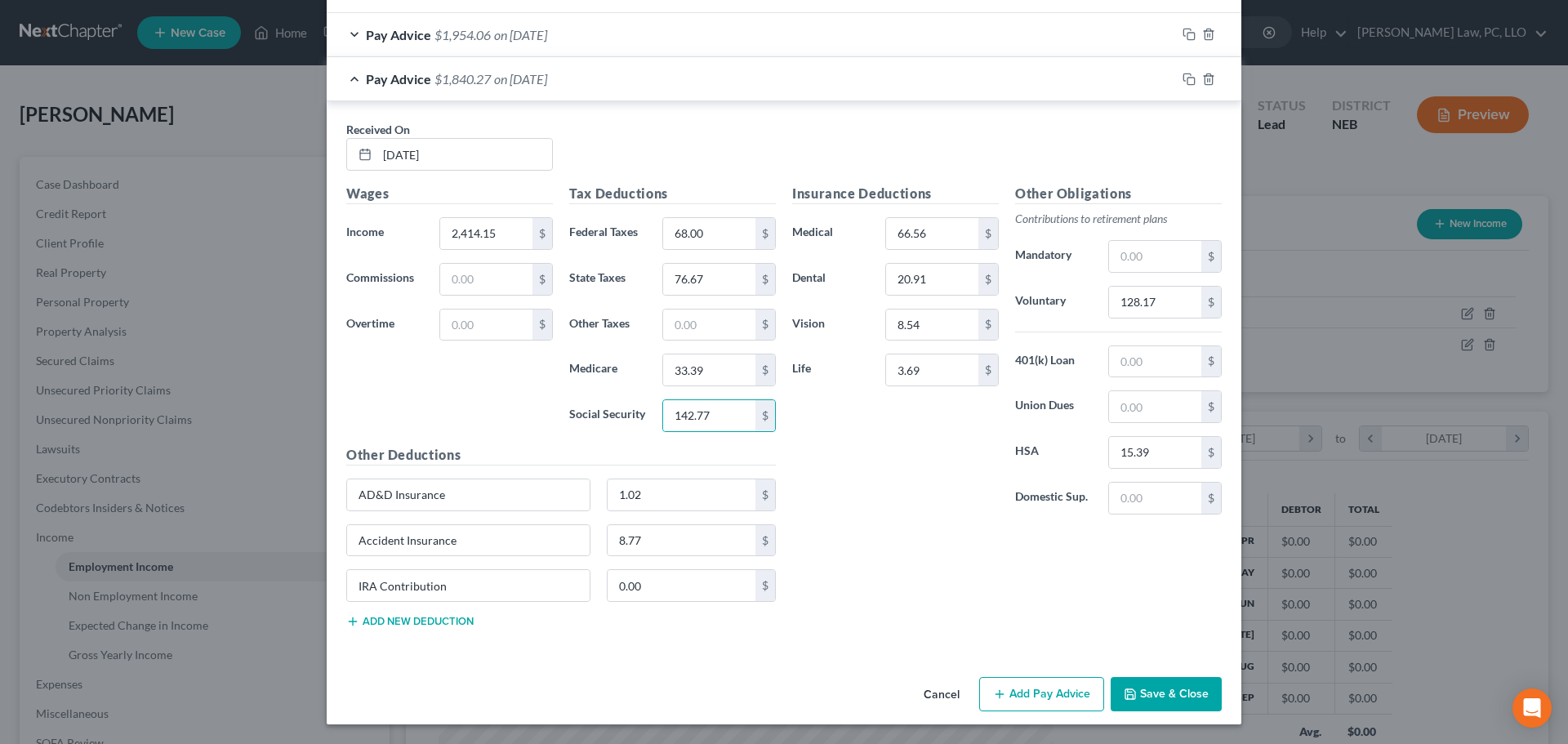
click at [1152, 324] on div "Other Obligations Contributions to retirement plans Mandatory $ Voluntary 128.1…" at bounding box center [1117, 356] width 223 height 344
click at [1150, 303] on input "128.17" at bounding box center [1155, 301] width 93 height 31
click at [1183, 78] on icon "button" at bounding box center [1187, 77] width 8 height 8
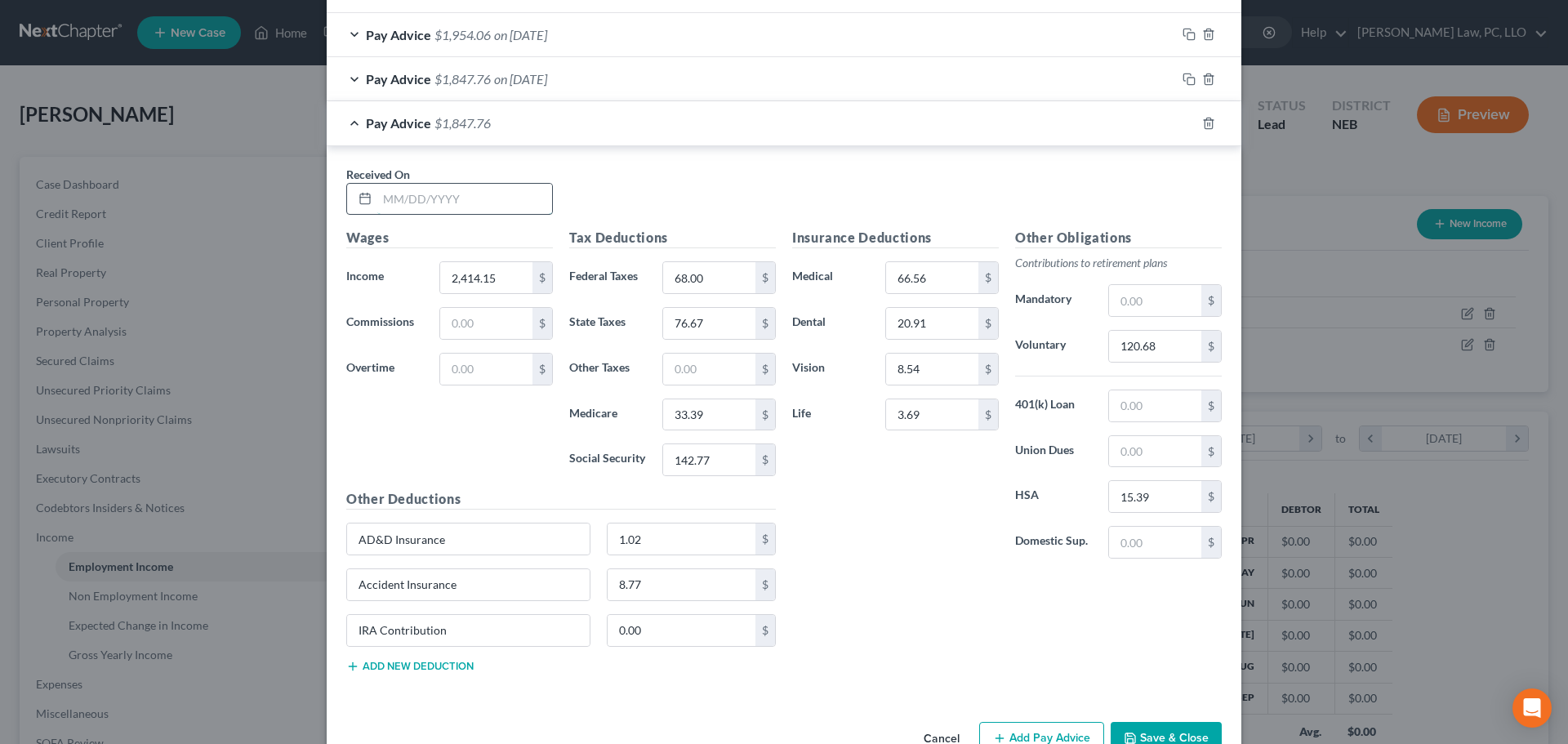
click at [429, 203] on input "text" at bounding box center [464, 199] width 174 height 31
click at [1182, 125] on icon "button" at bounding box center [1189, 124] width 13 height 13
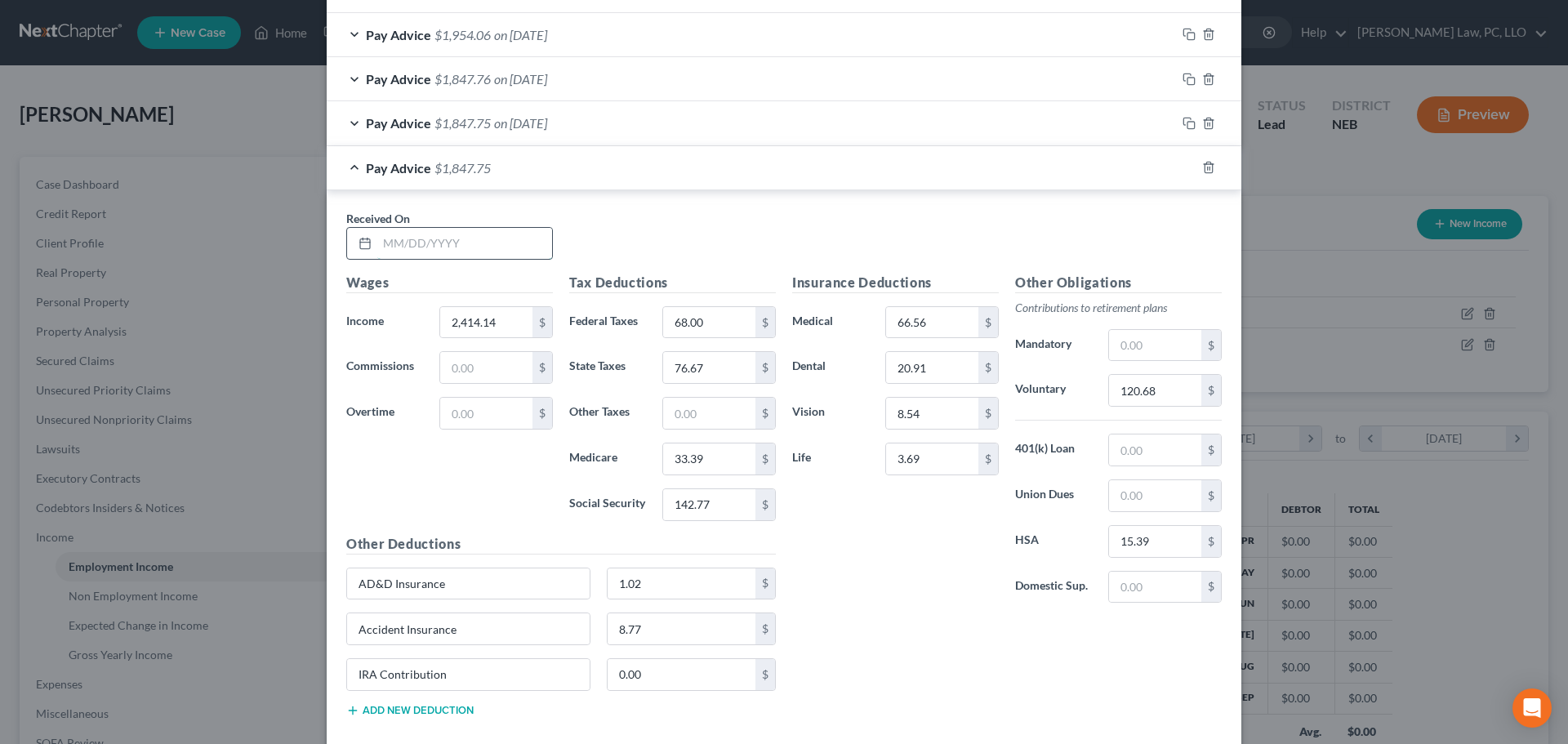
click at [393, 241] on input "text" at bounding box center [464, 243] width 174 height 31
click at [1159, 387] on input "120.68" at bounding box center [1155, 390] width 93 height 31
click at [1182, 166] on icon "button" at bounding box center [1189, 168] width 13 height 13
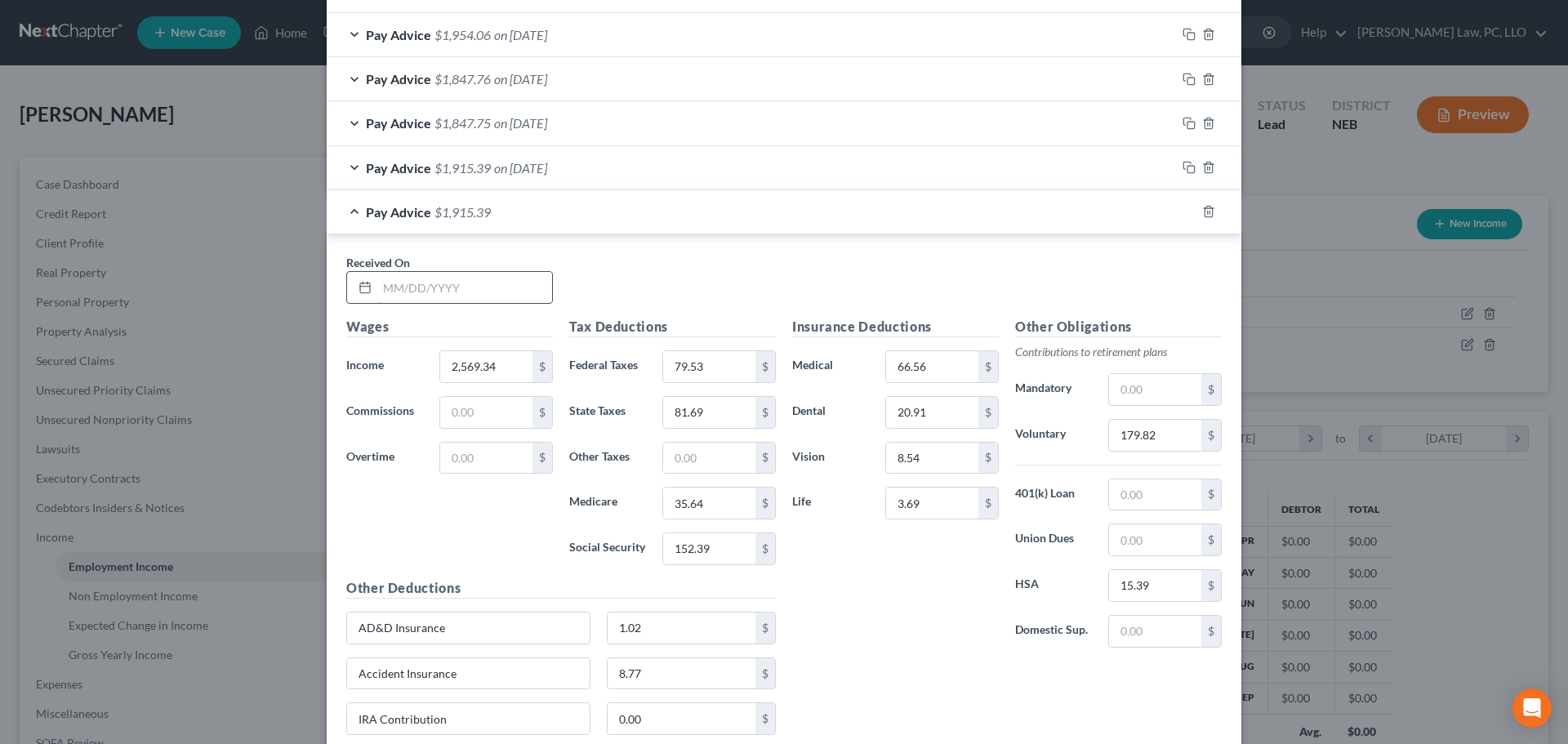
click at [459, 272] on input "text" at bounding box center [464, 287] width 174 height 31
click at [1182, 209] on icon "button" at bounding box center [1189, 212] width 13 height 13
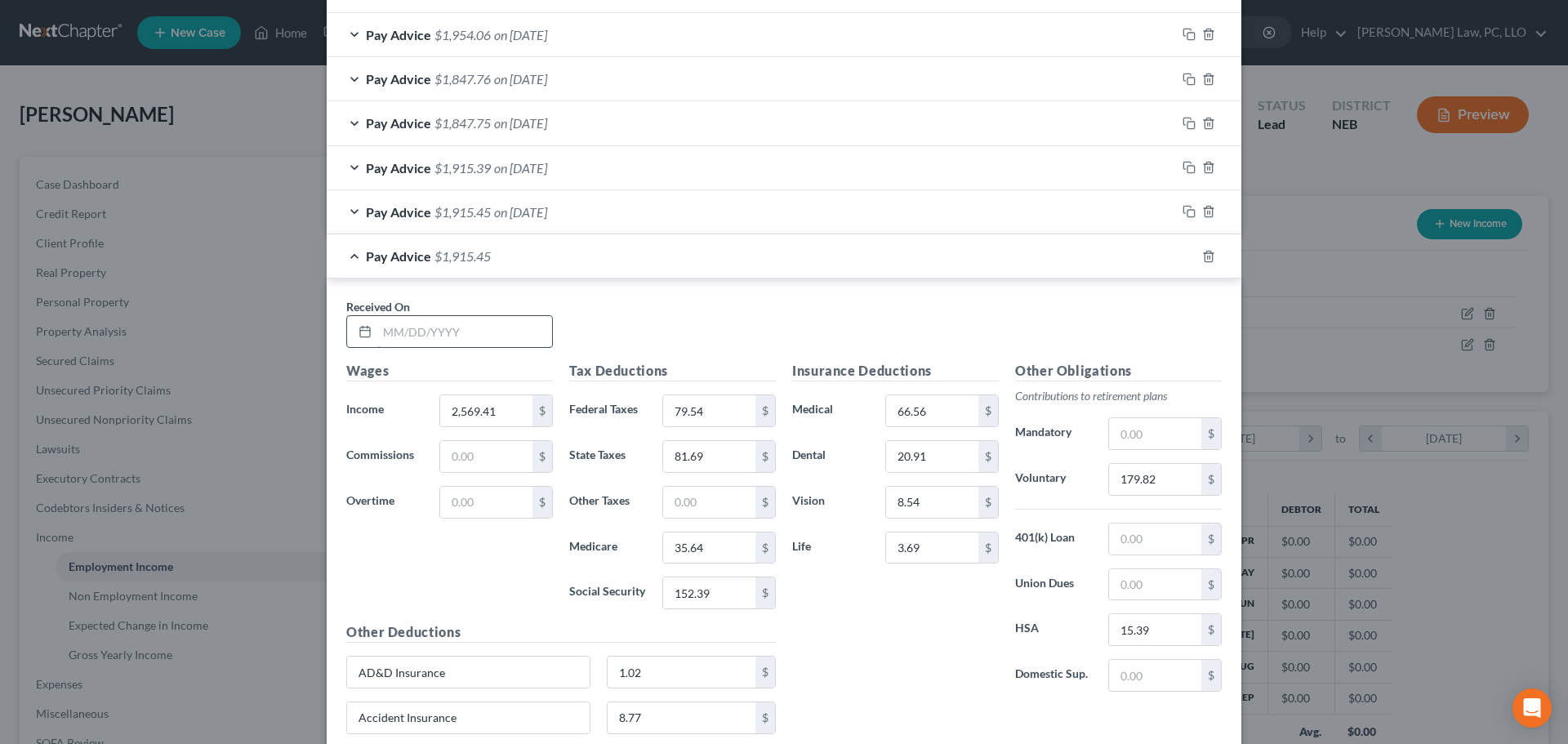
click at [420, 338] on input "text" at bounding box center [464, 332] width 174 height 31
click at [459, 333] on input "text" at bounding box center [464, 332] width 174 height 31
click at [353, 260] on div "Pay Advice $1,915.45 on [DATE]" at bounding box center [751, 256] width 850 height 43
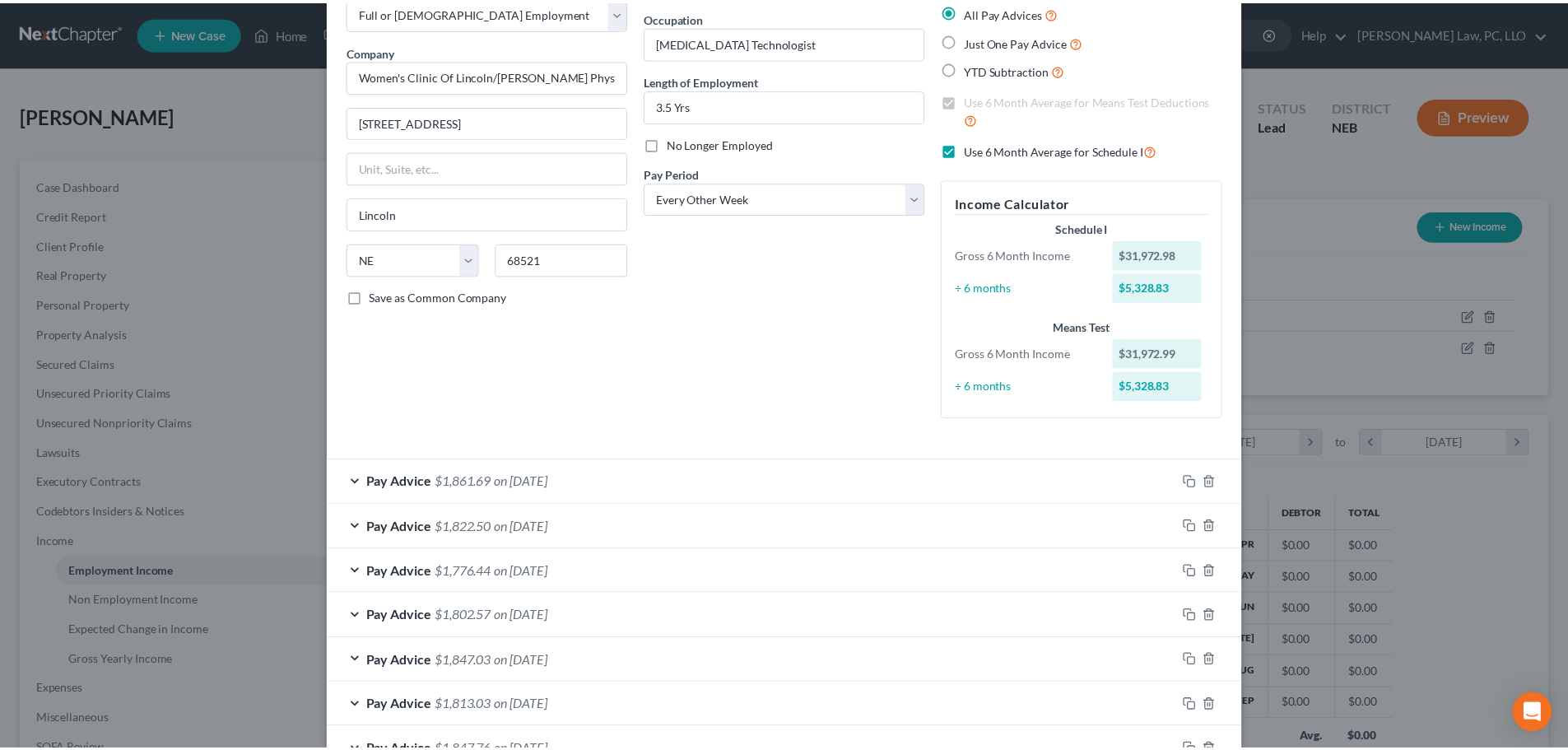
scroll to position [479, 0]
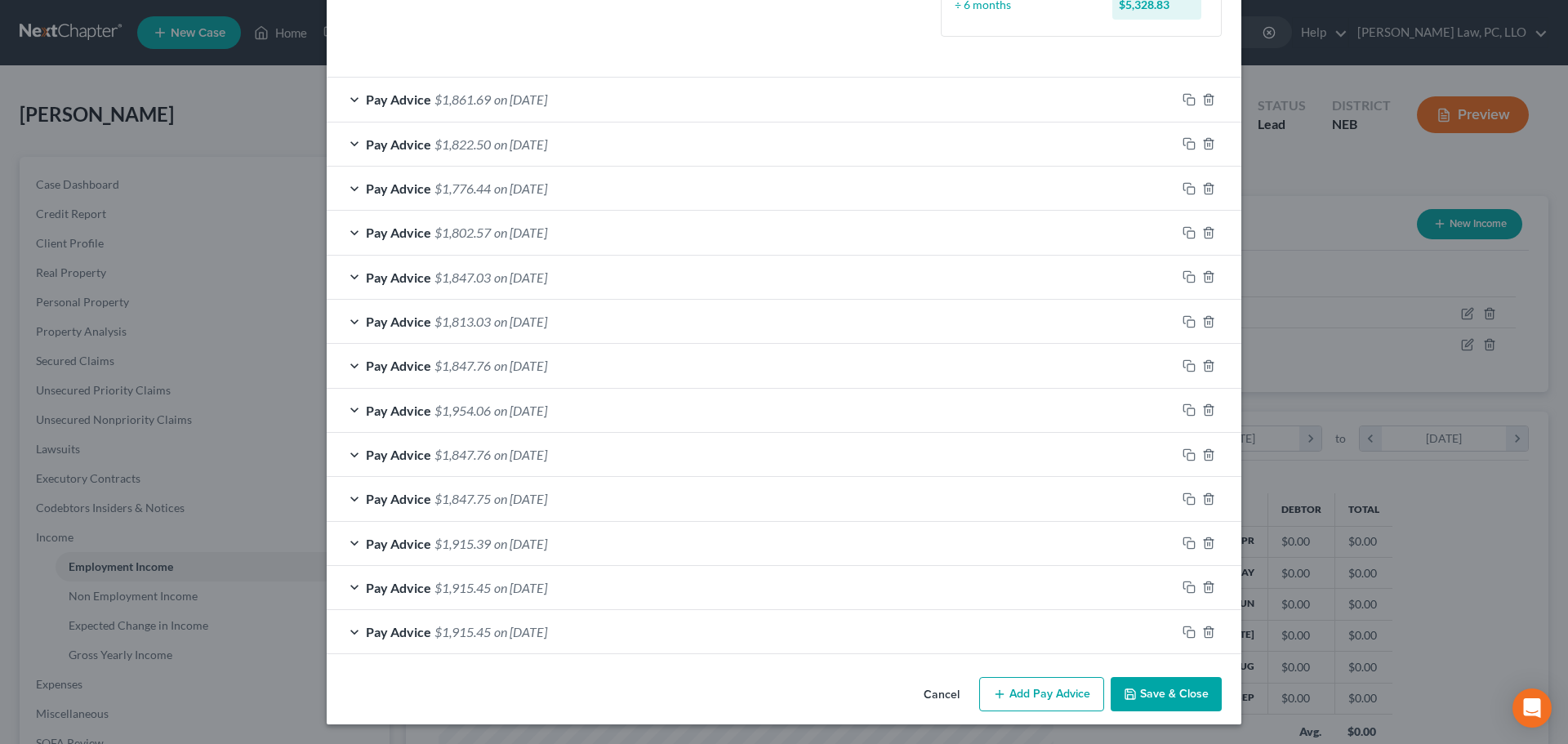
click at [1168, 701] on button "Save & Close" at bounding box center [1166, 694] width 111 height 34
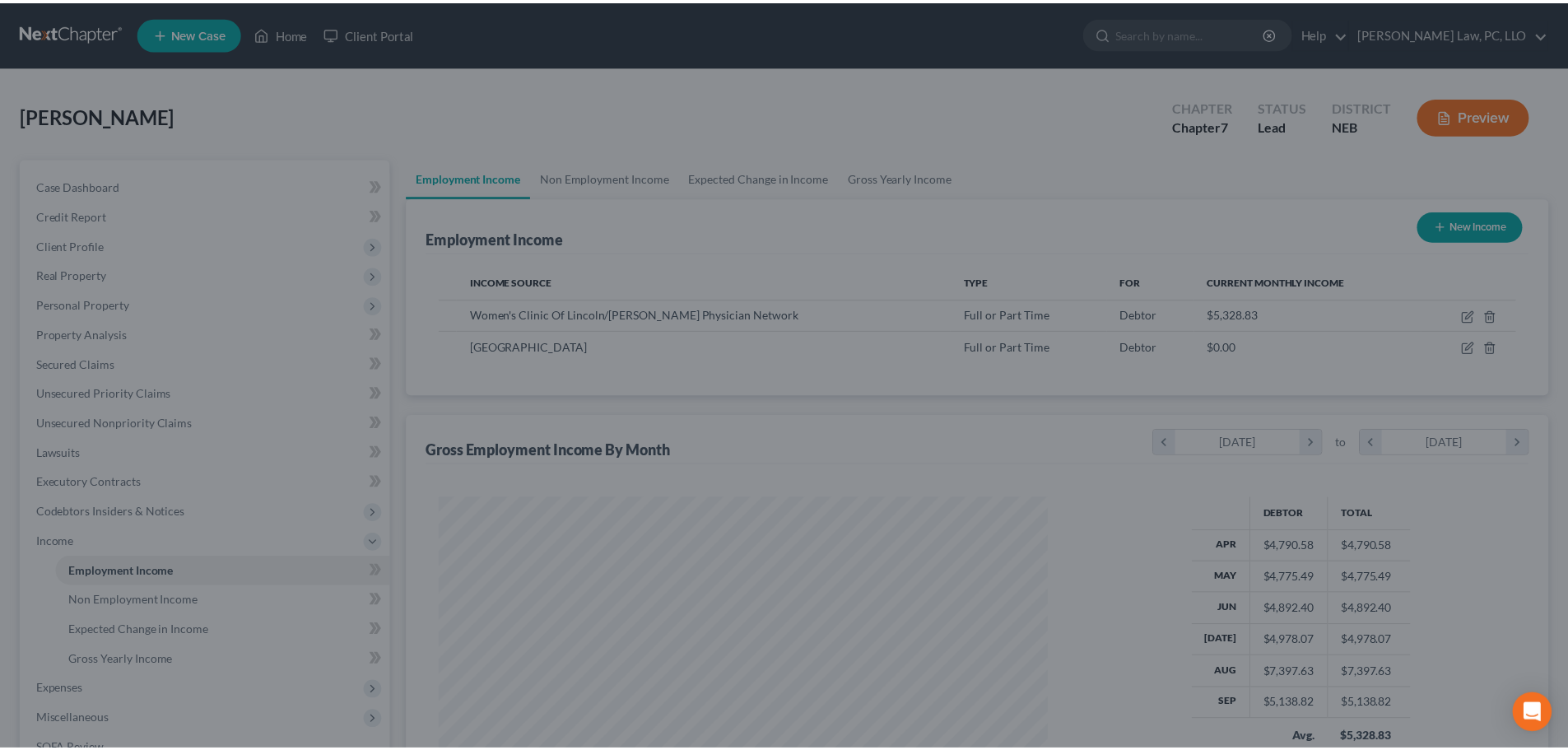
scroll to position [823338, 822461]
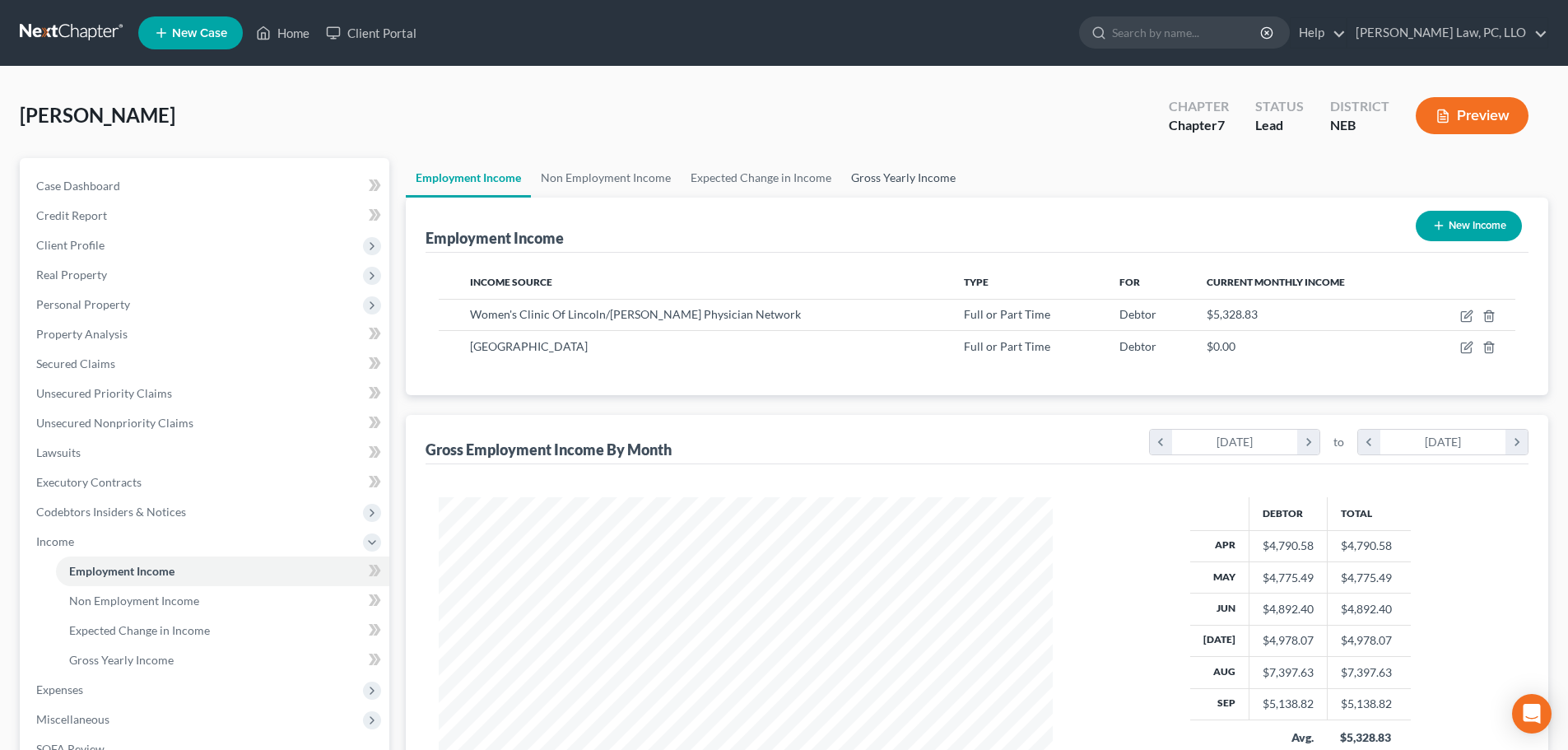
click at [859, 179] on link "Gross Yearly Income" at bounding box center [903, 178] width 124 height 40
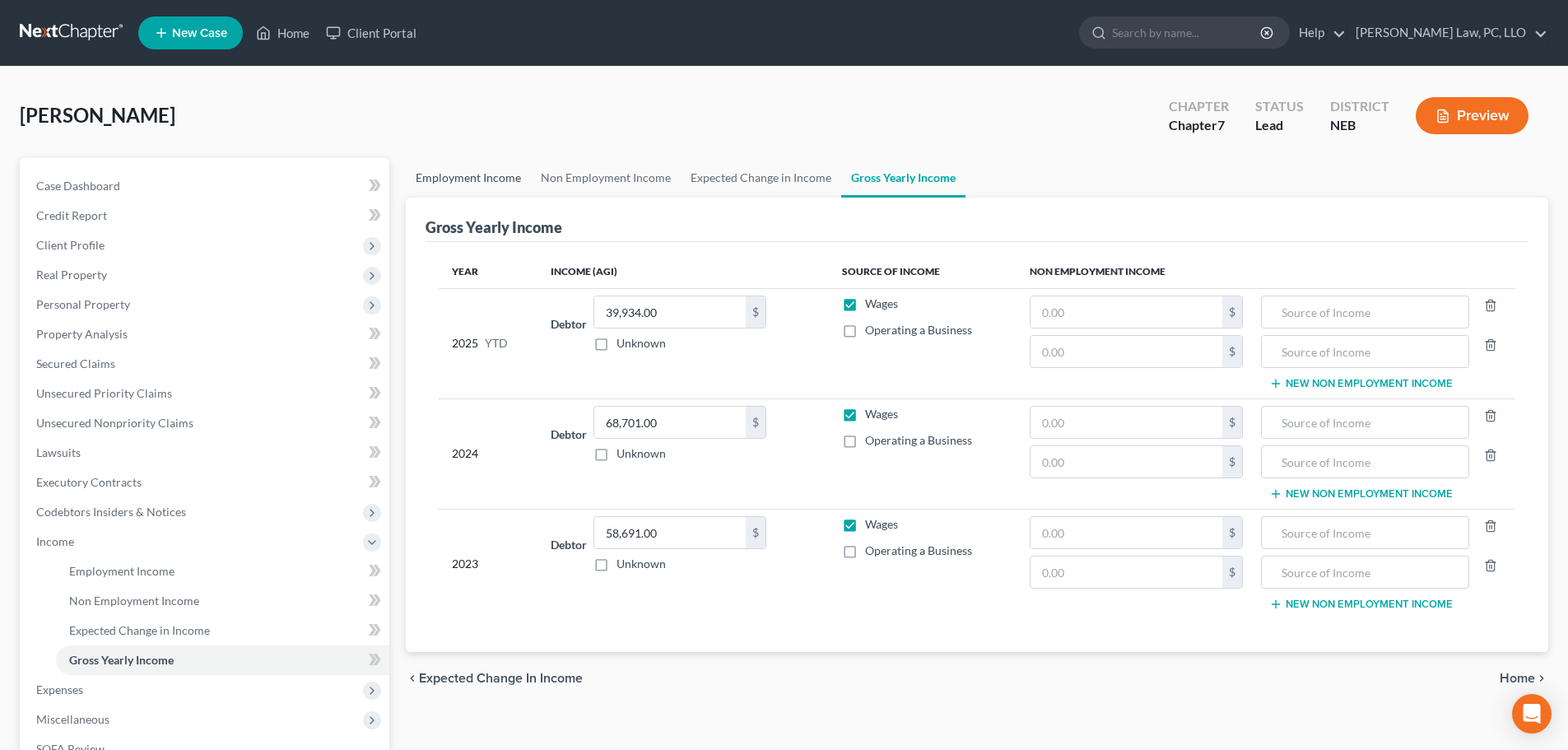
click at [452, 178] on link "Employment Income" at bounding box center [468, 178] width 125 height 40
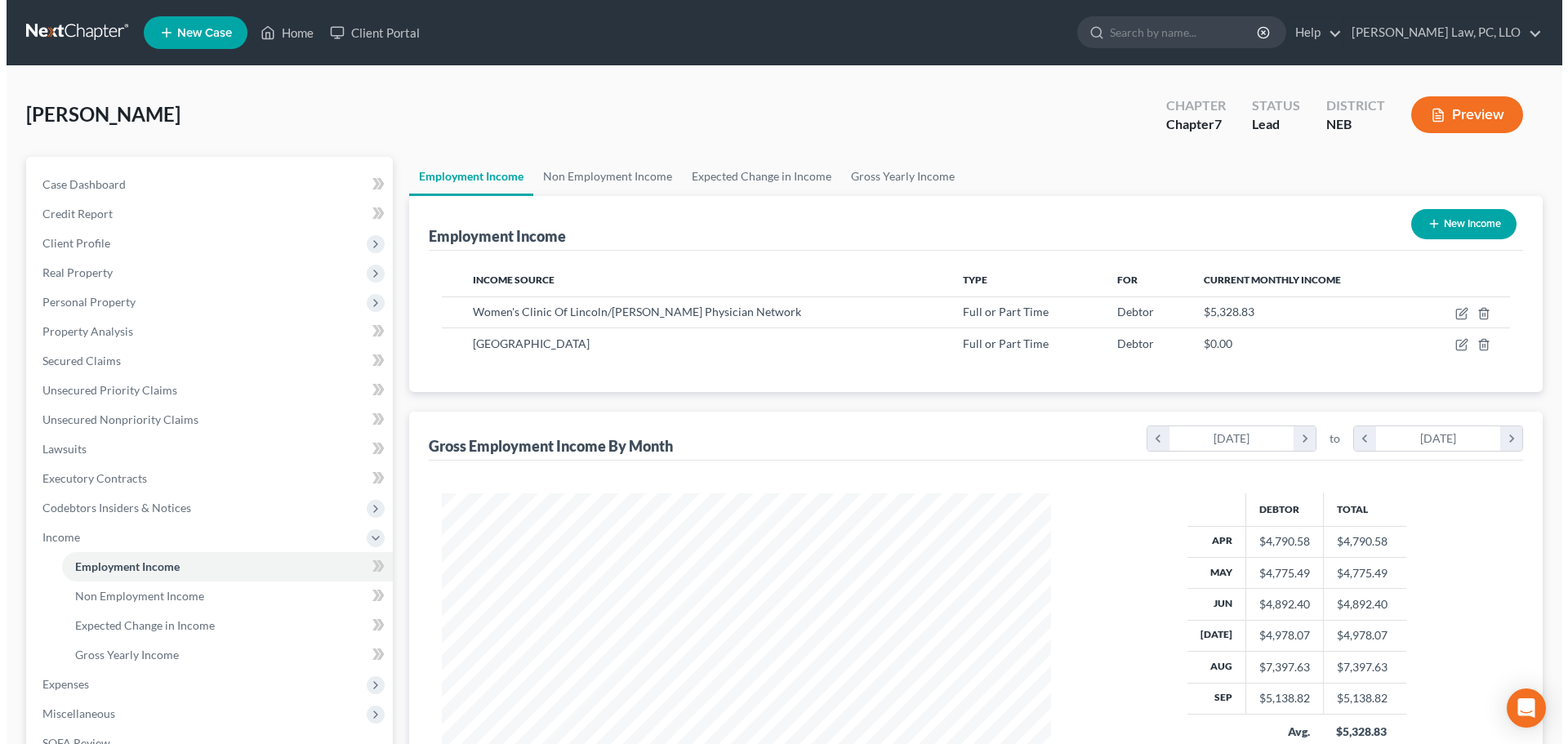
scroll to position [305, 642]
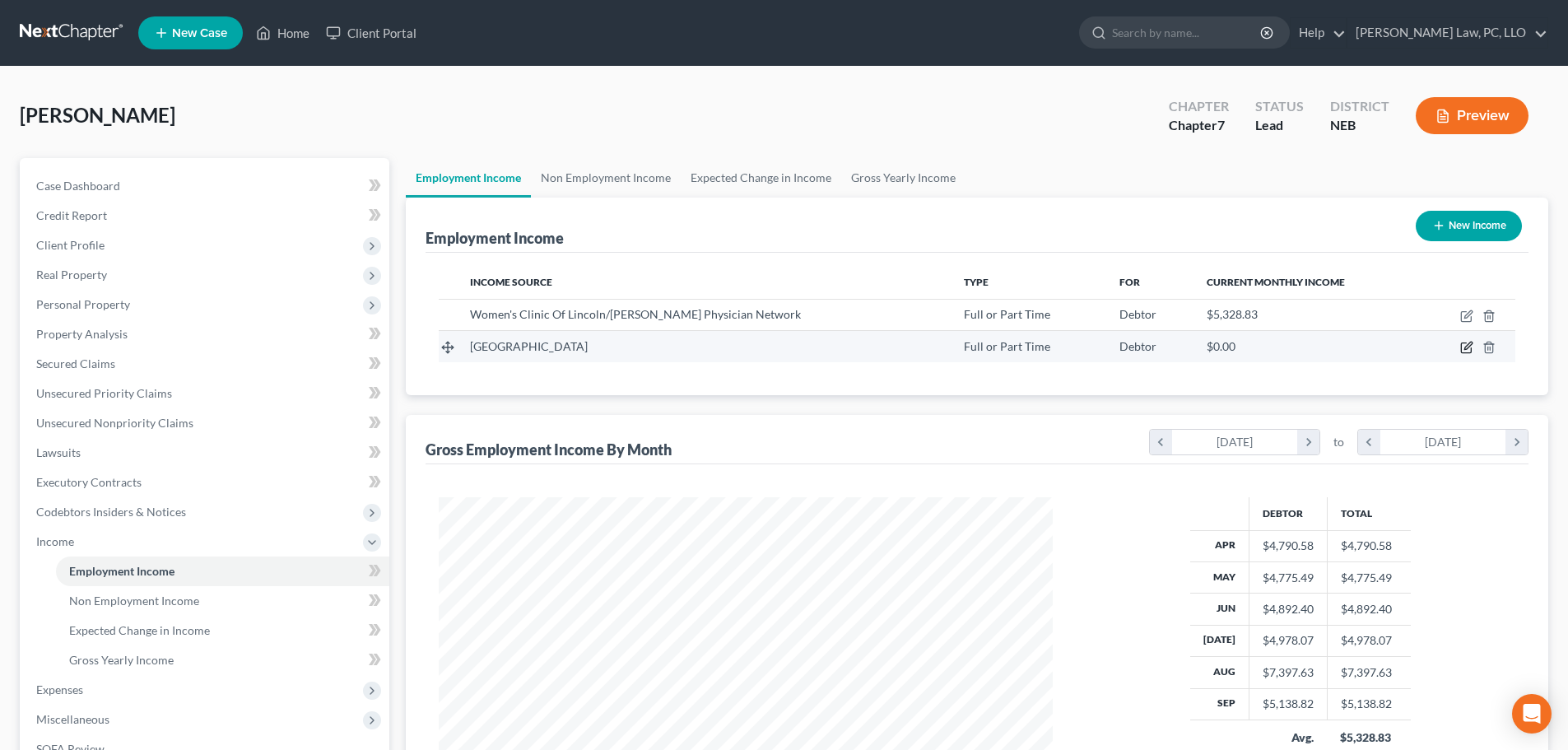
click at [1467, 350] on icon "button" at bounding box center [1468, 346] width 8 height 8
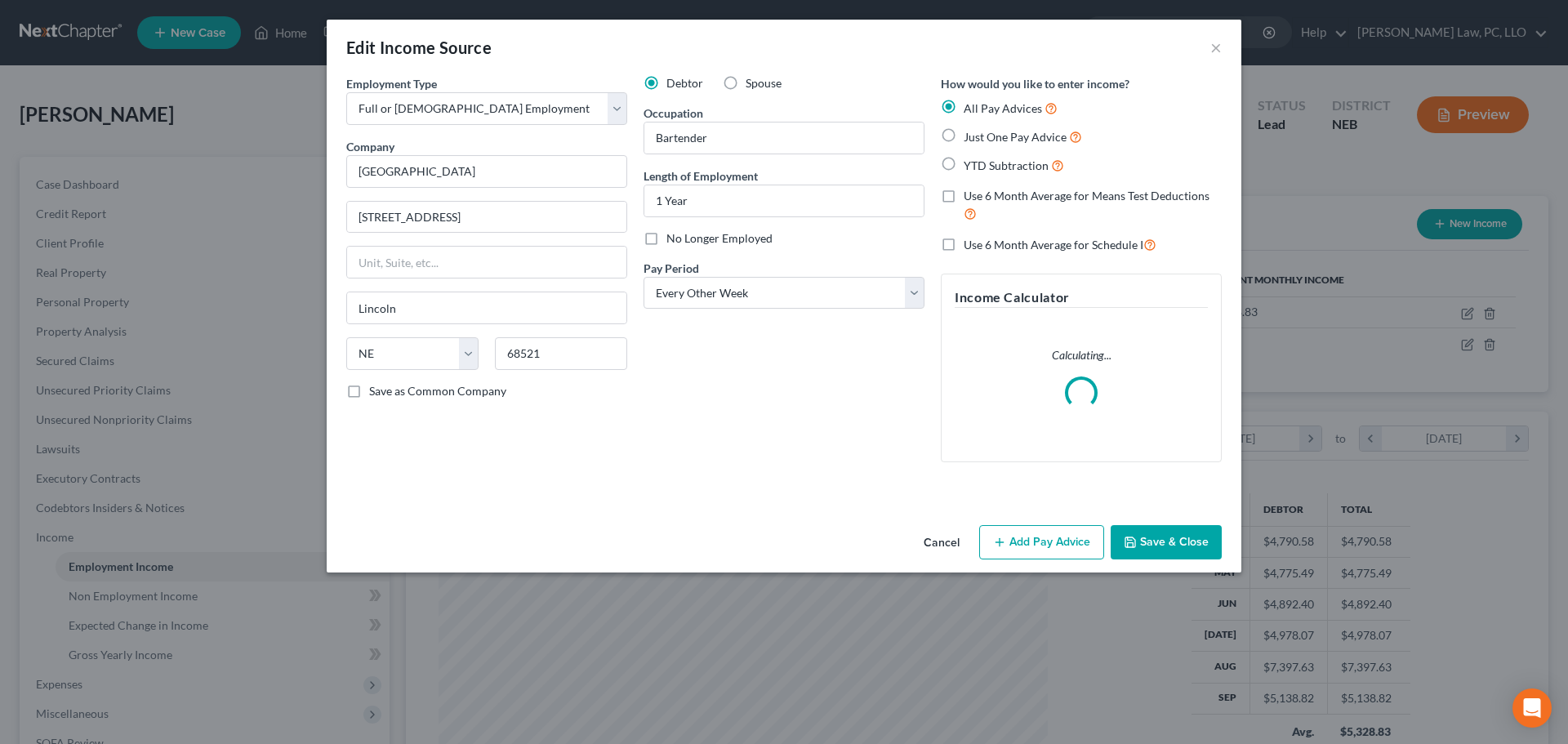
scroll to position [307, 648]
click at [964, 198] on label "Use 6 Month Average for Means Test Deductions" at bounding box center [1092, 205] width 258 height 35
click at [970, 198] on input "Use 6 Month Average for Means Test Deductions" at bounding box center [975, 193] width 11 height 11
click at [1021, 550] on button "Add Pay Advice" at bounding box center [1041, 542] width 125 height 34
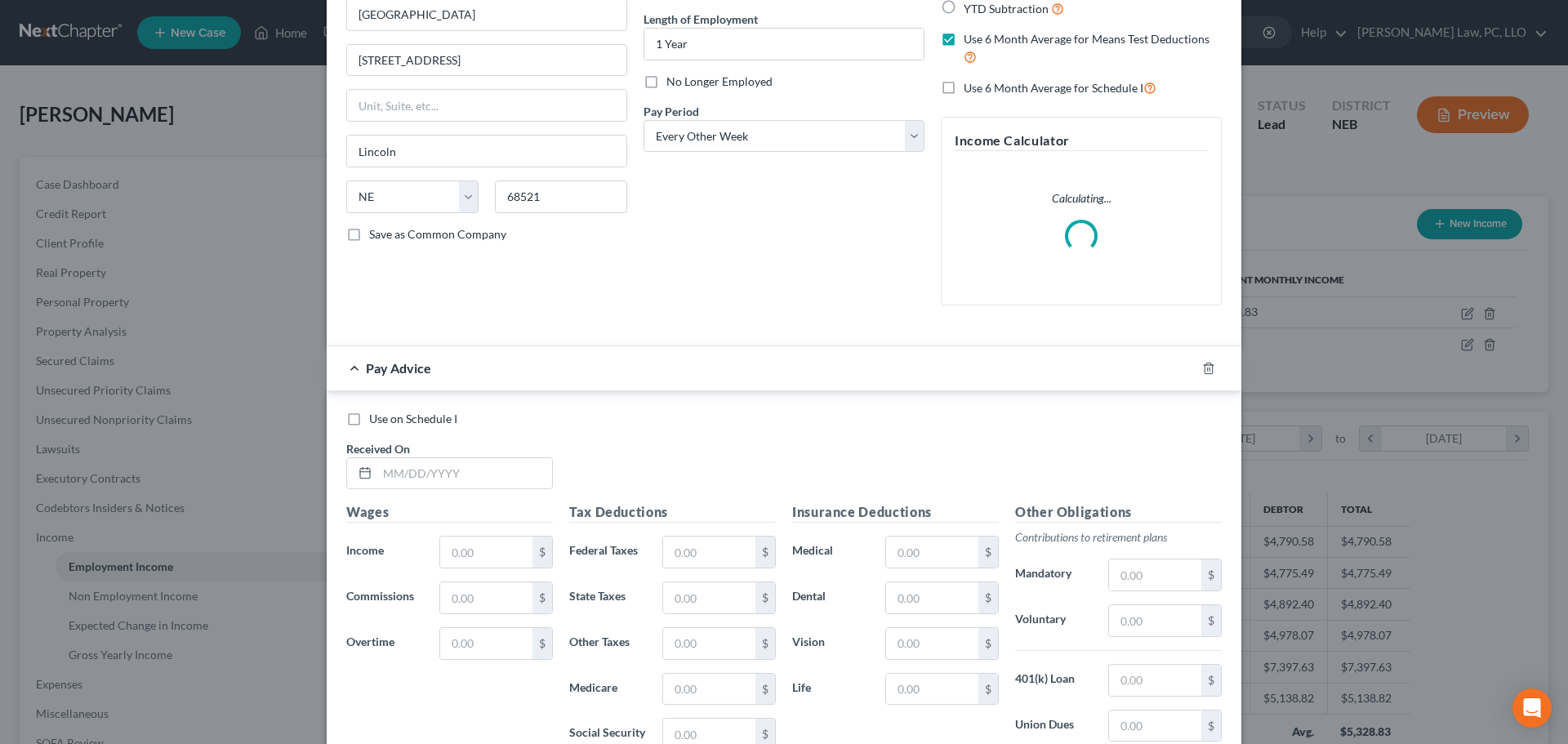
scroll to position [164, 0]
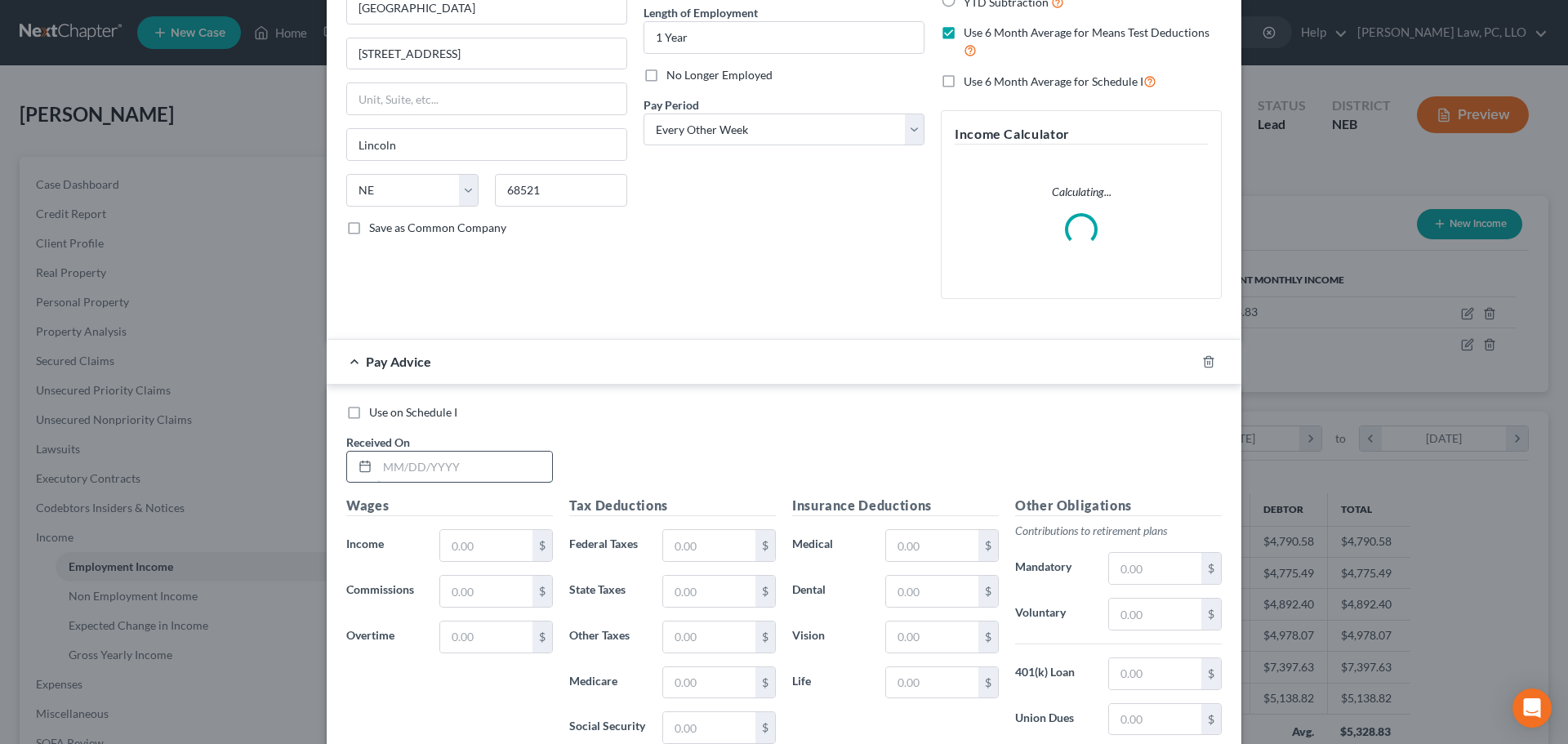
click at [413, 464] on input "text" at bounding box center [464, 467] width 174 height 31
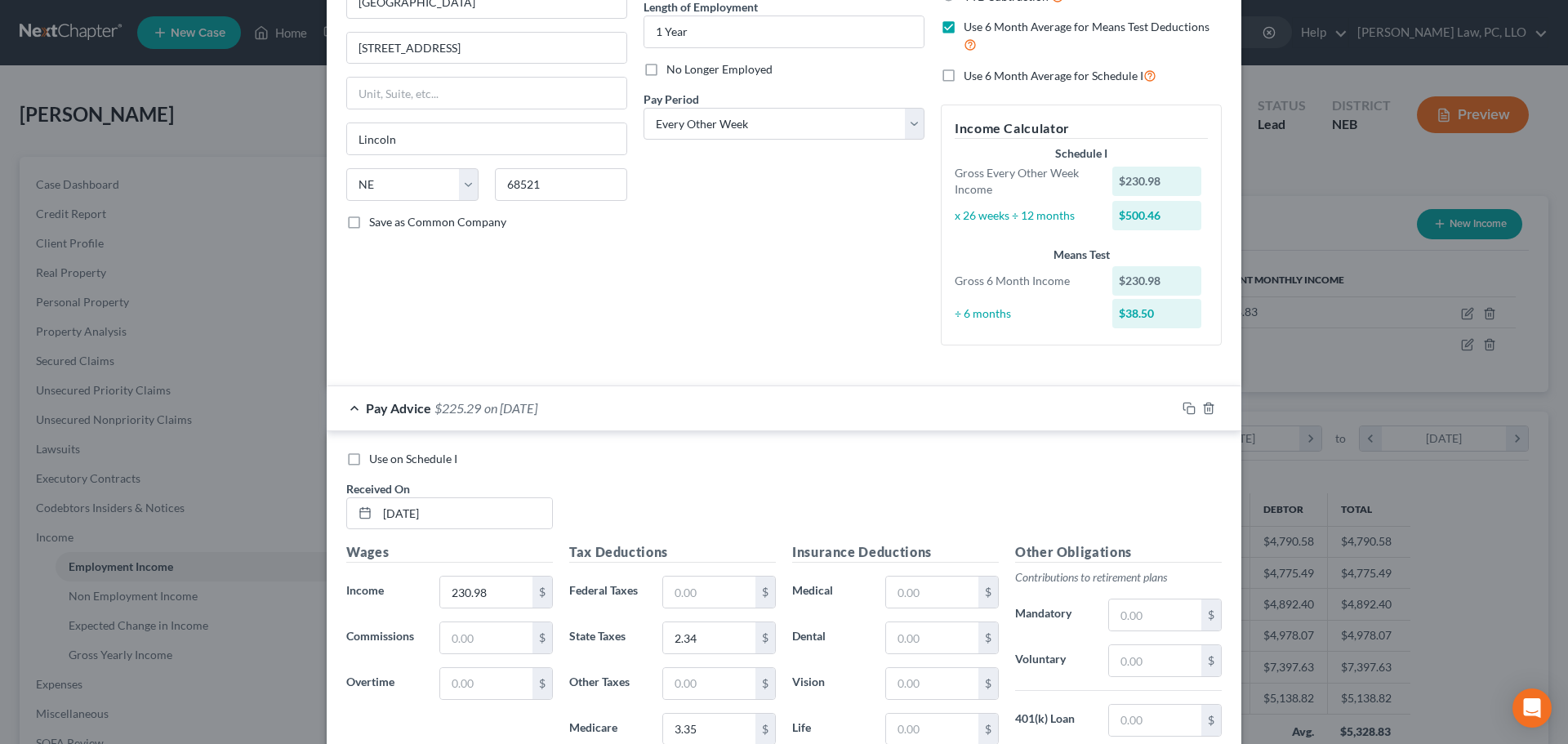
scroll to position [437, 0]
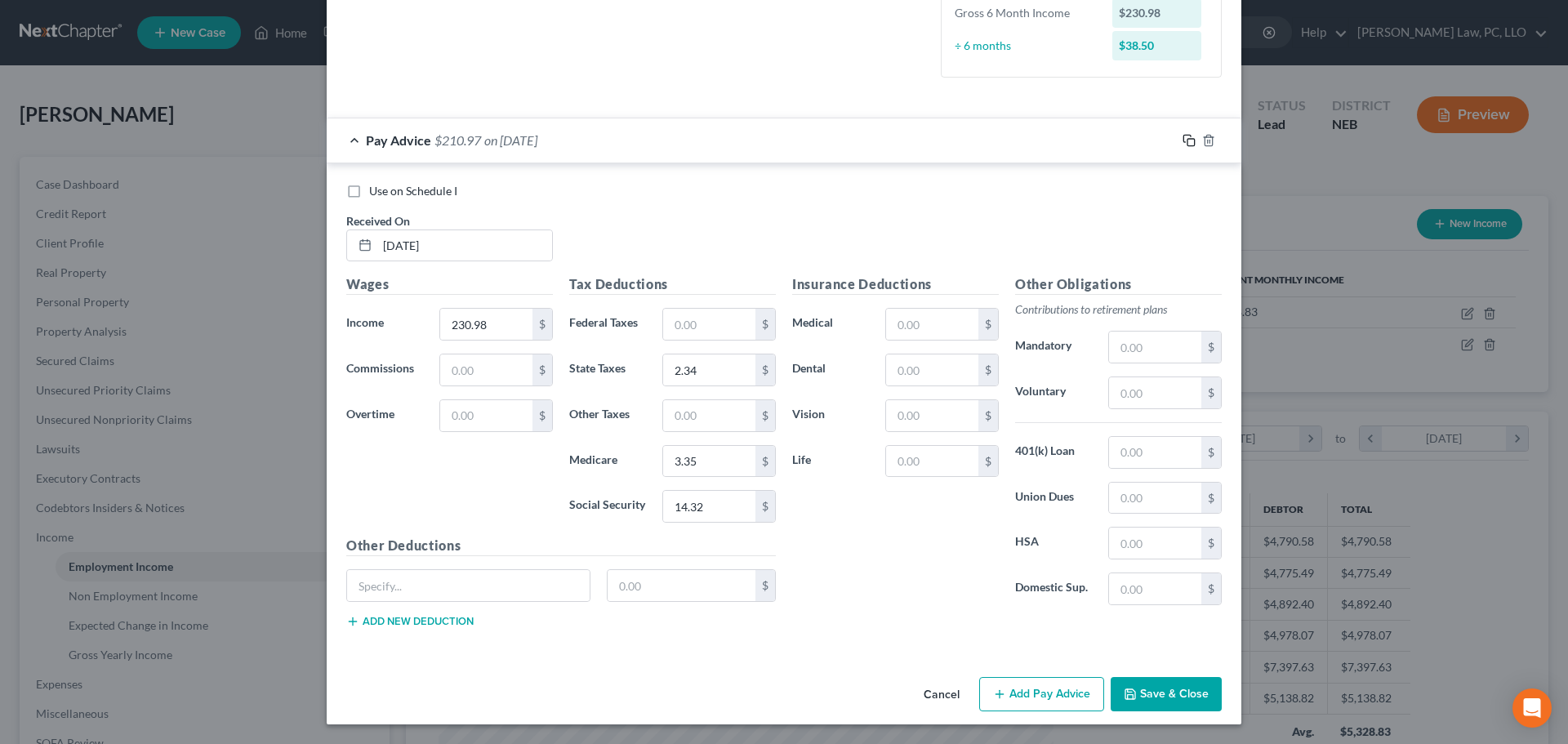
click at [1182, 137] on icon "button" at bounding box center [1189, 140] width 13 height 13
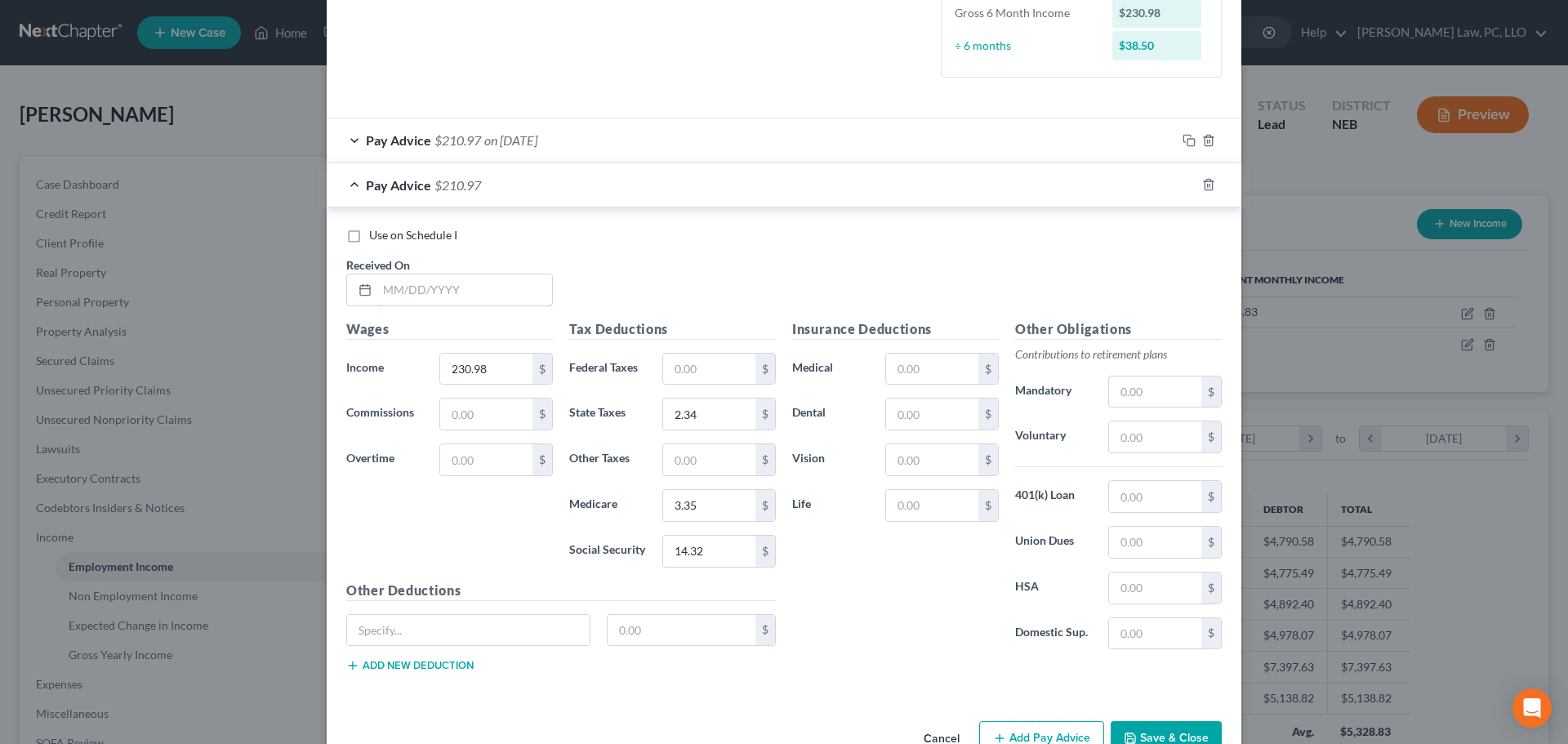
drag, startPoint x: 450, startPoint y: 275, endPoint x: 430, endPoint y: 269, distance: 20.9
click at [449, 275] on input "text" at bounding box center [464, 290] width 174 height 31
click at [1182, 187] on icon "button" at bounding box center [1189, 185] width 13 height 13
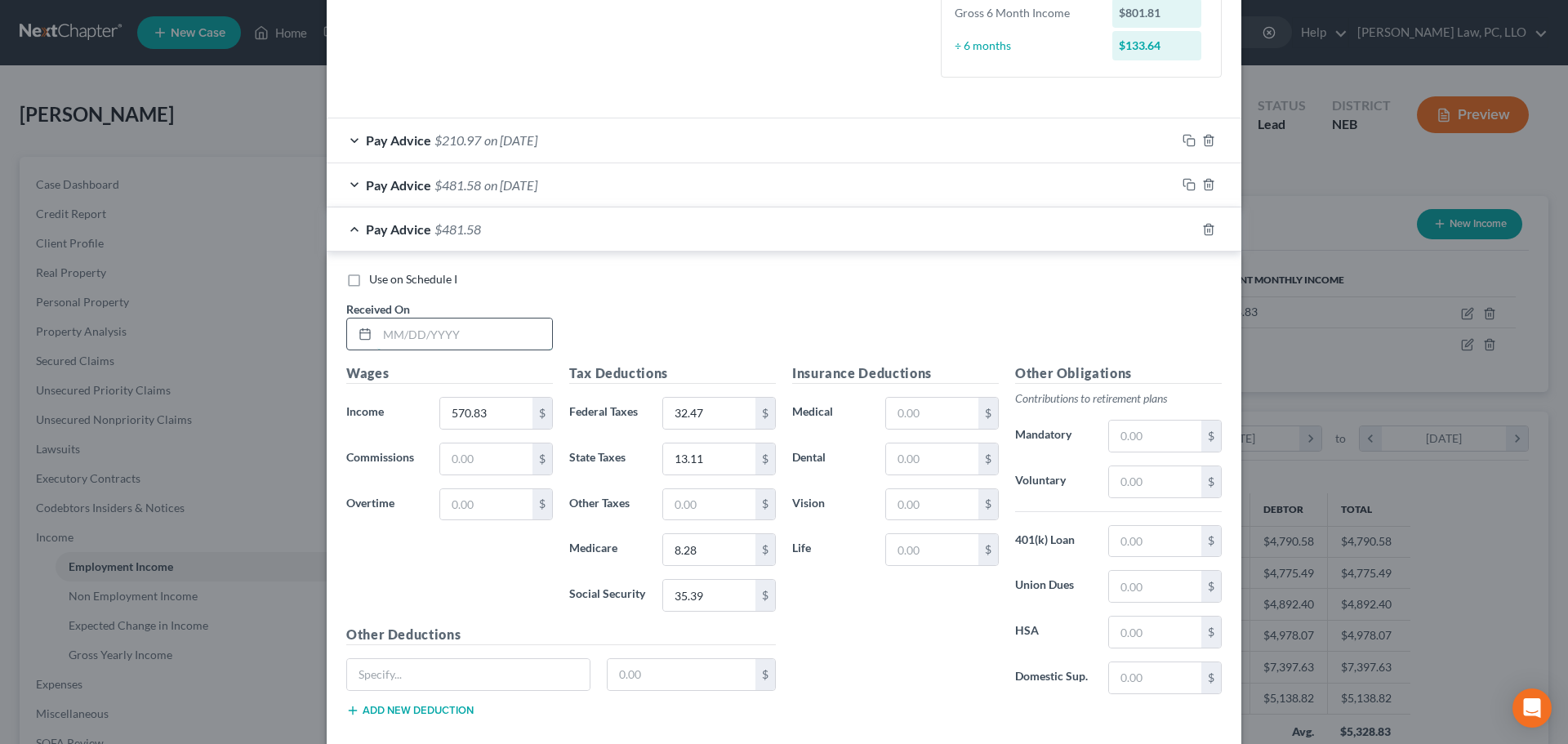
drag, startPoint x: 440, startPoint y: 332, endPoint x: 429, endPoint y: 330, distance: 11.2
click at [436, 331] on input "text" at bounding box center [464, 334] width 174 height 31
click at [1187, 230] on rect "button" at bounding box center [1191, 231] width 8 height 8
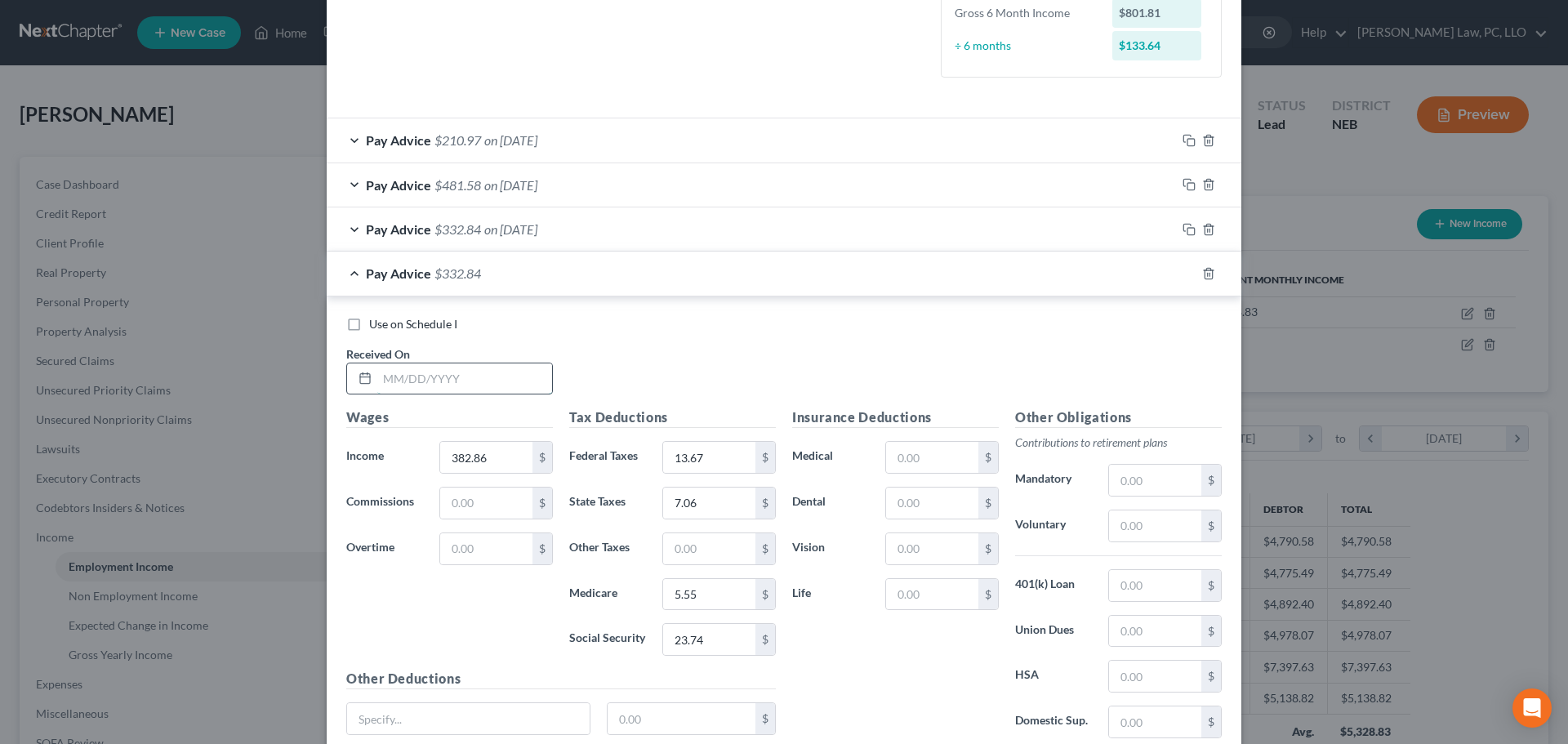
click at [441, 384] on input "text" at bounding box center [464, 378] width 174 height 31
click at [346, 280] on div "Pay Advice $161.90 on [DATE]" at bounding box center [751, 273] width 850 height 43
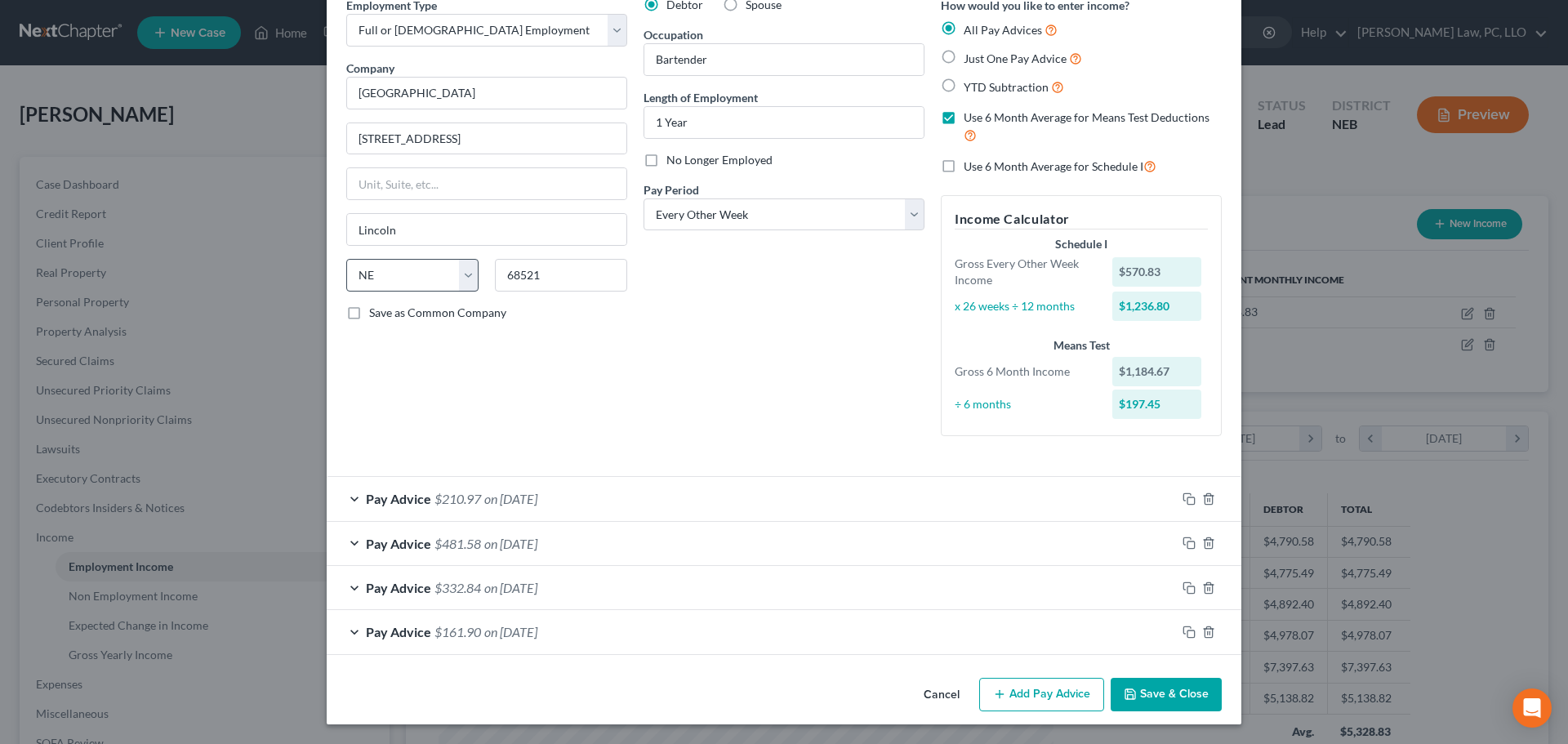
scroll to position [78, 0]
click at [964, 164] on label "Use 6 Month Average for Schedule I" at bounding box center [1060, 166] width 193 height 19
click at [970, 164] on input "Use 6 Month Average for Schedule I" at bounding box center [975, 162] width 11 height 11
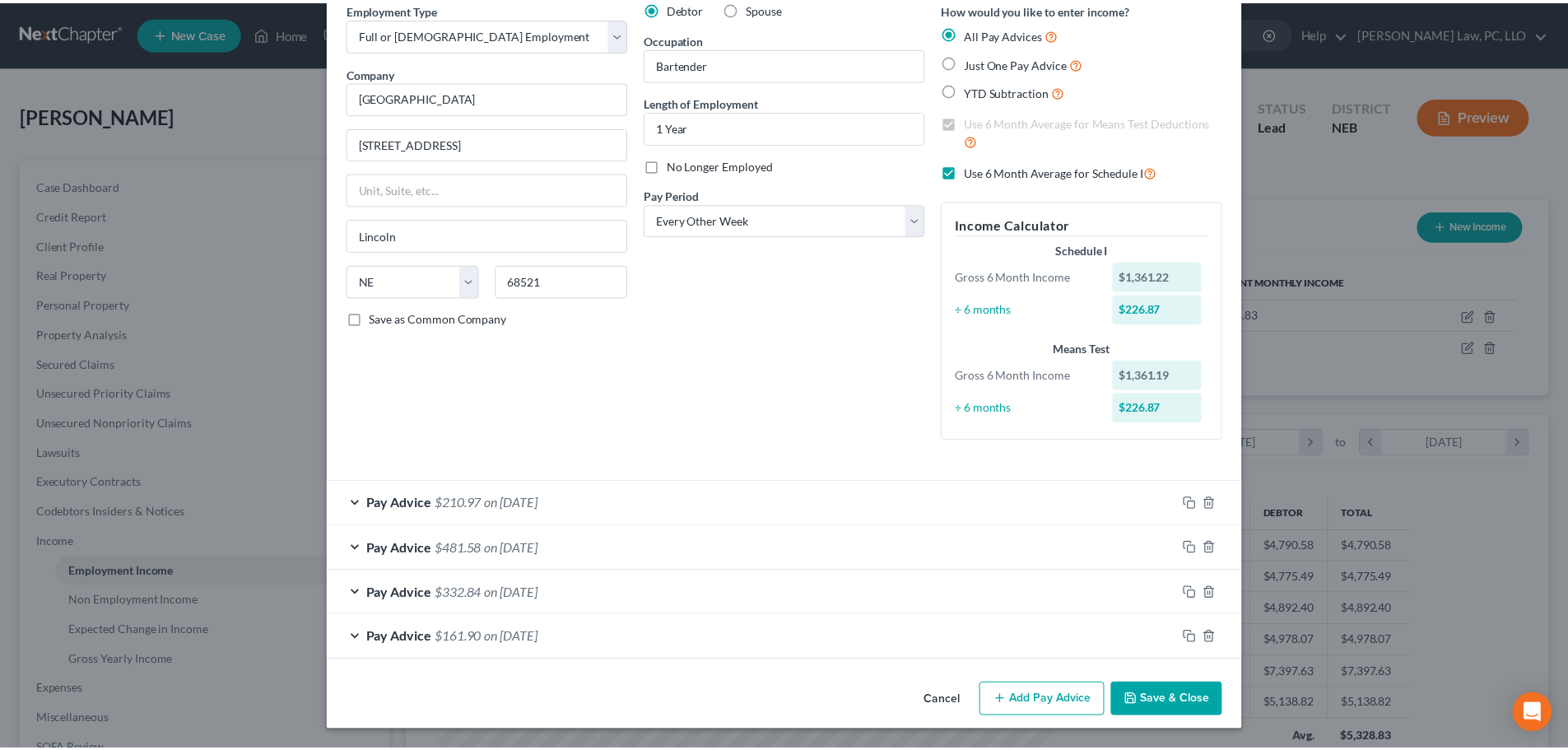
scroll to position [76, 0]
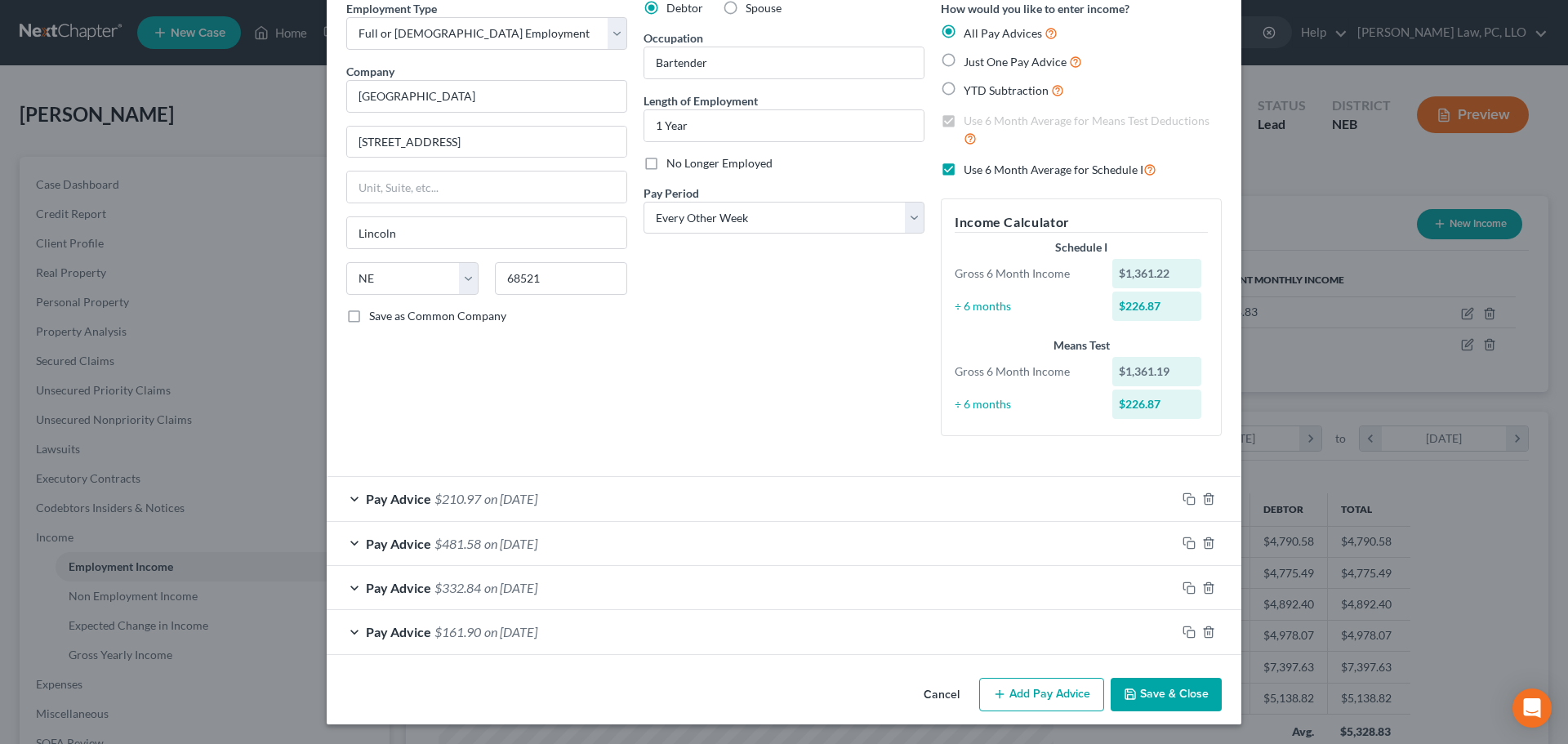
click at [1159, 704] on button "Save & Close" at bounding box center [1166, 695] width 111 height 34
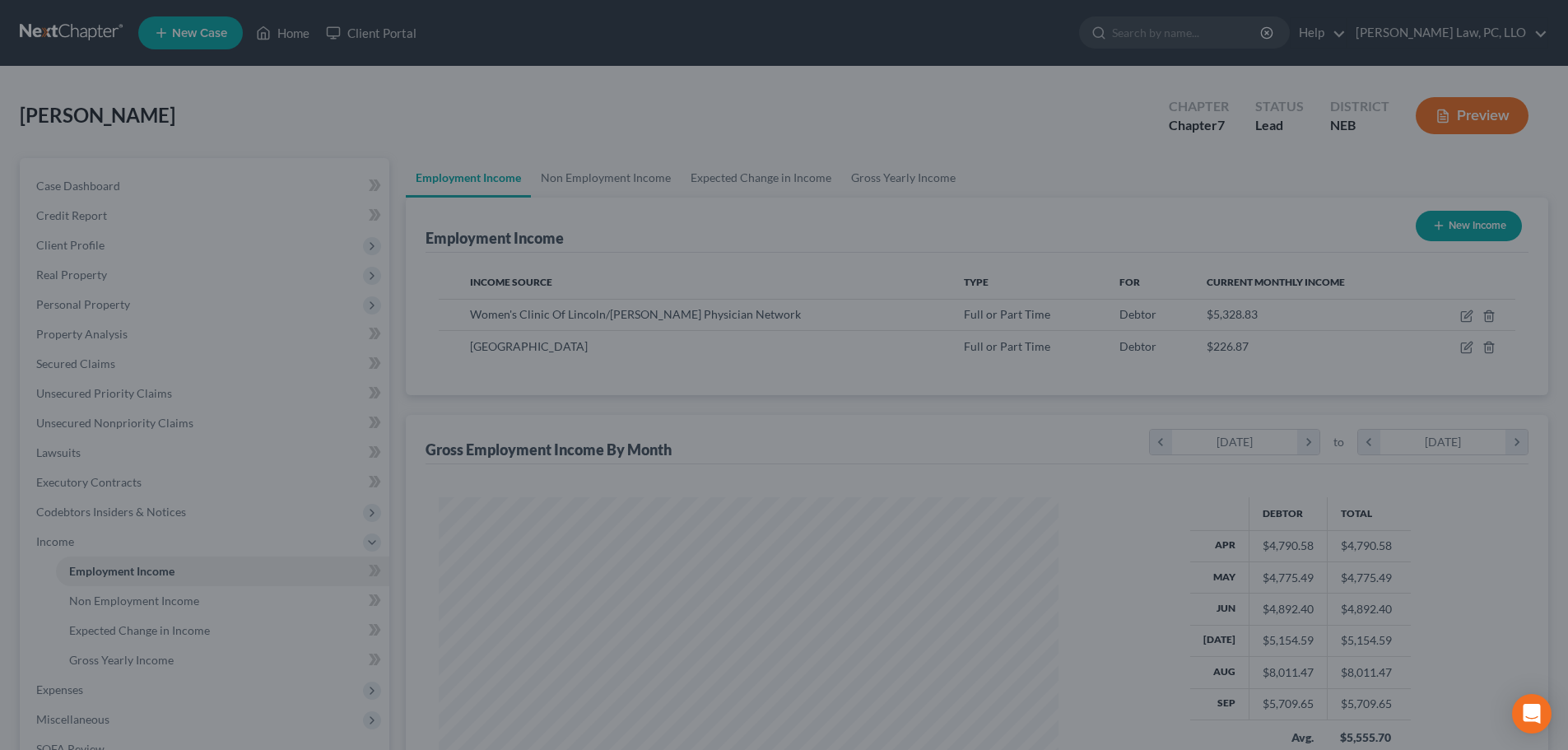
scroll to position [823338, 822461]
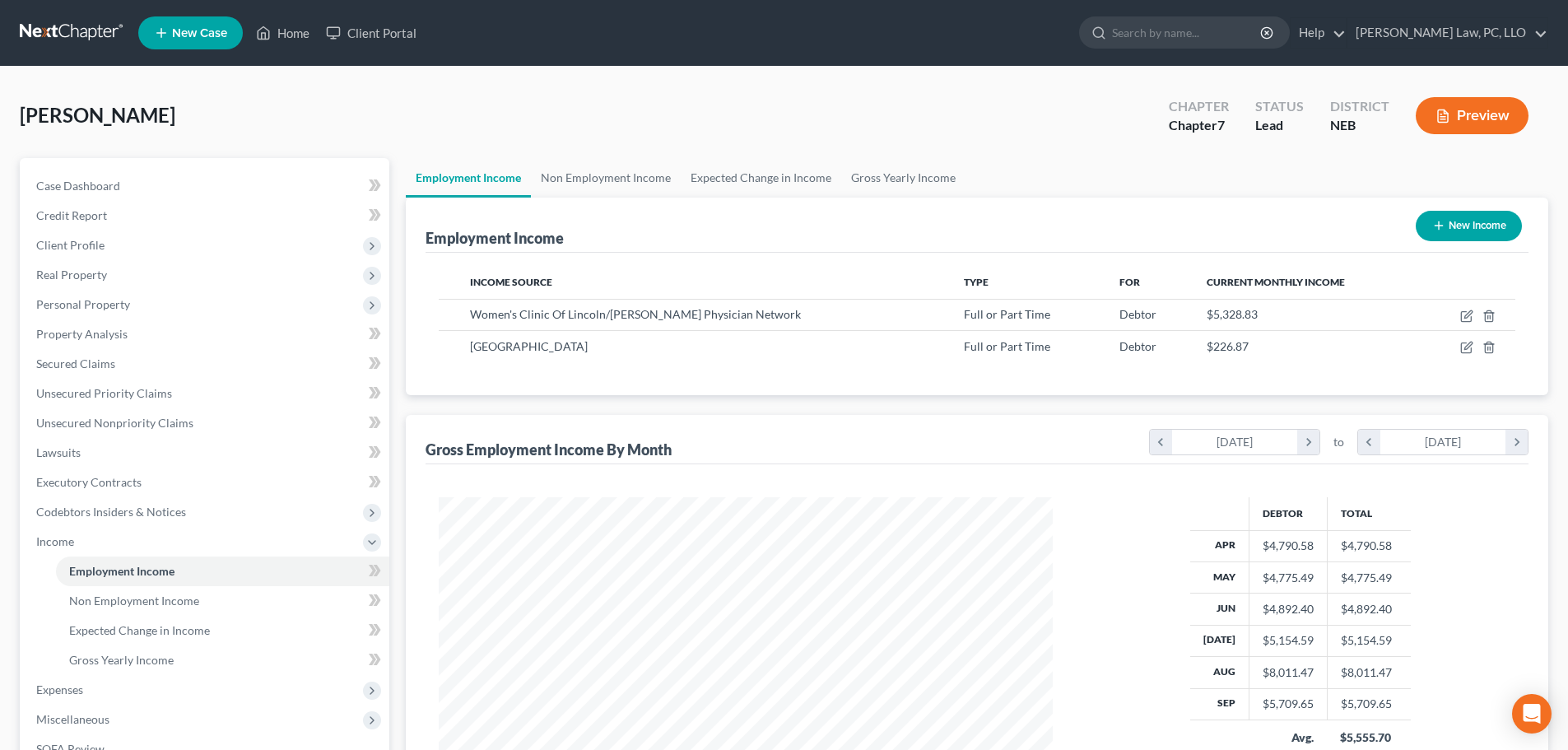
click at [642, 141] on div "[PERSON_NAME] Upgraded Chapter Chapter 7 Status Lead District [GEOGRAPHIC_DATA]…" at bounding box center [783, 122] width 1528 height 72
click at [858, 173] on link "Gross Yearly Income" at bounding box center [903, 178] width 124 height 40
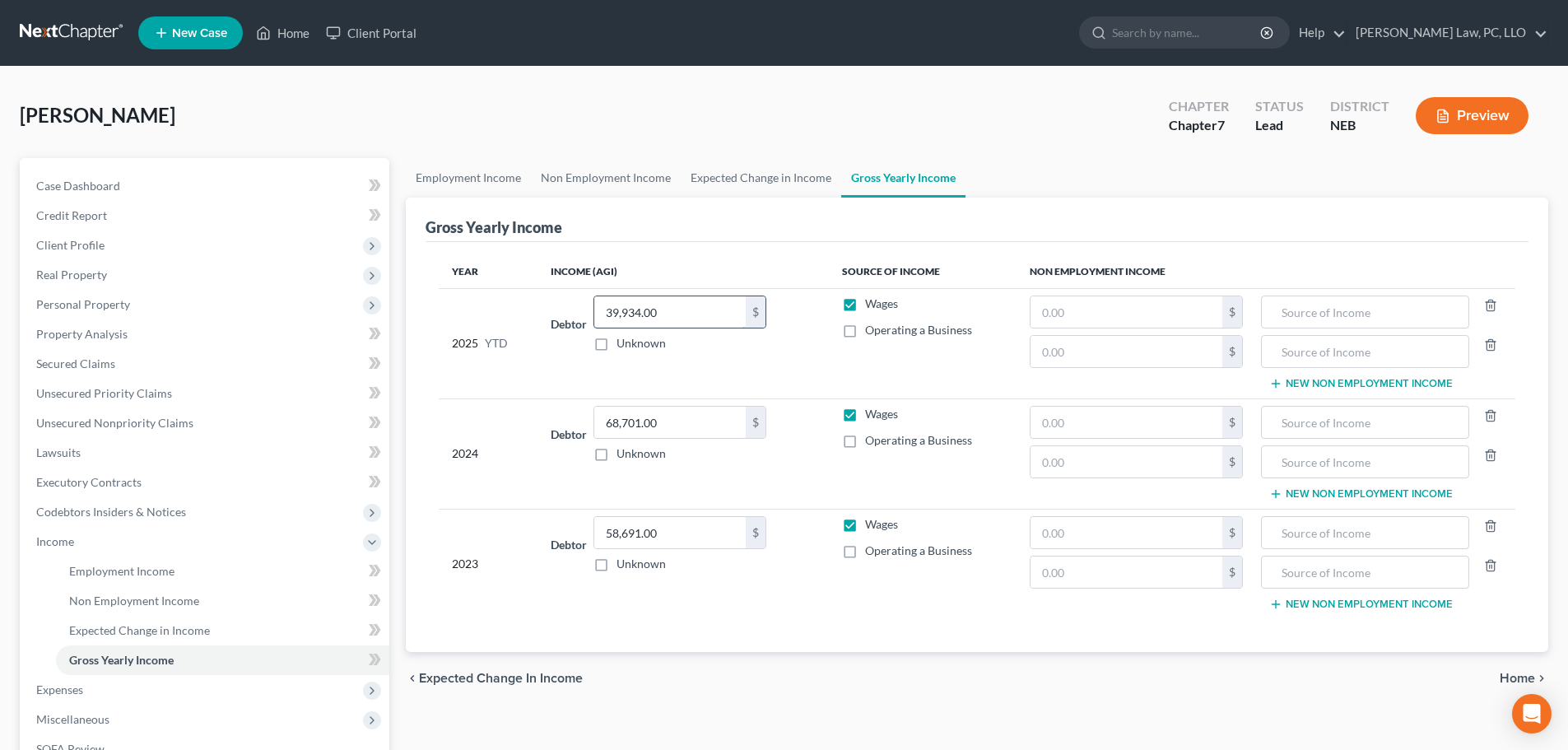
paste input "51,983.73"
click at [752, 172] on link "Expected Change in Income" at bounding box center [760, 178] width 161 height 40
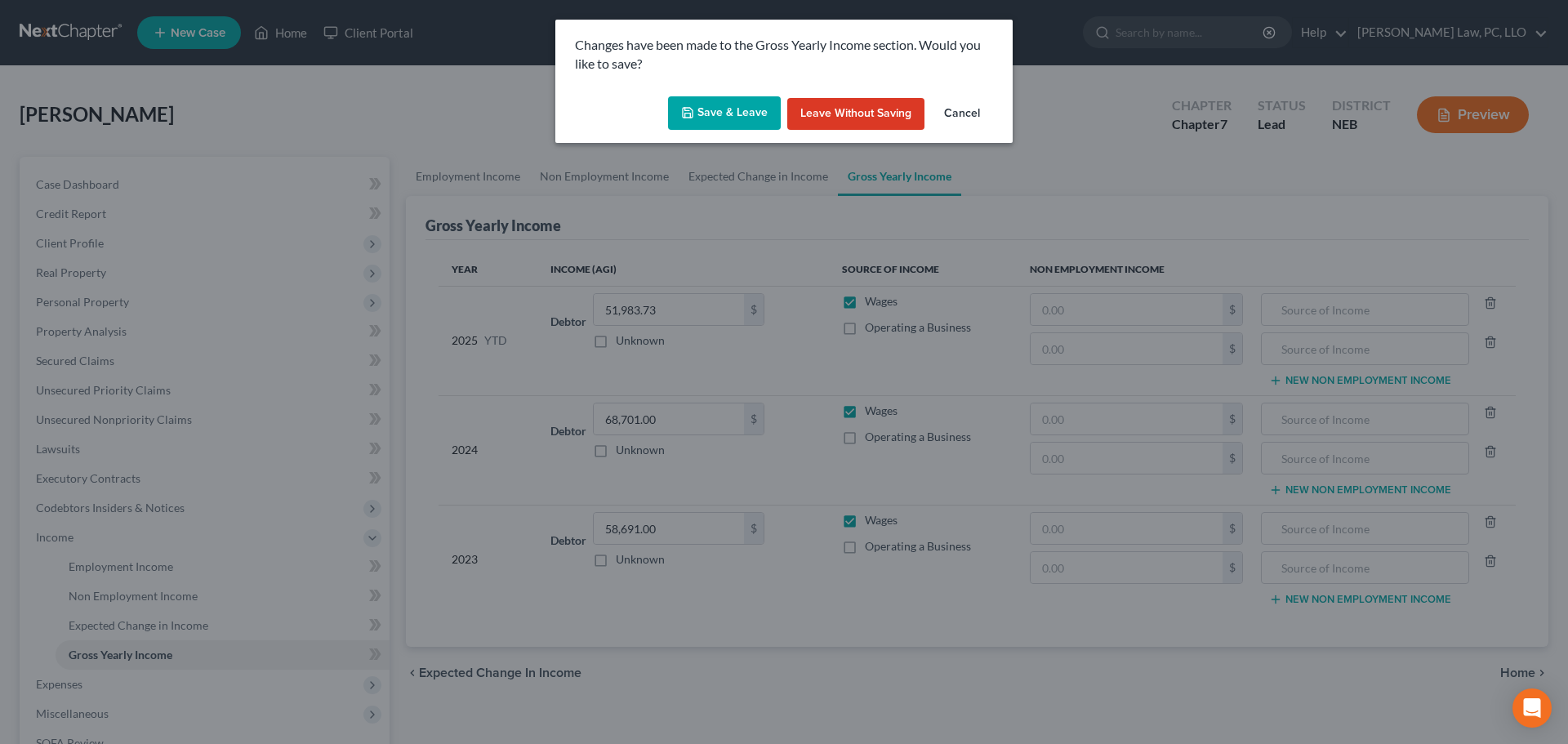
click at [709, 112] on button "Save & Leave" at bounding box center [723, 113] width 113 height 34
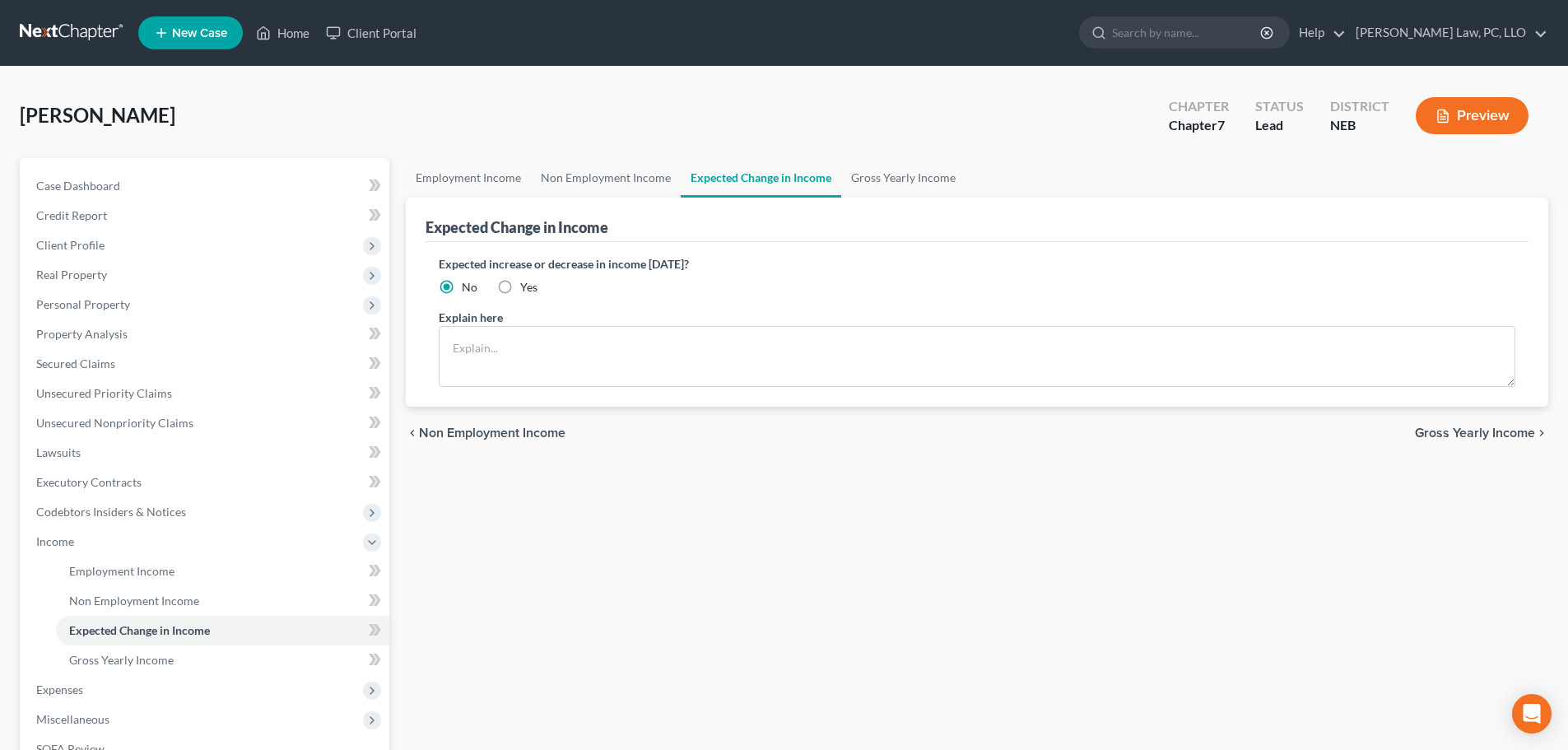
click at [522, 564] on div "Employment Income Non Employment Income Expected Change in Income Gross Yearly …" at bounding box center [977, 545] width 1159 height 774
click at [119, 684] on span "Expenses" at bounding box center [205, 689] width 366 height 29
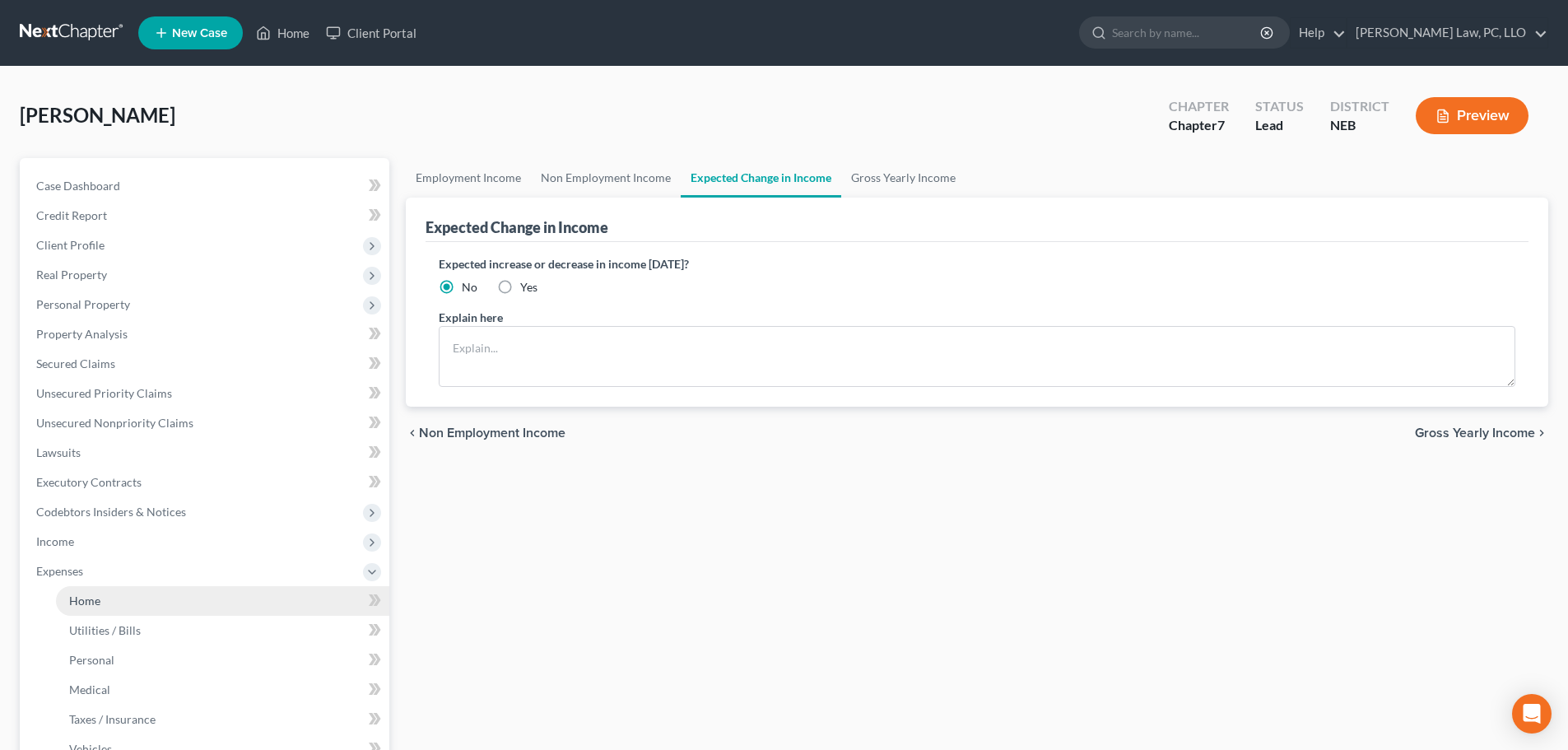
click at [127, 605] on link "Home" at bounding box center [223, 601] width 333 height 29
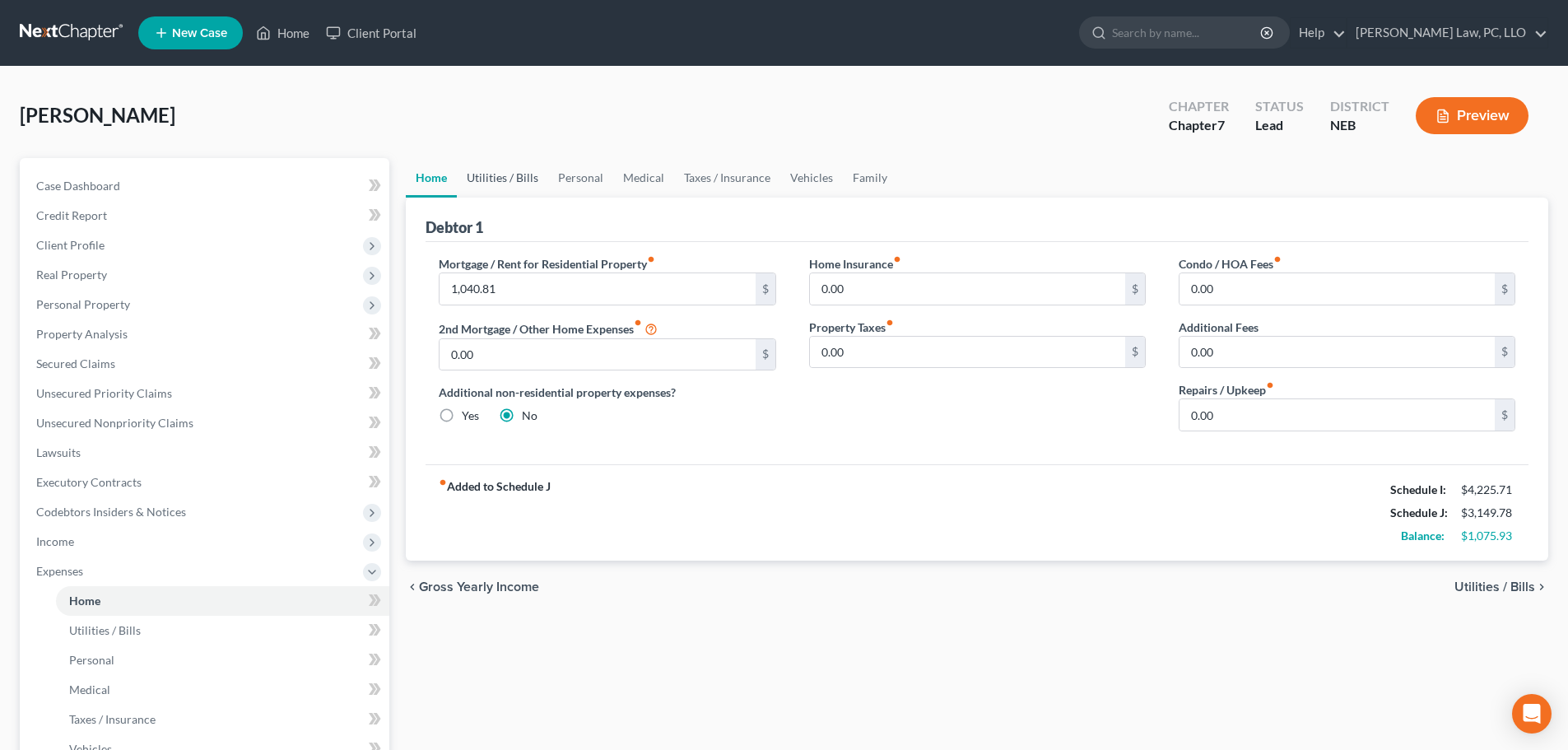
click at [537, 173] on link "Utilities / Bills" at bounding box center [502, 178] width 92 height 40
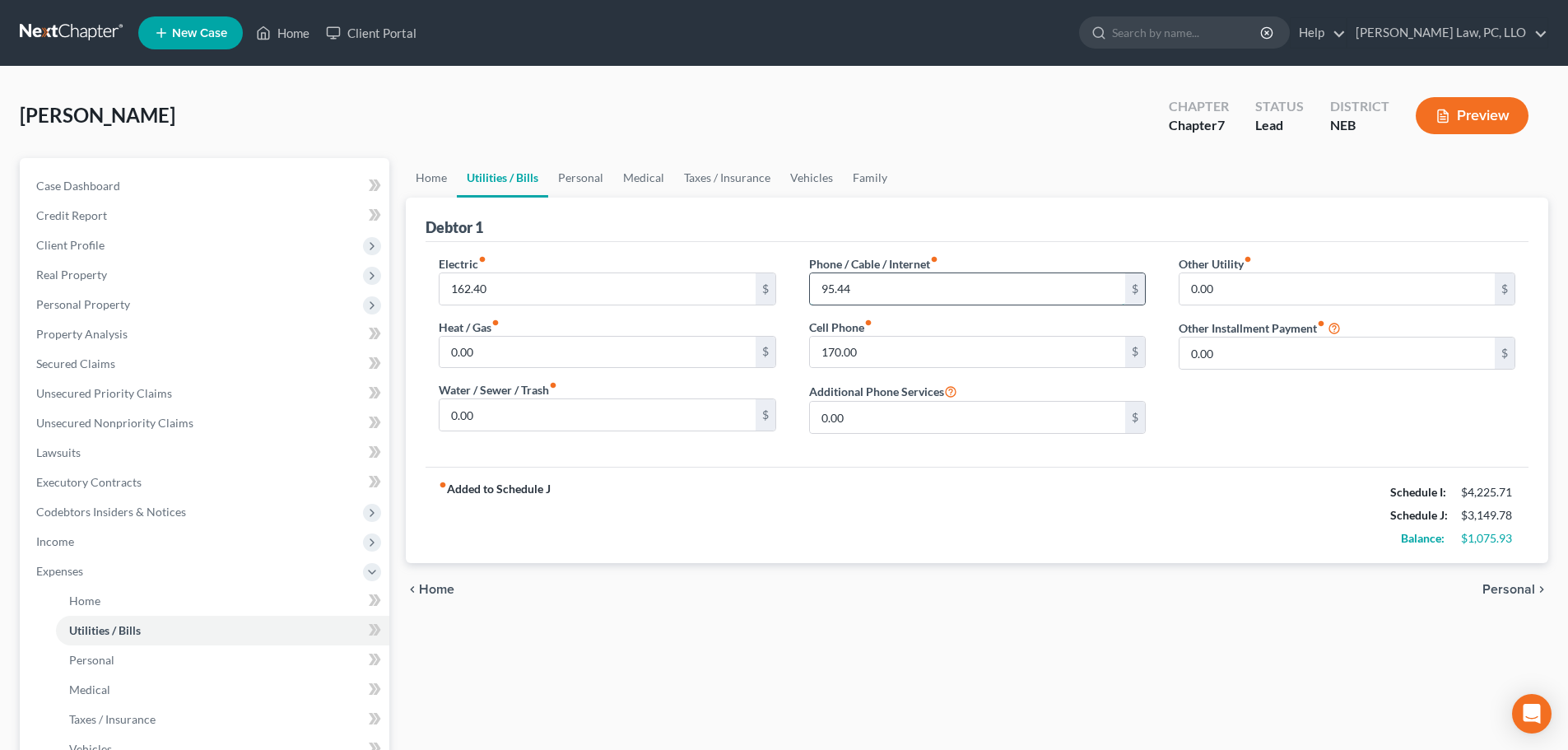
click at [868, 290] on input "95.44" at bounding box center [967, 289] width 315 height 31
click at [518, 290] on input "162.40" at bounding box center [597, 289] width 315 height 31
click at [589, 182] on link "Personal" at bounding box center [580, 178] width 65 height 40
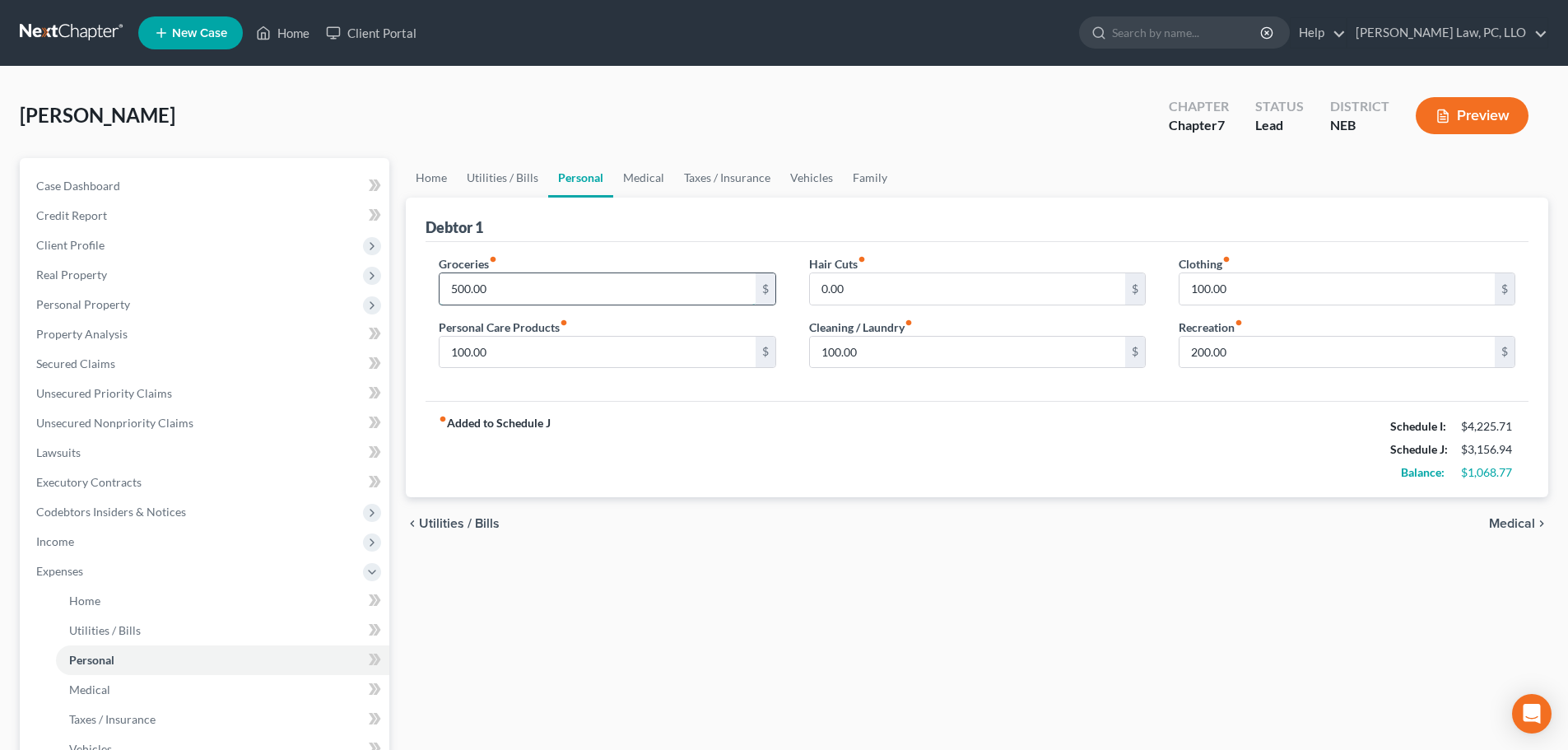
click at [503, 284] on input "500.00" at bounding box center [597, 289] width 315 height 31
click at [1276, 359] on input "200.00" at bounding box center [1337, 352] width 315 height 31
click at [1004, 421] on div "fiber_manual_record Added to Schedule J Schedule I: $4,225.71 Schedule J: $3,30…" at bounding box center [977, 449] width 1103 height 96
click at [881, 283] on input "0.00" at bounding box center [967, 289] width 315 height 31
drag, startPoint x: 536, startPoint y: 179, endPoint x: 547, endPoint y: 182, distance: 11.4
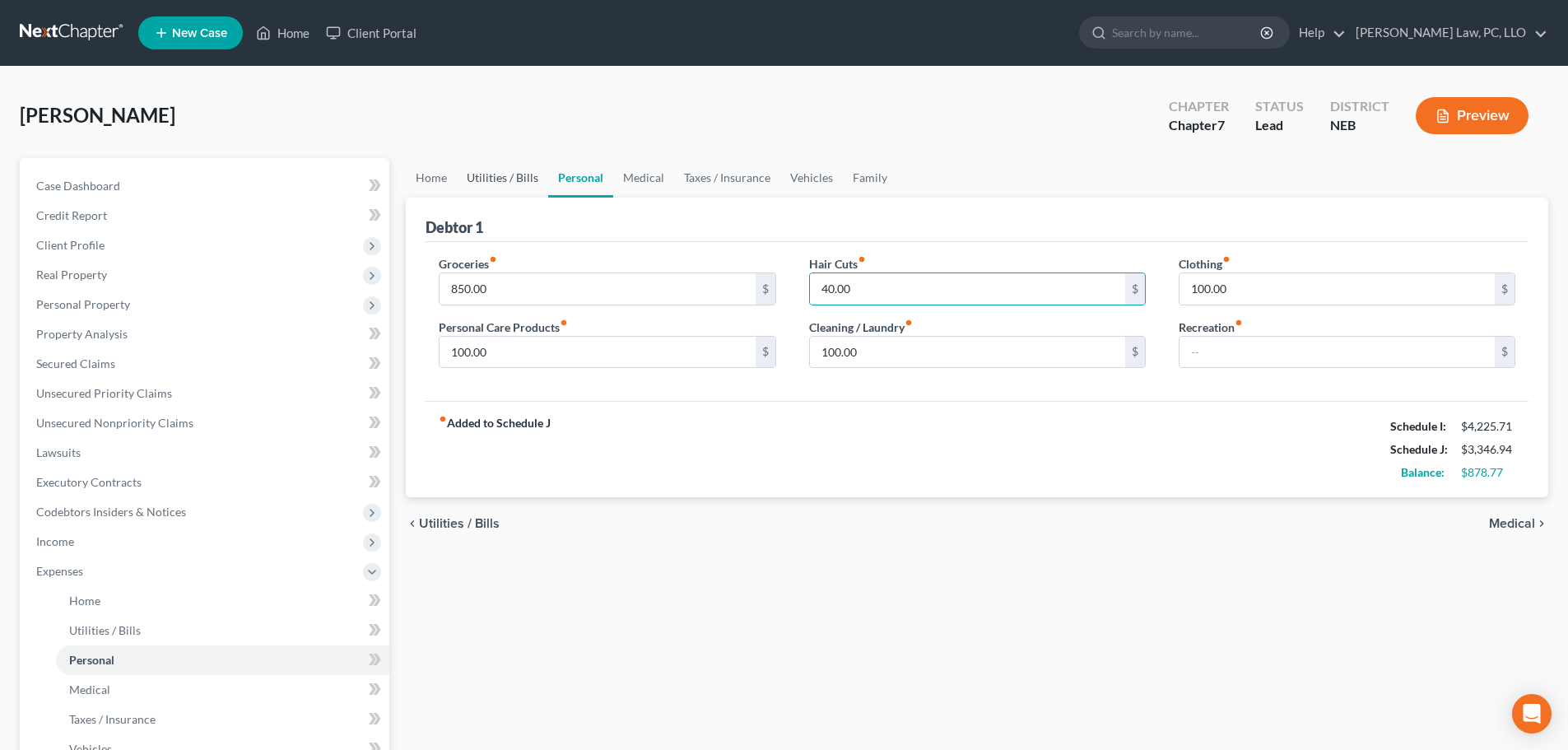
click at [534, 179] on link "Utilities / Bills" at bounding box center [502, 178] width 92 height 40
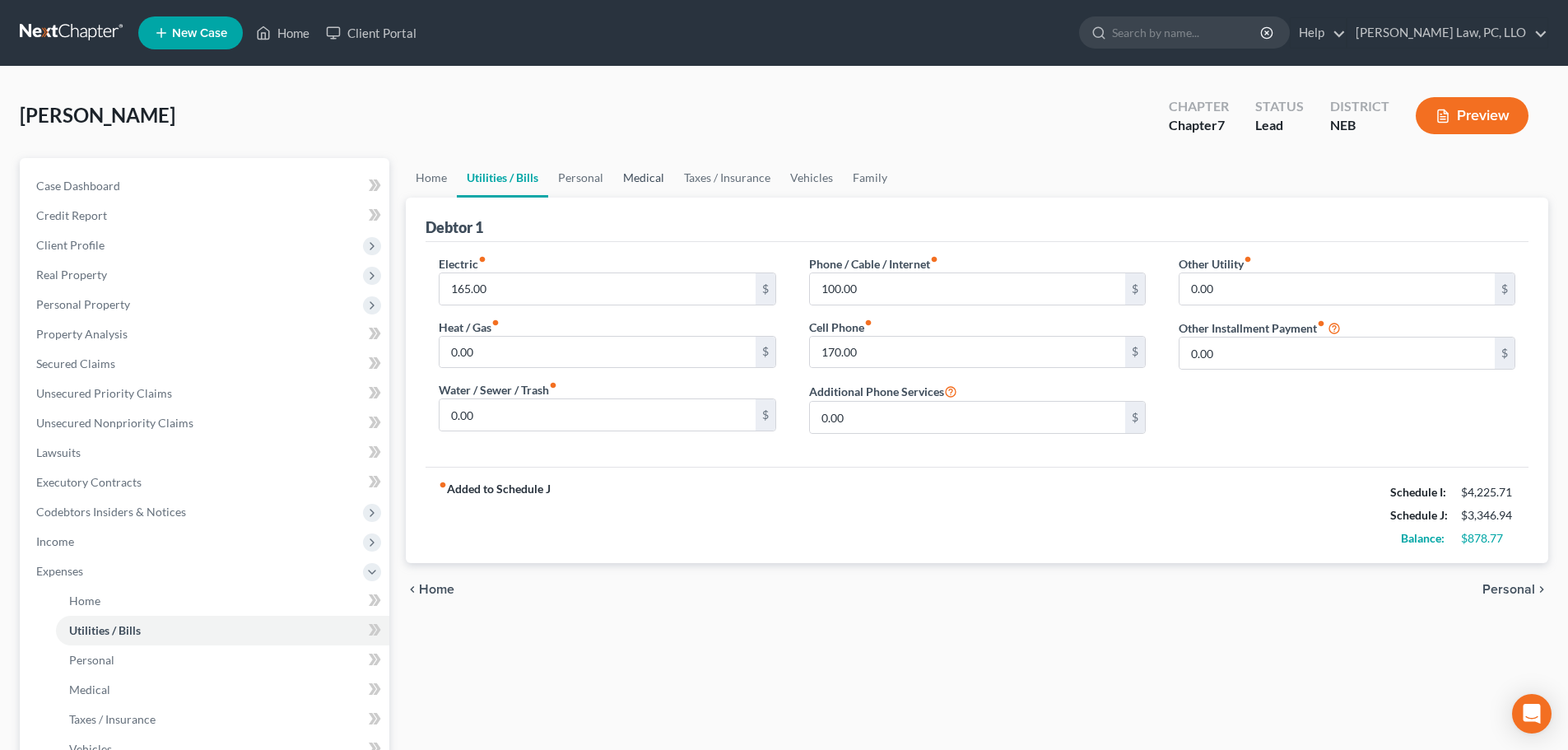
click at [659, 179] on link "Medical" at bounding box center [644, 178] width 61 height 40
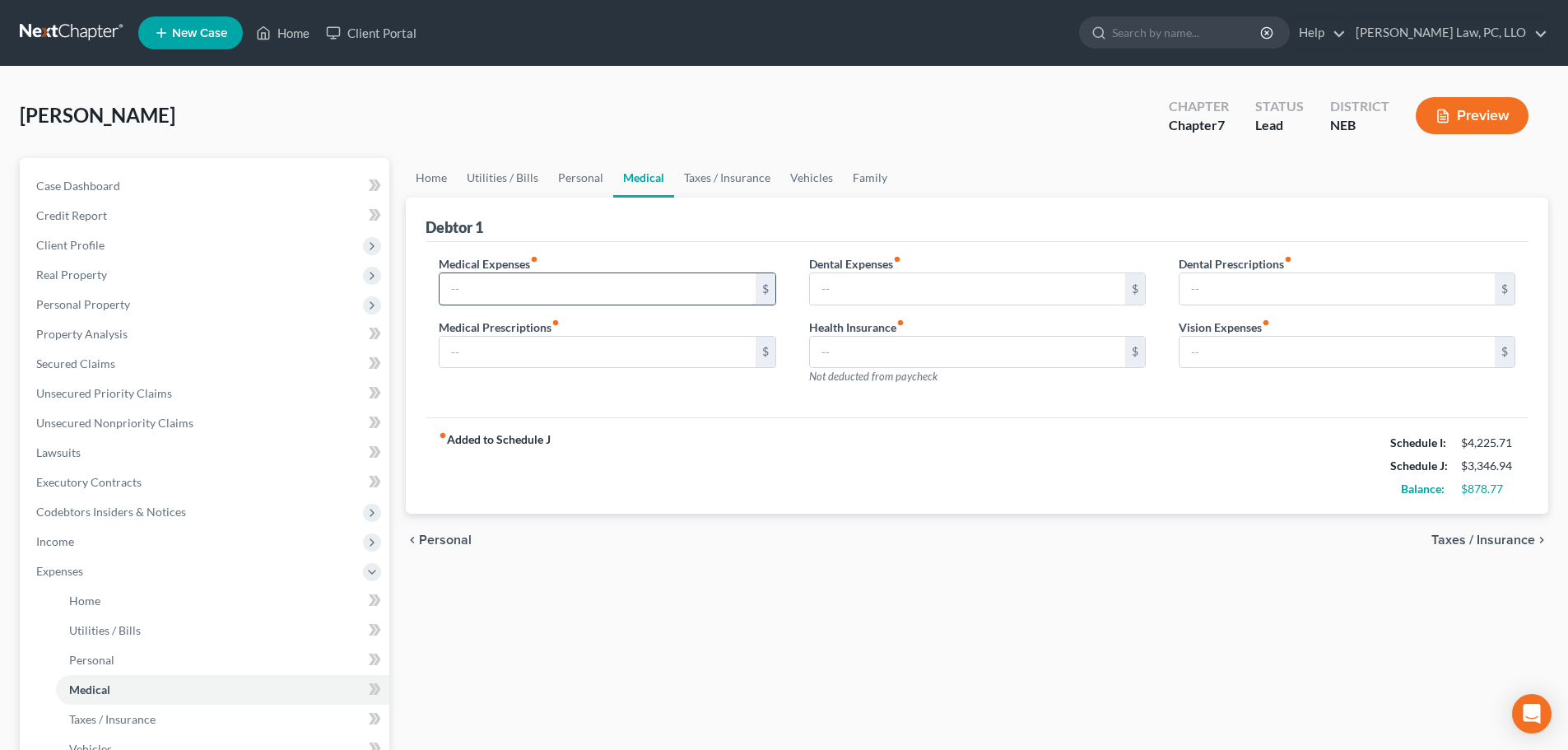
click at [621, 281] on input "text" at bounding box center [597, 289] width 315 height 31
click at [707, 191] on link "Taxes / Insurance" at bounding box center [727, 178] width 106 height 40
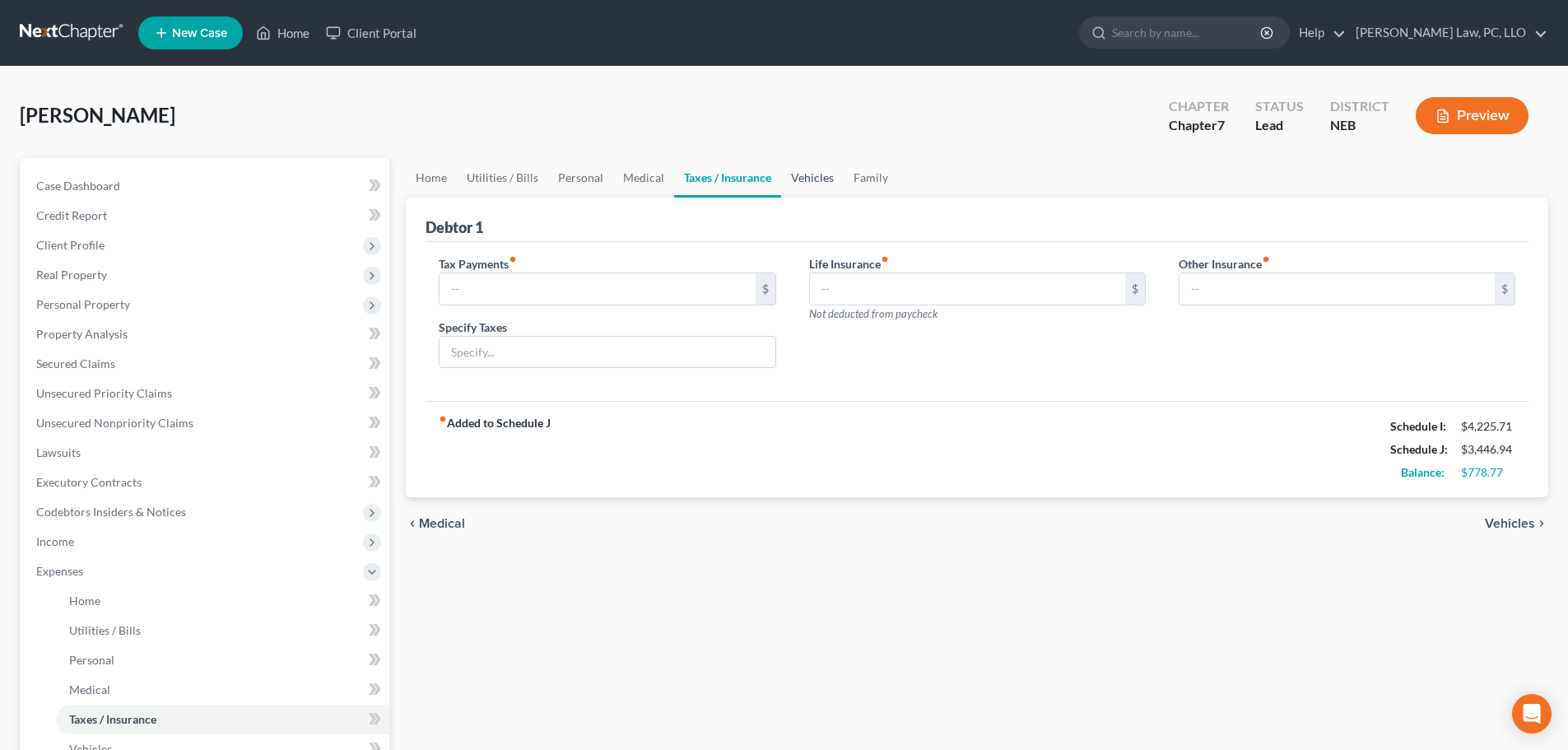
click at [801, 181] on link "Vehicles" at bounding box center [813, 178] width 62 height 40
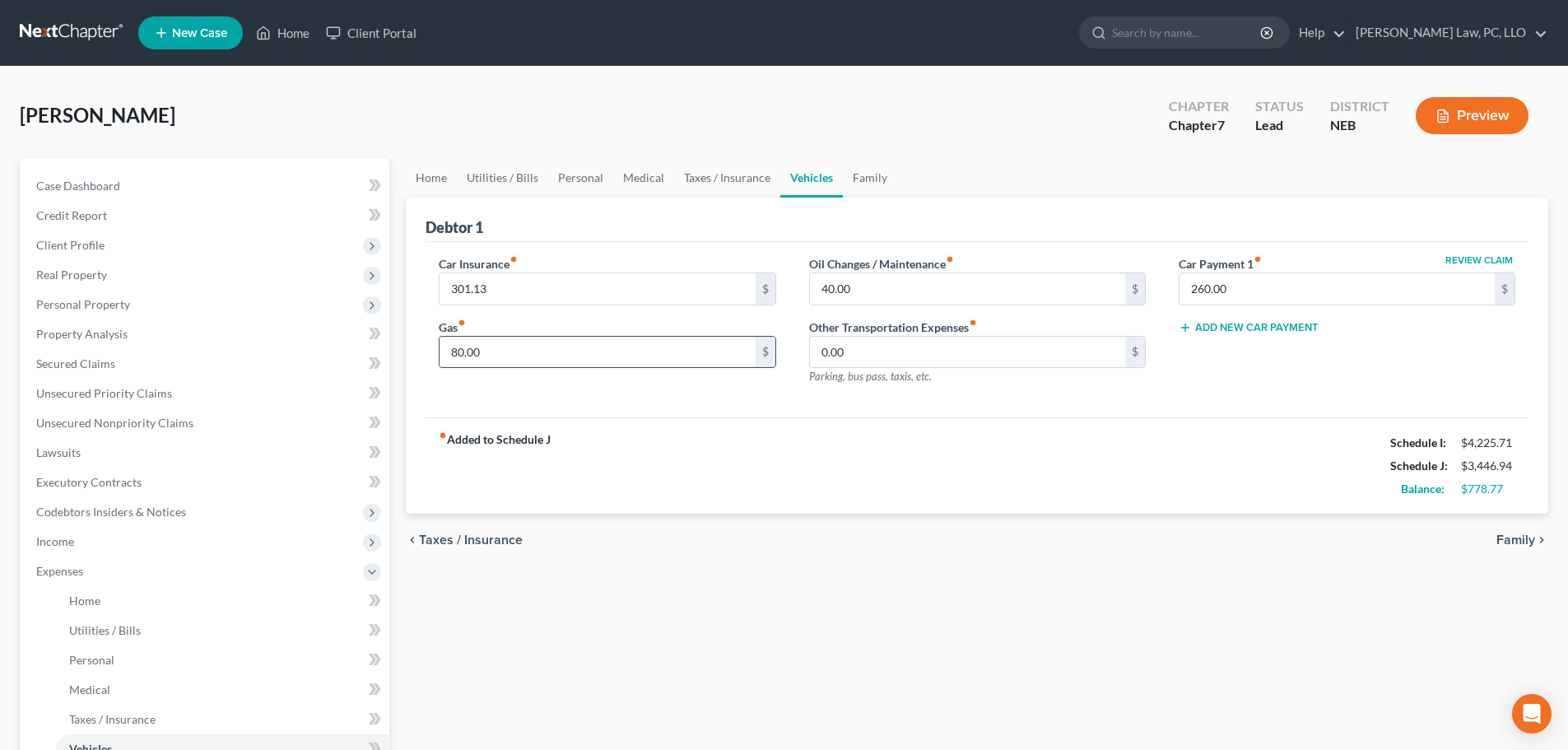
click at [612, 353] on input "80.00" at bounding box center [597, 352] width 315 height 31
click at [649, 287] on input "301.13" at bounding box center [597, 289] width 315 height 31
click at [866, 182] on link "Family" at bounding box center [870, 178] width 55 height 40
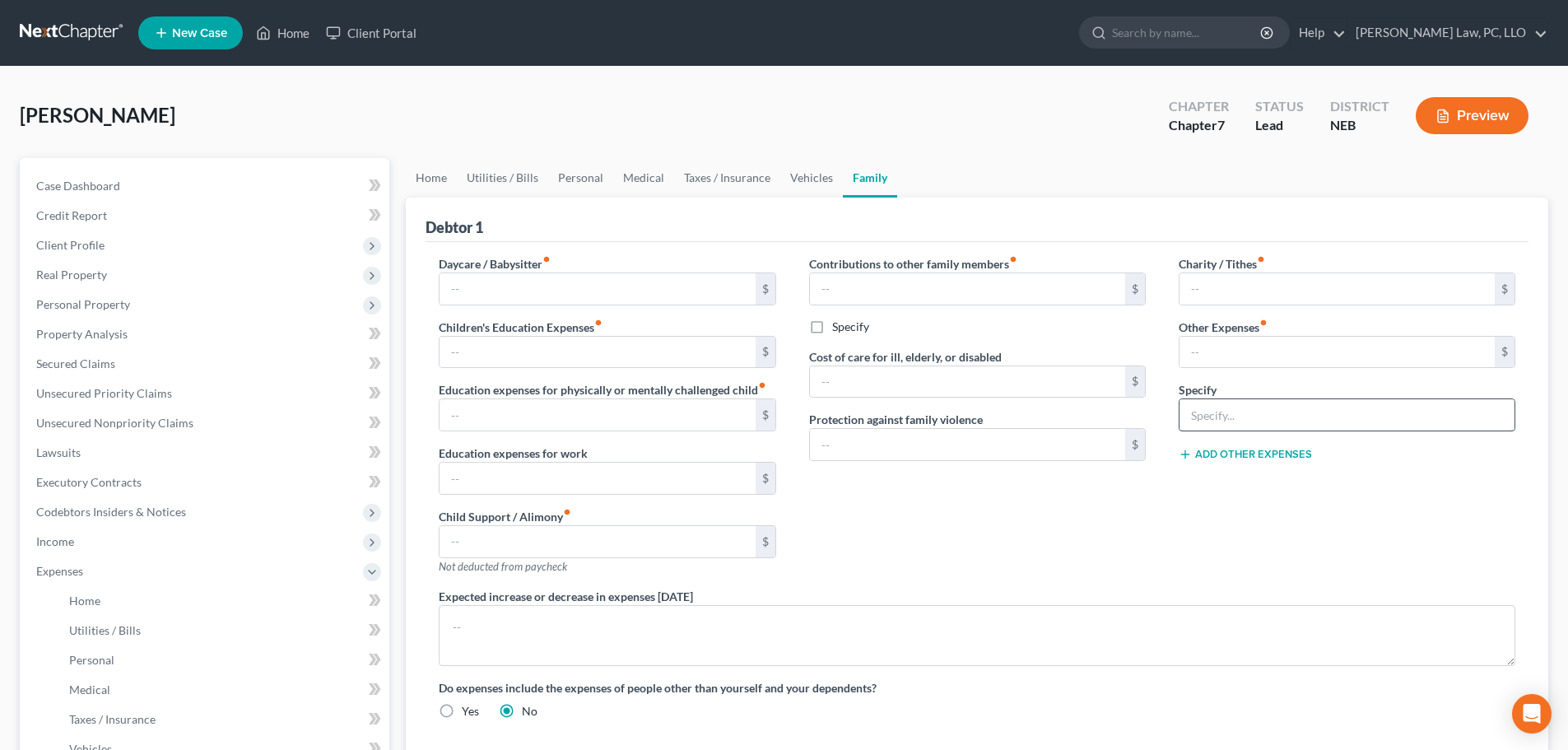
click at [1222, 417] on input "text" at bounding box center [1347, 415] width 335 height 31
click at [1193, 343] on input "text" at bounding box center [1337, 352] width 315 height 31
click at [580, 354] on input "text" at bounding box center [597, 352] width 315 height 31
click at [1237, 449] on button "Add Other Expenses" at bounding box center [1245, 455] width 134 height 13
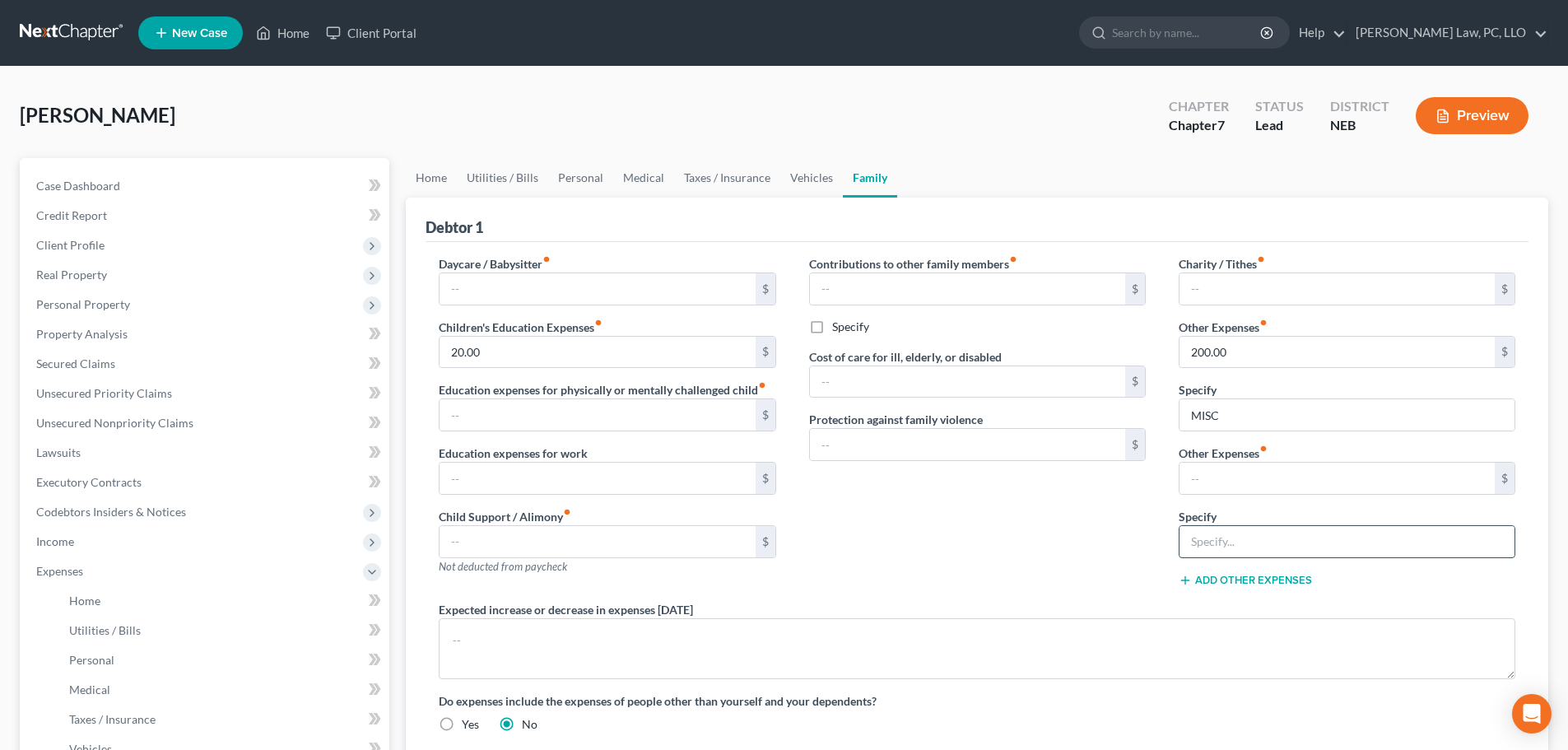
click at [1205, 536] on input "text" at bounding box center [1347, 541] width 335 height 31
click at [1237, 475] on input "text" at bounding box center [1337, 478] width 315 height 31
click at [1270, 582] on button "Add Other Expenses" at bounding box center [1245, 581] width 134 height 13
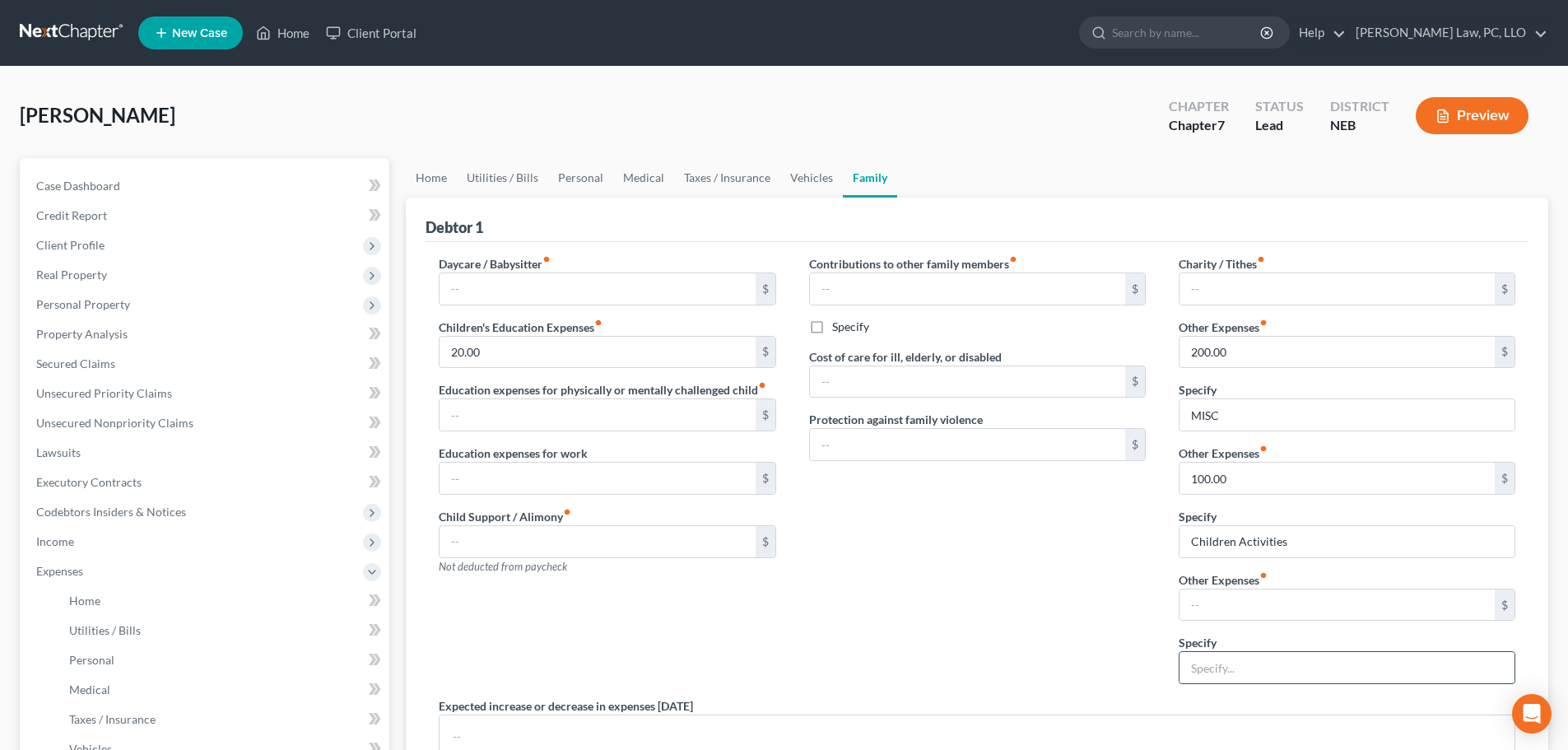
click at [1253, 662] on input "text" at bounding box center [1347, 668] width 335 height 31
click at [1217, 604] on input "text" at bounding box center [1337, 605] width 315 height 31
click at [1047, 603] on div "Contributions to other family members fiber_manual_record $ Specify Cost of car…" at bounding box center [977, 476] width 369 height 442
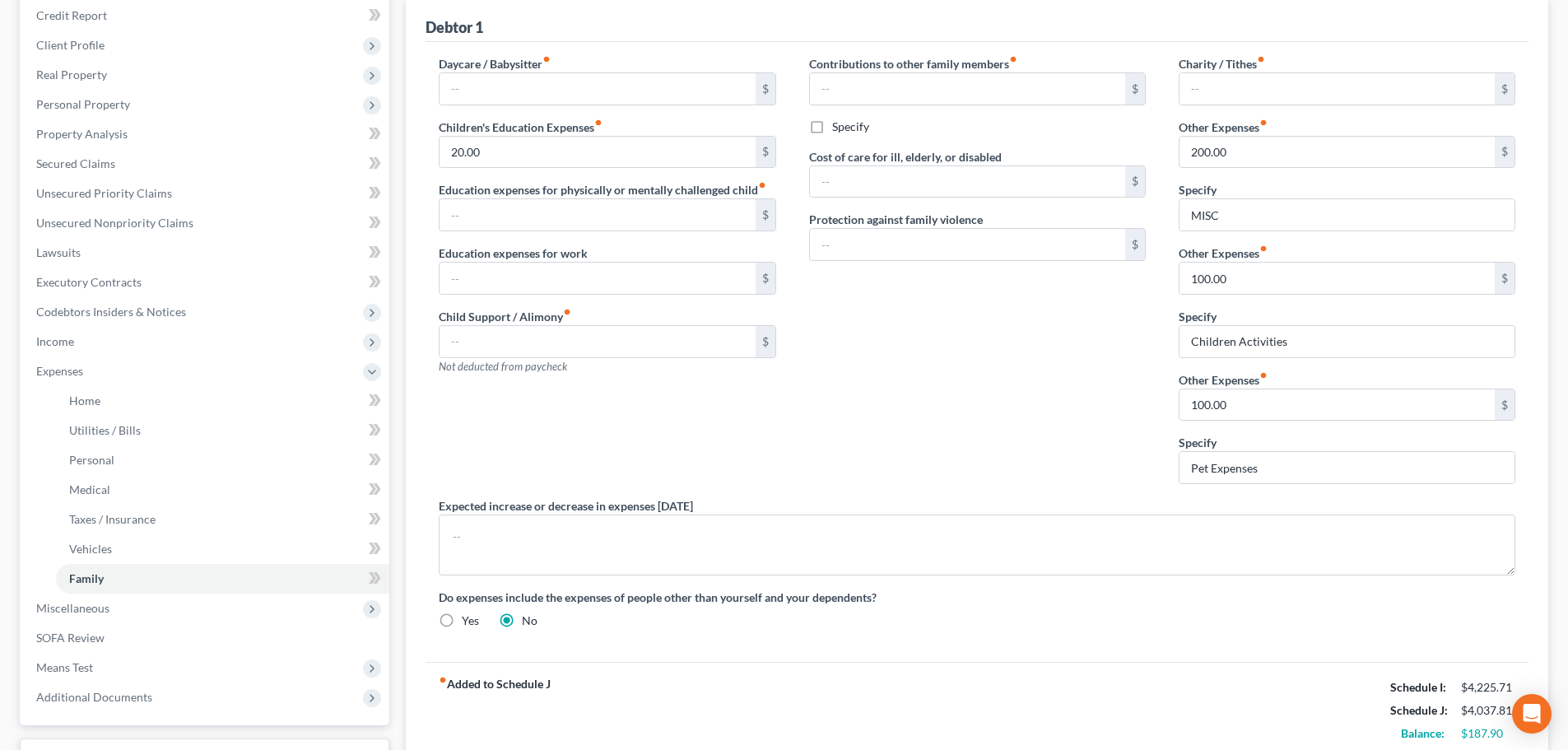
scroll to position [247, 0]
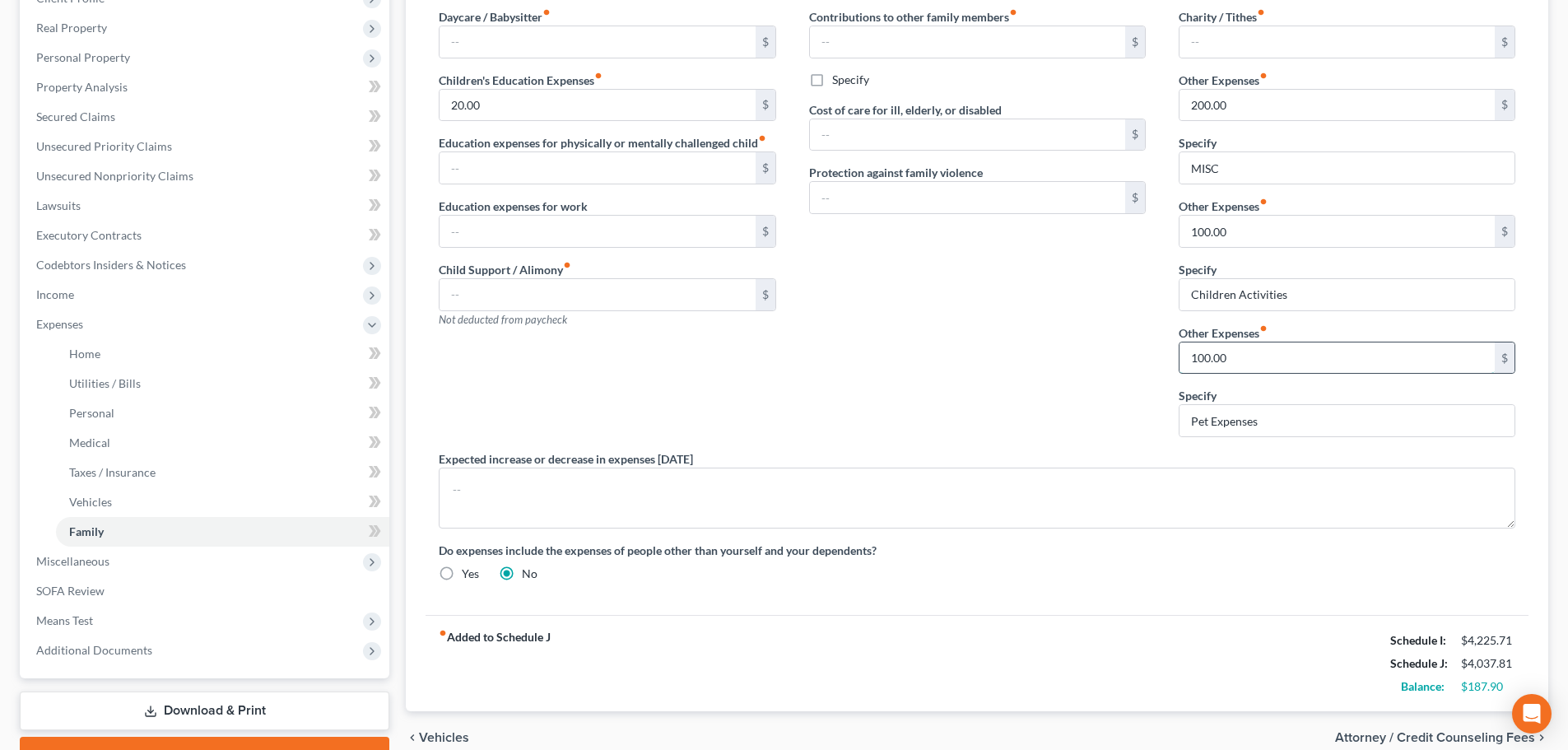
click at [1275, 359] on input "100.00" at bounding box center [1337, 358] width 315 height 31
click at [1114, 343] on div "Contributions to other family members fiber_manual_record $ Specify Cost of car…" at bounding box center [977, 229] width 369 height 442
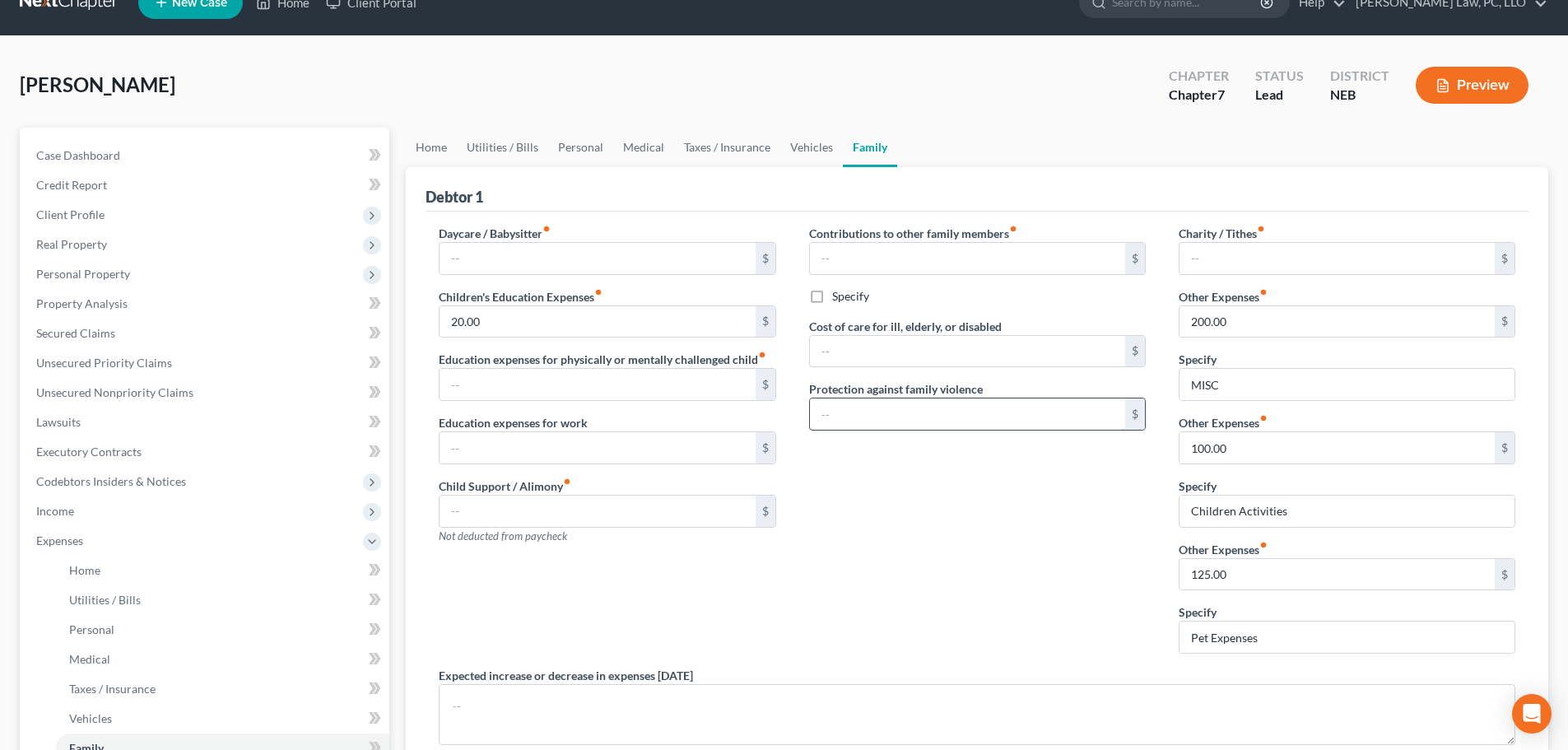
scroll to position [0, 0]
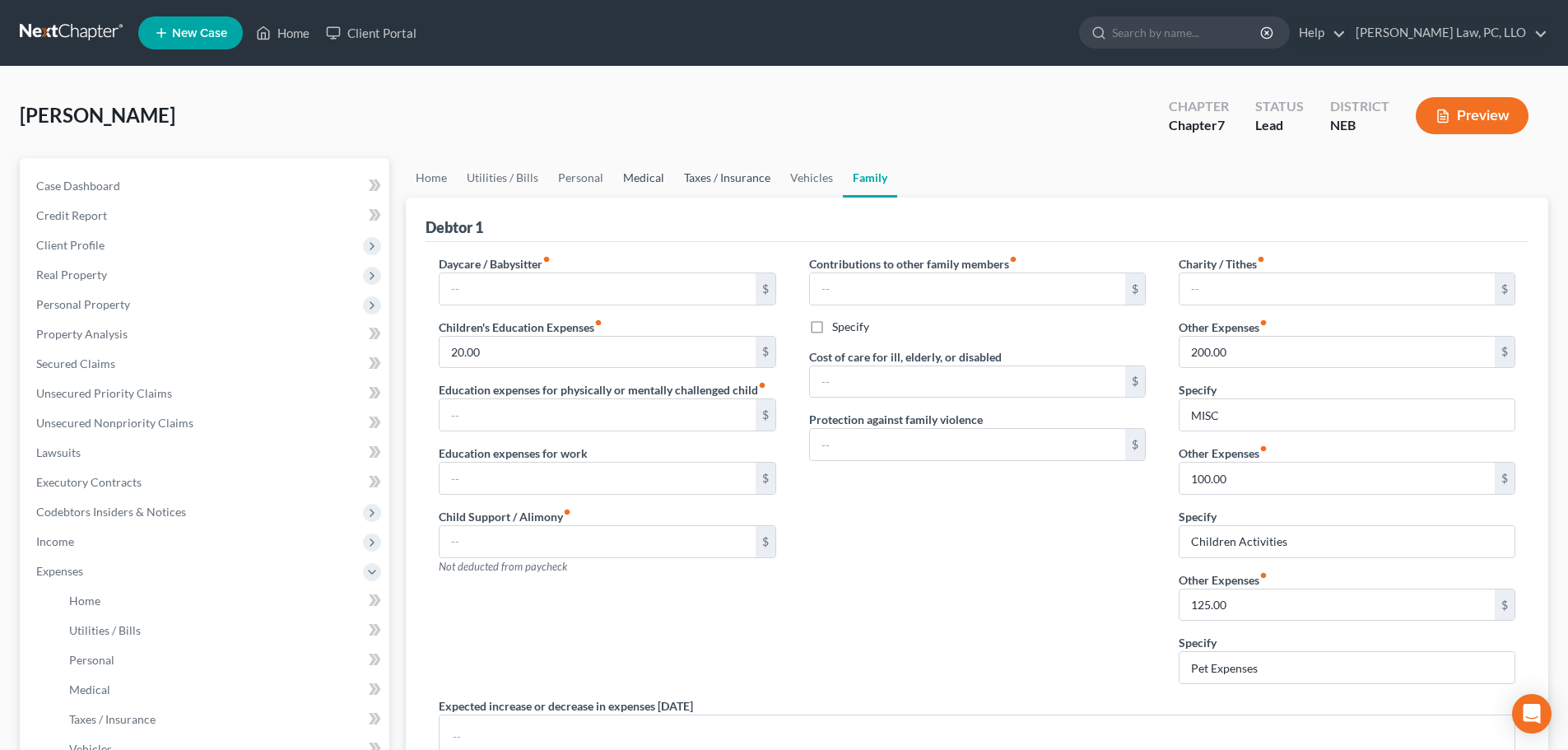
drag, startPoint x: 707, startPoint y: 182, endPoint x: 612, endPoint y: 182, distance: 95.0
click at [707, 182] on link "Taxes / Insurance" at bounding box center [727, 178] width 106 height 40
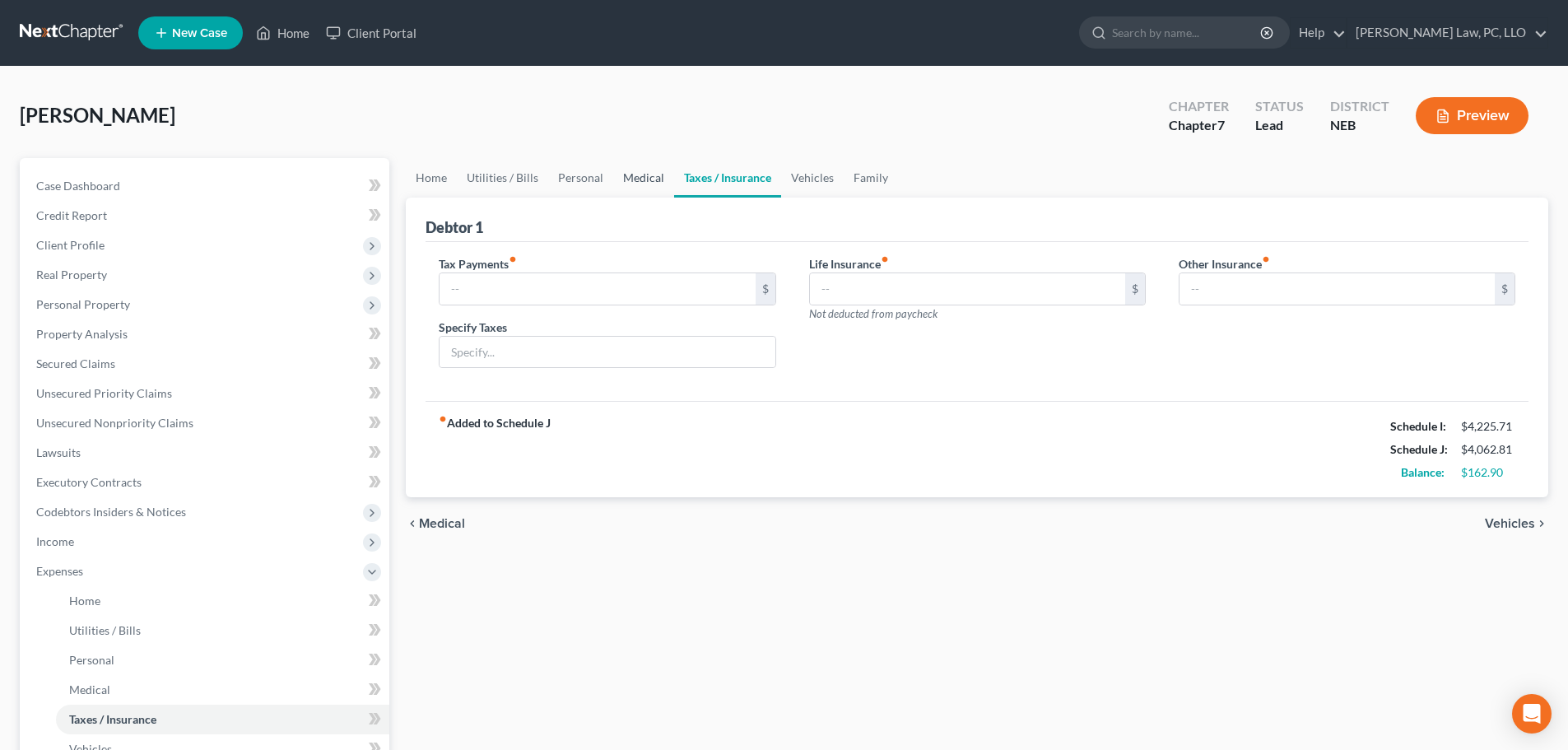
click at [634, 181] on link "Medical" at bounding box center [644, 178] width 61 height 40
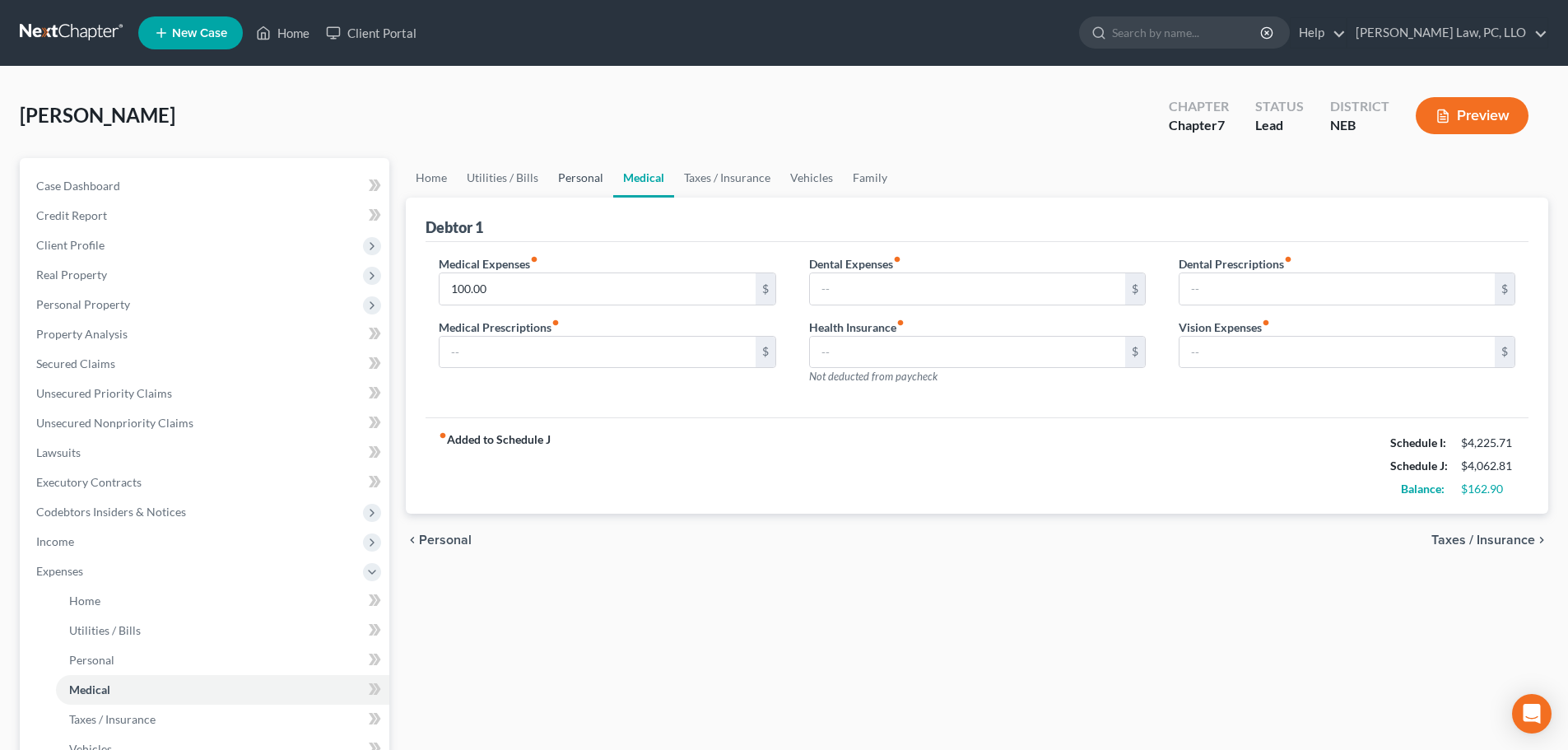
click at [585, 173] on link "Personal" at bounding box center [580, 178] width 65 height 40
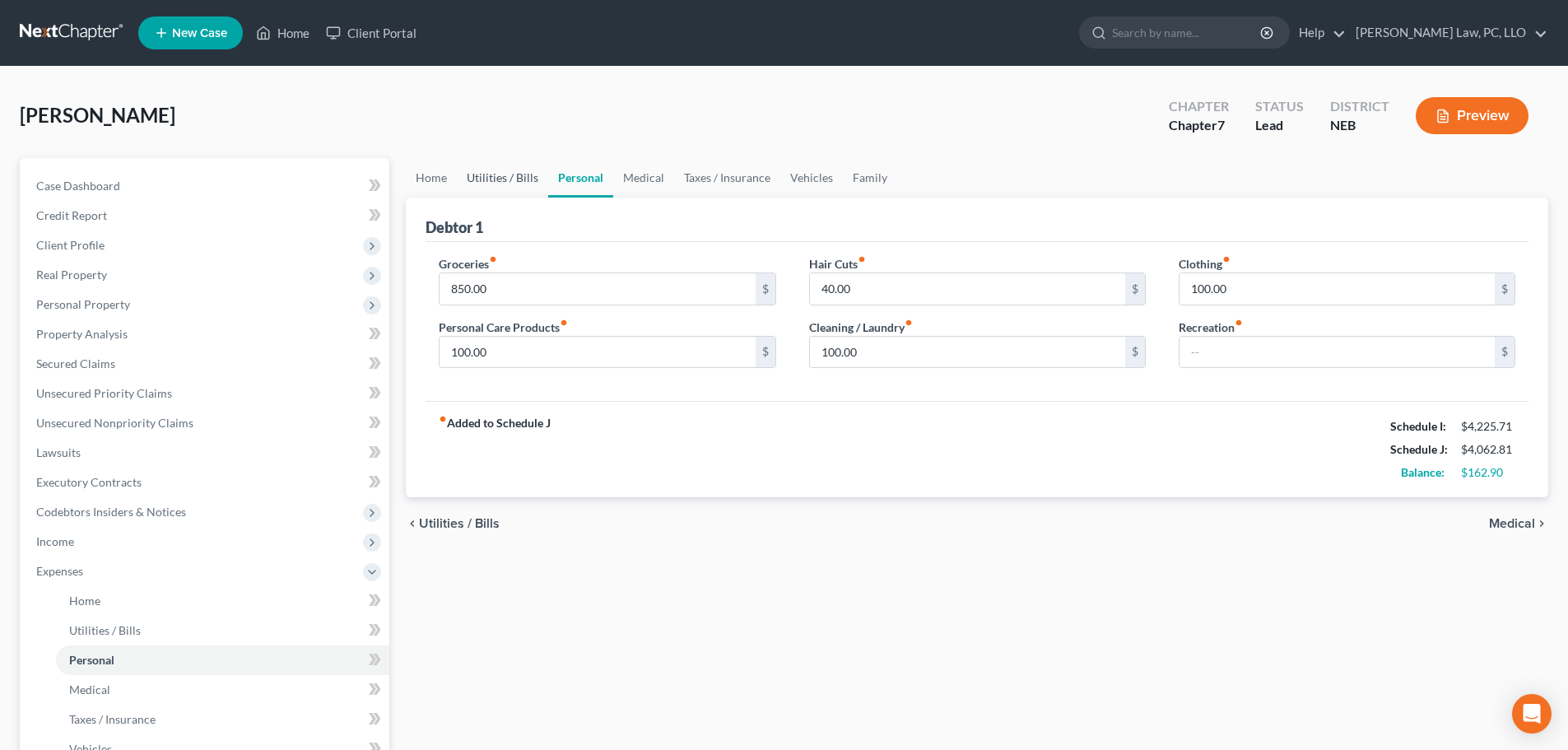
click at [513, 182] on link "Utilities / Bills" at bounding box center [502, 178] width 92 height 40
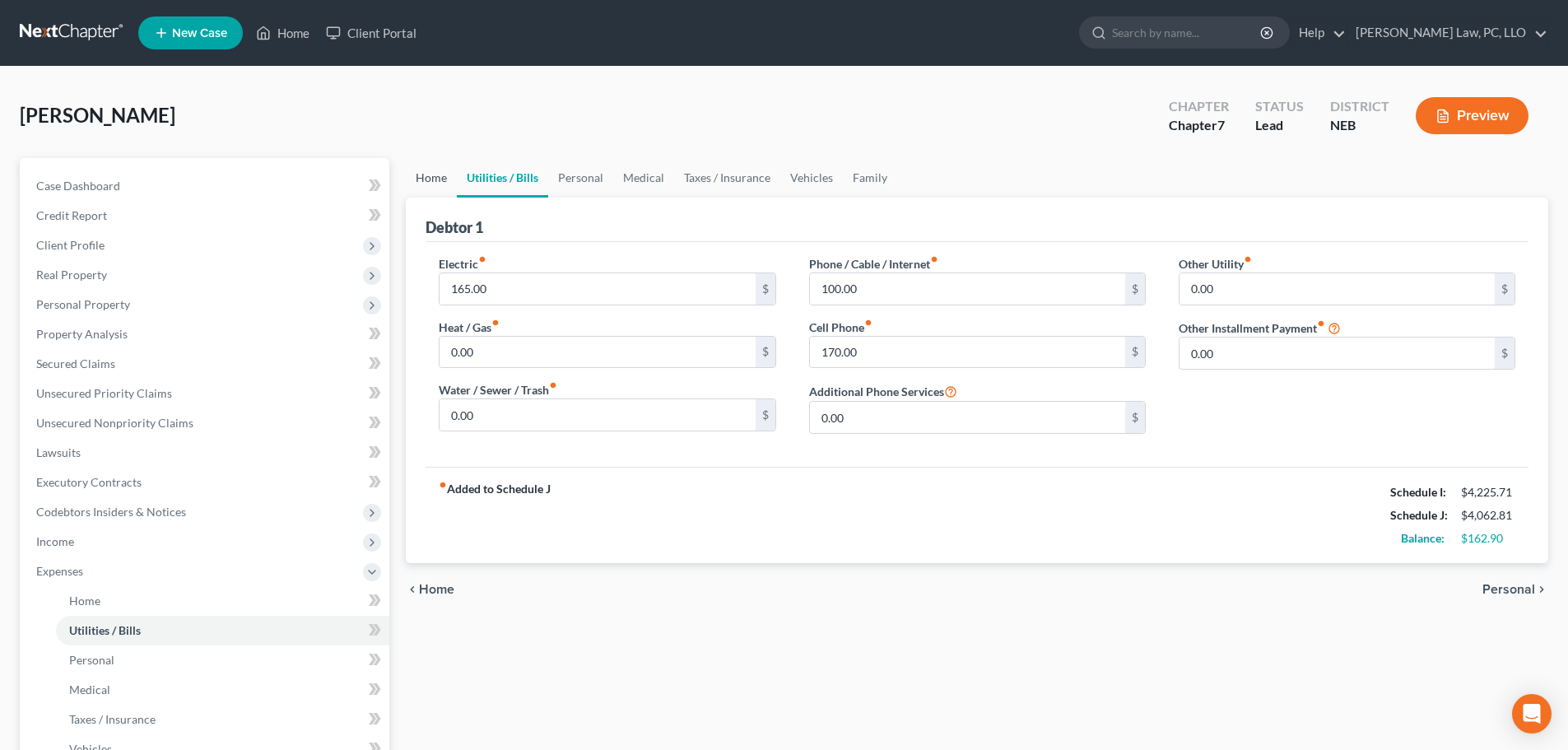
click at [438, 178] on link "Home" at bounding box center [431, 178] width 51 height 40
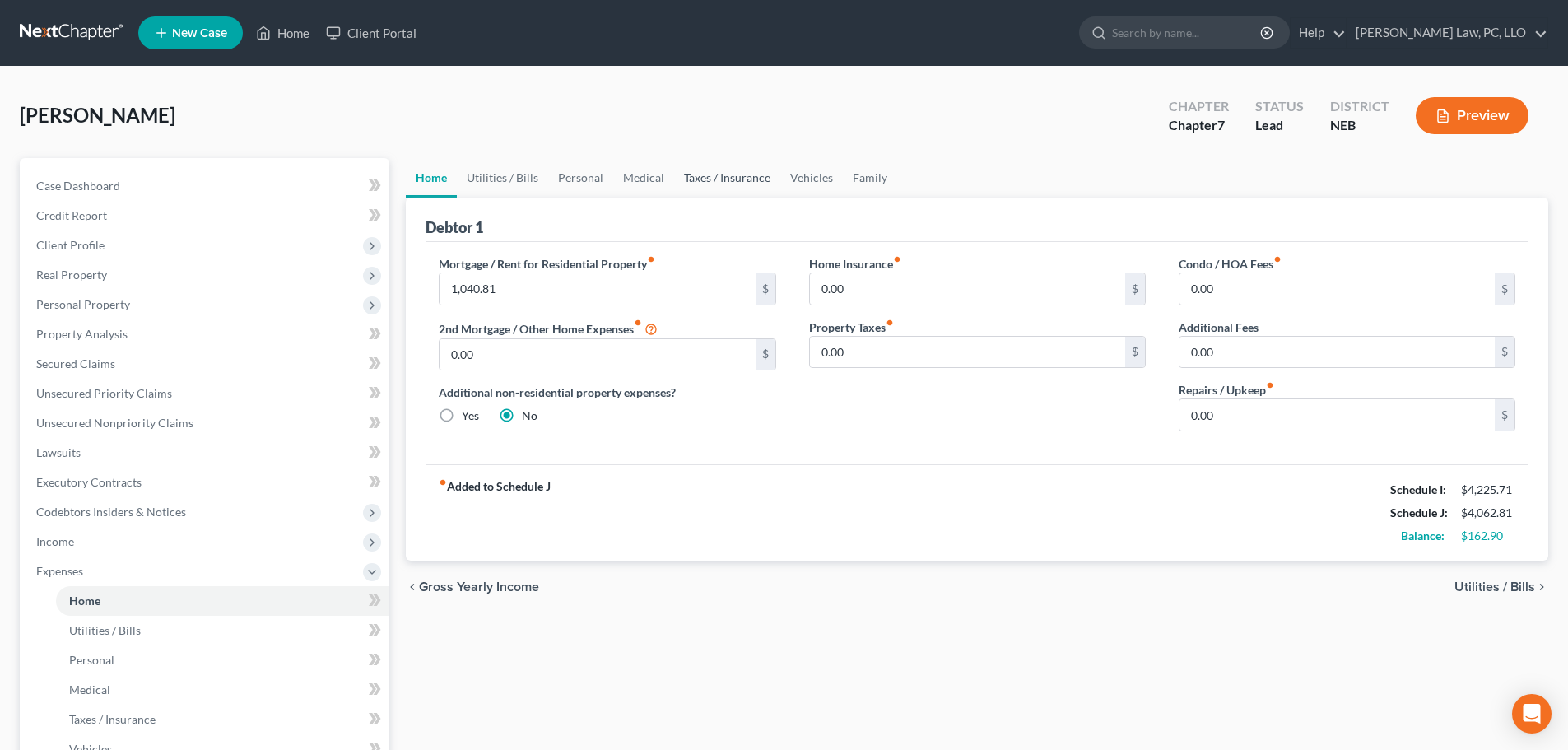
click at [721, 182] on link "Taxes / Insurance" at bounding box center [727, 178] width 106 height 40
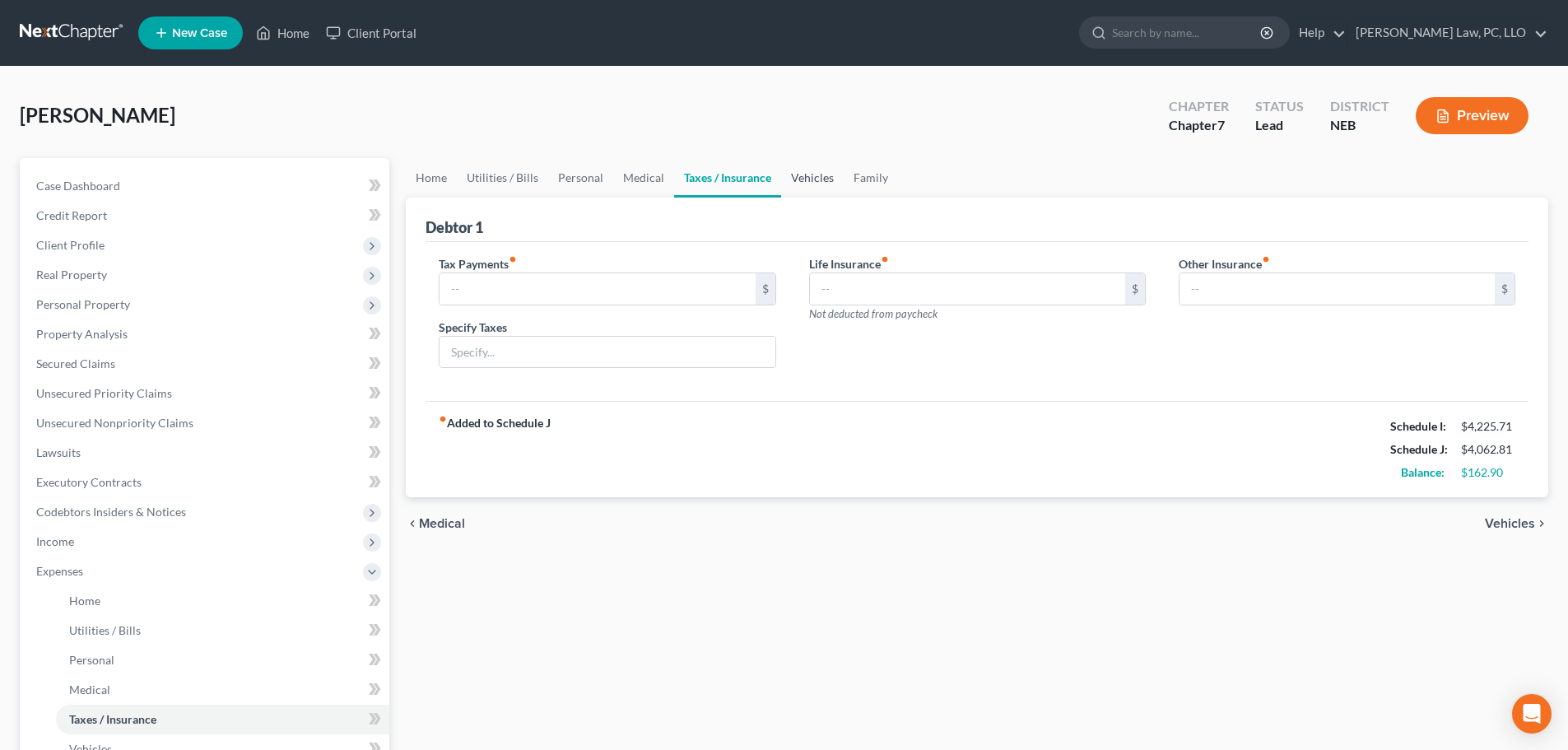
click at [797, 182] on link "Vehicles" at bounding box center [813, 178] width 62 height 40
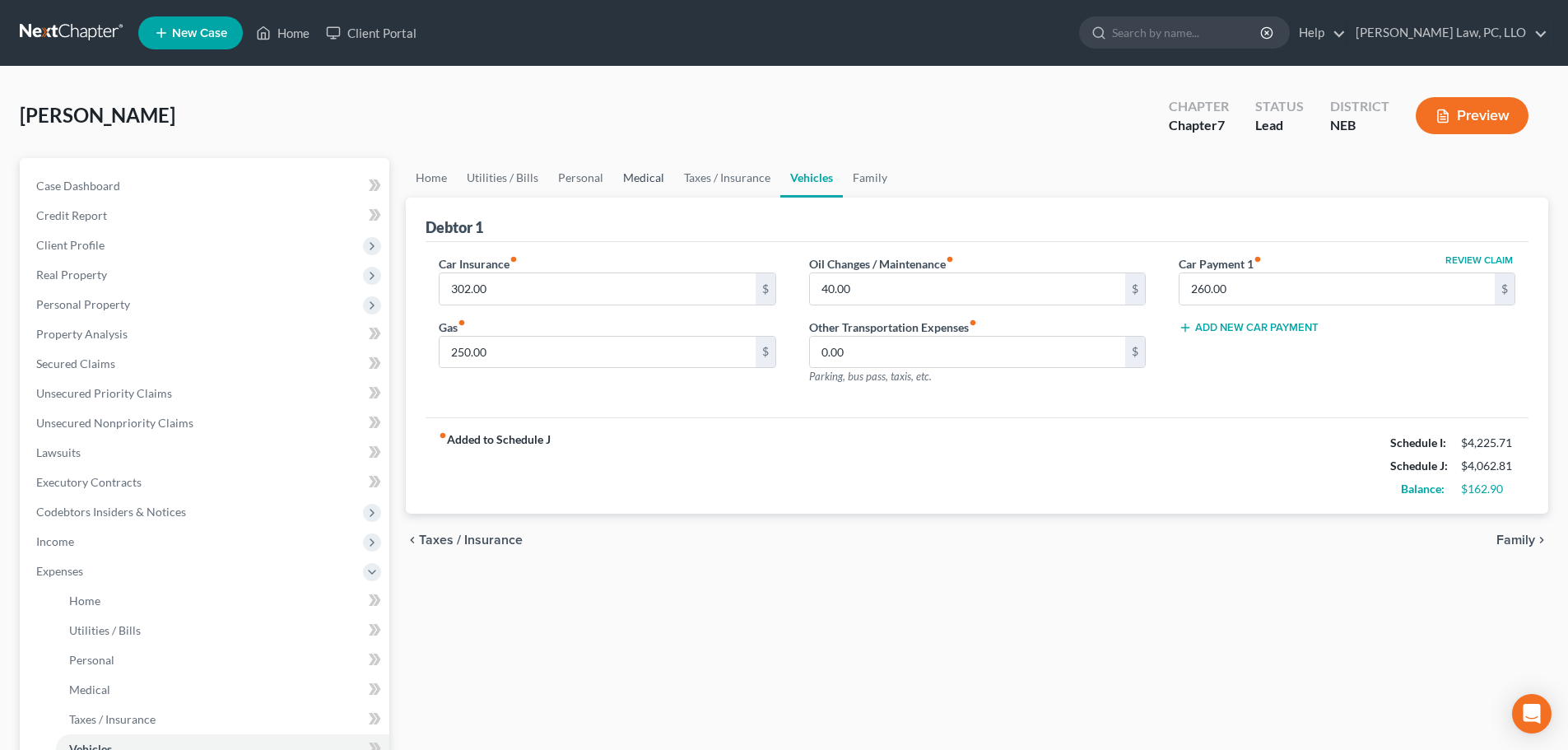
click at [617, 176] on link "Medical" at bounding box center [644, 178] width 61 height 40
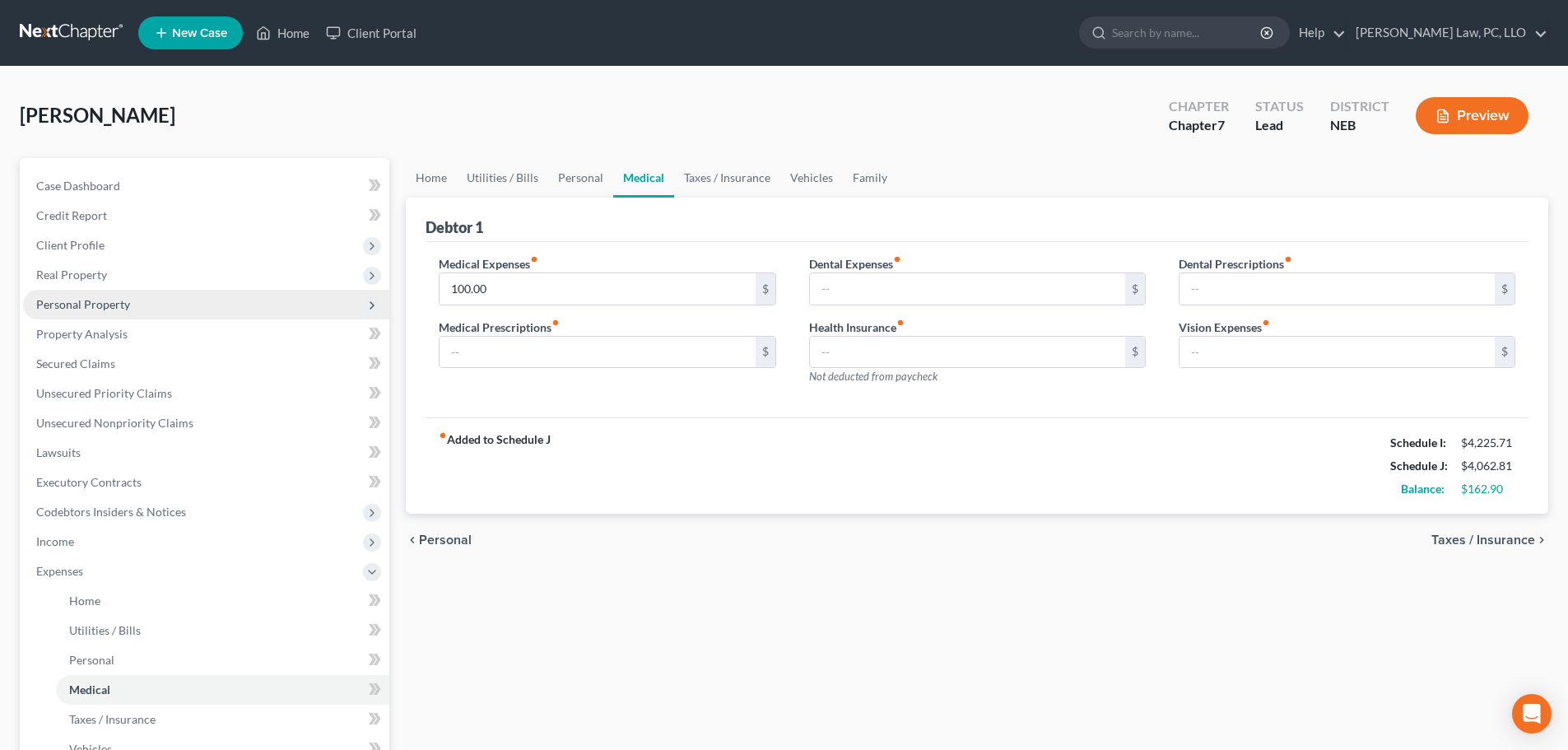
click at [87, 309] on span "Personal Property" at bounding box center [83, 304] width 94 height 14
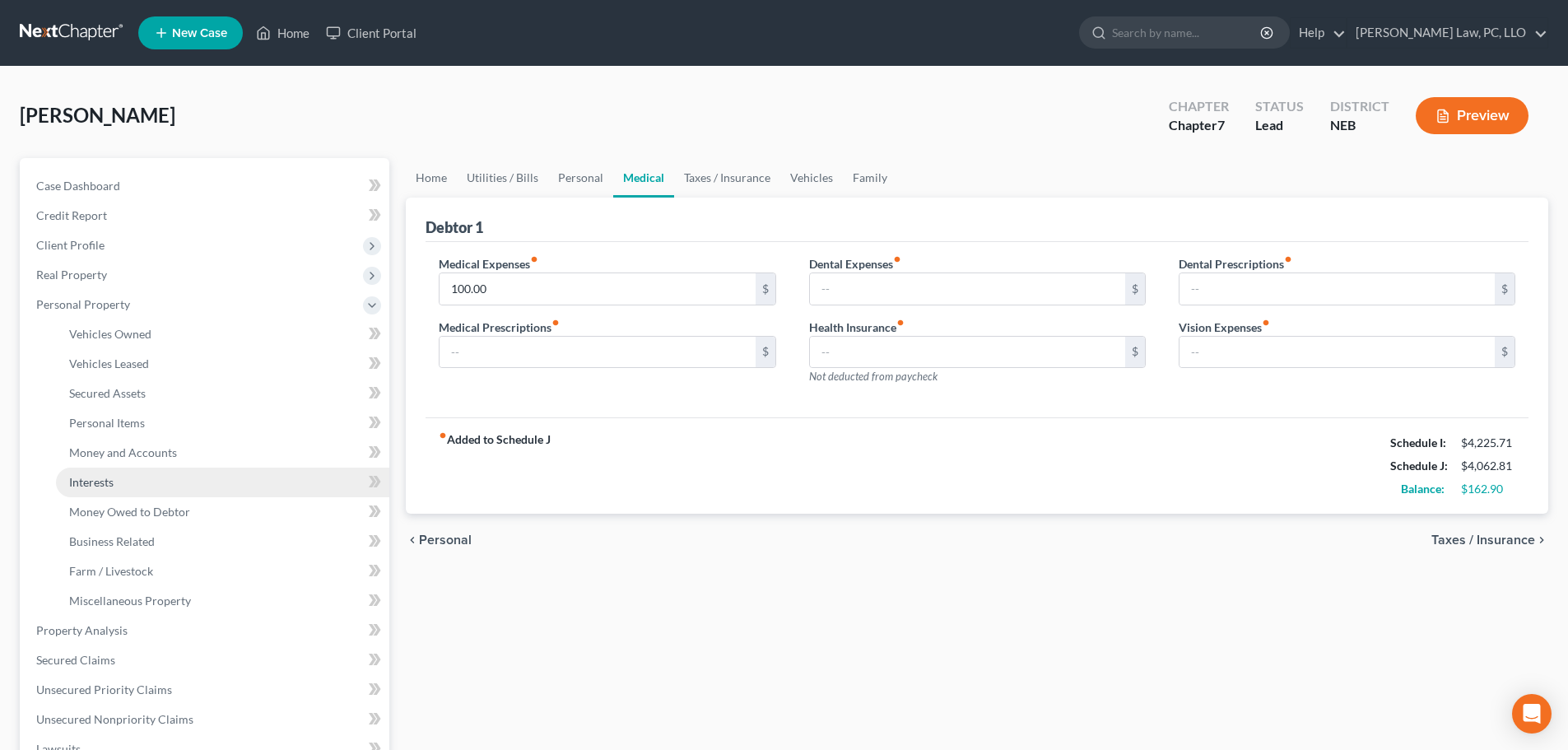
click at [87, 487] on span "Interests" at bounding box center [91, 482] width 45 height 14
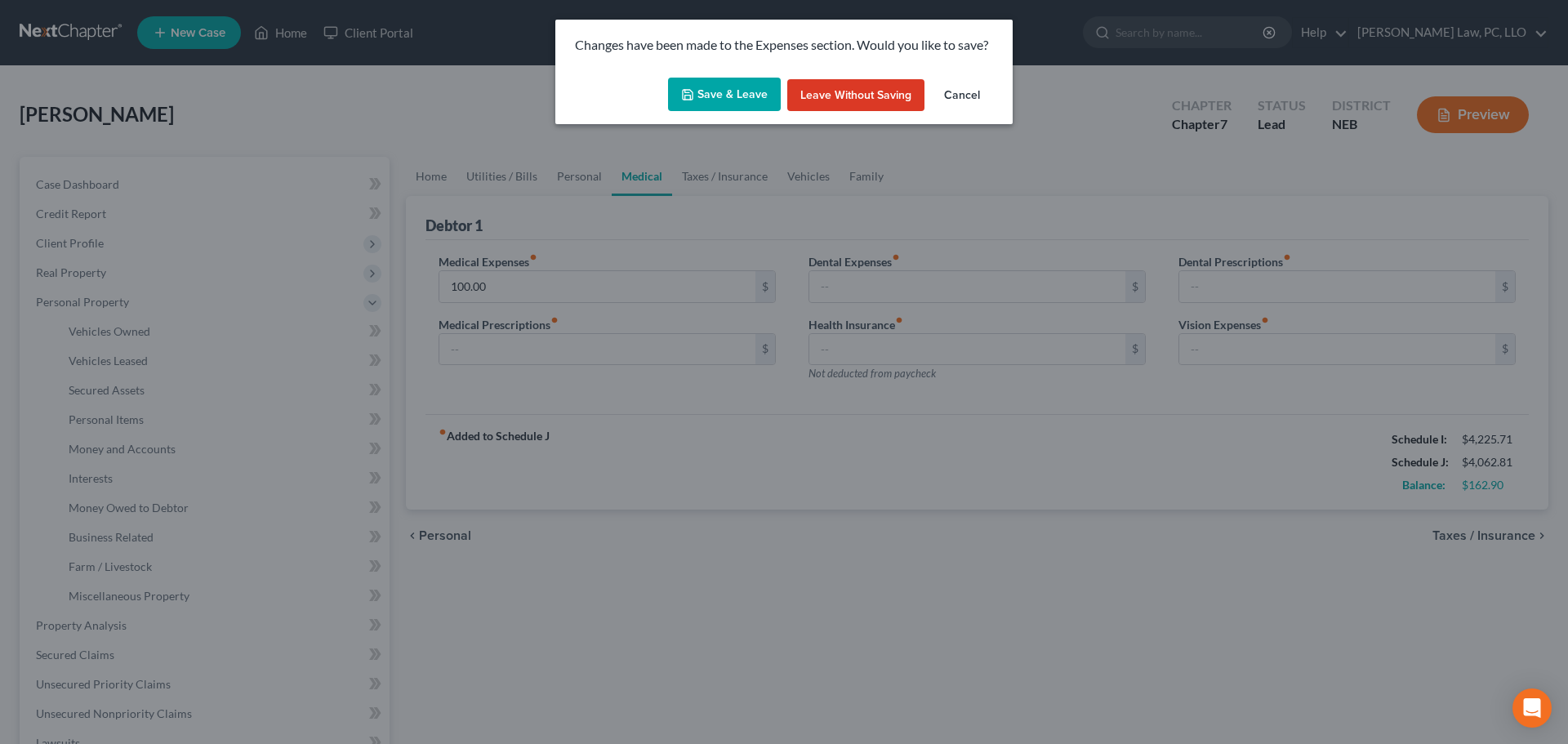
click at [728, 98] on button "Save & Leave" at bounding box center [723, 94] width 113 height 34
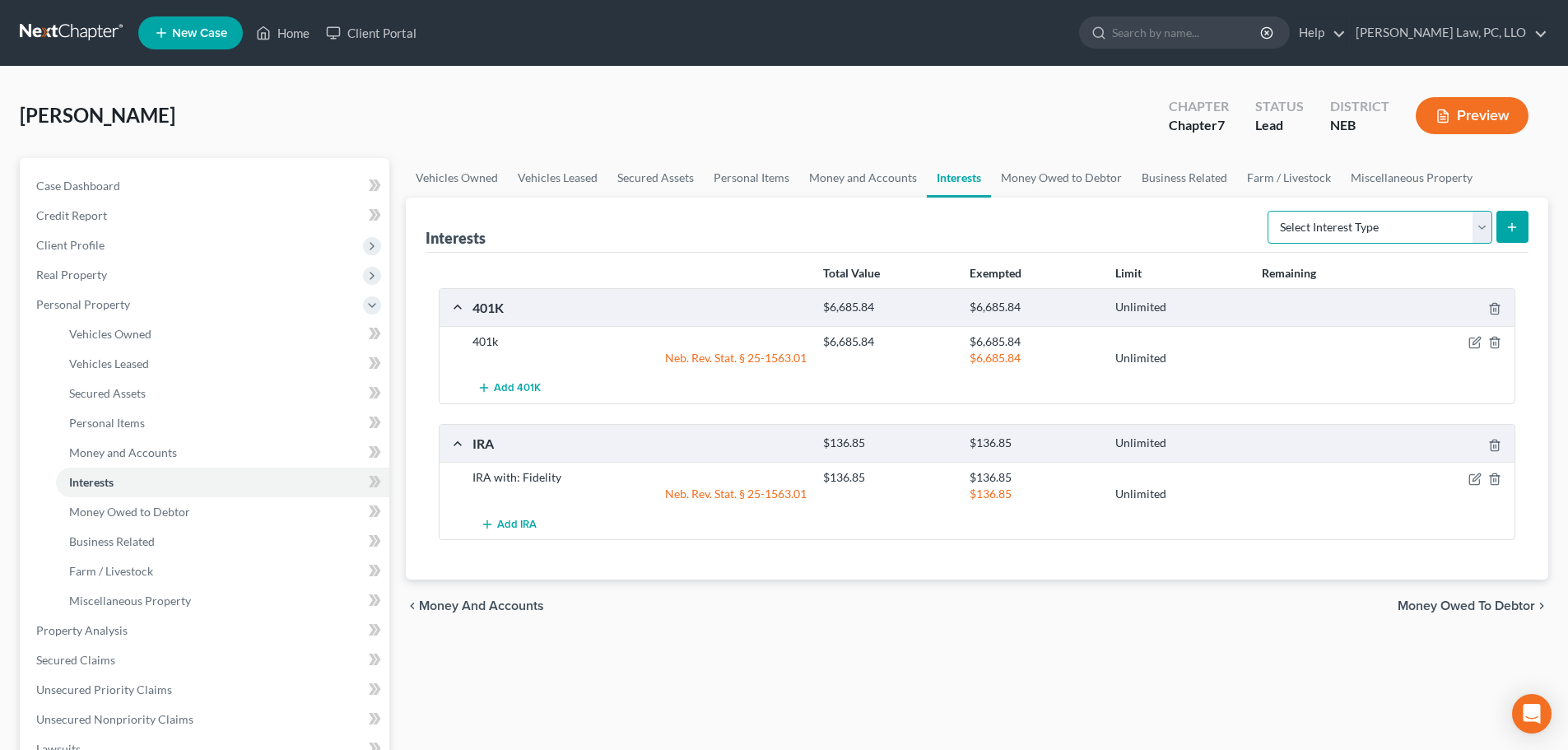
drag, startPoint x: 1303, startPoint y: 228, endPoint x: 1301, endPoint y: 242, distance: 14.1
click at [1303, 228] on select "Select Interest Type 401K (A/B: 21) Annuity (A/B: 23) Bond (A/B: 18) Education …" at bounding box center [1380, 226] width 225 height 33
click at [1270, 210] on select "Select Interest Type 401K (A/B: 21) Annuity (A/B: 23) Bond (A/B: 18) Education …" at bounding box center [1380, 226] width 225 height 33
click at [1522, 234] on button "submit" at bounding box center [1512, 226] width 32 height 32
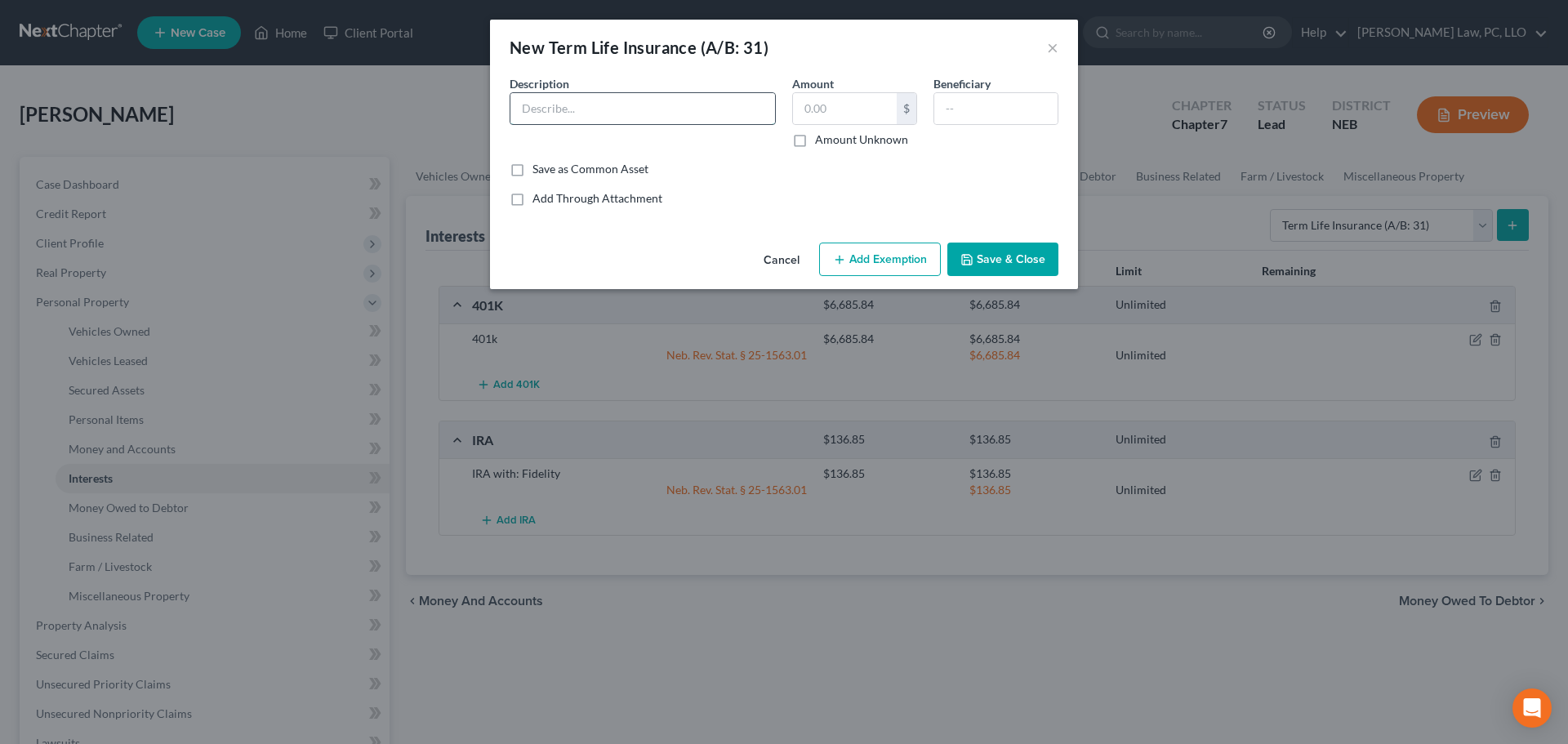
click at [556, 111] on input "text" at bounding box center [643, 109] width 265 height 31
click at [1012, 249] on button "Save & Close" at bounding box center [1002, 260] width 111 height 34
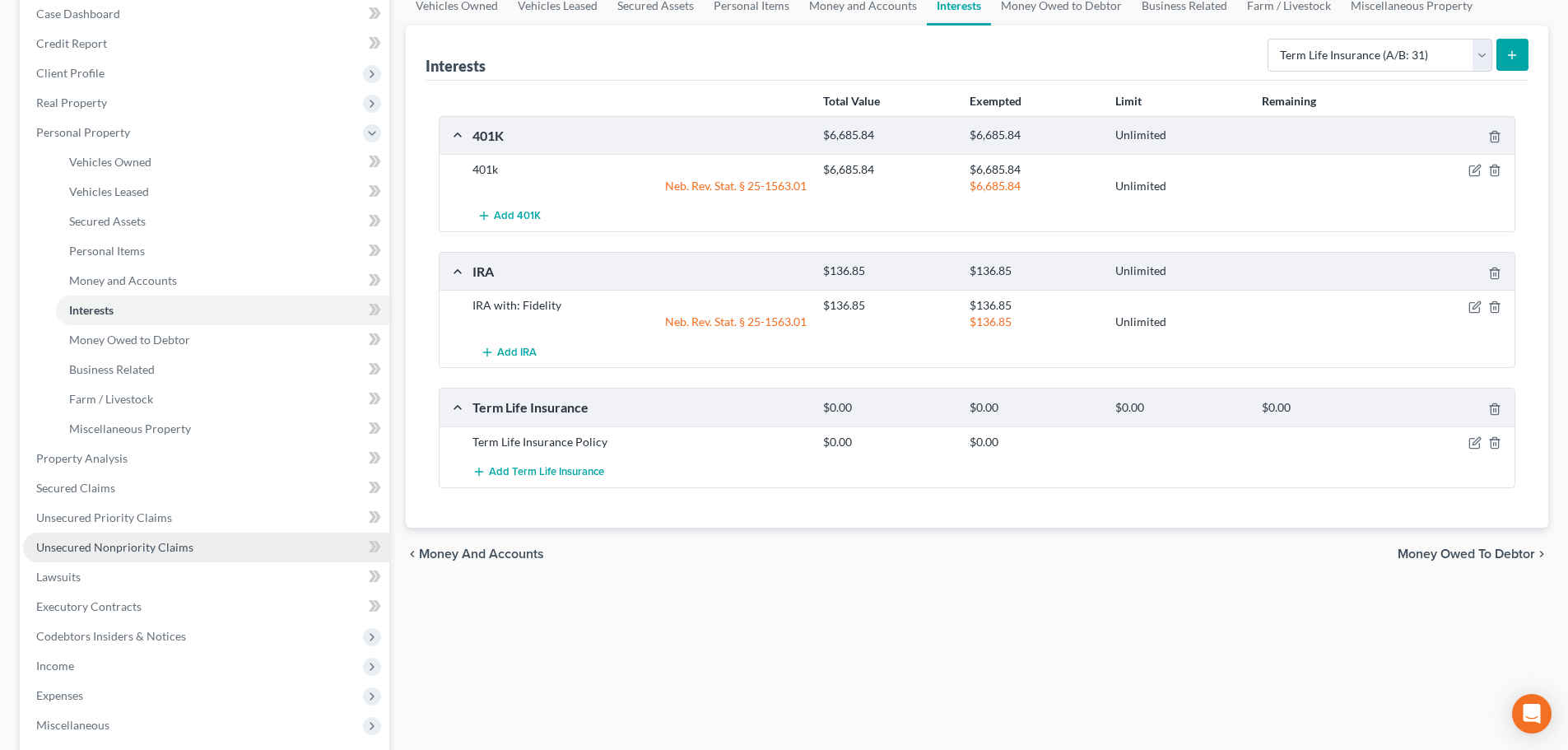
scroll to position [247, 0]
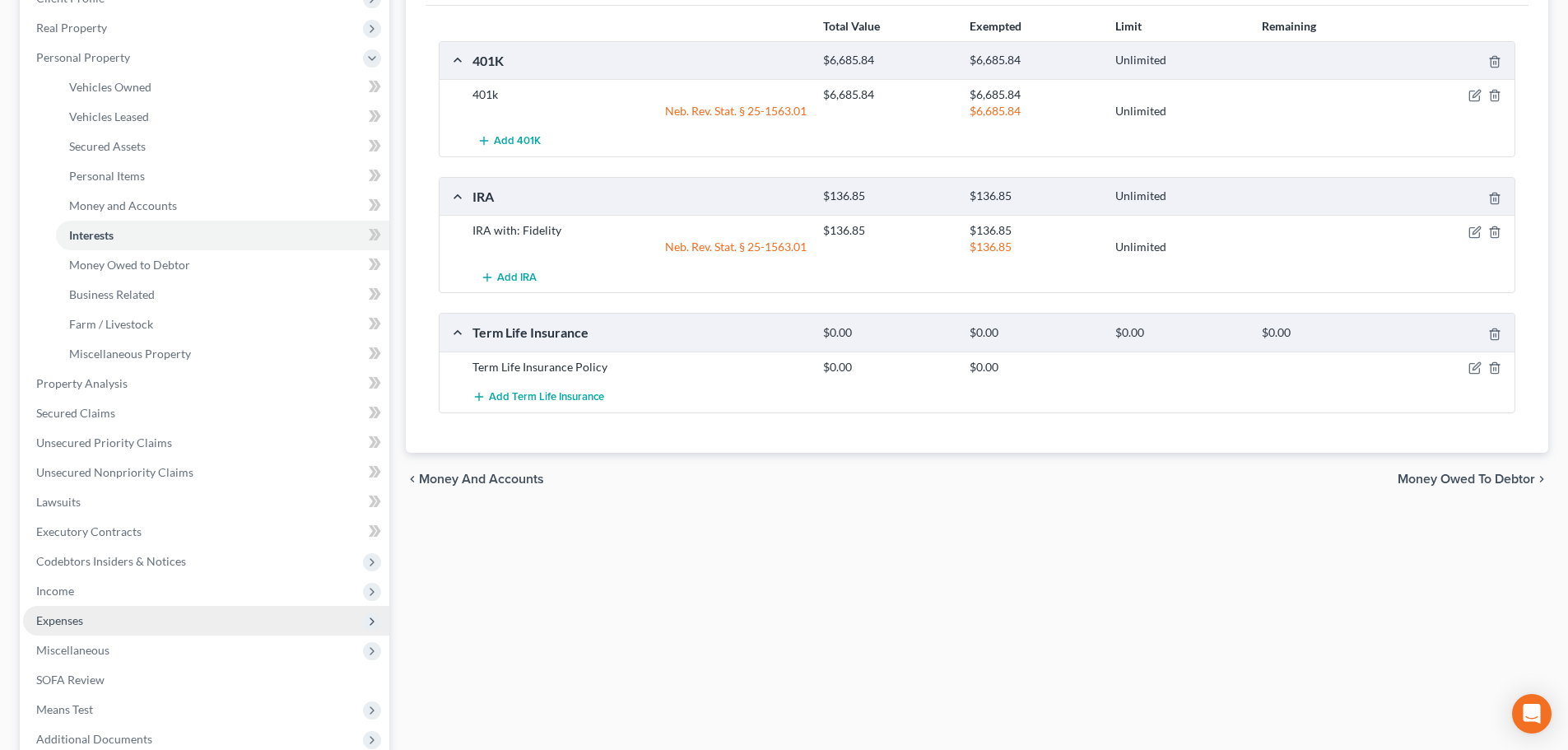
click at [75, 632] on span "Expenses" at bounding box center [205, 620] width 366 height 29
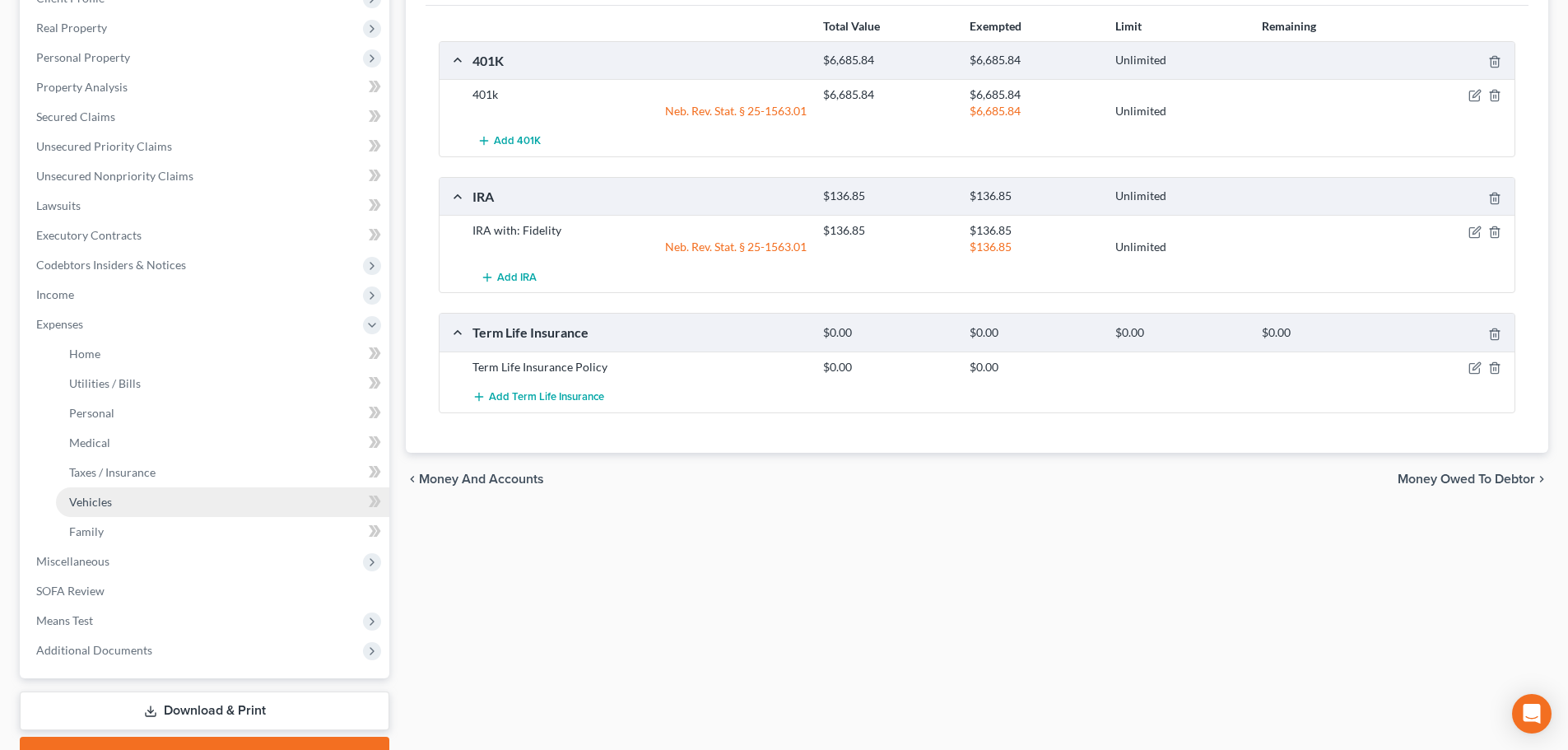
click at [98, 487] on link "Vehicles" at bounding box center [223, 502] width 333 height 29
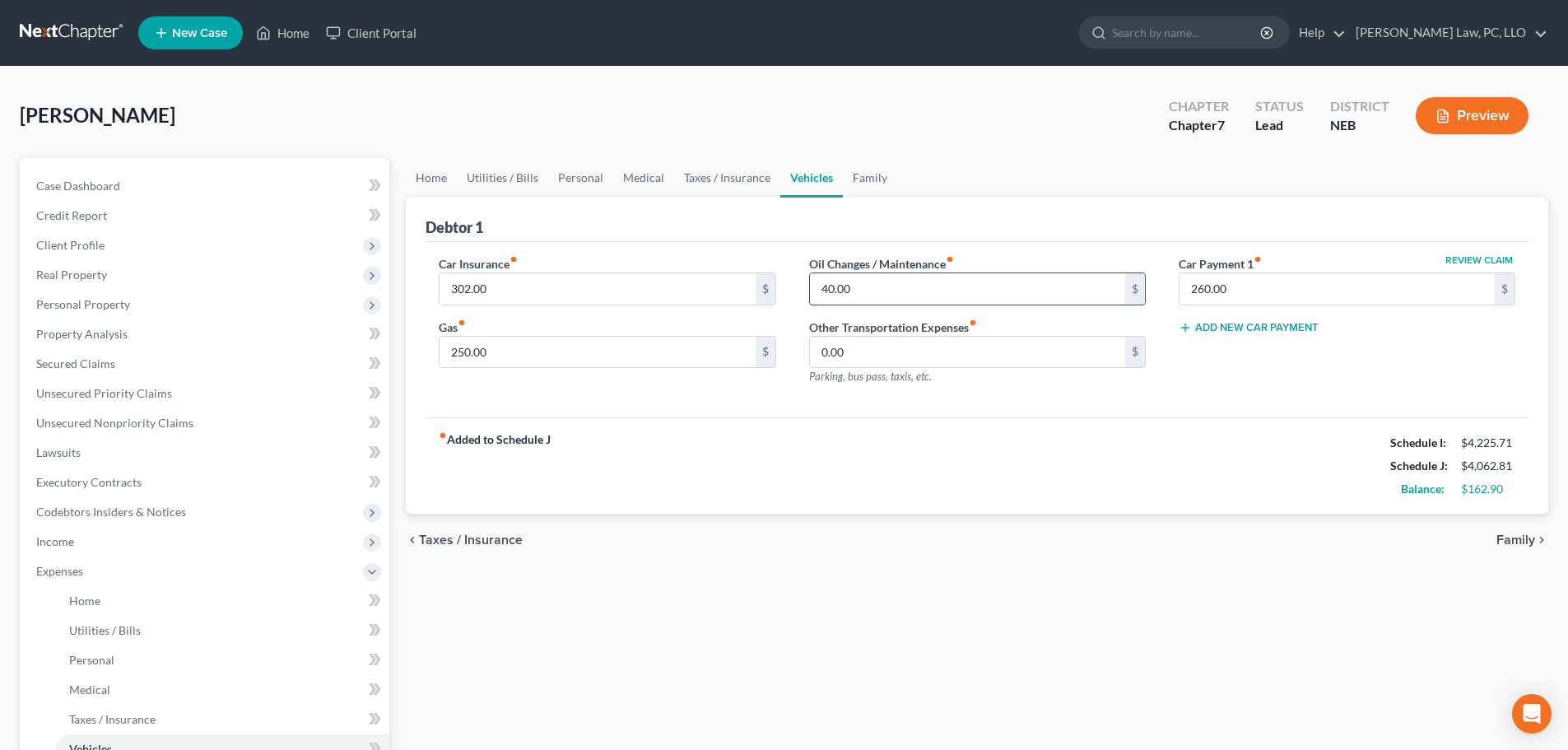
click at [894, 293] on input "40.00" at bounding box center [967, 289] width 315 height 31
click at [908, 446] on div "fiber_manual_record Added to Schedule J Schedule I: $4,225.71 Schedule J: $4,06…" at bounding box center [977, 465] width 1103 height 96
click at [725, 179] on link "Taxes / Insurance" at bounding box center [727, 178] width 106 height 40
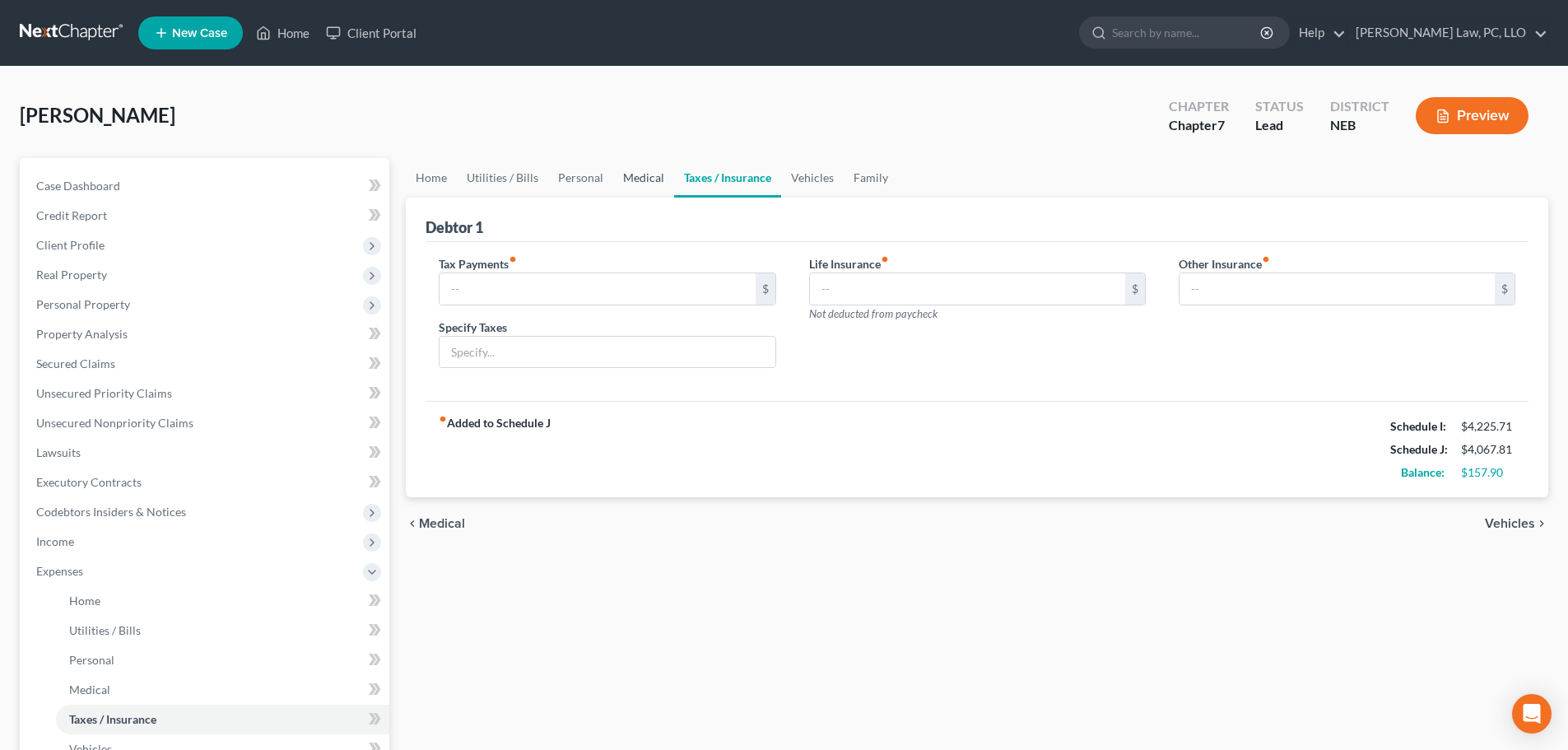
click at [623, 177] on link "Medical" at bounding box center [644, 178] width 61 height 40
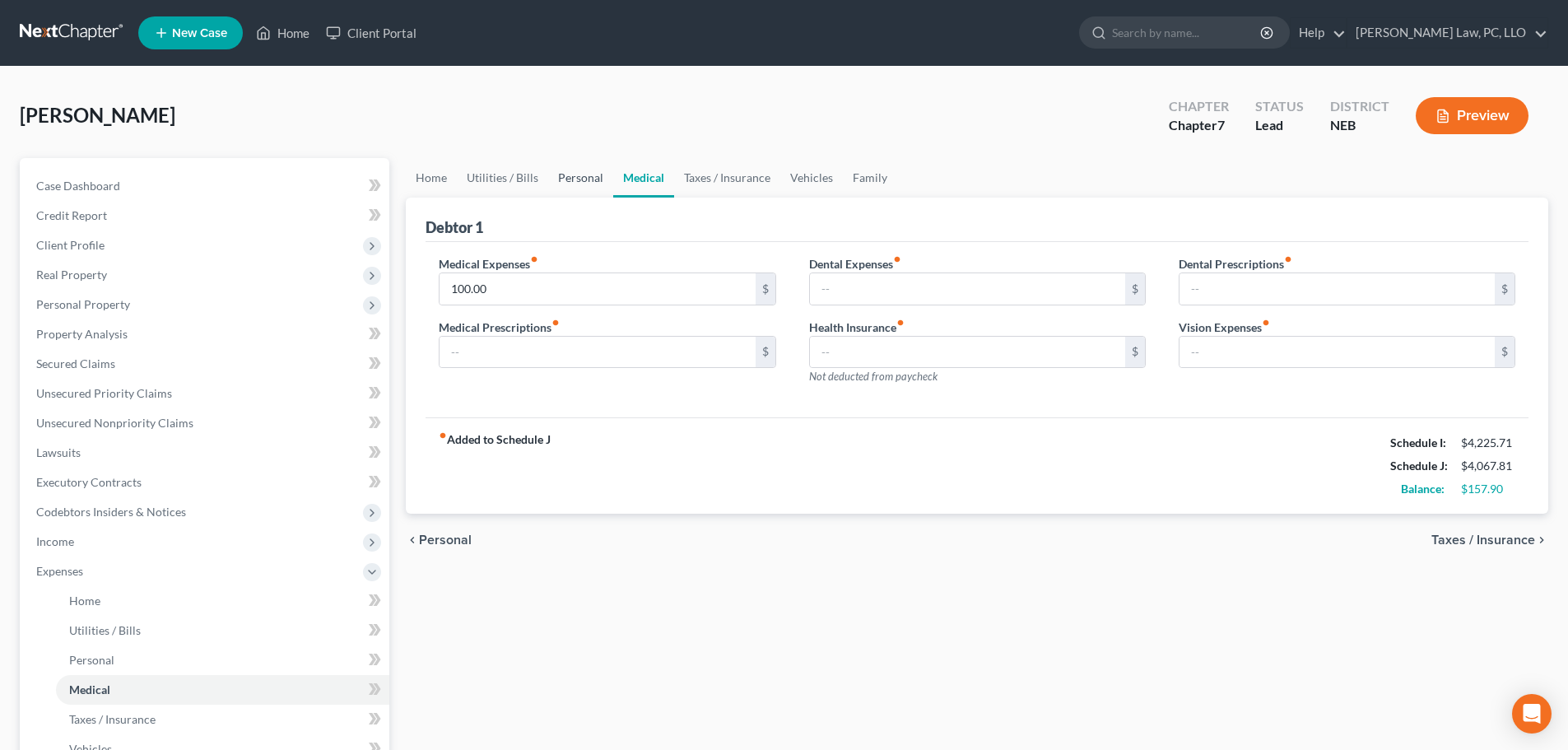
click at [584, 176] on link "Personal" at bounding box center [580, 178] width 65 height 40
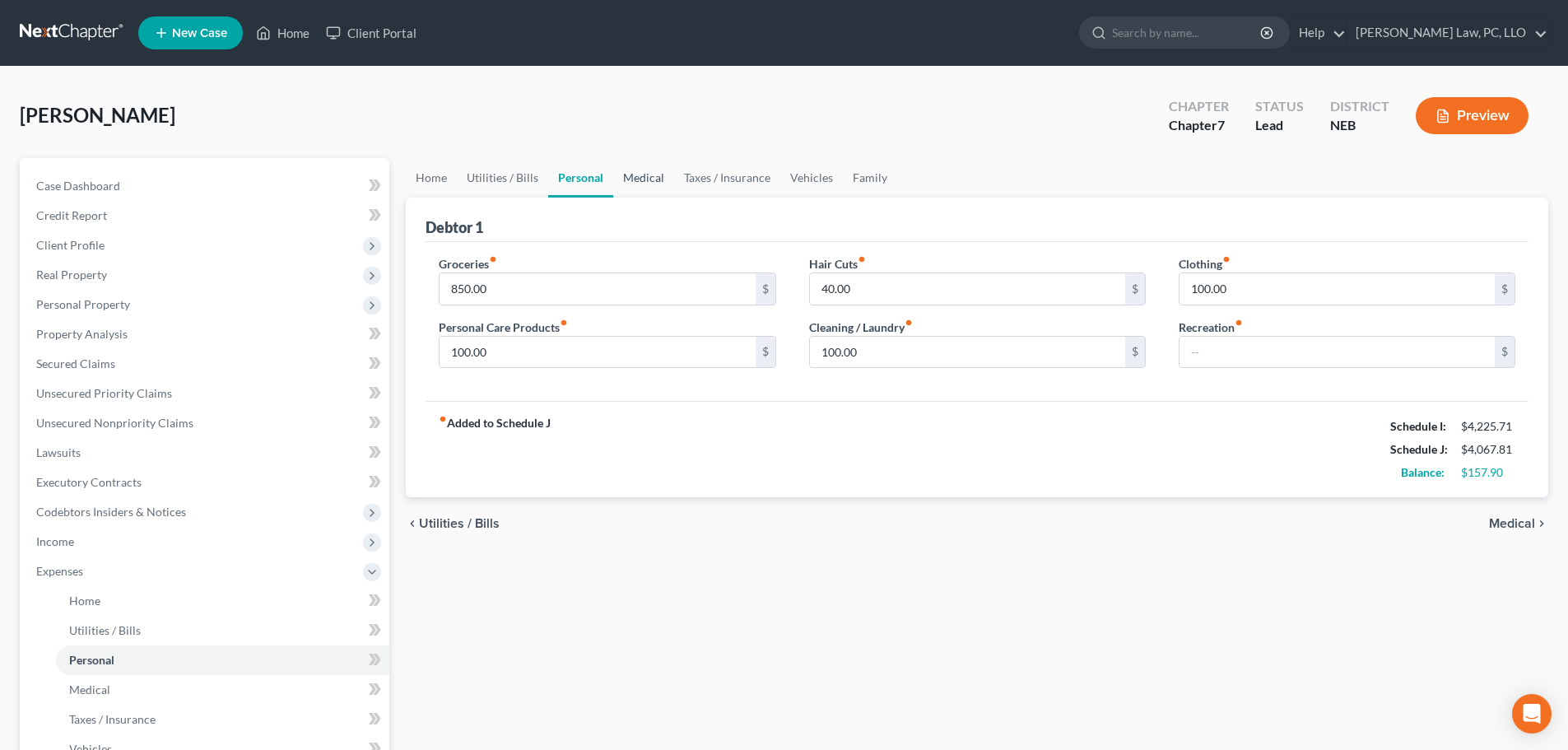
click at [634, 175] on link "Medical" at bounding box center [644, 178] width 61 height 40
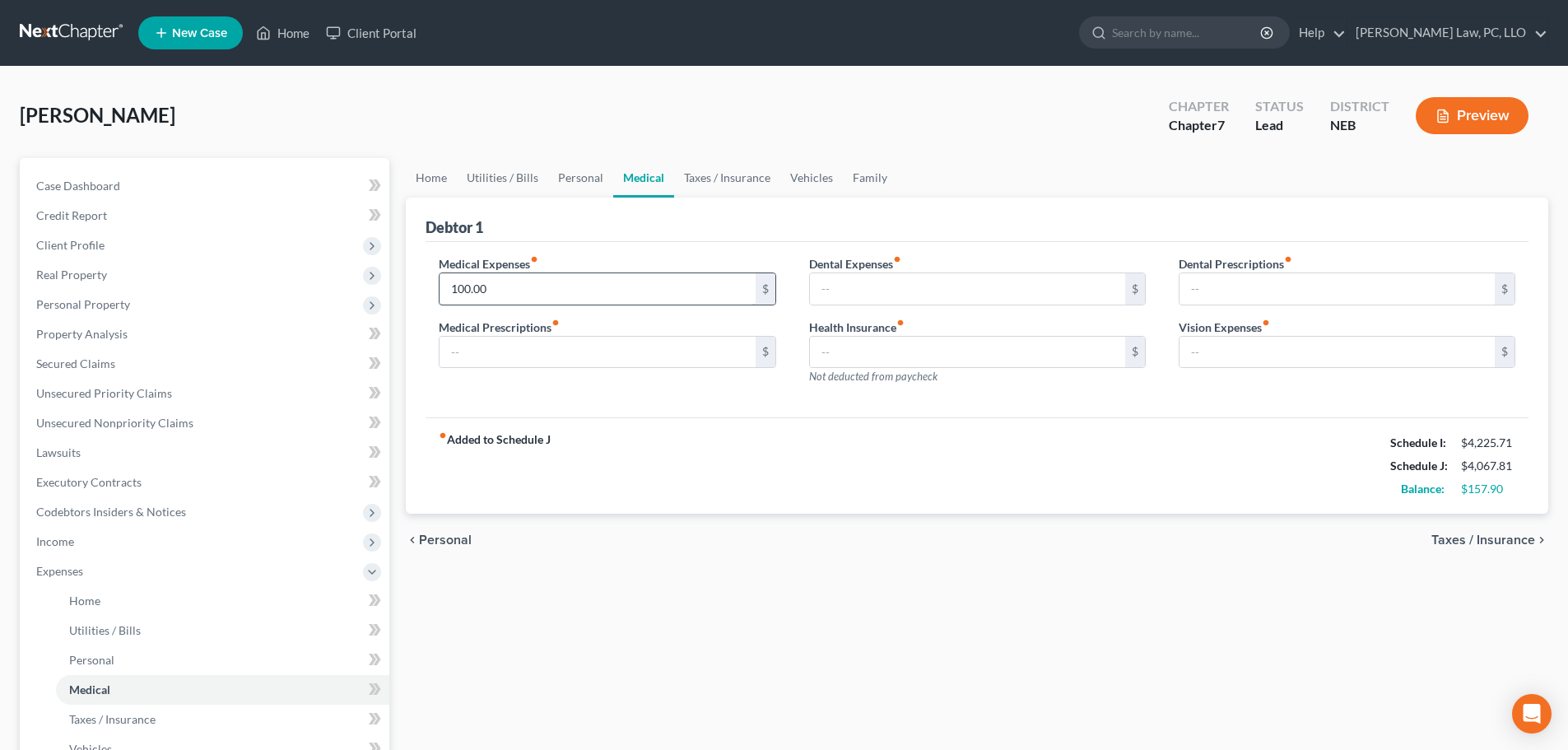
click at [512, 284] on input "100.00" at bounding box center [597, 289] width 315 height 31
drag, startPoint x: 845, startPoint y: 282, endPoint x: 835, endPoint y: 289, distance: 12.2
click at [845, 282] on input "text" at bounding box center [967, 289] width 315 height 31
click at [575, 176] on link "Personal" at bounding box center [580, 178] width 65 height 40
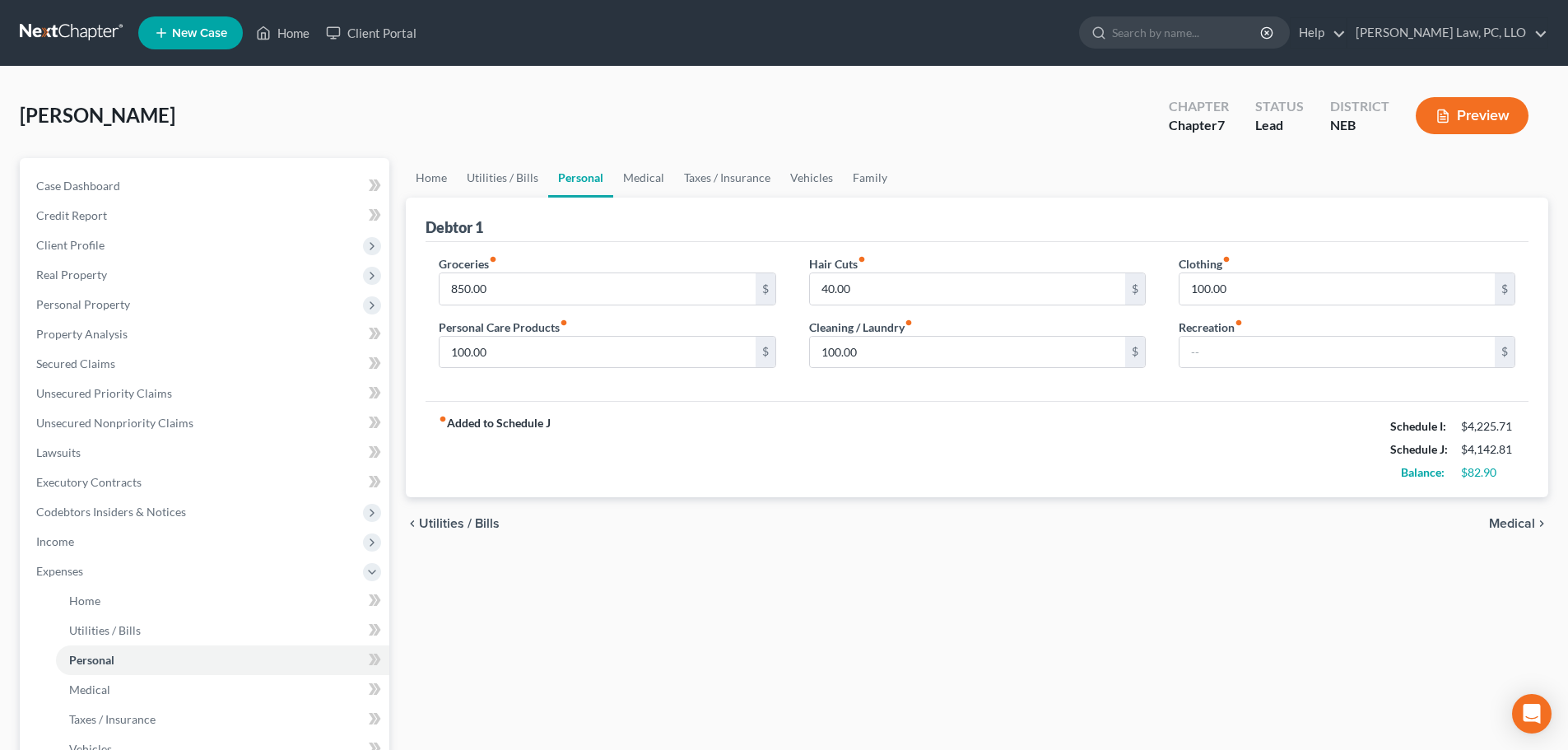
drag, startPoint x: 1494, startPoint y: 578, endPoint x: 1190, endPoint y: 468, distance: 323.3
click at [1491, 578] on div "Home Utilities / Bills Personal Medical Taxes / Insurance Vehicles Family Debto…" at bounding box center [977, 589] width 1159 height 862
drag, startPoint x: 496, startPoint y: 178, endPoint x: 571, endPoint y: 214, distance: 83.2
click at [496, 178] on link "Utilities / Bills" at bounding box center [502, 178] width 92 height 40
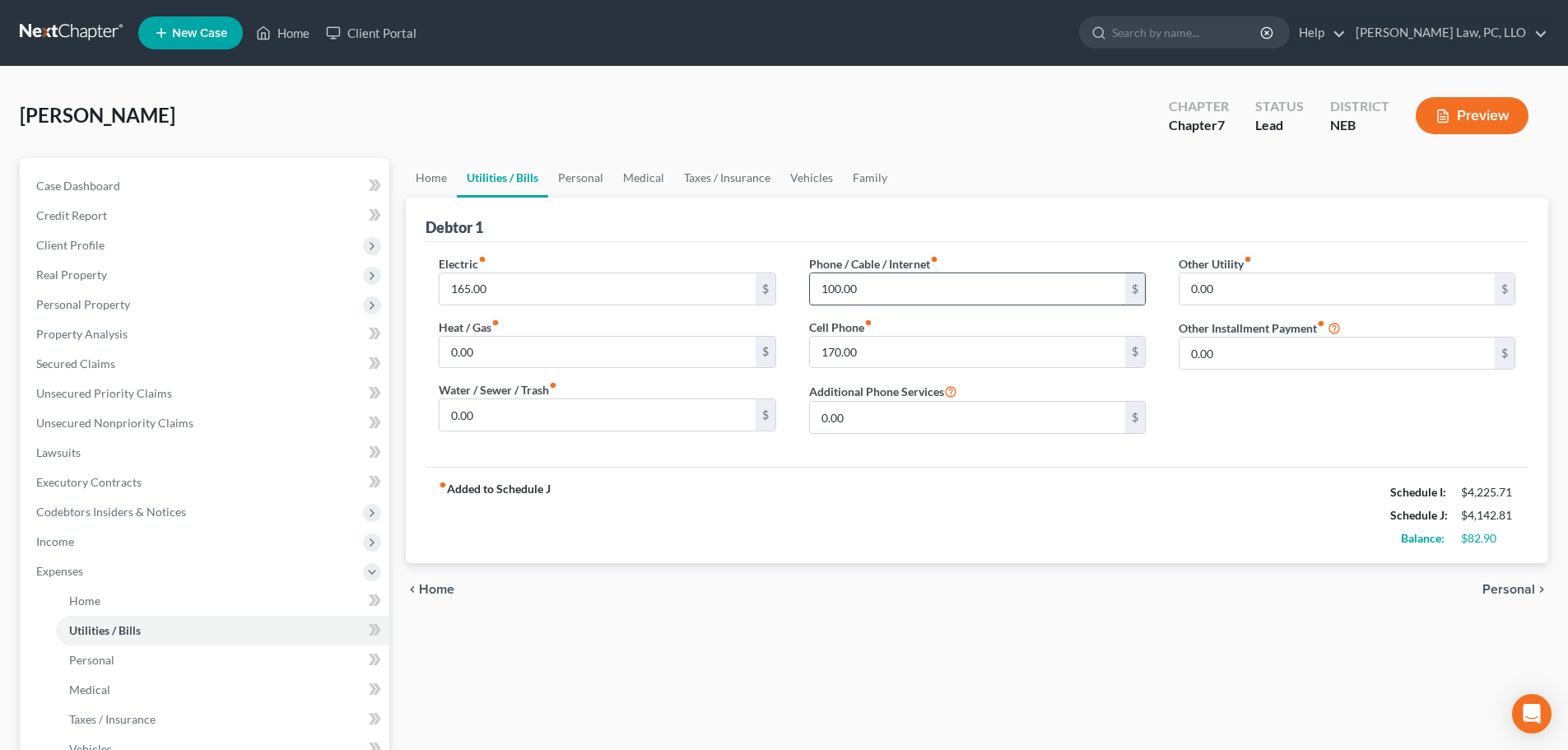
click at [877, 290] on input "100.00" at bounding box center [967, 289] width 315 height 31
drag, startPoint x: 686, startPoint y: 681, endPoint x: 585, endPoint y: 469, distance: 234.8
click at [686, 681] on div "Home Utilities / Bills Personal Medical Taxes / Insurance Vehicles Family Debto…" at bounding box center [977, 589] width 1159 height 862
click at [569, 178] on link "Personal" at bounding box center [580, 178] width 65 height 40
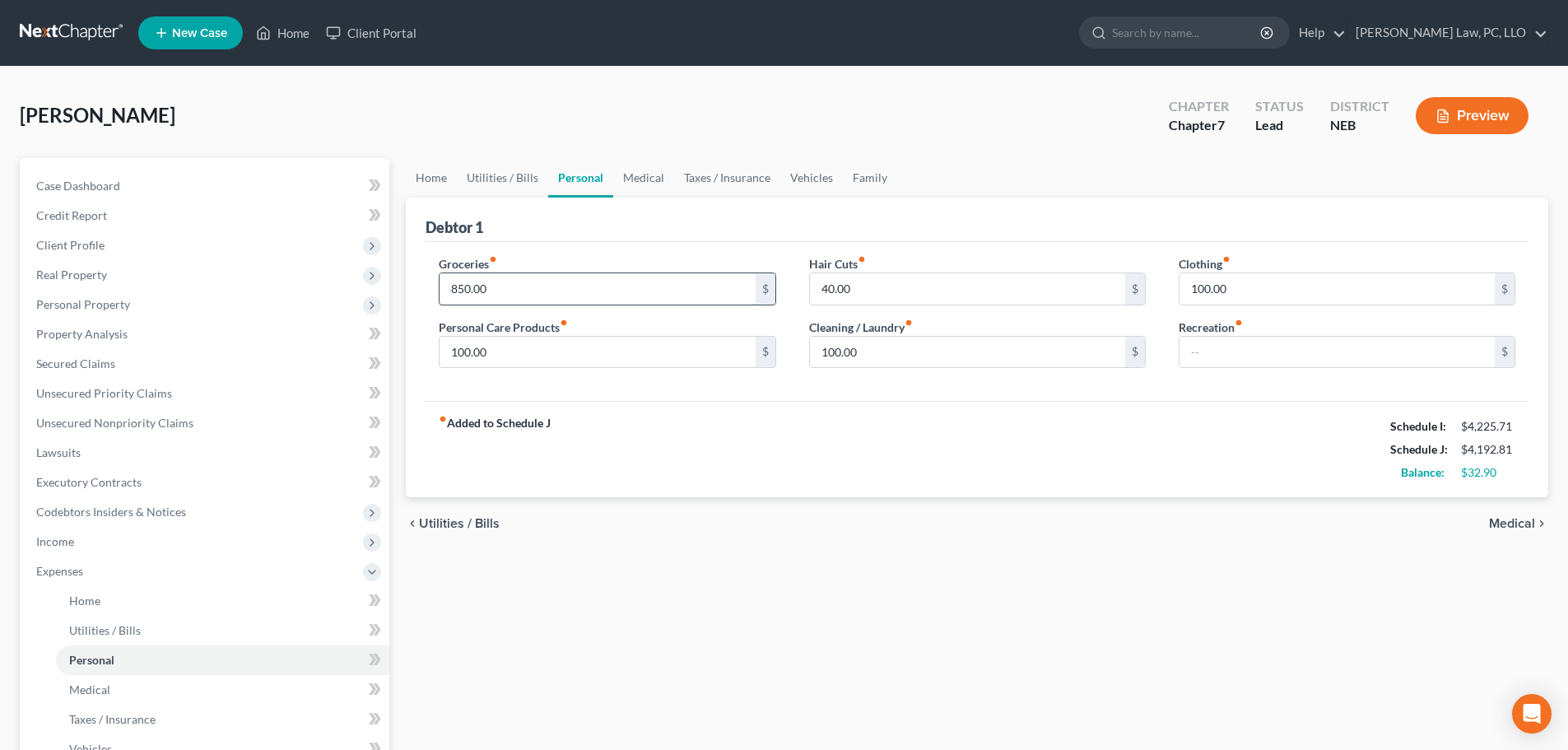
click at [505, 285] on input "850.00" at bounding box center [597, 289] width 315 height 31
click at [610, 519] on div "chevron_left Utilities / Bills Medical chevron_right" at bounding box center [977, 524] width 1142 height 53
click at [635, 170] on link "Medical" at bounding box center [644, 178] width 61 height 40
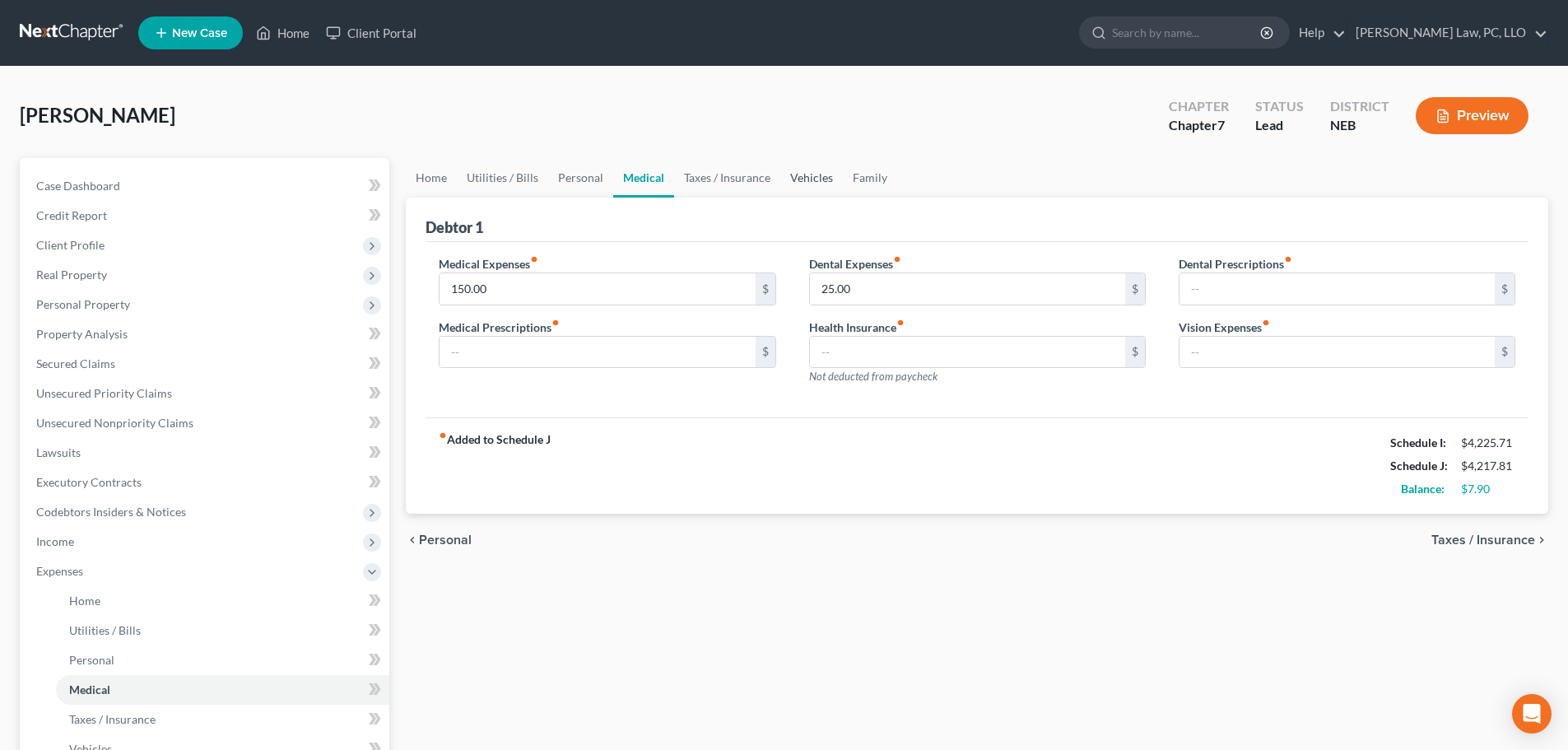
click at [823, 178] on link "Vehicles" at bounding box center [812, 178] width 62 height 40
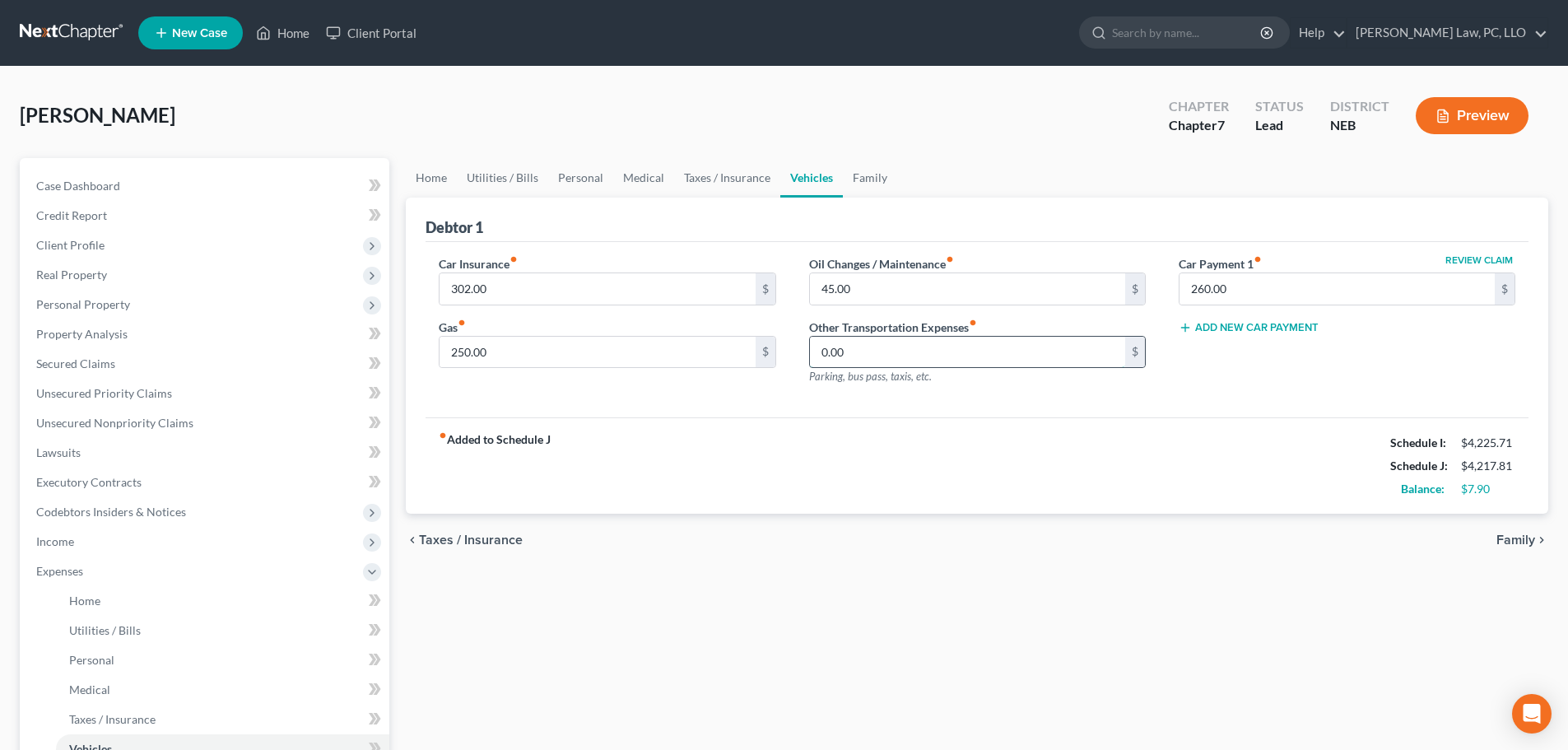
click at [894, 354] on input "0.00" at bounding box center [967, 352] width 315 height 31
click at [855, 461] on div "fiber_manual_record Added to Schedule J Schedule I: $4,225.71 Schedule J: $4,24…" at bounding box center [977, 465] width 1103 height 96
drag, startPoint x: 45, startPoint y: 572, endPoint x: 57, endPoint y: 572, distance: 12.0
click at [45, 572] on span "Expenses" at bounding box center [60, 571] width 47 height 14
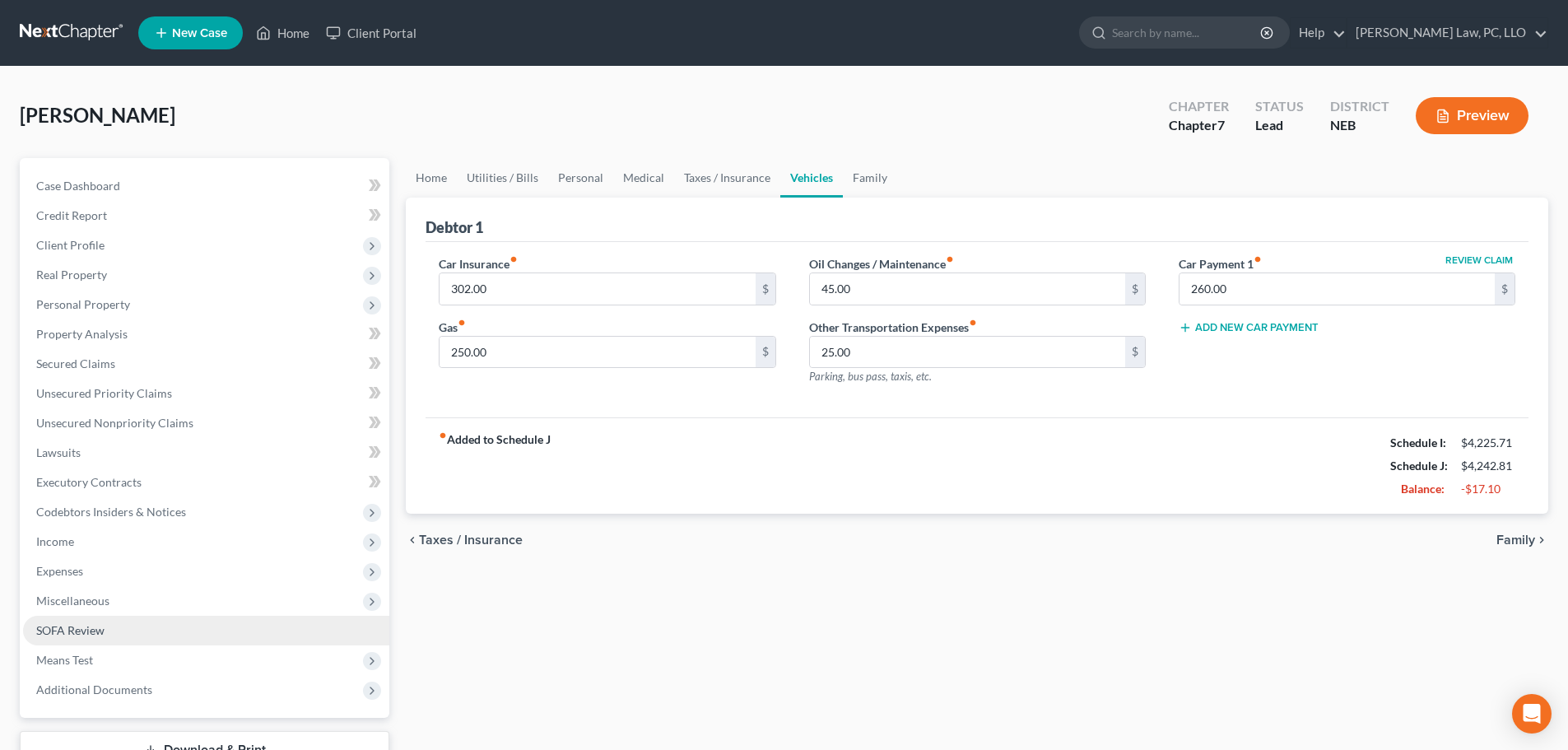
click at [88, 616] on link "SOFA Review" at bounding box center [205, 630] width 366 height 29
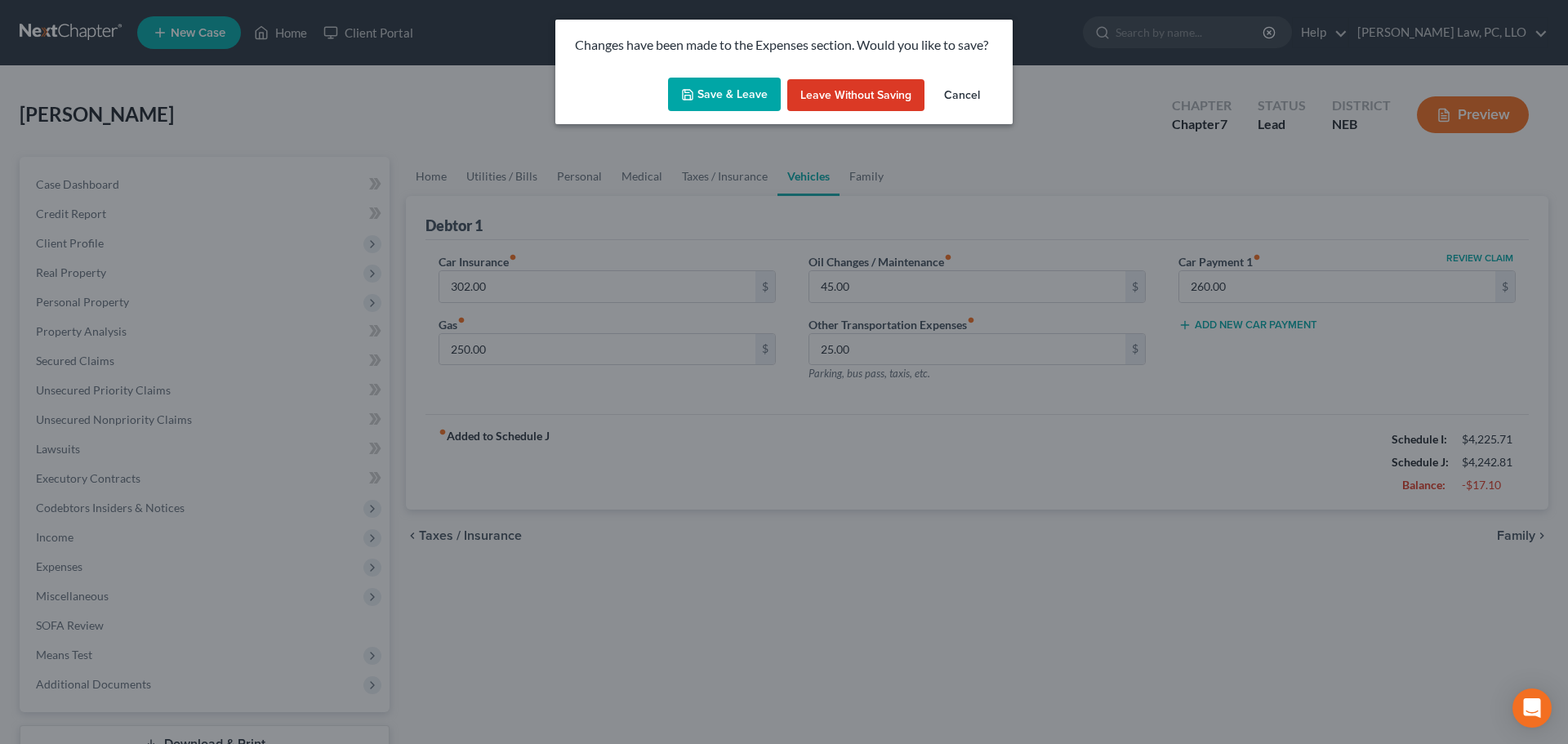
click at [702, 95] on button "Save & Leave" at bounding box center [723, 94] width 113 height 34
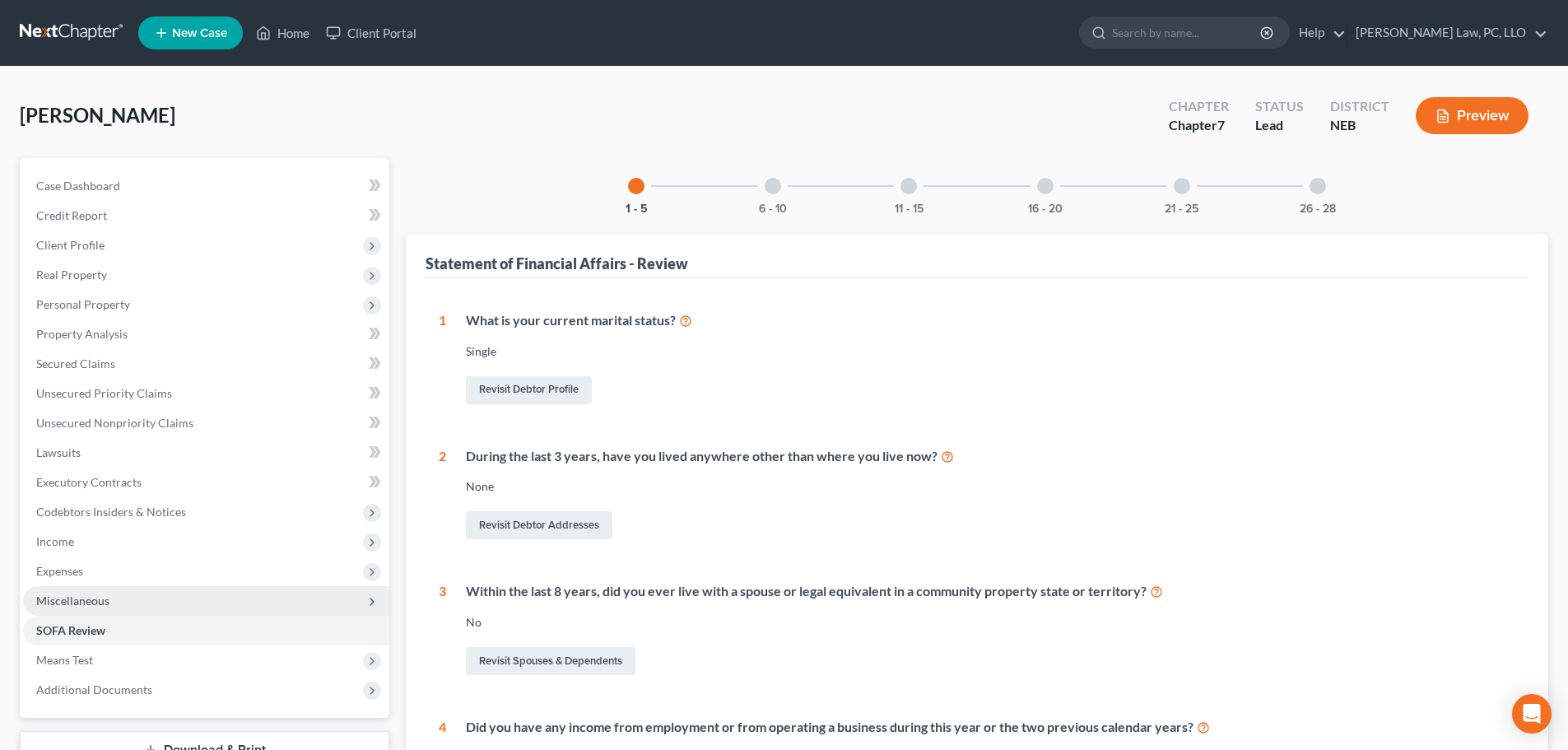
click at [93, 600] on span "Miscellaneous" at bounding box center [72, 600] width 73 height 14
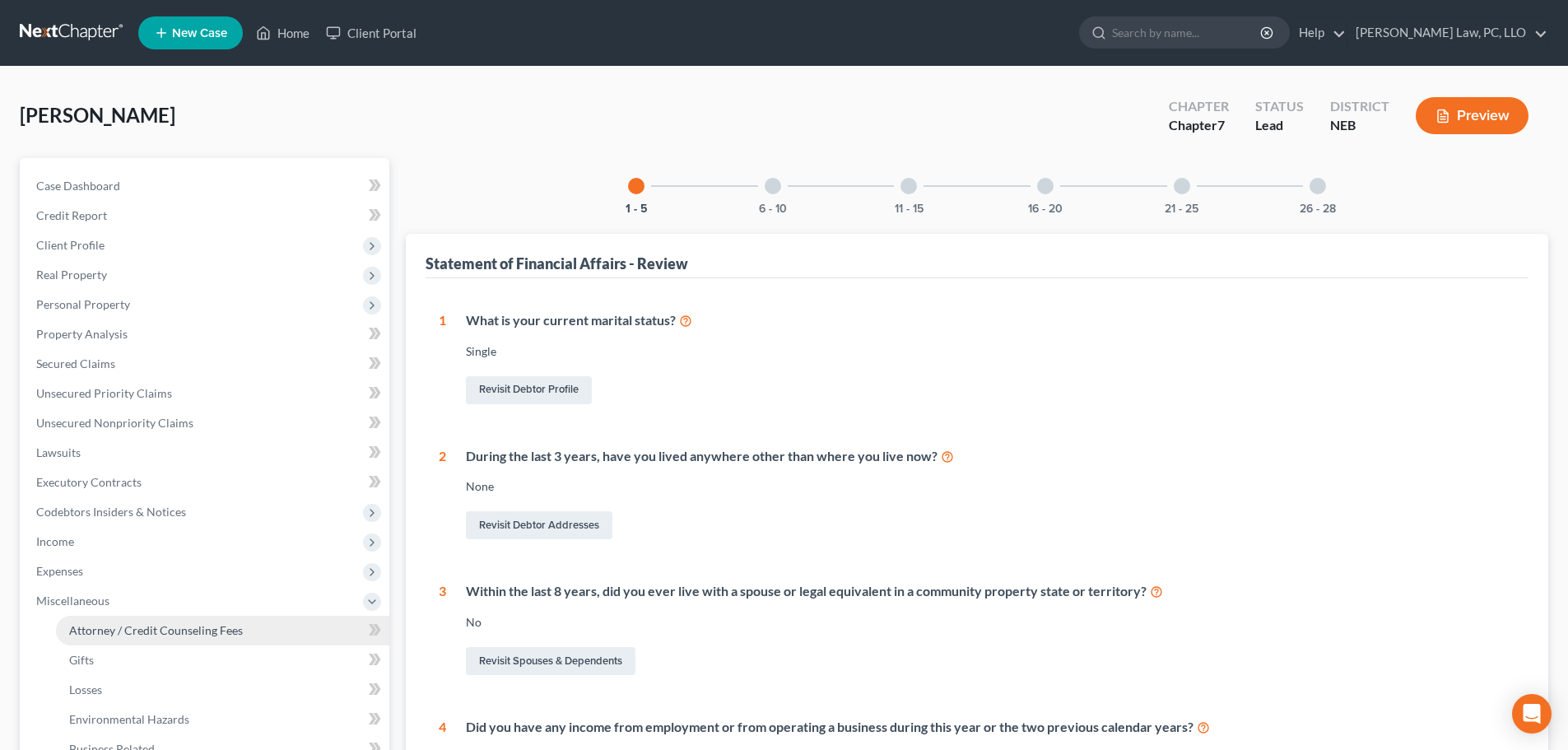
click at [96, 616] on link "Attorney / Credit Counseling Fees" at bounding box center [223, 630] width 333 height 29
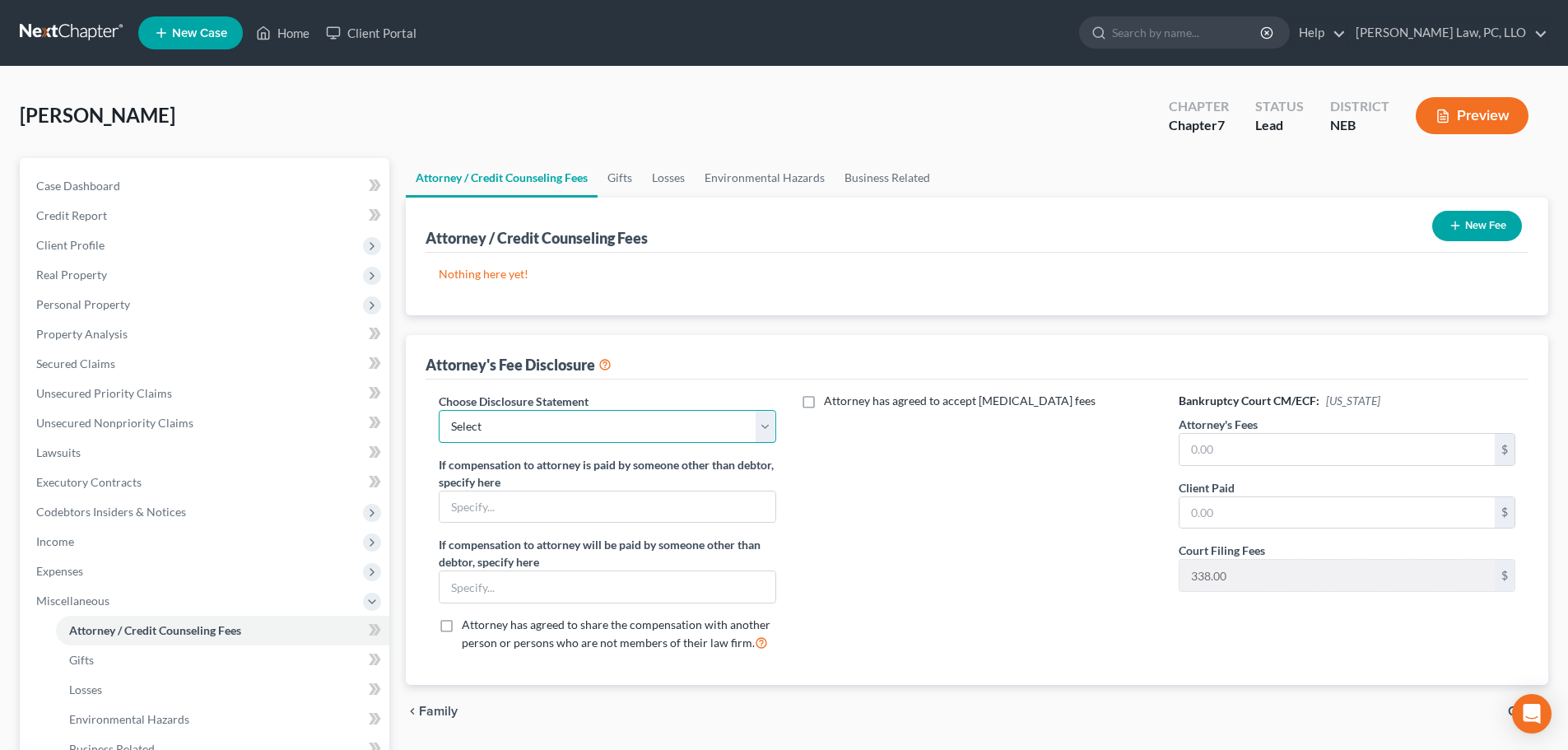
click at [442, 439] on select "Select Fees Chapter 11/12 Fees Chapter 13 Fees Chapter 7" at bounding box center [607, 426] width 336 height 33
click at [439, 410] on select "Select Fees Chapter 11/12 Fees Chapter 13 Fees Chapter 7" at bounding box center [607, 426] width 336 height 33
click at [1239, 449] on input "text" at bounding box center [1337, 449] width 315 height 31
click at [1197, 528] on input "text" at bounding box center [1337, 513] width 315 height 31
click at [1445, 237] on button "New Fee" at bounding box center [1477, 226] width 90 height 30
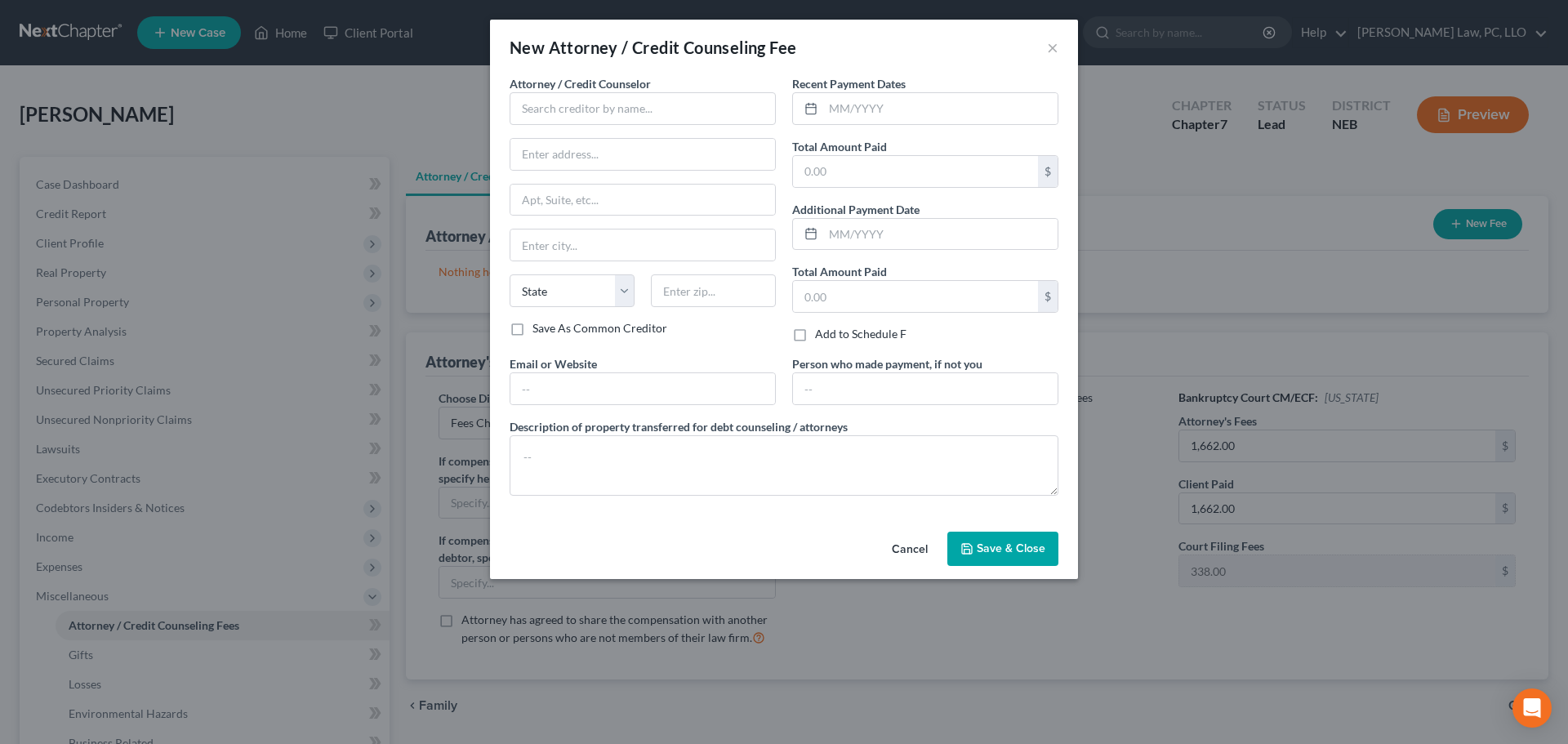
click at [558, 91] on label "Attorney / Credit Counselor *" at bounding box center [580, 84] width 141 height 18
click at [559, 94] on input "text" at bounding box center [643, 109] width 266 height 33
click at [573, 140] on div "[PERSON_NAME] Credit Counseling" at bounding box center [615, 138] width 185 height 17
click at [532, 384] on input "text" at bounding box center [643, 388] width 265 height 31
click at [879, 104] on input "text" at bounding box center [940, 109] width 234 height 31
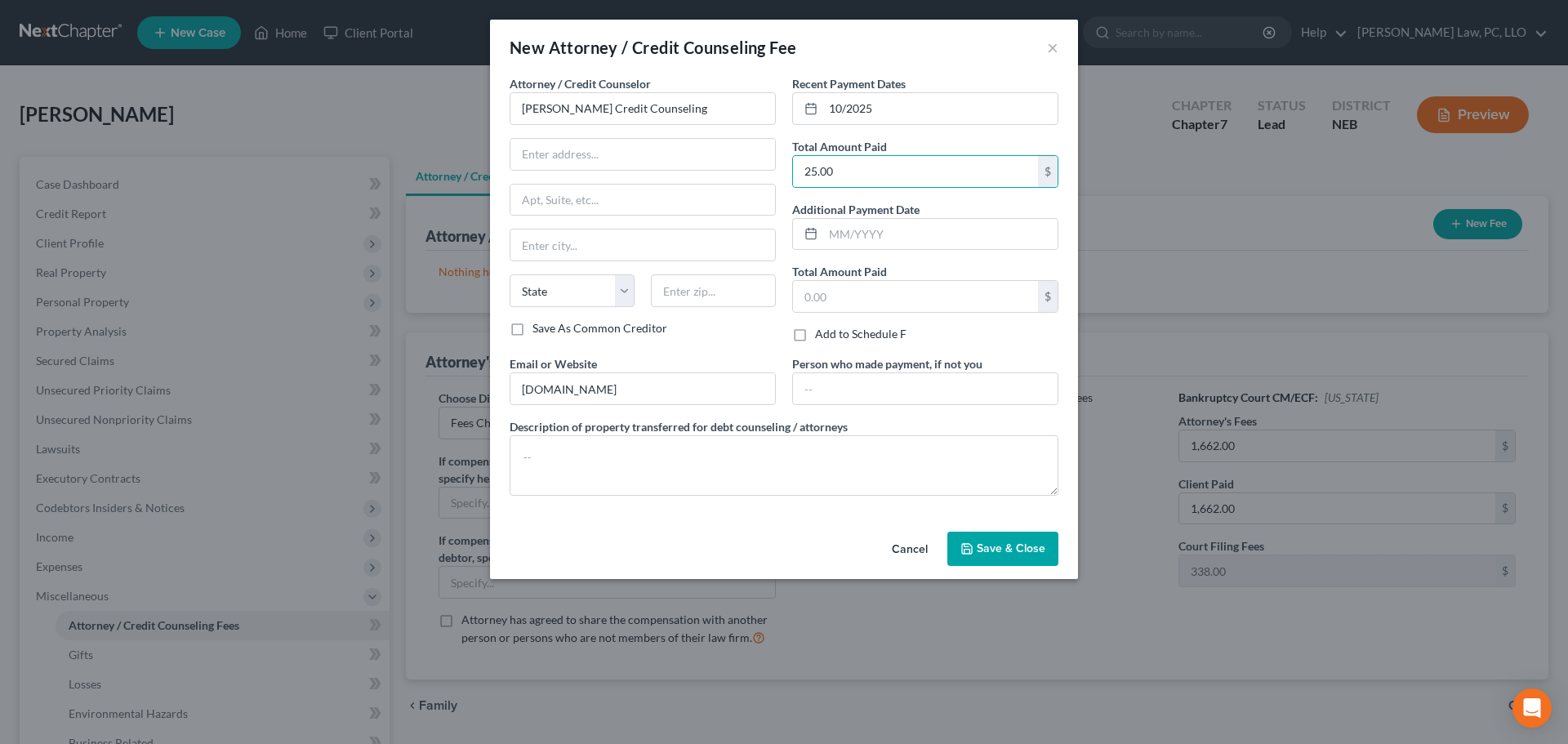
click at [971, 551] on icon "button" at bounding box center [967, 549] width 13 height 13
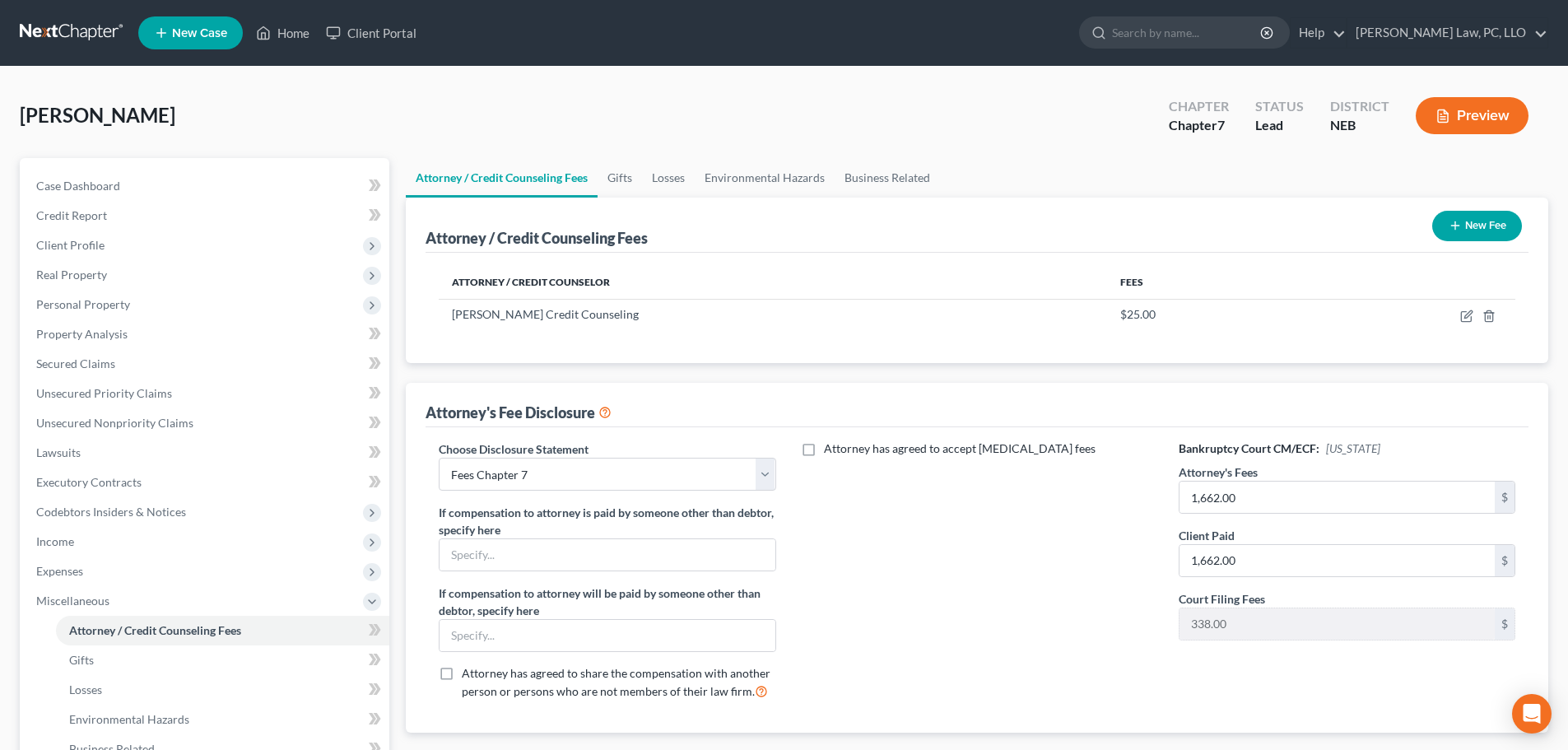
click at [1470, 229] on button "New Fee" at bounding box center [1477, 226] width 90 height 30
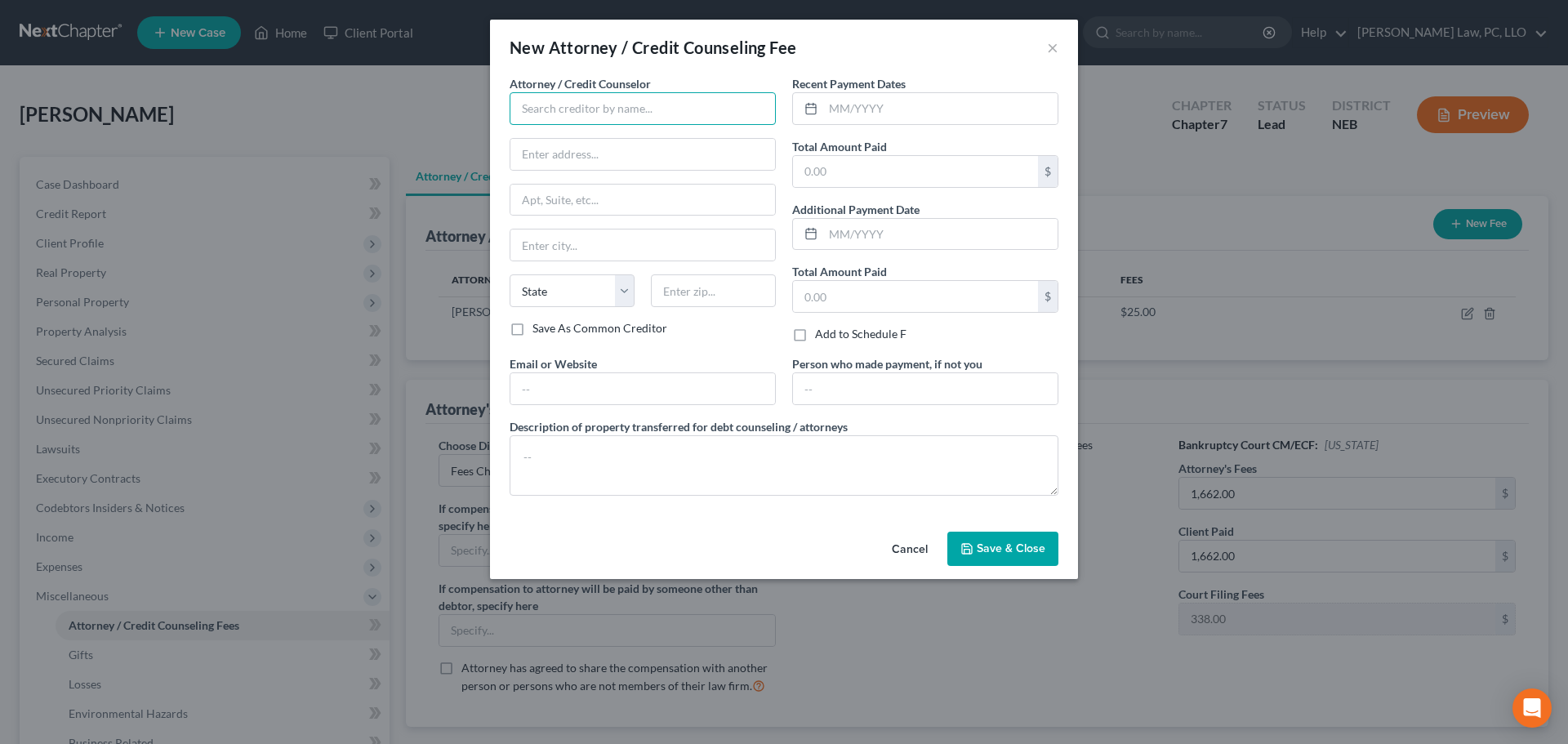
click at [591, 112] on input "text" at bounding box center [643, 109] width 266 height 33
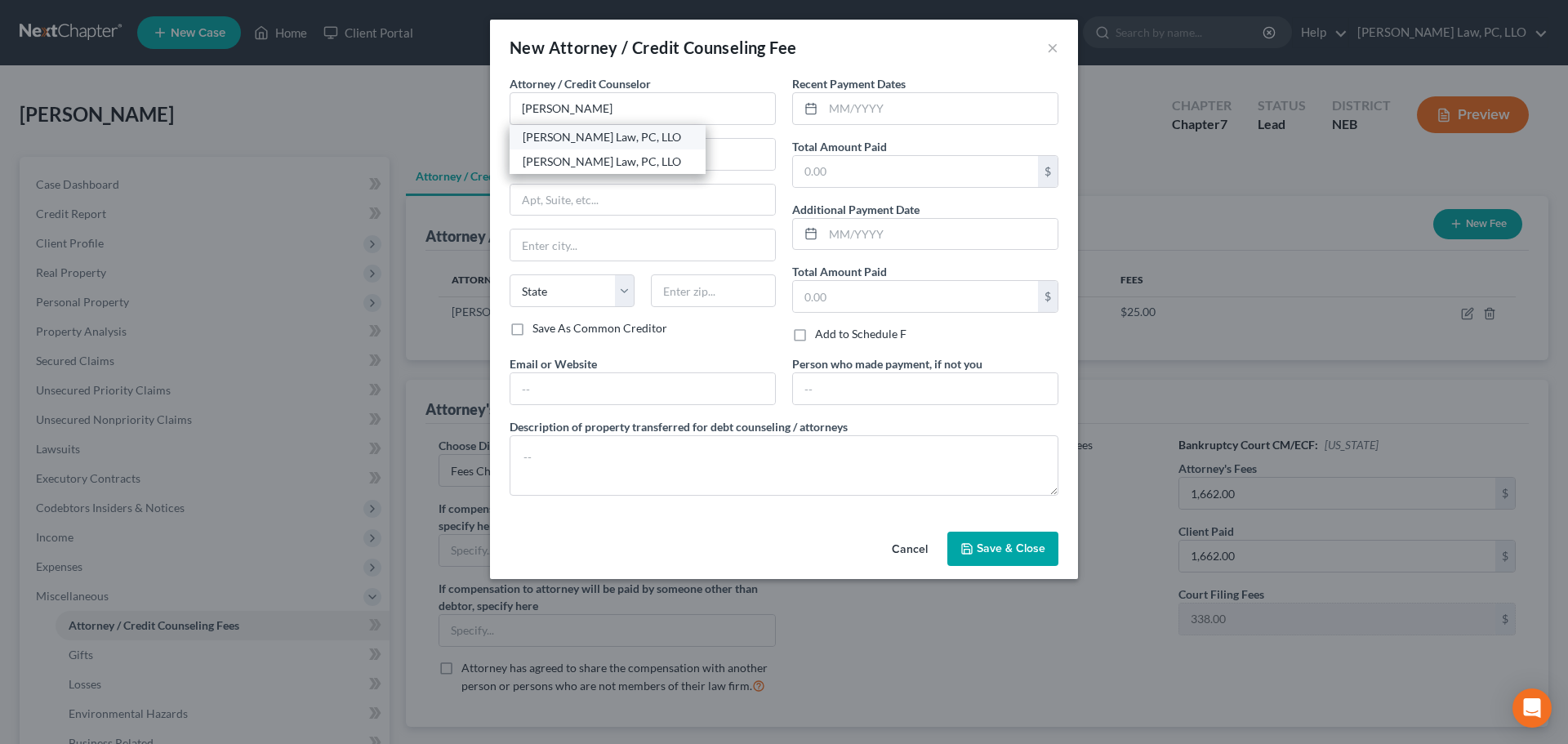
click at [572, 136] on div "[PERSON_NAME] Law, PC, LLO" at bounding box center [608, 138] width 170 height 17
click at [850, 114] on input "text" at bounding box center [940, 109] width 234 height 31
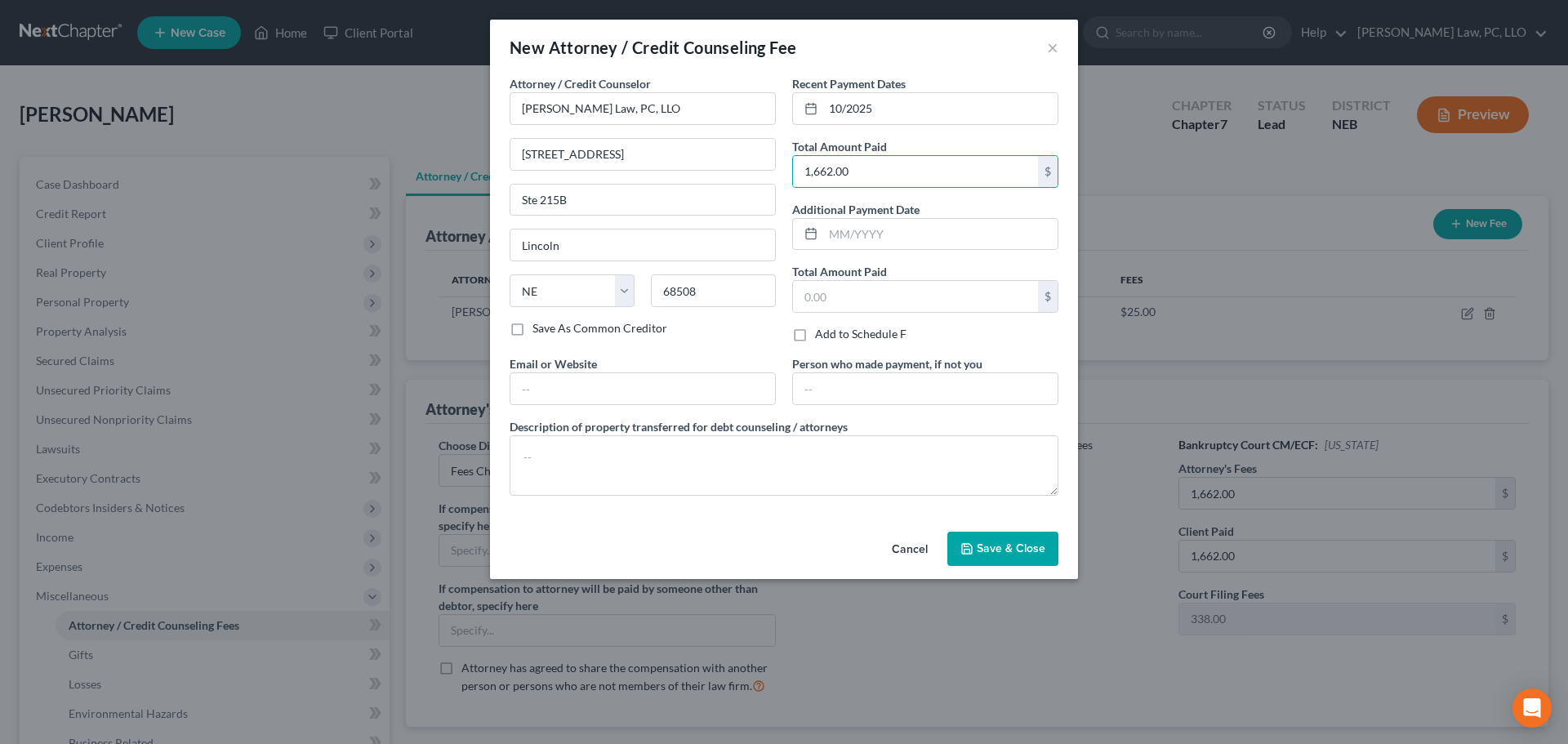
click at [981, 551] on span "Save & Close" at bounding box center [1011, 549] width 68 height 14
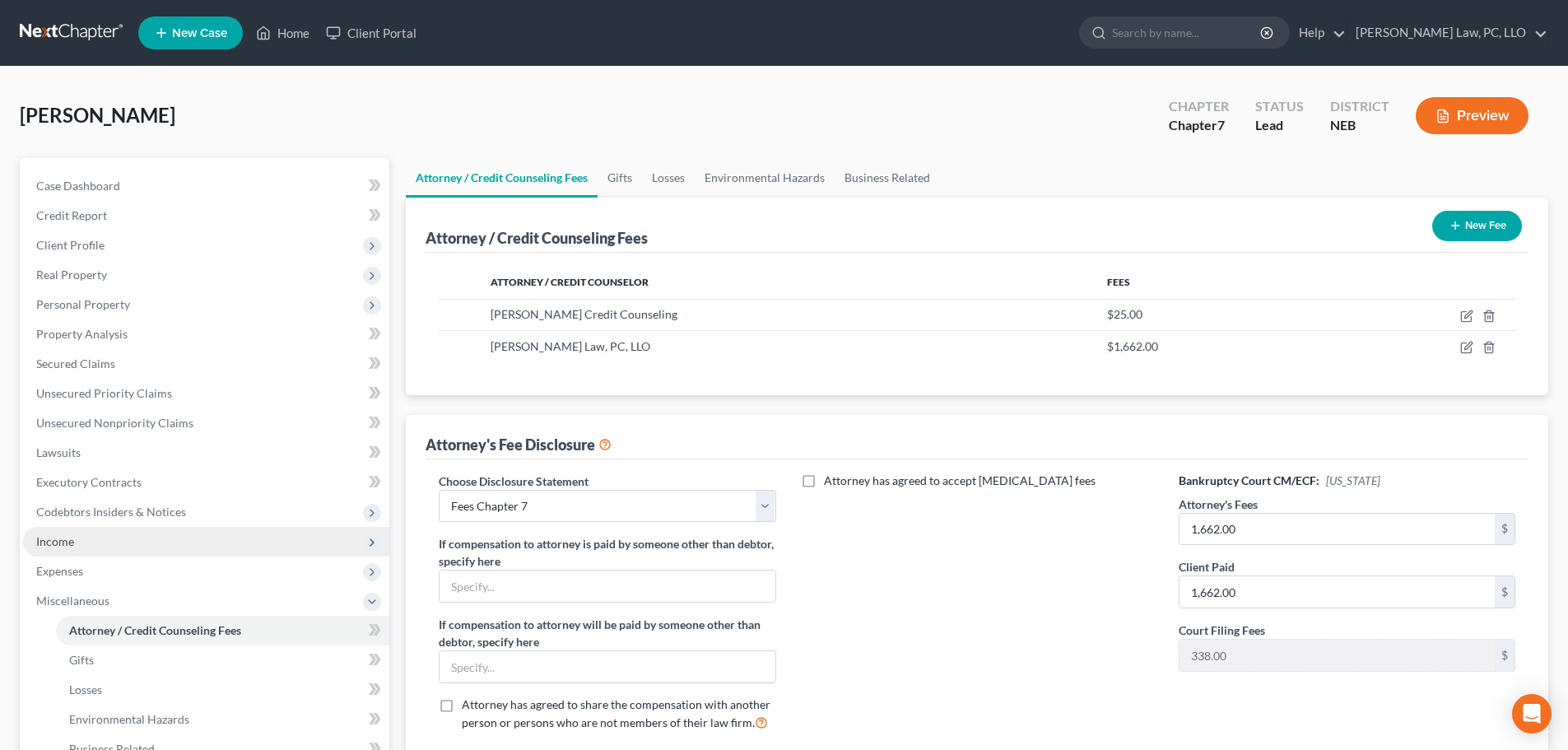
click at [80, 597] on span "Miscellaneous" at bounding box center [72, 600] width 73 height 14
click at [108, 598] on span "Miscellaneous" at bounding box center [72, 600] width 73 height 14
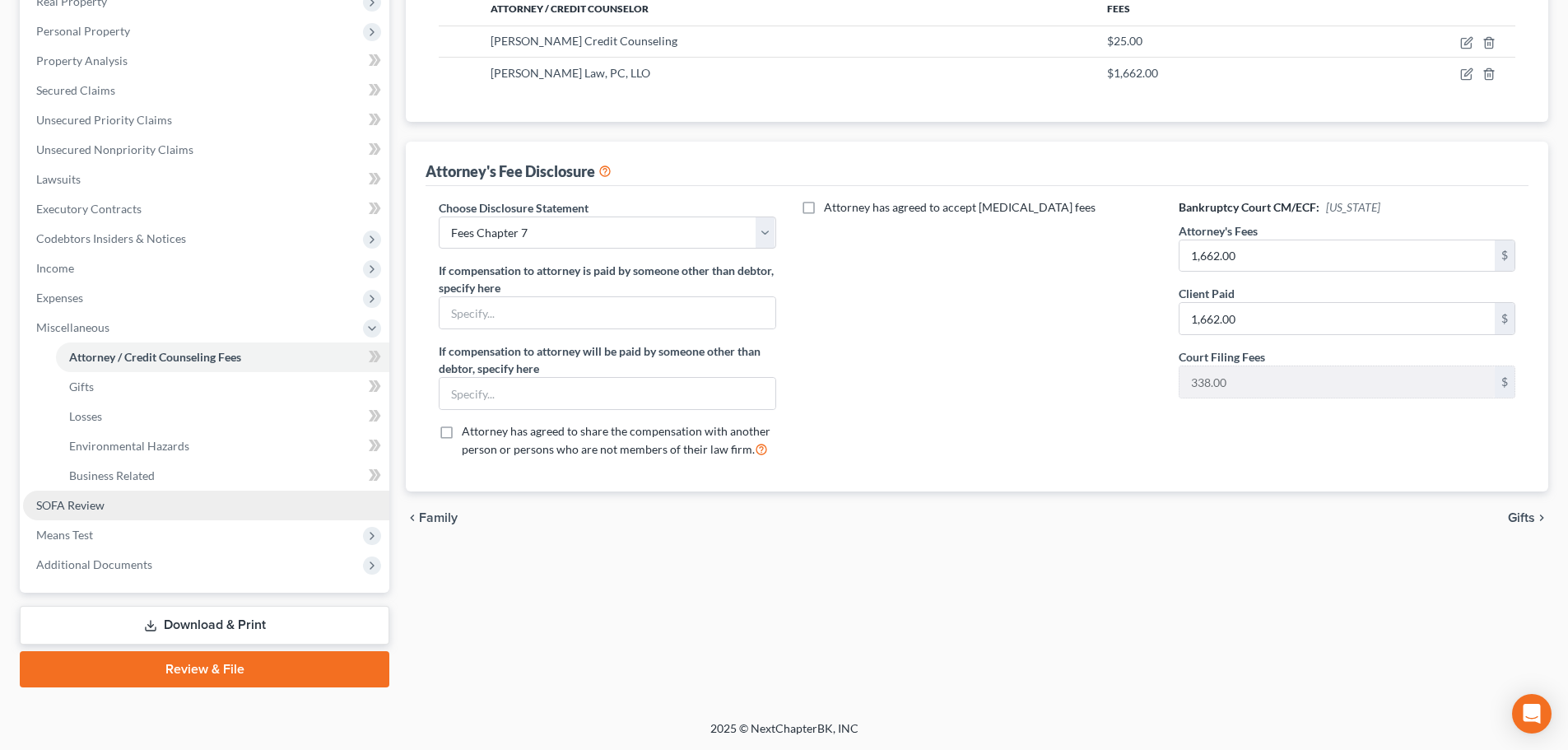
click at [112, 502] on link "SOFA Review" at bounding box center [205, 505] width 366 height 29
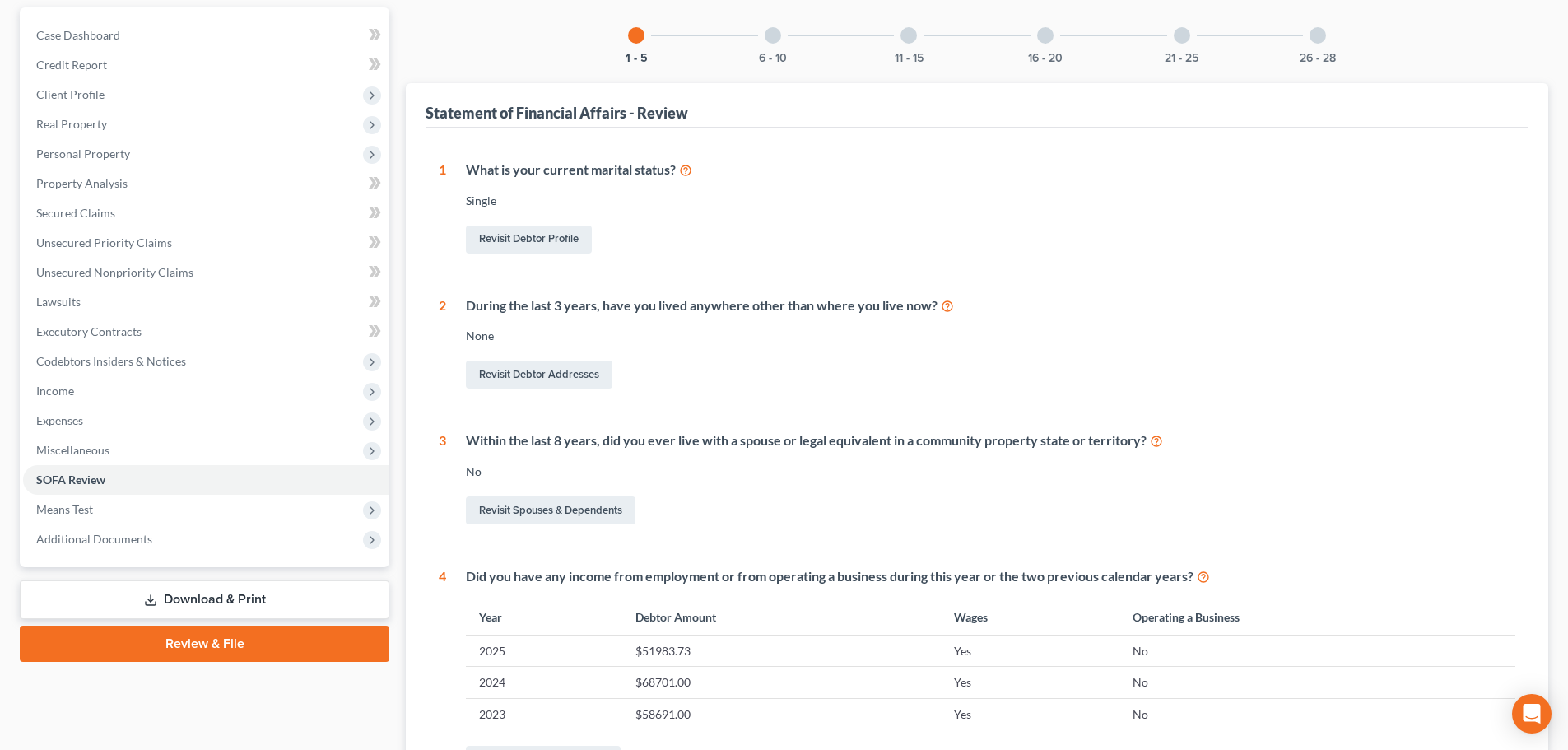
scroll to position [165, 0]
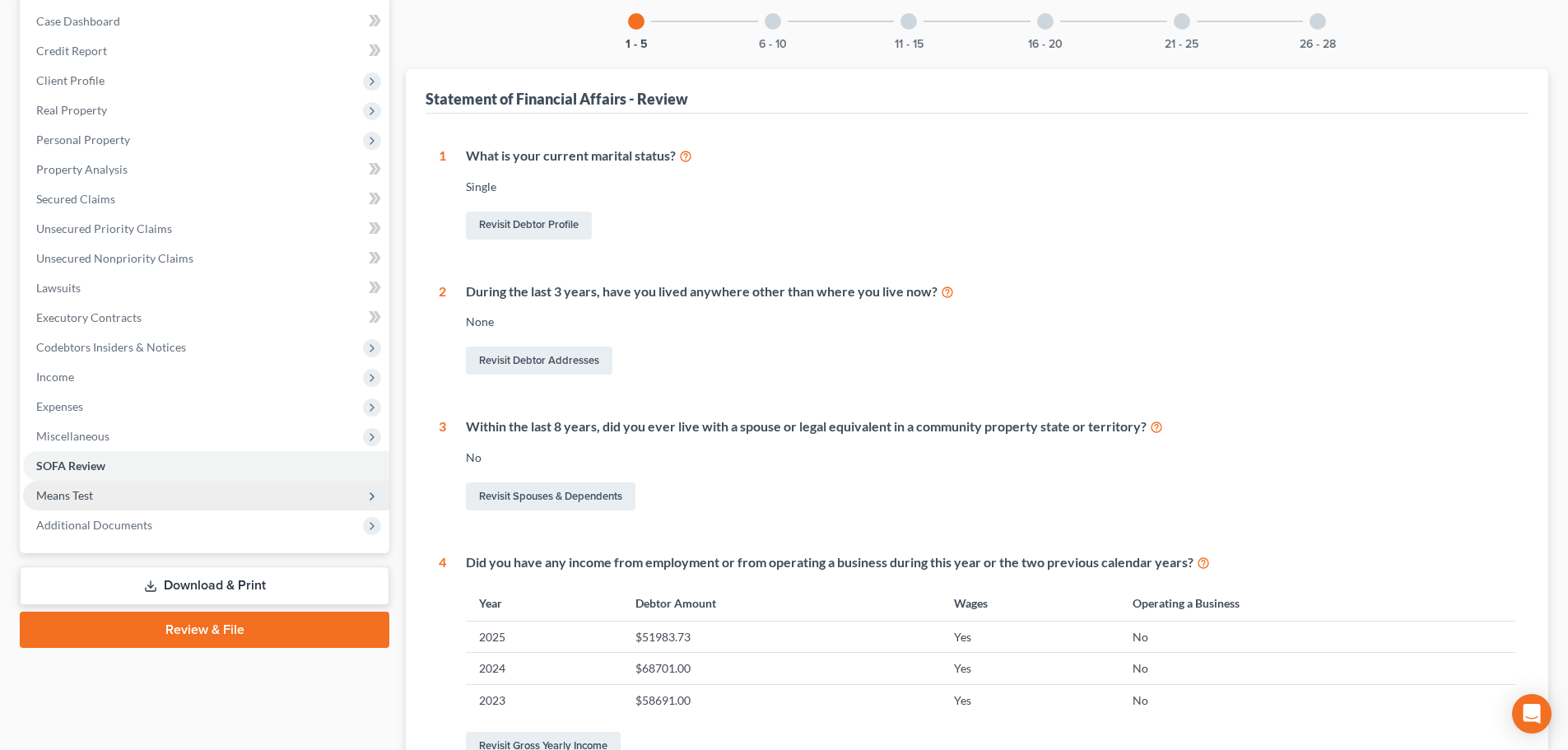
click at [87, 492] on span "Means Test" at bounding box center [65, 495] width 57 height 14
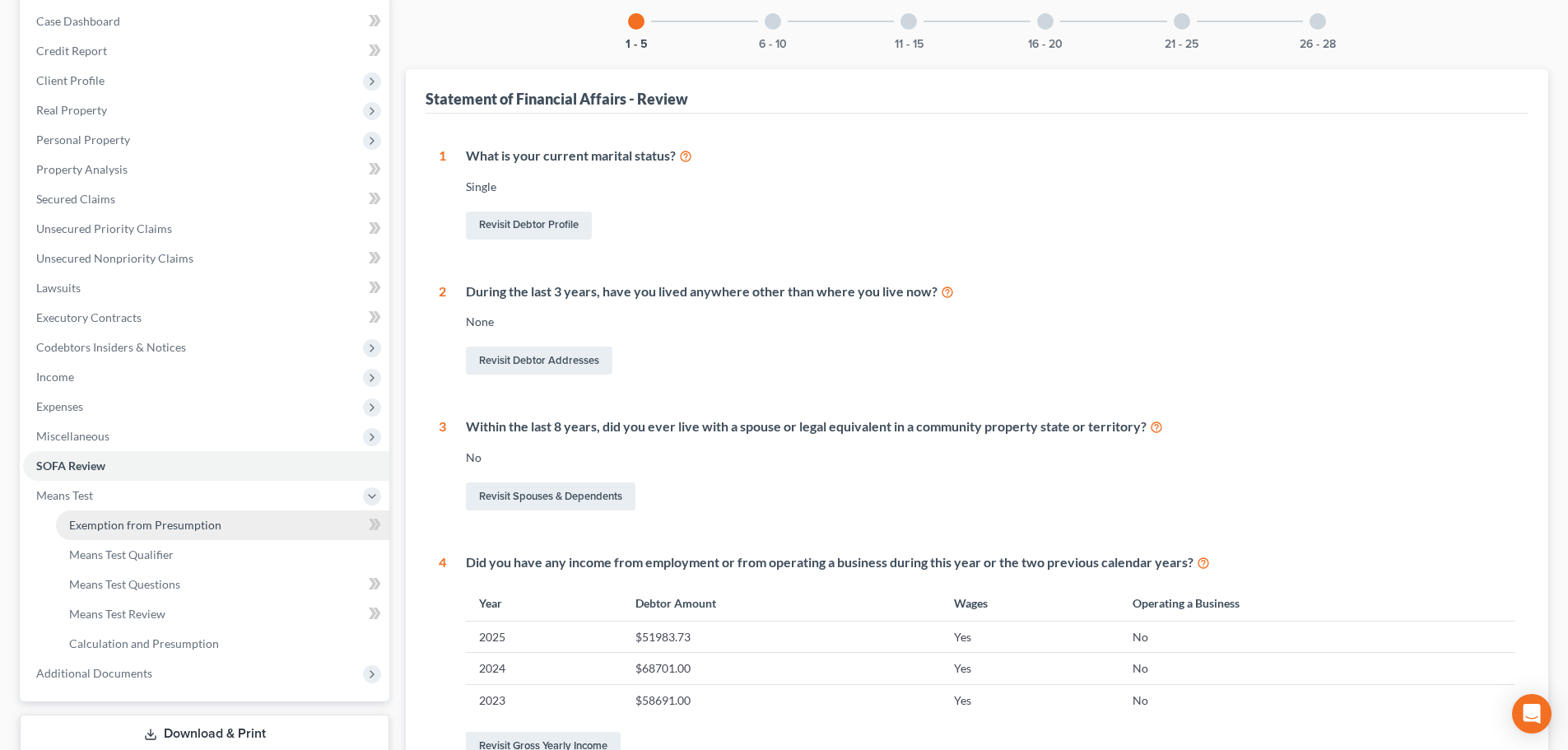
click at [130, 521] on span "Exemption from Presumption" at bounding box center [145, 524] width 152 height 14
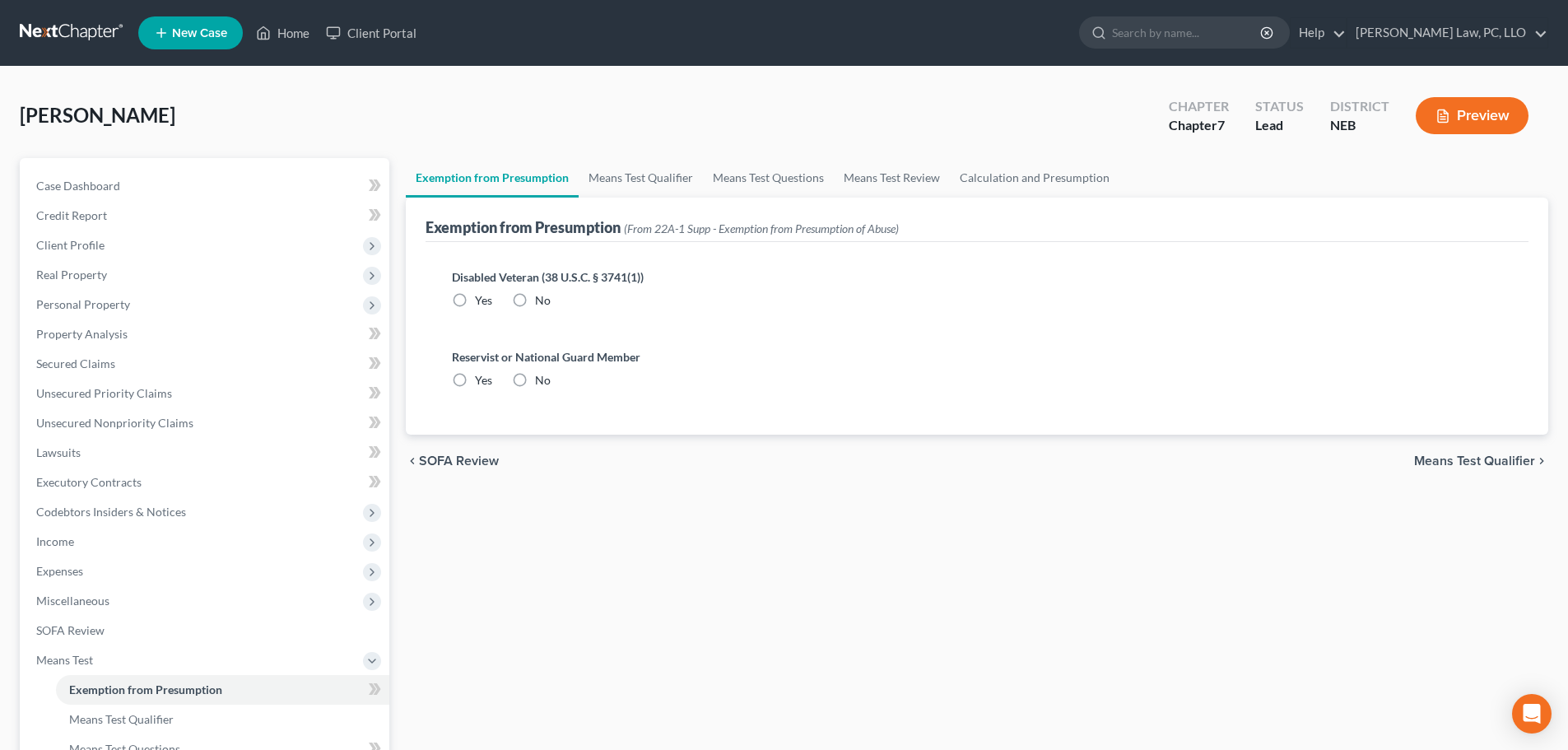
click at [535, 379] on label "No" at bounding box center [543, 380] width 16 height 17
click at [542, 379] on input "No" at bounding box center [547, 377] width 11 height 11
click at [535, 301] on label "No" at bounding box center [543, 301] width 16 height 17
click at [542, 301] on input "No" at bounding box center [547, 297] width 11 height 11
click at [612, 176] on link "Means Test Qualifier" at bounding box center [641, 178] width 124 height 40
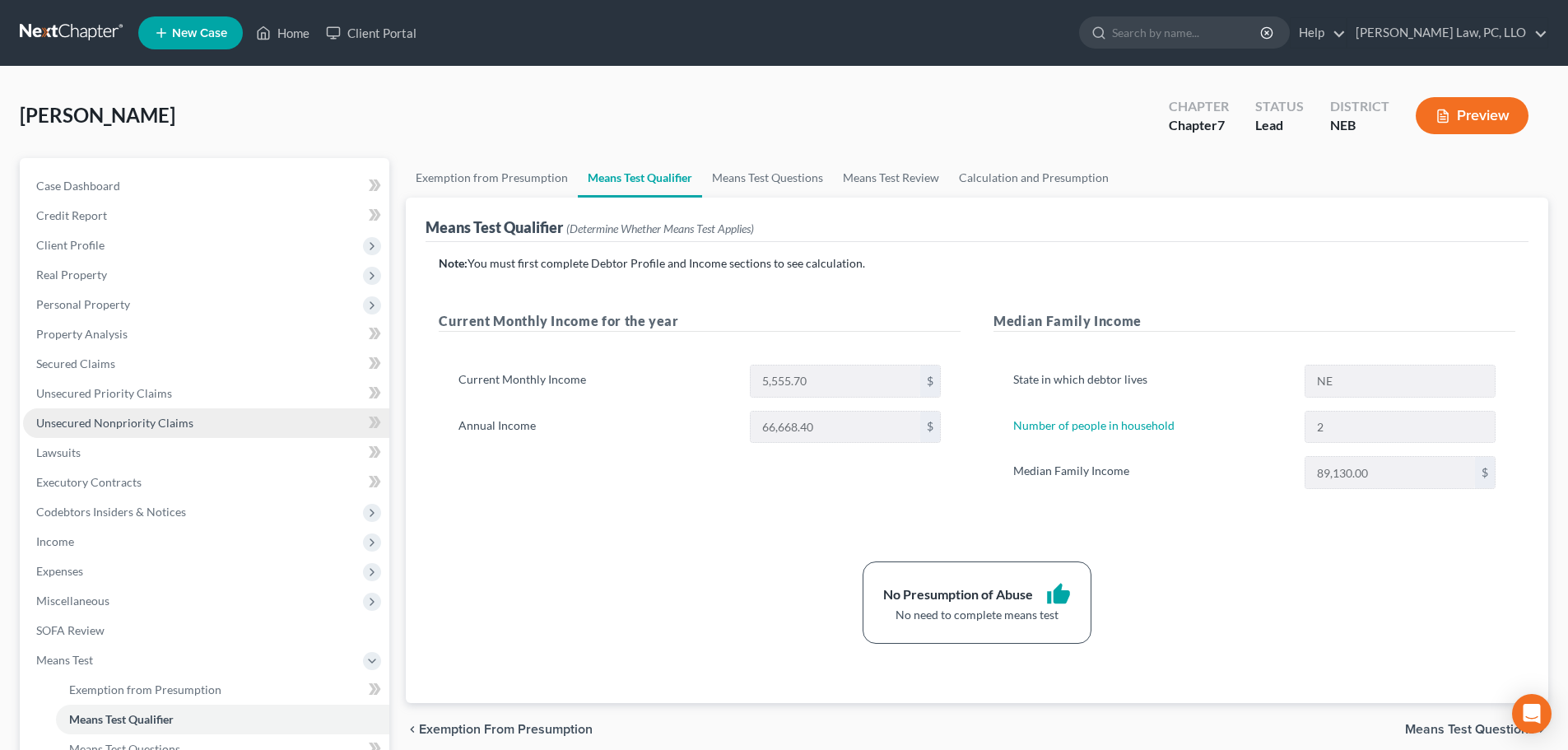
click at [83, 426] on span "Unsecured Nonpriority Claims" at bounding box center [114, 423] width 157 height 14
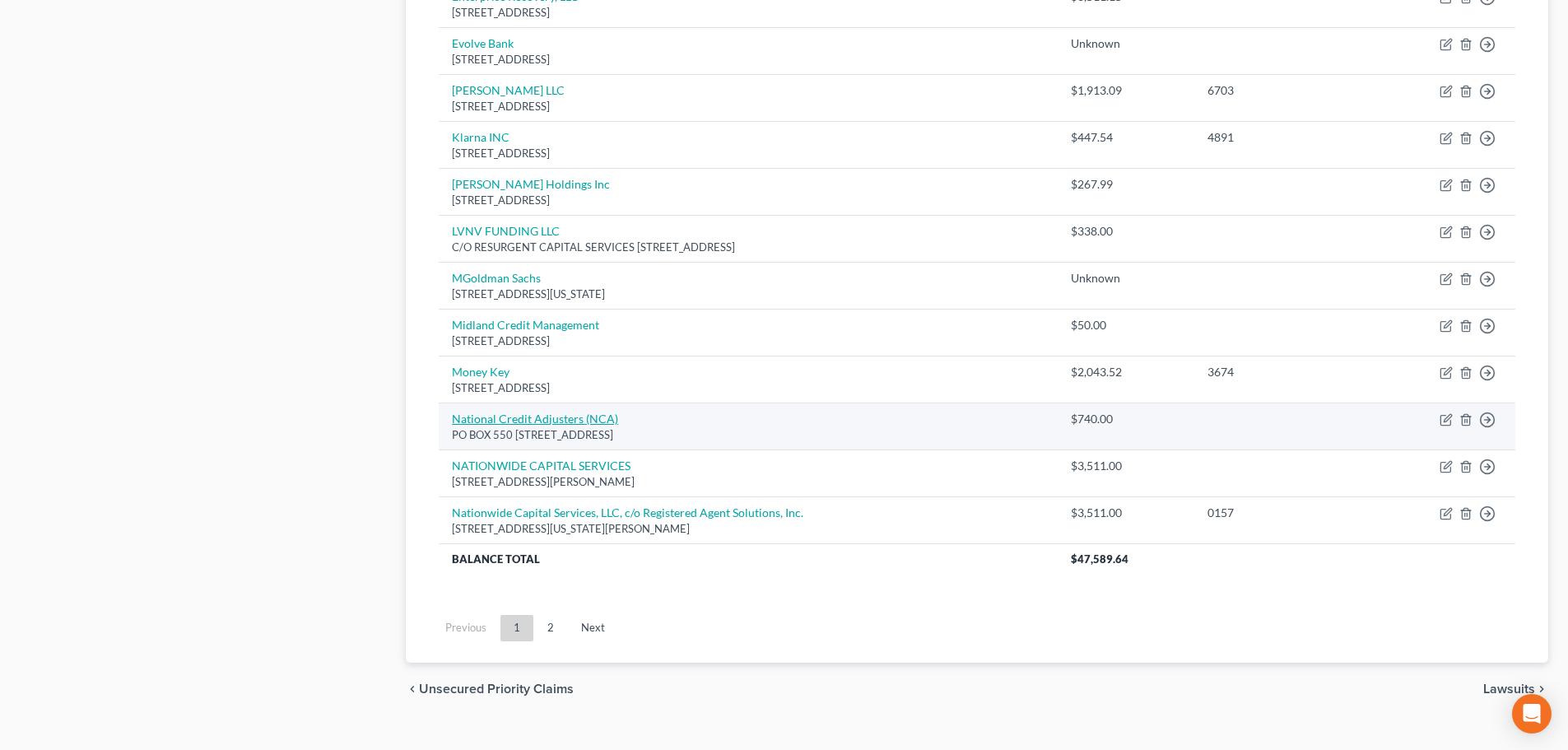
scroll to position [1152, 0]
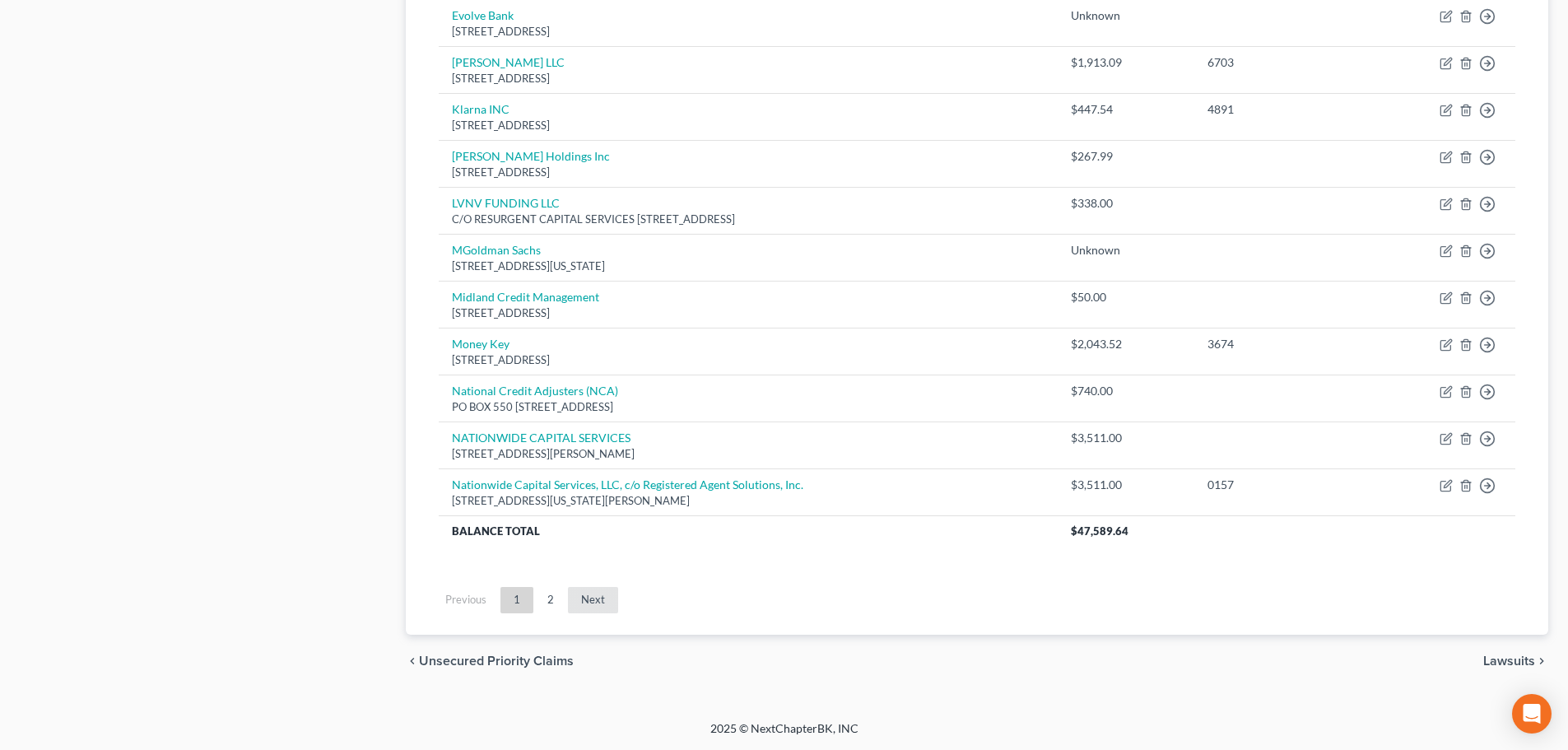
click at [591, 602] on link "Next" at bounding box center [593, 600] width 50 height 26
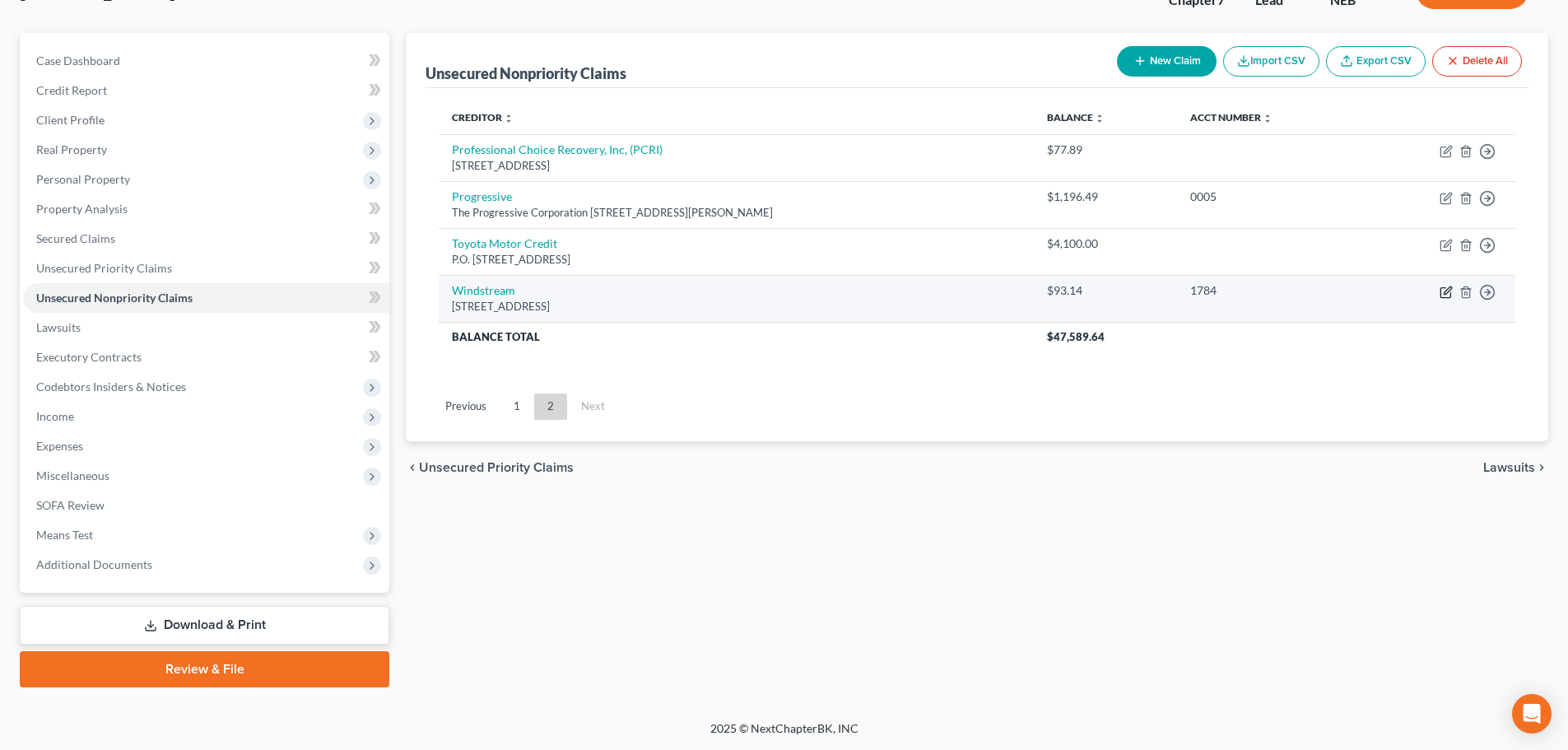
click at [1451, 291] on icon "button" at bounding box center [1446, 293] width 13 height 13
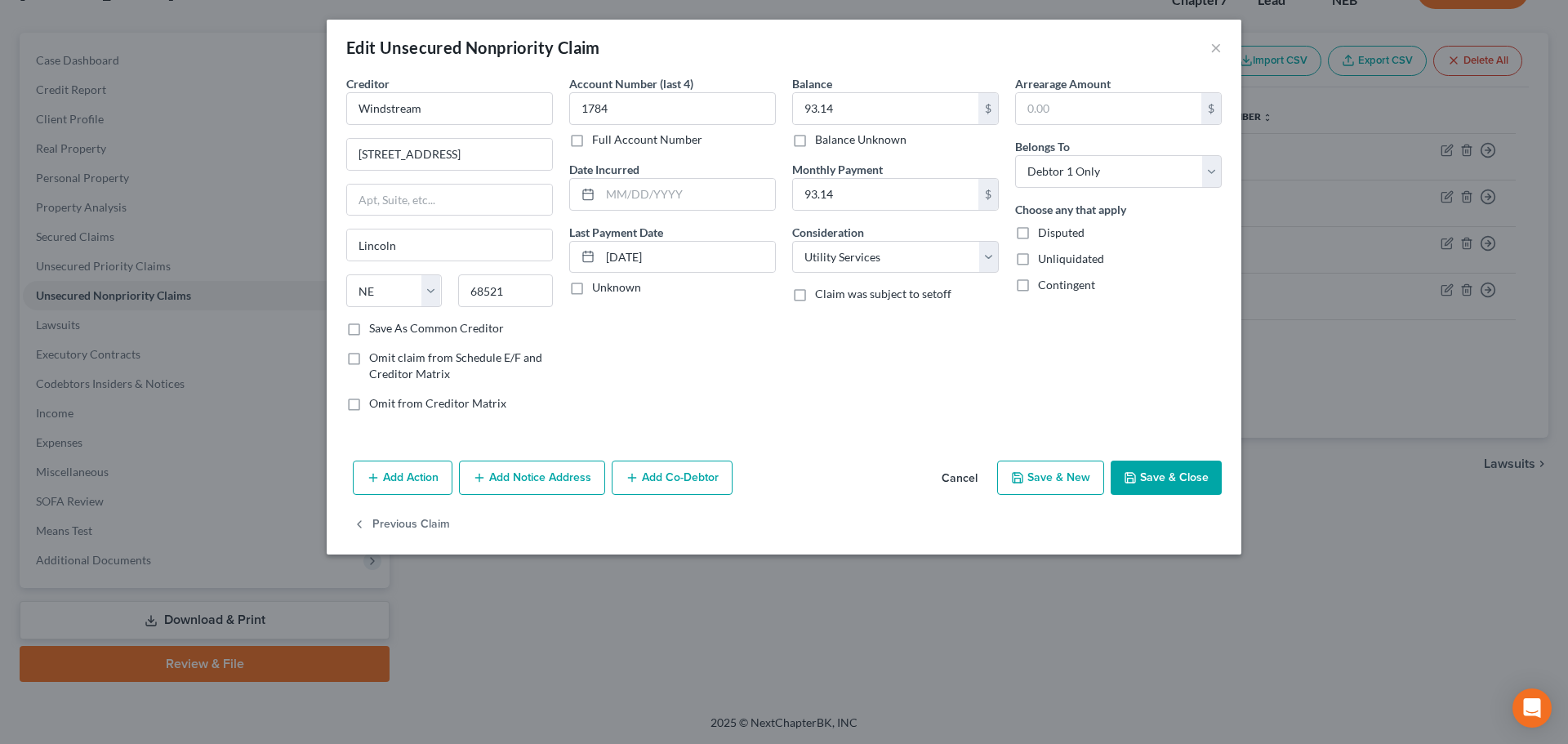
click at [492, 486] on button "Add Notice Address" at bounding box center [532, 478] width 146 height 34
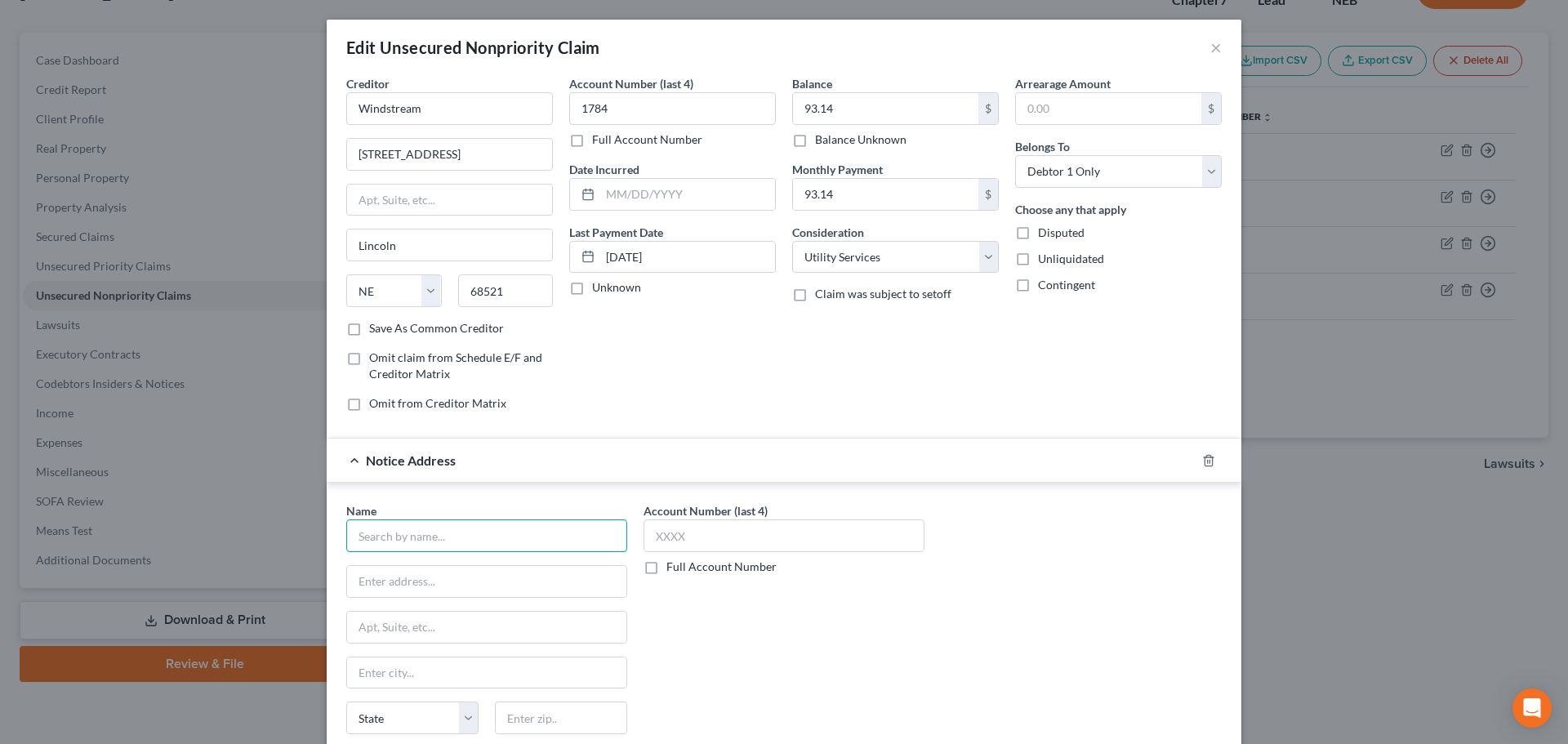
click at [408, 545] on input "text" at bounding box center [487, 535] width 281 height 33
click at [401, 571] on div "LVNV Funding, LLC" at bounding box center [445, 564] width 170 height 17
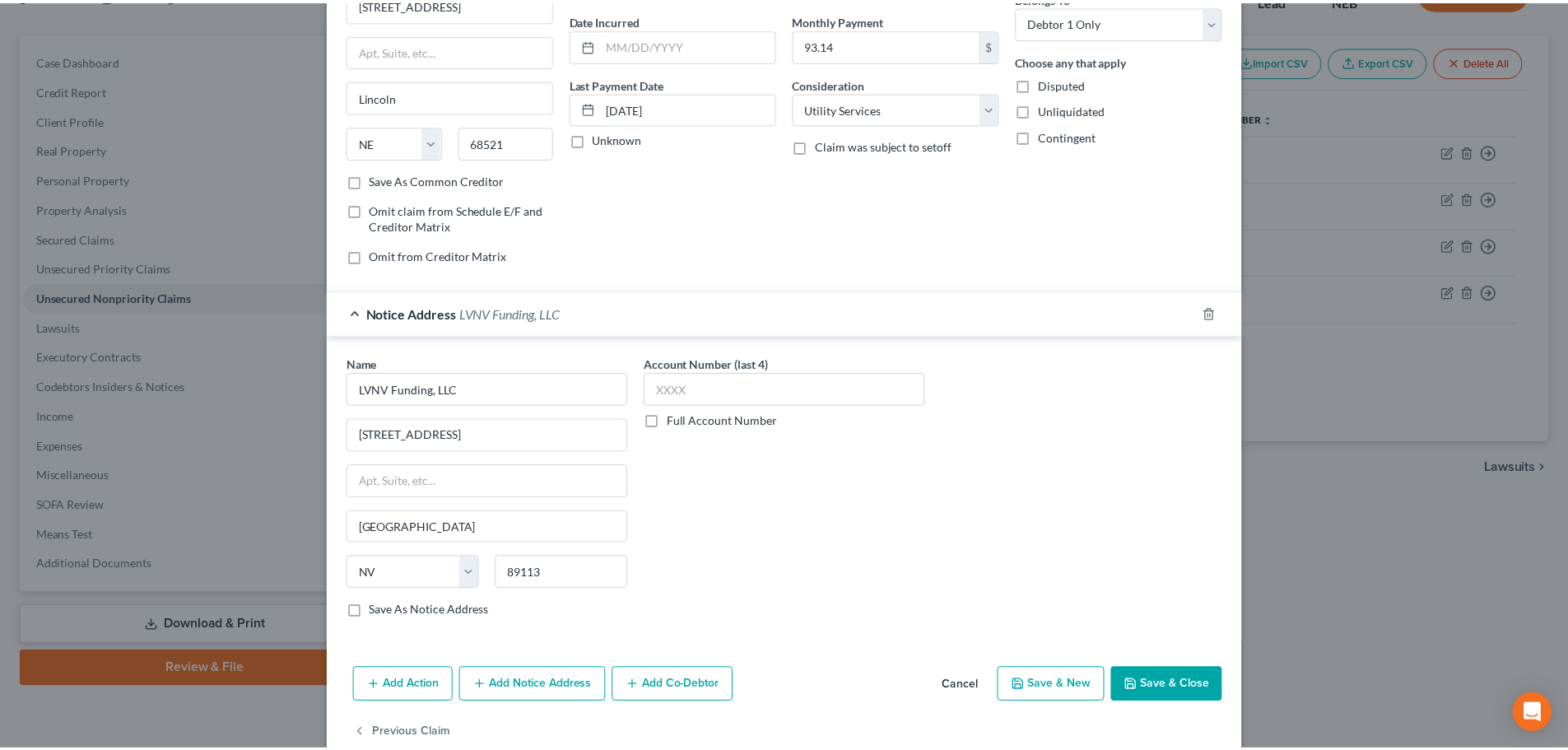
scroll to position [165, 0]
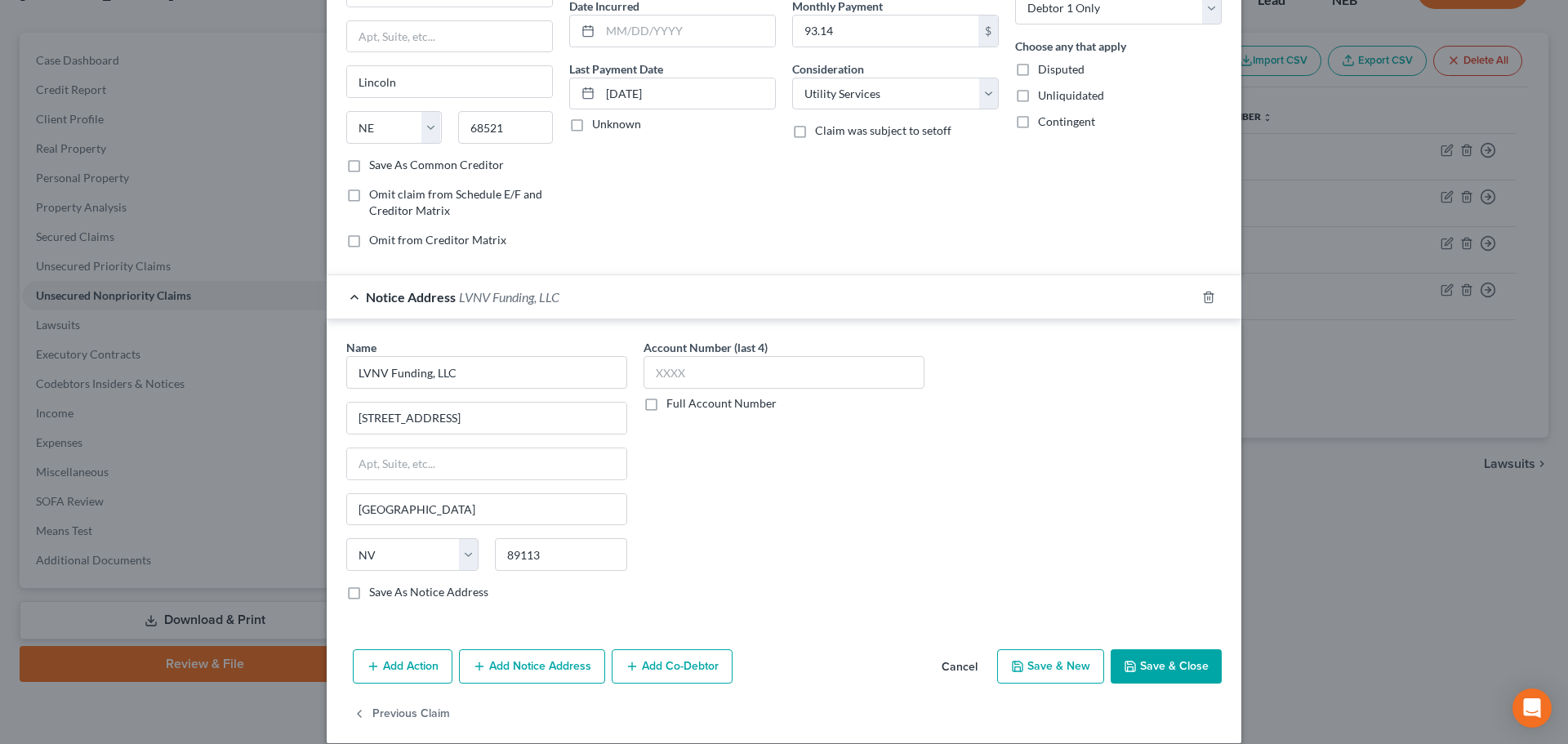
click at [1142, 671] on button "Save & Close" at bounding box center [1166, 666] width 111 height 34
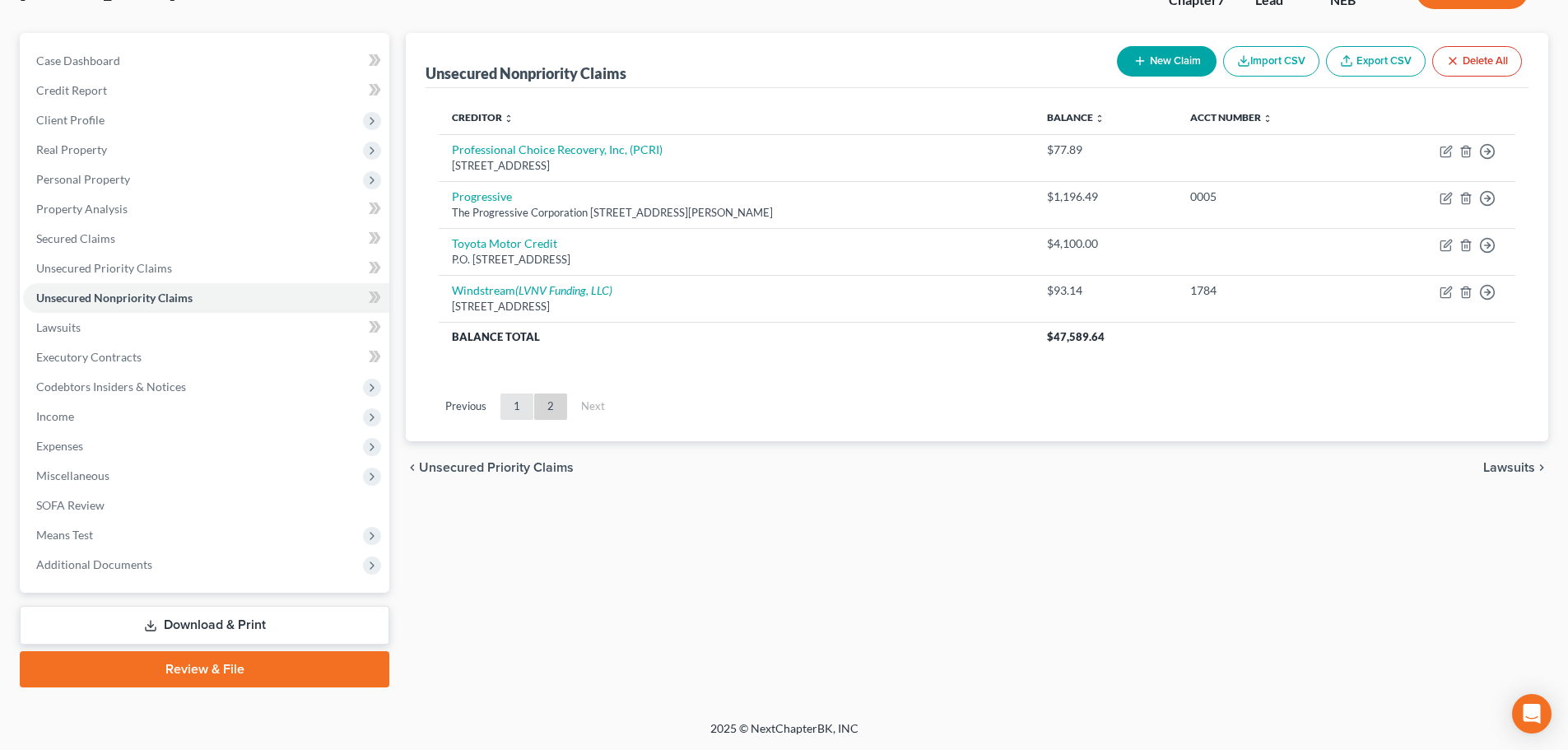
click at [522, 401] on link "1" at bounding box center [516, 407] width 33 height 26
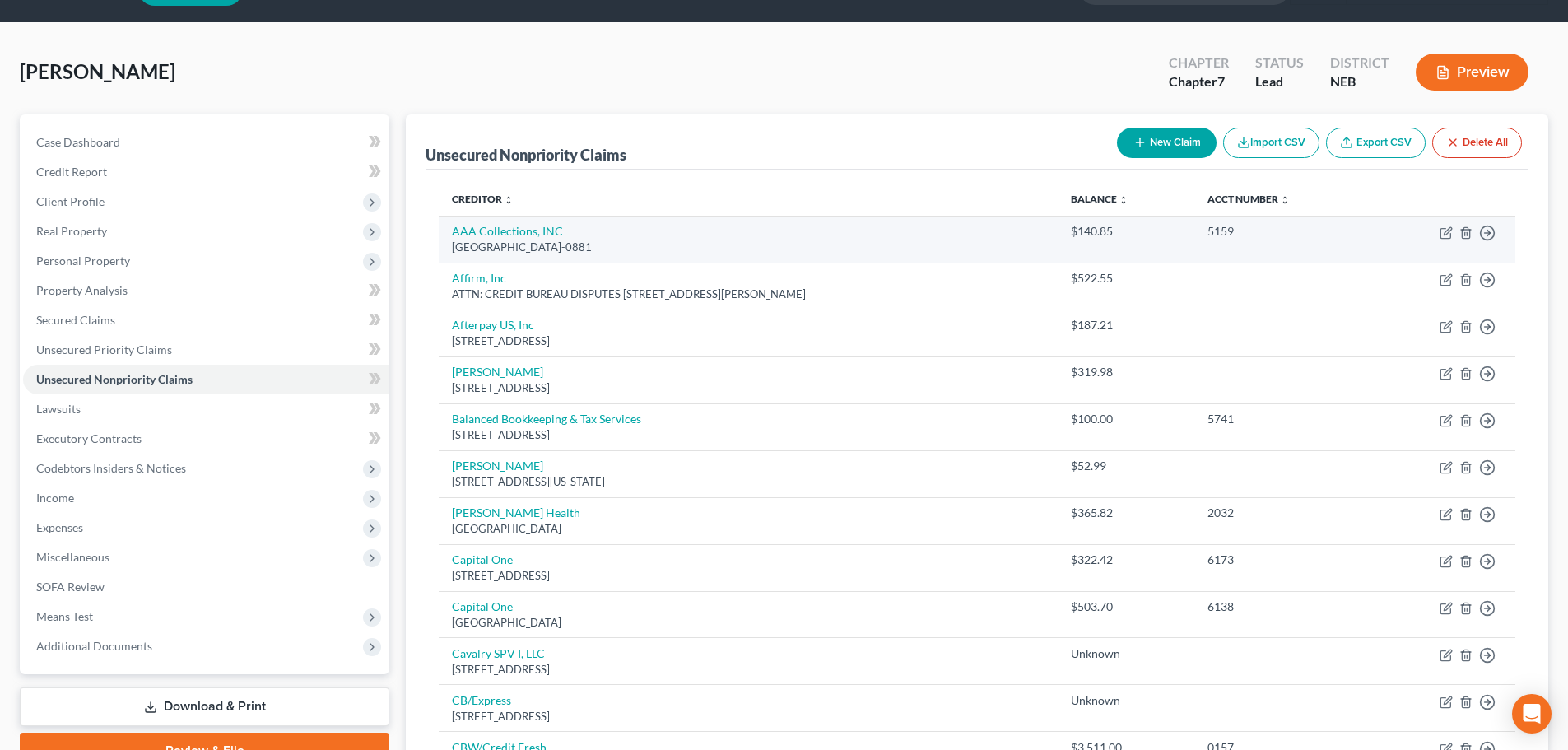
scroll to position [43, 0]
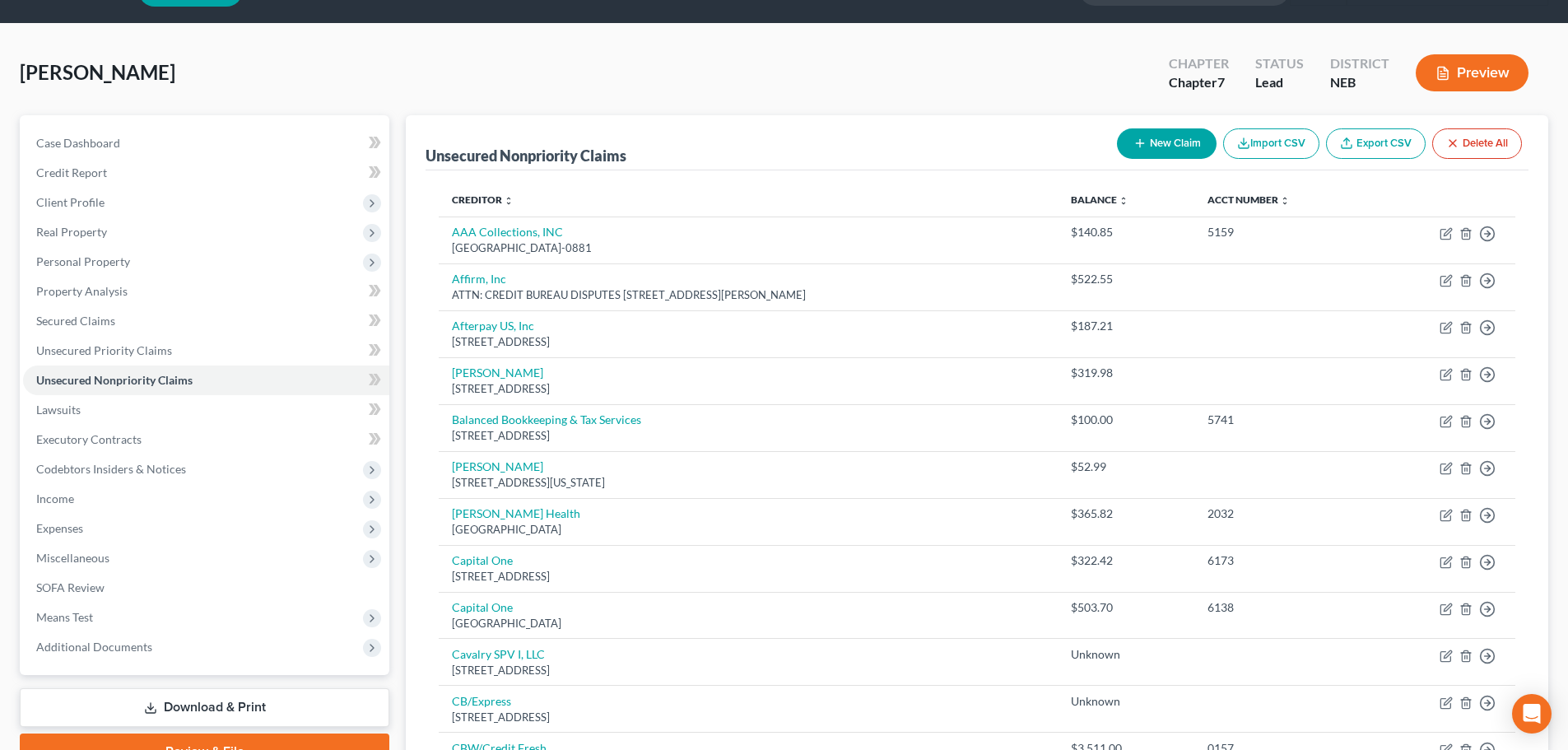
click at [1161, 148] on button "New Claim" at bounding box center [1167, 144] width 99 height 30
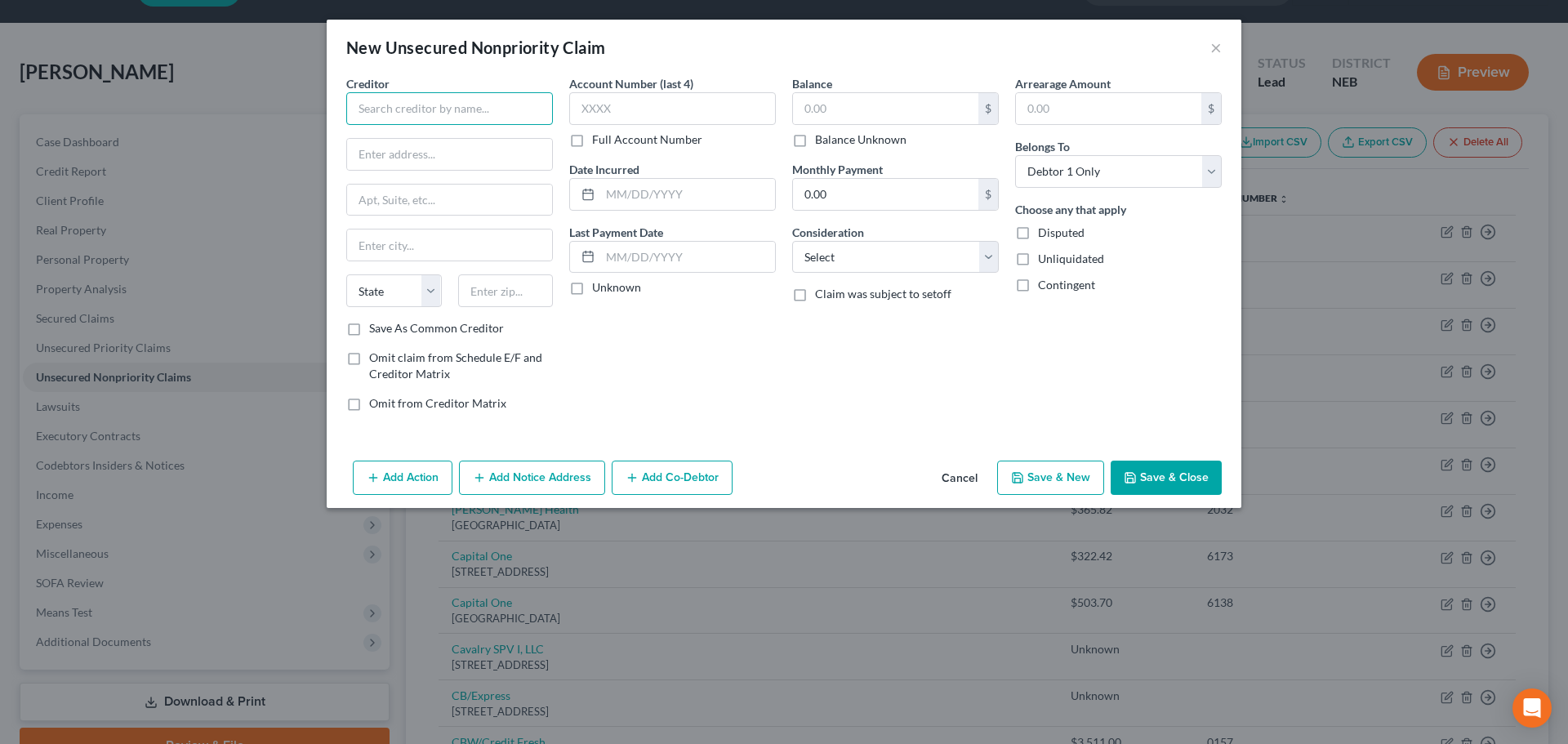
click at [443, 104] on input "text" at bounding box center [450, 109] width 207 height 33
paste input "[STREET_ADDRESS]"
click at [510, 294] on input "text" at bounding box center [506, 291] width 95 height 33
click at [451, 330] on label "Save As Common Creditor" at bounding box center [436, 329] width 134 height 17
click at [386, 330] on input "Save As Common Creditor" at bounding box center [381, 326] width 11 height 11
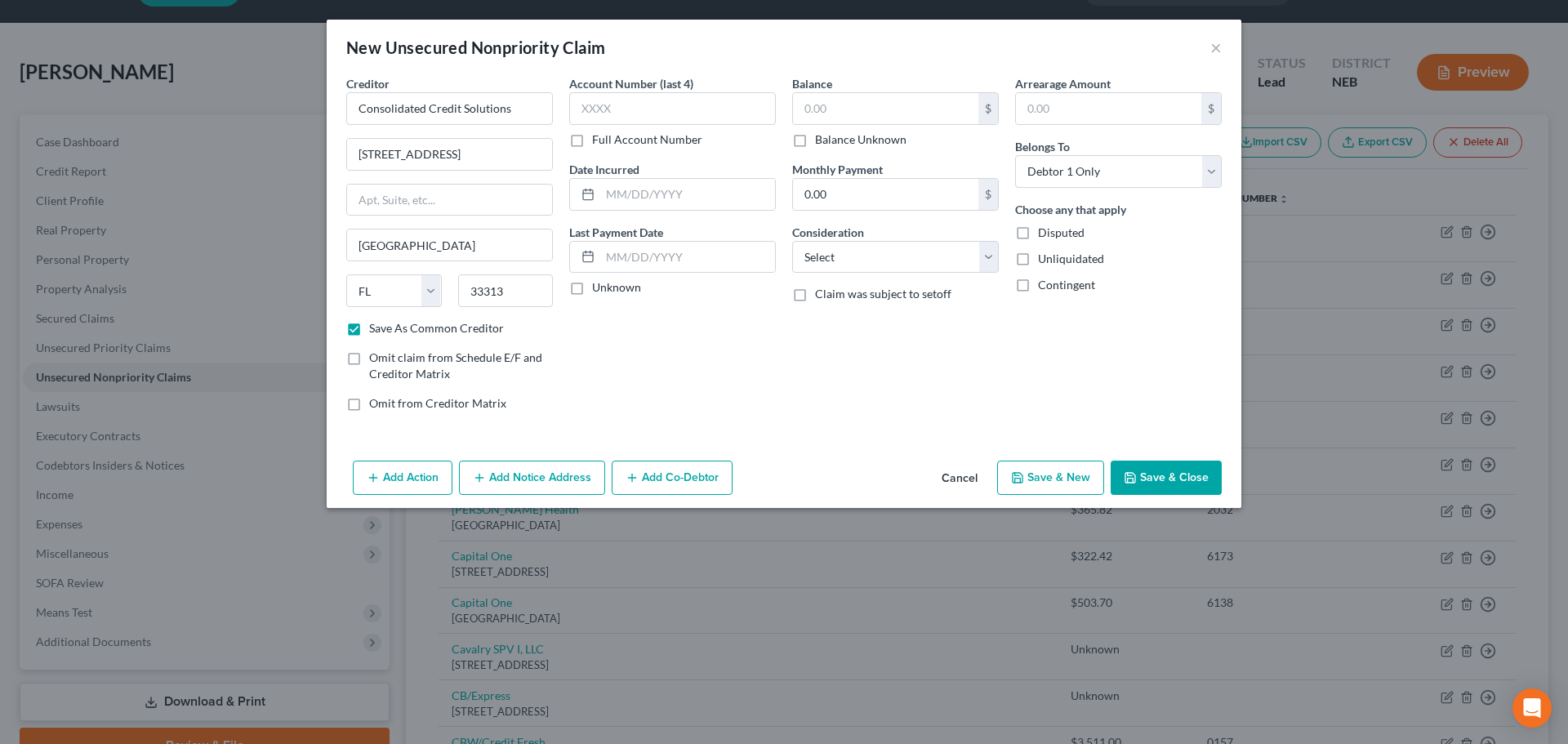
click at [873, 141] on label "Balance Unknown" at bounding box center [861, 140] width 92 height 17
click at [832, 141] on input "Balance Unknown" at bounding box center [826, 137] width 11 height 11
click at [1167, 479] on button "Save & Close" at bounding box center [1166, 478] width 111 height 34
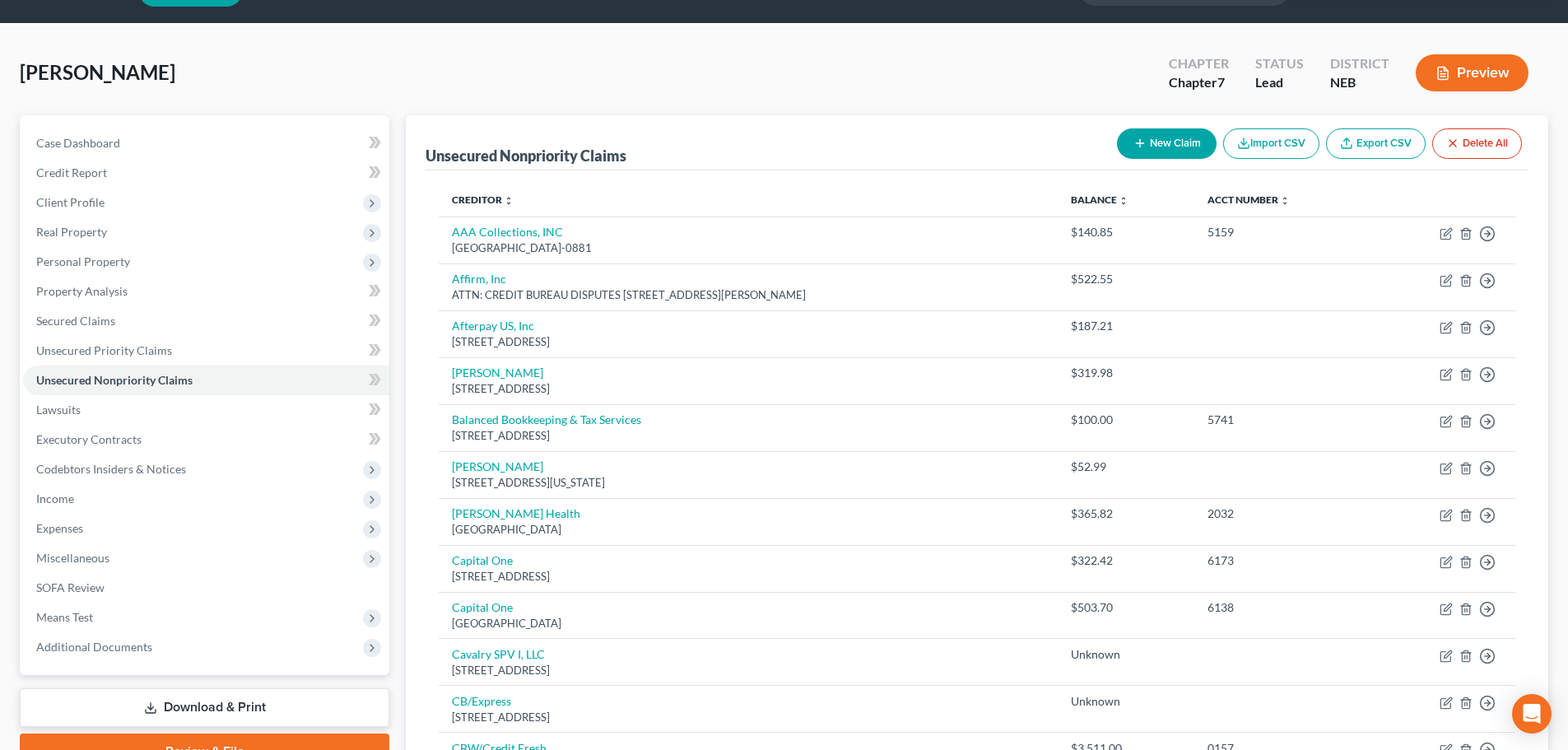
click at [1173, 150] on button "New Claim" at bounding box center [1167, 144] width 99 height 30
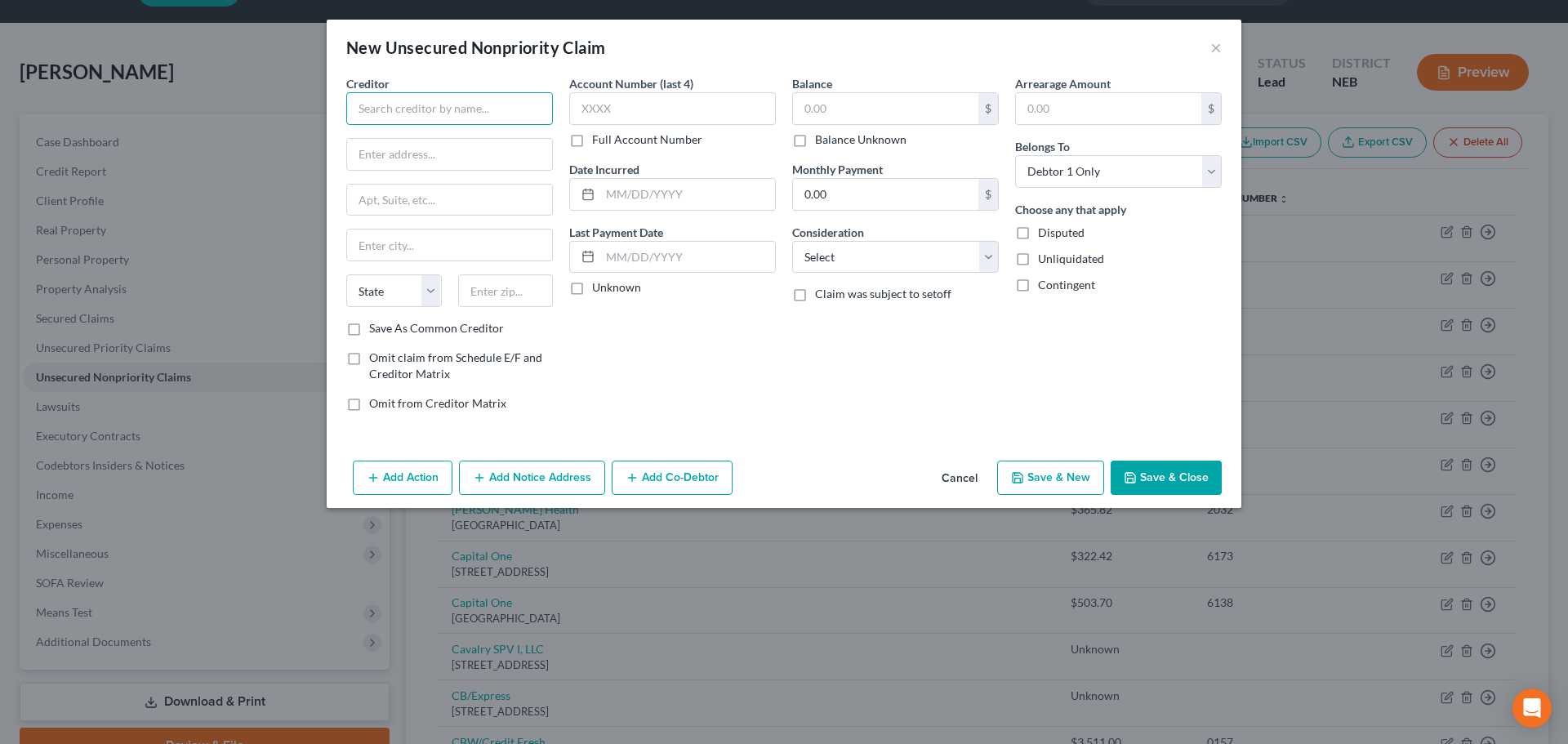
drag, startPoint x: 389, startPoint y: 108, endPoint x: 381, endPoint y: 109, distance: 8.1
click at [388, 109] on input "text" at bounding box center [450, 109] width 207 height 33
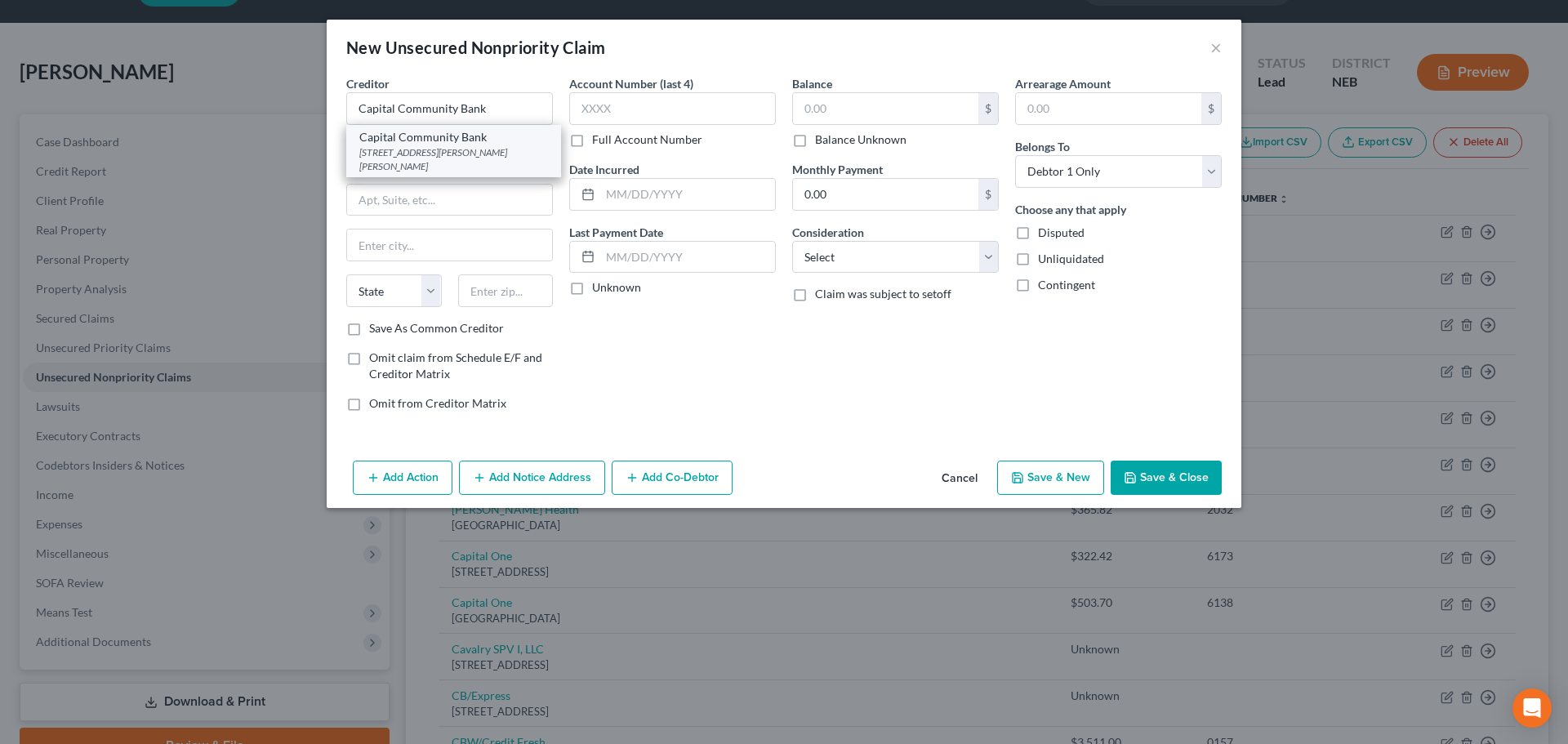
click at [416, 144] on div "Capital Community Bank" at bounding box center [454, 138] width 189 height 17
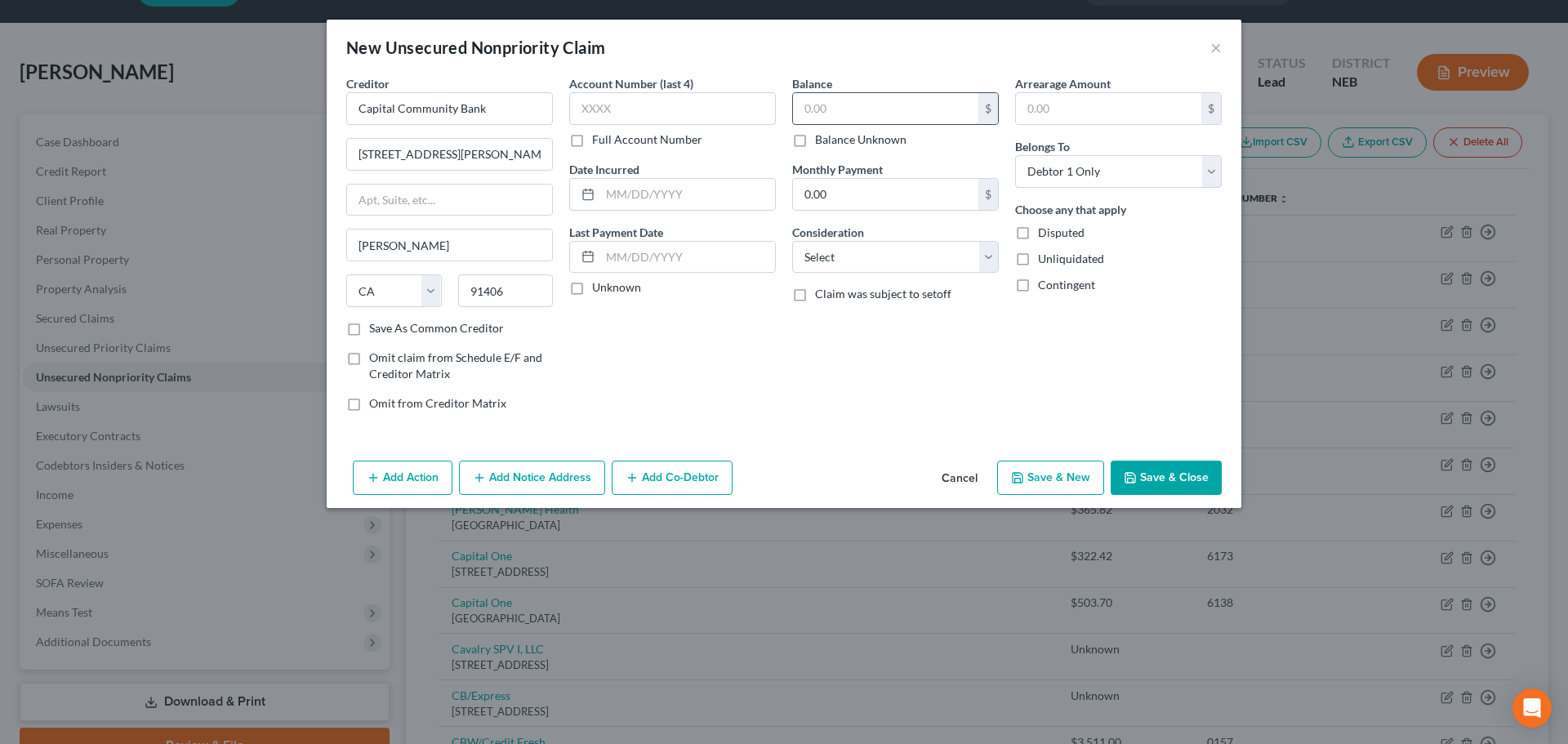
click at [851, 112] on input "text" at bounding box center [885, 109] width 185 height 31
click at [1160, 478] on button "Save & Close" at bounding box center [1166, 478] width 111 height 34
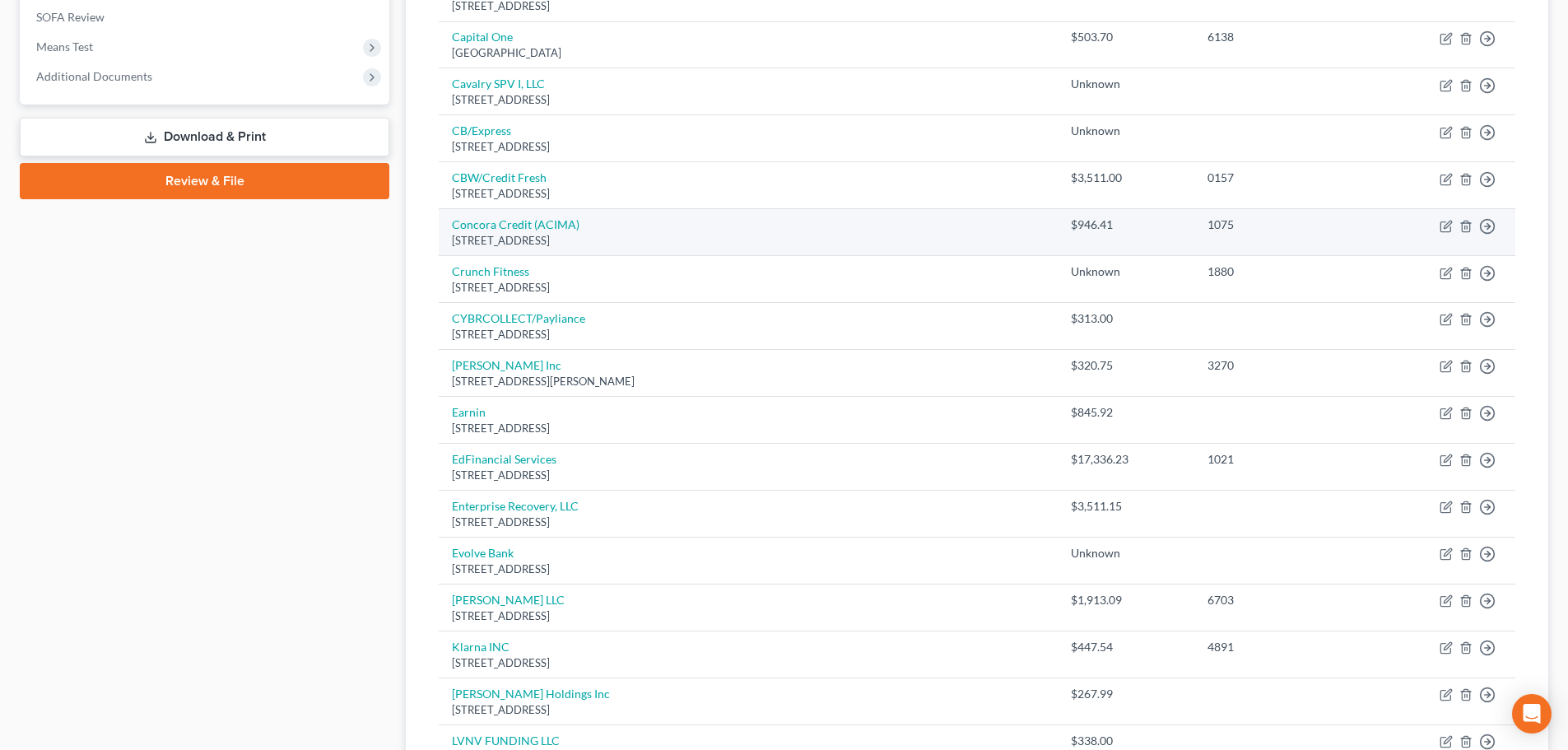
scroll to position [620, 0]
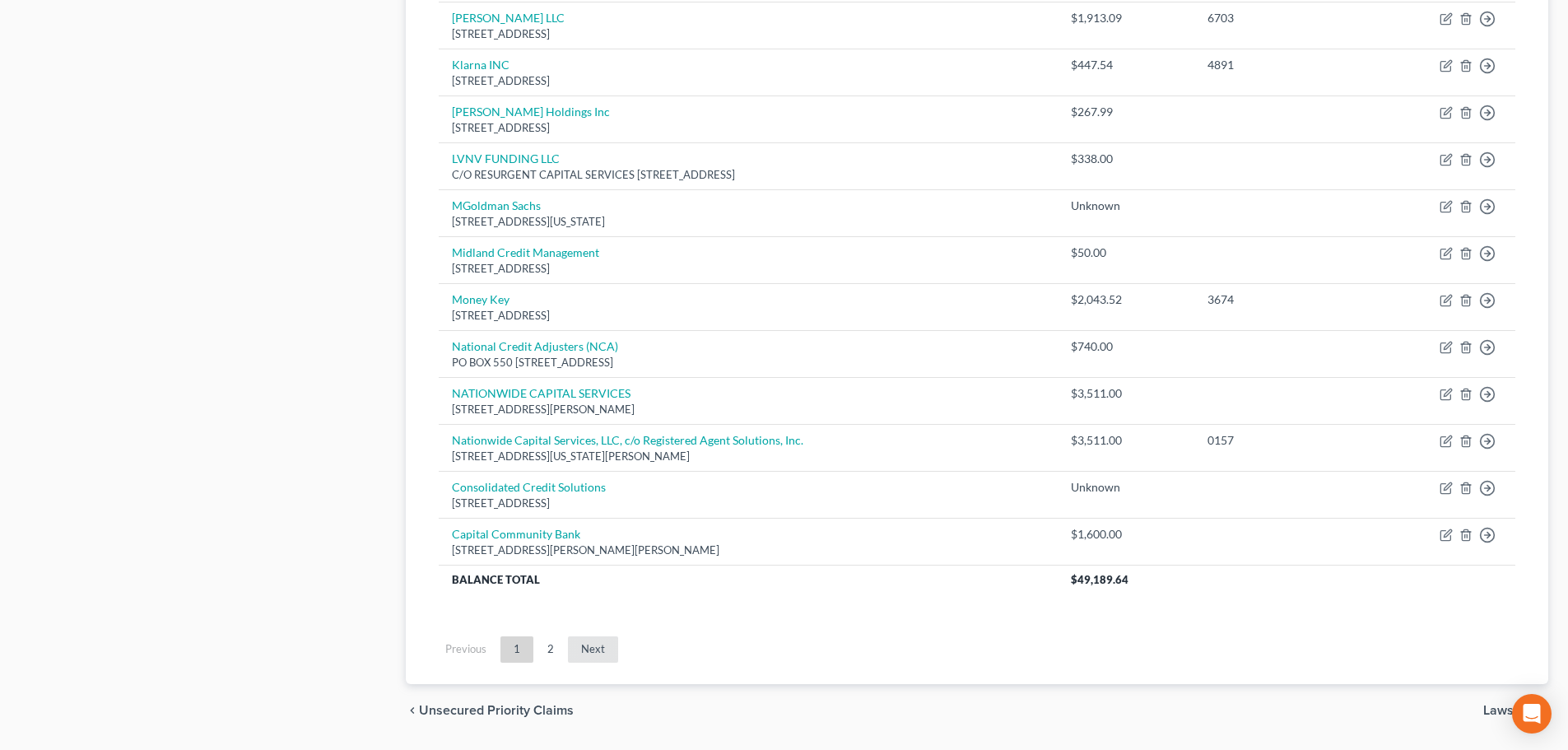
click at [569, 659] on link "Next" at bounding box center [593, 649] width 50 height 26
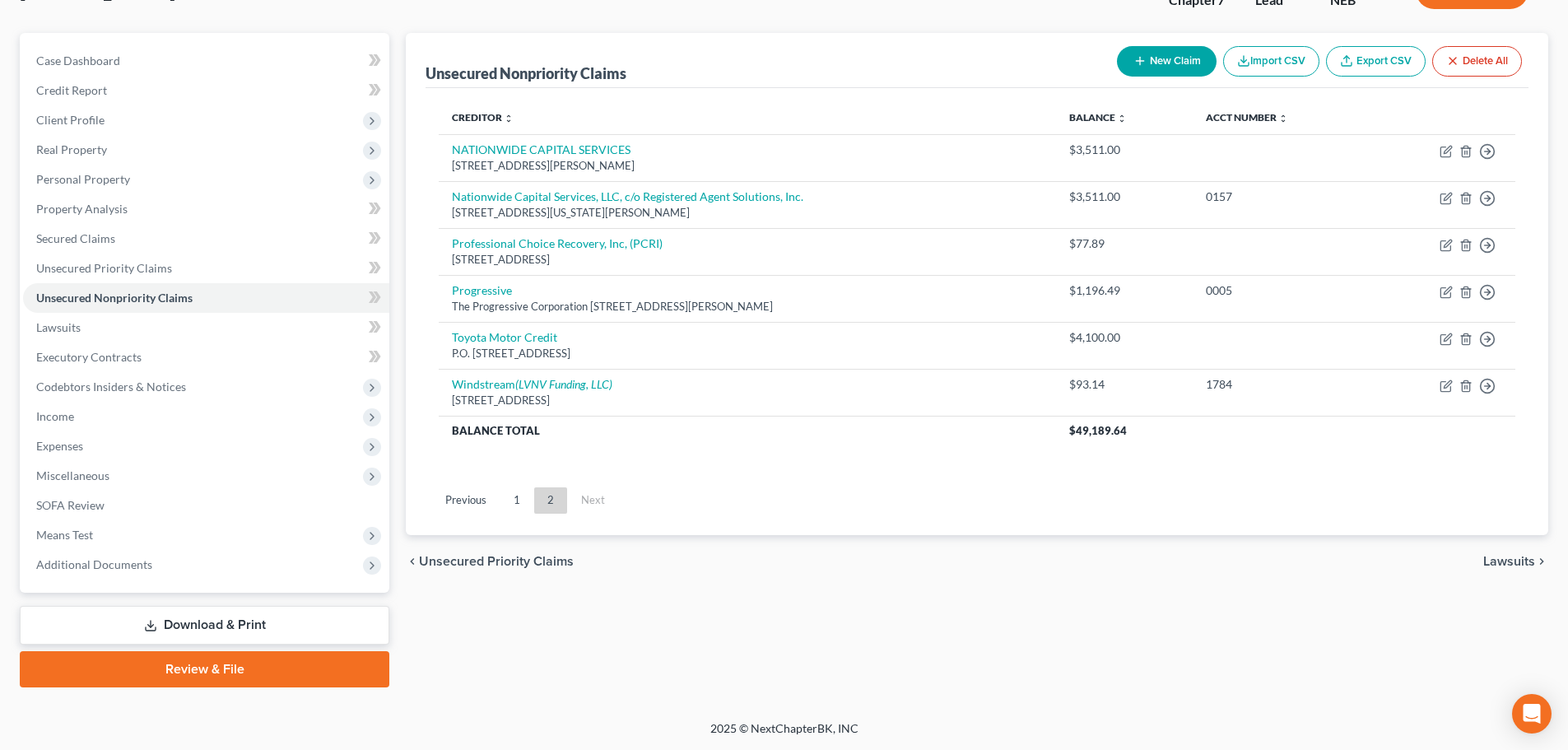
click at [1176, 74] on button "New Claim" at bounding box center [1167, 61] width 99 height 30
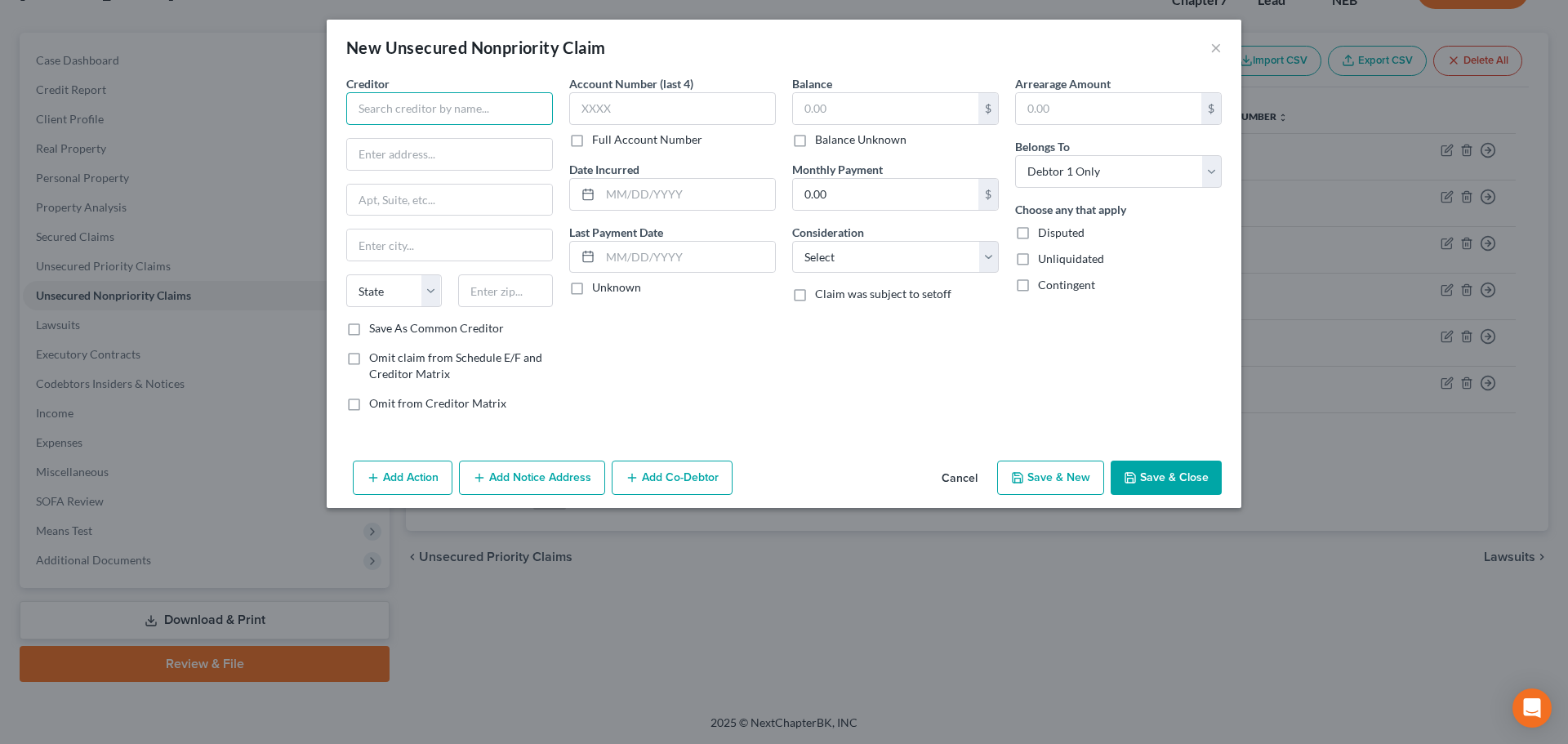
click at [470, 106] on input "text" at bounding box center [450, 109] width 207 height 33
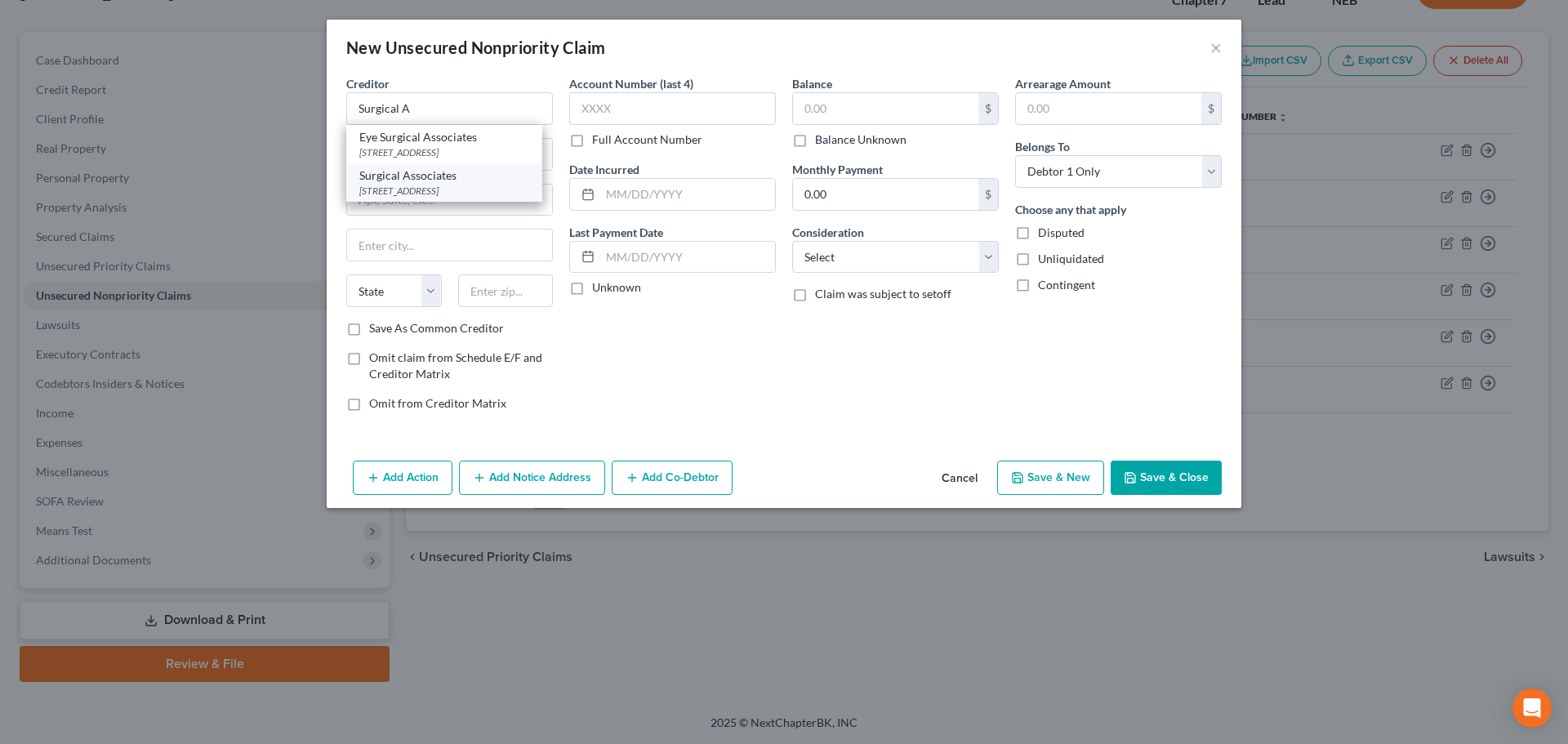
click at [456, 185] on div "[STREET_ADDRESS]" at bounding box center [445, 190] width 170 height 14
click at [842, 136] on label "Balance Unknown" at bounding box center [861, 140] width 92 height 17
click at [832, 136] on input "Balance Unknown" at bounding box center [826, 137] width 11 height 11
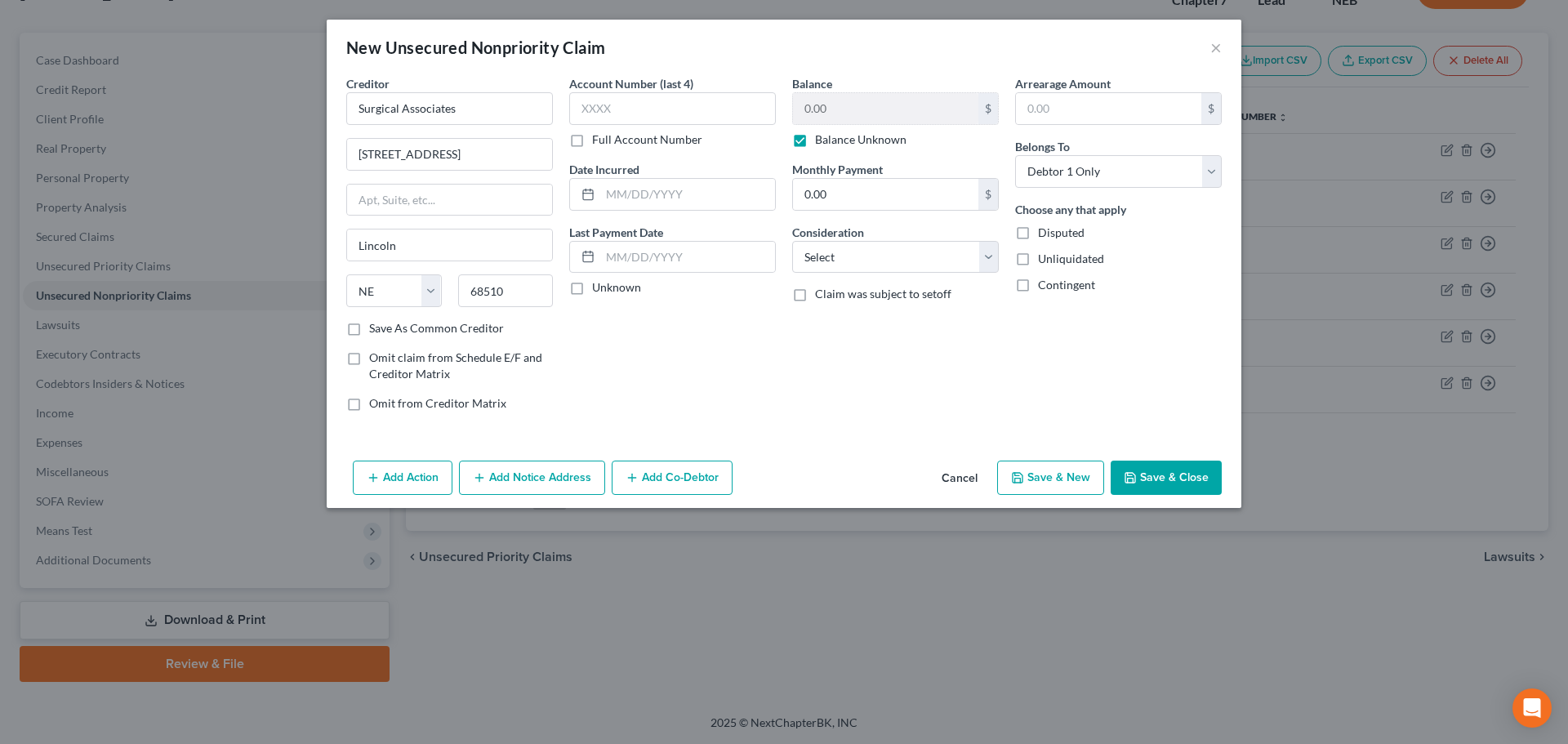
click at [1152, 481] on button "Save & Close" at bounding box center [1166, 478] width 111 height 34
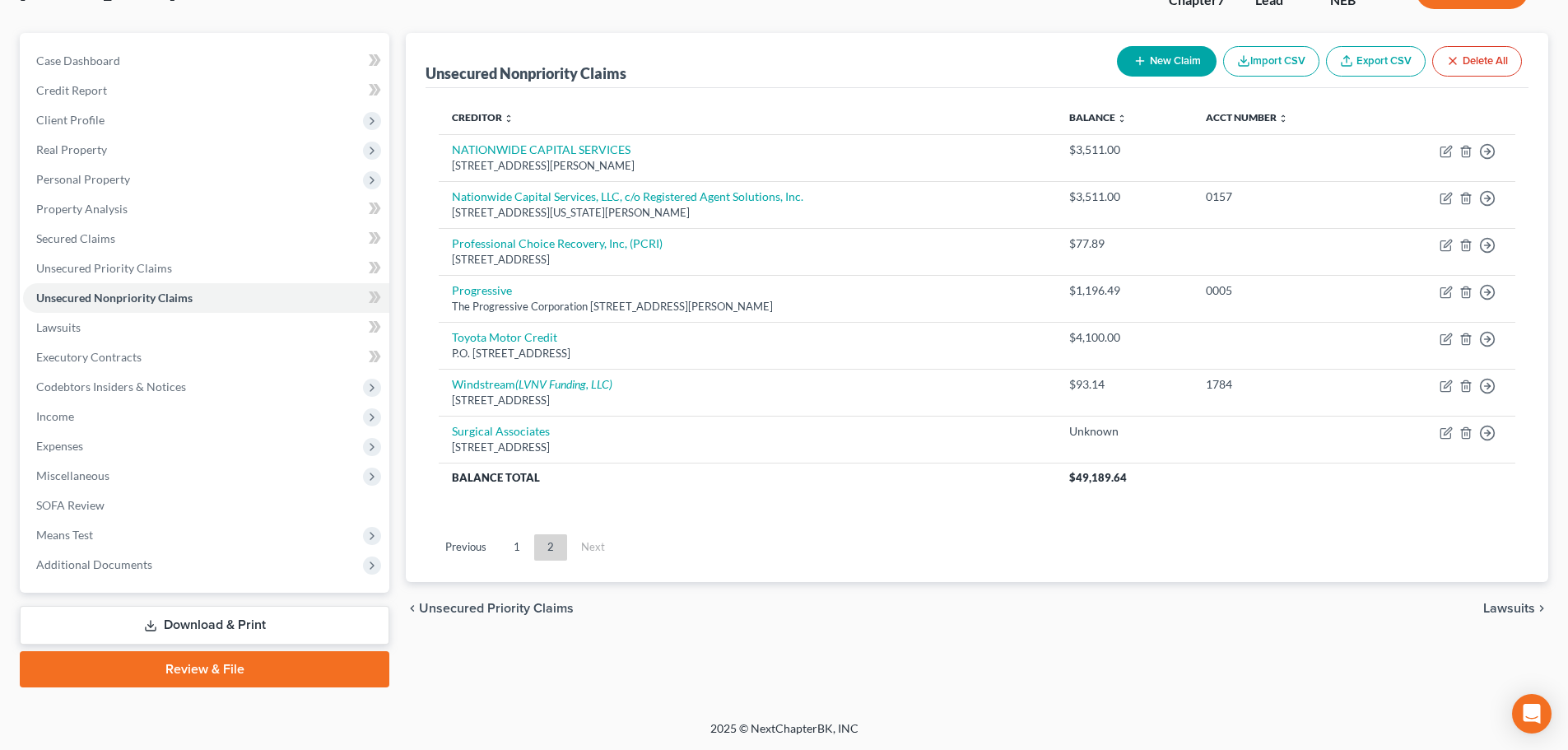
click at [519, 556] on link "1" at bounding box center [516, 547] width 33 height 26
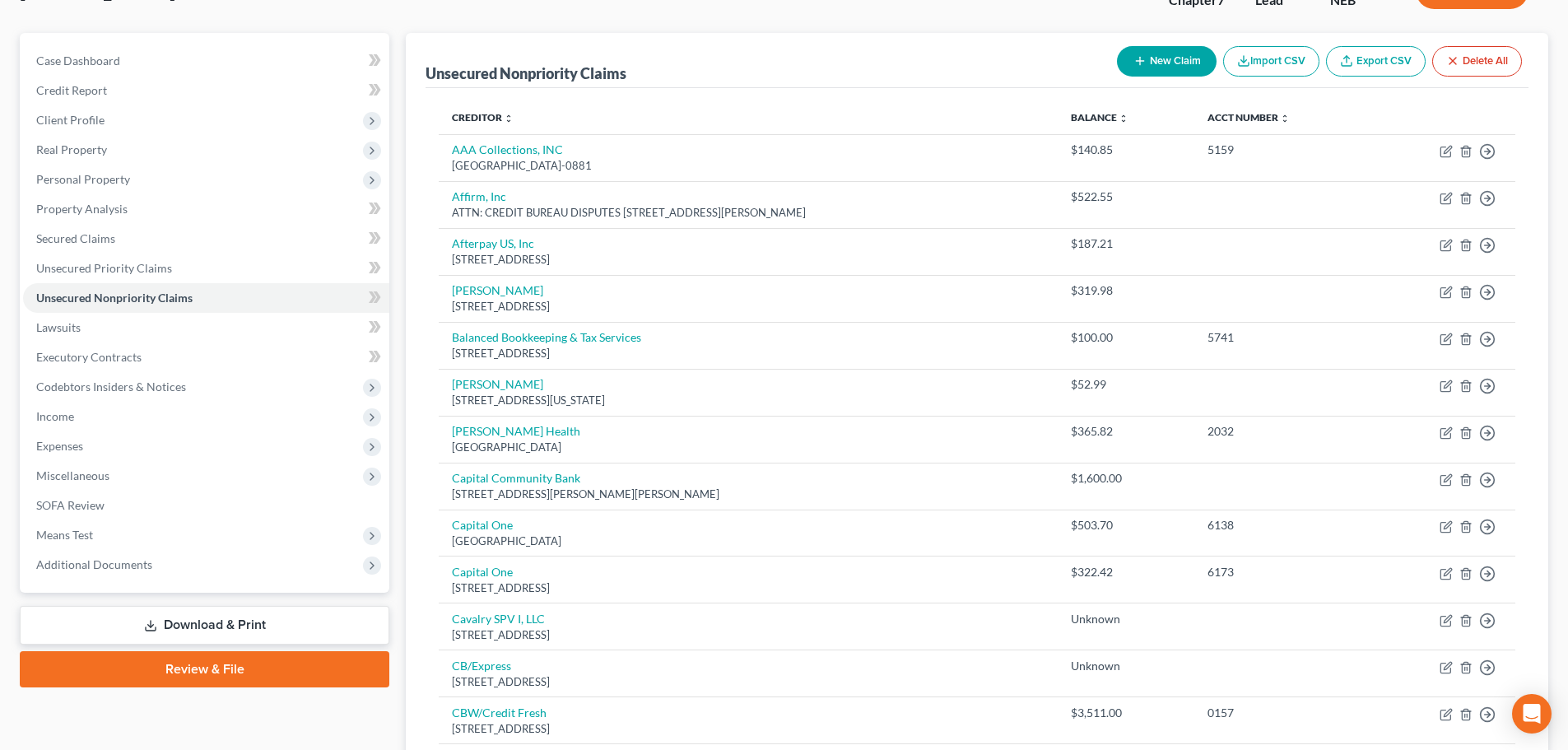
click at [1150, 70] on button "New Claim" at bounding box center [1167, 61] width 99 height 30
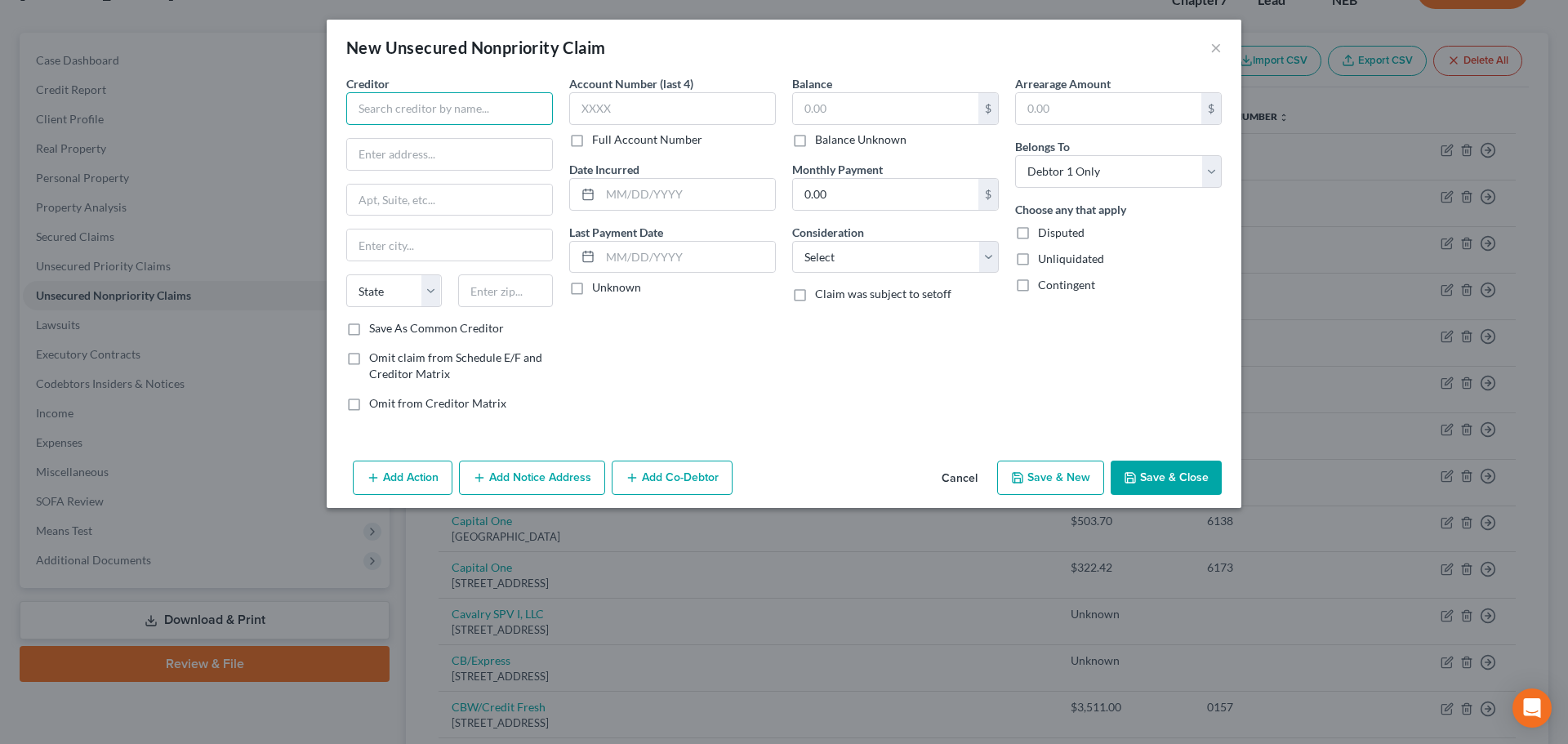
click at [456, 109] on input "text" at bounding box center [450, 109] width 207 height 33
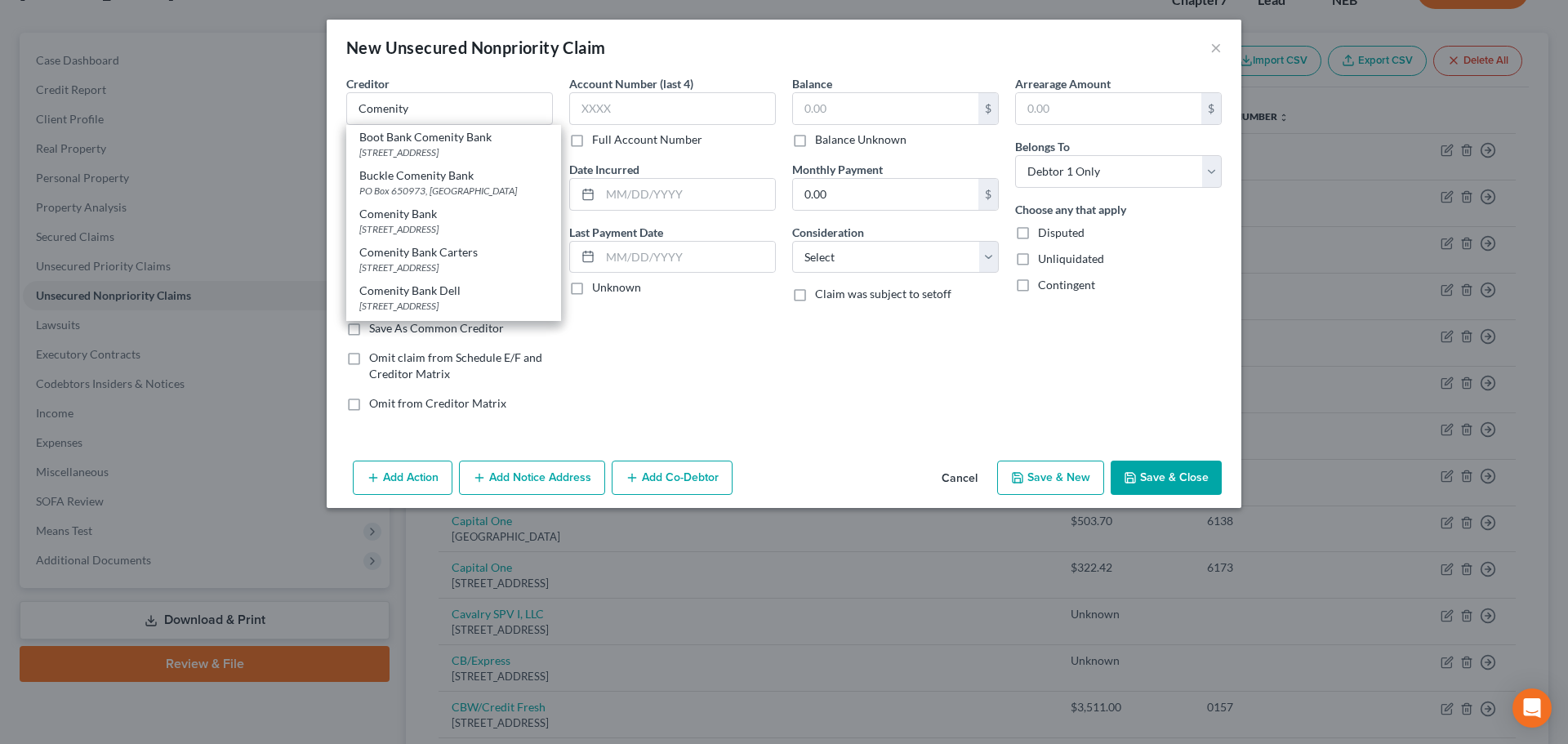
drag, startPoint x: 425, startPoint y: 215, endPoint x: 668, endPoint y: 214, distance: 243.0
click at [425, 215] on div "Comenity Bank" at bounding box center [454, 215] width 189 height 17
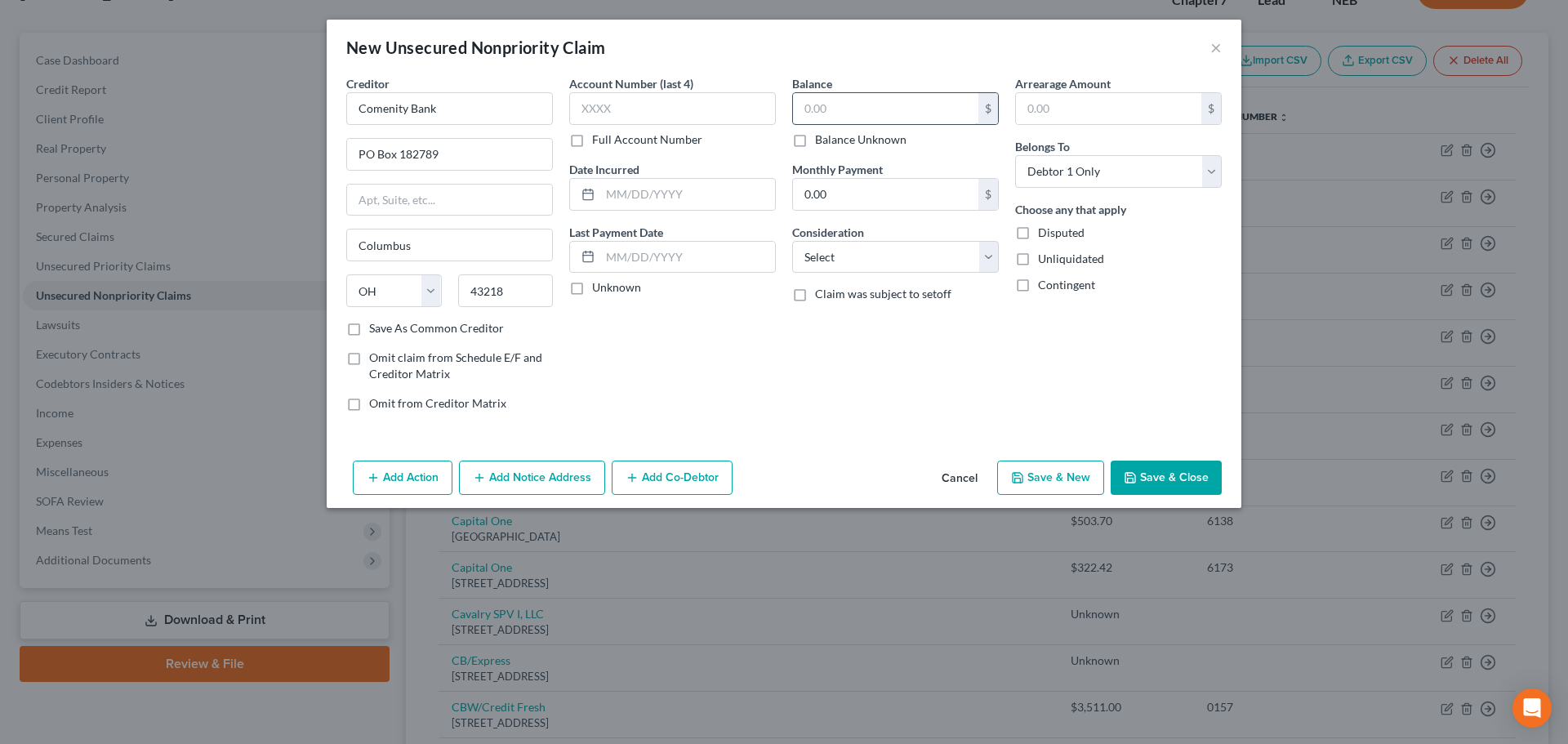
click at [829, 109] on input "text" at bounding box center [885, 109] width 185 height 31
click at [1169, 473] on button "Save & Close" at bounding box center [1166, 478] width 111 height 34
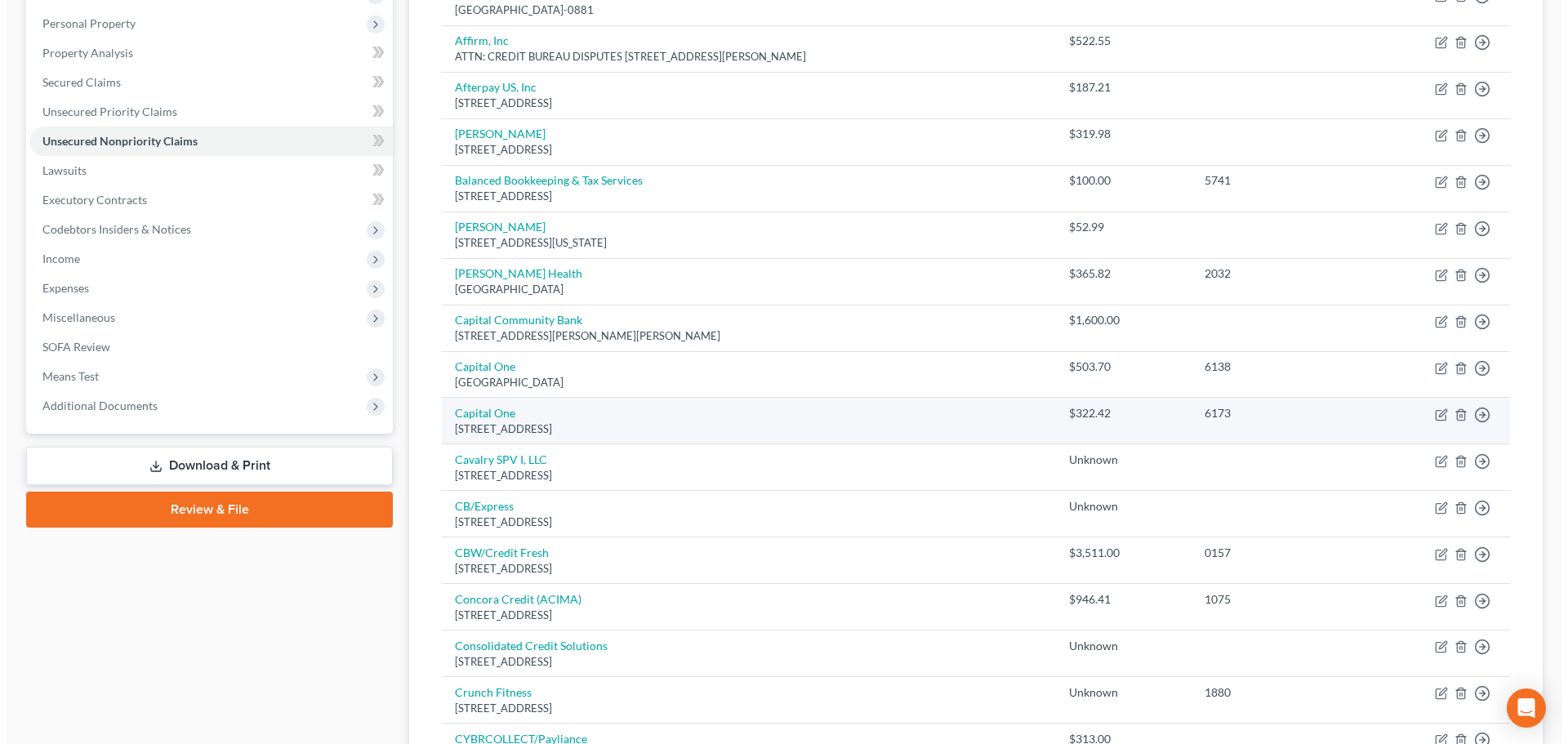
scroll to position [287, 0]
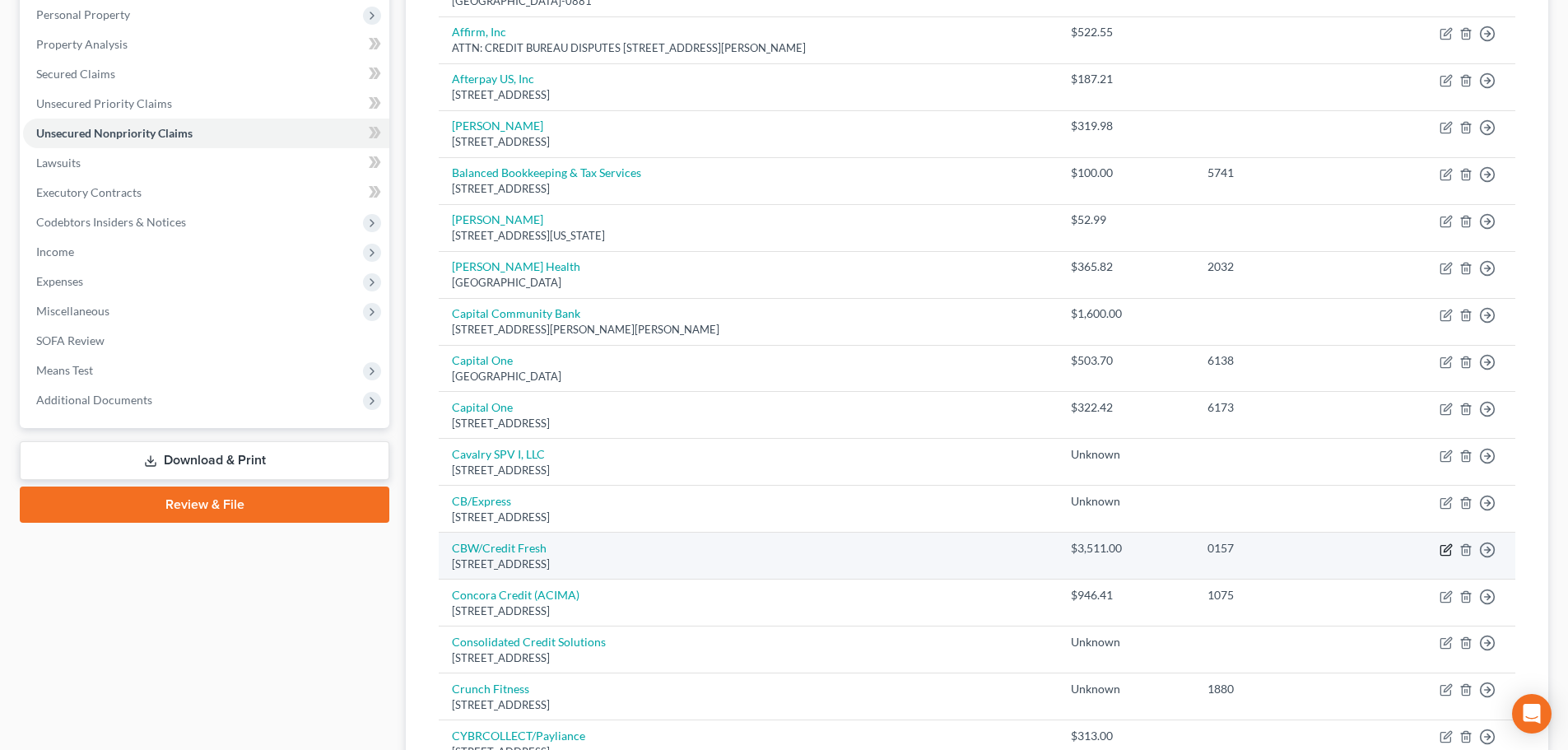
click at [1447, 547] on icon "button" at bounding box center [1447, 548] width 8 height 8
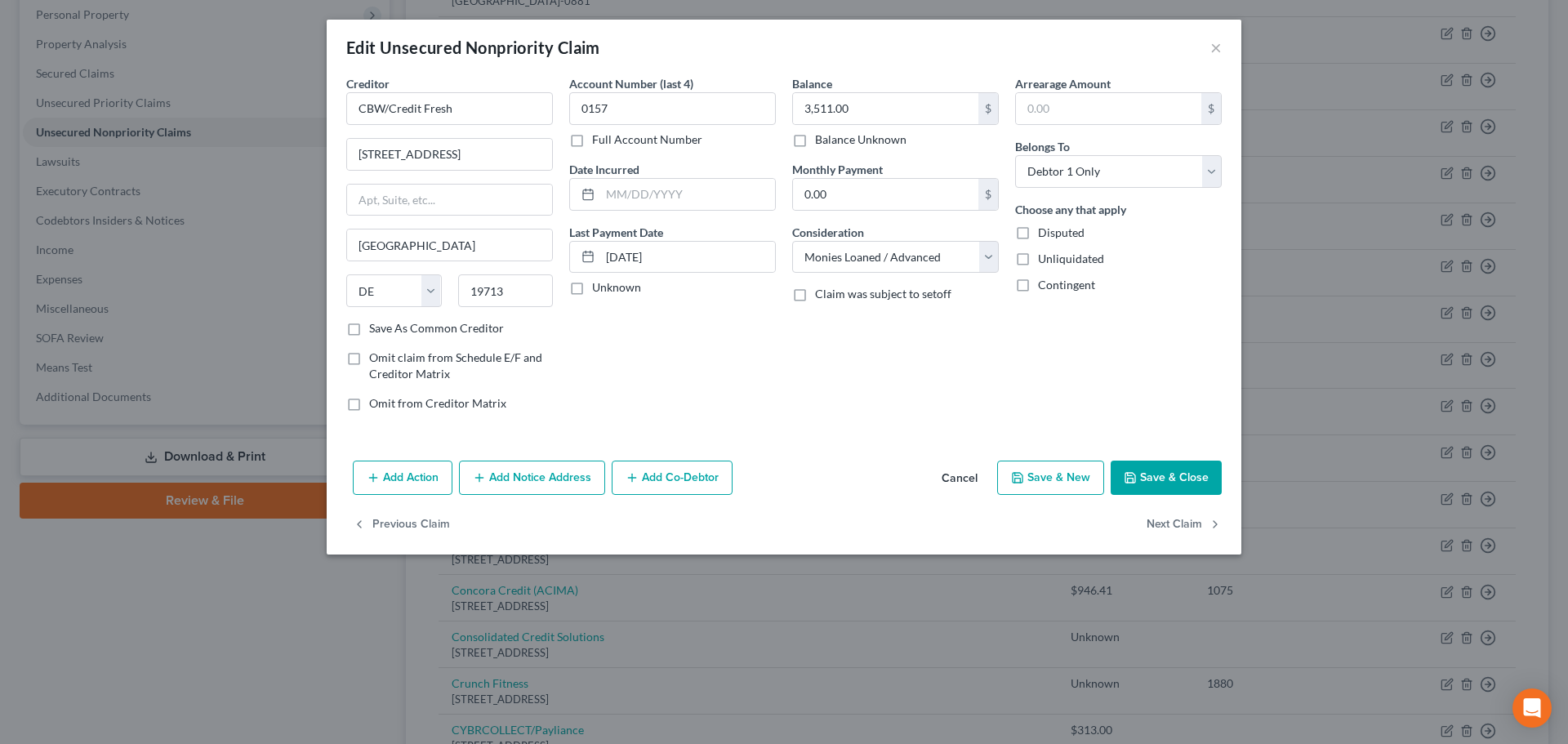
click at [524, 479] on button "Add Notice Address" at bounding box center [532, 478] width 146 height 34
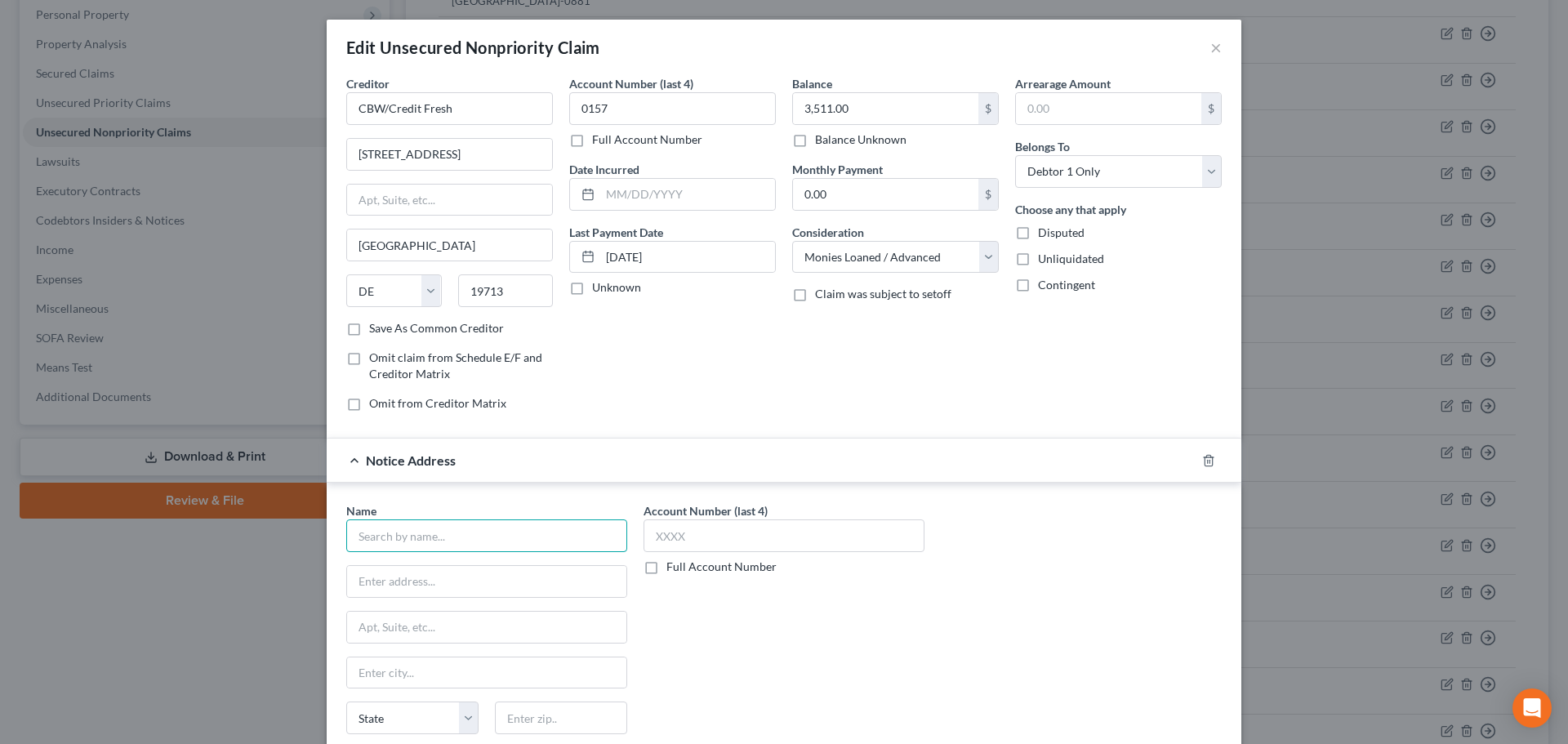
click at [445, 535] on input "text" at bounding box center [487, 535] width 281 height 33
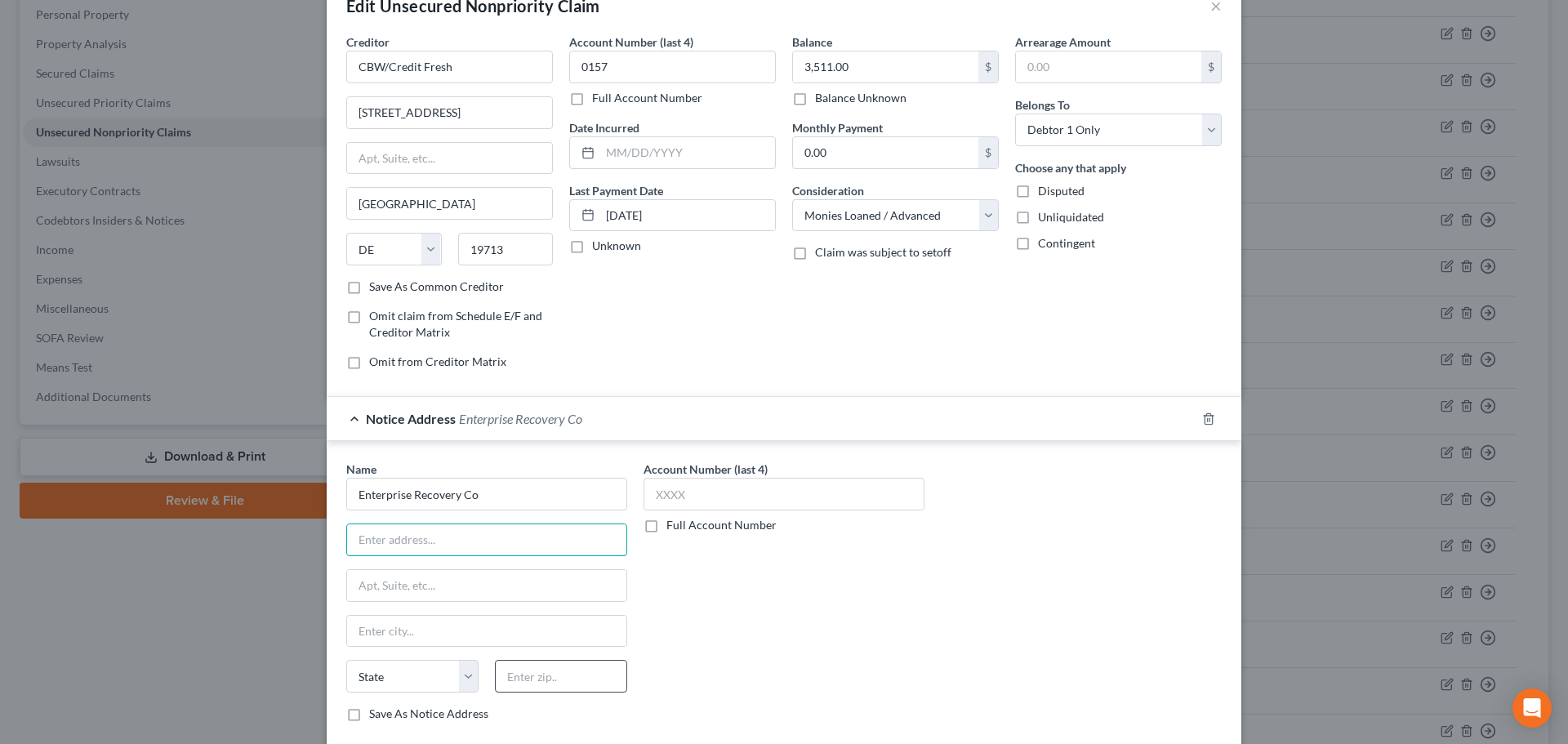
scroll to position [82, 0]
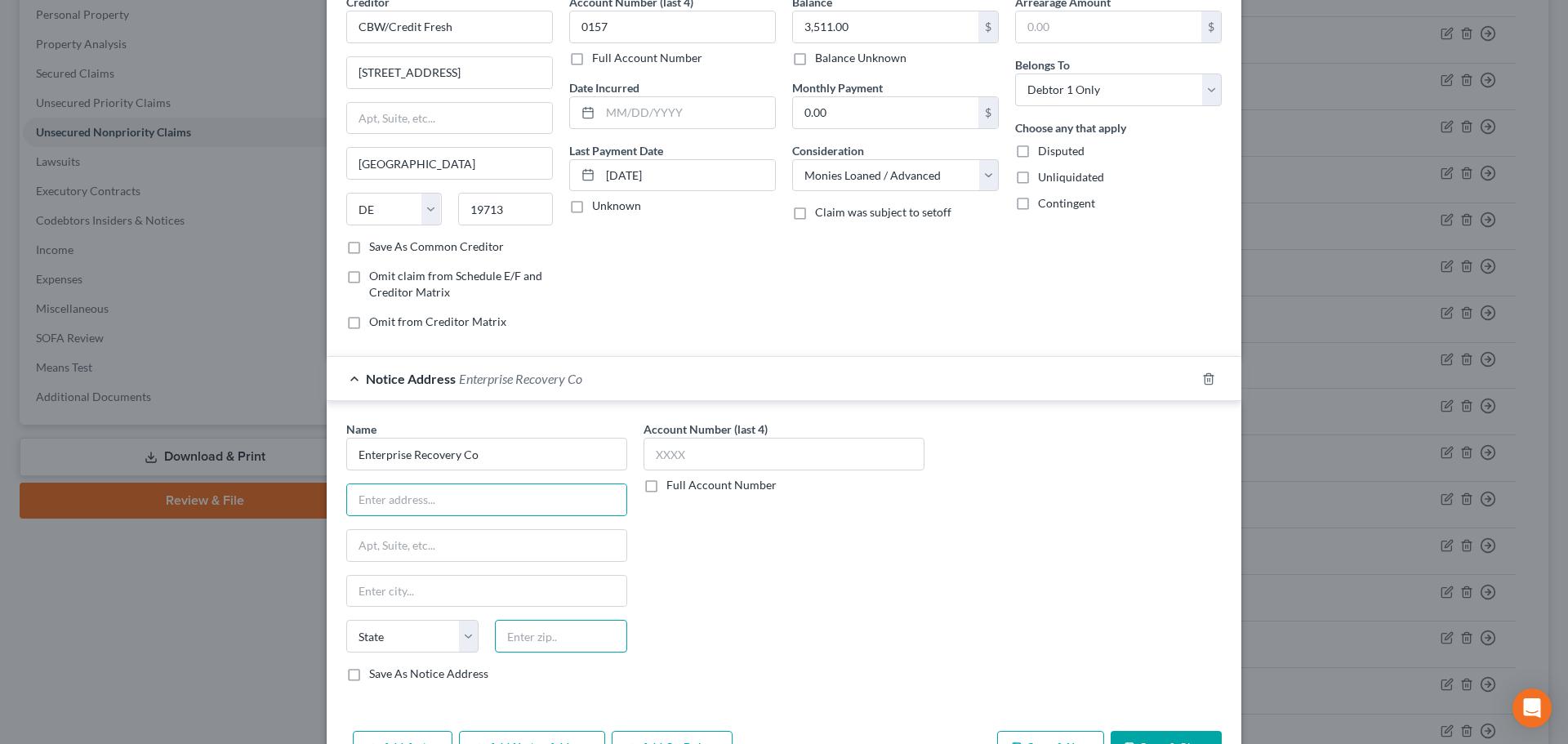
click at [567, 639] on input "text" at bounding box center [561, 636] width 133 height 33
click at [447, 499] on input "text" at bounding box center [487, 499] width 280 height 31
paste input "[STREET_ADDRESS]"
click at [439, 674] on label "Save As Notice Address" at bounding box center [428, 674] width 119 height 17
click at [386, 674] on input "Save As Notice Address" at bounding box center [381, 671] width 11 height 11
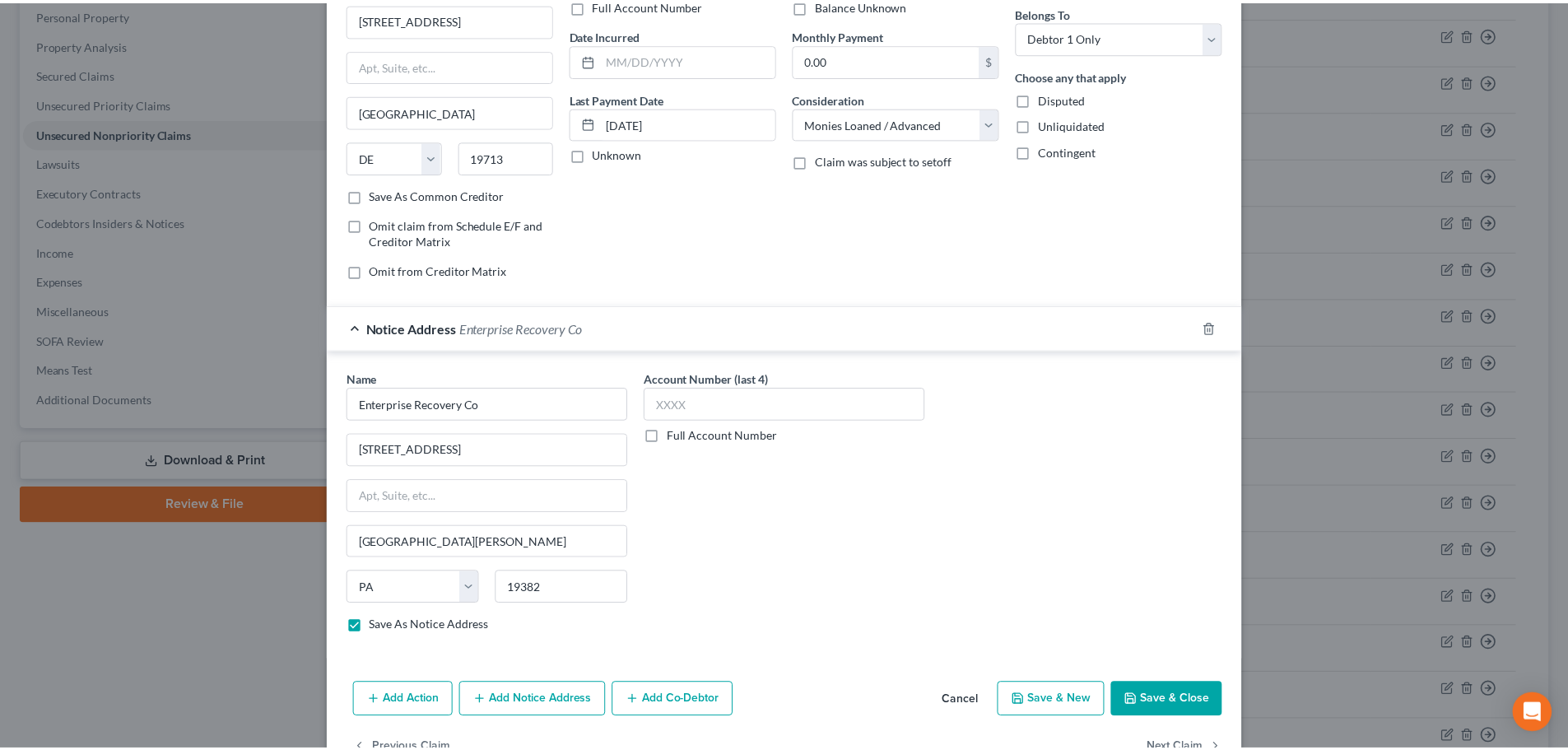
scroll to position [165, 0]
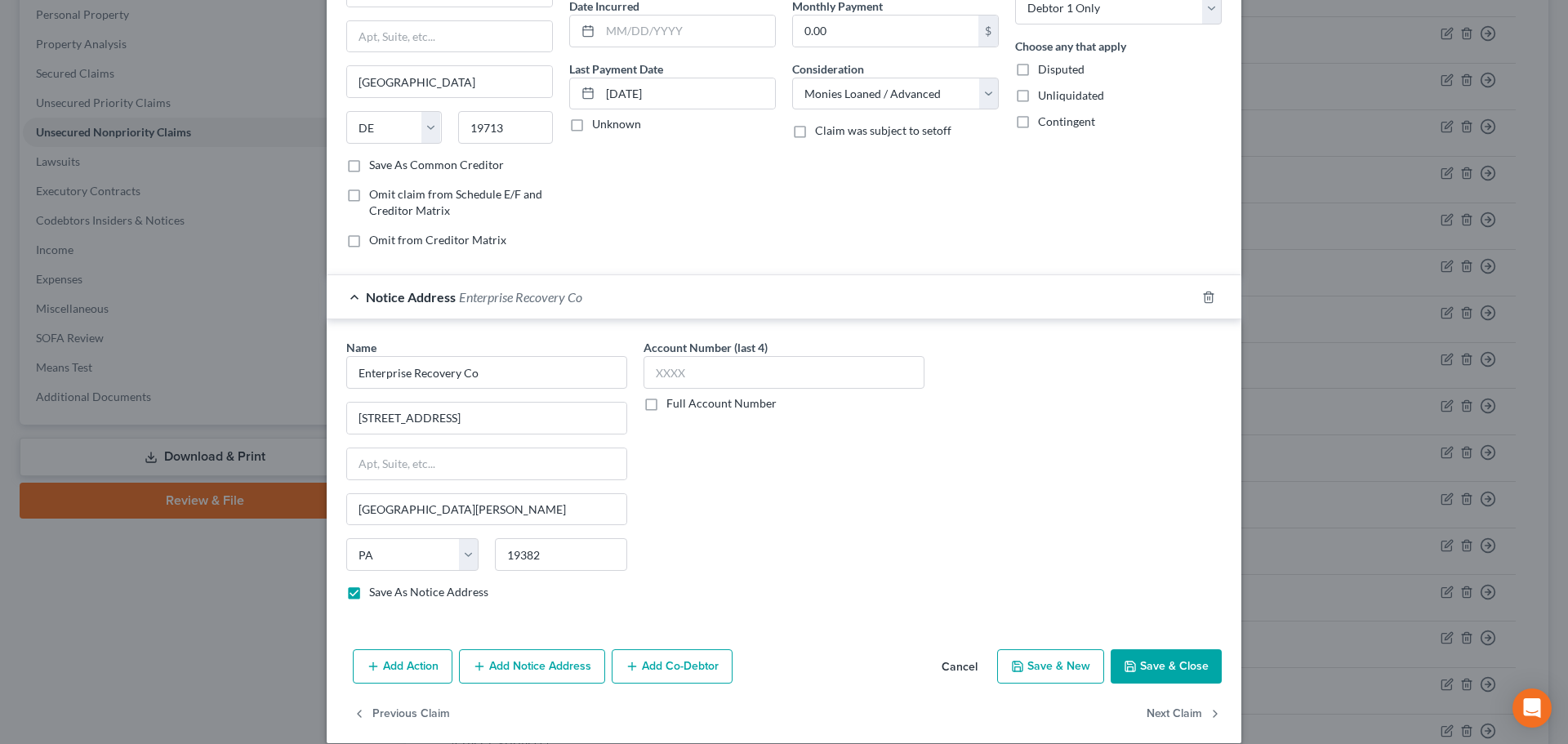
click at [1145, 674] on button "Save & Close" at bounding box center [1166, 666] width 111 height 34
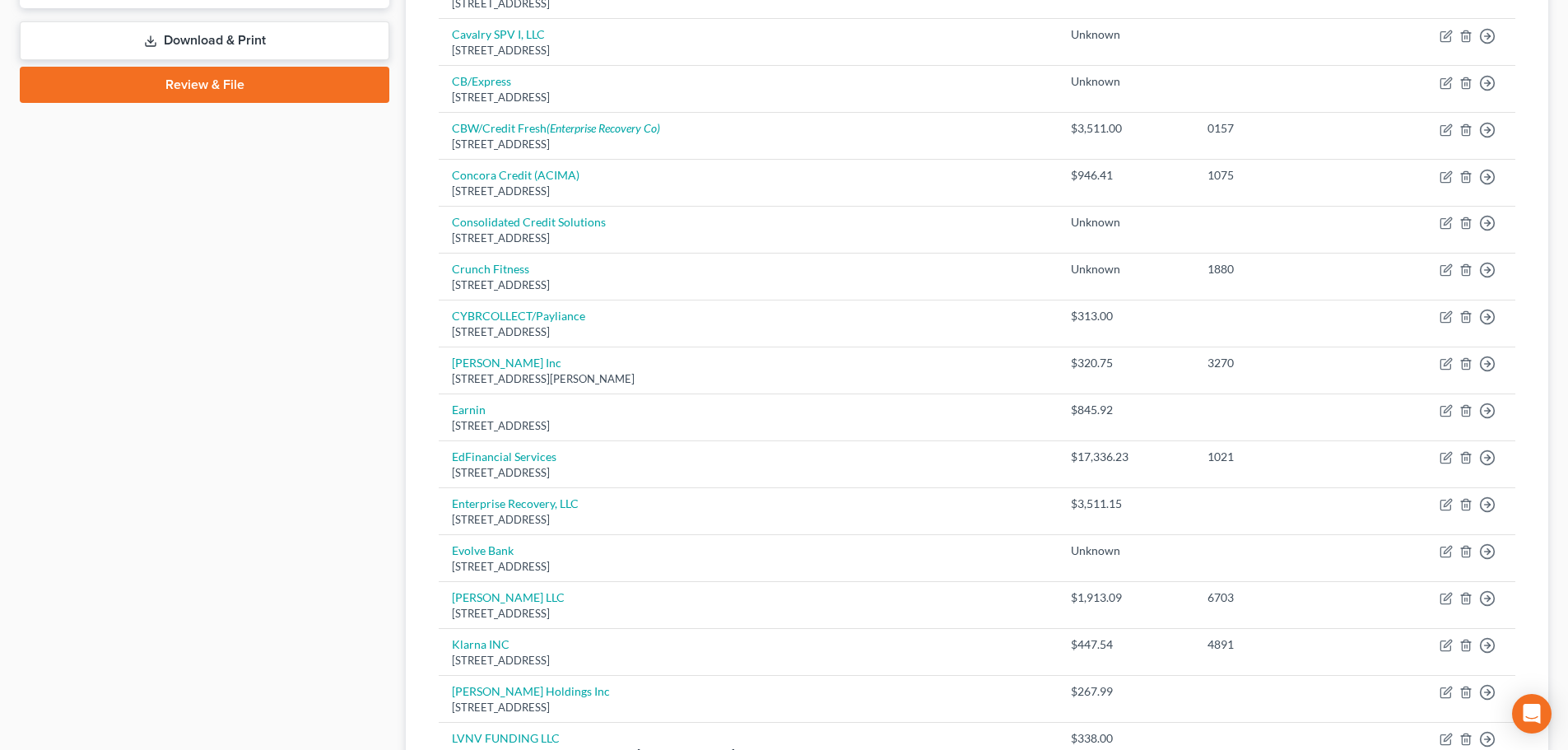
scroll to position [125, 0]
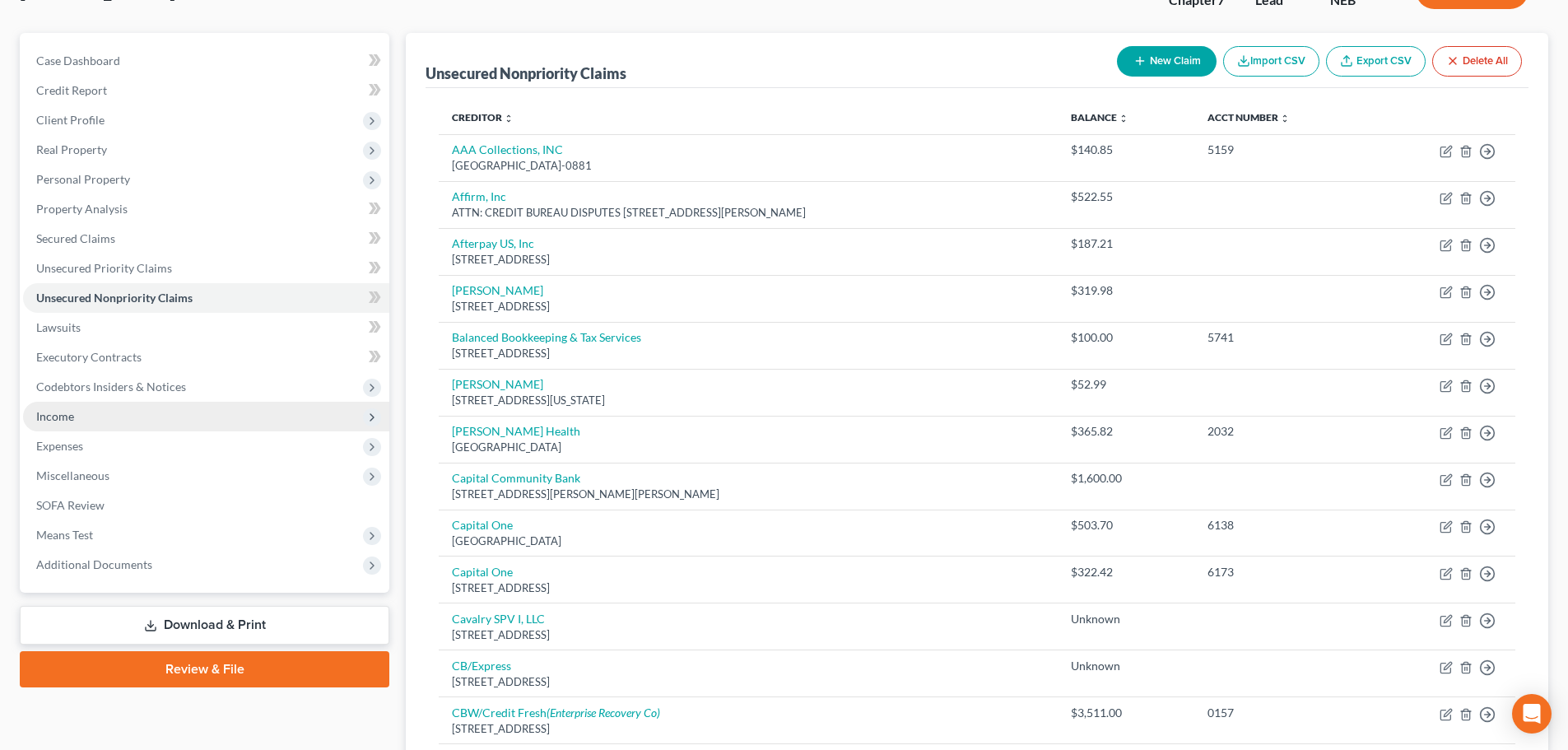
click at [105, 426] on span "Income" at bounding box center [205, 417] width 366 height 29
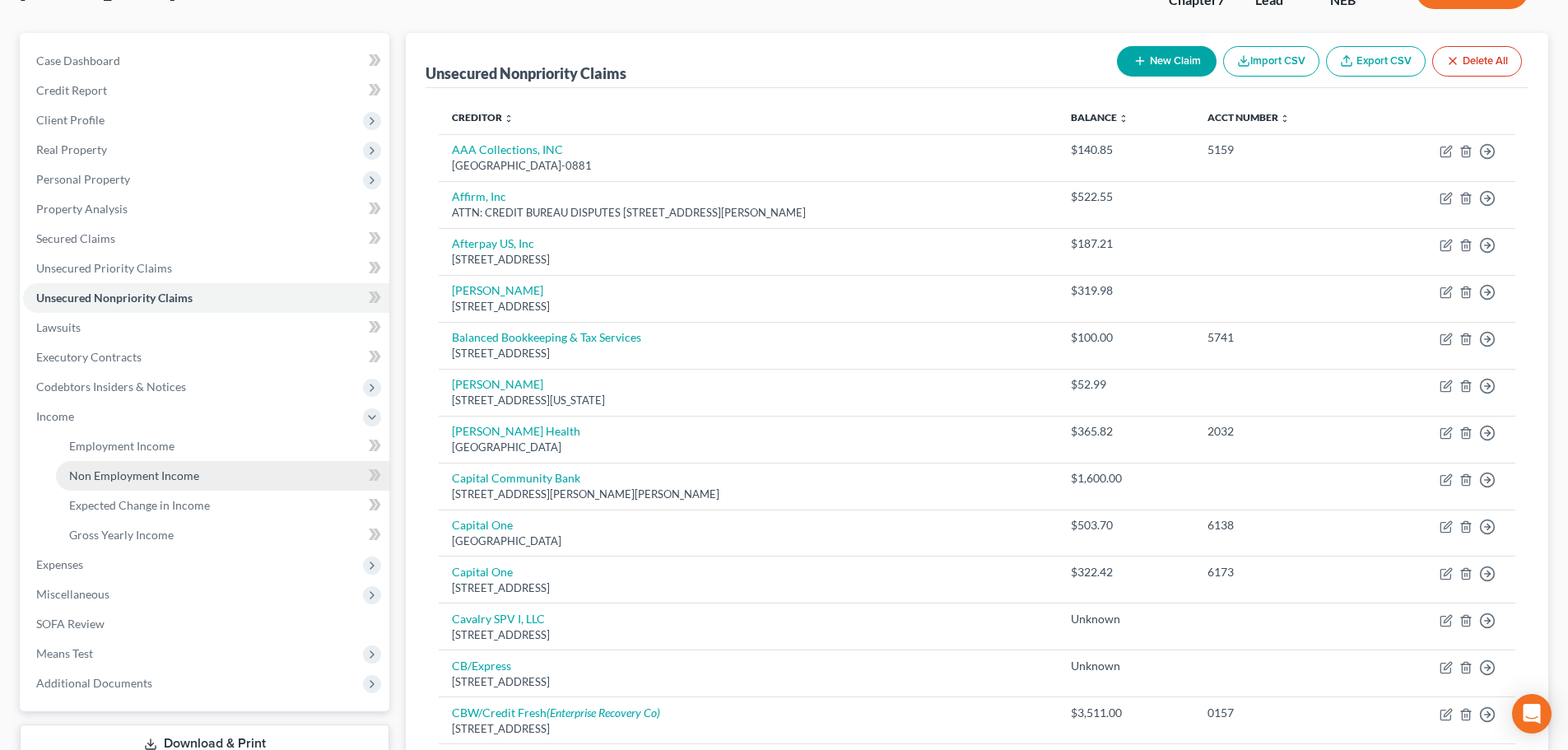
click at [105, 466] on link "Non Employment Income" at bounding box center [223, 476] width 333 height 29
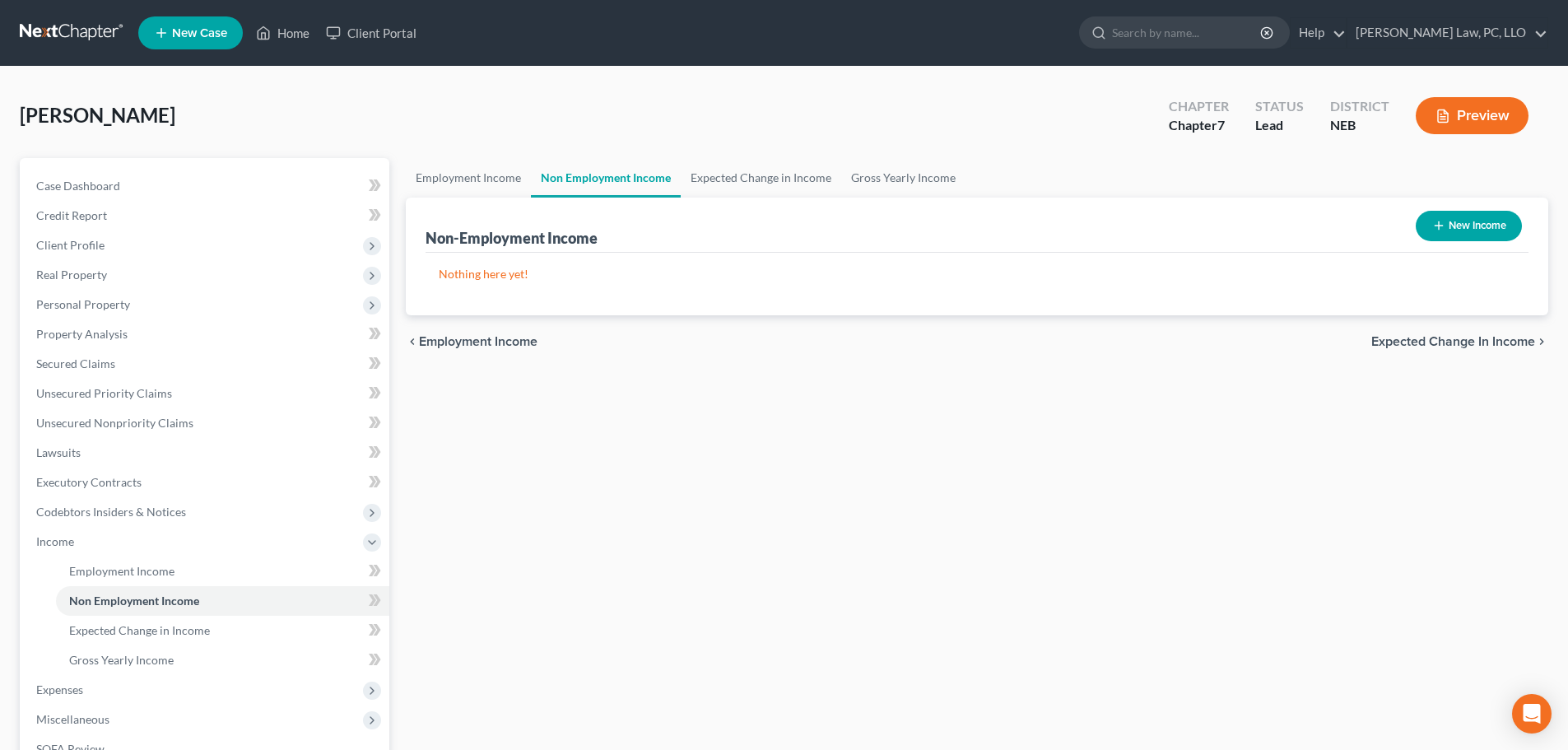
click at [1451, 237] on button "New Income" at bounding box center [1469, 226] width 106 height 30
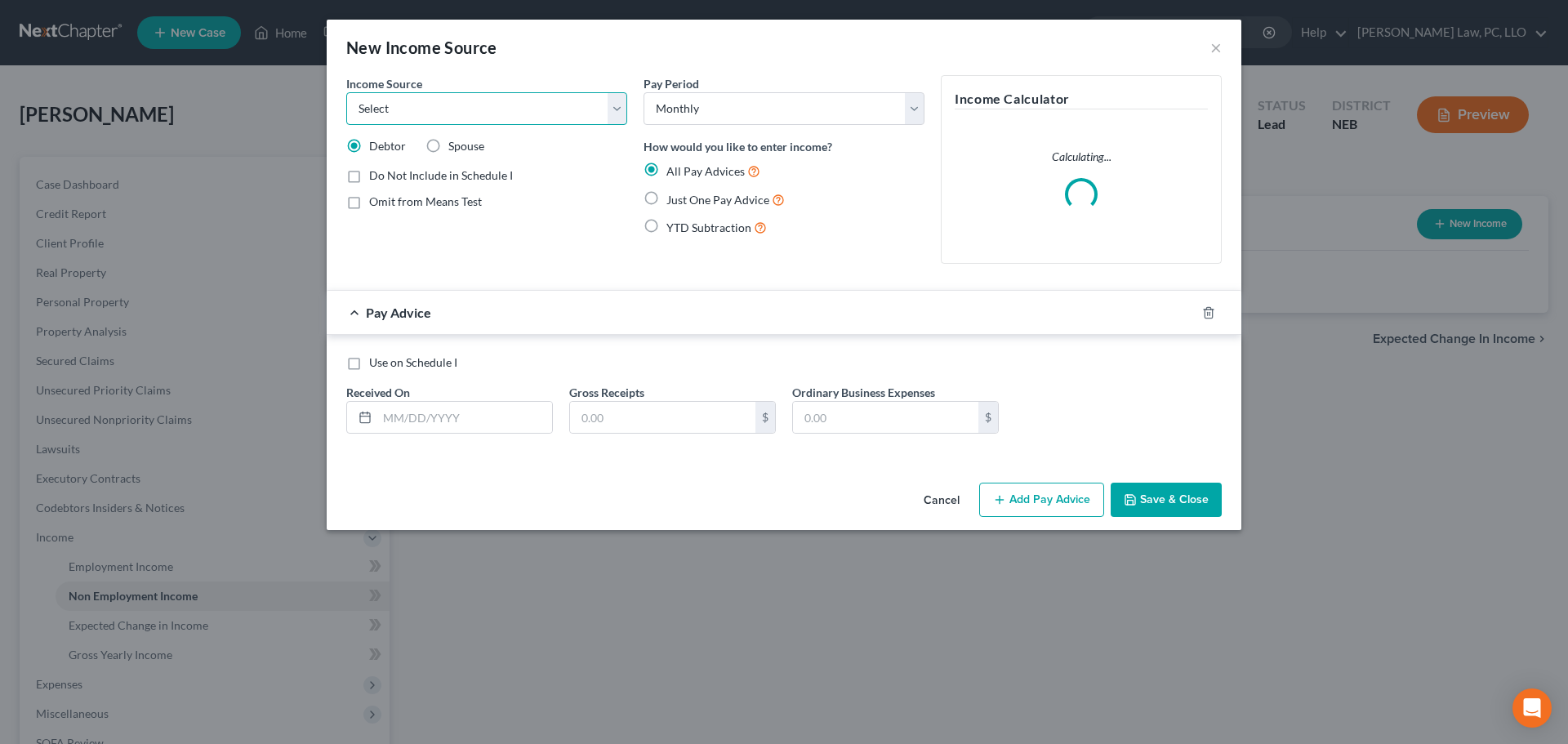
click at [502, 115] on select "Select Unemployment Disability (from employer) Pension Retirement Social Securi…" at bounding box center [487, 109] width 281 height 33
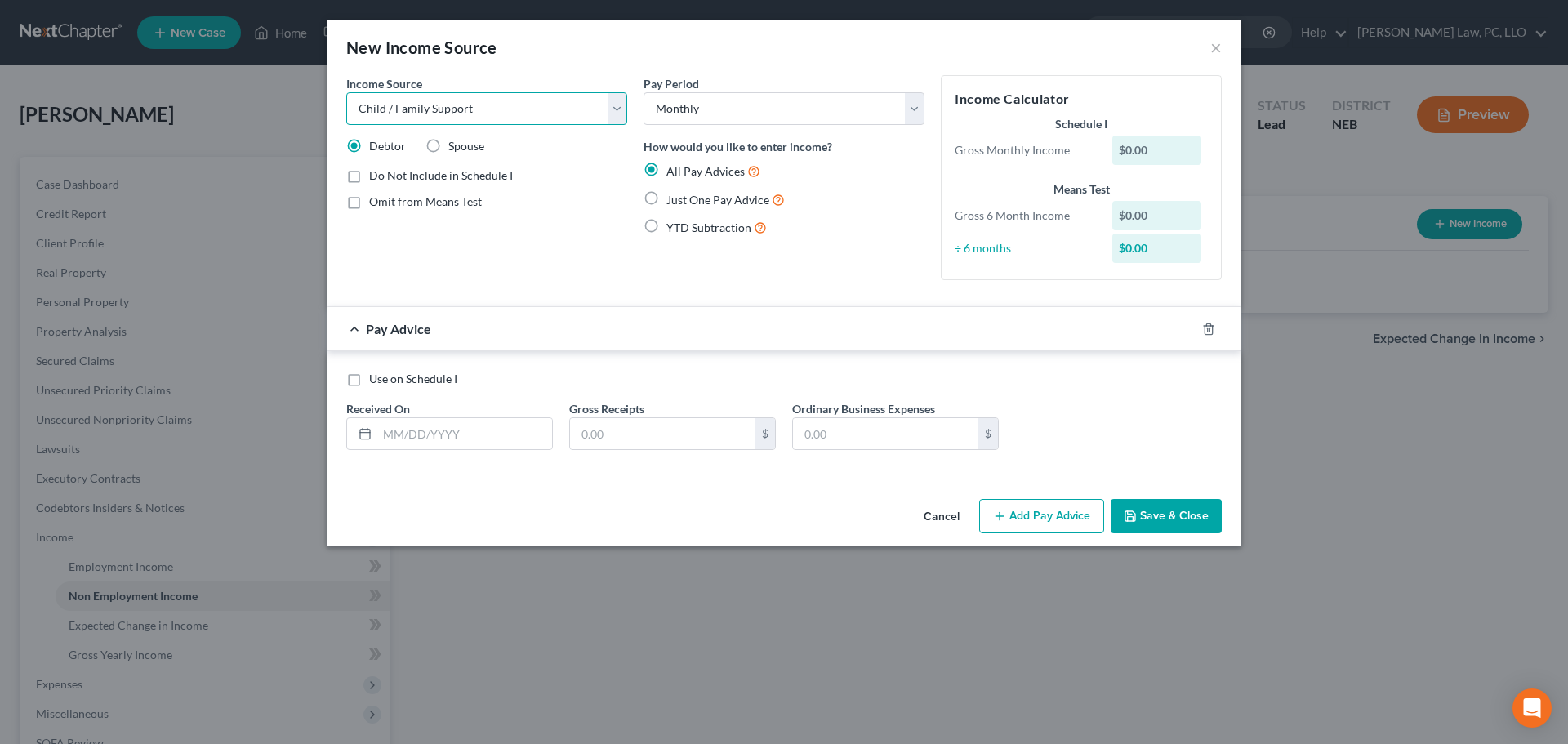
click at [346, 93] on select "Select Unemployment Disability (from employer) Pension Retirement Social Securi…" at bounding box center [487, 109] width 281 height 33
click at [450, 206] on span "Omit from Means Test" at bounding box center [425, 201] width 113 height 14
click at [386, 205] on input "Omit from Means Test" at bounding box center [381, 199] width 11 height 11
click at [666, 199] on label "Just One Pay Advice" at bounding box center [725, 200] width 118 height 19
click at [673, 199] on input "Just One Pay Advice" at bounding box center [678, 195] width 11 height 11
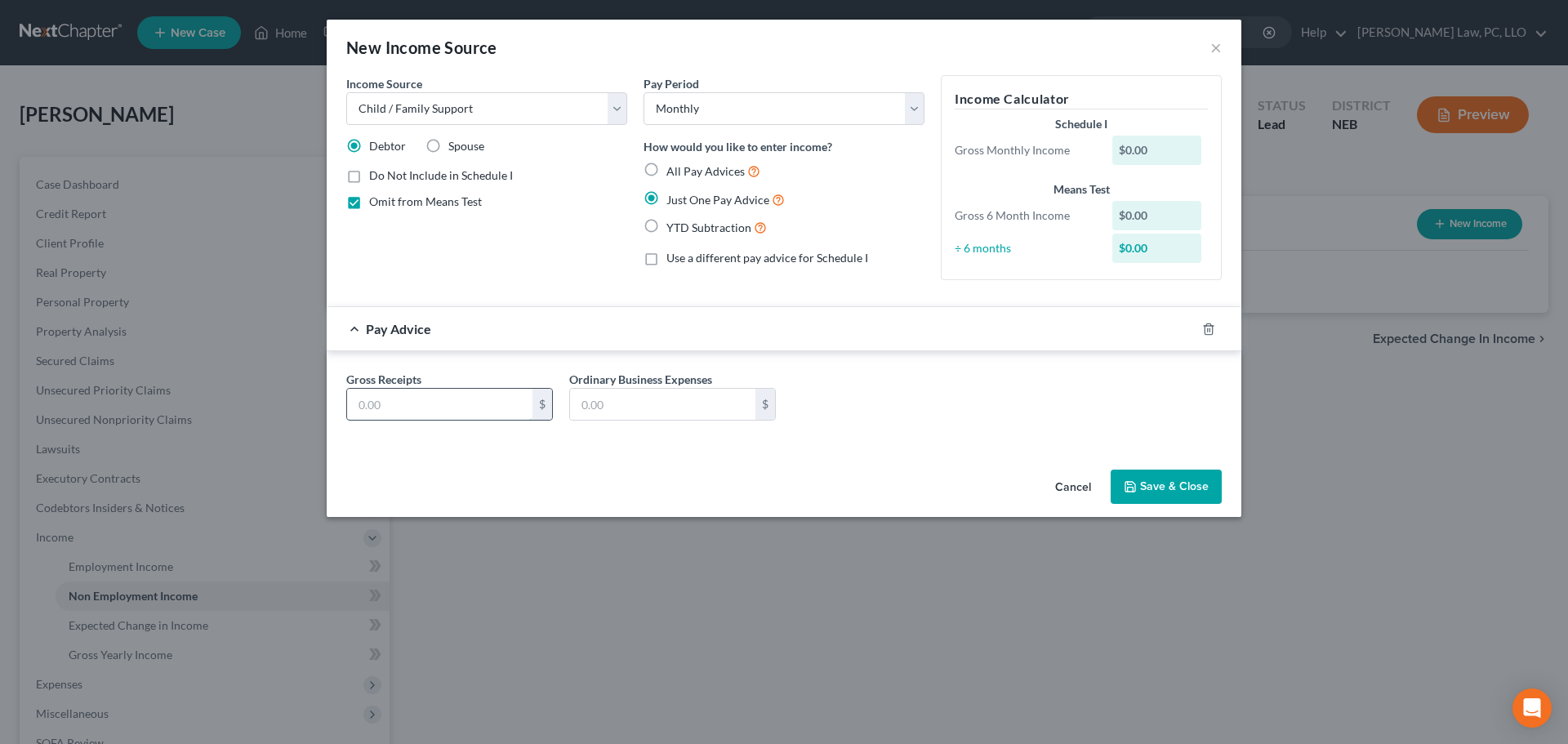
click at [417, 407] on input "text" at bounding box center [440, 404] width 185 height 31
click at [1134, 478] on button "Save & Close" at bounding box center [1166, 487] width 111 height 34
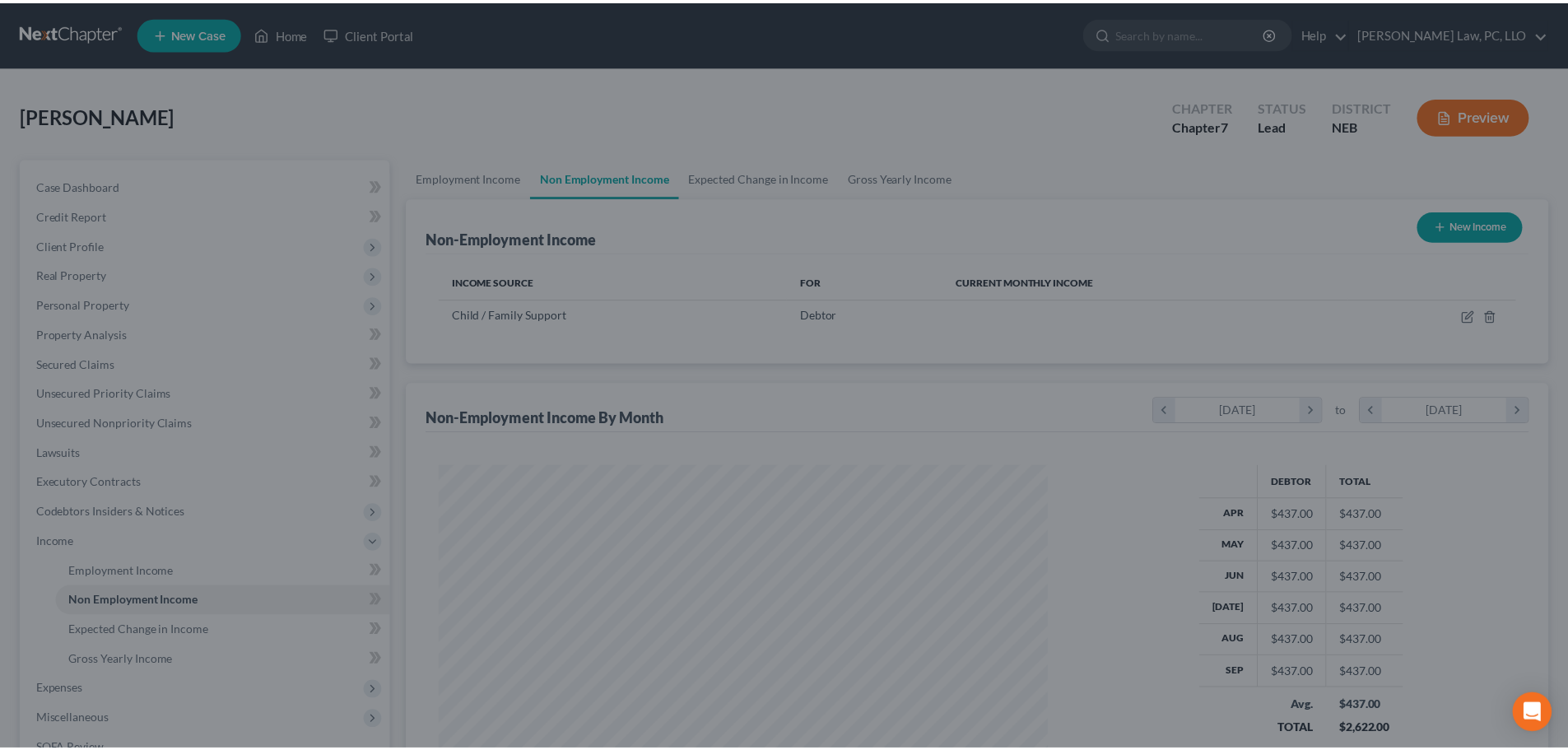
scroll to position [823338, 822461]
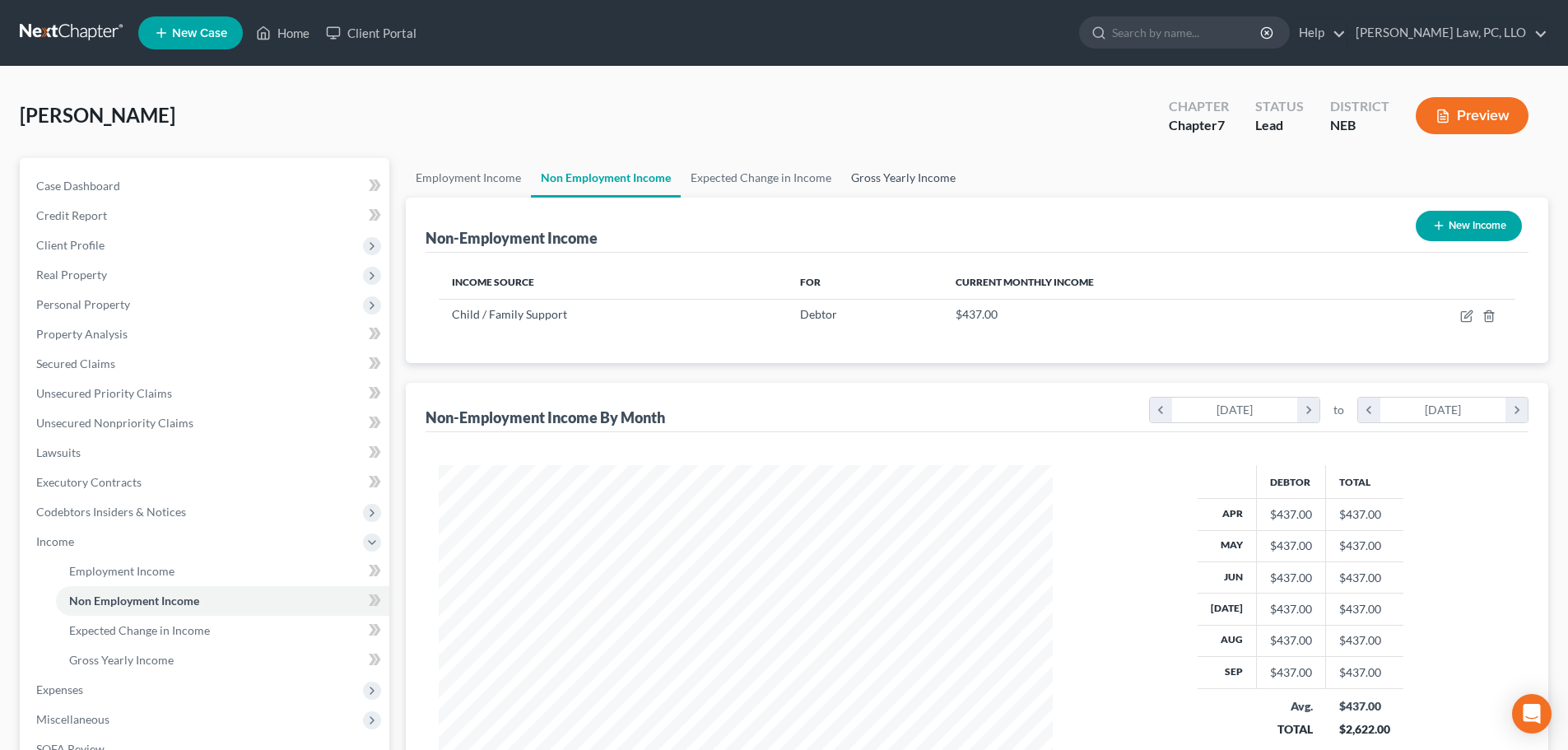
drag, startPoint x: 889, startPoint y: 177, endPoint x: 802, endPoint y: 258, distance: 118.9
click at [889, 177] on link "Gross Yearly Income" at bounding box center [903, 178] width 124 height 40
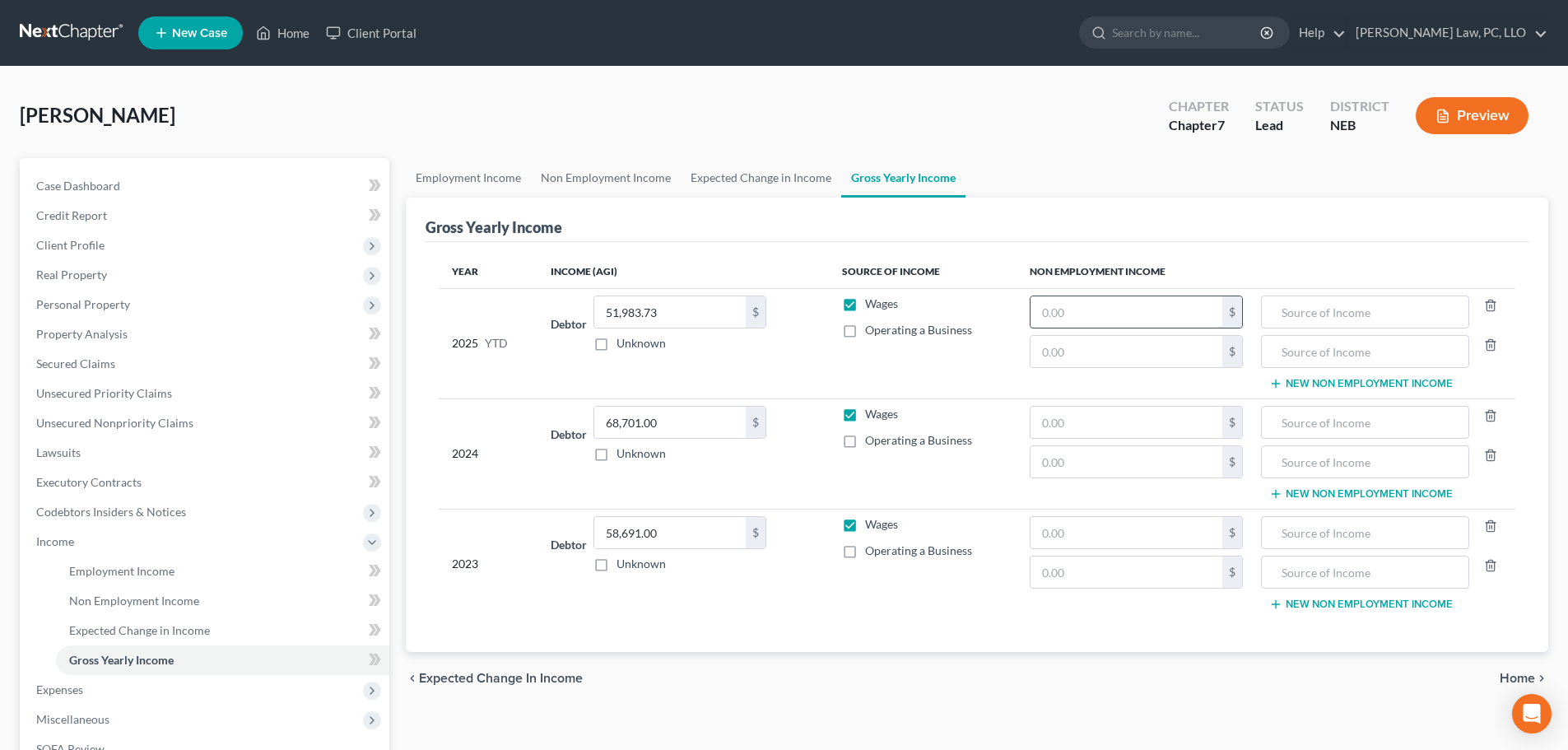
click at [1082, 311] on input "text" at bounding box center [1126, 311] width 192 height 31
click at [1491, 347] on line "button" at bounding box center [1491, 346] width 0 height 3
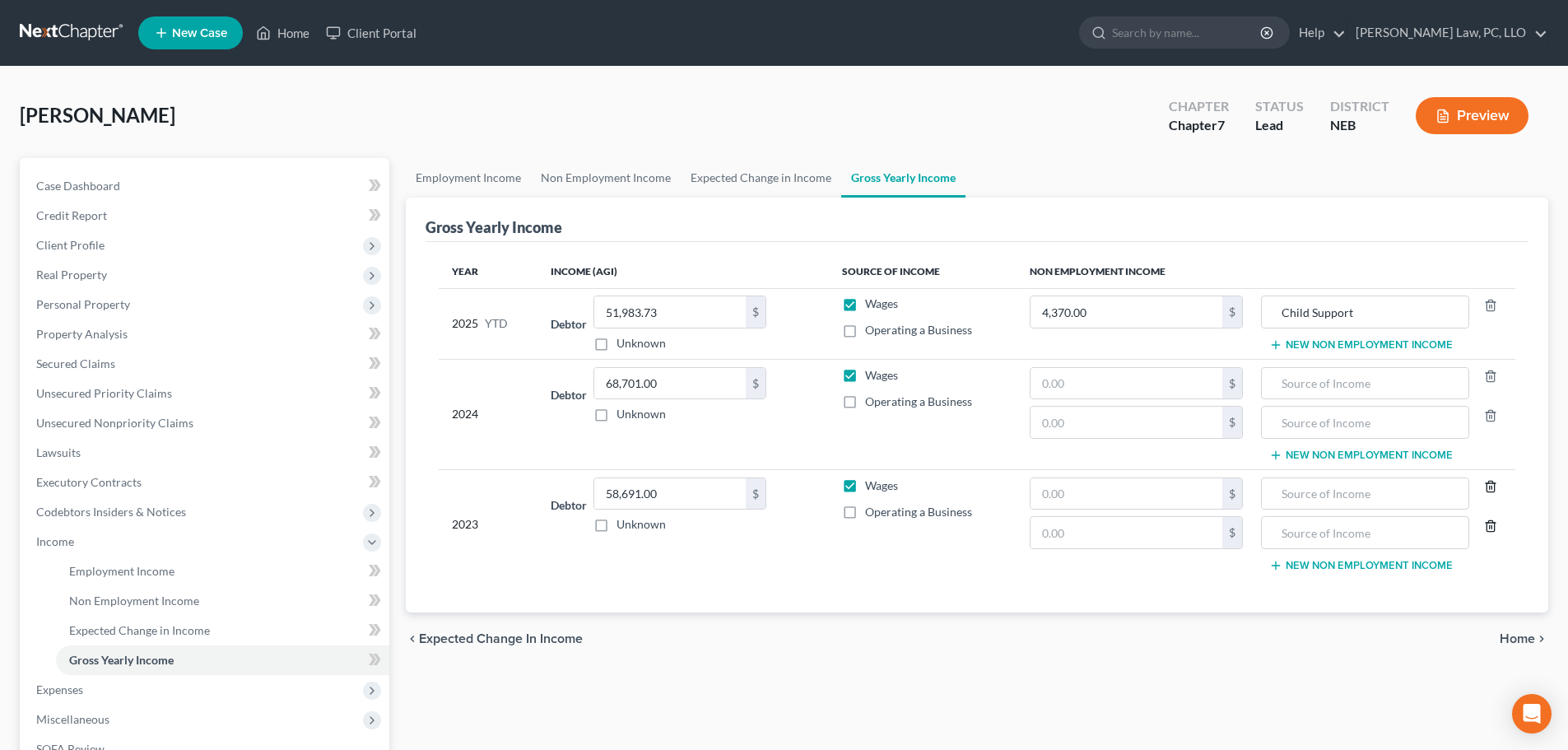
click at [1491, 529] on icon "button" at bounding box center [1491, 526] width 13 height 13
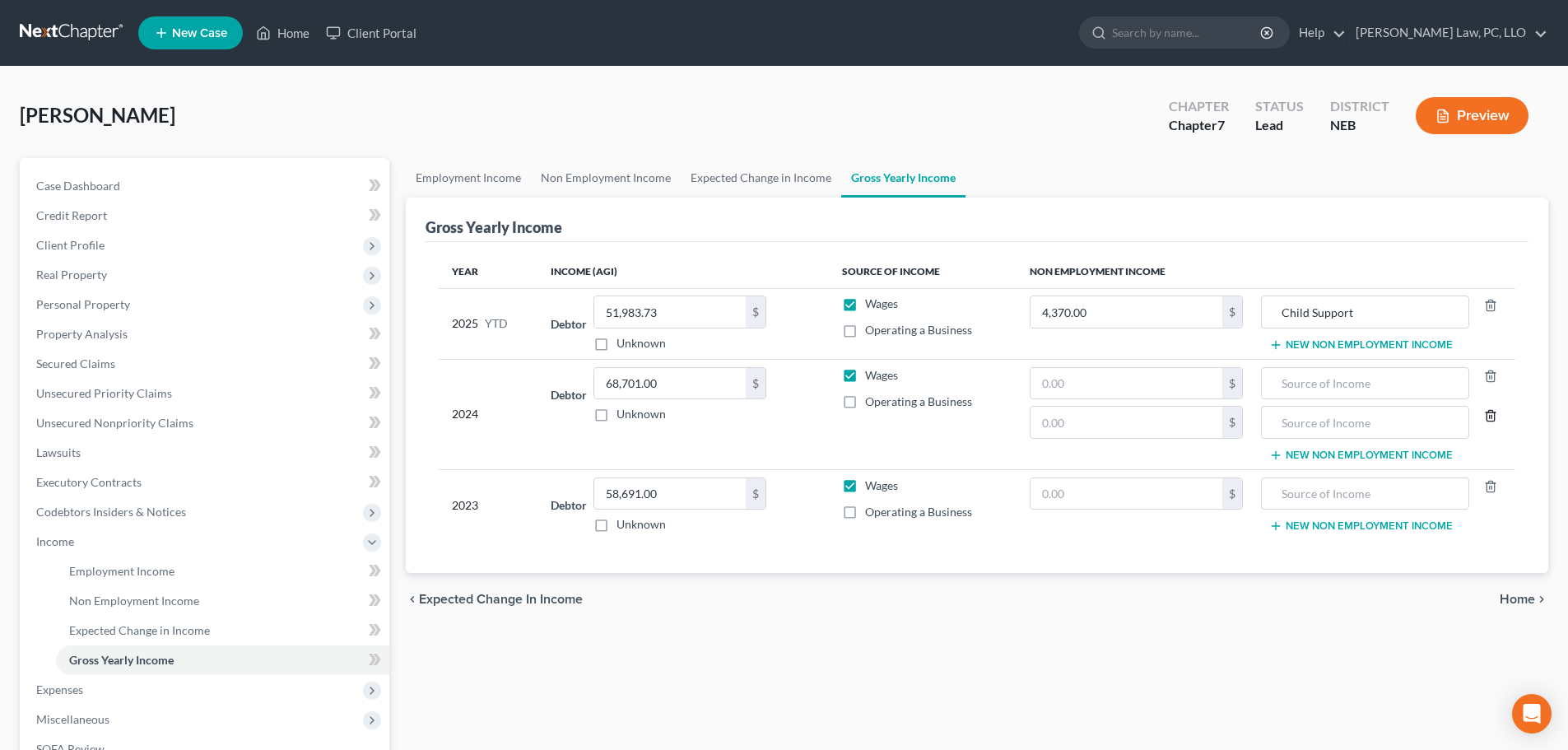
click at [1491, 414] on icon "button" at bounding box center [1491, 416] width 13 height 13
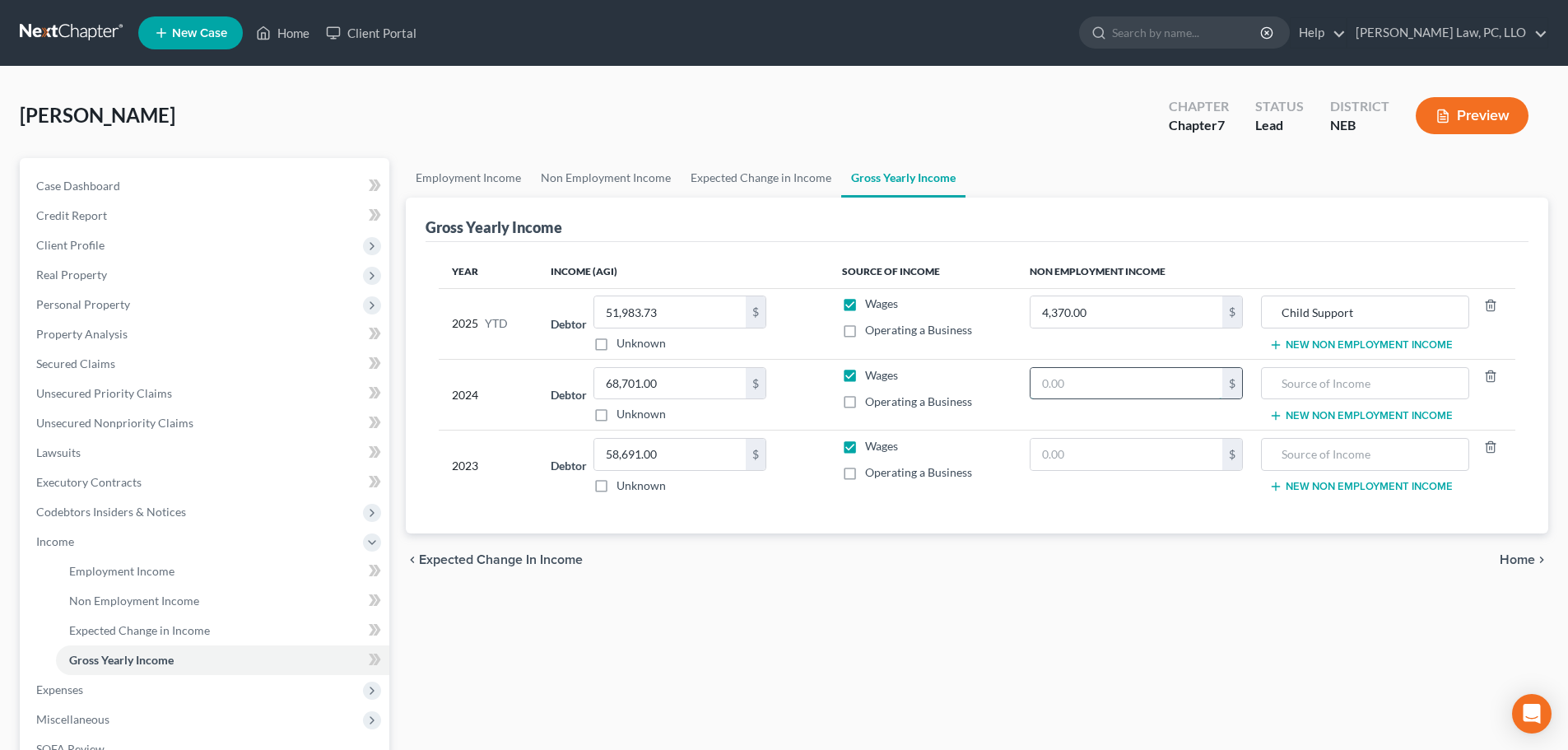
click at [1074, 391] on input "text" at bounding box center [1126, 383] width 192 height 31
click at [1045, 459] on input "text" at bounding box center [1126, 455] width 192 height 31
click at [640, 578] on div "chevron_left Expected Change in Income Home chevron_right" at bounding box center [977, 560] width 1142 height 53
click at [87, 556] on link "Employment Income" at bounding box center [223, 571] width 333 height 29
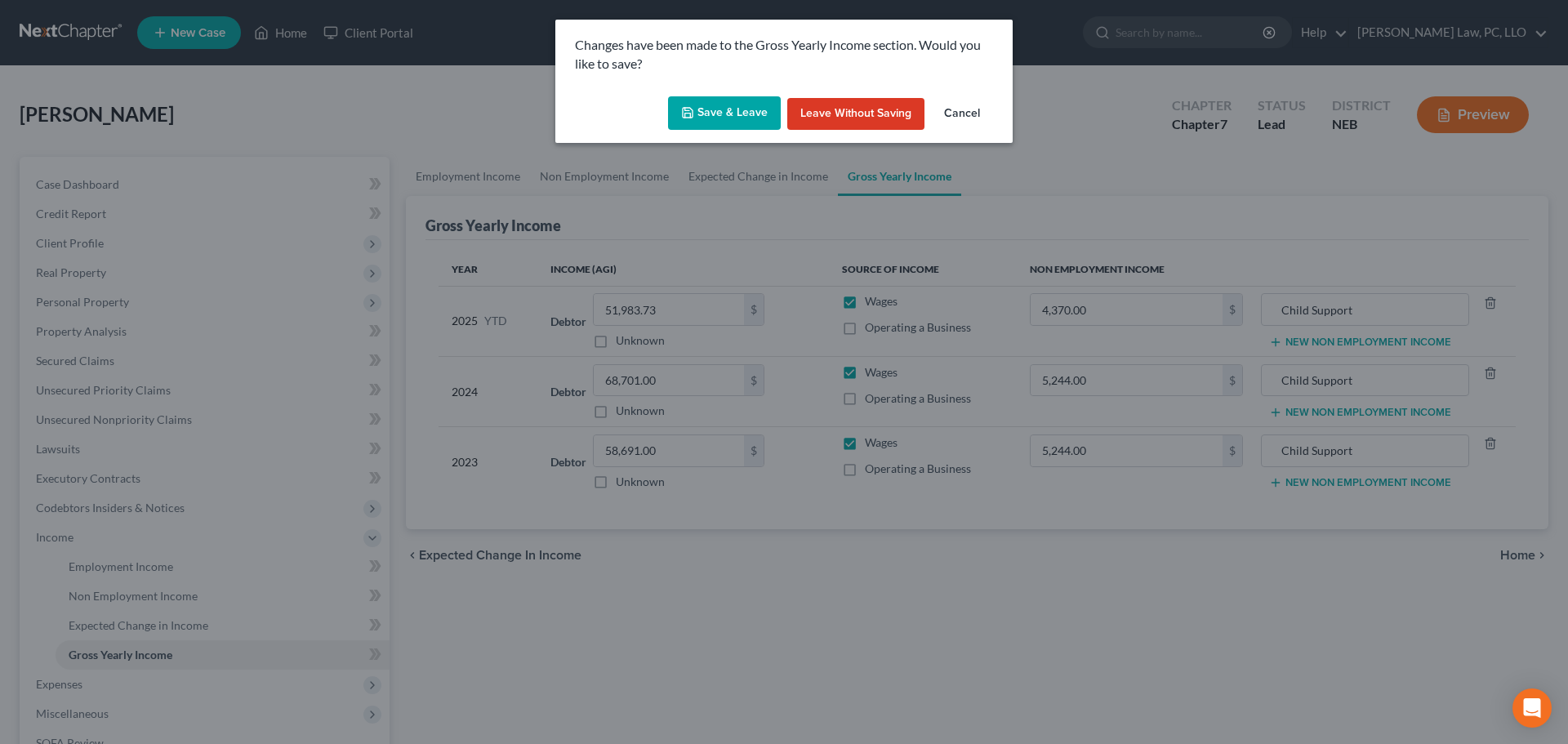
click at [708, 117] on button "Save & Leave" at bounding box center [723, 113] width 113 height 34
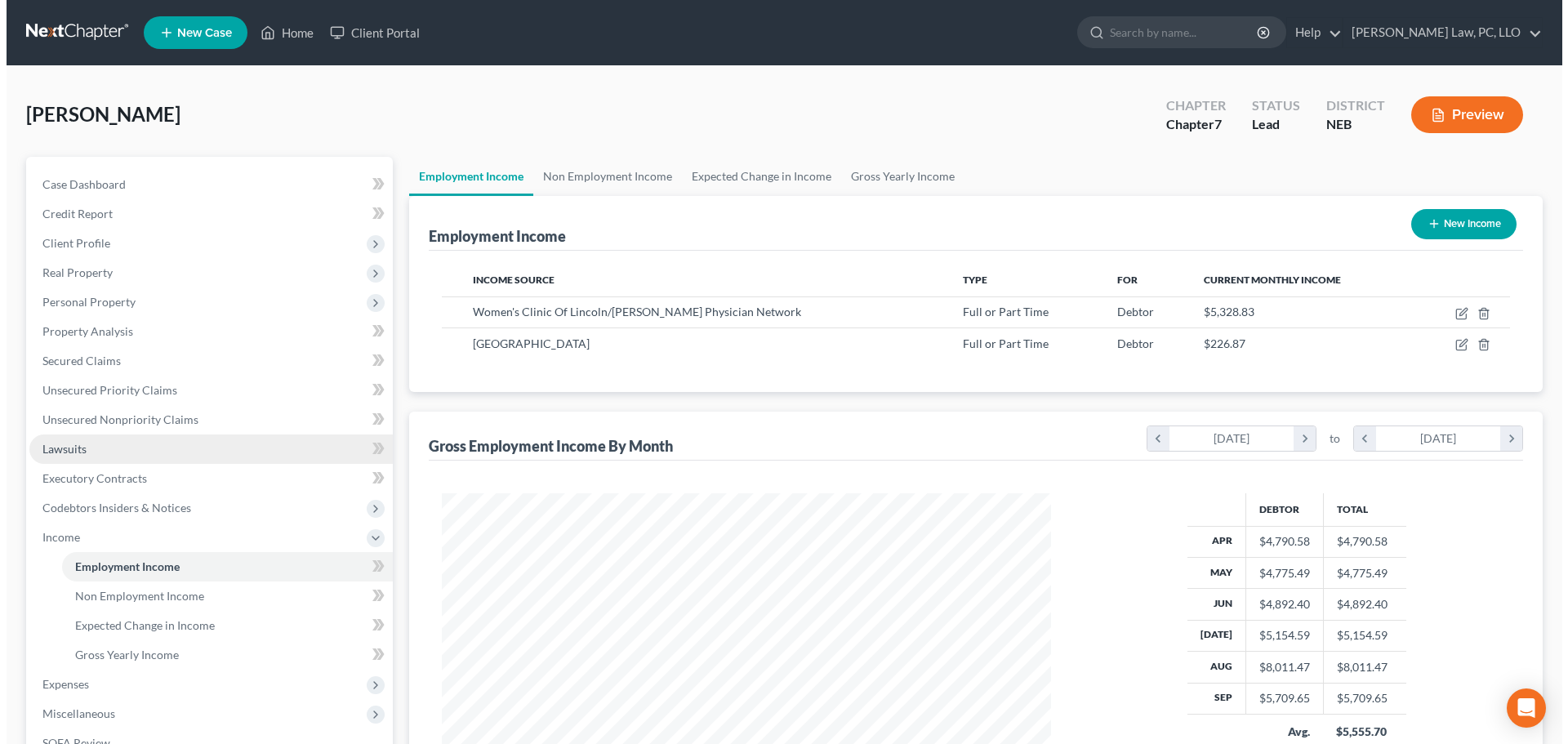
scroll to position [305, 642]
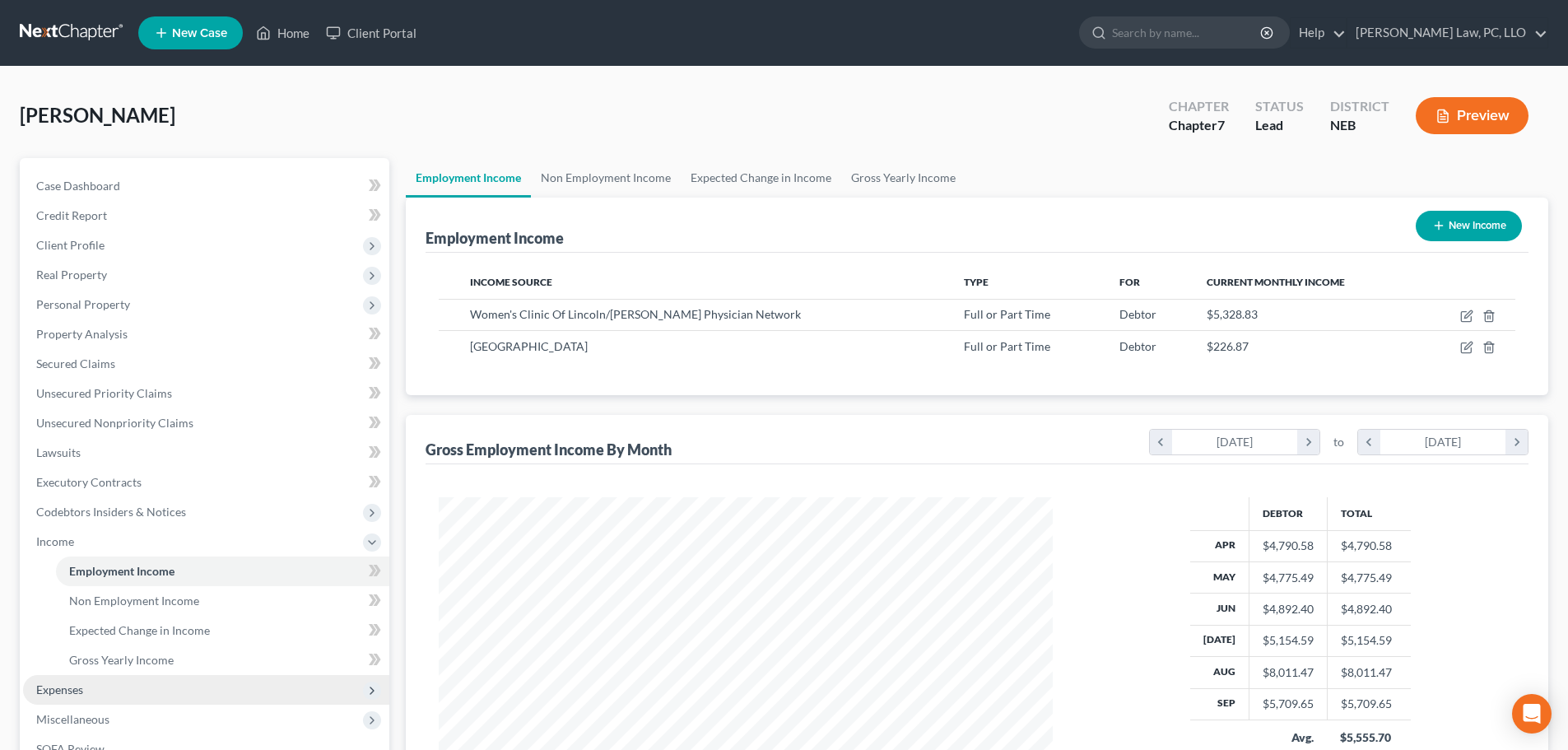
click at [124, 685] on span "Expenses" at bounding box center [205, 689] width 366 height 29
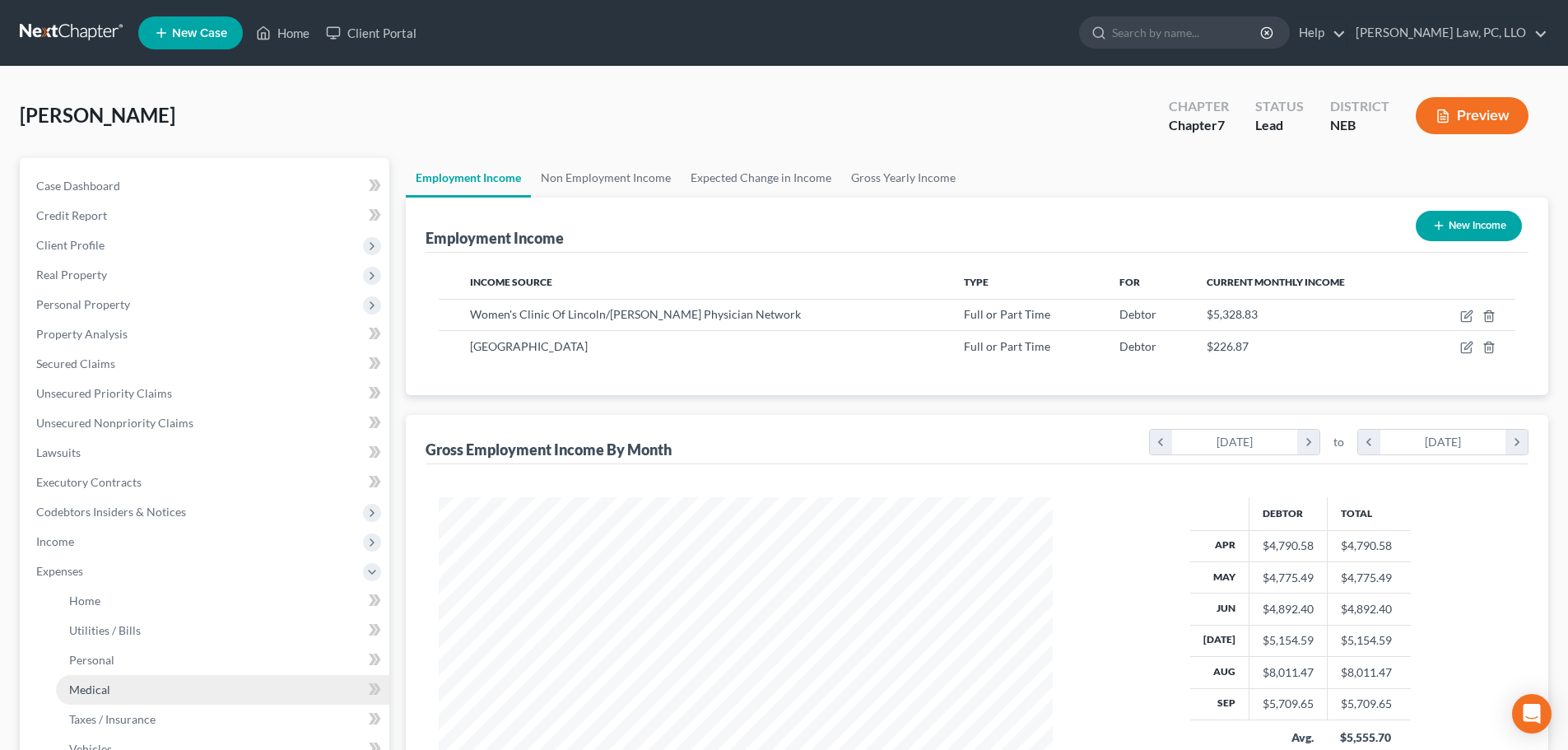
click at [120, 681] on link "Medical" at bounding box center [223, 689] width 333 height 29
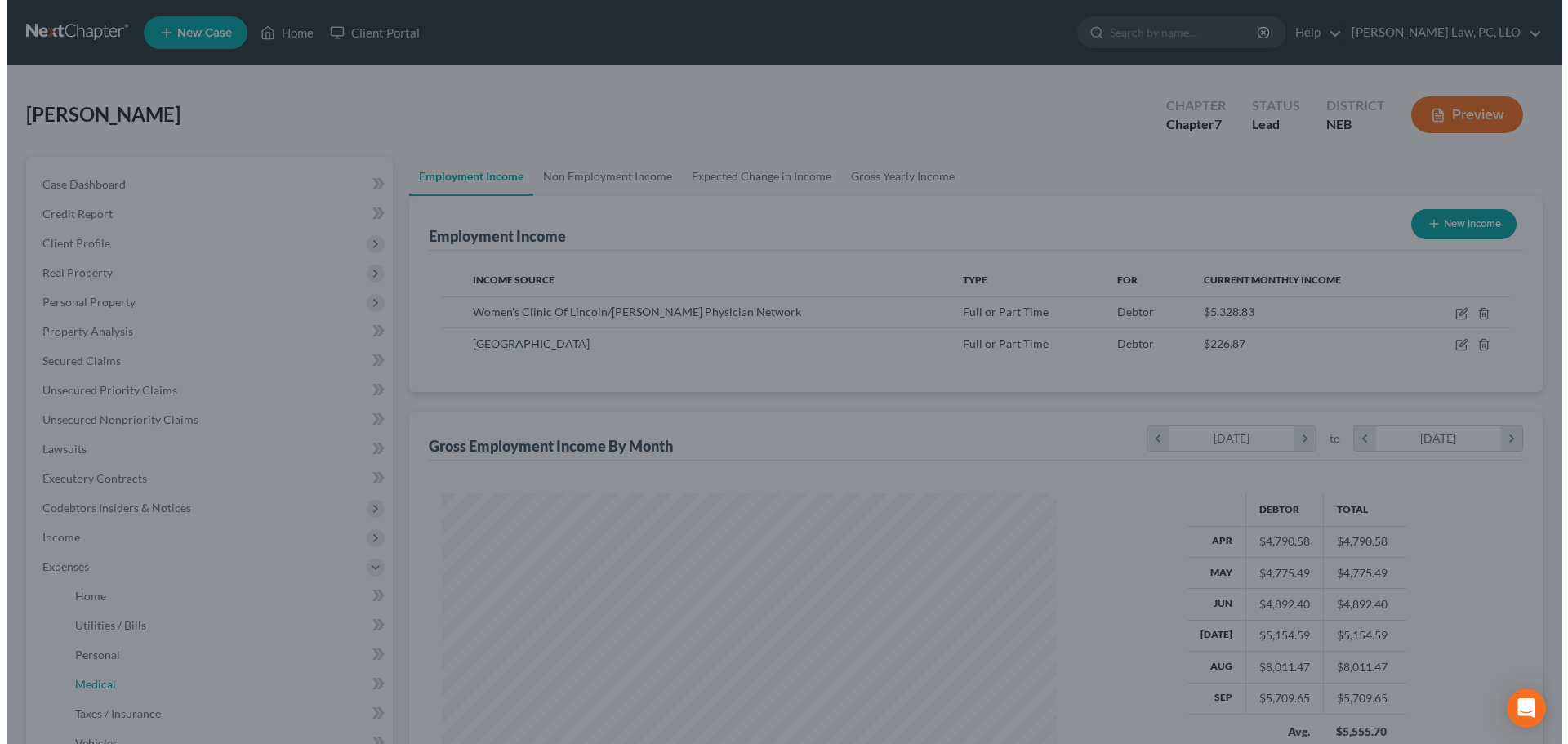
scroll to position [307, 648]
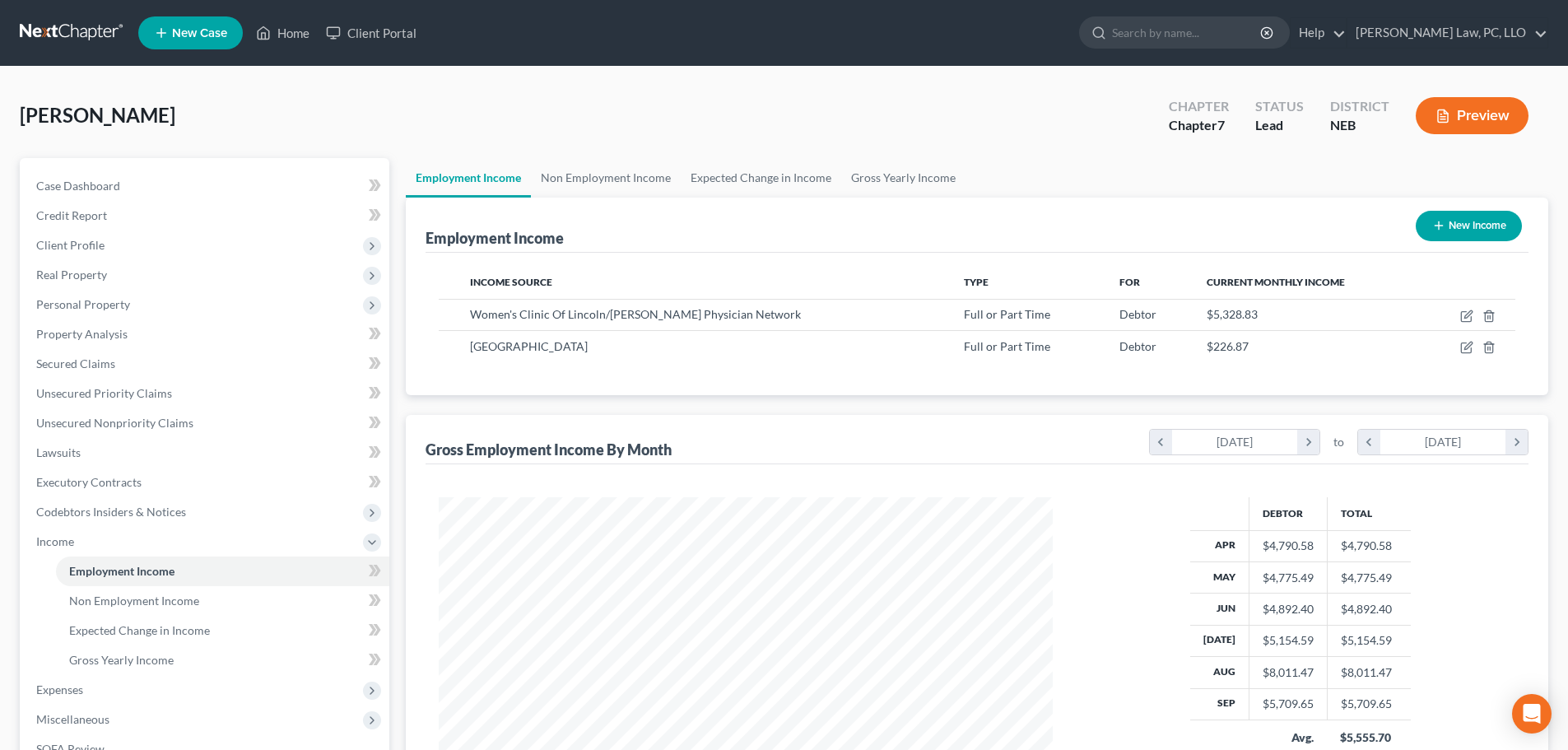
scroll to position [307, 647]
click at [841, 178] on link "Gross Yearly Income" at bounding box center [903, 178] width 124 height 40
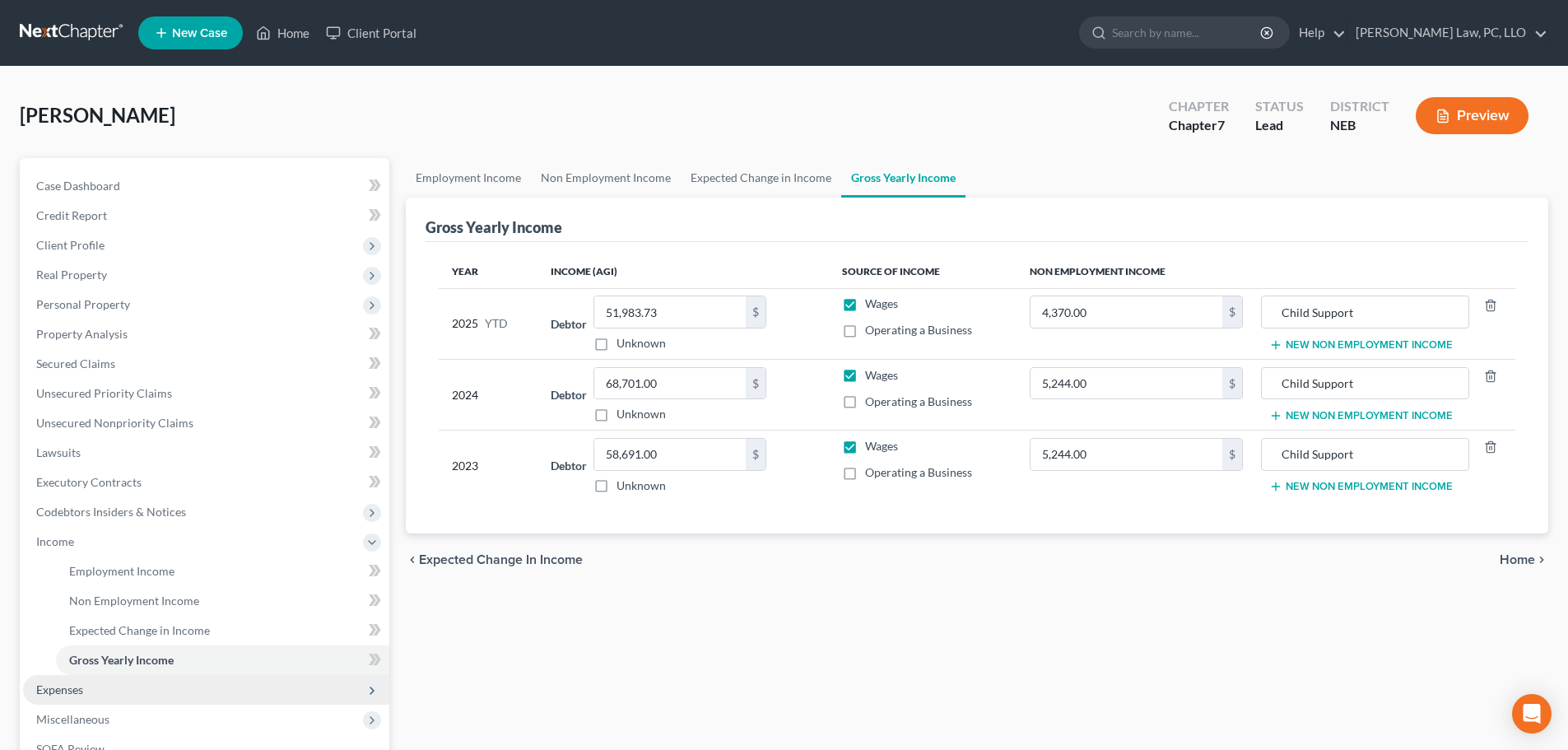
click at [82, 693] on span "Expenses" at bounding box center [60, 689] width 47 height 14
click at [87, 684] on span "Medical" at bounding box center [89, 689] width 41 height 14
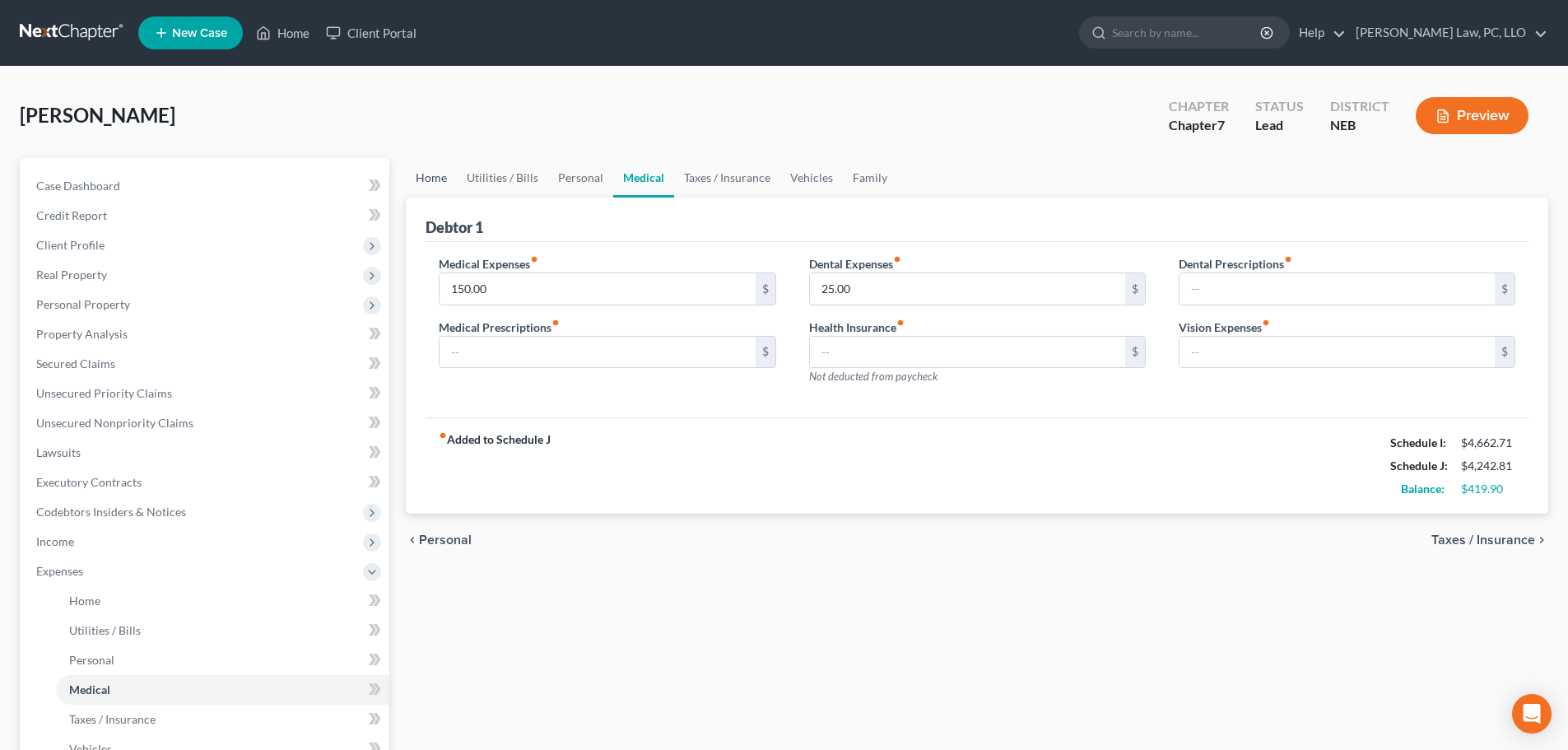
click at [432, 180] on link "Home" at bounding box center [431, 178] width 51 height 40
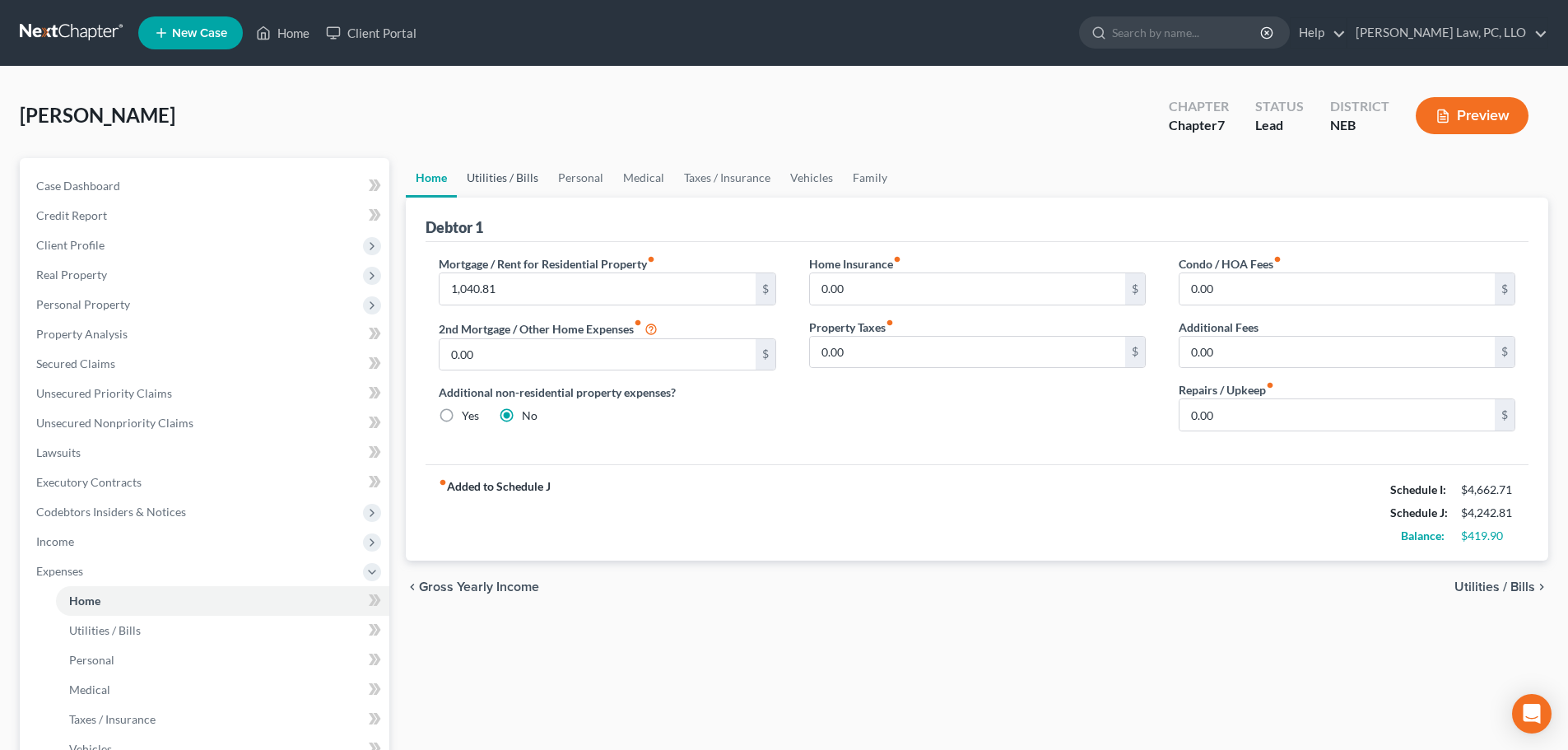
click at [512, 179] on link "Utilities / Bills" at bounding box center [502, 178] width 92 height 40
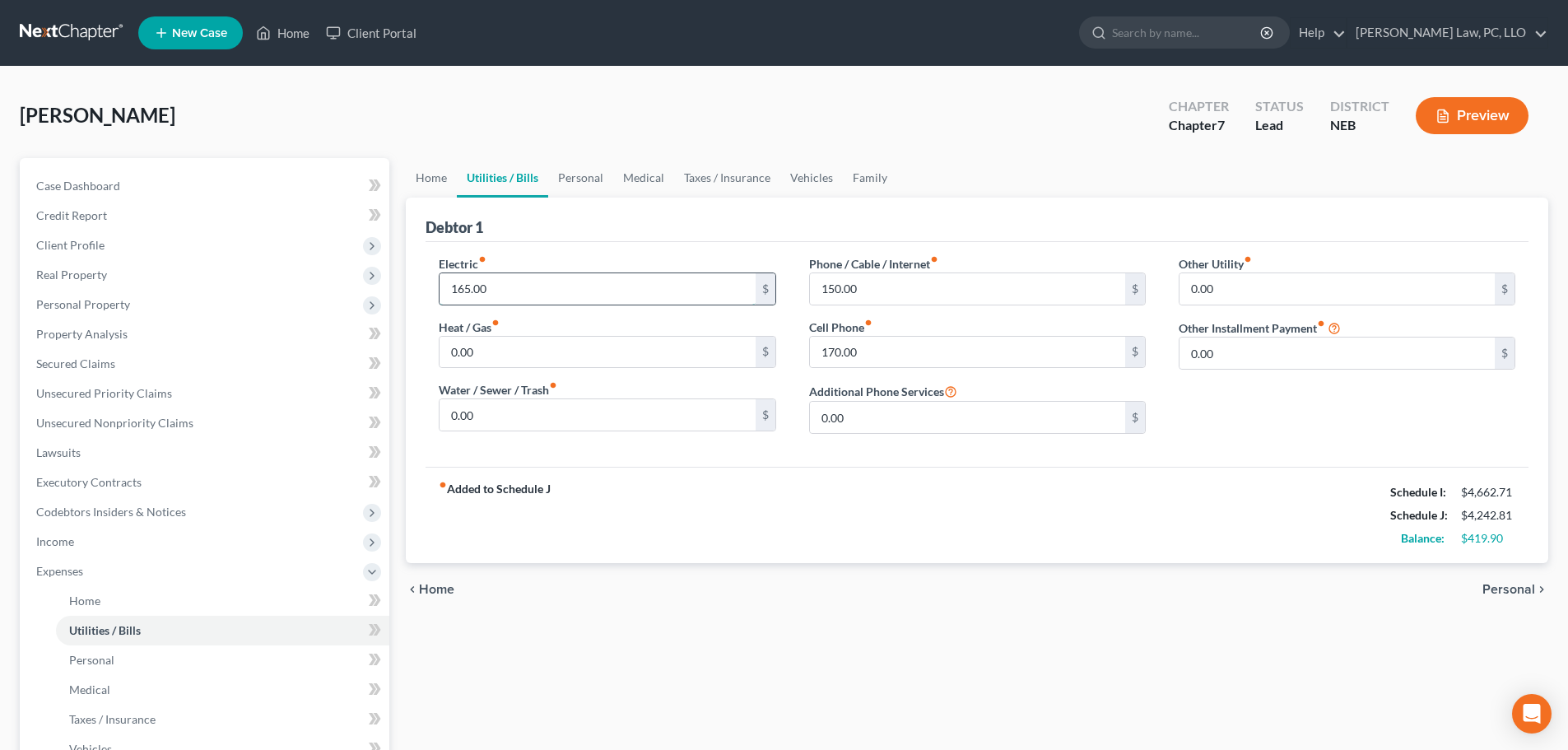
click at [508, 288] on input "165.00" at bounding box center [597, 289] width 315 height 31
type input "200.00"
click at [578, 177] on link "Personal" at bounding box center [580, 178] width 65 height 40
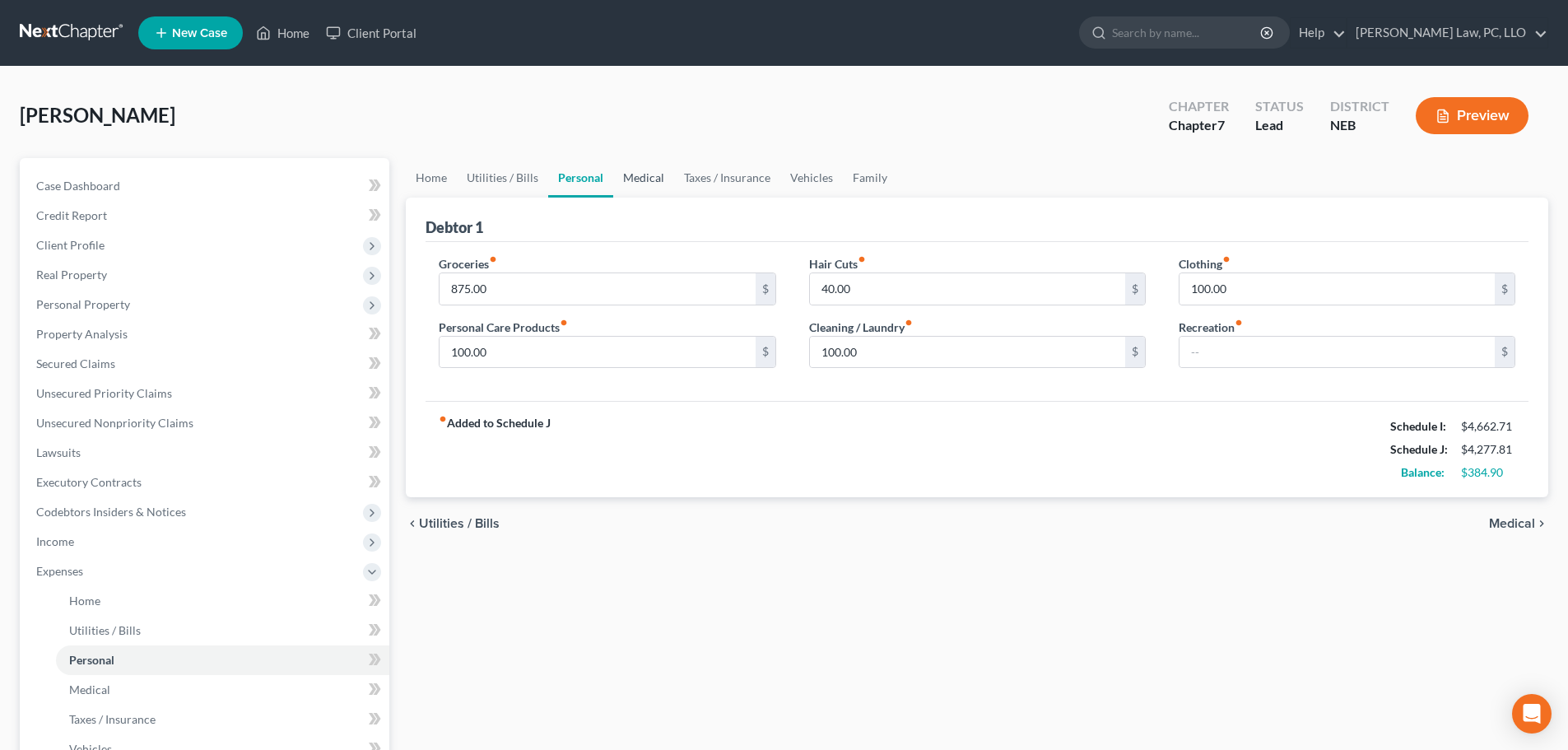
click at [633, 184] on link "Medical" at bounding box center [644, 178] width 61 height 40
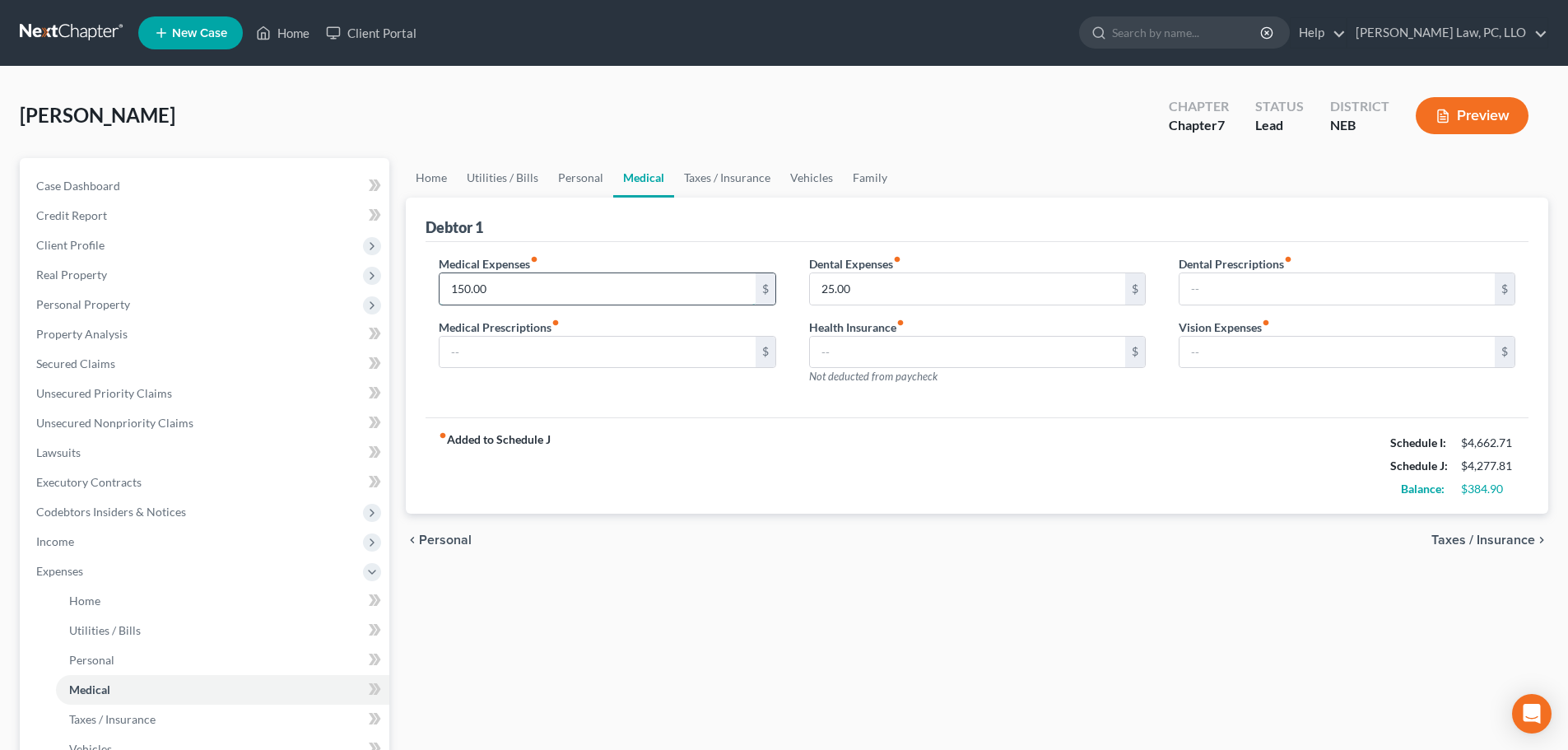
click at [511, 295] on input "150.00" at bounding box center [597, 289] width 315 height 31
type input "175.00"
click at [715, 176] on link "Taxes / Insurance" at bounding box center [727, 178] width 106 height 40
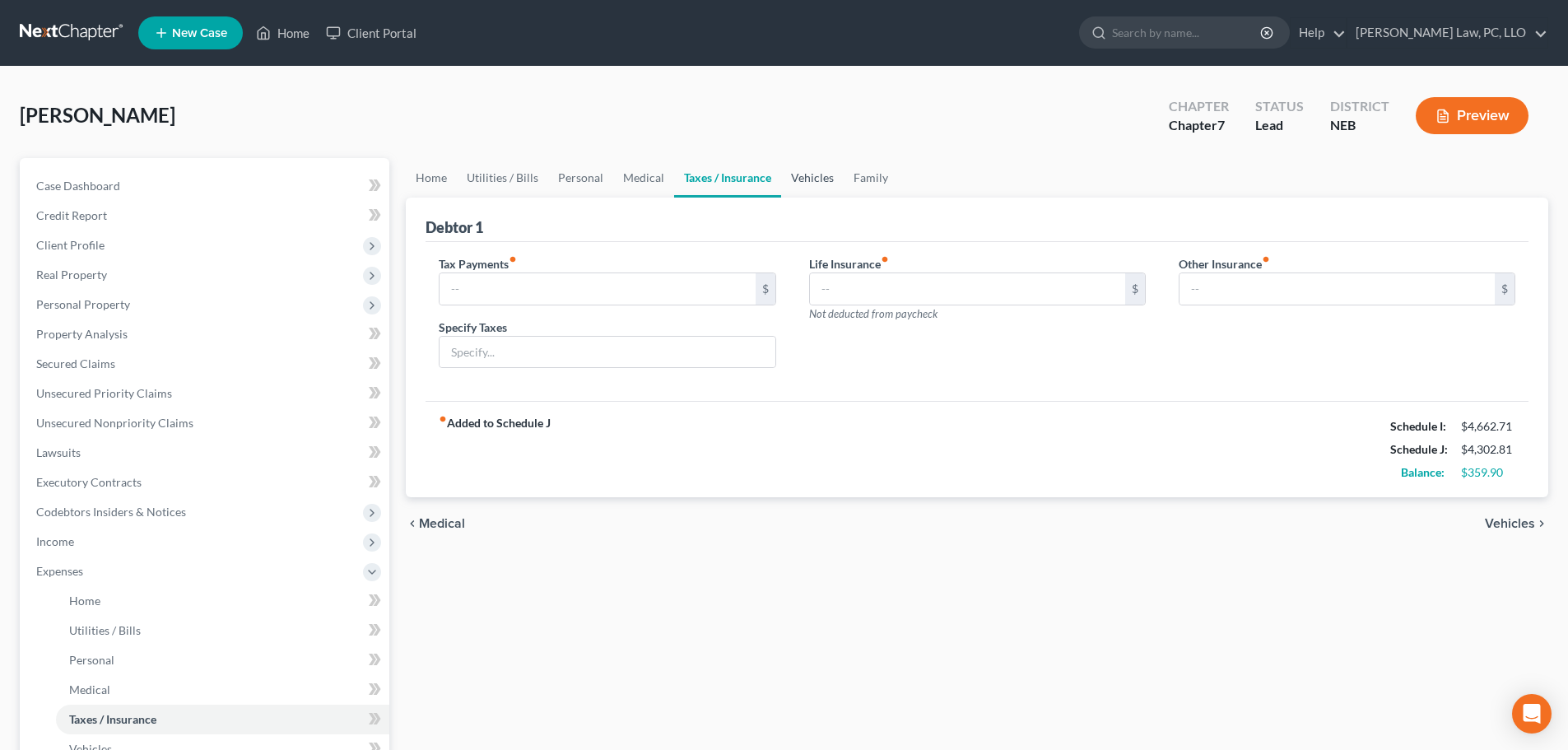
click at [805, 173] on link "Vehicles" at bounding box center [813, 178] width 62 height 40
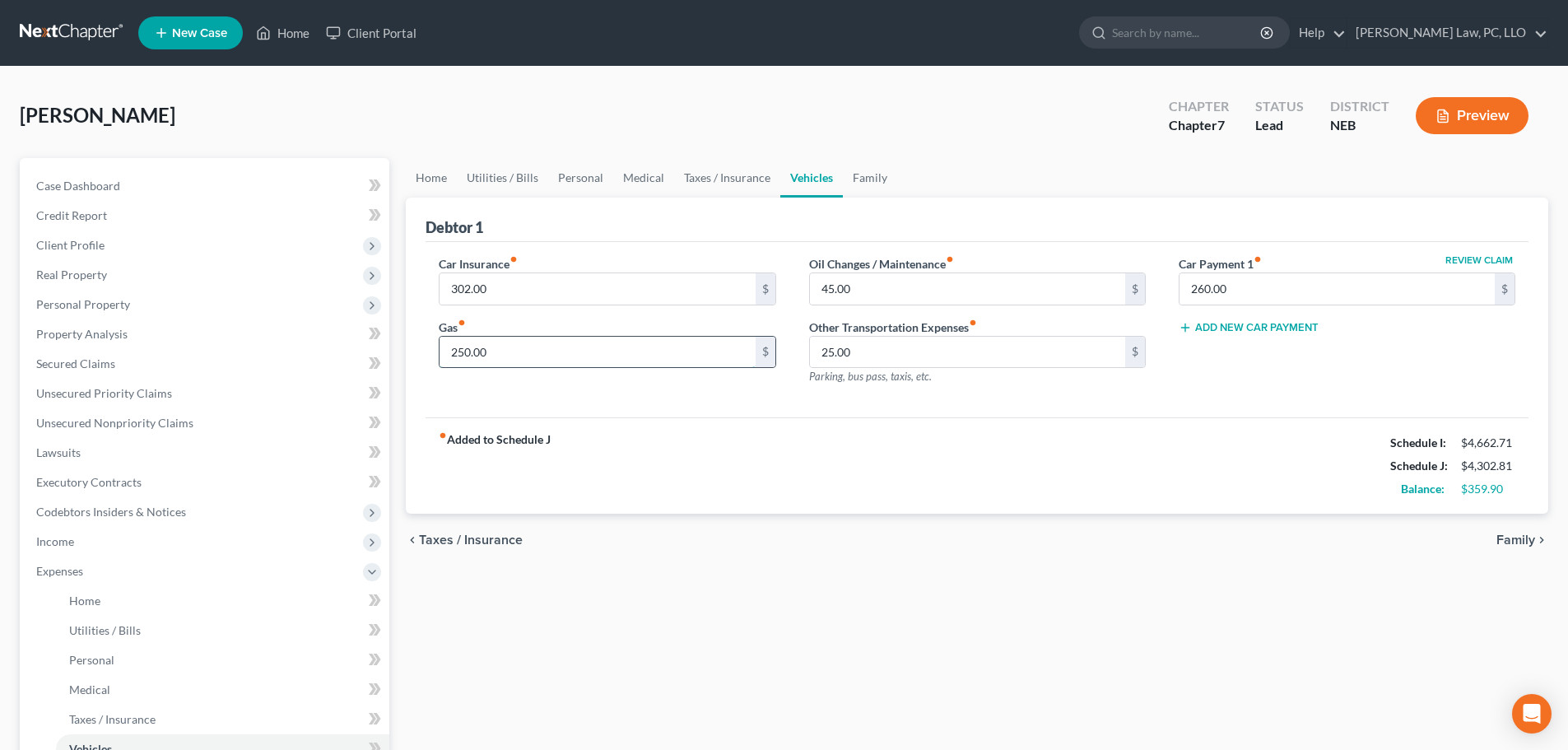
click at [512, 354] on input "250.00" at bounding box center [597, 352] width 315 height 31
type input "275.00"
click at [870, 181] on link "Family" at bounding box center [870, 178] width 55 height 40
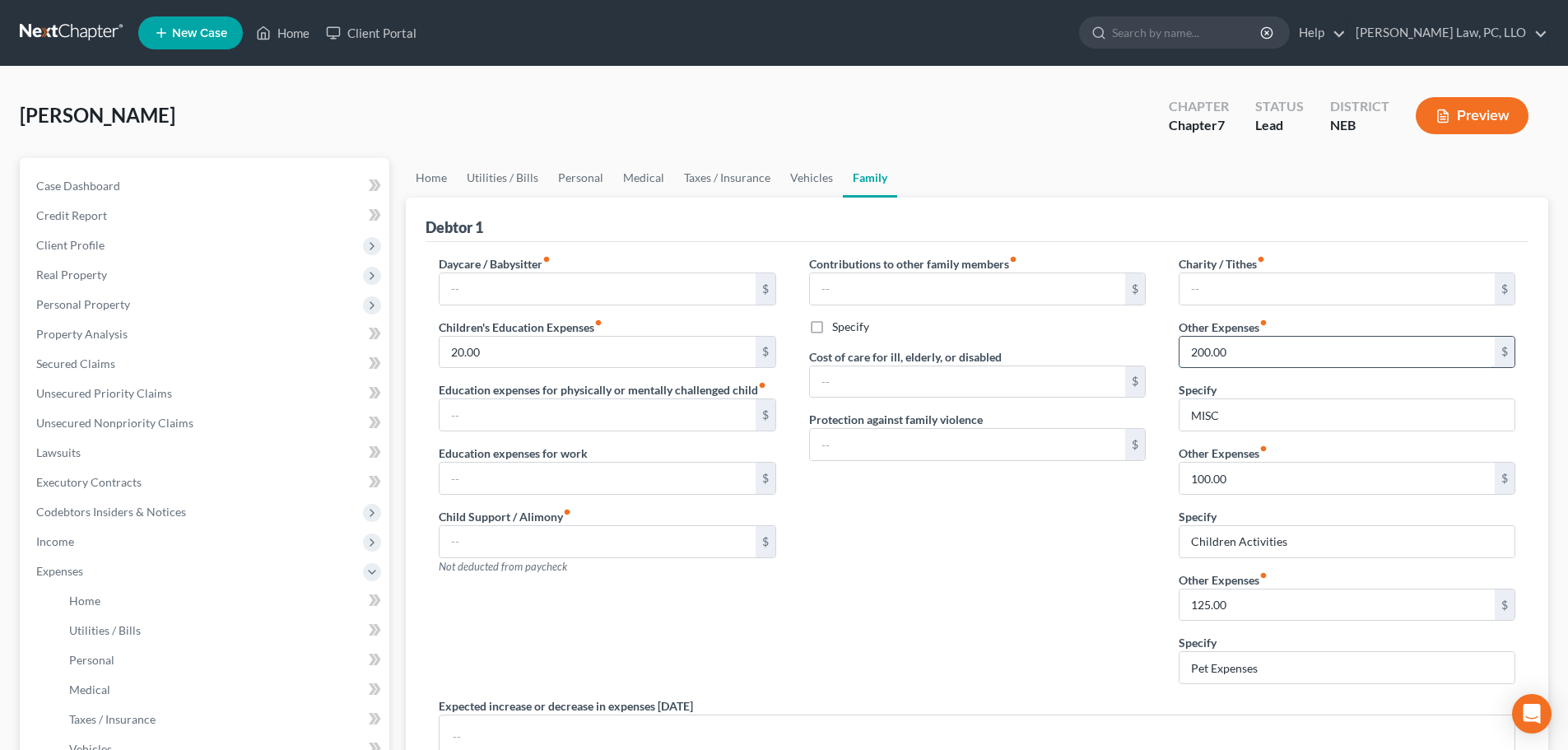
click at [1242, 352] on input "200.00" at bounding box center [1337, 352] width 315 height 31
type input "250.00"
click at [1248, 479] on input "100.00" at bounding box center [1337, 478] width 315 height 31
type input "125.00"
click at [955, 603] on div "Contributions to other family members fiber_manual_record $ Specify Cost of car…" at bounding box center [977, 476] width 369 height 442
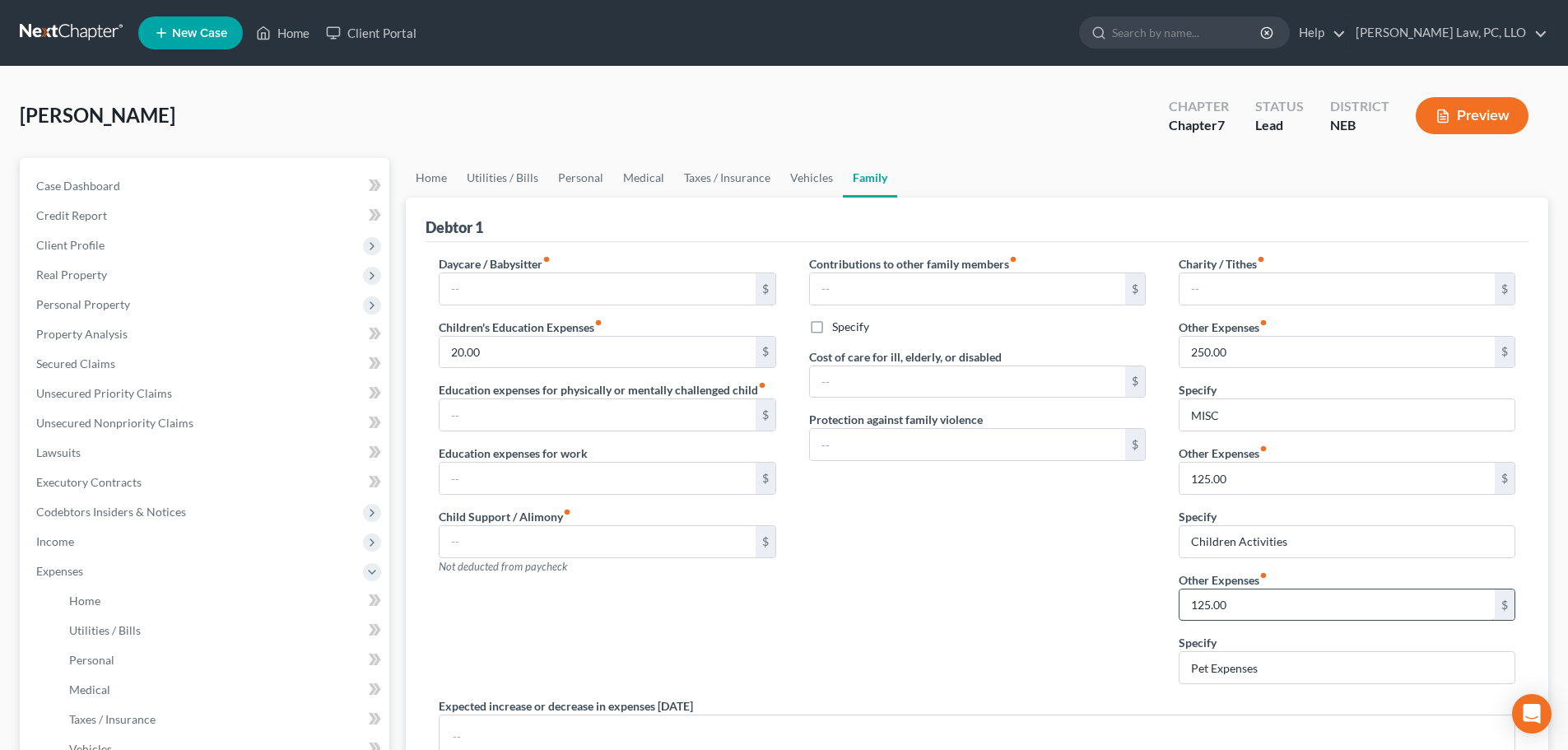
click at [1258, 604] on input "125.00" at bounding box center [1337, 605] width 315 height 31
type input "150.00"
click at [465, 352] on input "20.00" at bounding box center [597, 352] width 315 height 31
type input "25.00"
click at [887, 514] on div "Contributions to other family members fiber_manual_record $ Specify Cost of car…" at bounding box center [977, 476] width 369 height 442
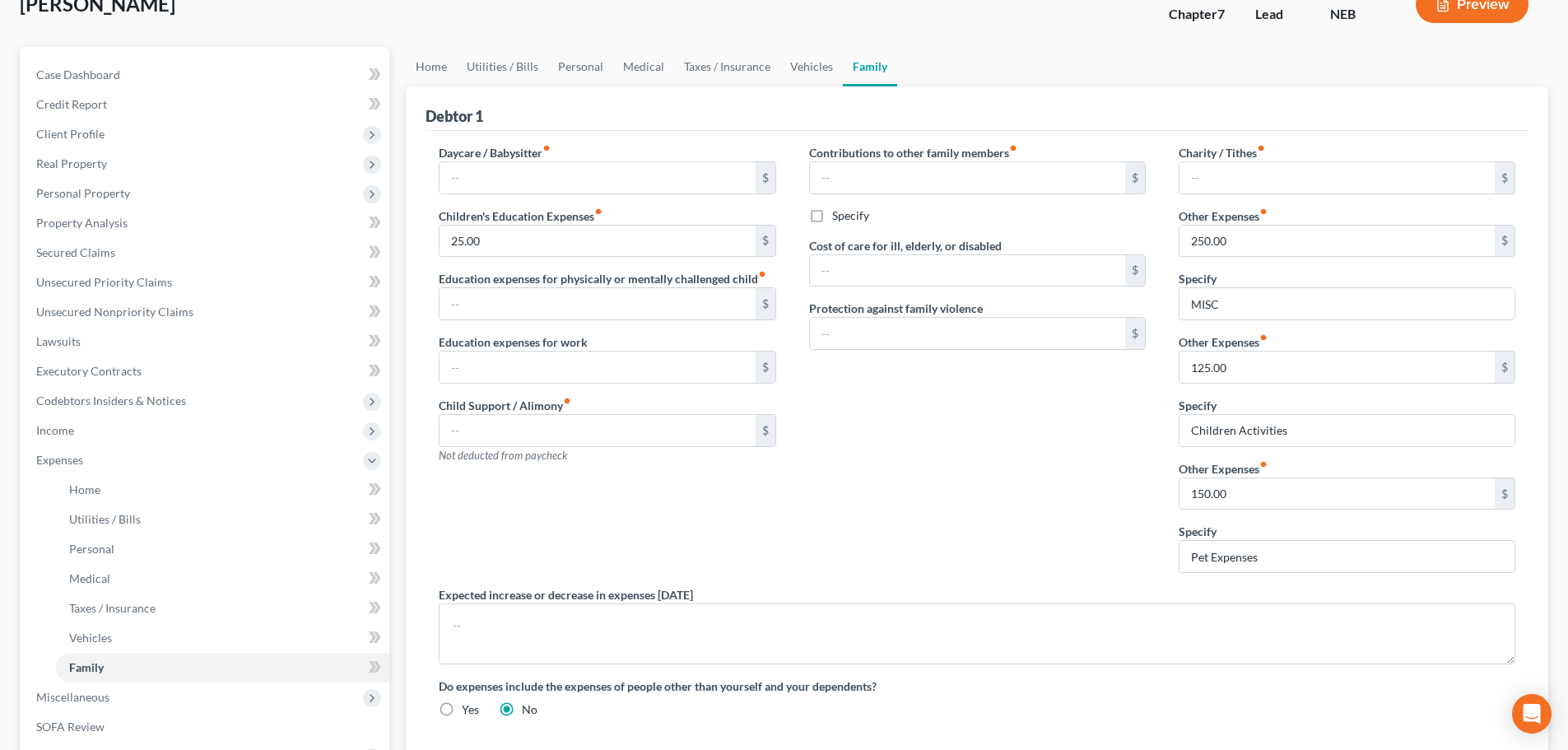
scroll to position [82, 0]
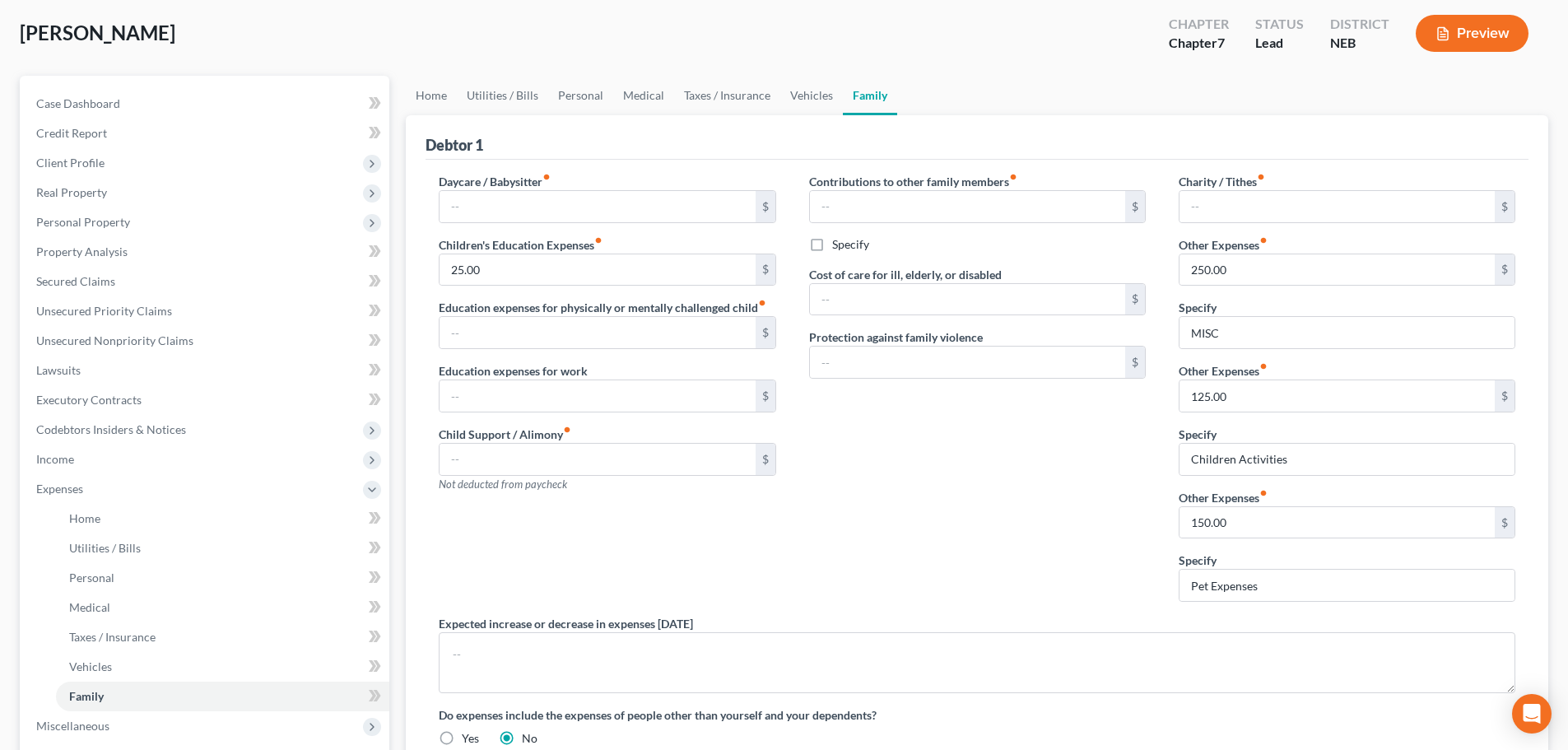
drag, startPoint x: 1452, startPoint y: 551, endPoint x: 1446, endPoint y: 541, distance: 11.7
click at [1446, 541] on div "Charity / Tithes fiber_manual_record $ Other Expenses fiber_manual_record 250.0…" at bounding box center [1347, 393] width 369 height 442
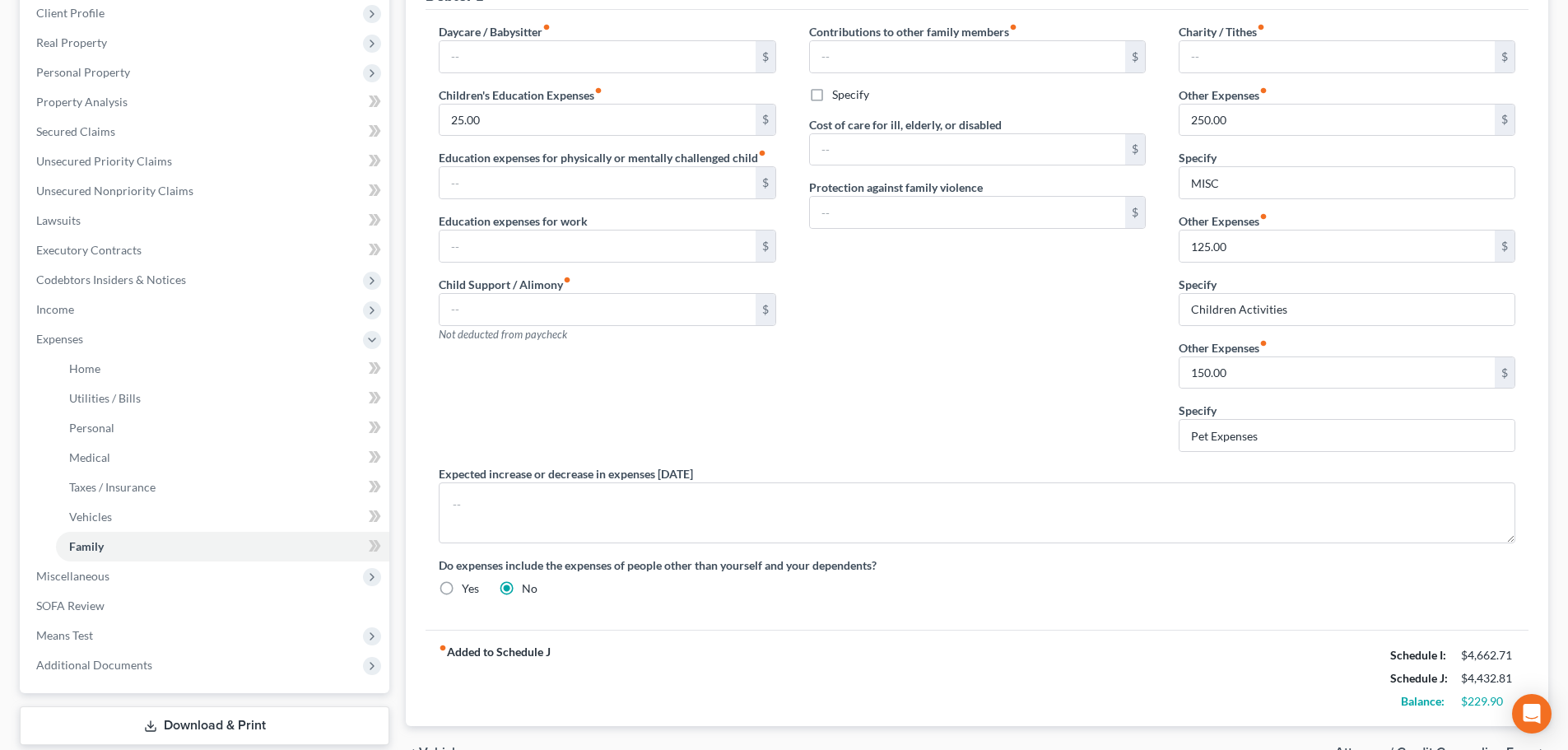
scroll to position [247, 0]
